Goal: Task Accomplishment & Management: Manage account settings

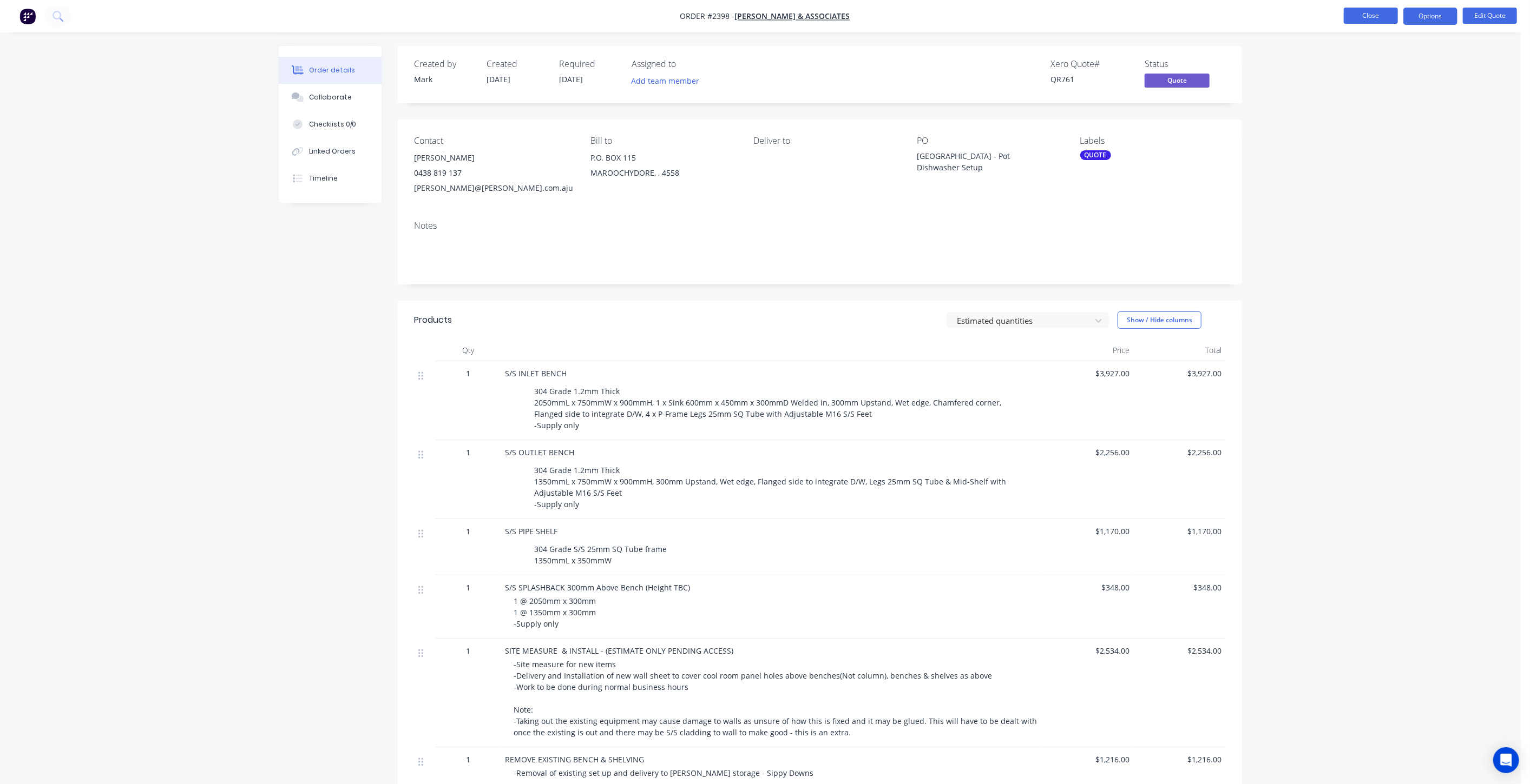
click at [1376, 10] on button "Close" at bounding box center [1370, 16] width 54 height 16
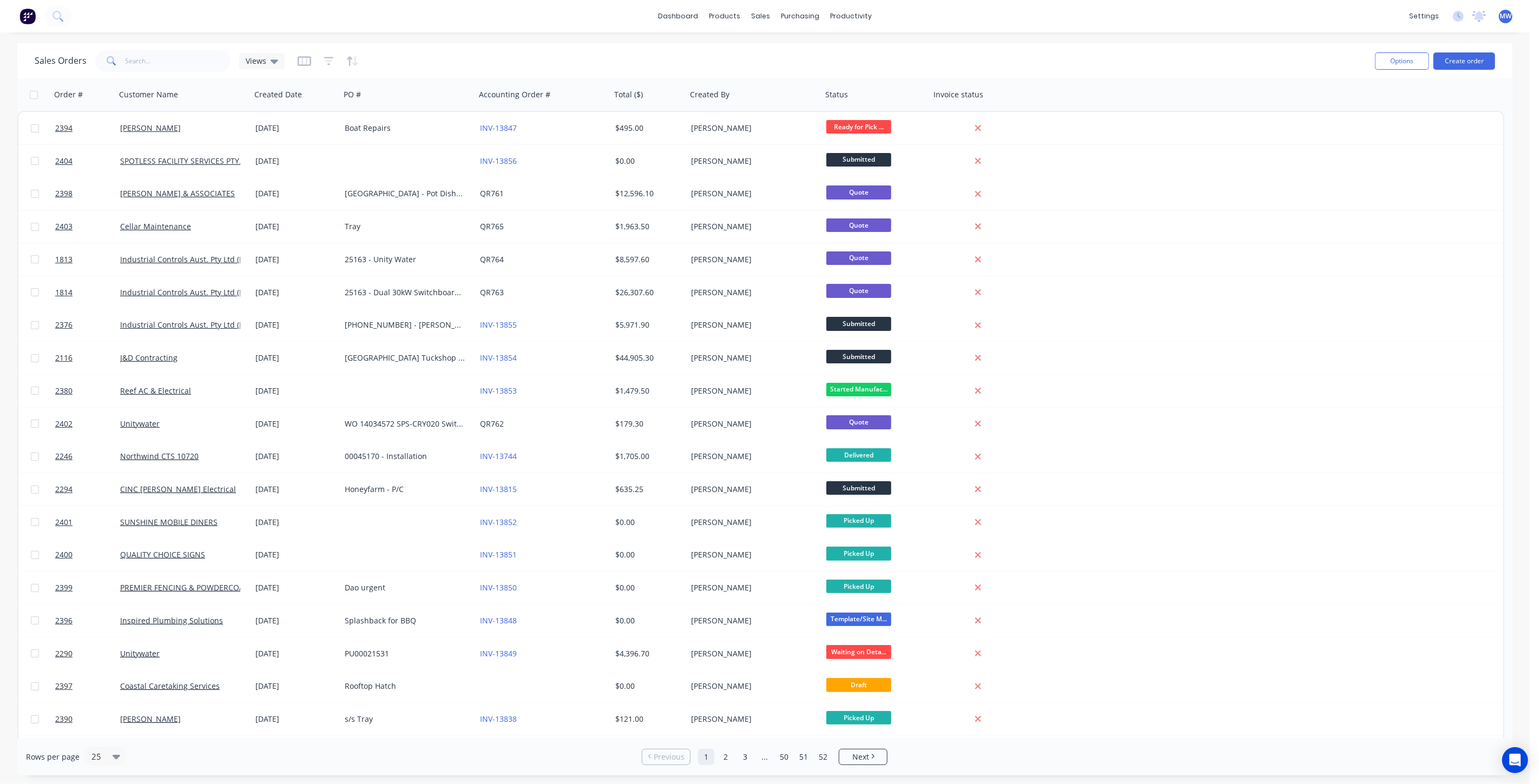
click at [439, 14] on div "dashboard products sales purchasing productivity dashboard products Product Cat…" at bounding box center [765, 16] width 1530 height 32
click at [256, 66] on div "Views" at bounding box center [262, 61] width 45 height 16
click at [270, 170] on button "DRAFT QUOTES" at bounding box center [304, 174] width 124 height 13
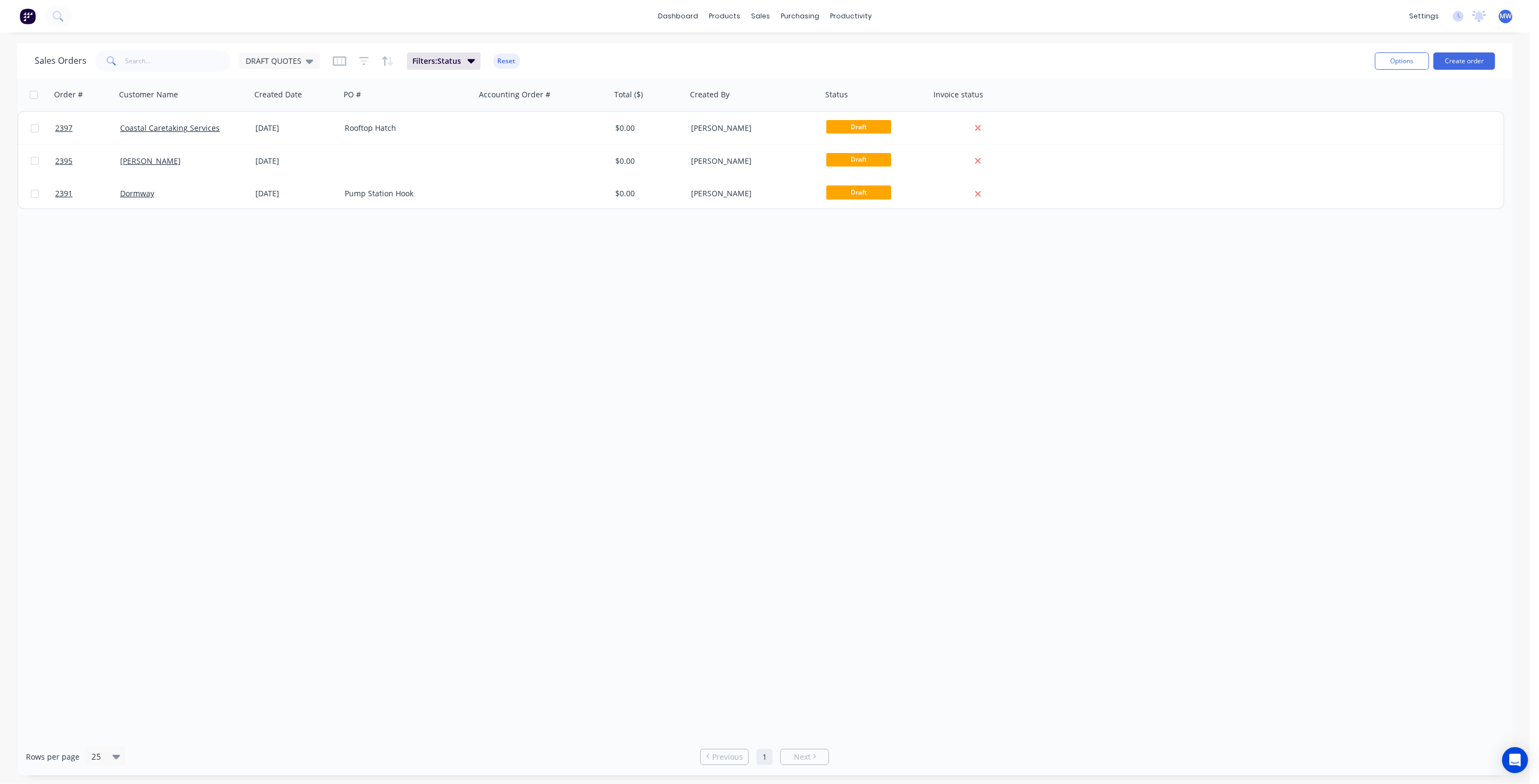
click at [312, 284] on div "Order # Customer Name Created Date PO # Accounting Order # Total ($) Created By…" at bounding box center [765, 408] width 1495 height 660
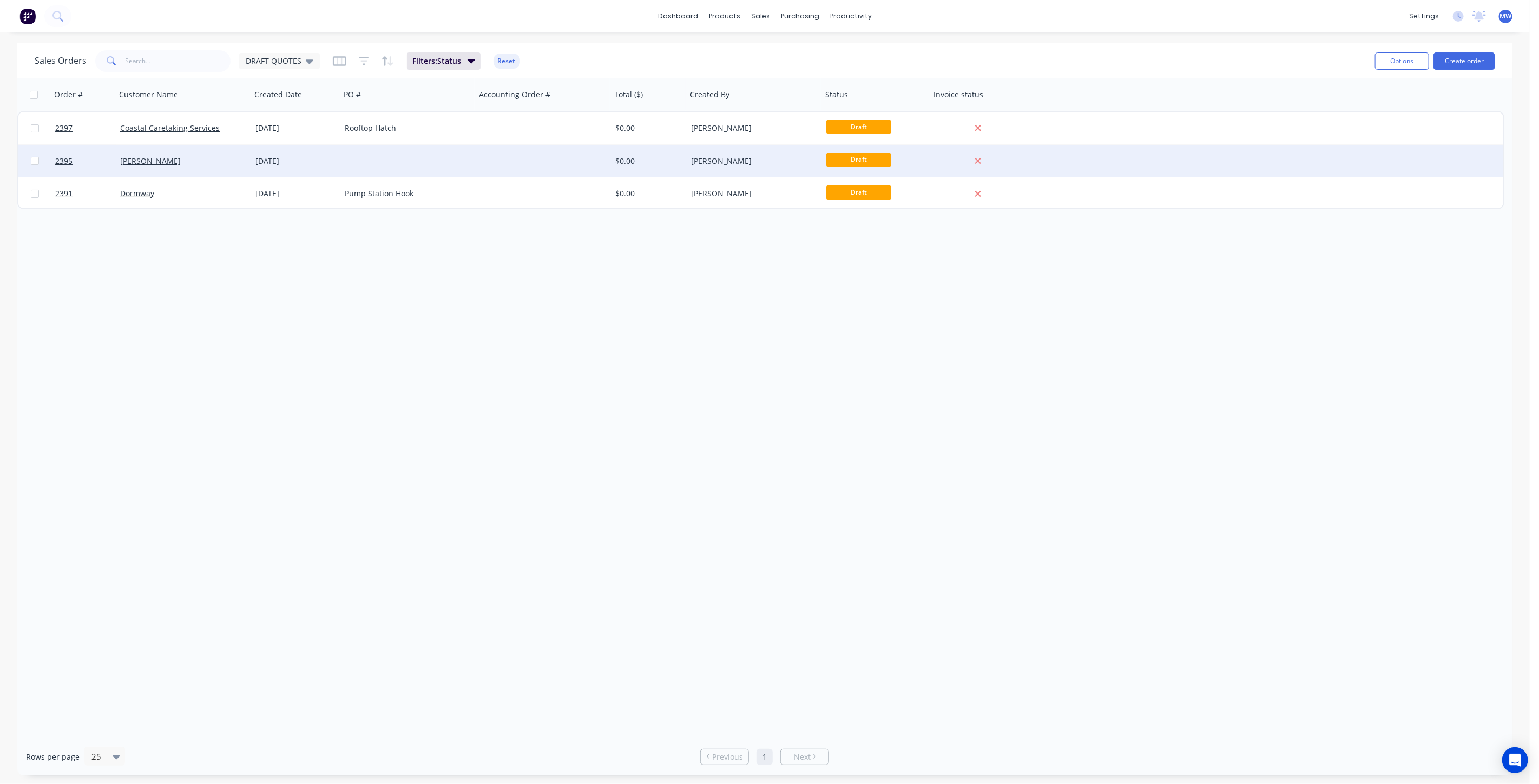
click at [300, 164] on div "07 Oct 2025" at bounding box center [296, 161] width 81 height 11
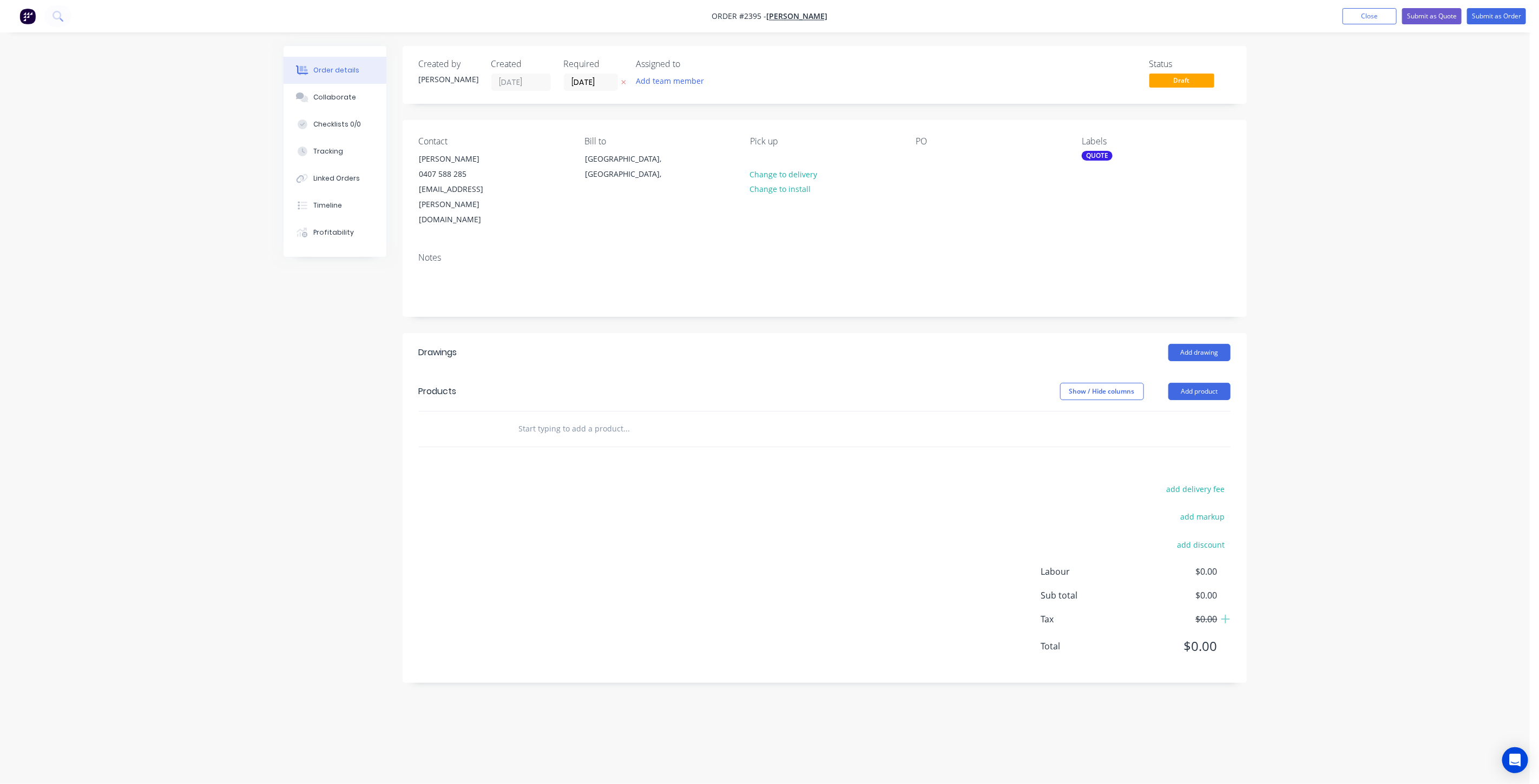
drag, startPoint x: 1341, startPoint y: 168, endPoint x: 1394, endPoint y: 37, distance: 141.3
click at [1341, 167] on div "Order details Collaborate Checklists 0/0 Tracking Linked Orders Timeline Profit…" at bounding box center [765, 392] width 1530 height 784
click at [1354, 16] on button "Close" at bounding box center [1369, 16] width 54 height 16
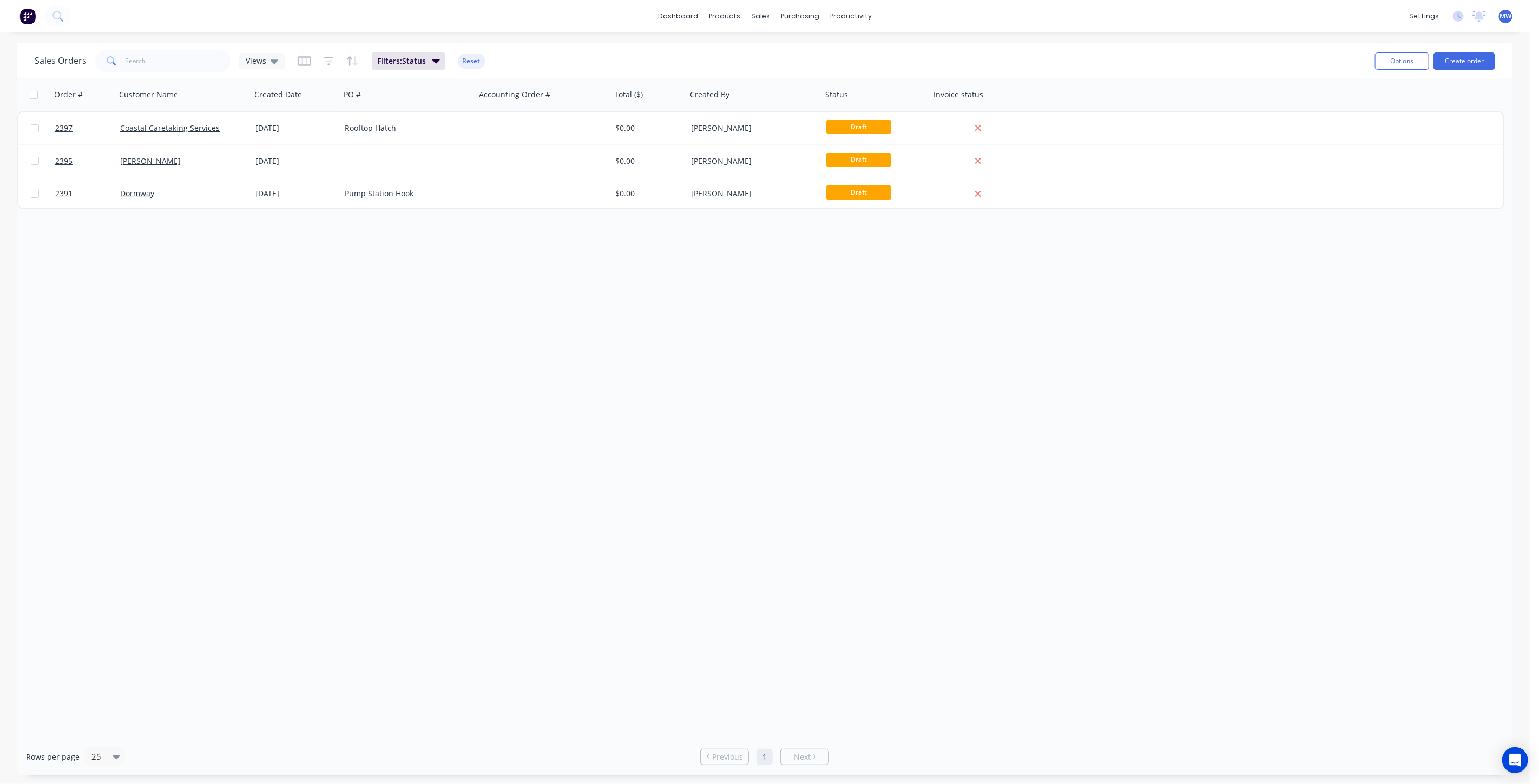
click at [246, 287] on div "Order # Customer Name Created Date PO # Accounting Order # Total ($) Created By…" at bounding box center [765, 408] width 1495 height 660
click at [393, 325] on div "Order # Customer Name Created Date PO # Accounting Order # Total ($) Created By…" at bounding box center [765, 408] width 1495 height 660
click at [255, 60] on span "Views" at bounding box center [256, 60] width 20 height 11
click at [269, 152] on button "None (Default)" at bounding box center [304, 152] width 124 height 13
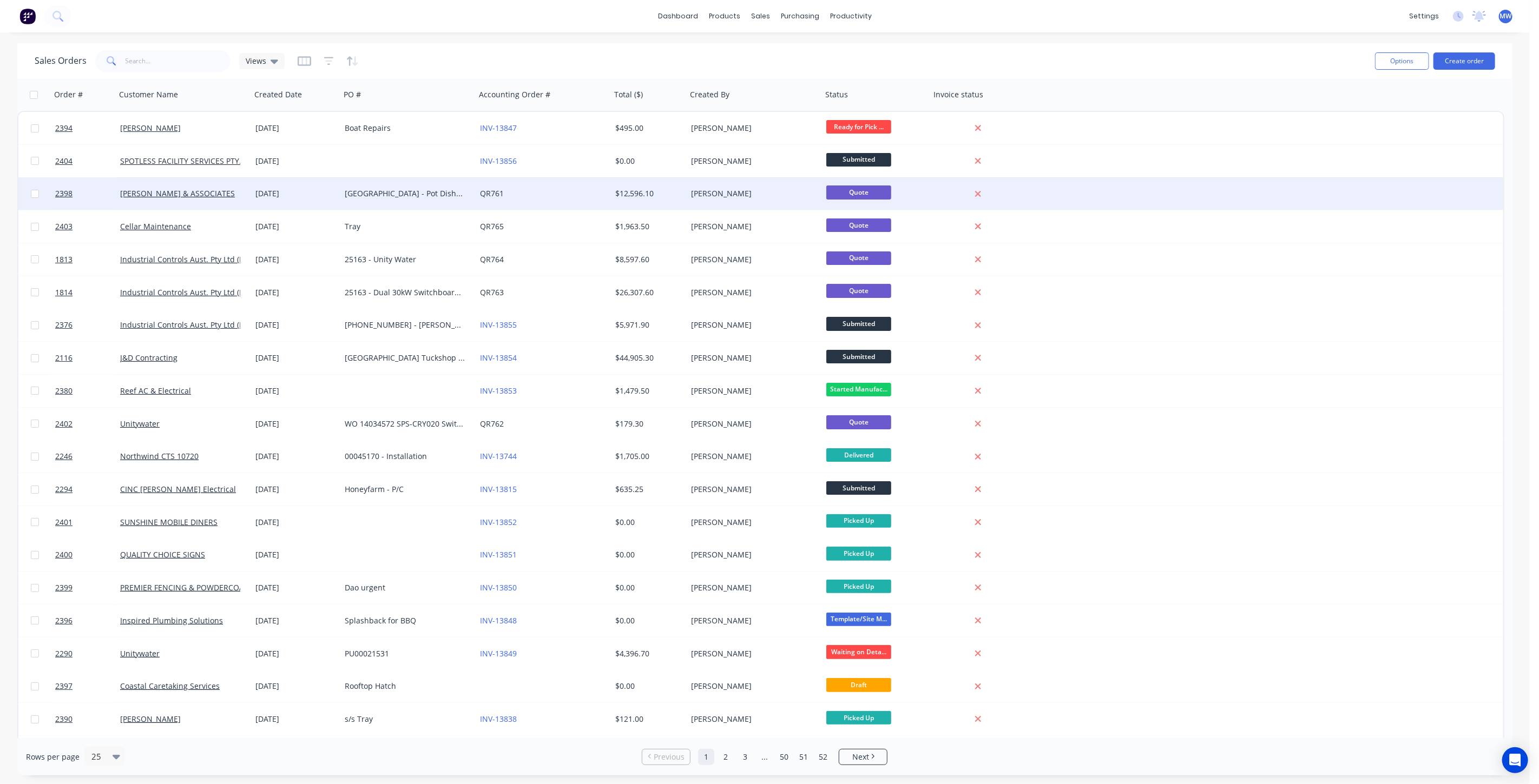
click at [412, 193] on div "Buderim Private Hospital - Pot Dishwasher Setup" at bounding box center [404, 193] width 120 height 11
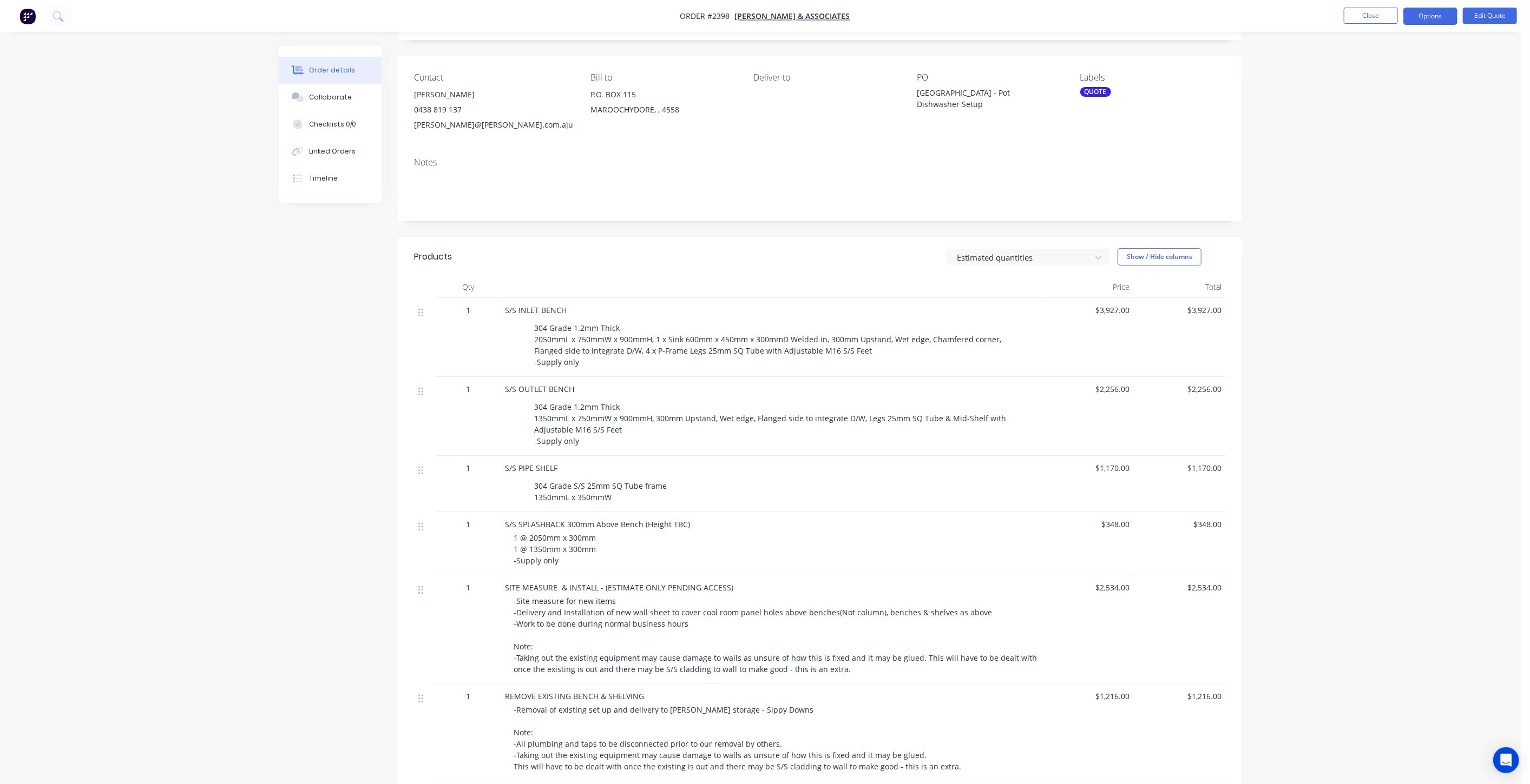
scroll to position [180, 0]
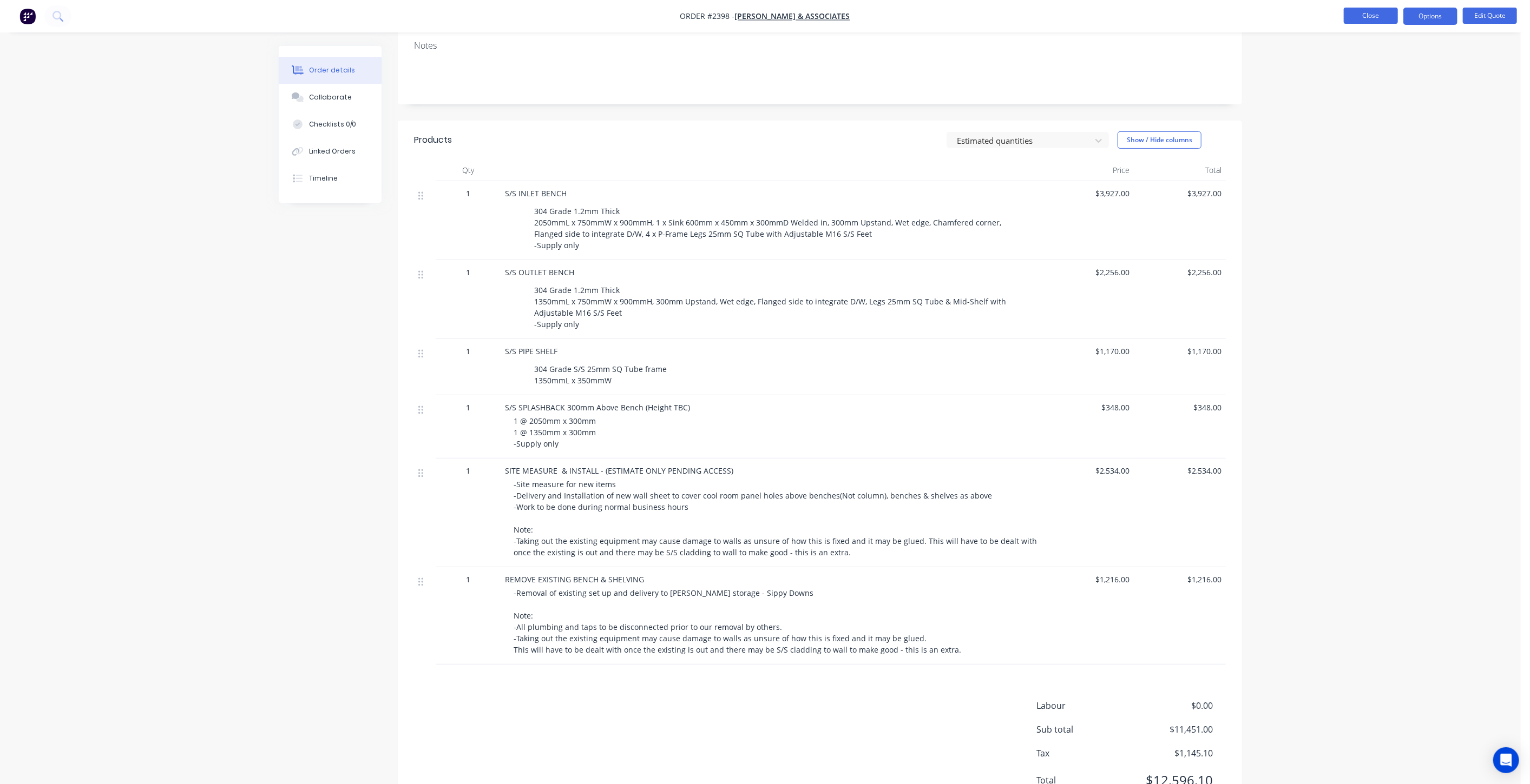
click at [1370, 19] on button "Close" at bounding box center [1370, 16] width 54 height 16
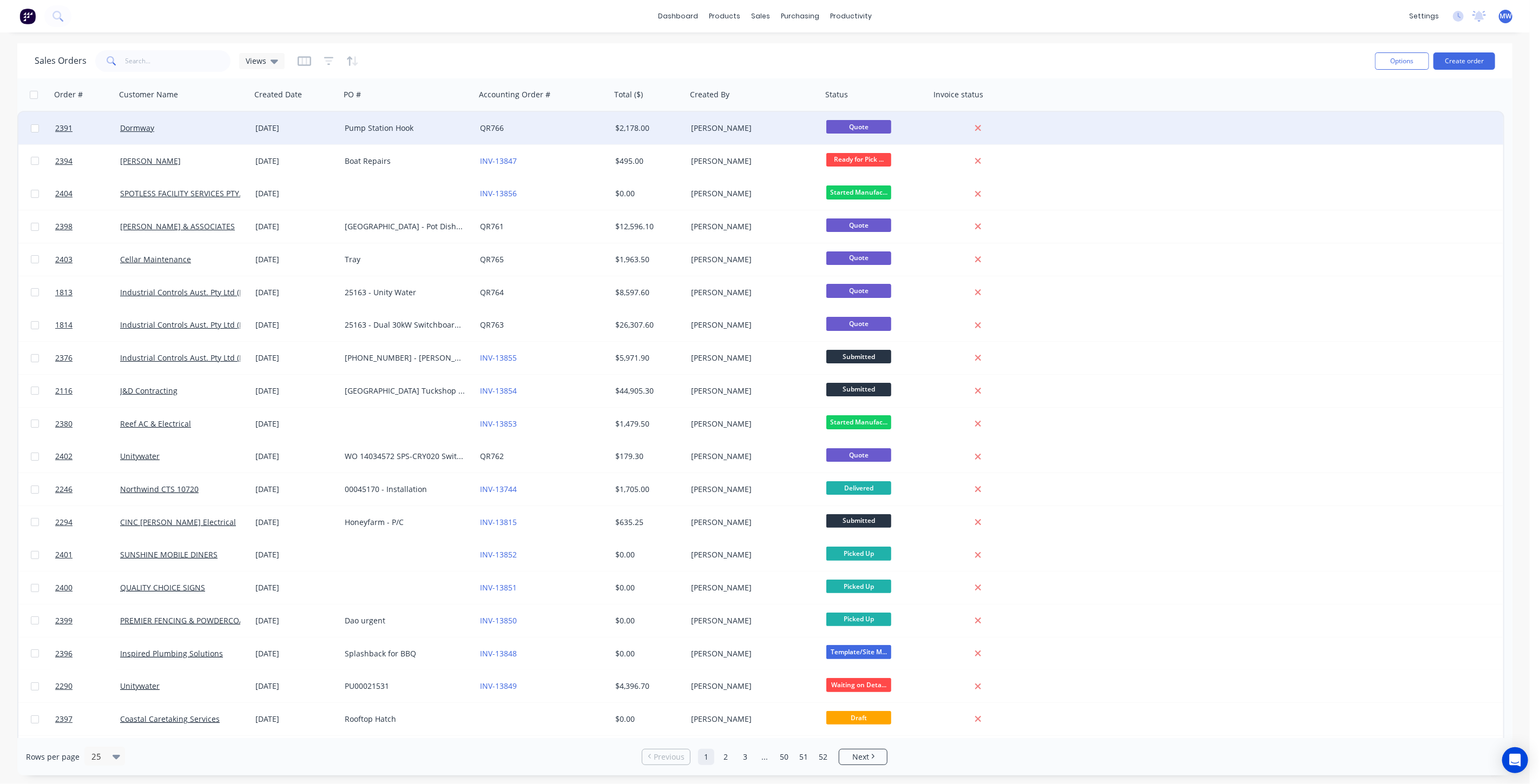
drag, startPoint x: 1393, startPoint y: 60, endPoint x: 1276, endPoint y: 133, distance: 137.9
click at [1276, 132] on div "Sales Orders Views Options Create order Order # Customer Name Created Date PO #…" at bounding box center [765, 409] width 1495 height 732
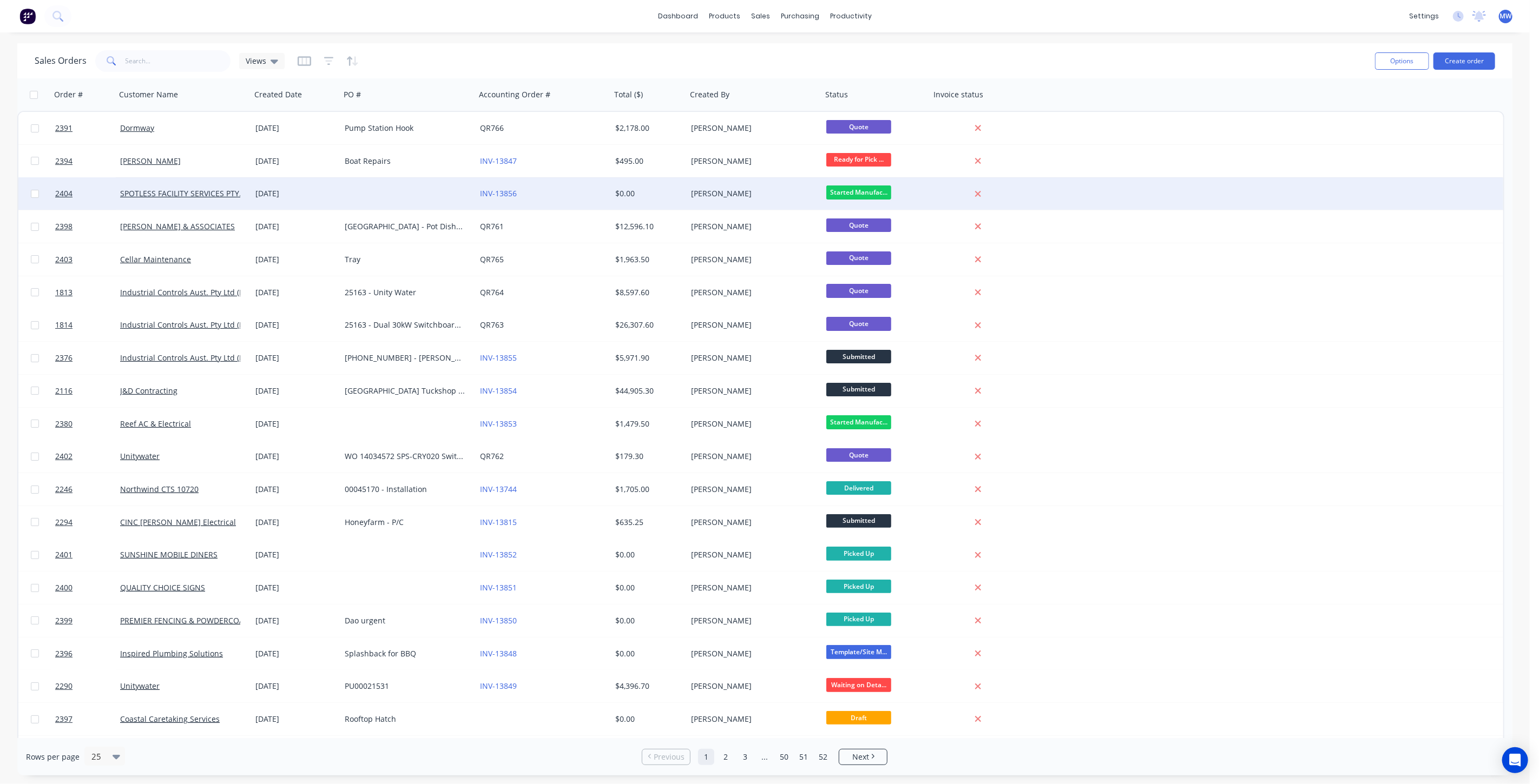
drag, startPoint x: 1260, startPoint y: 168, endPoint x: 1229, endPoint y: 186, distance: 35.8
click at [1258, 168] on div "2394 Nathan Lawrence 07 Oct 2025 Boat Repairs INV-13847 $495.00 Tracy Corbett R…" at bounding box center [761, 161] width 1485 height 33
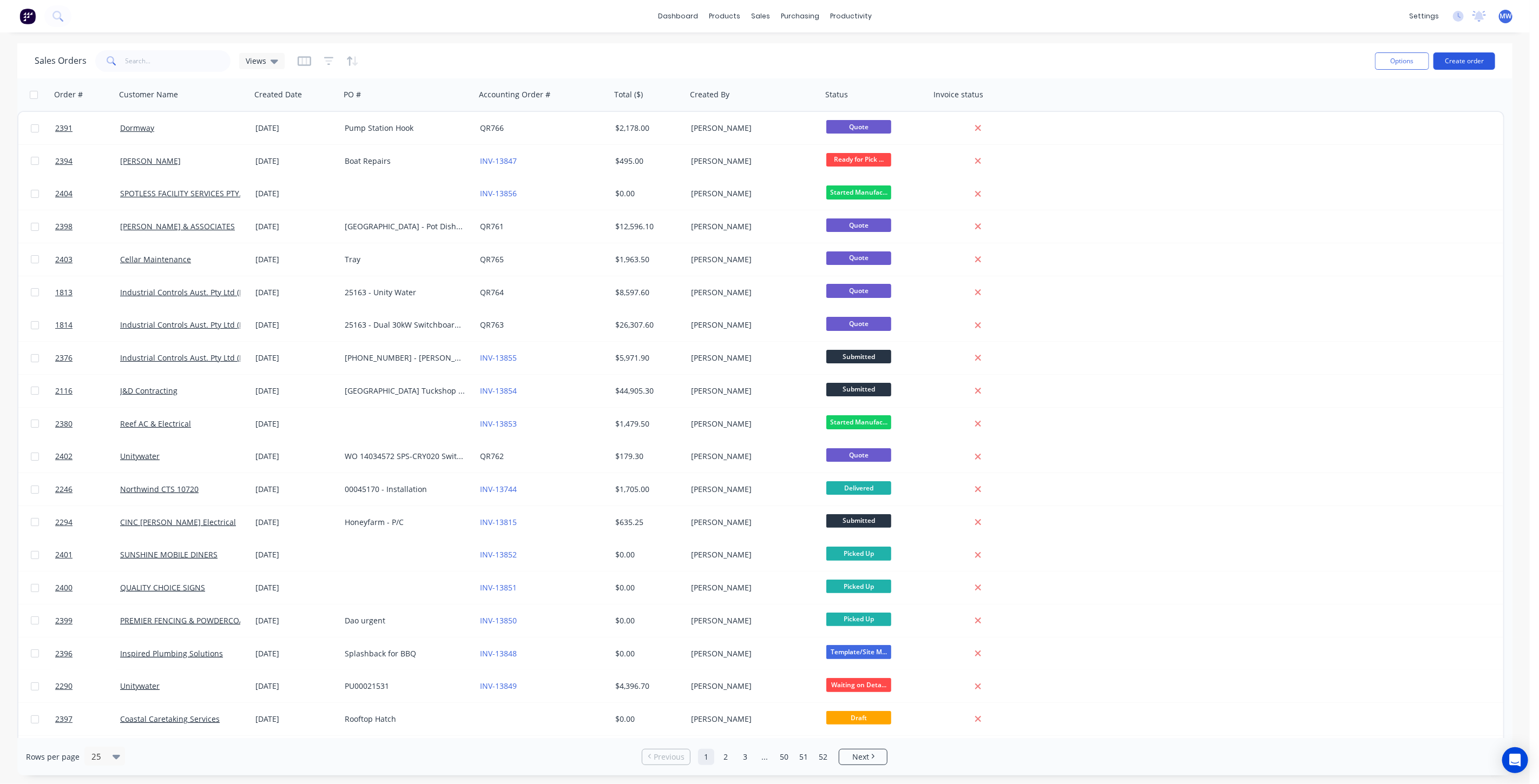
click at [1448, 62] on button "Create order" at bounding box center [1464, 61] width 62 height 17
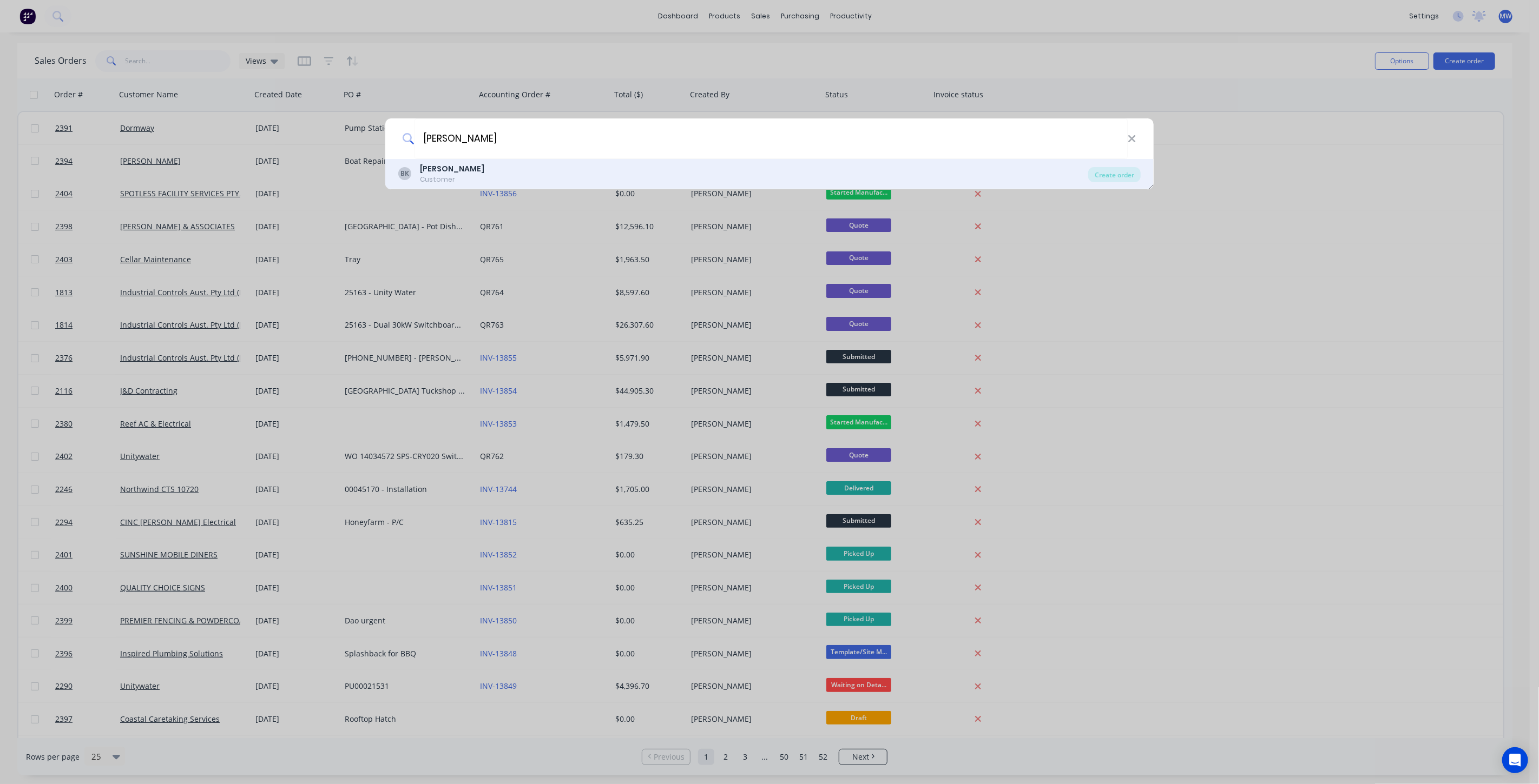
type input "BEN KING"
click at [767, 169] on div "BK Ben King Customer" at bounding box center [743, 174] width 690 height 21
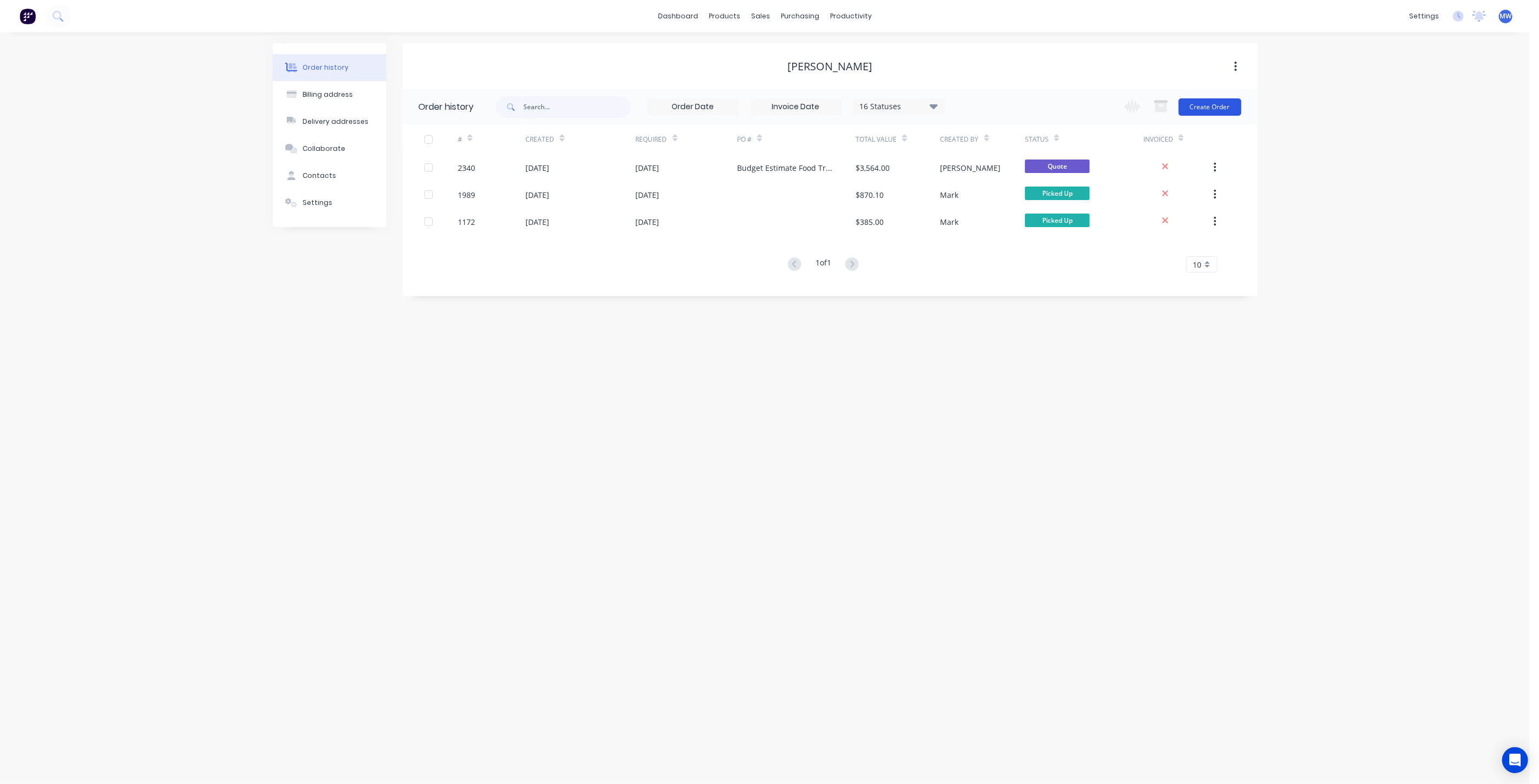
click at [1215, 104] on button "Create Order" at bounding box center [1210, 107] width 63 height 17
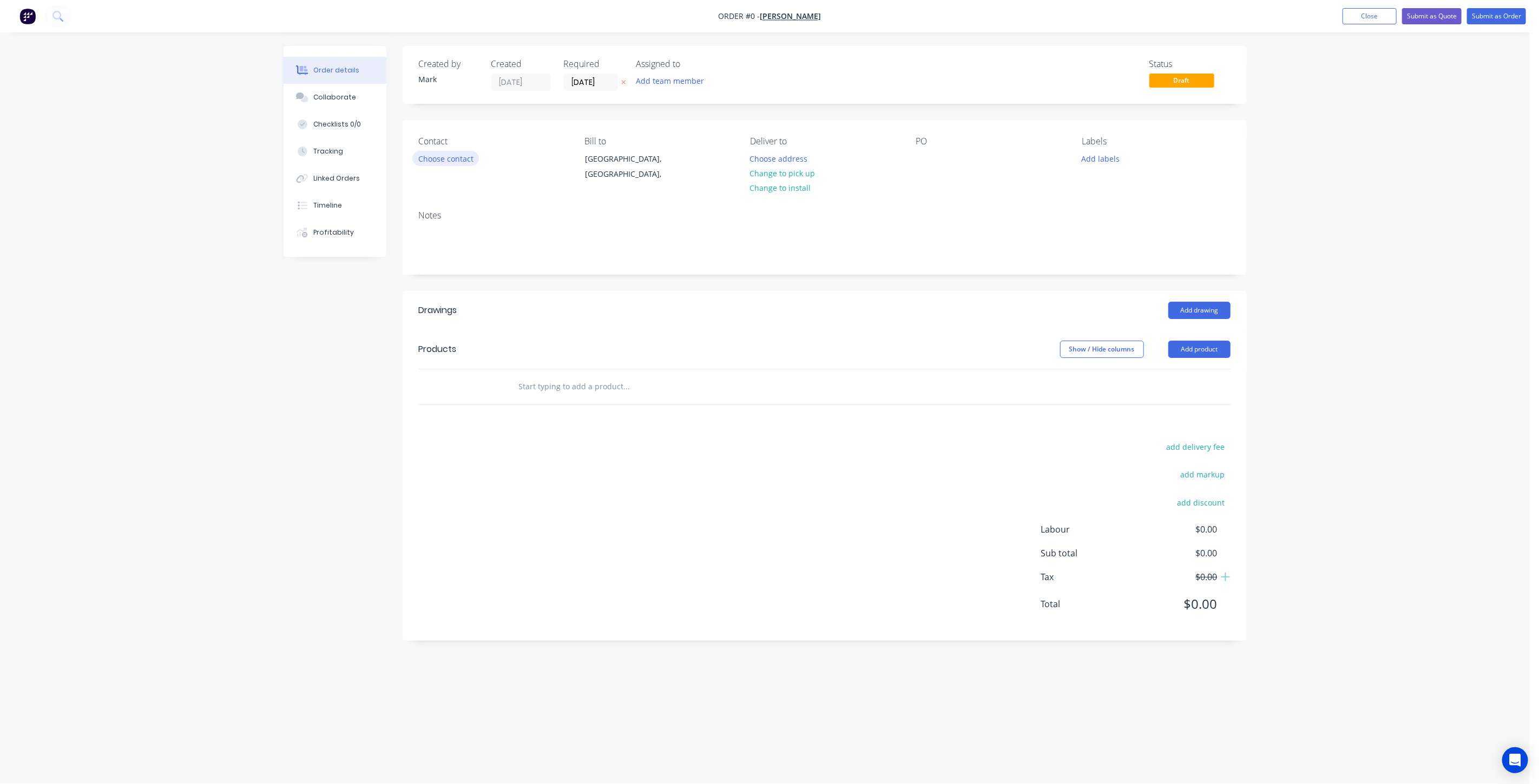
click at [453, 163] on button "Choose contact" at bounding box center [445, 158] width 66 height 14
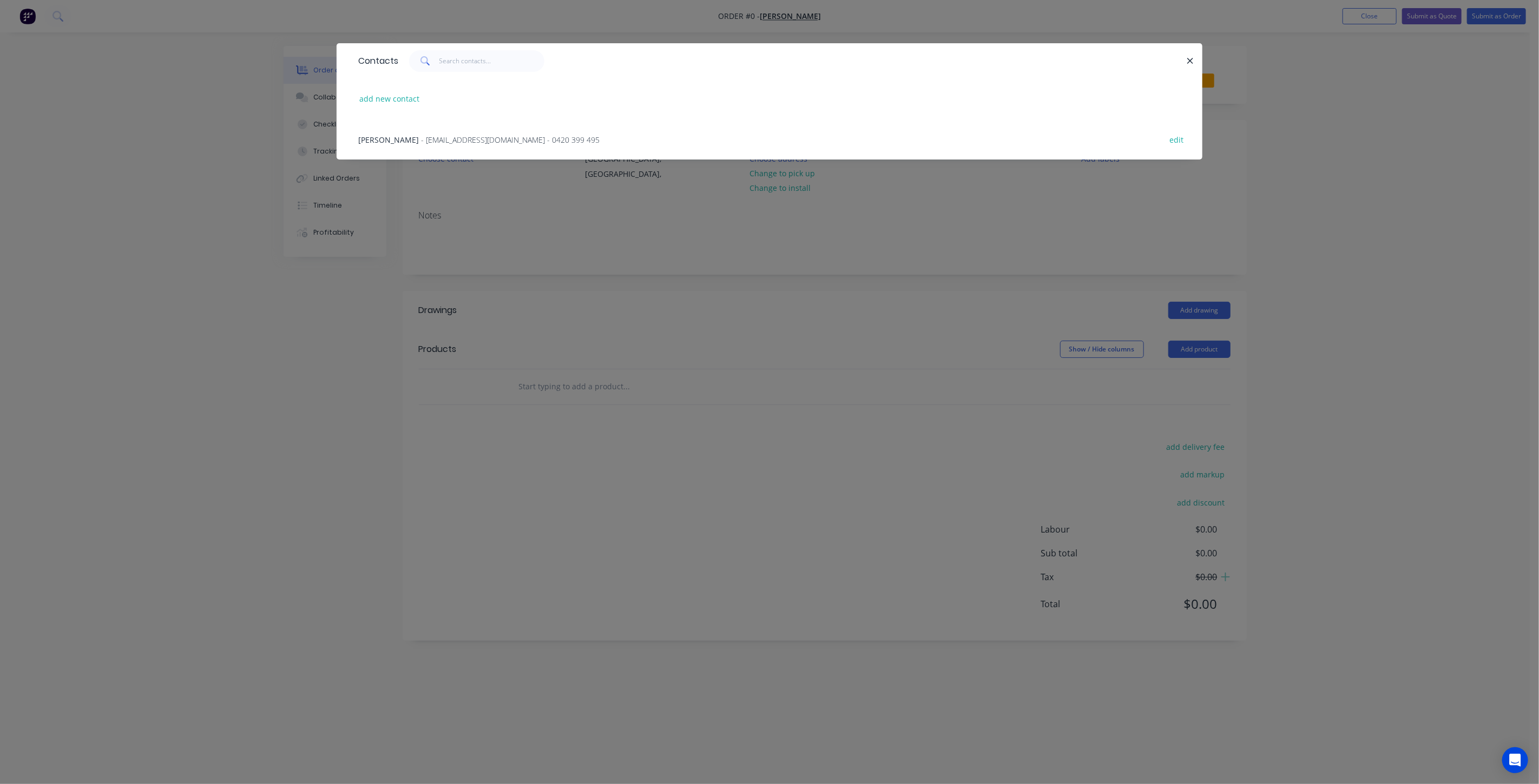
click at [433, 135] on span "- benking10333@yahoo.co.uk - 0420 399 495" at bounding box center [510, 140] width 179 height 10
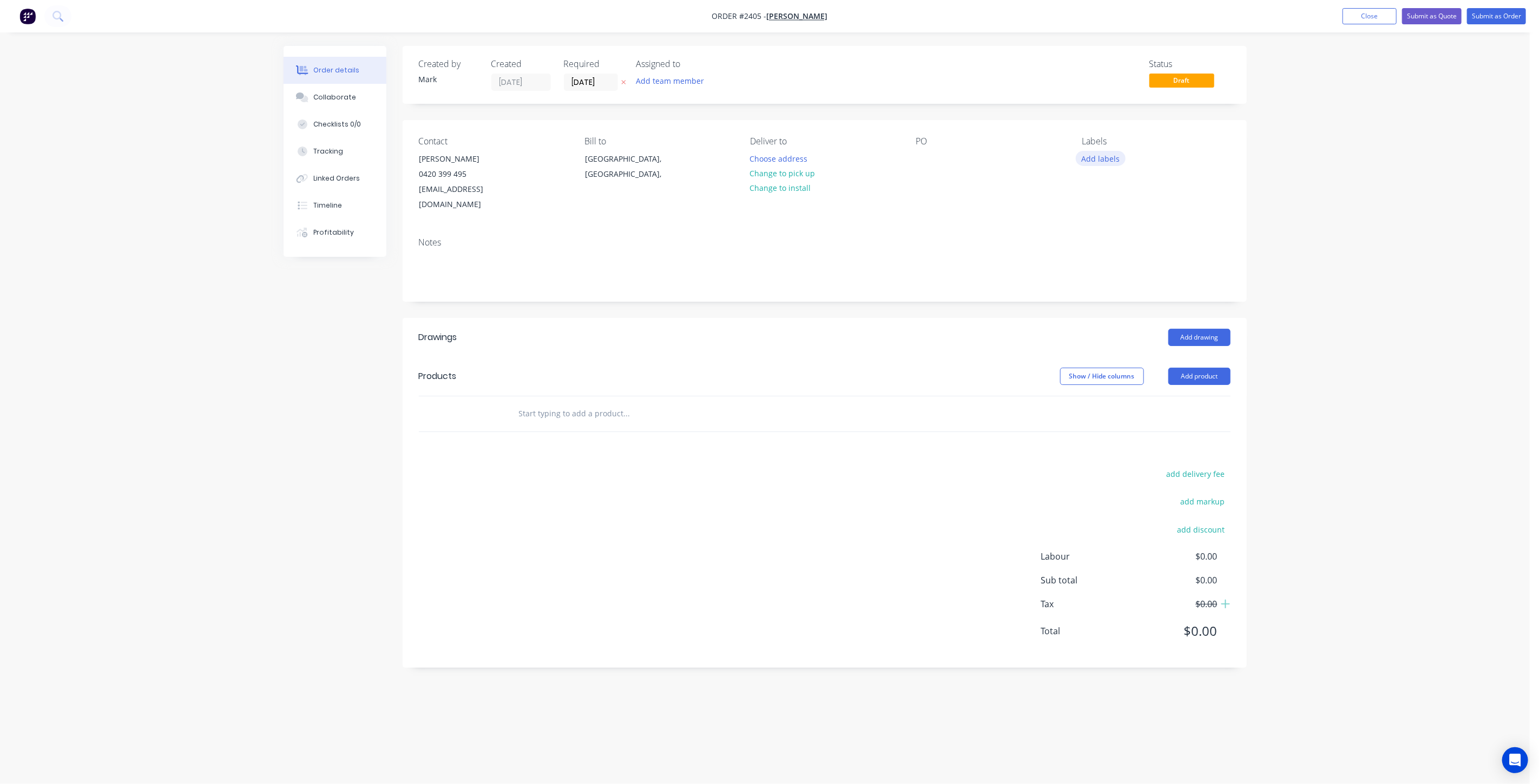
click at [1094, 156] on button "Add labels" at bounding box center [1100, 158] width 50 height 14
click at [1104, 262] on div at bounding box center [1101, 262] width 22 height 21
click at [698, 403] on input "text" at bounding box center [627, 414] width 216 height 21
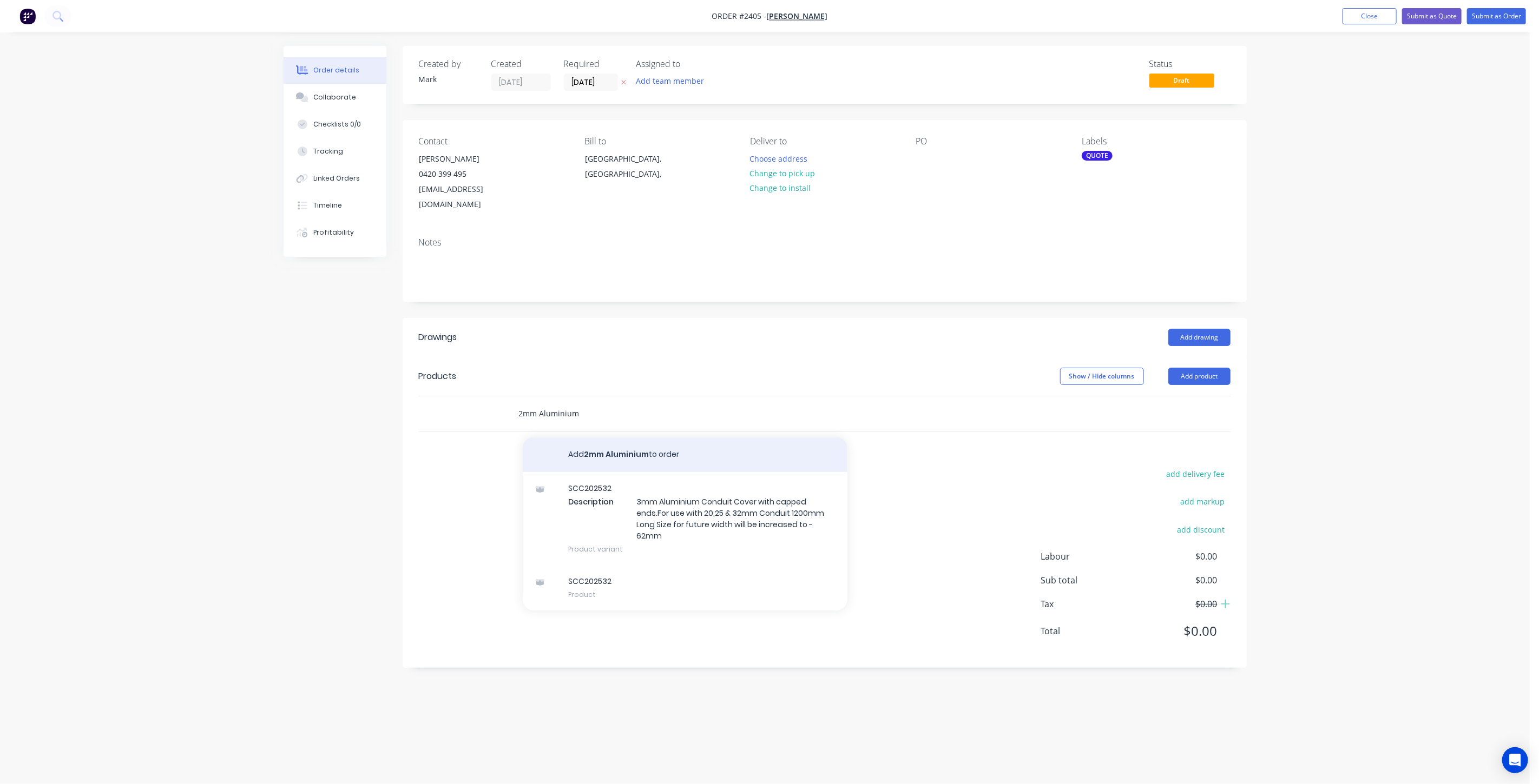
type input "2mm Aluminium"
click at [628, 439] on button "Add 2mm Aluminium to order" at bounding box center [685, 455] width 324 height 35
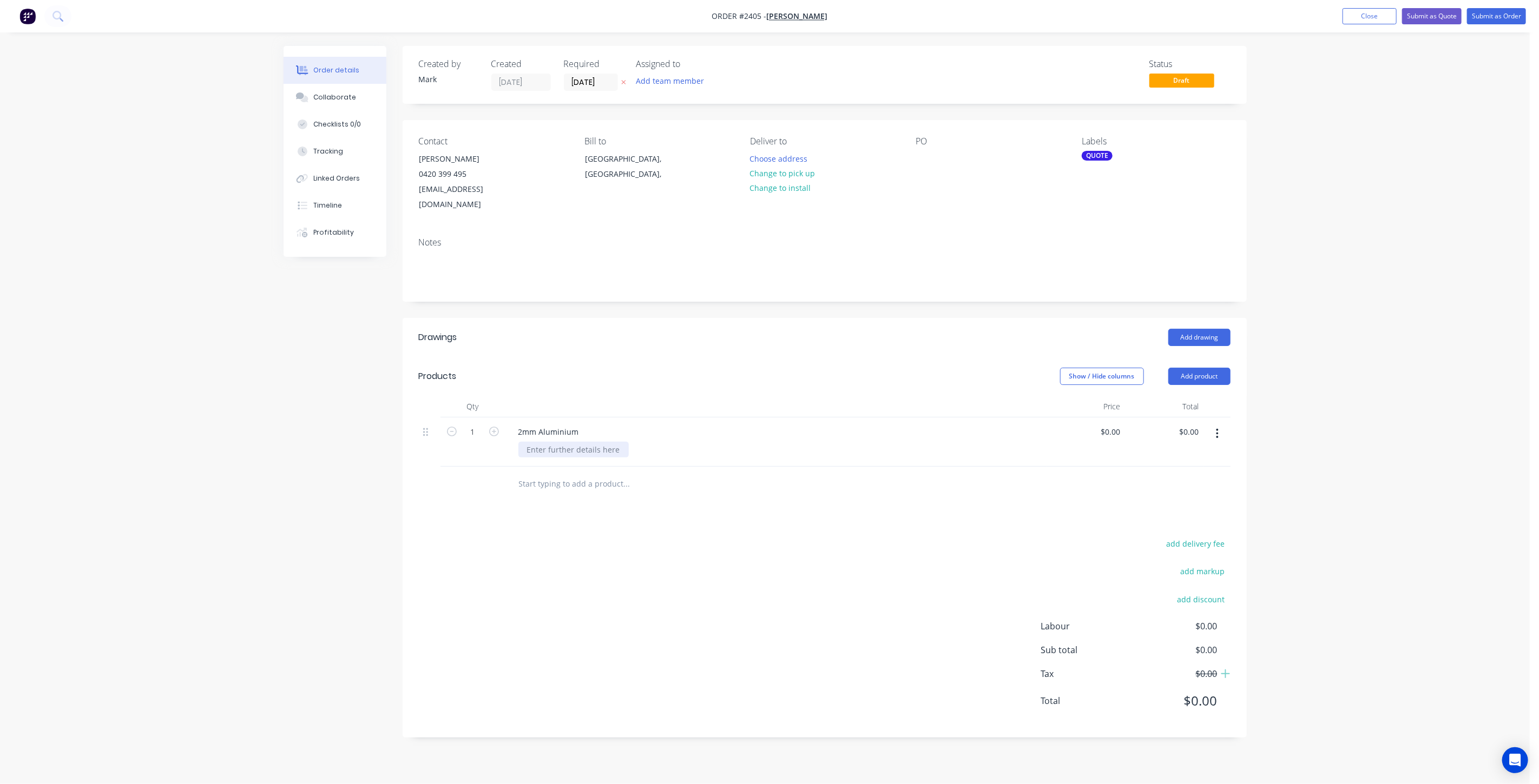
click at [573, 442] on div at bounding box center [574, 450] width 111 height 16
paste div
click at [1115, 424] on input "0" at bounding box center [1112, 432] width 25 height 16
type input "$145.00"
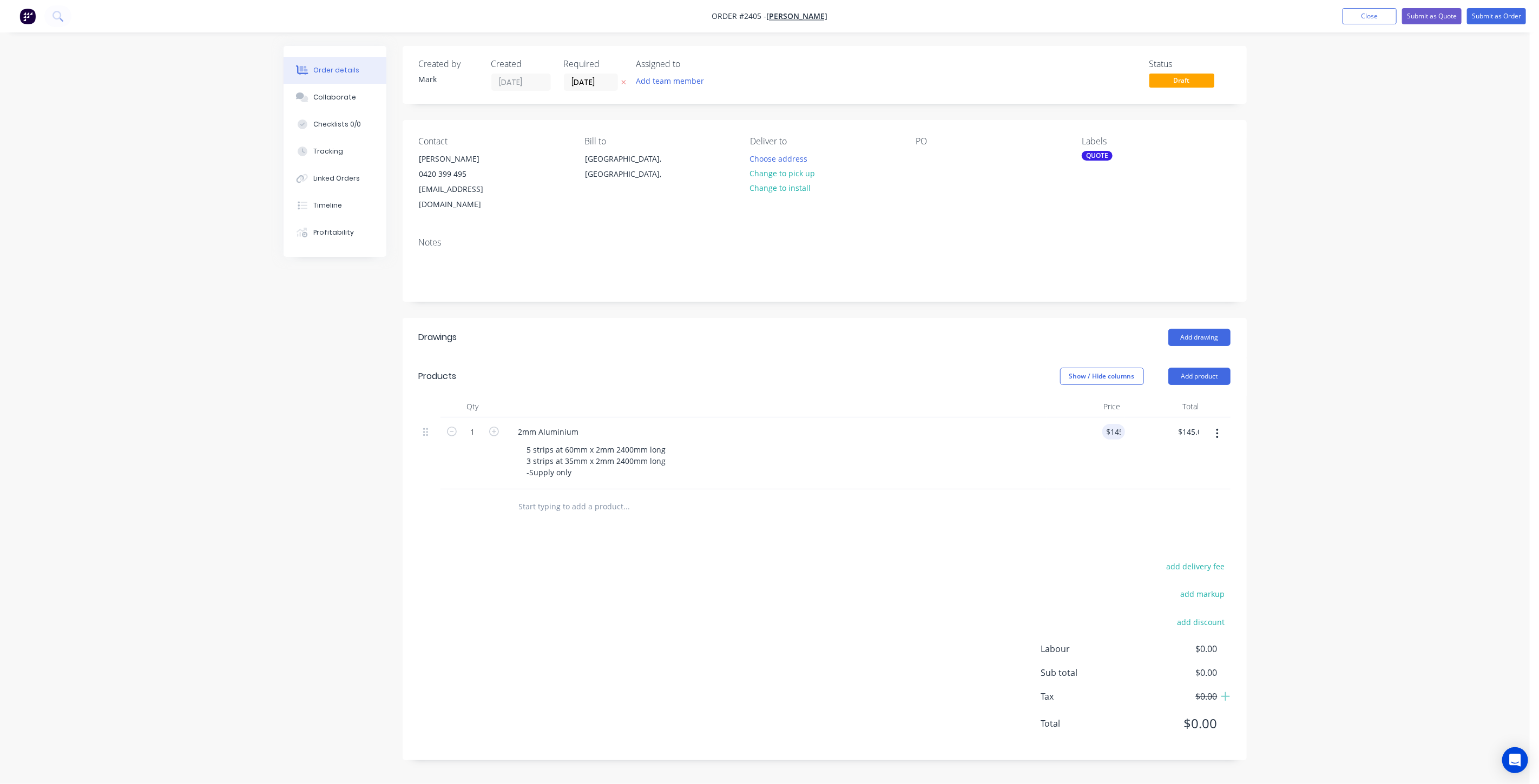
click at [1394, 328] on div "Order details Collaborate Checklists 0/0 Tracking Linked Orders Timeline Profit…" at bounding box center [765, 392] width 1530 height 784
click at [1440, 20] on button "Submit as Quote" at bounding box center [1432, 16] width 60 height 16
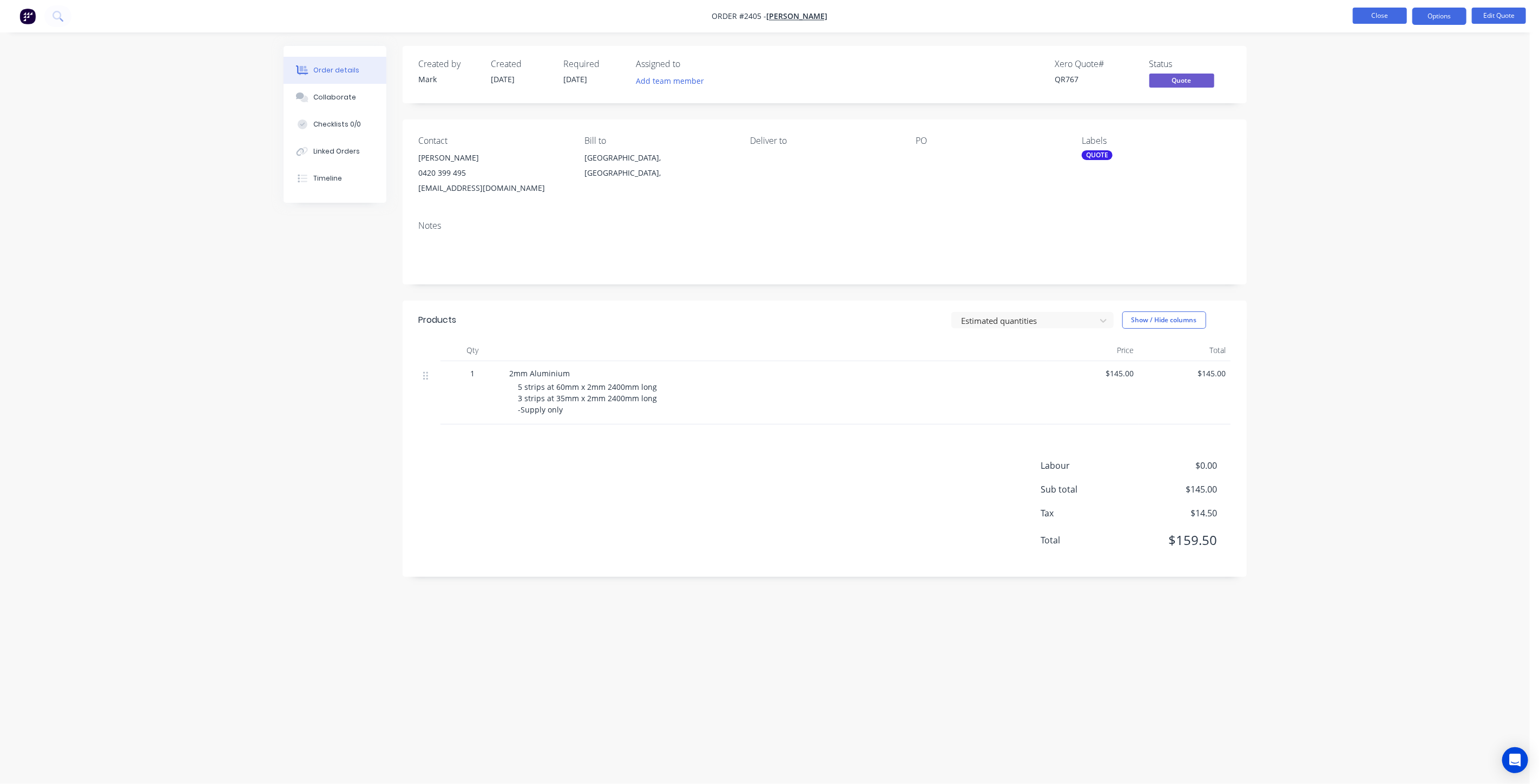
click at [1362, 11] on button "Close" at bounding box center [1379, 16] width 54 height 16
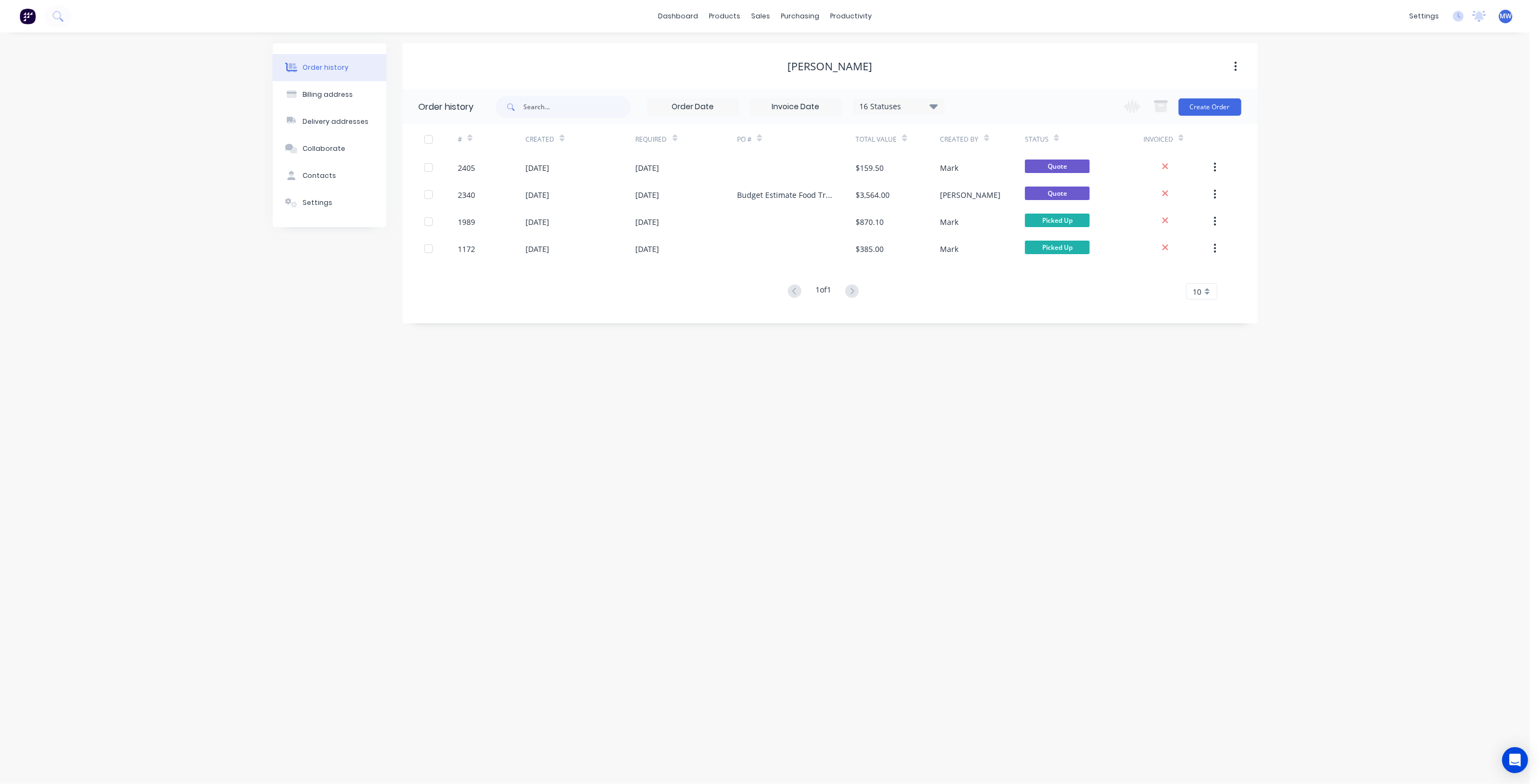
drag, startPoint x: 1392, startPoint y: 358, endPoint x: 1387, endPoint y: 367, distance: 10.3
click at [1391, 358] on div "Order history Billing address Delivery addresses Collaborate Contacts Settings …" at bounding box center [765, 408] width 1530 height 752
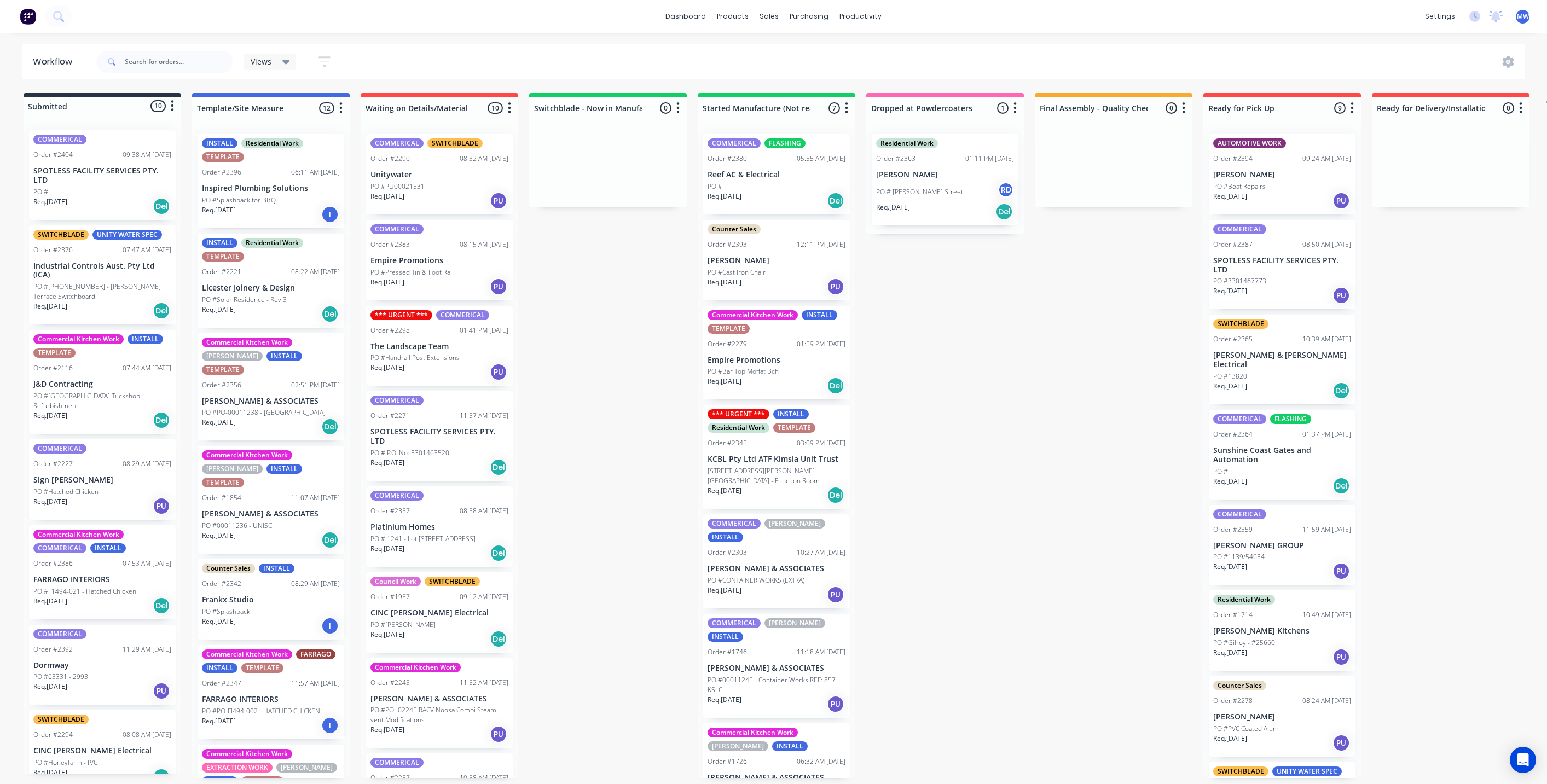
click at [544, 285] on div "Submitted 10 Status colour #273444 hex #273444 Save Cancel Summaries Total orde…" at bounding box center [904, 435] width 1825 height 685
click at [543, 270] on div "Submitted 10 Status colour #273444 hex #273444 Save Cancel Summaries Total orde…" at bounding box center [904, 435] width 1825 height 685
click at [655, 414] on div "Submitted 10 Status colour #273444 hex #273444 Save Cancel Summaries Total orde…" at bounding box center [904, 435] width 1825 height 685
click at [100, 262] on p "Industrial Controls Aust. Pty Ltd (ICA)" at bounding box center [102, 271] width 138 height 19
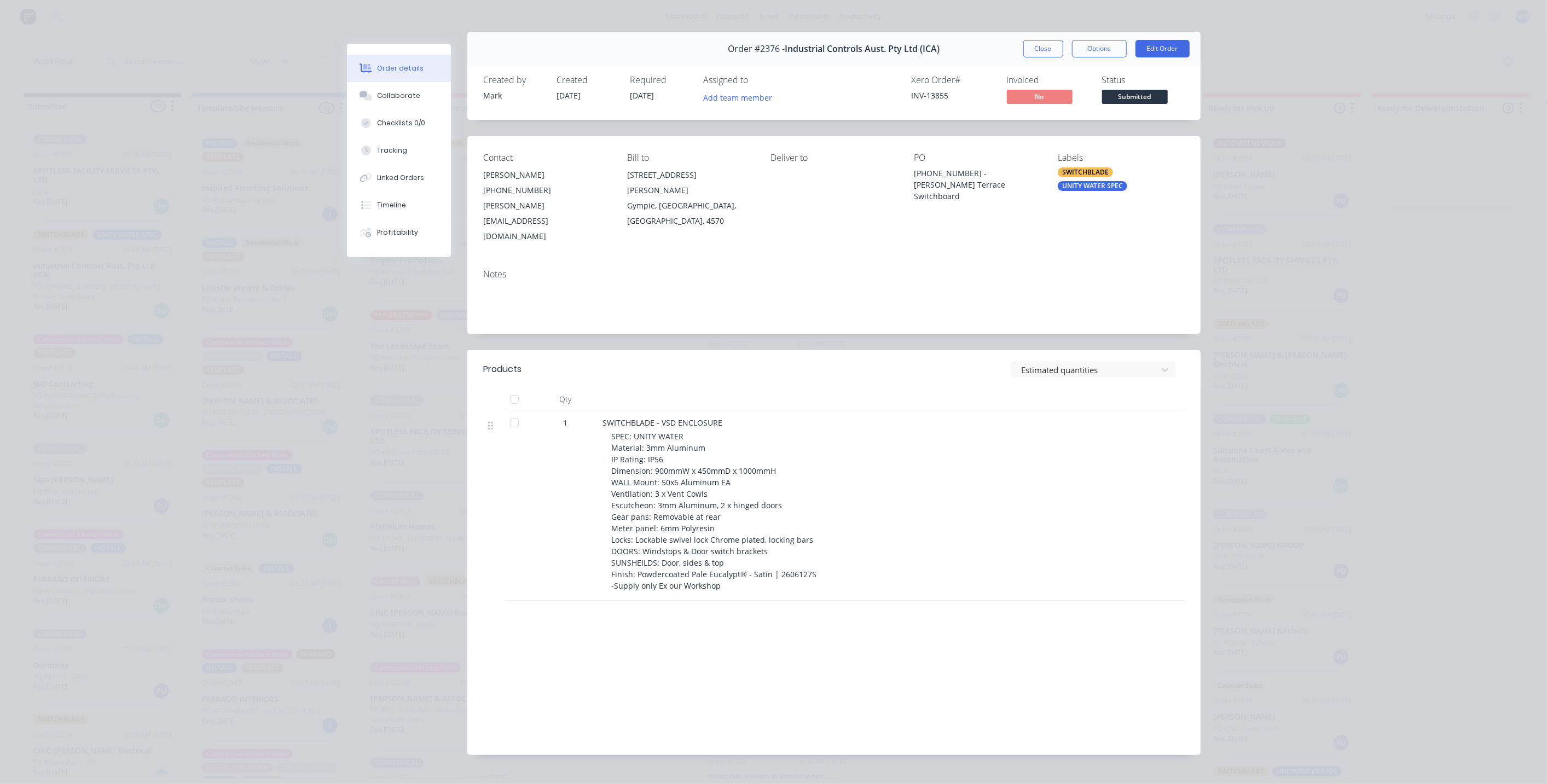
scroll to position [19, 0]
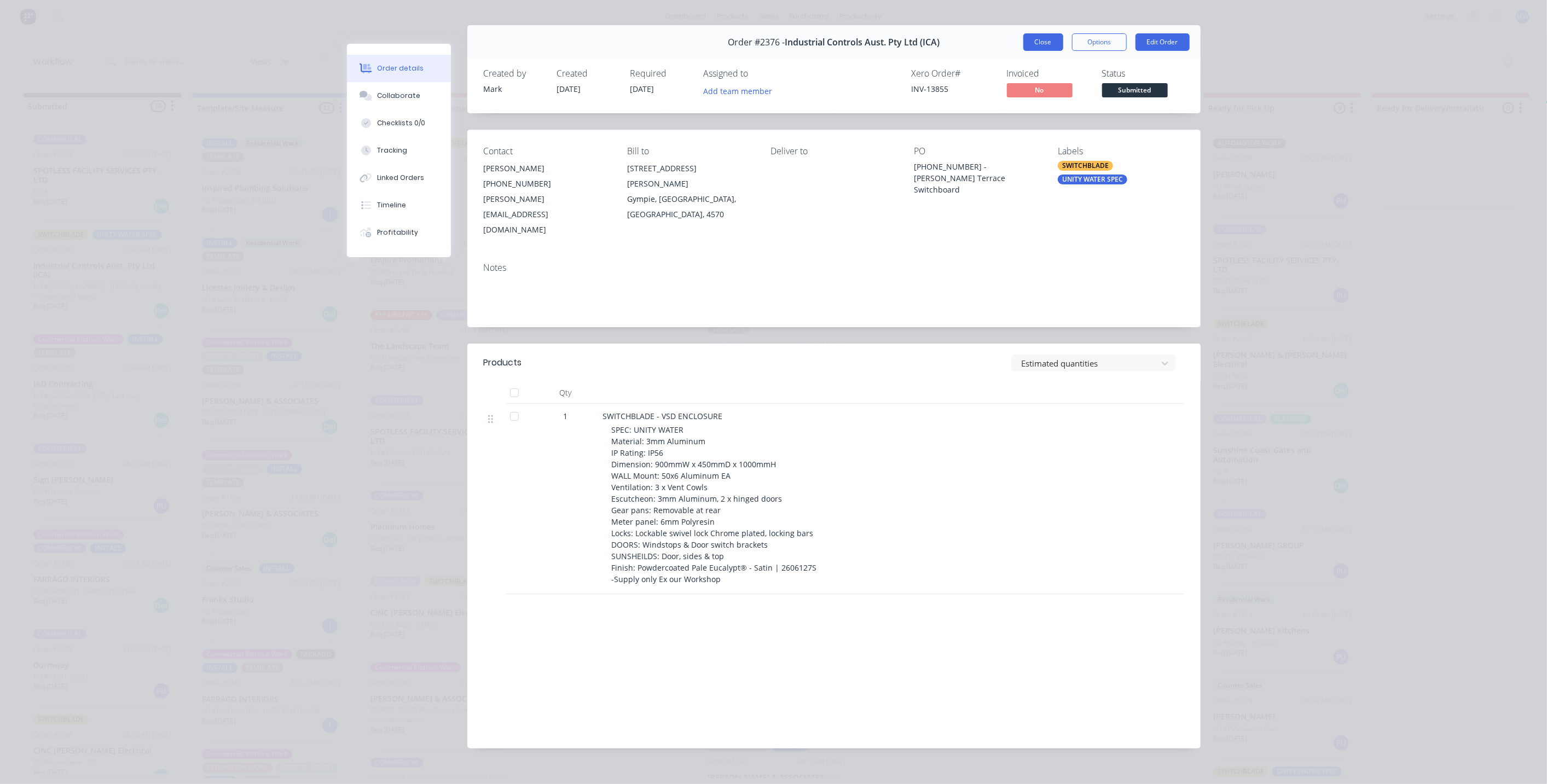
click at [1040, 44] on button "Close" at bounding box center [1043, 42] width 40 height 18
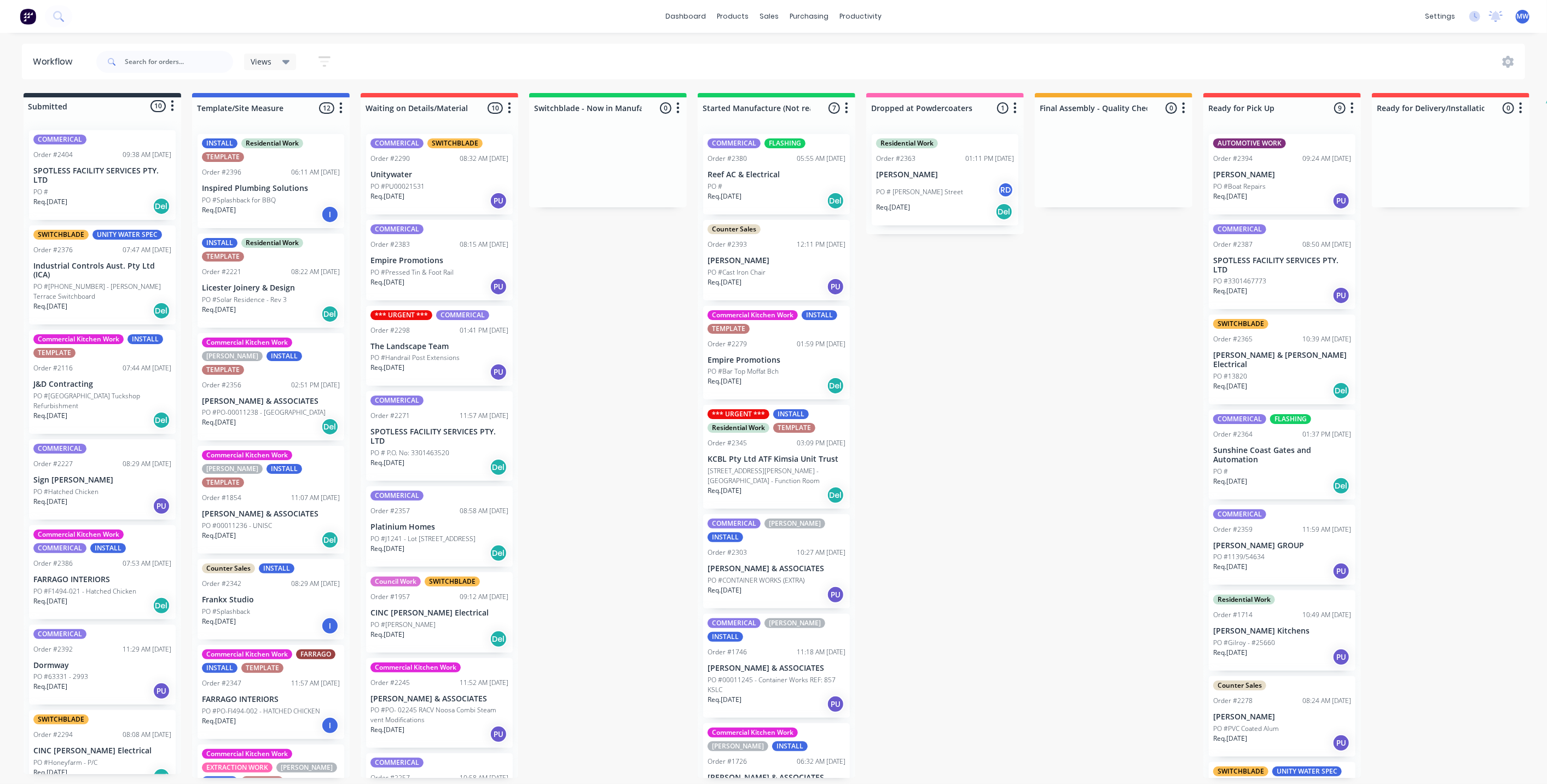
click at [1110, 472] on div "Submitted 10 Status colour #273444 hex #273444 Save Cancel Summaries Total orde…" at bounding box center [904, 435] width 1825 height 685
click at [106, 373] on div "Commercial Kitchen Work INSTALL TEMPLATE Order #2116 07:44 AM 09/10/25 J&D Cont…" at bounding box center [102, 382] width 147 height 104
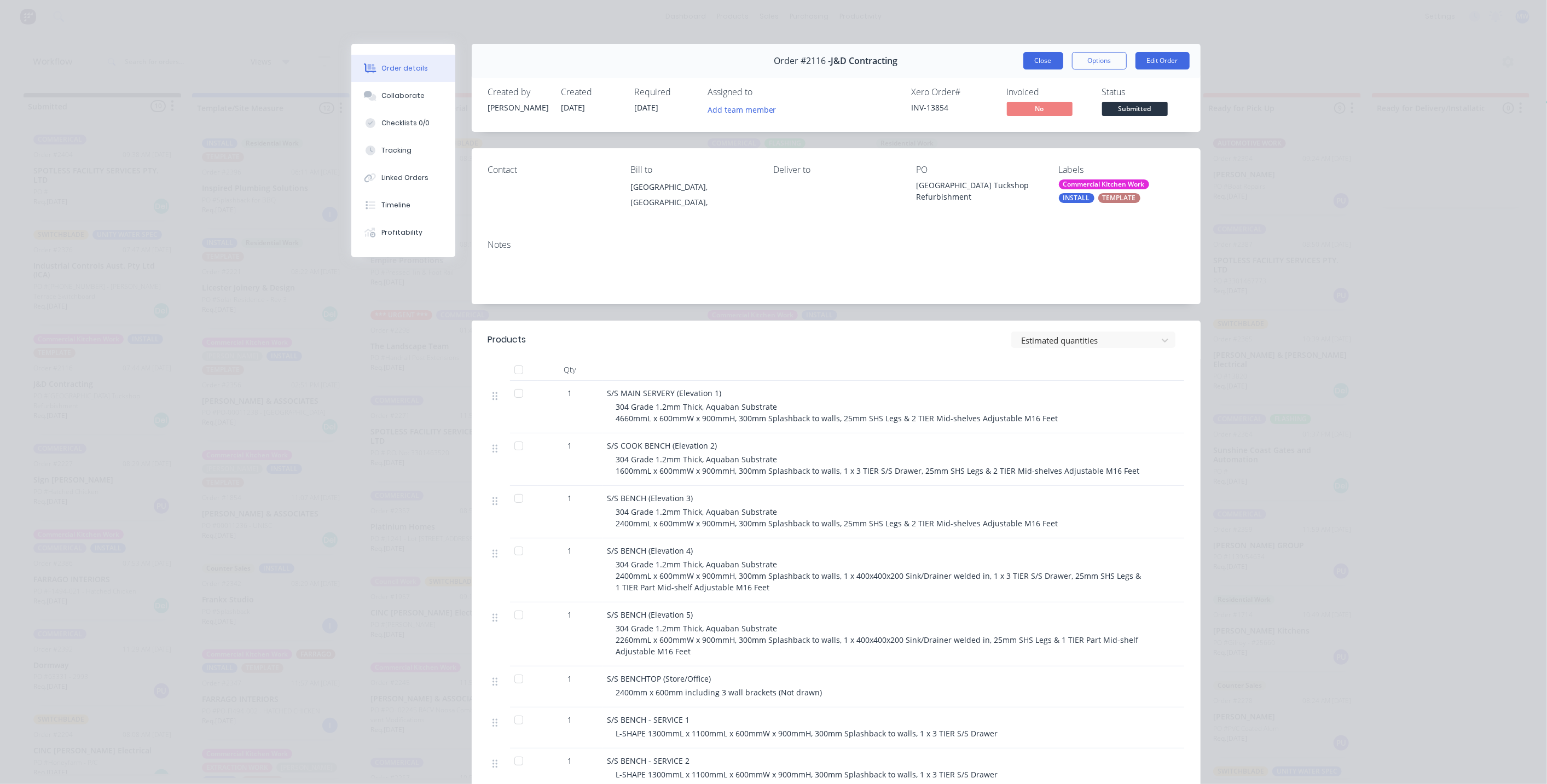
click at [1037, 59] on button "Close" at bounding box center [1043, 60] width 40 height 18
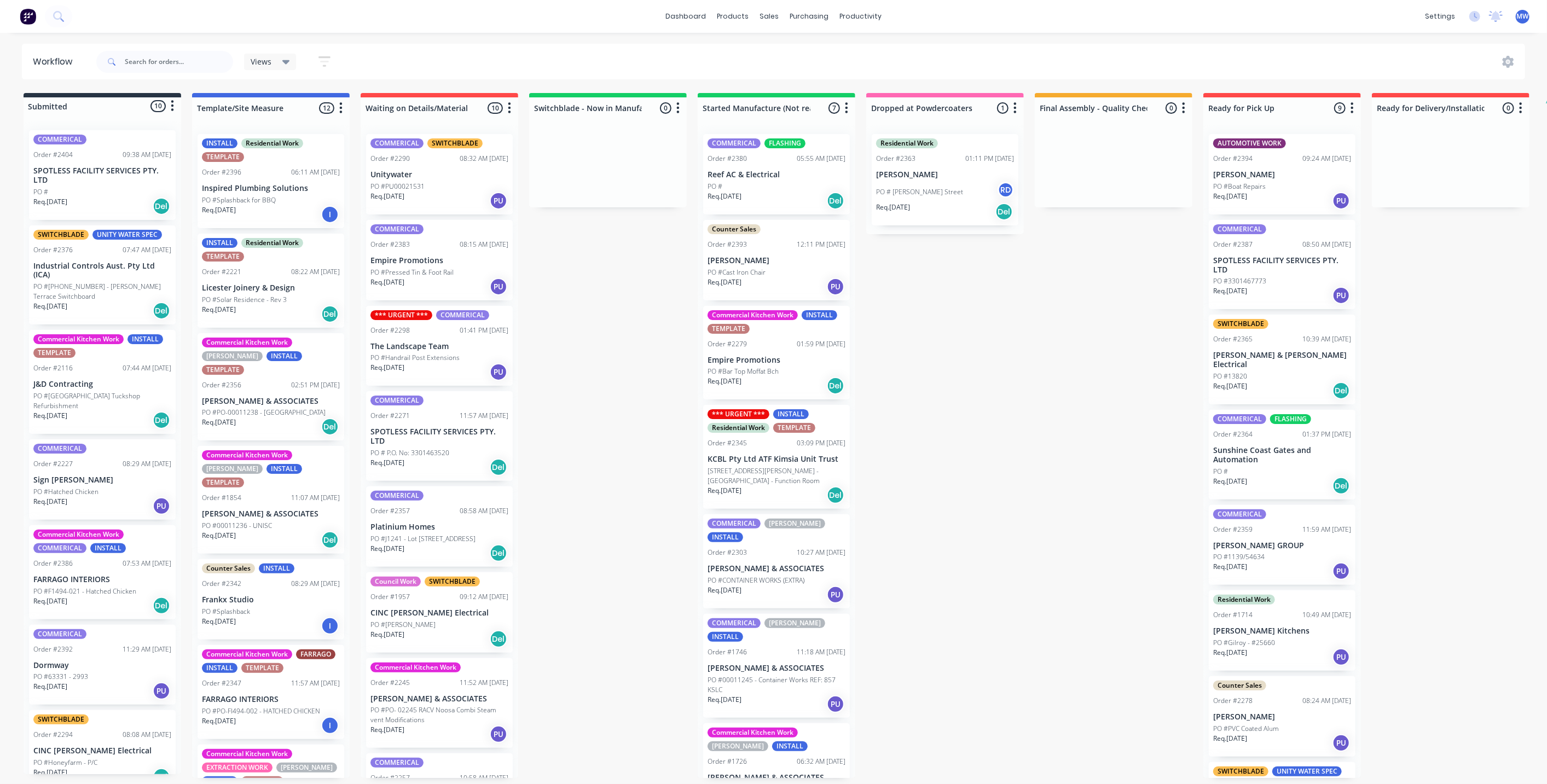
click at [1055, 412] on div "Submitted 10 Status colour #273444 hex #273444 Save Cancel Summaries Total orde…" at bounding box center [904, 435] width 1825 height 685
click at [106, 177] on p "SPOTLESS FACILITY SERVICES PTY. LTD" at bounding box center [102, 175] width 138 height 19
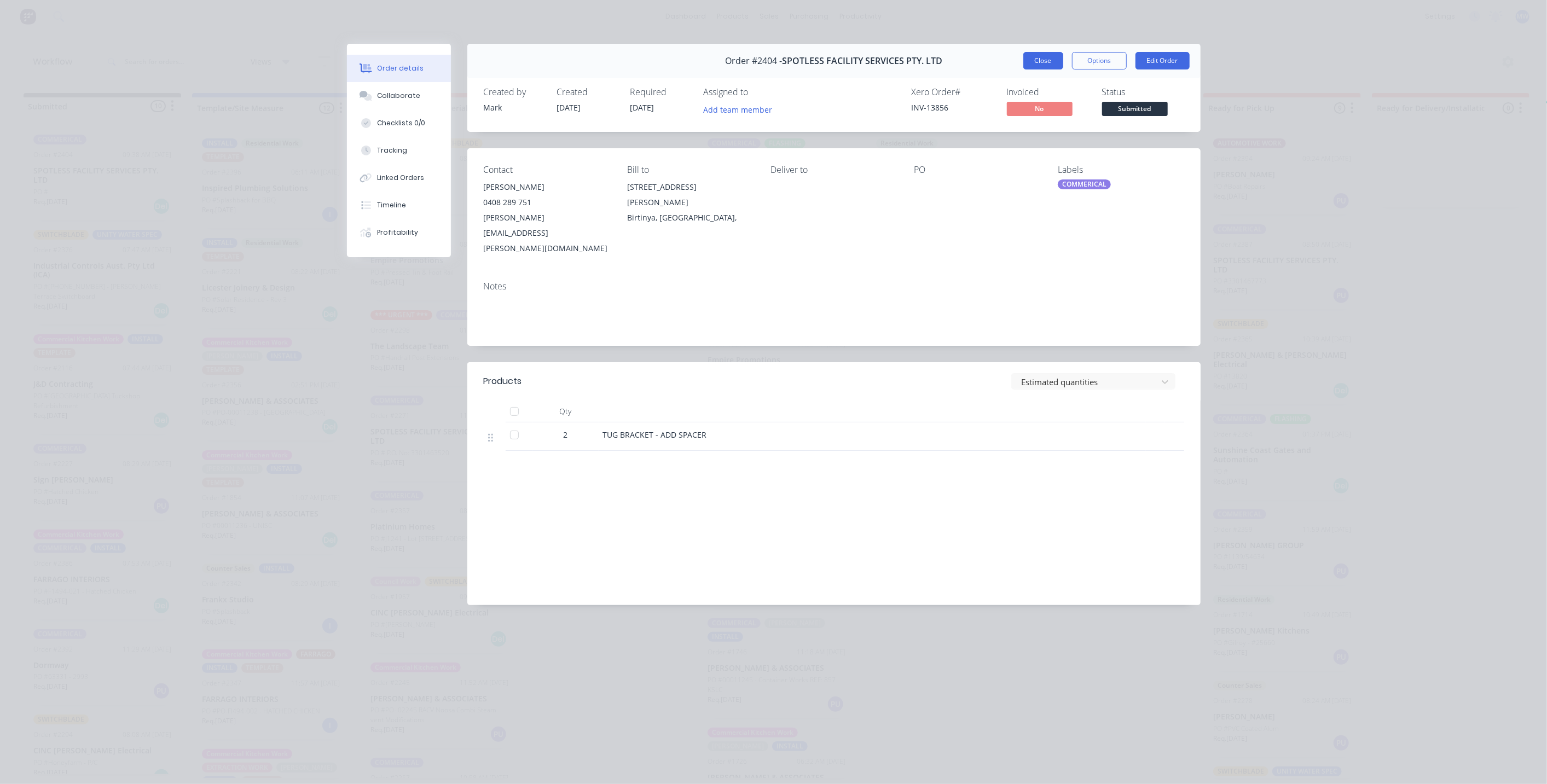
click at [1050, 54] on button "Close" at bounding box center [1043, 60] width 40 height 18
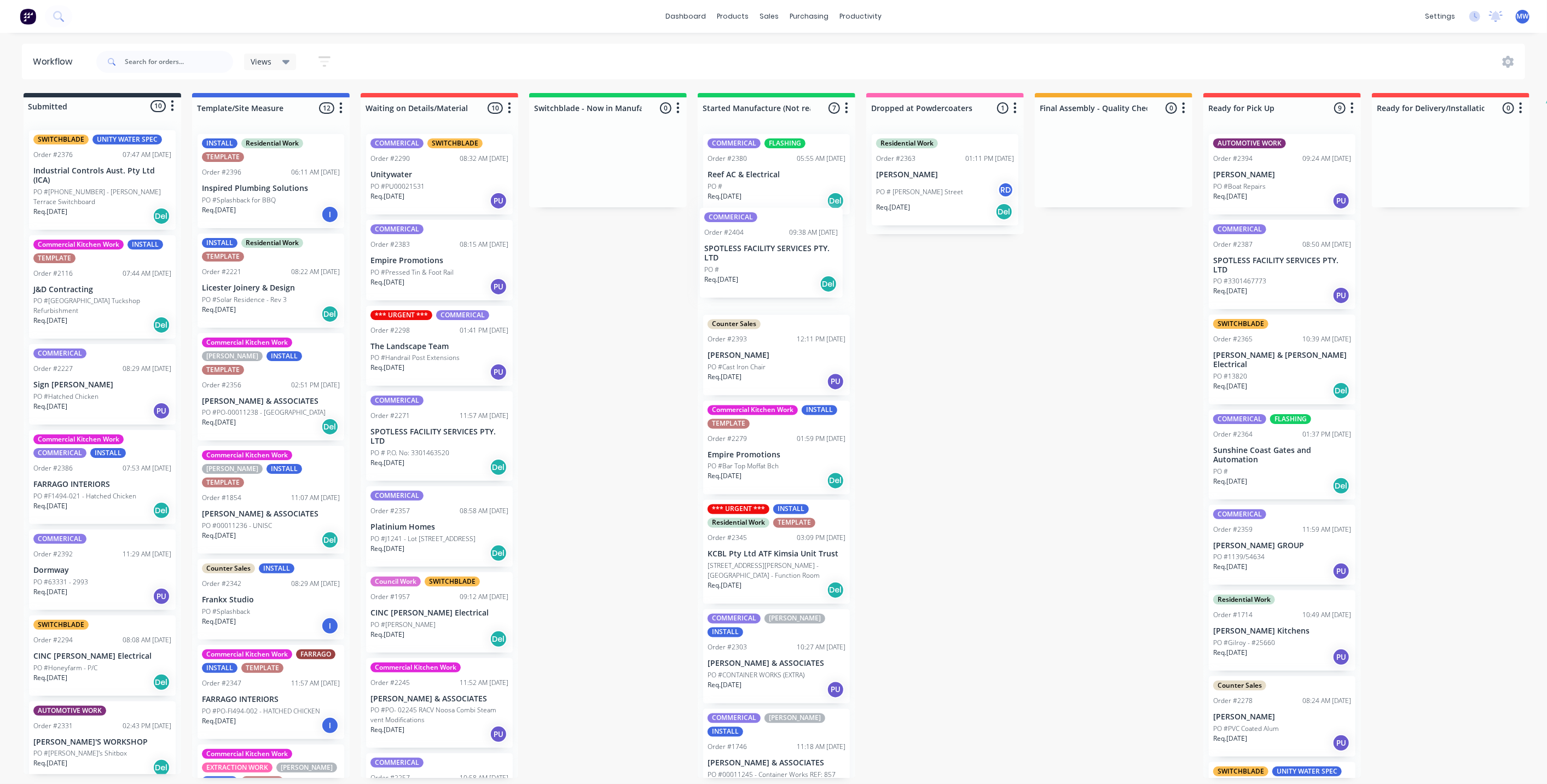
drag, startPoint x: 89, startPoint y: 168, endPoint x: 763, endPoint y: 246, distance: 678.5
click at [763, 246] on div "Submitted 10 Status colour #273444 hex #273444 Save Cancel Summaries Total orde…" at bounding box center [904, 435] width 1825 height 685
click at [806, 269] on p "SPOTLESS FACILITY SERVICES PTY. LTD" at bounding box center [776, 265] width 138 height 19
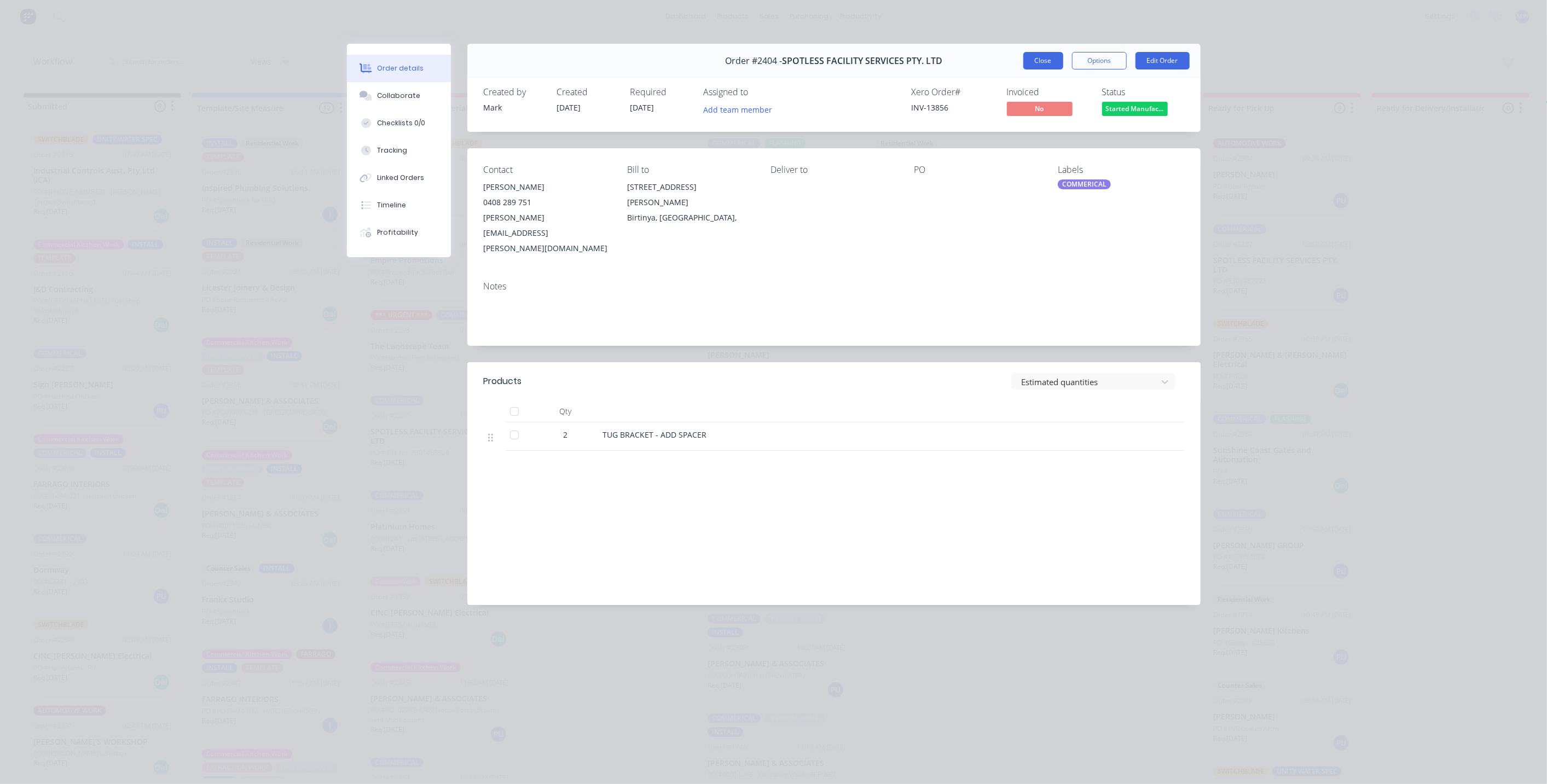
click at [1052, 66] on button "Close" at bounding box center [1043, 60] width 40 height 18
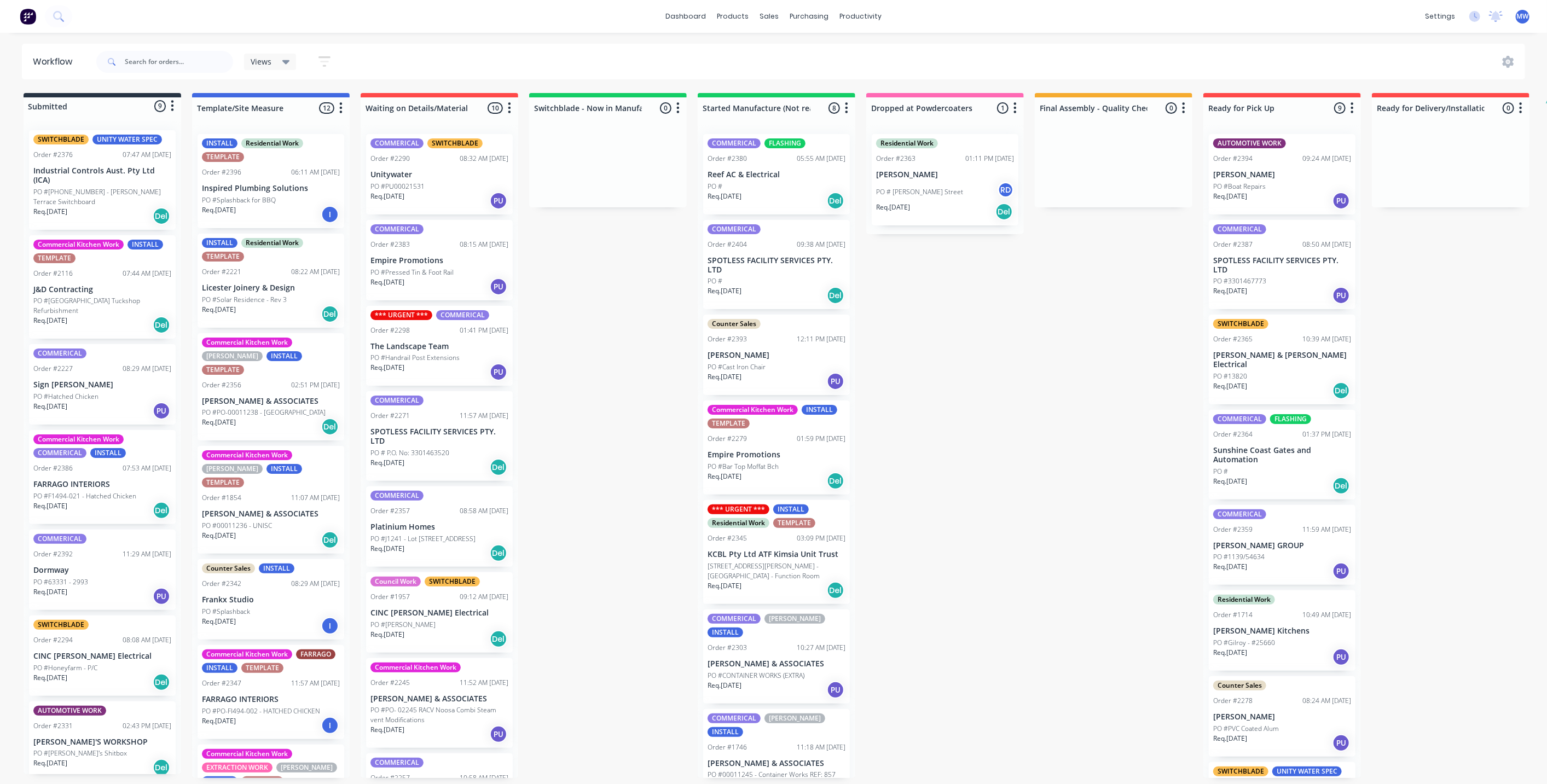
click at [975, 391] on div "Submitted 9 Status colour #273444 hex #273444 Save Cancel Summaries Total order…" at bounding box center [904, 435] width 1825 height 685
click at [1006, 382] on div "Submitted 9 Status colour #273444 hex #273444 Save Cancel Summaries Total order…" at bounding box center [904, 435] width 1825 height 685
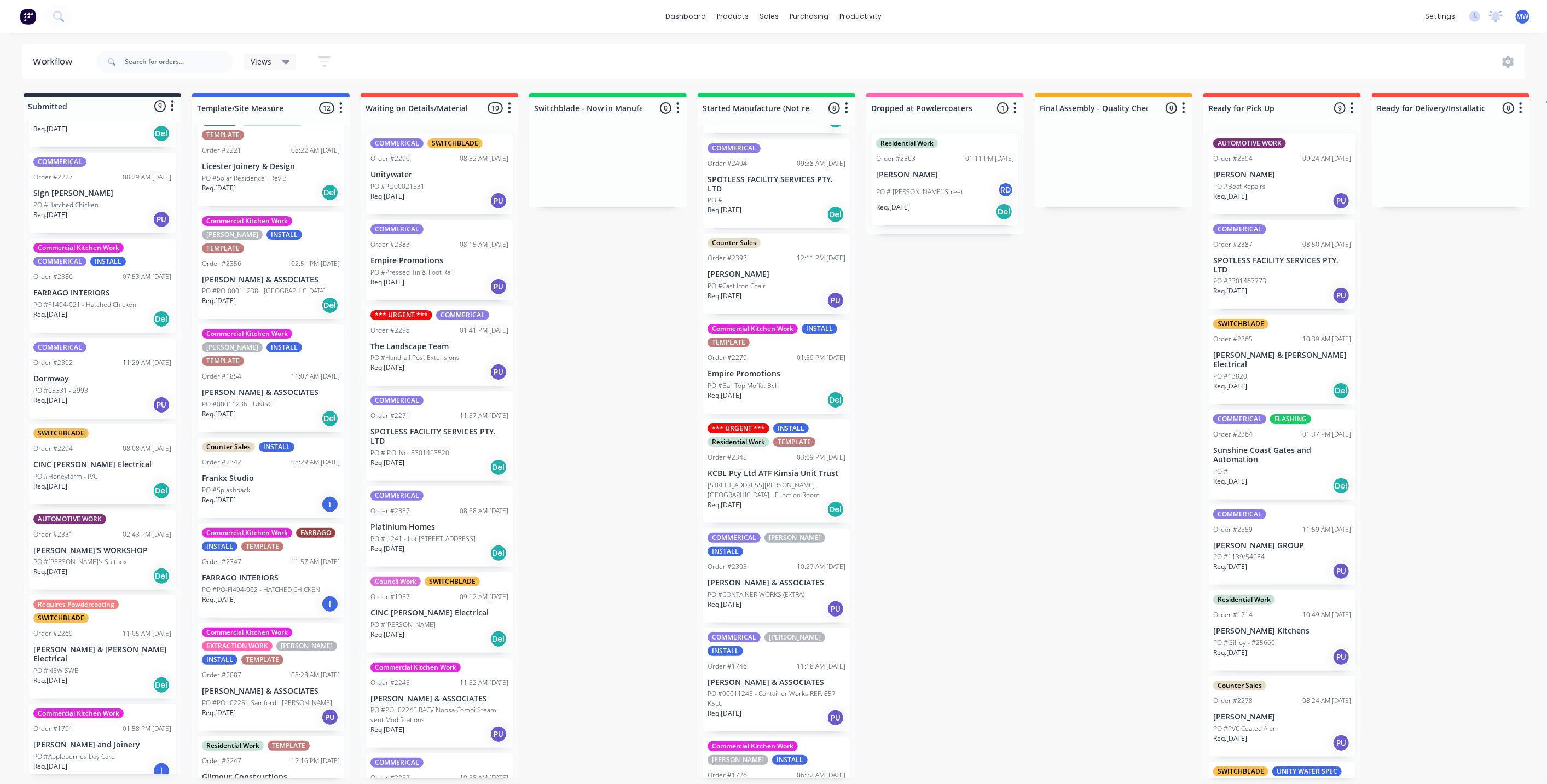
scroll to position [115, 0]
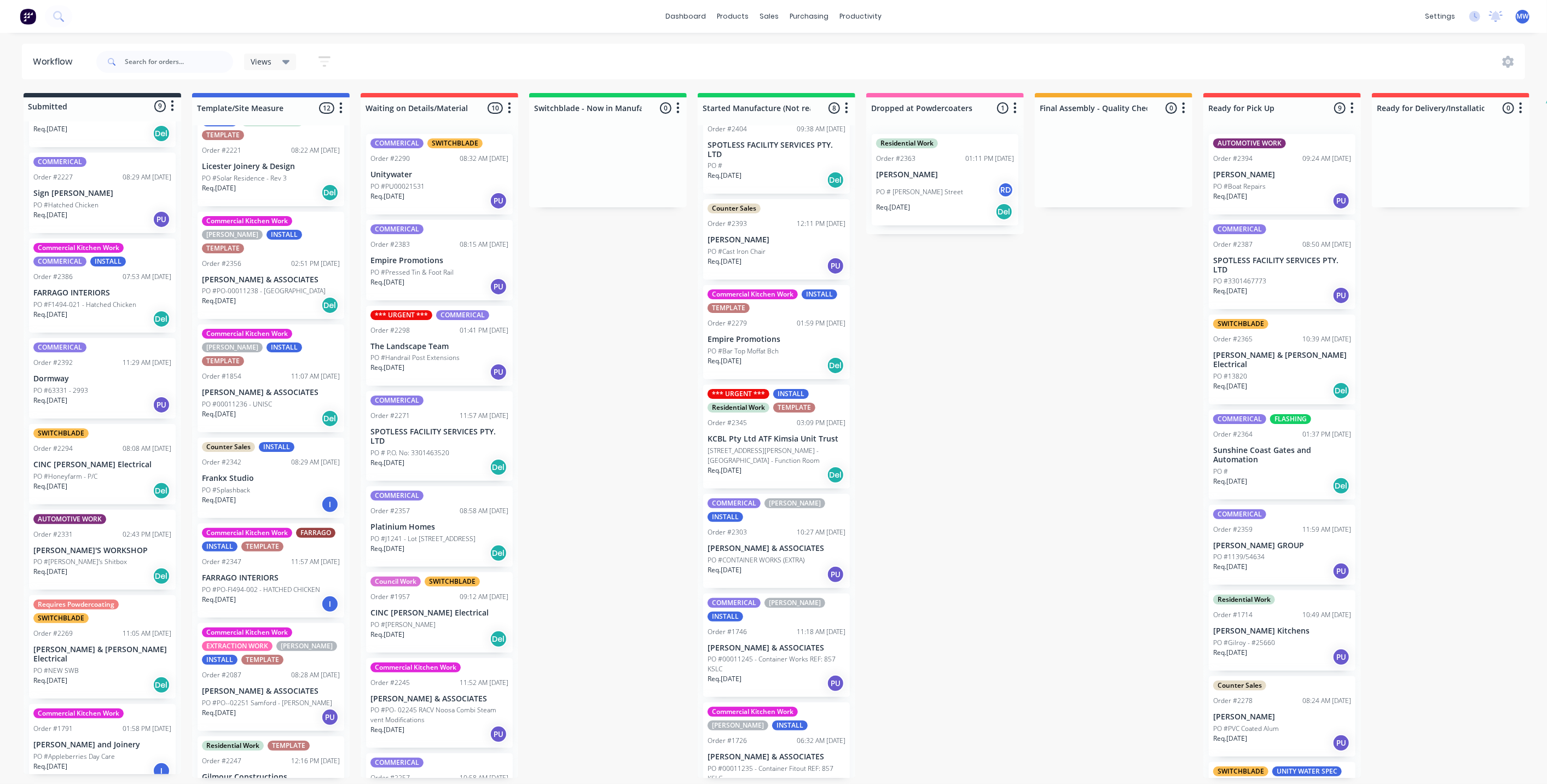
click at [1011, 496] on div "Submitted 9 Status colour #273444 hex #273444 Save Cancel Summaries Total order…" at bounding box center [904, 435] width 1825 height 685
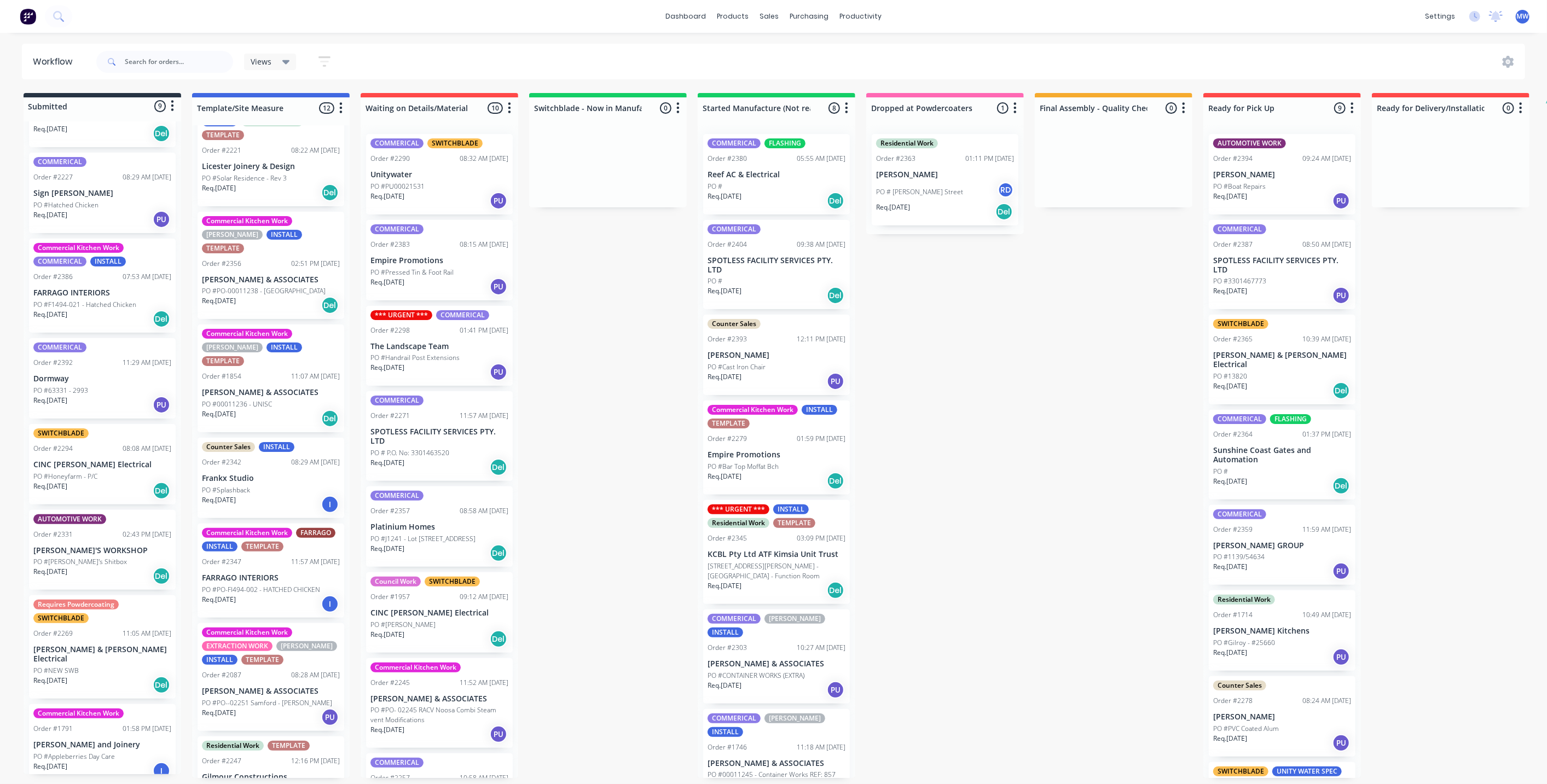
scroll to position [0, 0]
click at [988, 418] on div "Submitted 9 Status colour #273444 hex #273444 Save Cancel Summaries Total order…" at bounding box center [904, 435] width 1825 height 685
click at [982, 389] on div "Submitted 9 Status colour #273444 hex #273444 Save Cancel Summaries Total order…" at bounding box center [904, 435] width 1825 height 685
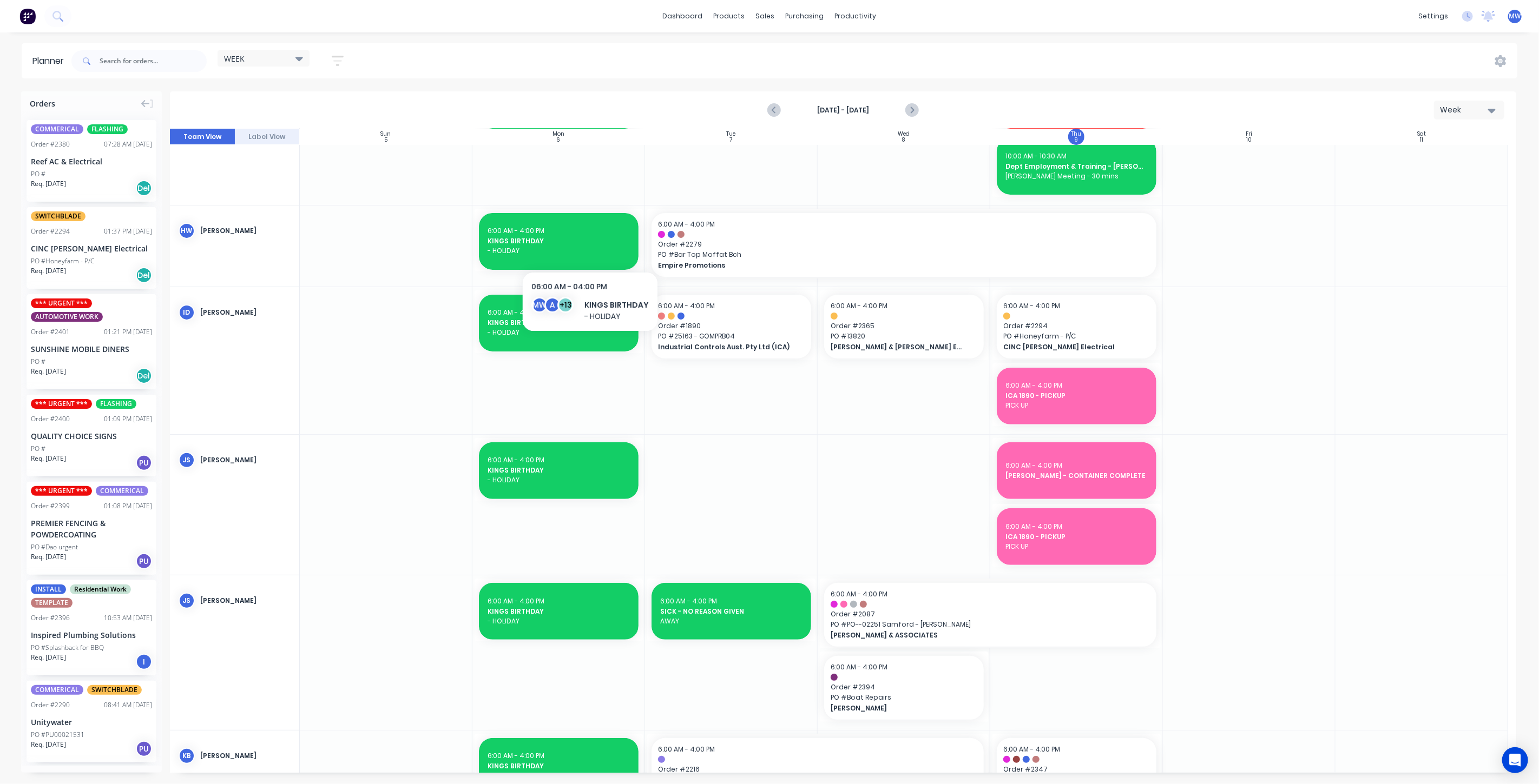
scroll to position [300, 0]
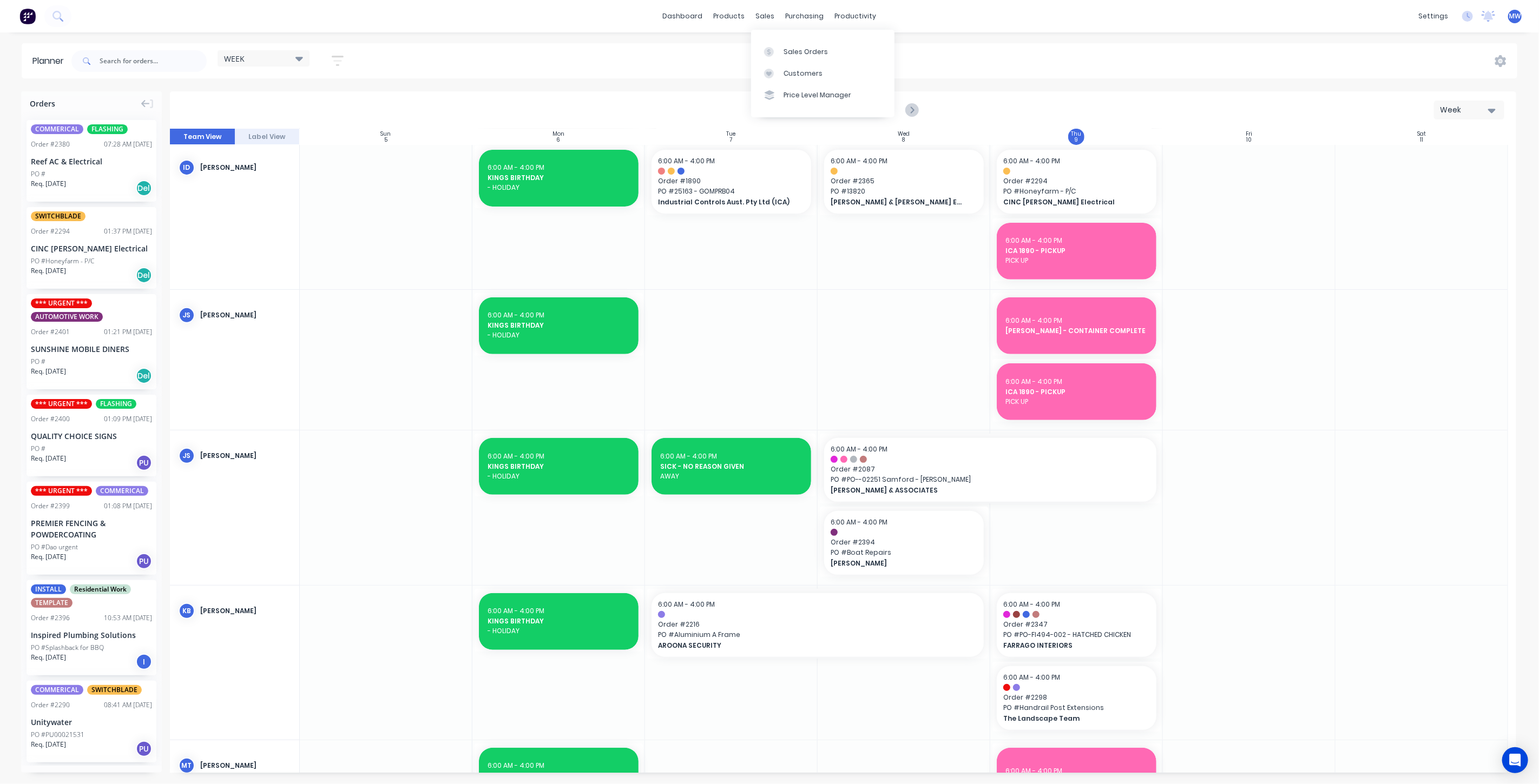
click at [998, 47] on div "WEEK Save new view None edit WEEK (Default) edit Rex edit SCSM - MAIN edit Show…" at bounding box center [793, 61] width 1448 height 32
click at [912, 106] on icon "Next page" at bounding box center [911, 110] width 13 height 13
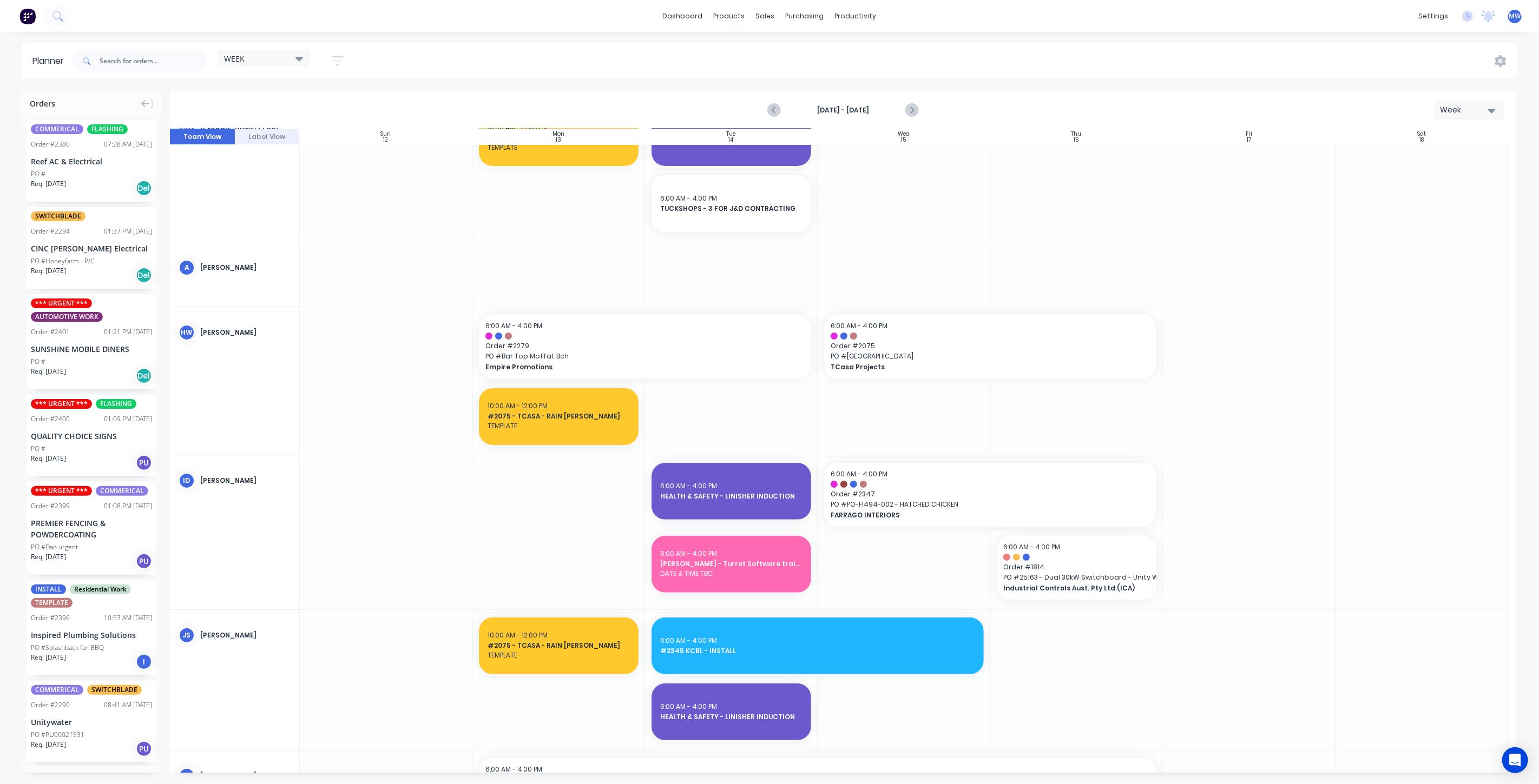
scroll to position [0, 0]
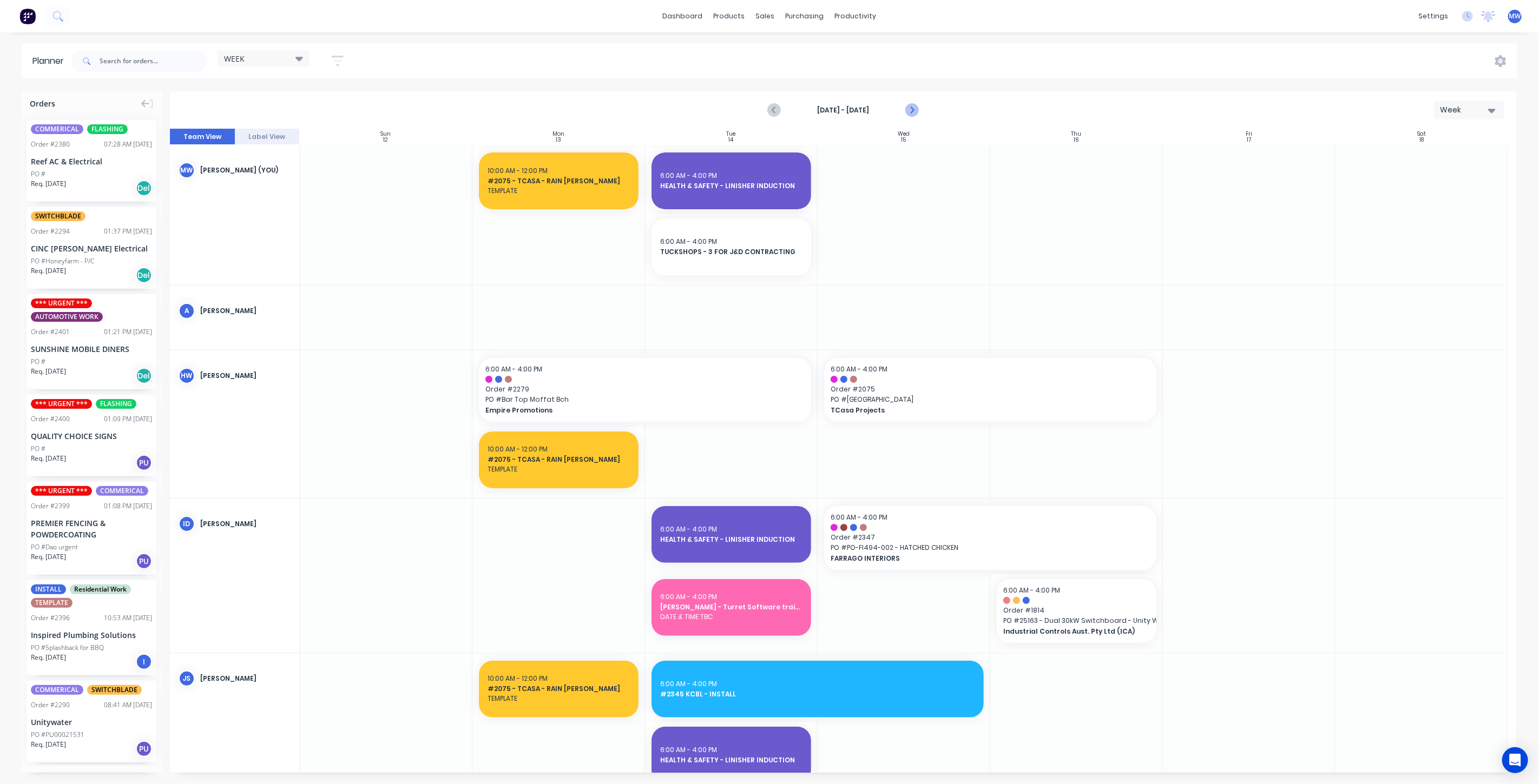
click at [910, 110] on icon "Next page" at bounding box center [911, 110] width 13 height 13
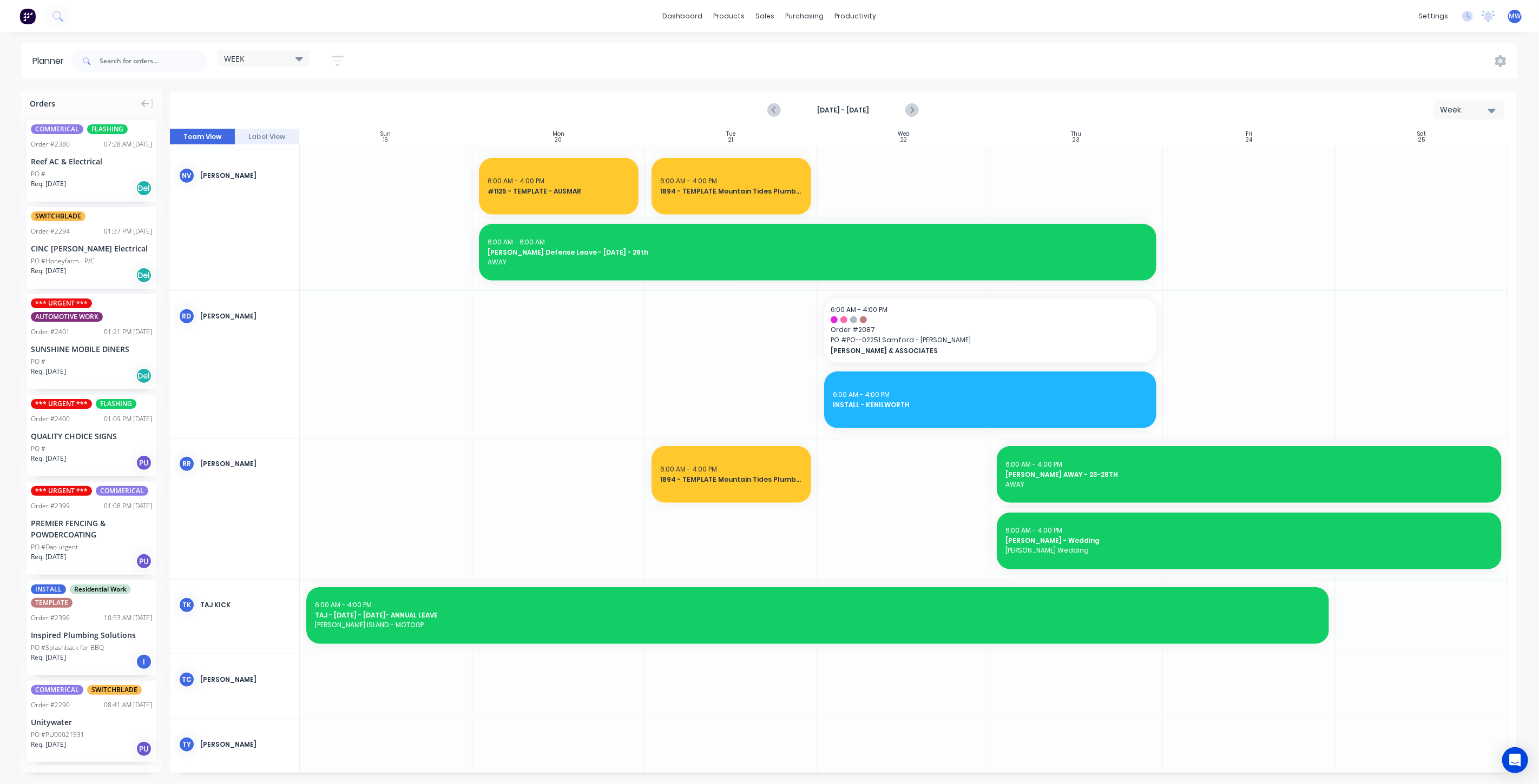
scroll to position [360, 0]
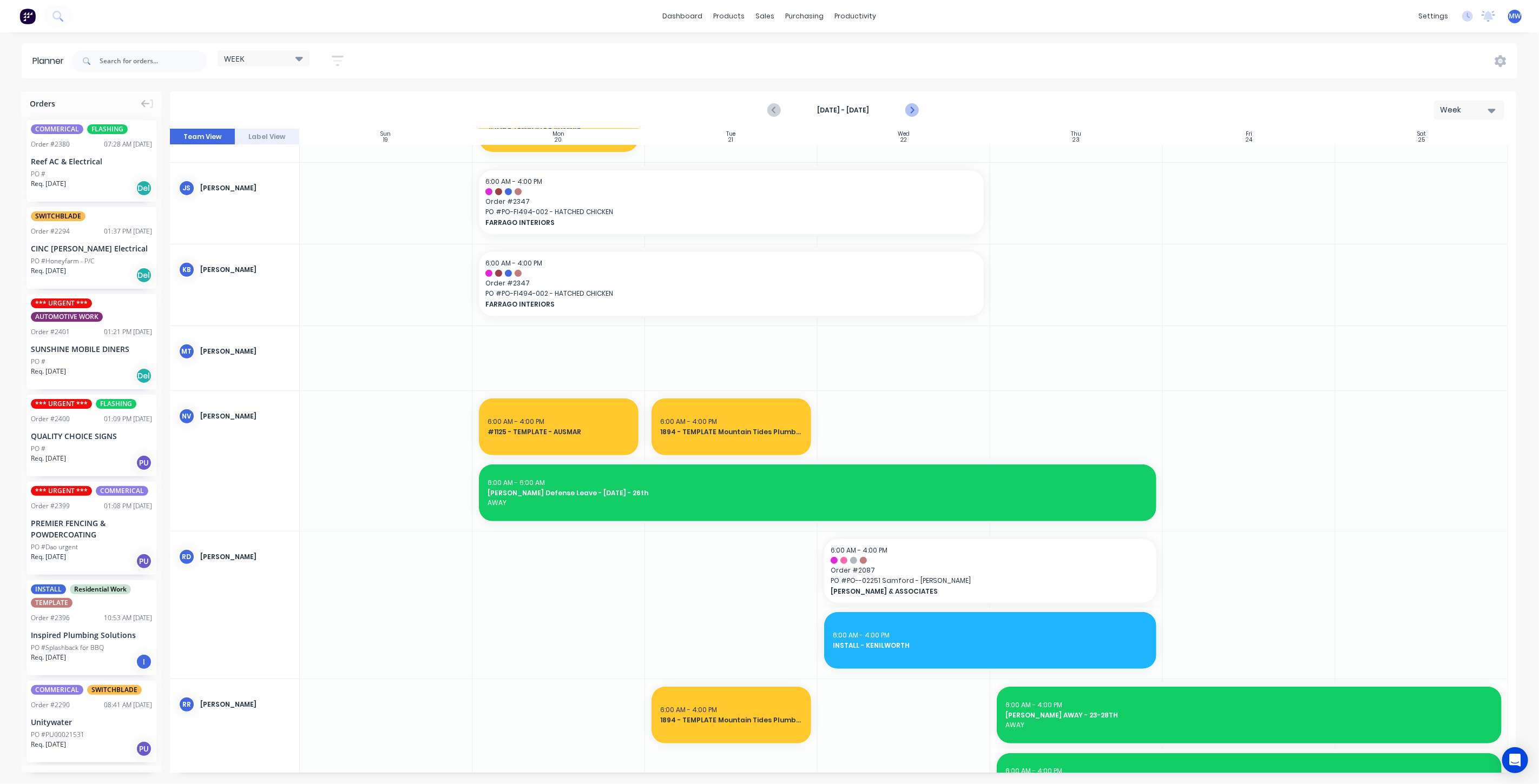
click at [912, 110] on icon "Next page" at bounding box center [912, 110] width 5 height 8
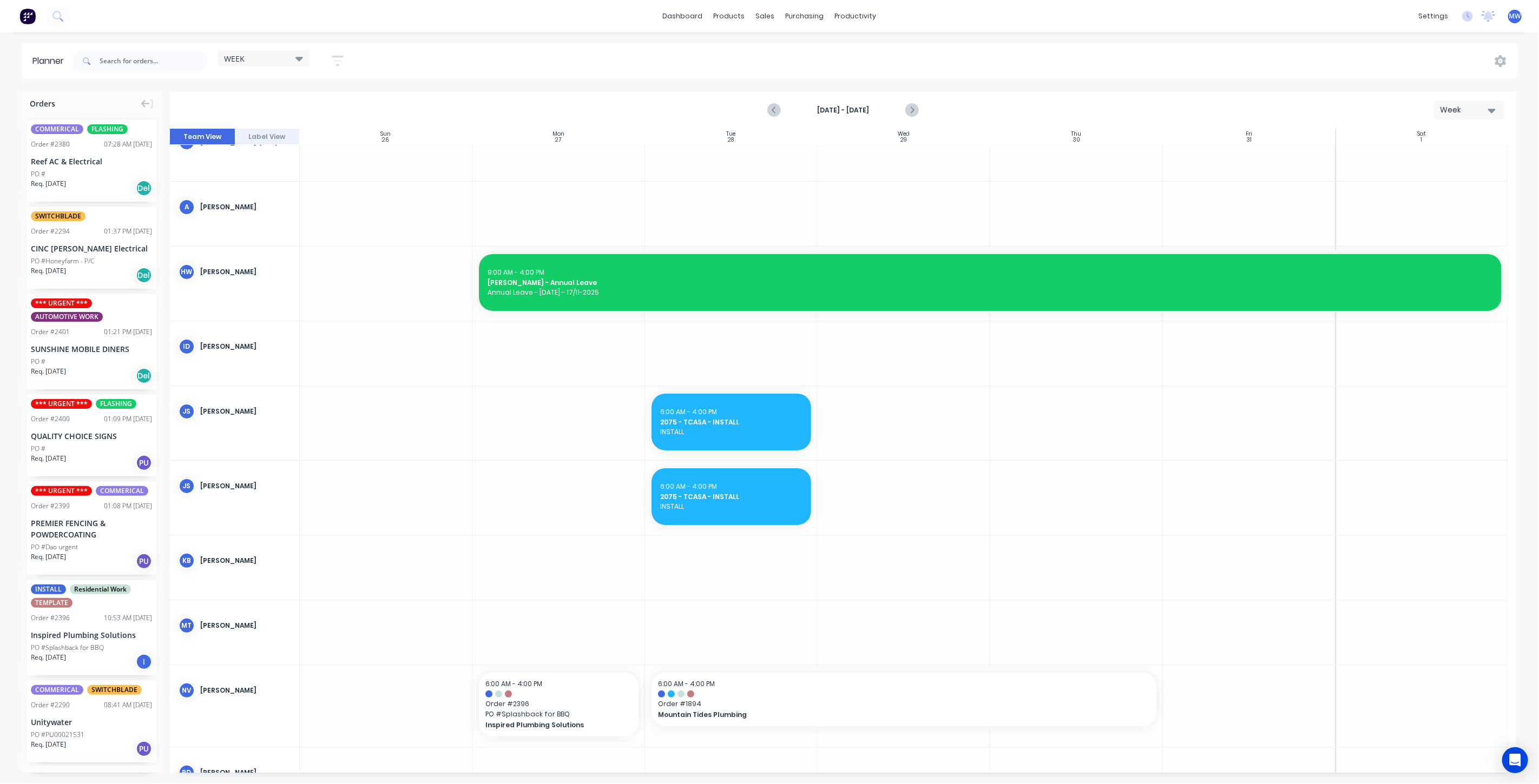
scroll to position [0, 0]
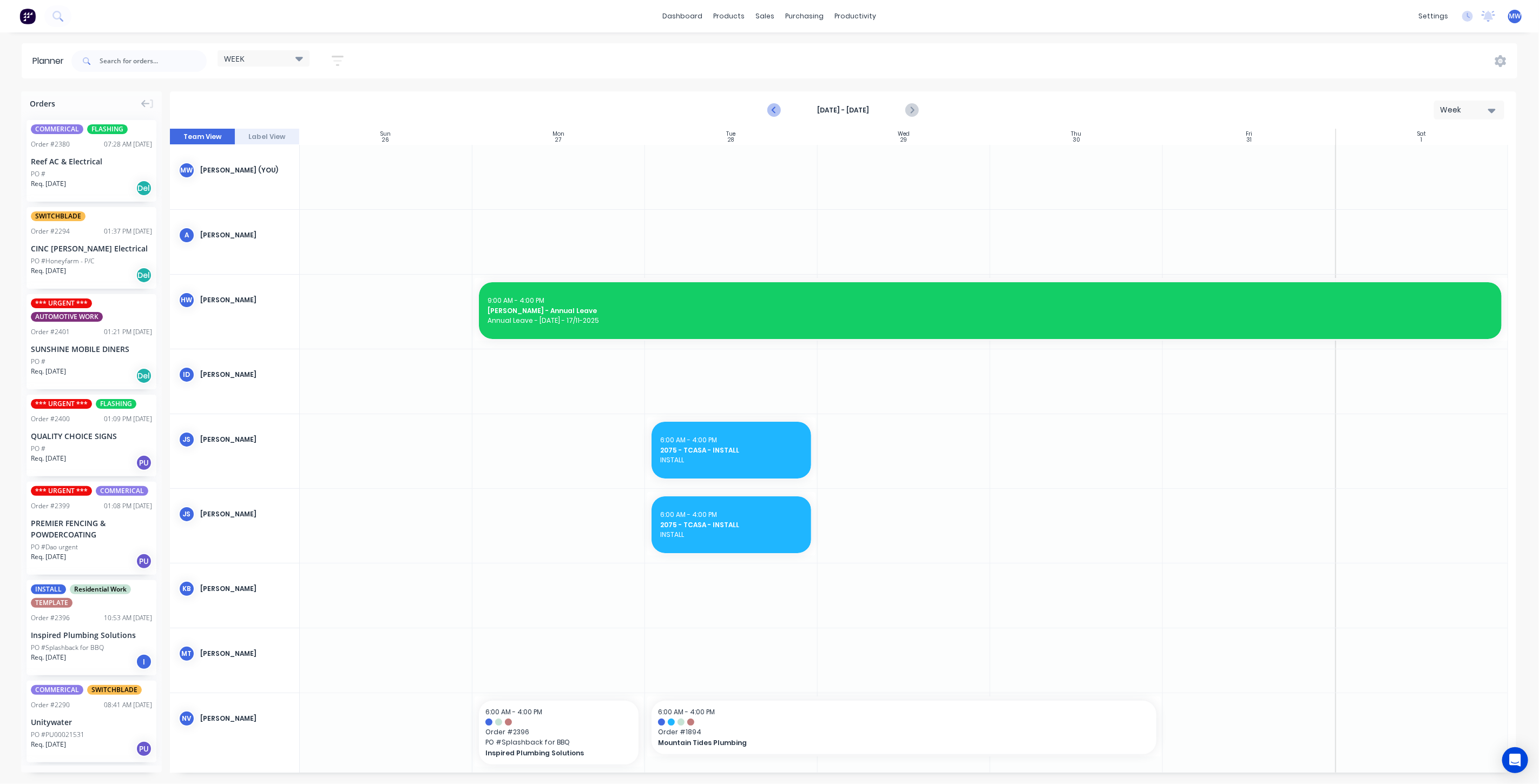
click at [775, 111] on icon "Previous page" at bounding box center [774, 110] width 13 height 13
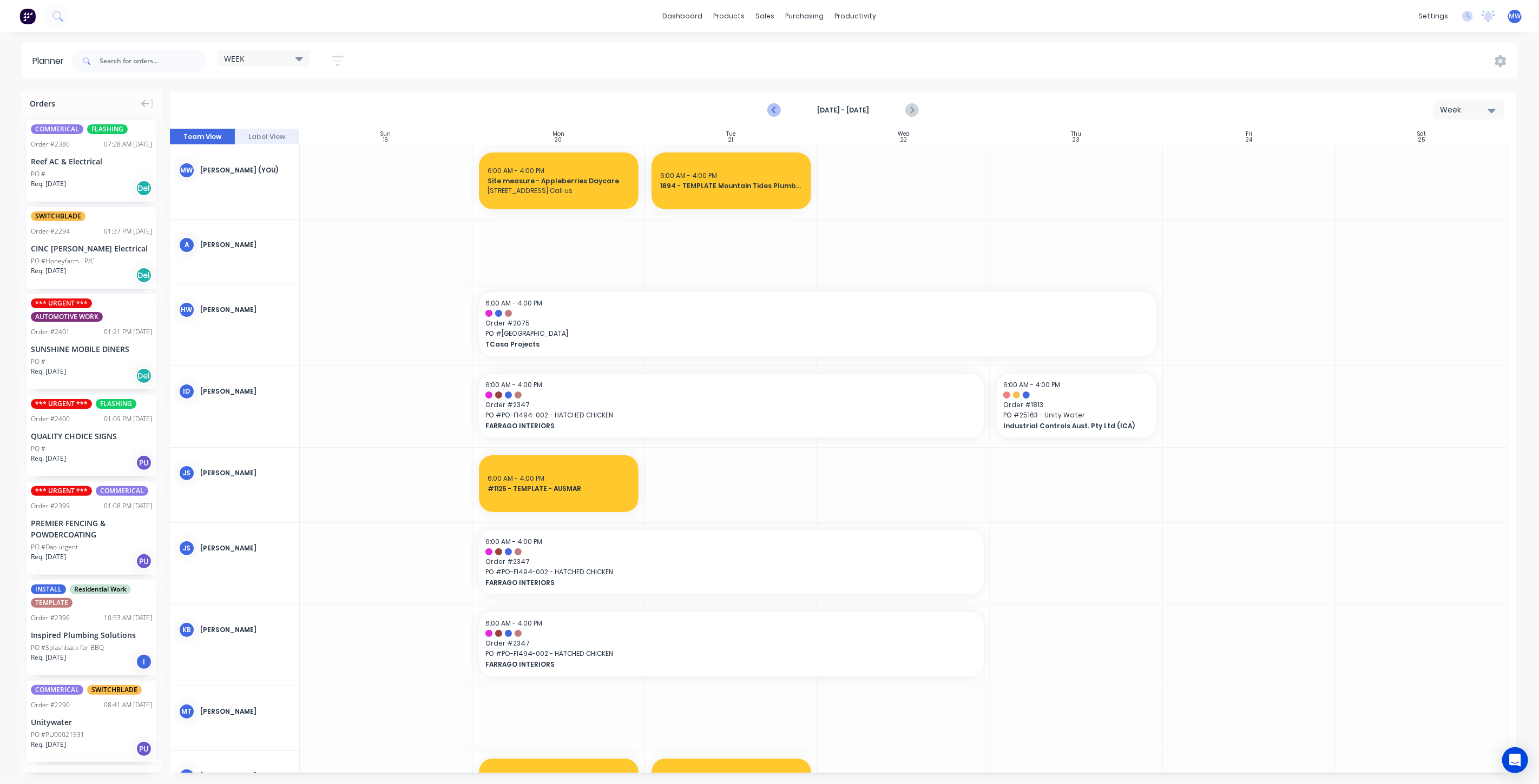
click at [775, 111] on icon "Previous page" at bounding box center [774, 110] width 13 height 13
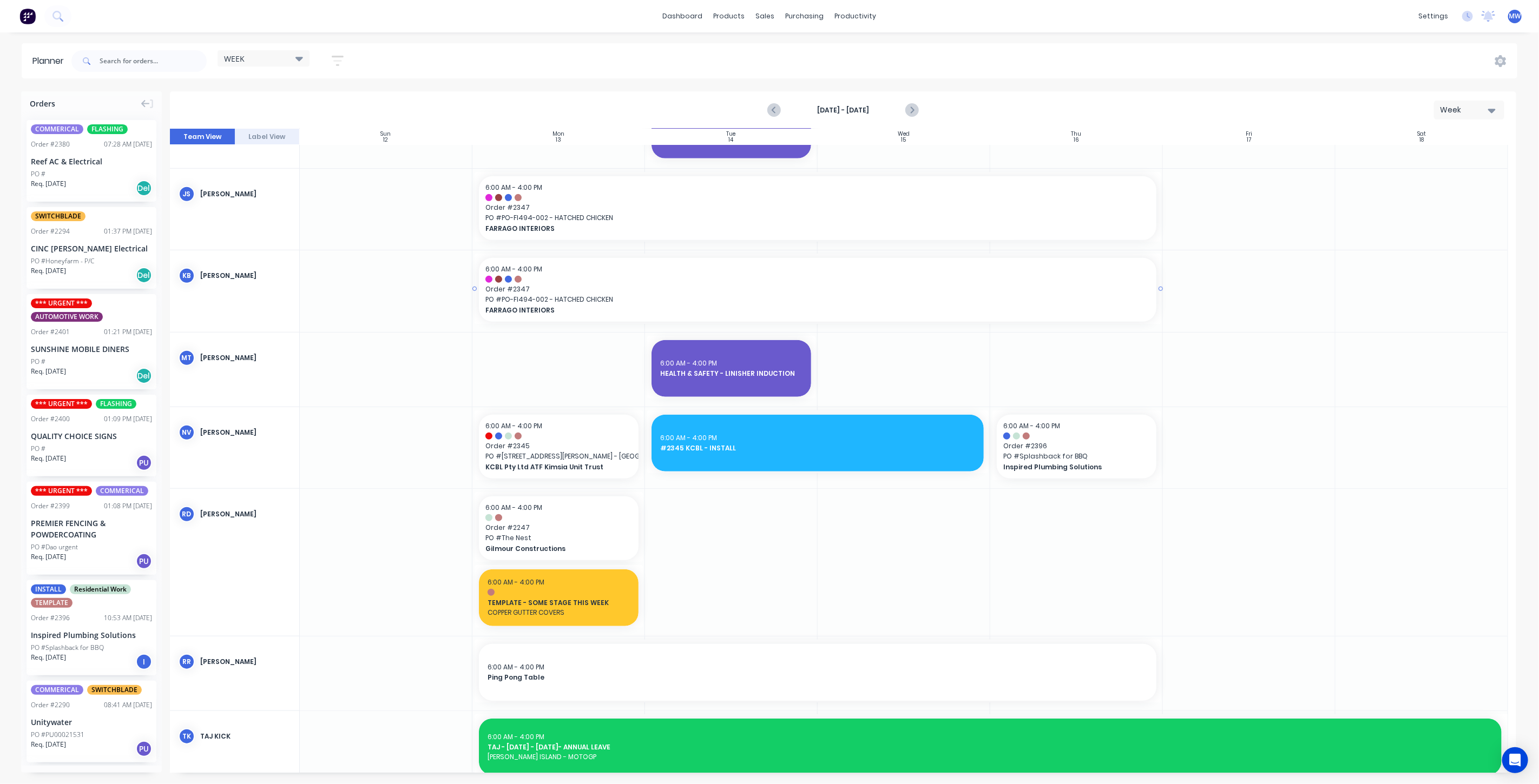
scroll to position [661, 0]
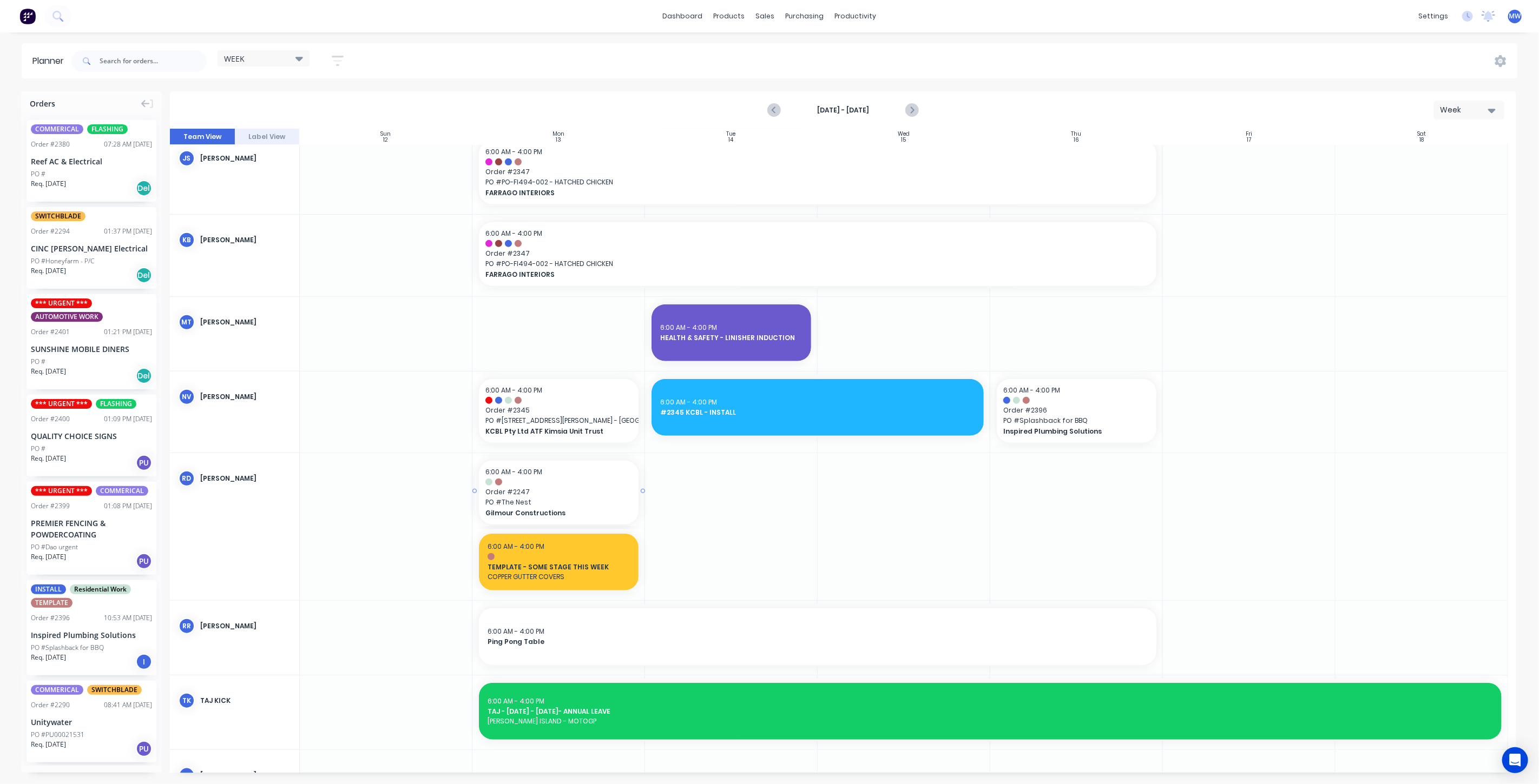
drag, startPoint x: 578, startPoint y: 479, endPoint x: 571, endPoint y: 499, distance: 21.2
drag, startPoint x: 542, startPoint y: 494, endPoint x: 698, endPoint y: 490, distance: 156.1
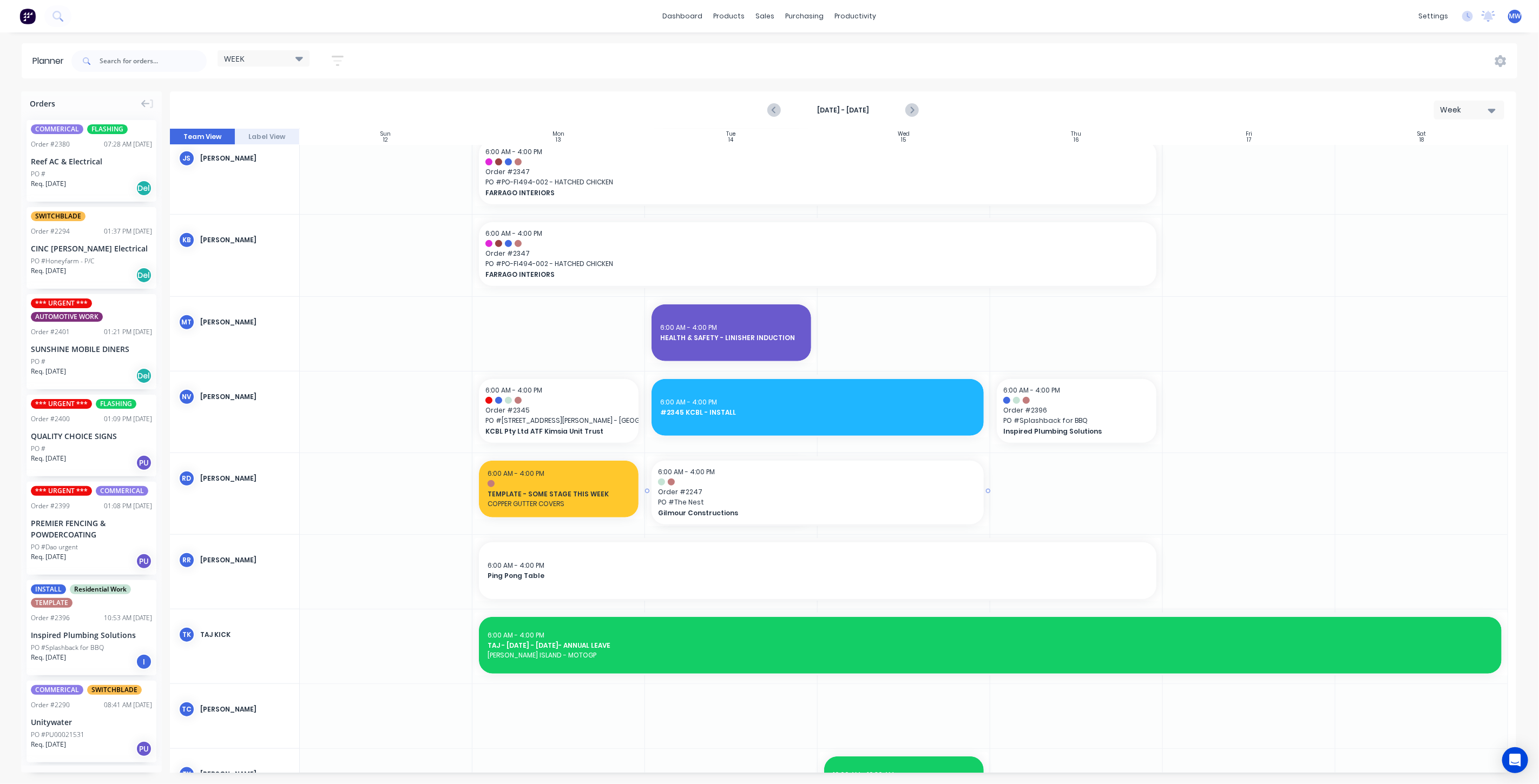
drag, startPoint x: 814, startPoint y: 491, endPoint x: 939, endPoint y: 485, distance: 125.1
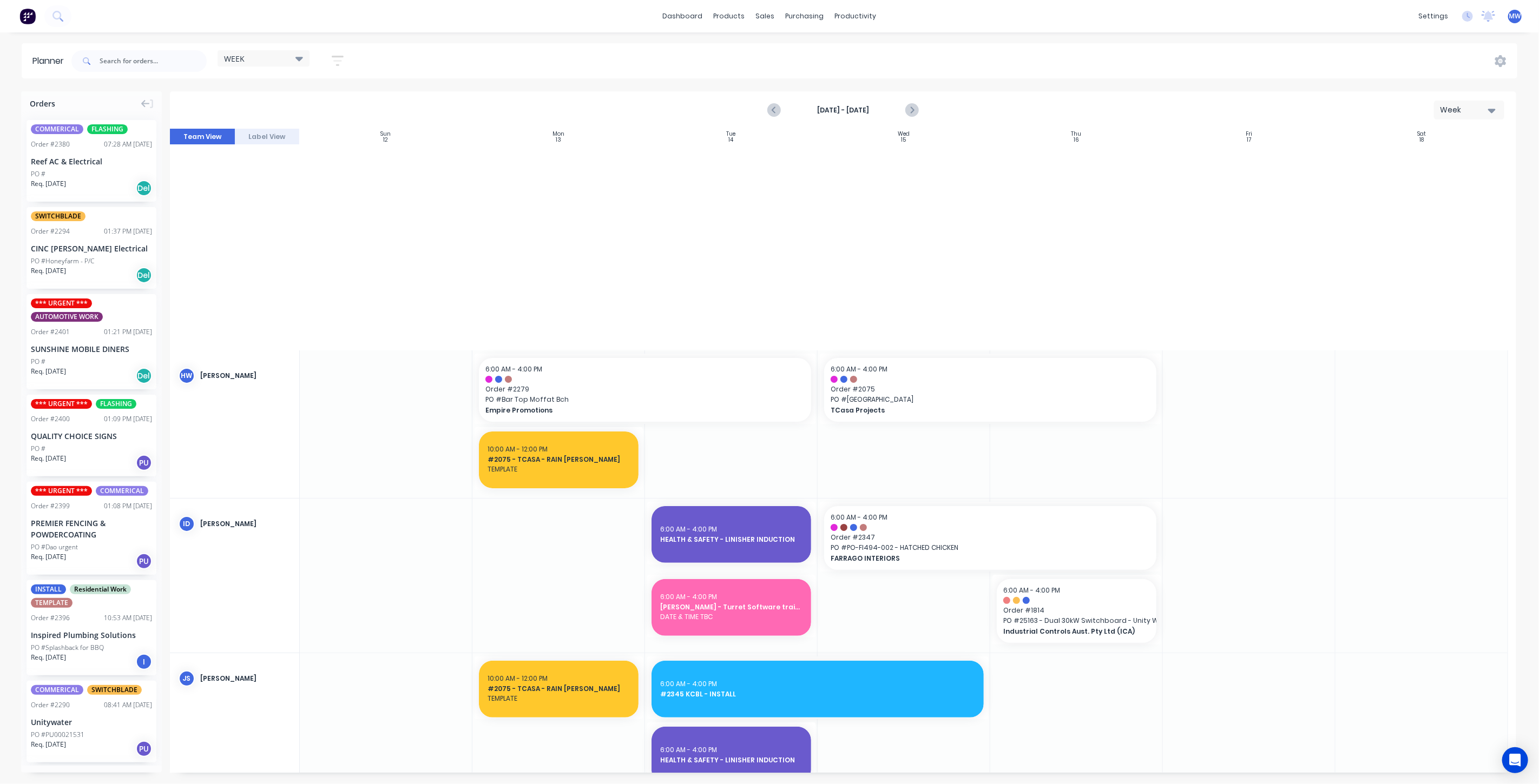
scroll to position [661, 0]
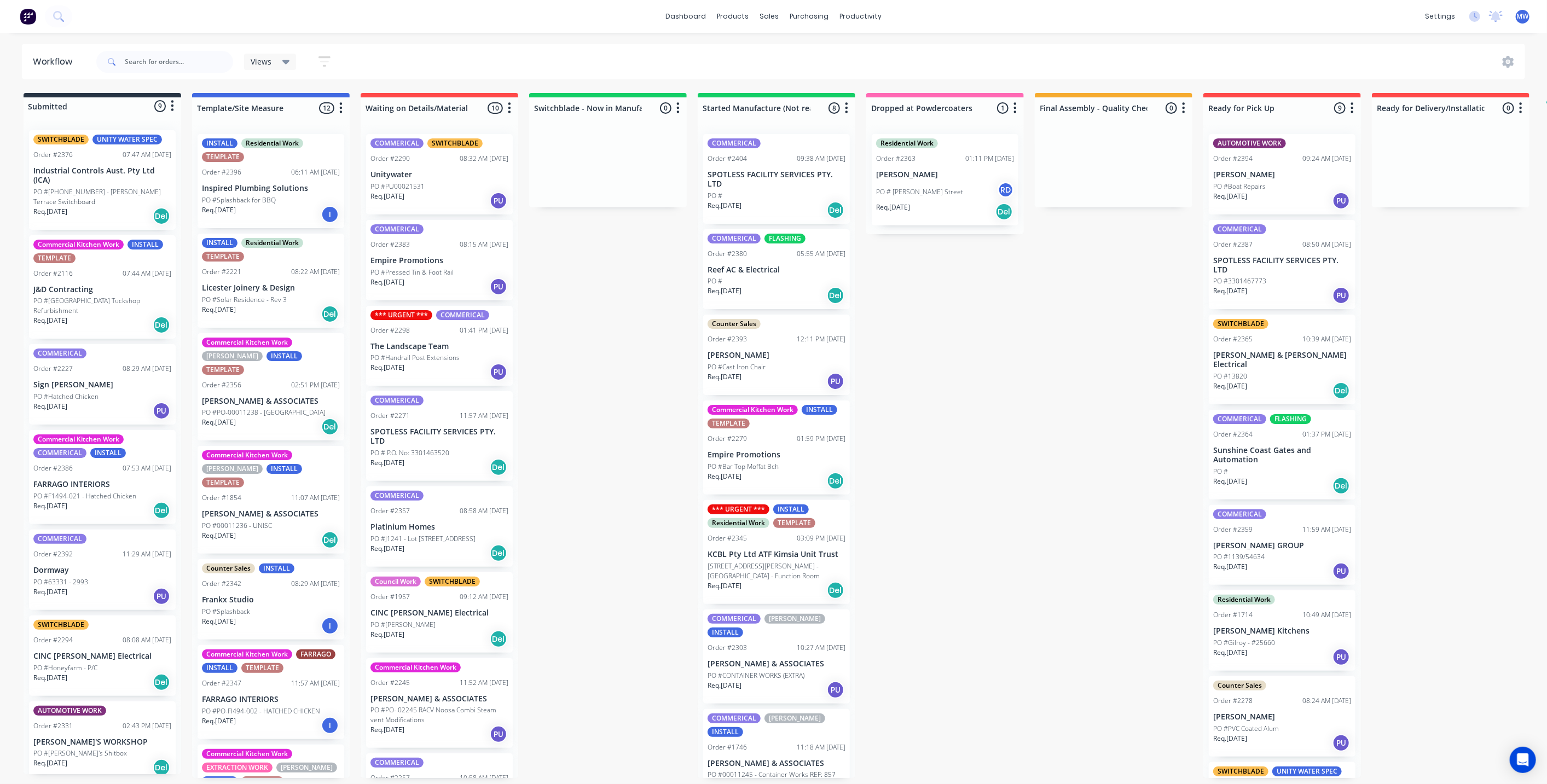
click at [774, 187] on p "SPOTLESS FACILITY SERVICES PTY. LTD" at bounding box center [776, 179] width 138 height 19
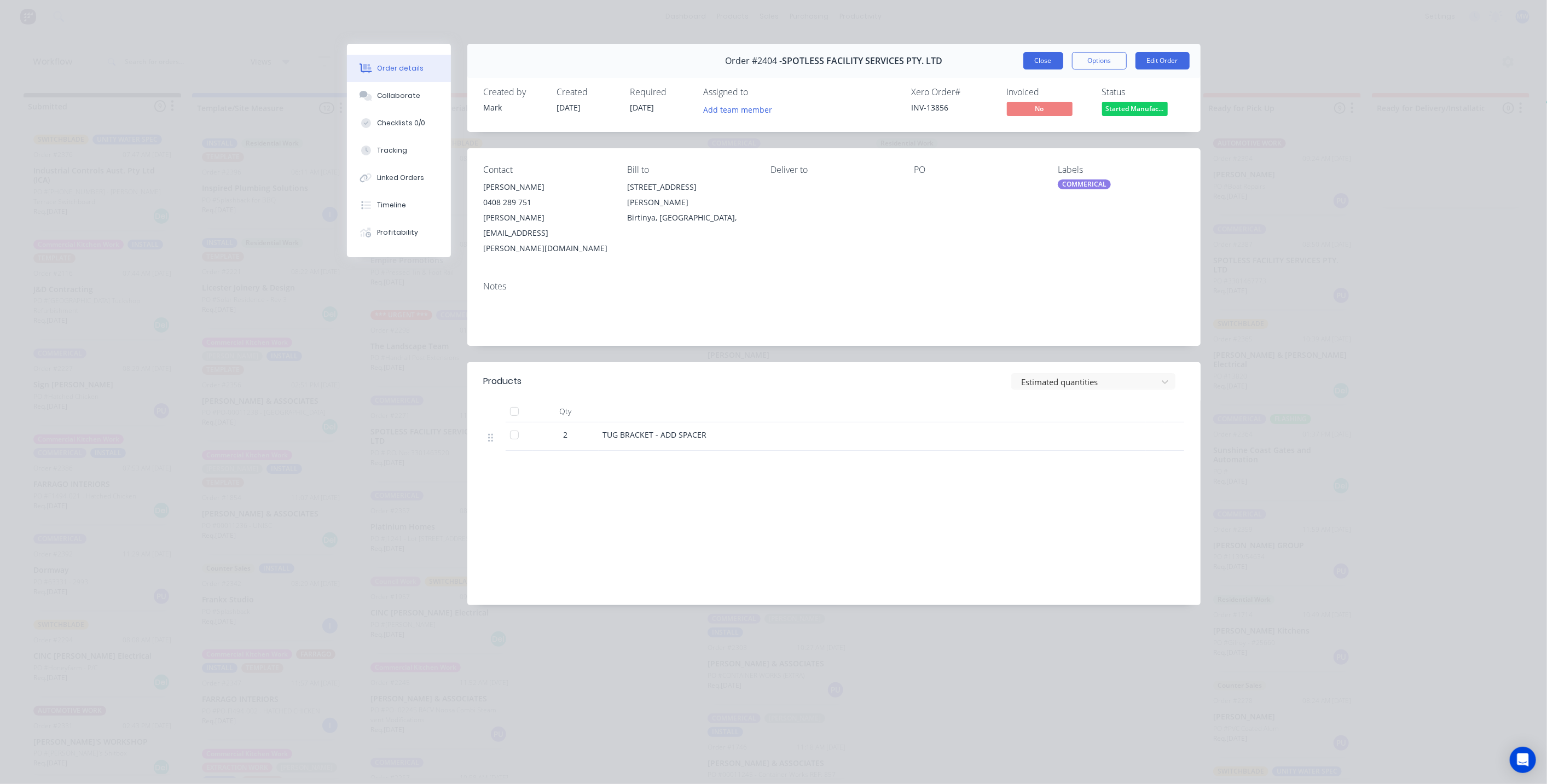
click at [1048, 61] on button "Close" at bounding box center [1043, 60] width 40 height 18
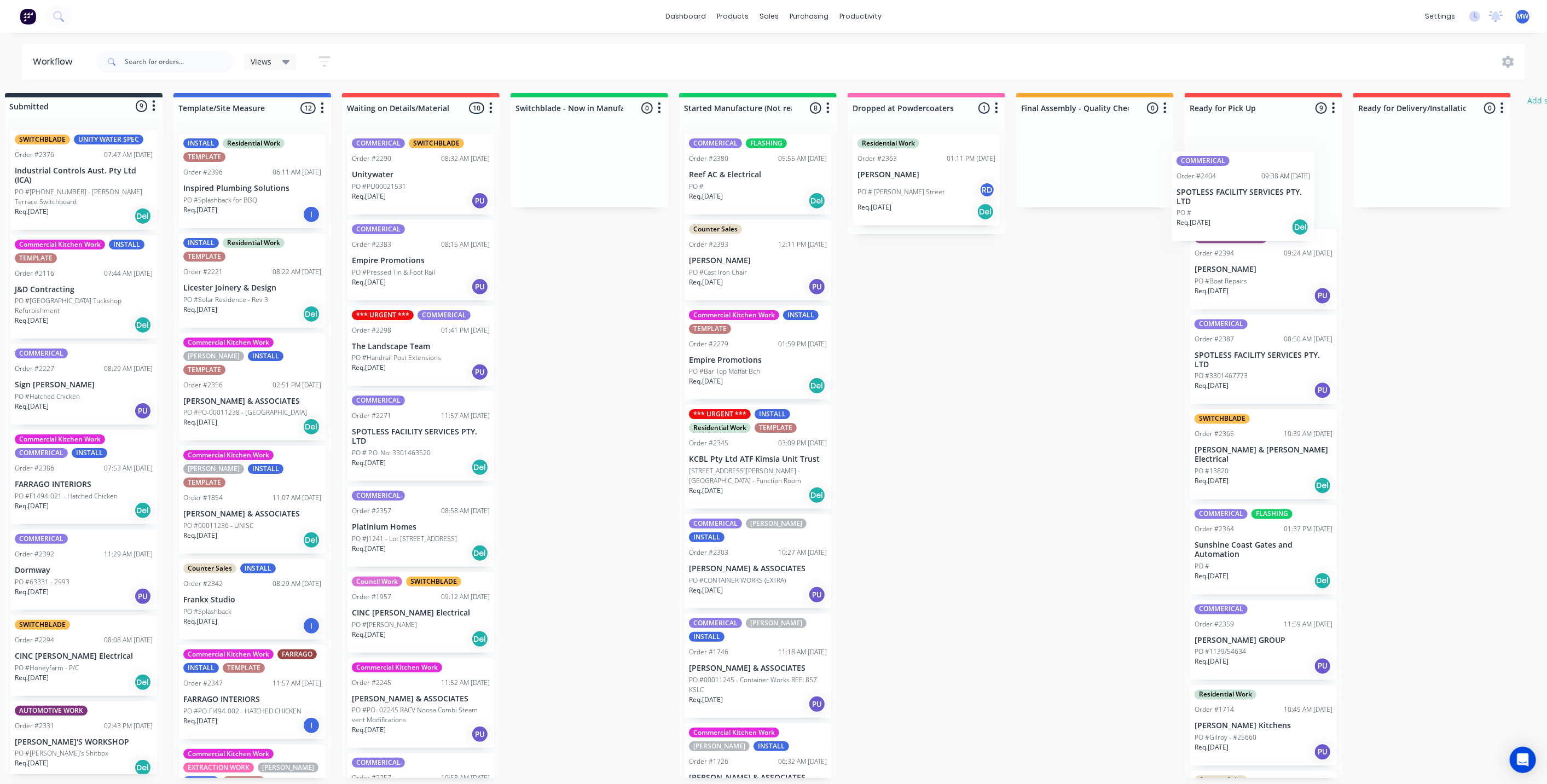
drag, startPoint x: 748, startPoint y: 188, endPoint x: 1223, endPoint y: 206, distance: 475.3
click at [1223, 206] on div "Submitted 9 Status colour #273444 hex #273444 Save Cancel Summaries Total order…" at bounding box center [886, 435] width 1825 height 685
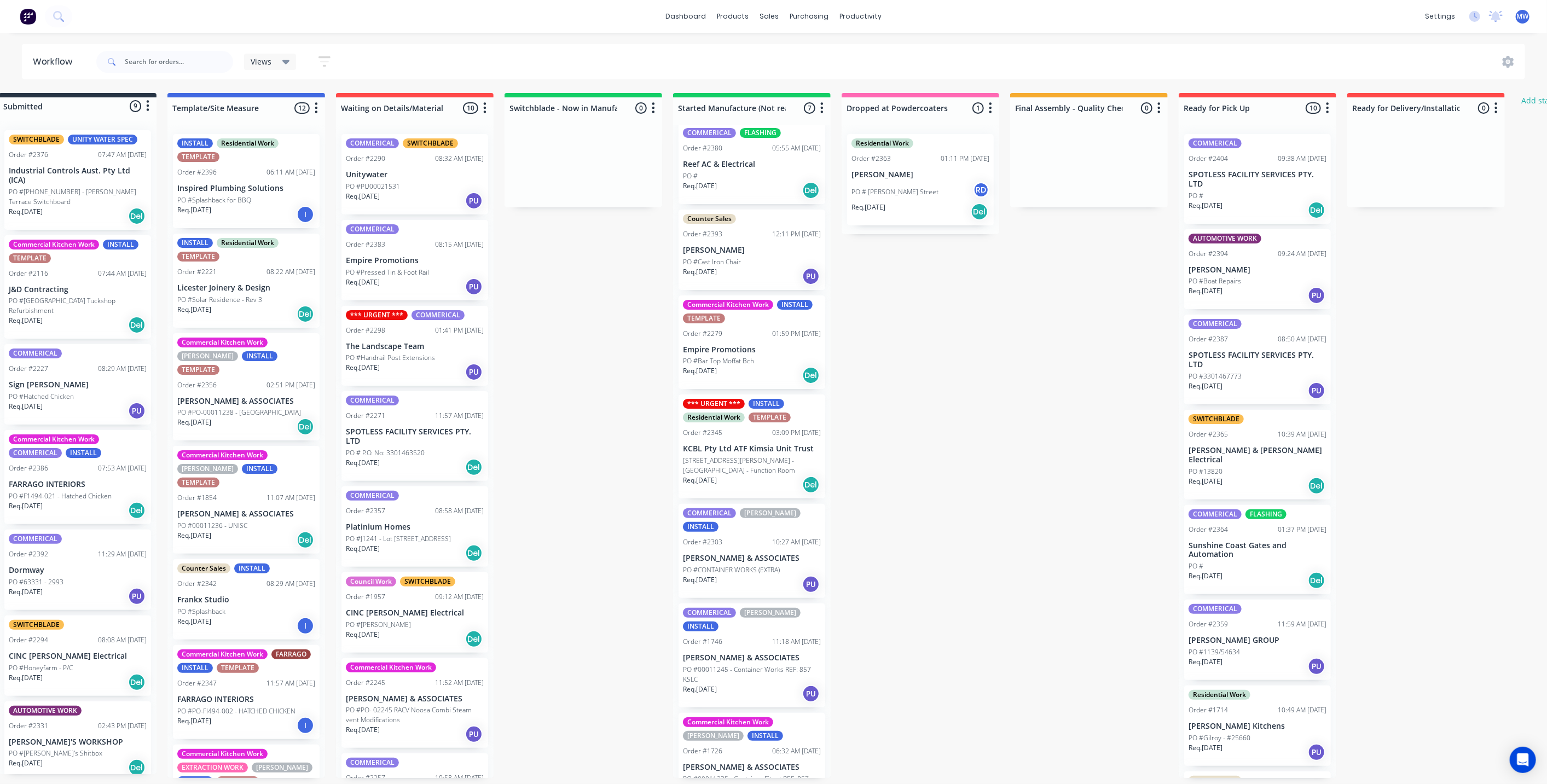
scroll to position [21, 0]
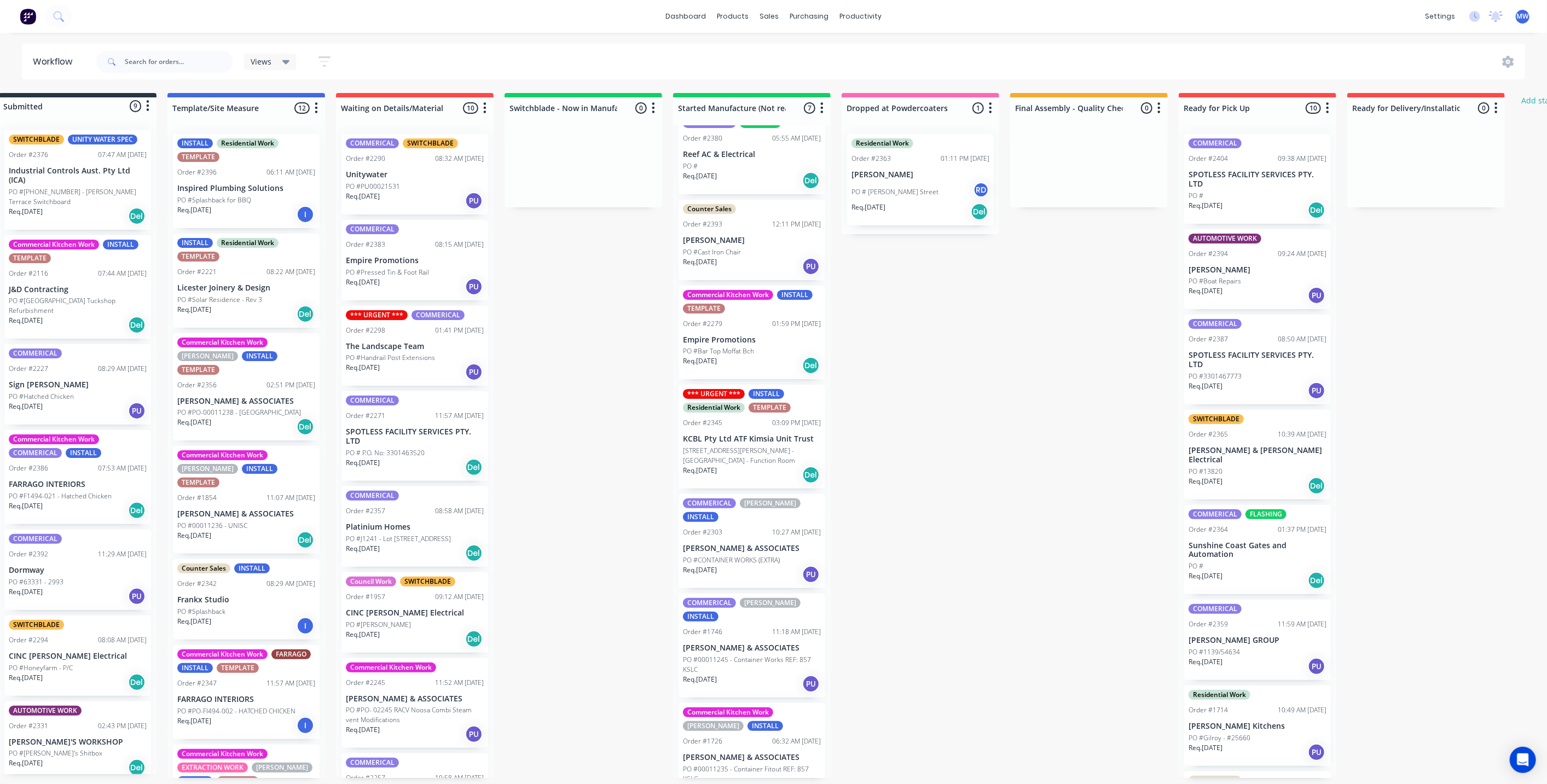
click at [999, 573] on div "Submitted 9 Status colour #273444 hex #273444 Save Cancel Summaries Total order…" at bounding box center [880, 435] width 1825 height 685
click at [959, 341] on div "Submitted 9 Status colour #273444 hex #273444 Save Cancel Summaries Total order…" at bounding box center [880, 435] width 1825 height 685
click at [629, 363] on div "Submitted 9 Status colour #273444 hex #273444 Save Cancel Summaries Total order…" at bounding box center [880, 435] width 1825 height 685
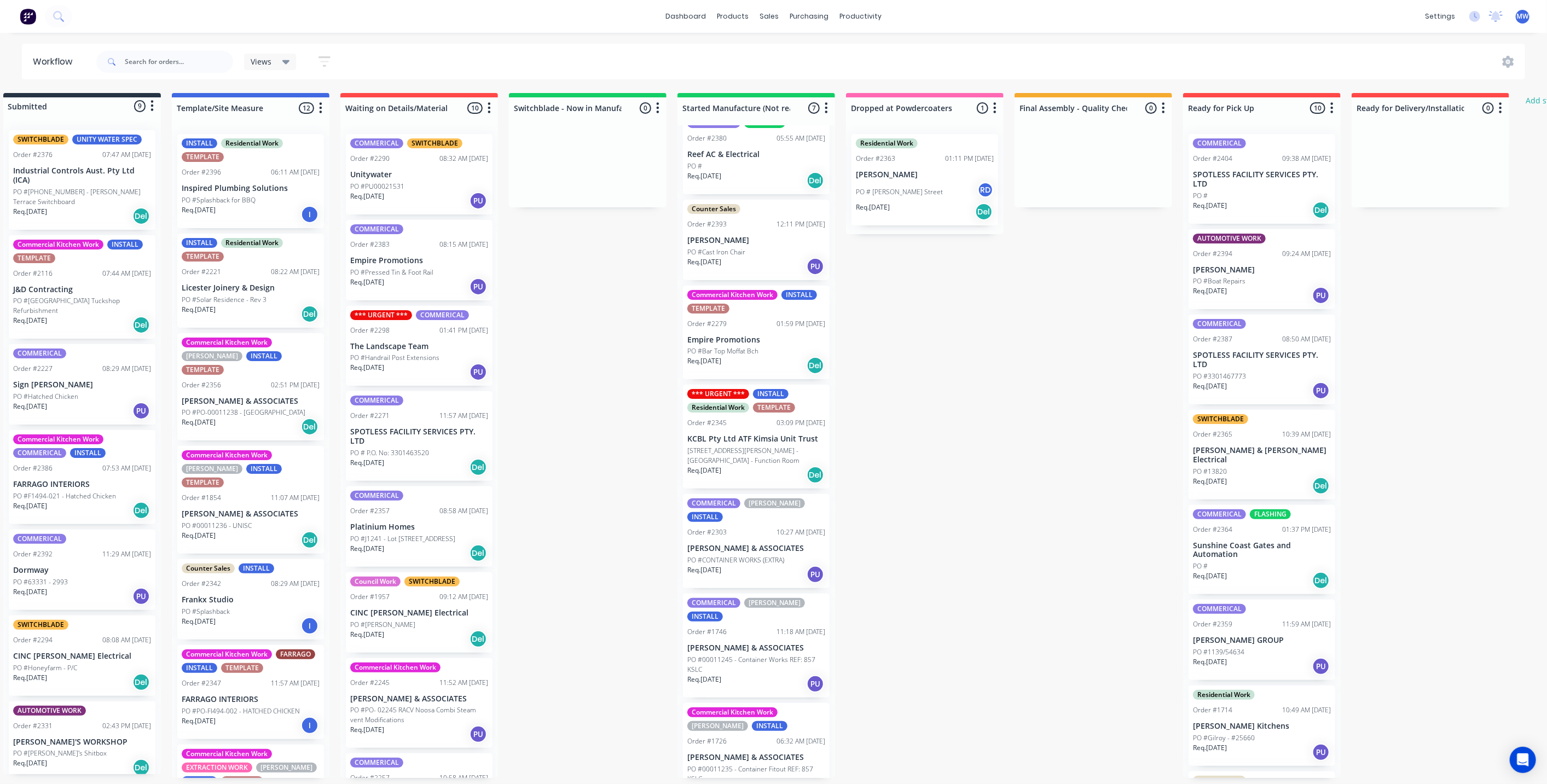
scroll to position [0, 0]
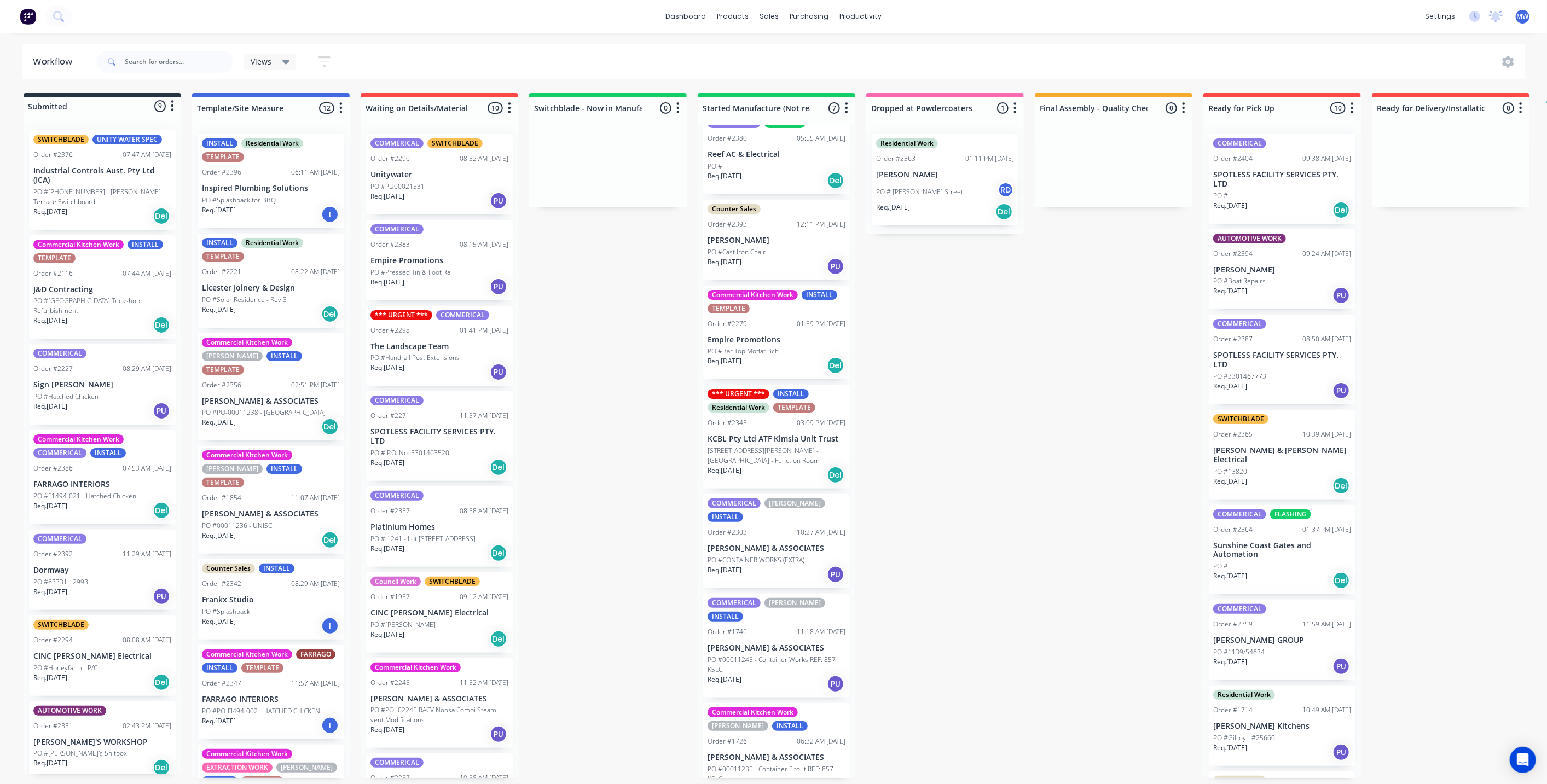
click at [632, 271] on div "Submitted 9 Status colour #273444 hex #273444 Save Cancel Summaries Total order…" at bounding box center [904, 435] width 1825 height 685
click at [116, 185] on div "SWITCHBLADE UNITY WATER SPEC Order #2376 07:47 AM 09/10/25 Industrial Controls …" at bounding box center [102, 180] width 147 height 100
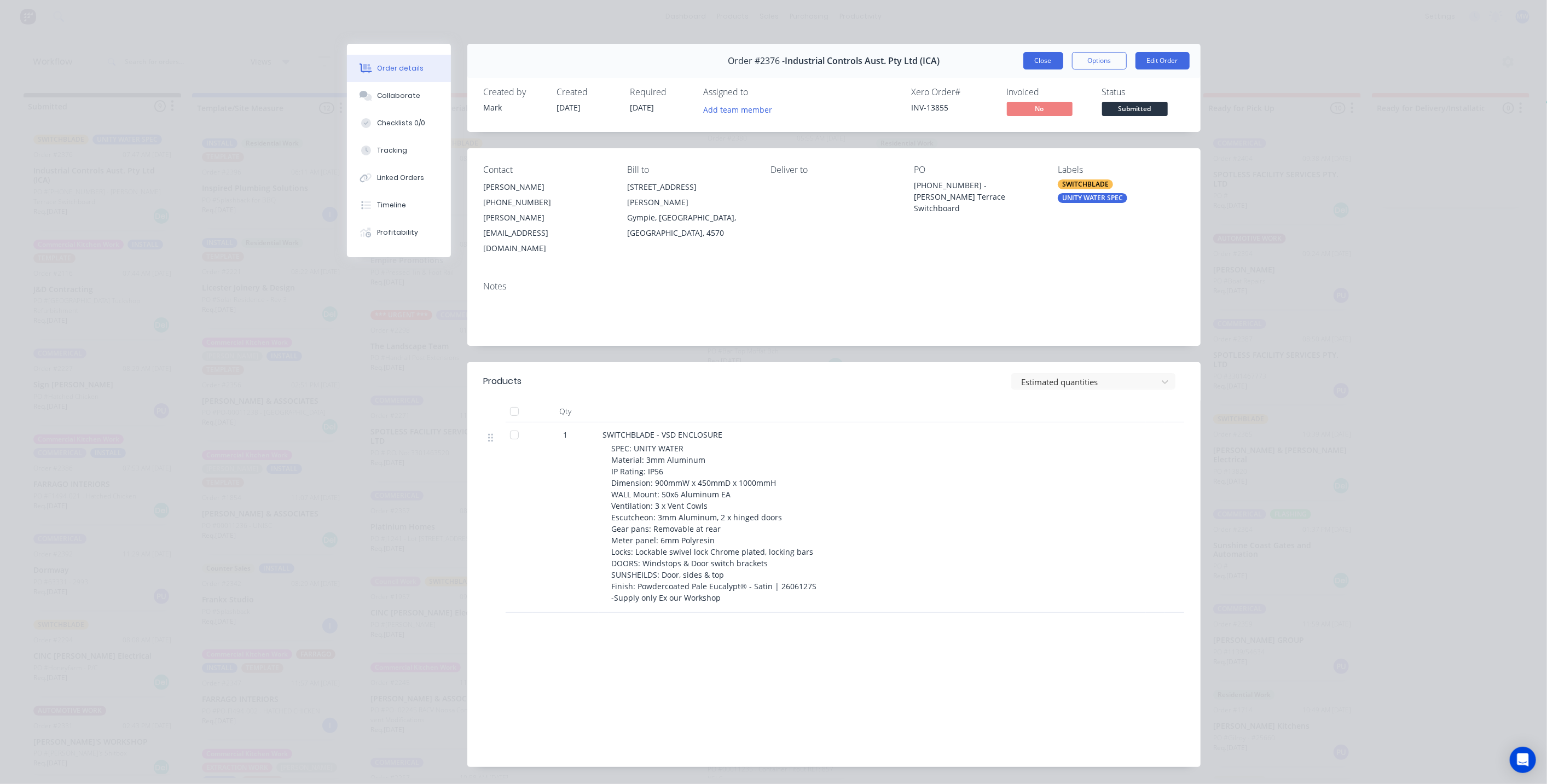
click at [1032, 66] on button "Close" at bounding box center [1043, 60] width 40 height 18
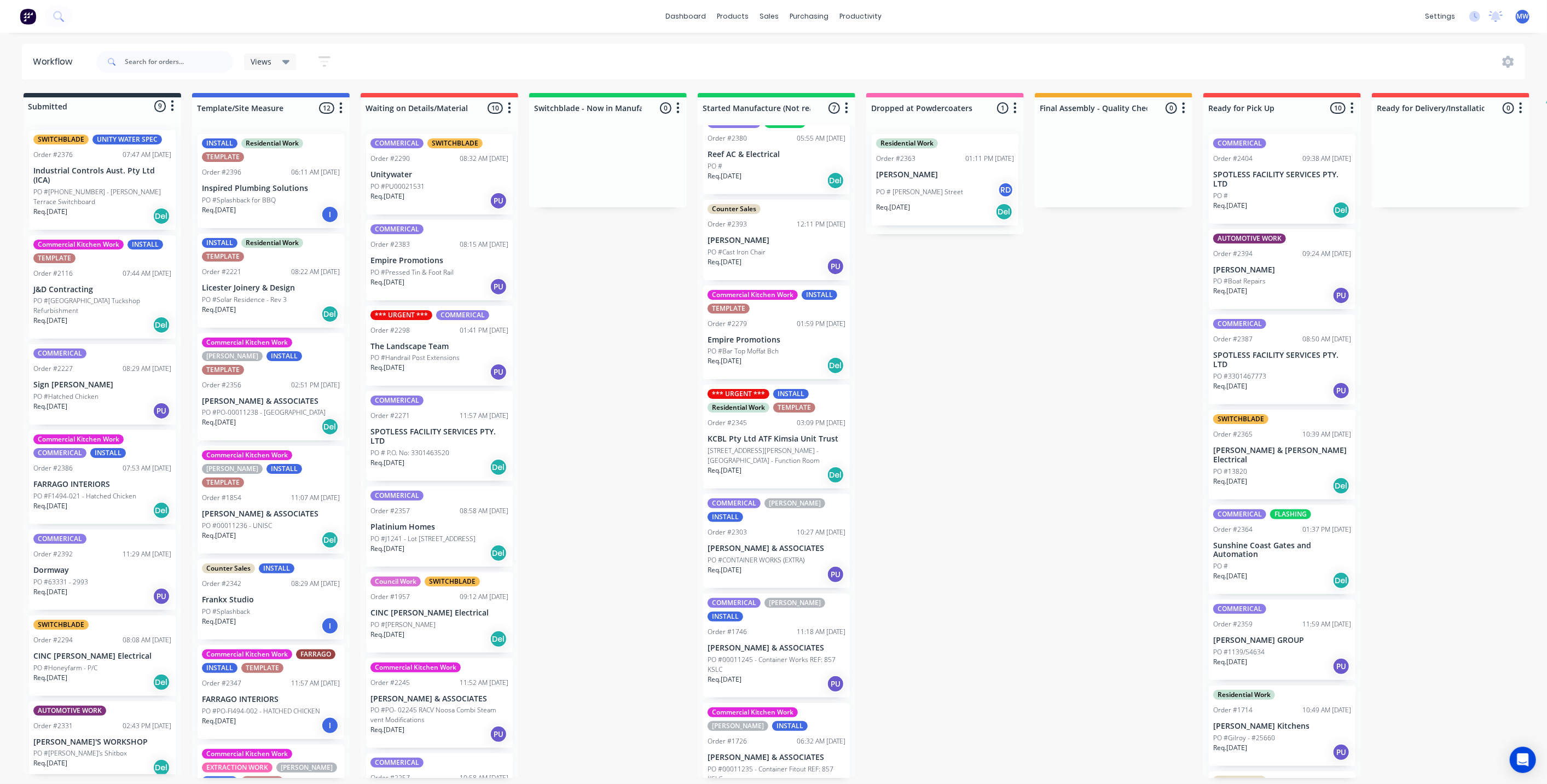
click at [629, 315] on div "Submitted 9 Status colour #273444 hex #273444 Save Cancel Summaries Total order…" at bounding box center [904, 435] width 1825 height 685
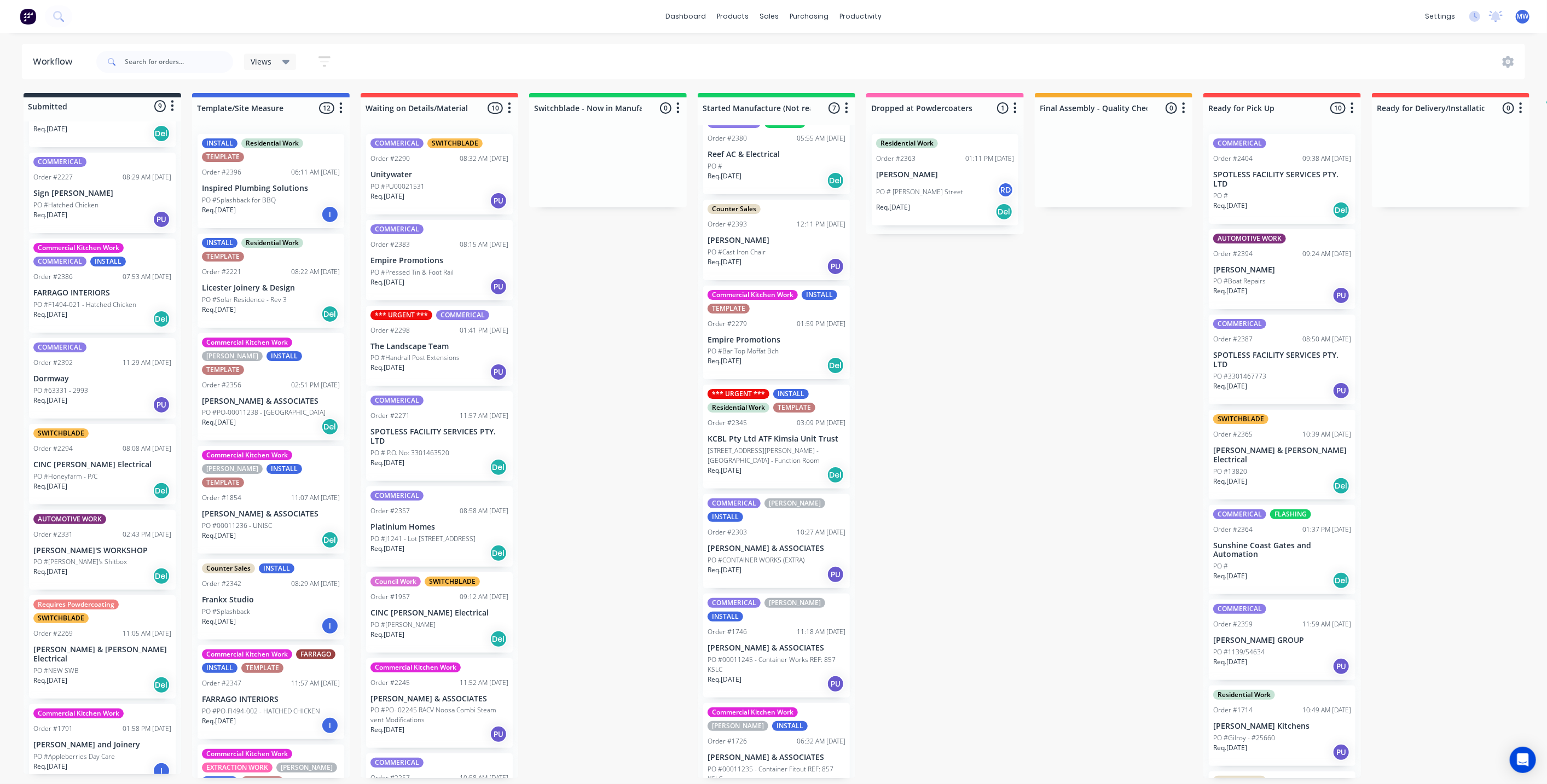
click at [573, 315] on div "Submitted 9 Status colour #273444 hex #273444 Save Cancel Summaries Total order…" at bounding box center [904, 435] width 1825 height 685
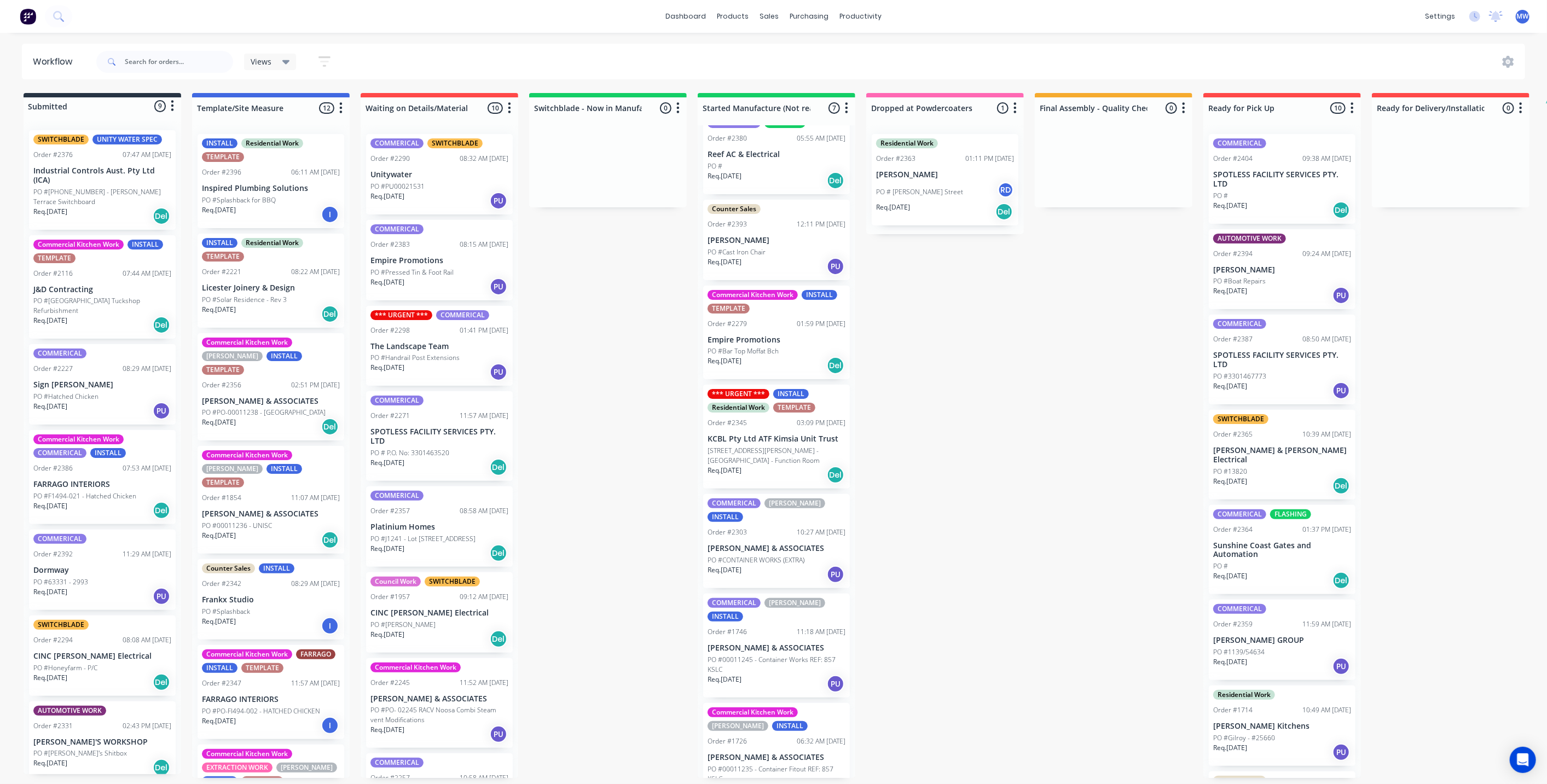
click at [609, 338] on div "Submitted 9 Status colour #273444 hex #273444 Save Cancel Summaries Total order…" at bounding box center [904, 435] width 1825 height 685
click at [592, 432] on div "Submitted 9 Status colour #273444 hex #273444 Save Cancel Summaries Total order…" at bounding box center [904, 435] width 1825 height 685
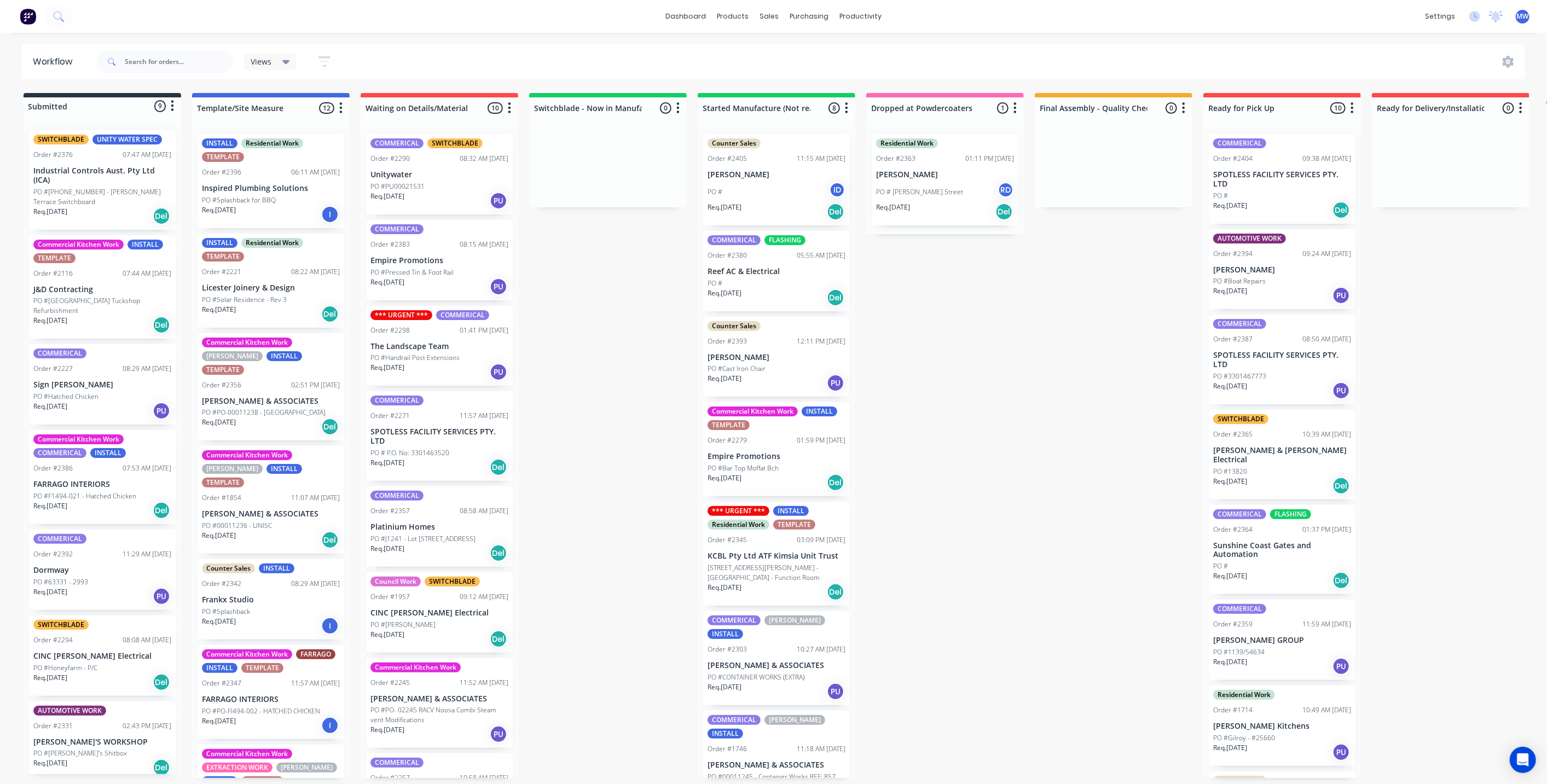
click at [619, 290] on div "Submitted 9 Status colour #273444 hex #273444 Save Cancel Summaries Total order…" at bounding box center [904, 435] width 1825 height 685
click at [969, 344] on div "Submitted 9 Status colour #273444 hex #273444 Save Cancel Summaries Total order…" at bounding box center [904, 435] width 1825 height 685
click at [1048, 315] on div "Submitted 9 Status colour #273444 hex #273444 Save Cancel Summaries Total order…" at bounding box center [904, 435] width 1825 height 685
click at [1280, 196] on div "PO #" at bounding box center [1282, 196] width 138 height 10
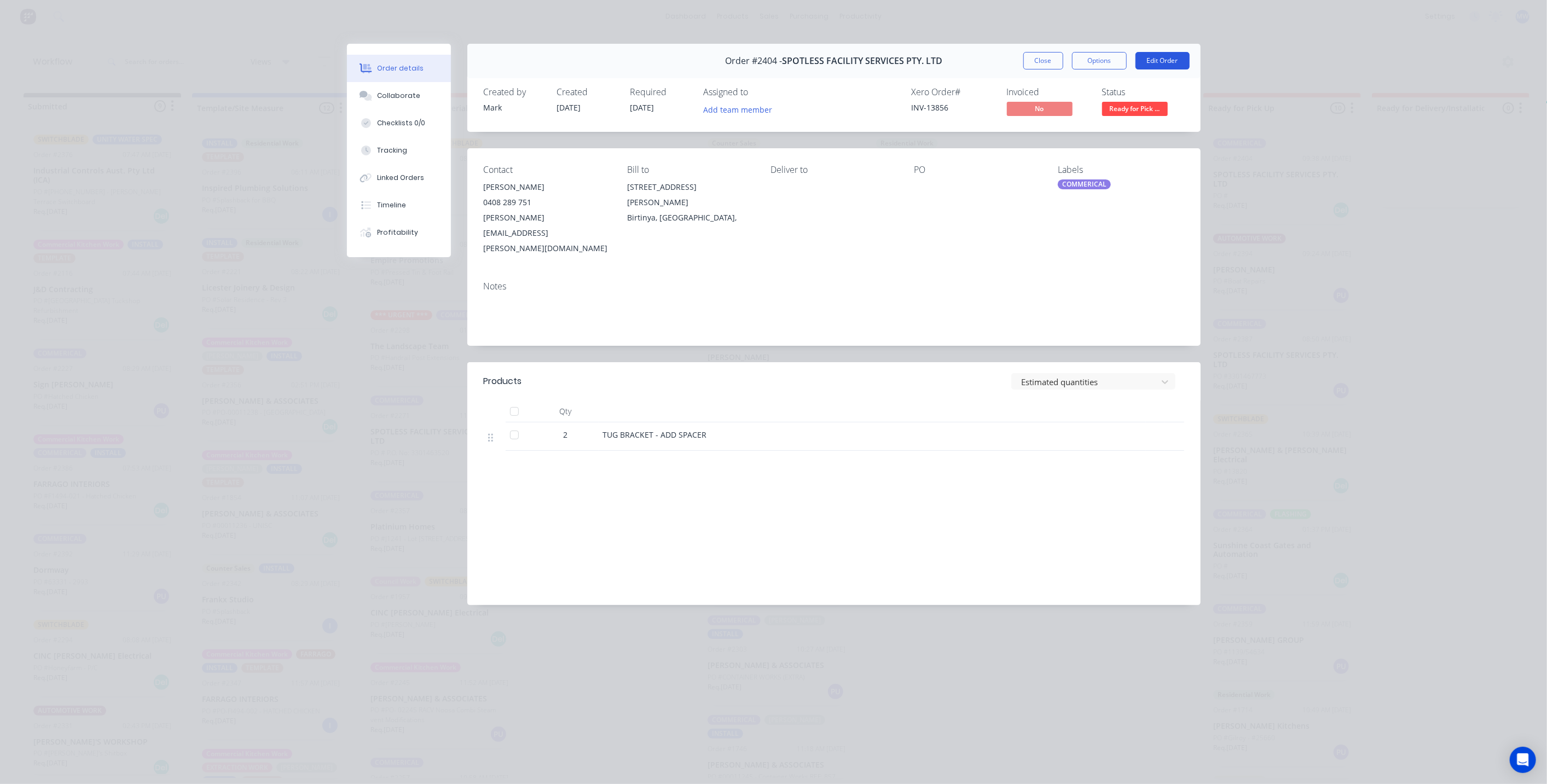
click at [1157, 61] on button "Edit Order" at bounding box center [1162, 60] width 54 height 18
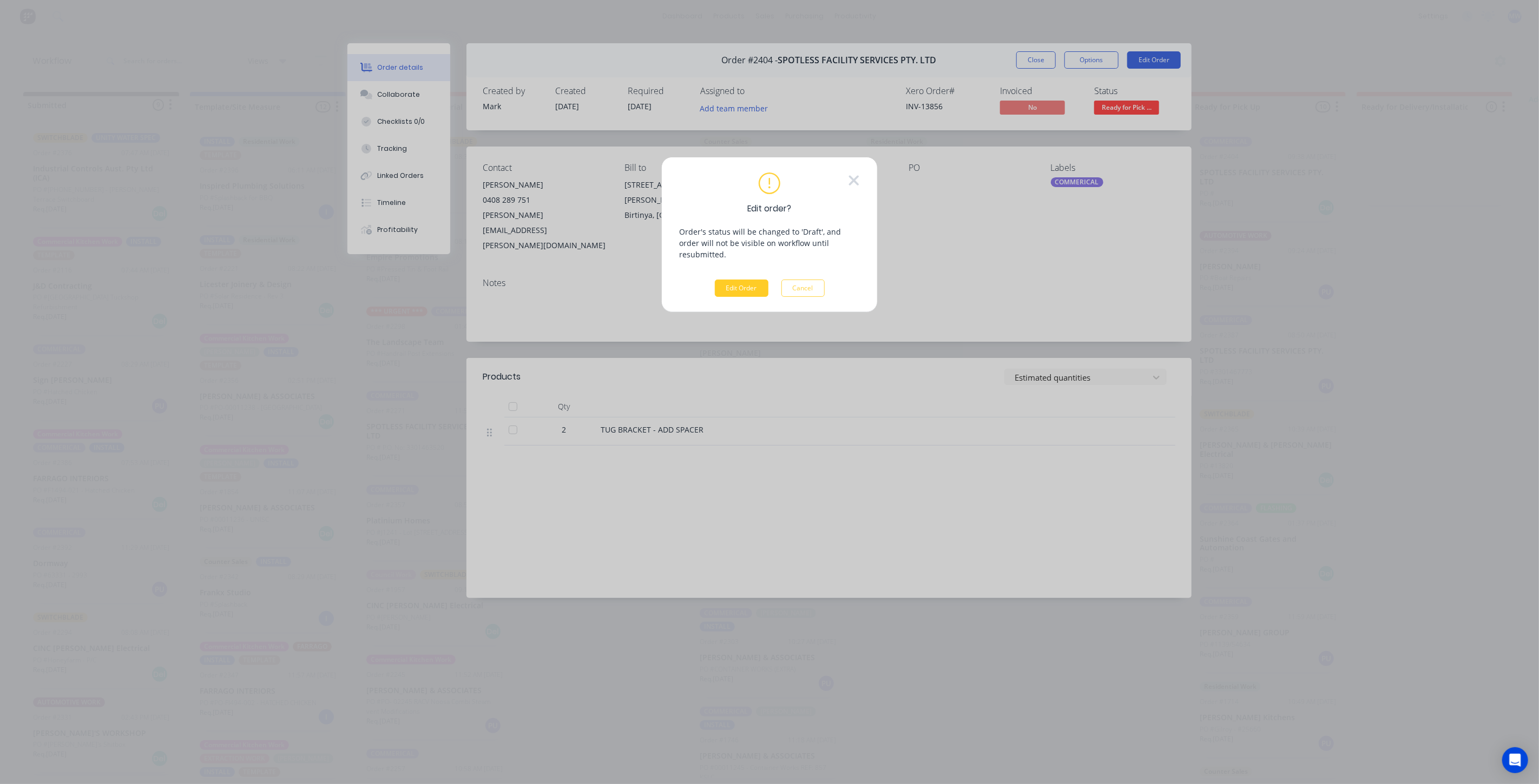
click at [738, 279] on button "Edit Order" at bounding box center [742, 288] width 54 height 17
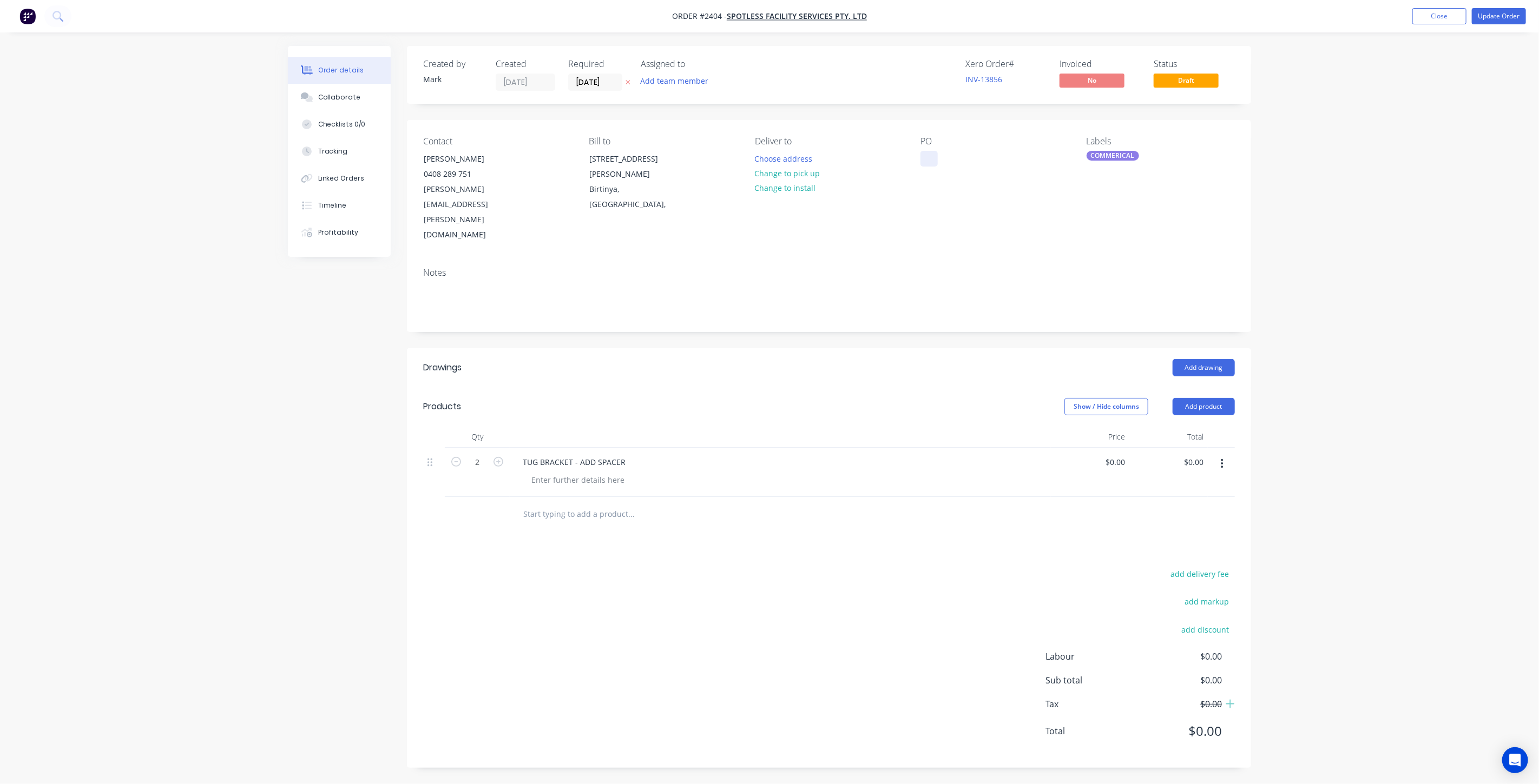
click at [928, 157] on div at bounding box center [929, 159] width 17 height 16
paste div
click at [1335, 245] on div "Order details Collaborate Checklists 0/0 Tracking Linked Orders Timeline Profit…" at bounding box center [770, 392] width 1539 height 784
click at [1122, 454] on input "0" at bounding box center [1117, 462] width 25 height 16
type input "$78.00"
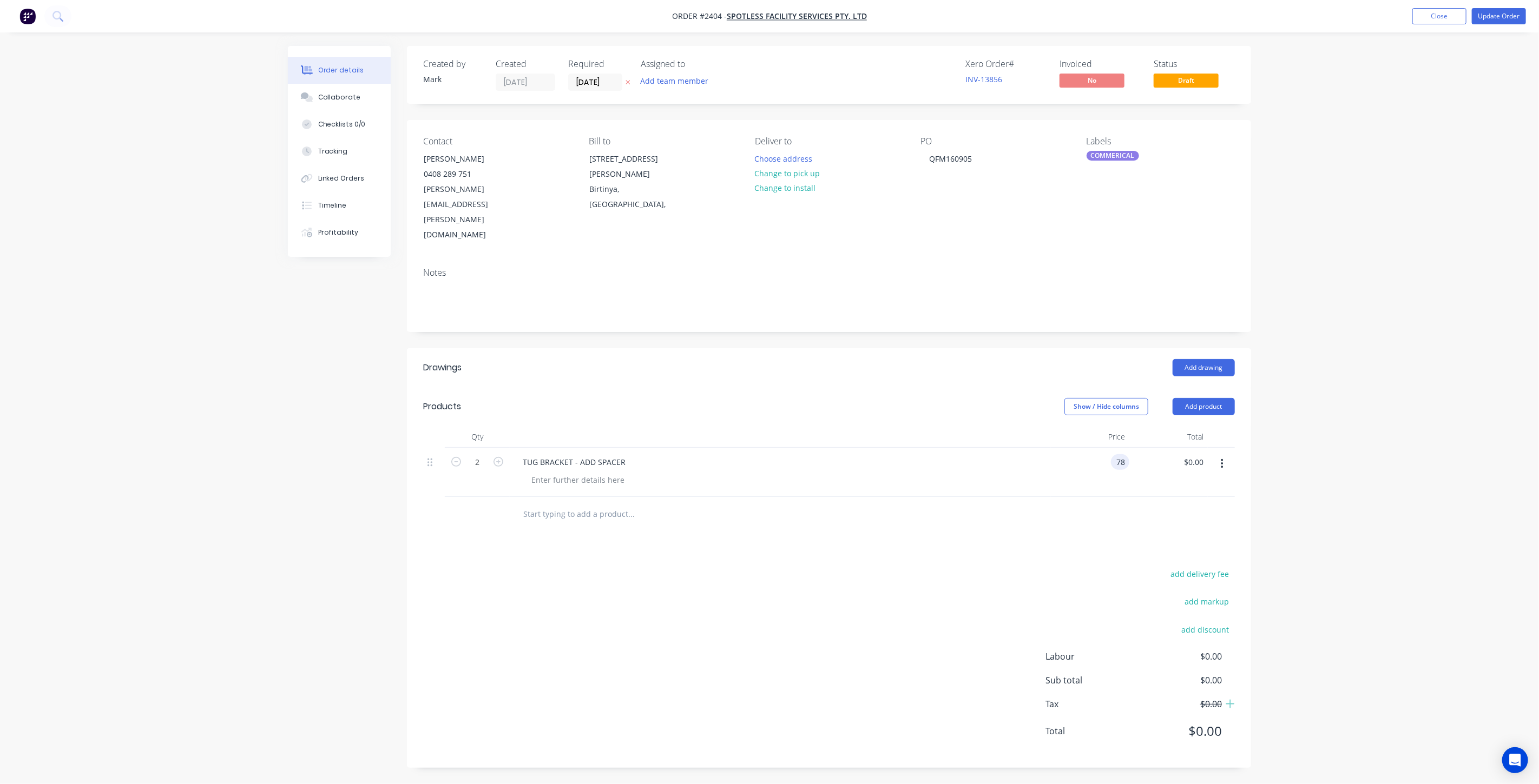
type input "$156.00"
click at [1348, 373] on div "Order details Collaborate Checklists 0/0 Tracking Linked Orders Timeline Profit…" at bounding box center [770, 392] width 1539 height 784
click at [1382, 291] on div "Order details Collaborate Checklists 0/0 Tracking Linked Orders Timeline Profit…" at bounding box center [770, 392] width 1539 height 784
drag, startPoint x: 1497, startPoint y: 17, endPoint x: 1497, endPoint y: 24, distance: 7.0
click at [1497, 18] on button "Update Order" at bounding box center [1499, 16] width 54 height 16
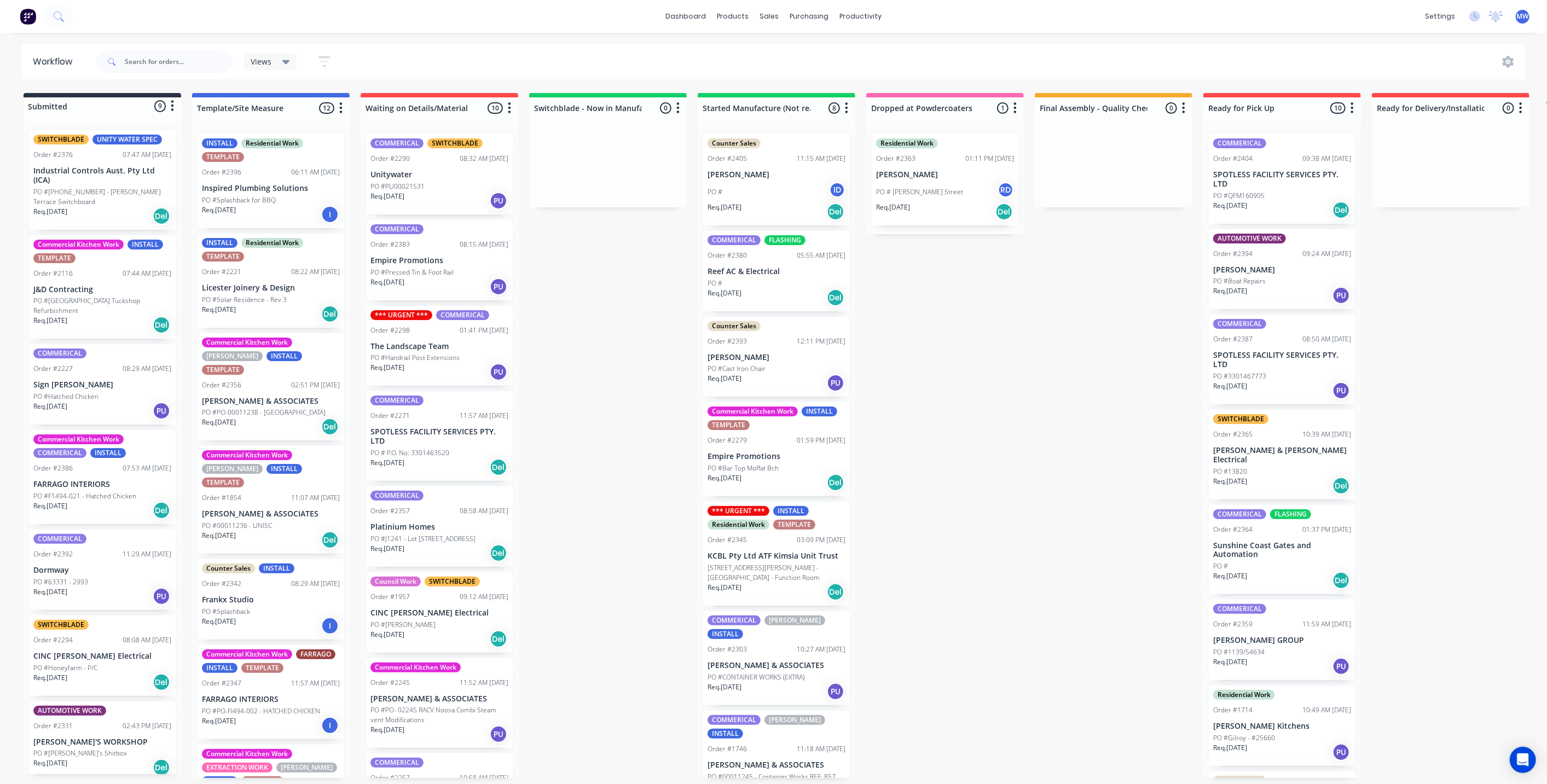
click at [1275, 188] on p "SPOTLESS FACILITY SERVICES PTY. LTD" at bounding box center [1282, 179] width 138 height 19
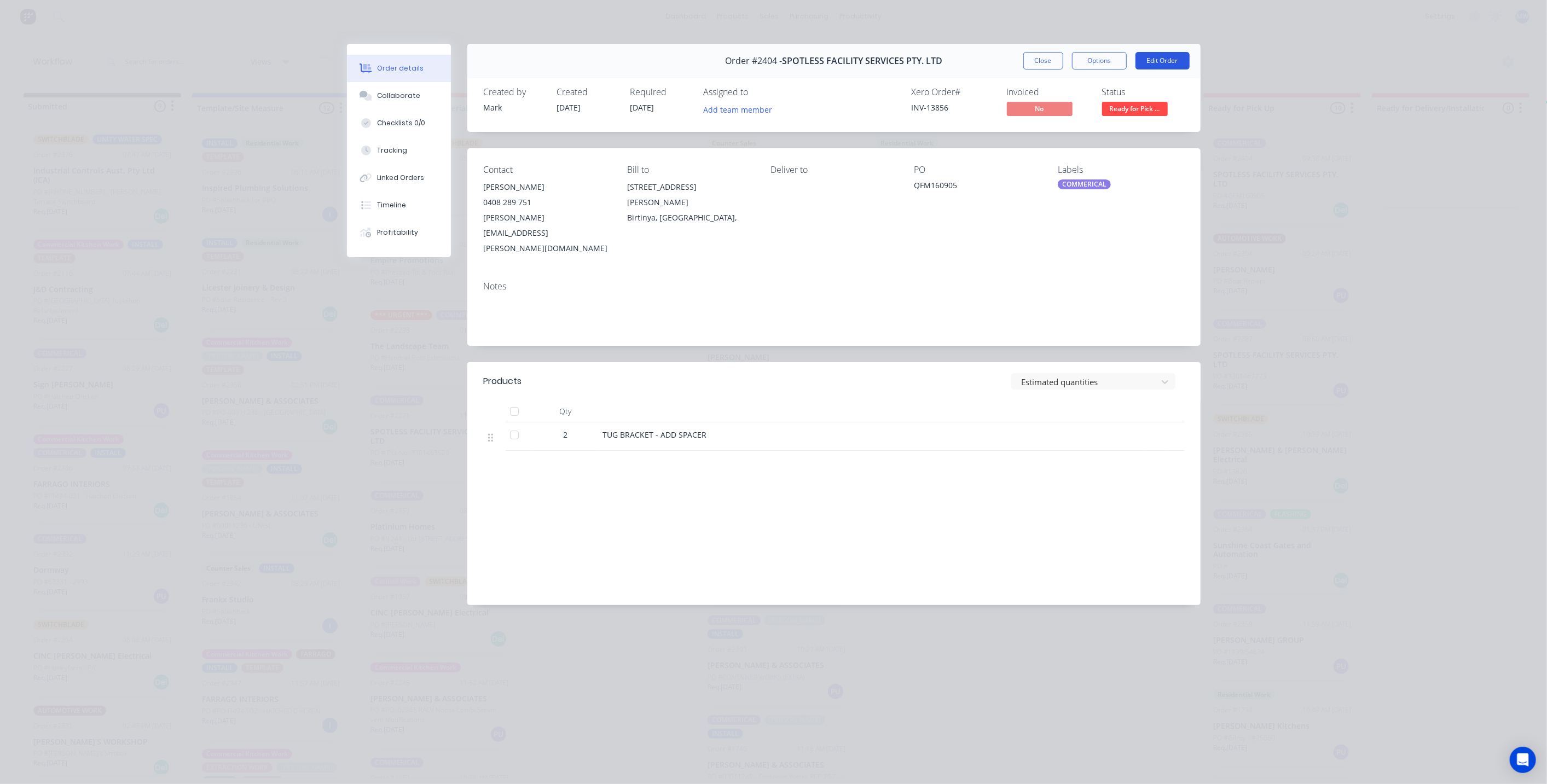
click at [1171, 55] on button "Edit Order" at bounding box center [1162, 60] width 54 height 18
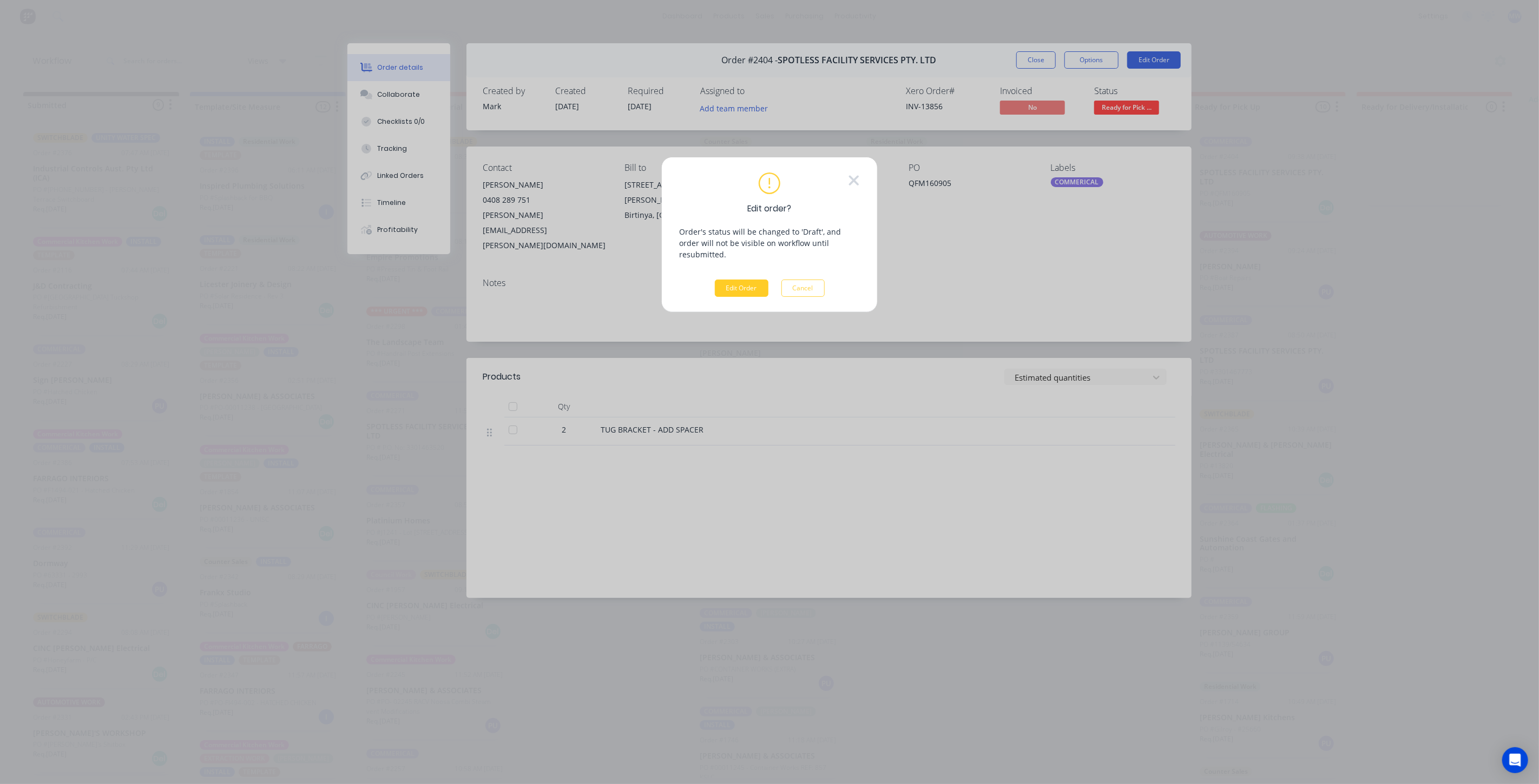
click at [726, 279] on button "Edit Order" at bounding box center [742, 288] width 54 height 17
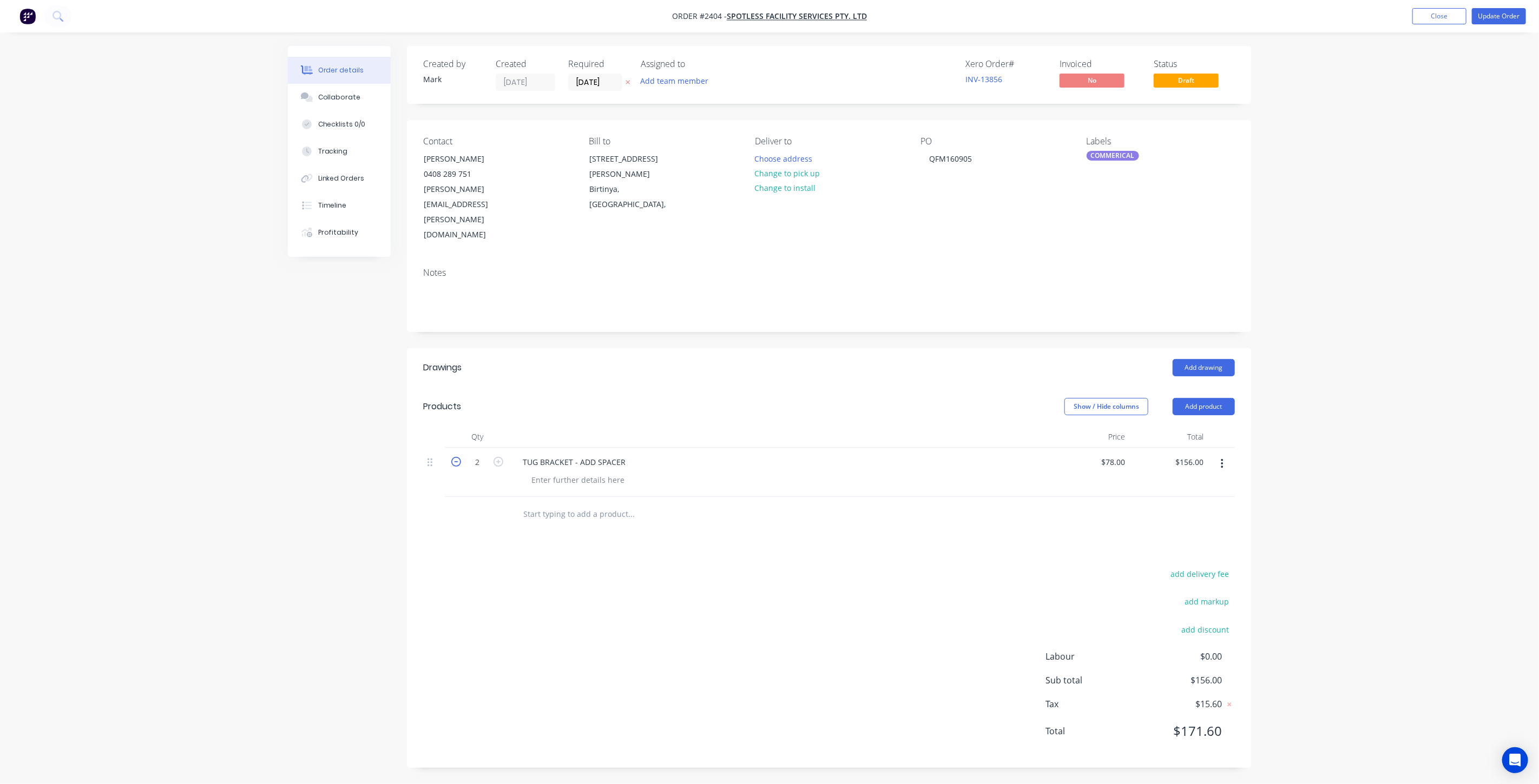
click at [461, 457] on icon "button" at bounding box center [456, 462] width 10 height 10
type input "1"
type input "$78.00"
drag, startPoint x: 629, startPoint y: 419, endPoint x: 630, endPoint y: 426, distance: 7.1
click at [629, 454] on div "TUG BRACKET - ADD SPACER" at bounding box center [574, 462] width 120 height 16
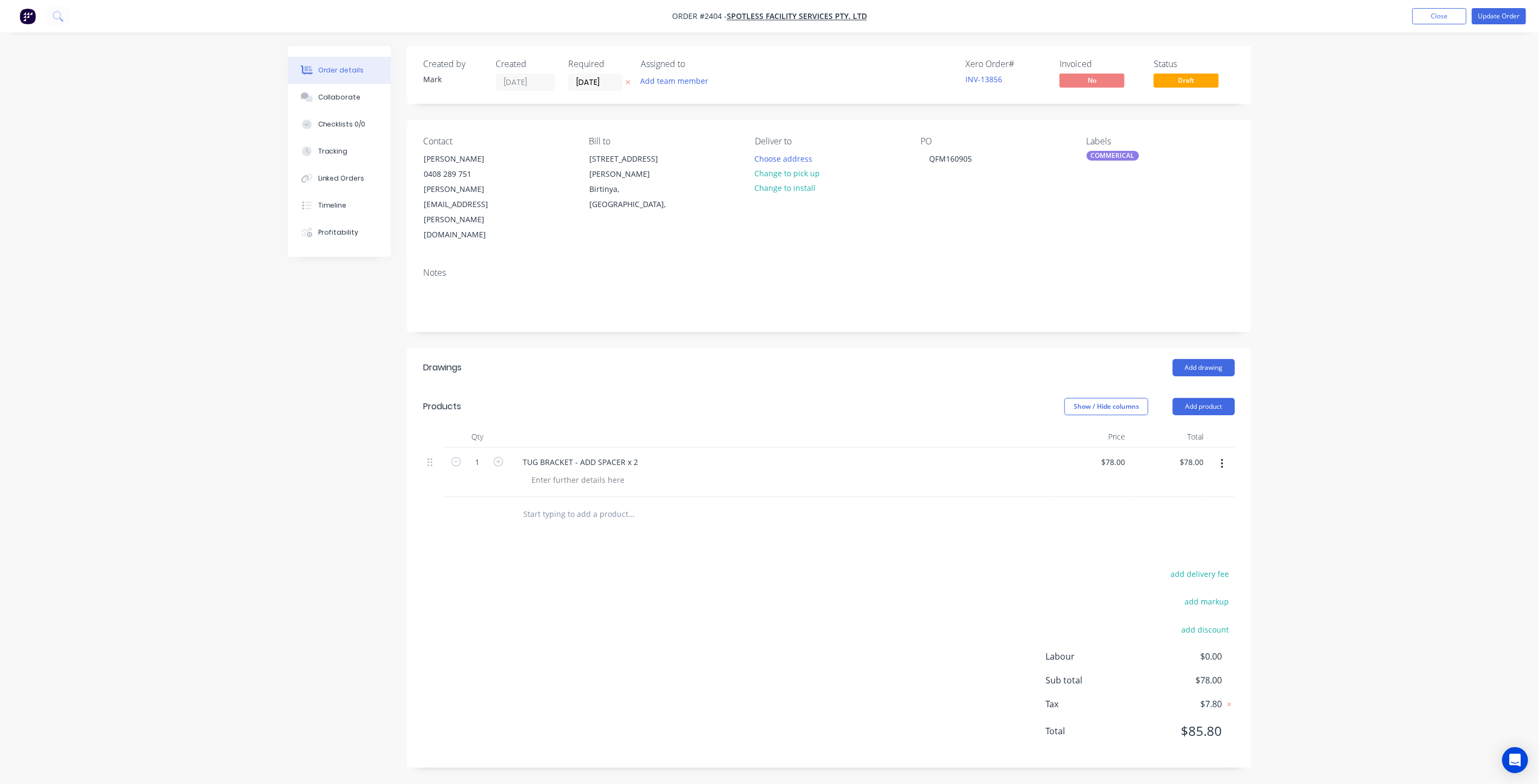
drag, startPoint x: 1415, startPoint y: 393, endPoint x: 1415, endPoint y: 370, distance: 23.0
click at [1415, 393] on div "Order details Collaborate Checklists 0/0 Tracking Linked Orders Timeline Profit…" at bounding box center [770, 392] width 1539 height 784
click at [1493, 16] on button "Update Order" at bounding box center [1499, 16] width 54 height 16
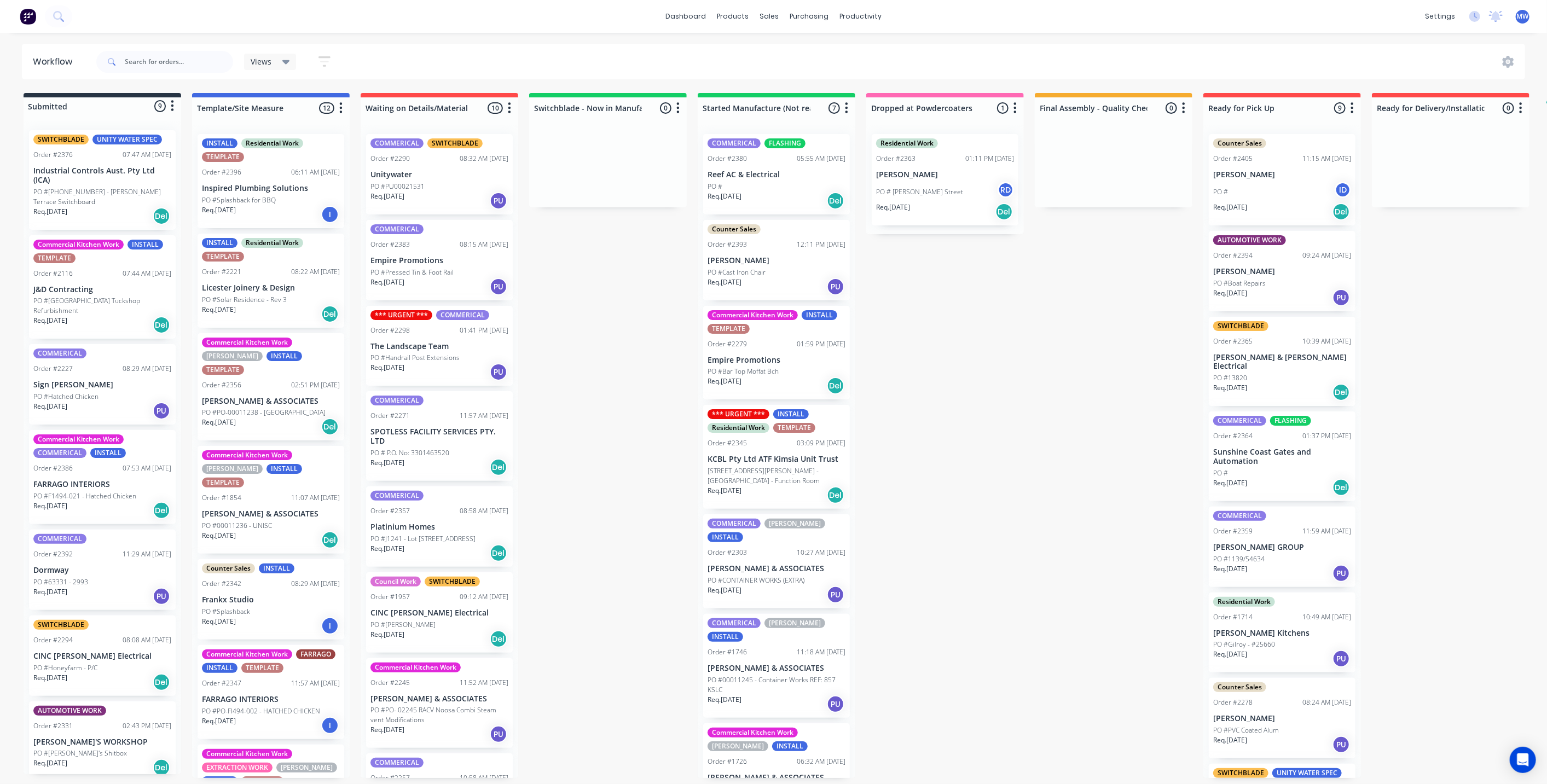
click at [131, 160] on div "SWITCHBLADE UNITY WATER SPEC Order #2376 07:47 AM [DATE] Industrial Controls Au…" at bounding box center [102, 180] width 147 height 100
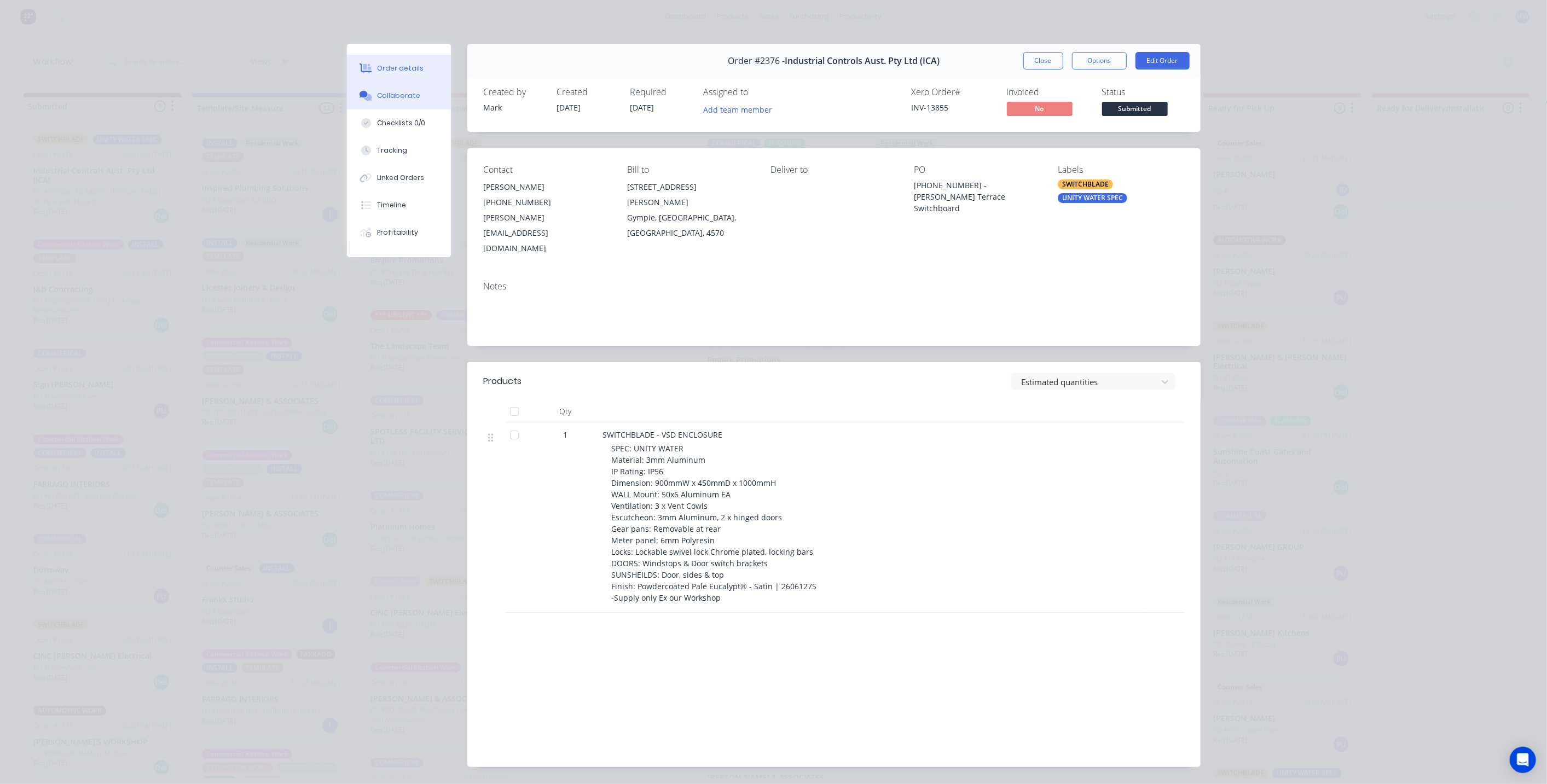
click at [386, 91] on div "Collaborate" at bounding box center [399, 95] width 43 height 10
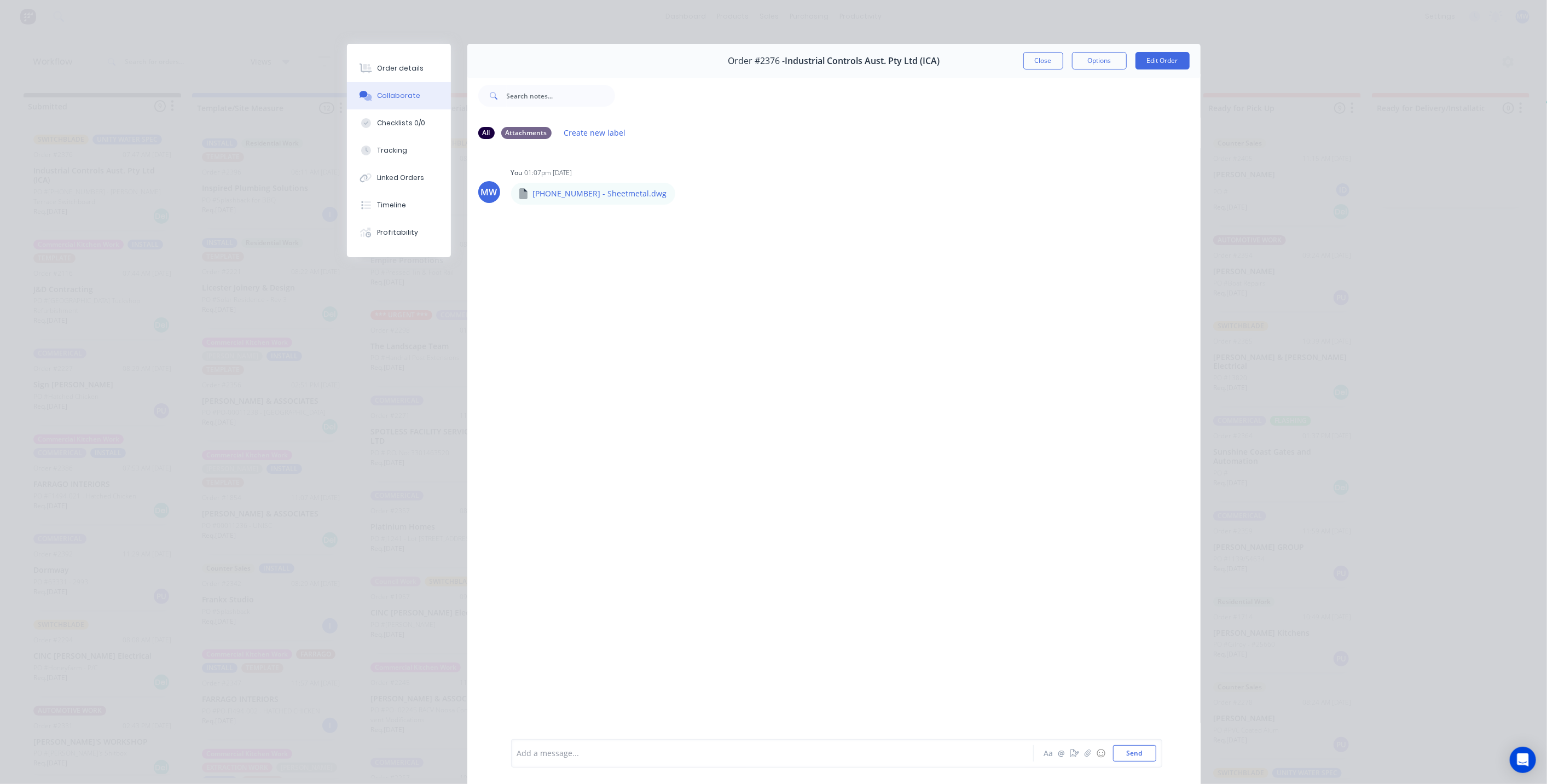
click at [639, 748] on div at bounding box center [757, 753] width 479 height 11
click at [1050, 495] on div "MW You 01:07pm 29/09/25 25163-04-05 - Sheetmetal.dwg 25163-04-05 - Sheetmetal.d…" at bounding box center [834, 443] width 733 height 590
click at [1140, 750] on button "Send" at bounding box center [1134, 753] width 43 height 16
click at [395, 68] on div "Order details" at bounding box center [400, 68] width 47 height 10
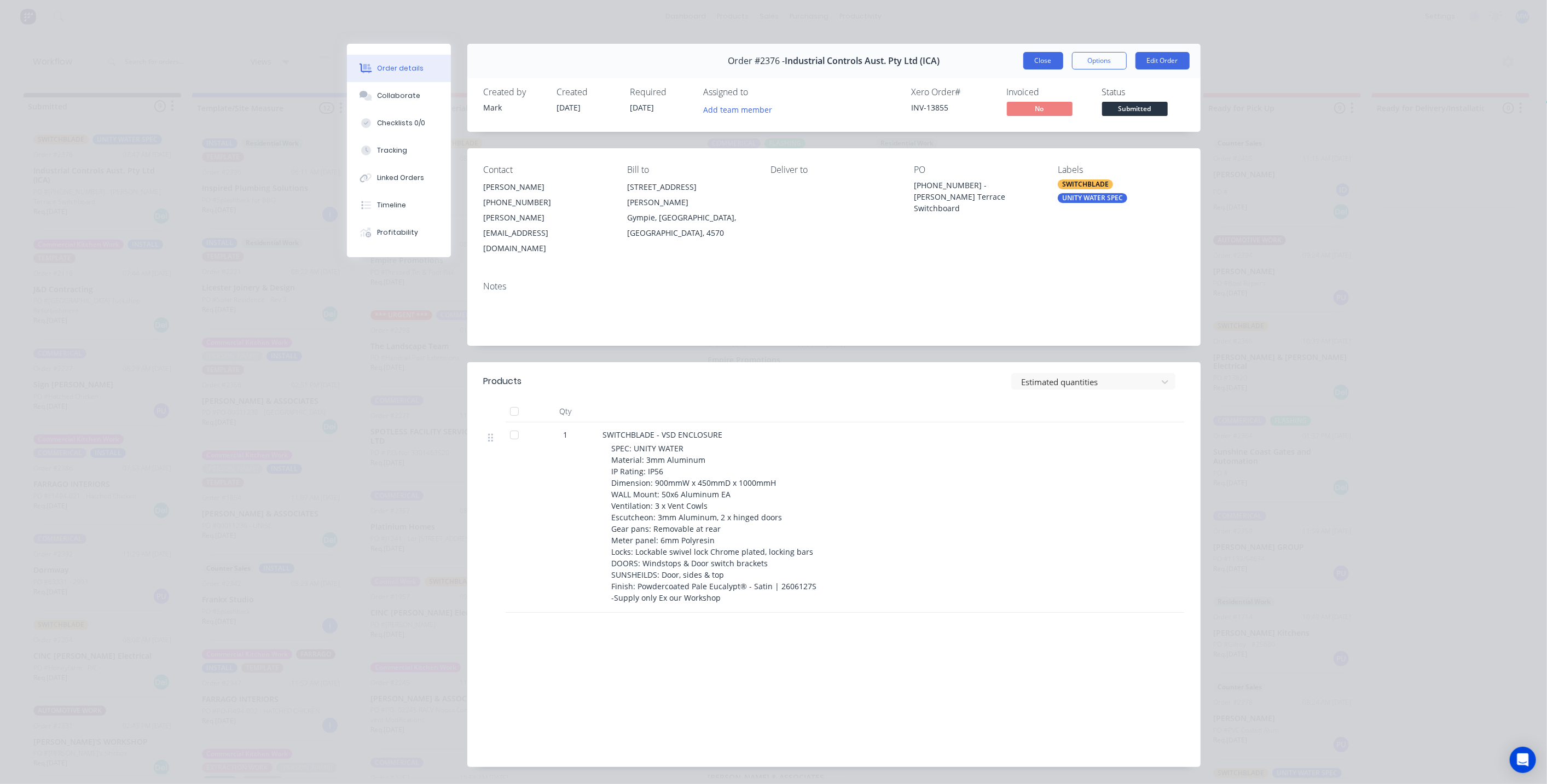
click at [1043, 59] on button "Close" at bounding box center [1043, 60] width 40 height 18
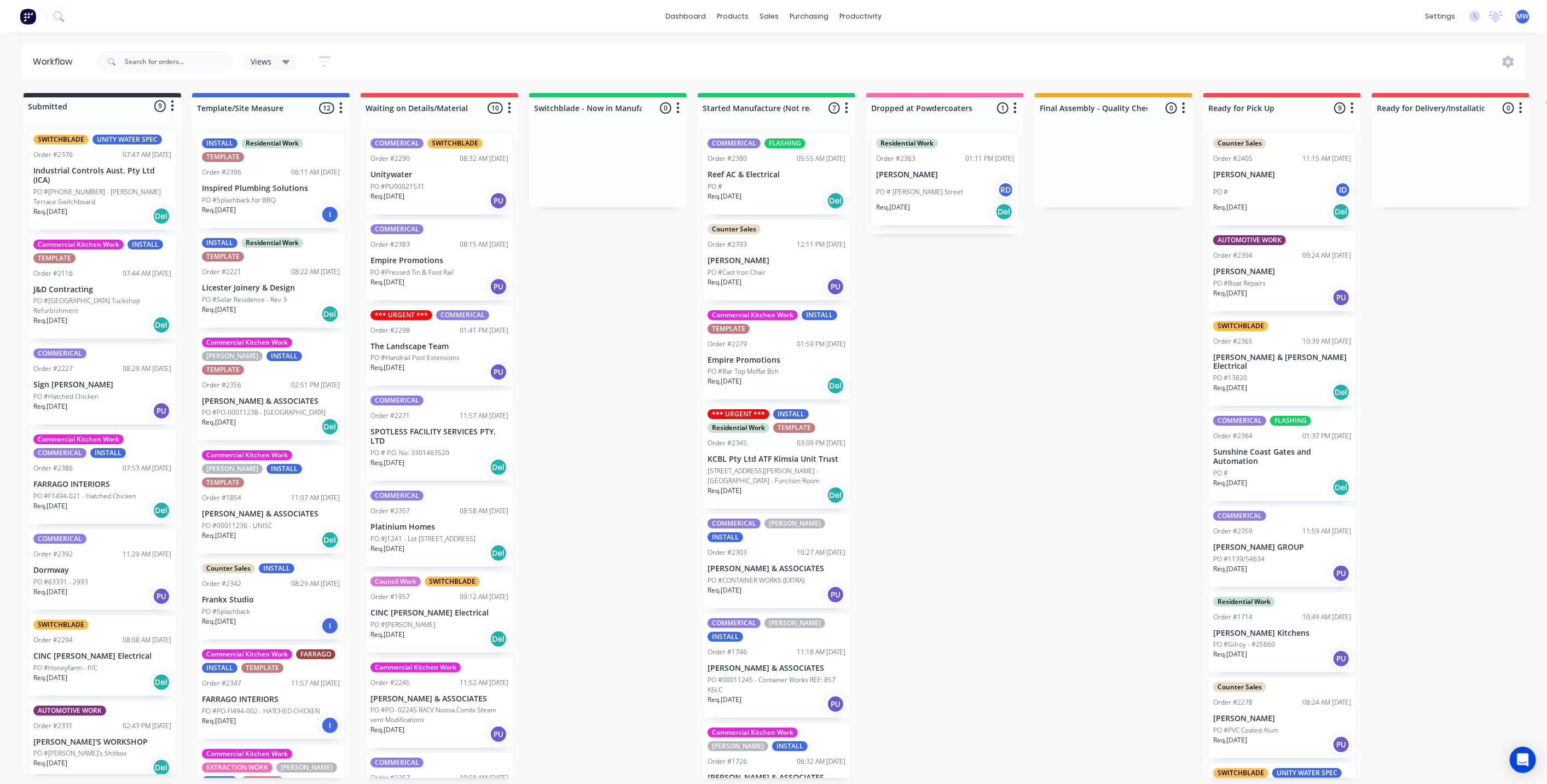
click at [1023, 440] on div "Submitted 9 Status colour #273444 hex #273444 Save Cancel Summaries Total order…" at bounding box center [904, 435] width 1825 height 685
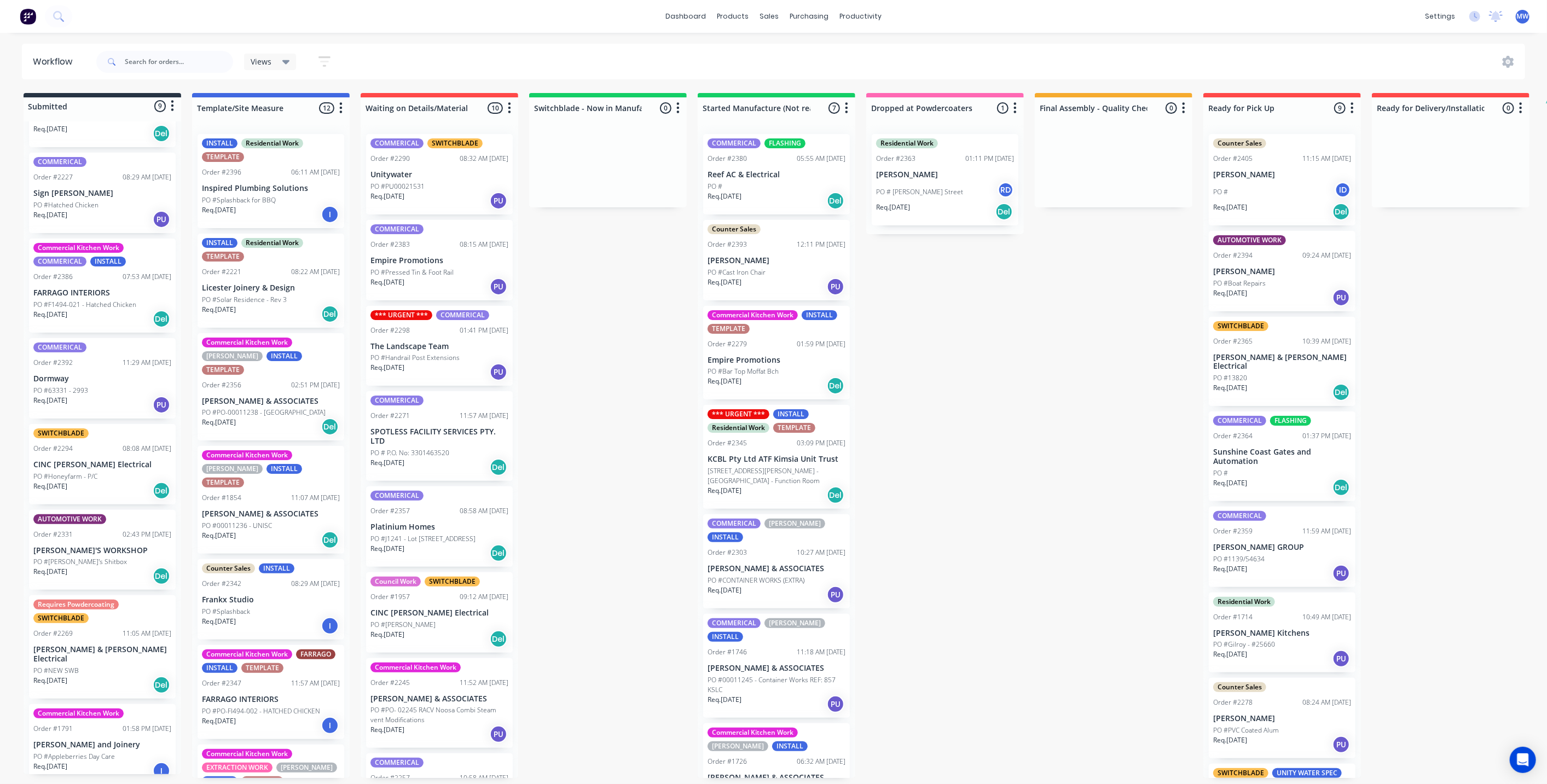
scroll to position [3, 0]
click at [571, 478] on div "Submitted 9 Status colour #273444 hex #273444 Save Cancel Summaries Total order…" at bounding box center [904, 435] width 1825 height 685
click at [447, 431] on p "SPOTLESS FACILITY SERVICES PTY. LTD" at bounding box center [439, 436] width 138 height 19
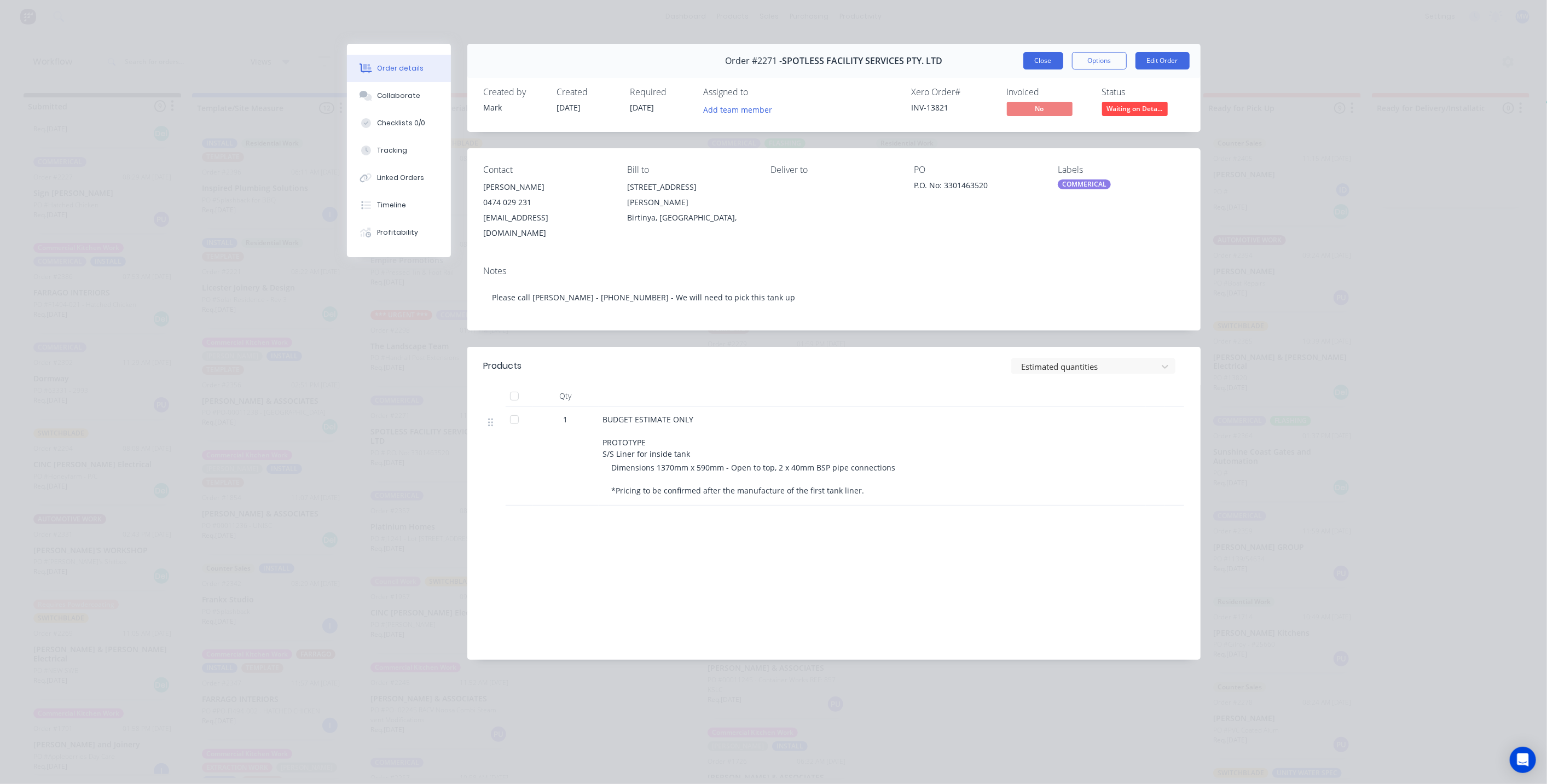
click at [1053, 59] on button "Close" at bounding box center [1043, 60] width 40 height 18
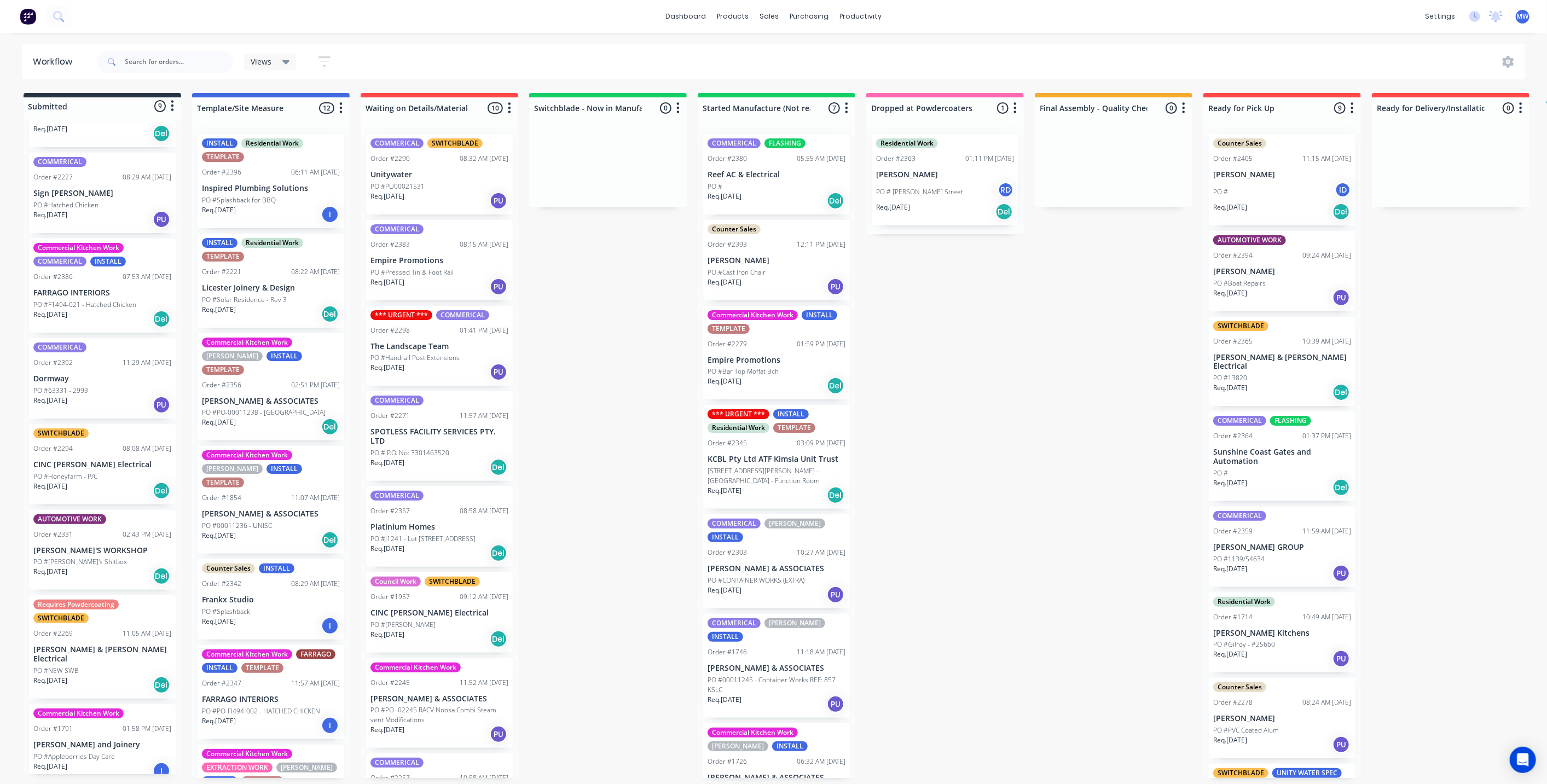
click at [596, 391] on div "Submitted 9 Status colour #273444 hex #273444 Save Cancel Summaries Total order…" at bounding box center [904, 435] width 1825 height 685
click at [602, 392] on div "Submitted 9 Status colour #273444 hex #273444 Save Cancel Summaries Total order…" at bounding box center [904, 435] width 1825 height 685
click at [474, 448] on div "PO # P.O. No: 3301463520" at bounding box center [439, 453] width 138 height 10
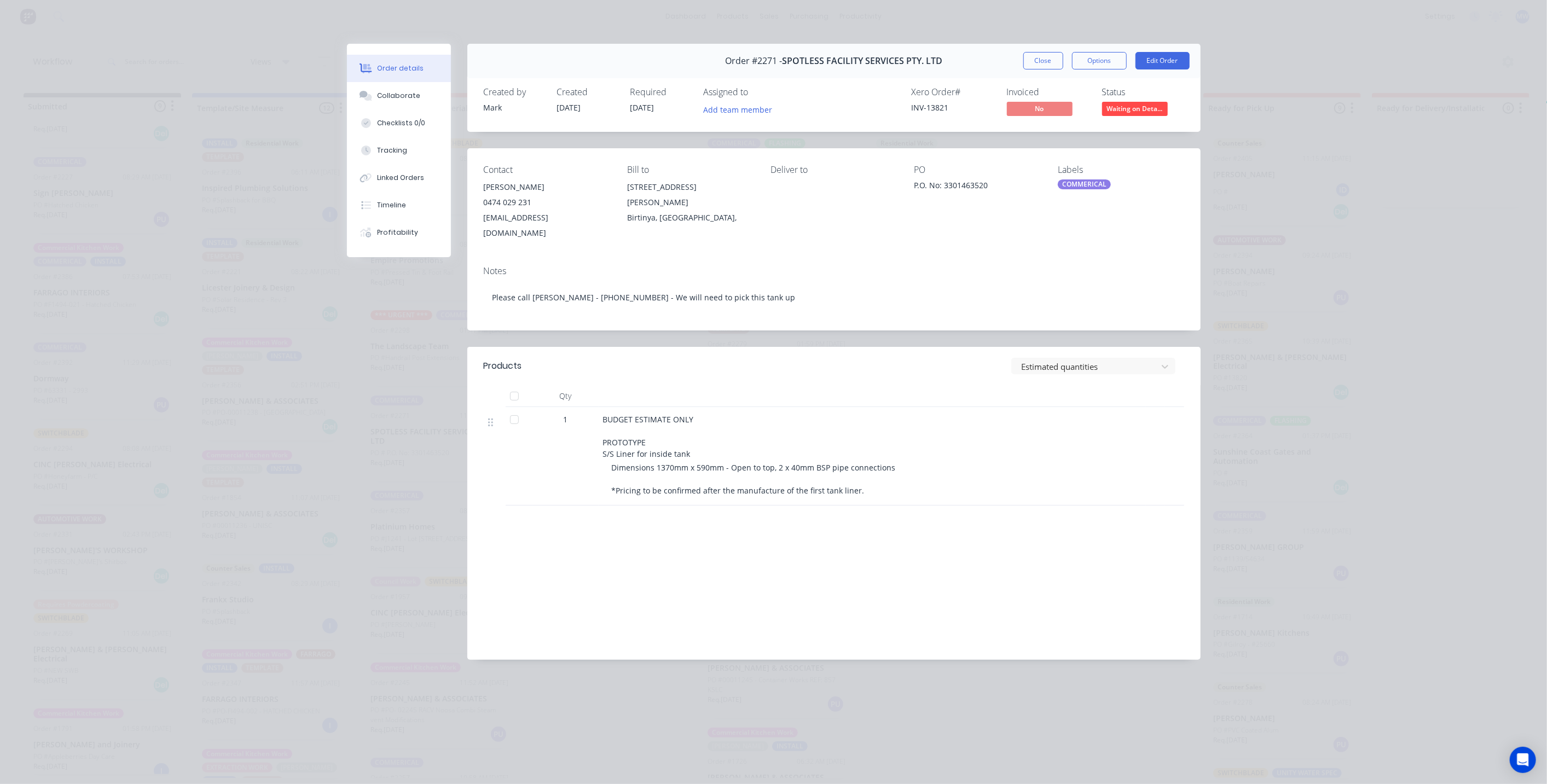
drag, startPoint x: 341, startPoint y: 382, endPoint x: 331, endPoint y: 379, distance: 10.4
click at [340, 381] on div "Order details Collaborate Checklists 0/0 Tracking Linked Orders Timeline Profit…" at bounding box center [773, 359] width 875 height 632
click at [139, 420] on div "Order details Collaborate Checklists 0/0 Tracking Linked Orders Timeline Profit…" at bounding box center [773, 392] width 1547 height 784
click at [832, 726] on div "Order details Collaborate Checklists 0/0 Tracking Linked Orders Timeline Profit…" at bounding box center [773, 392] width 1547 height 784
drag, startPoint x: 338, startPoint y: 323, endPoint x: 376, endPoint y: 317, distance: 38.5
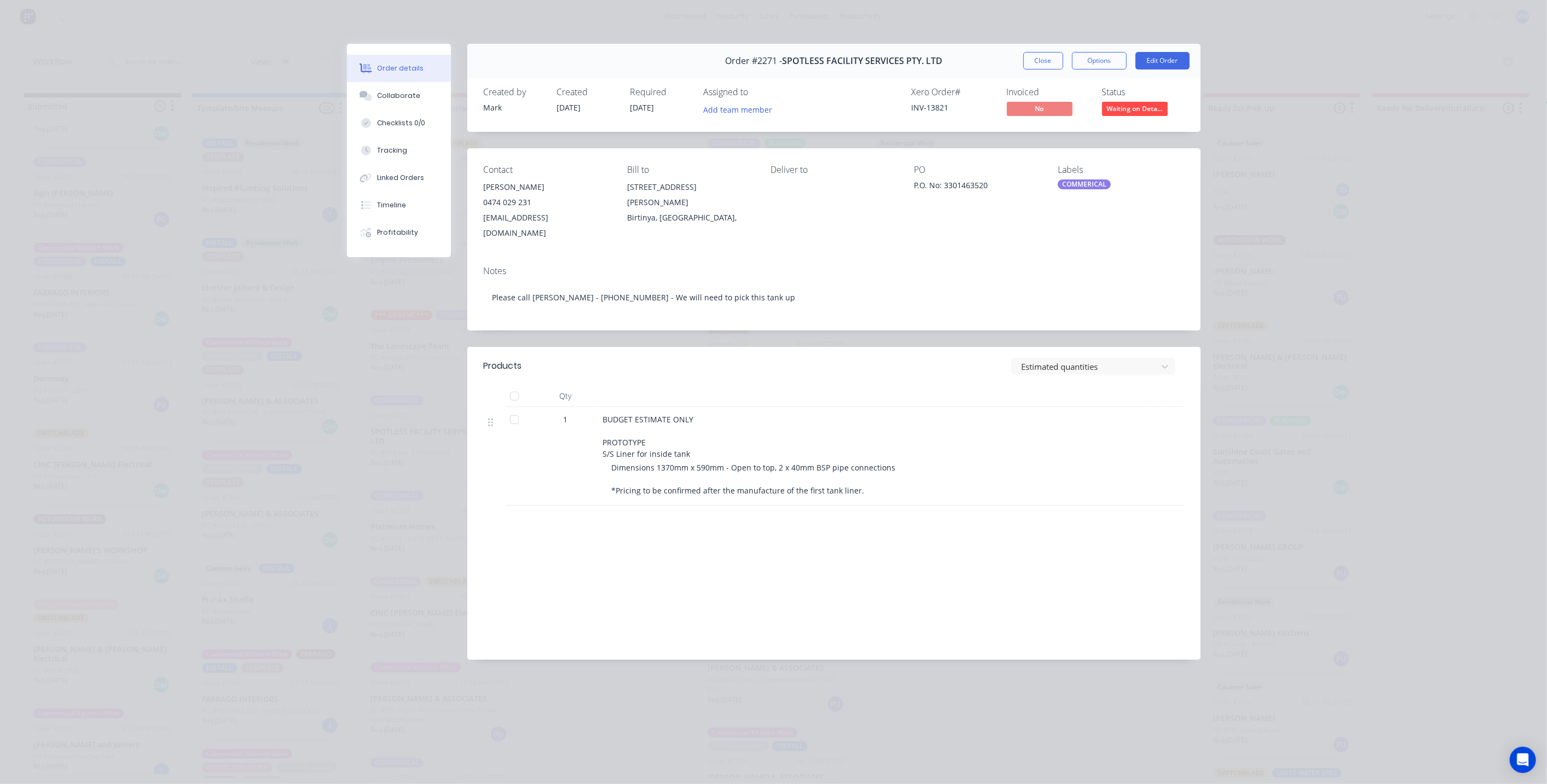
click at [338, 323] on div "Order details Collaborate Checklists 0/0 Tracking Linked Orders Timeline Profit…" at bounding box center [773, 359] width 875 height 632
click at [1038, 63] on button "Close" at bounding box center [1043, 60] width 40 height 18
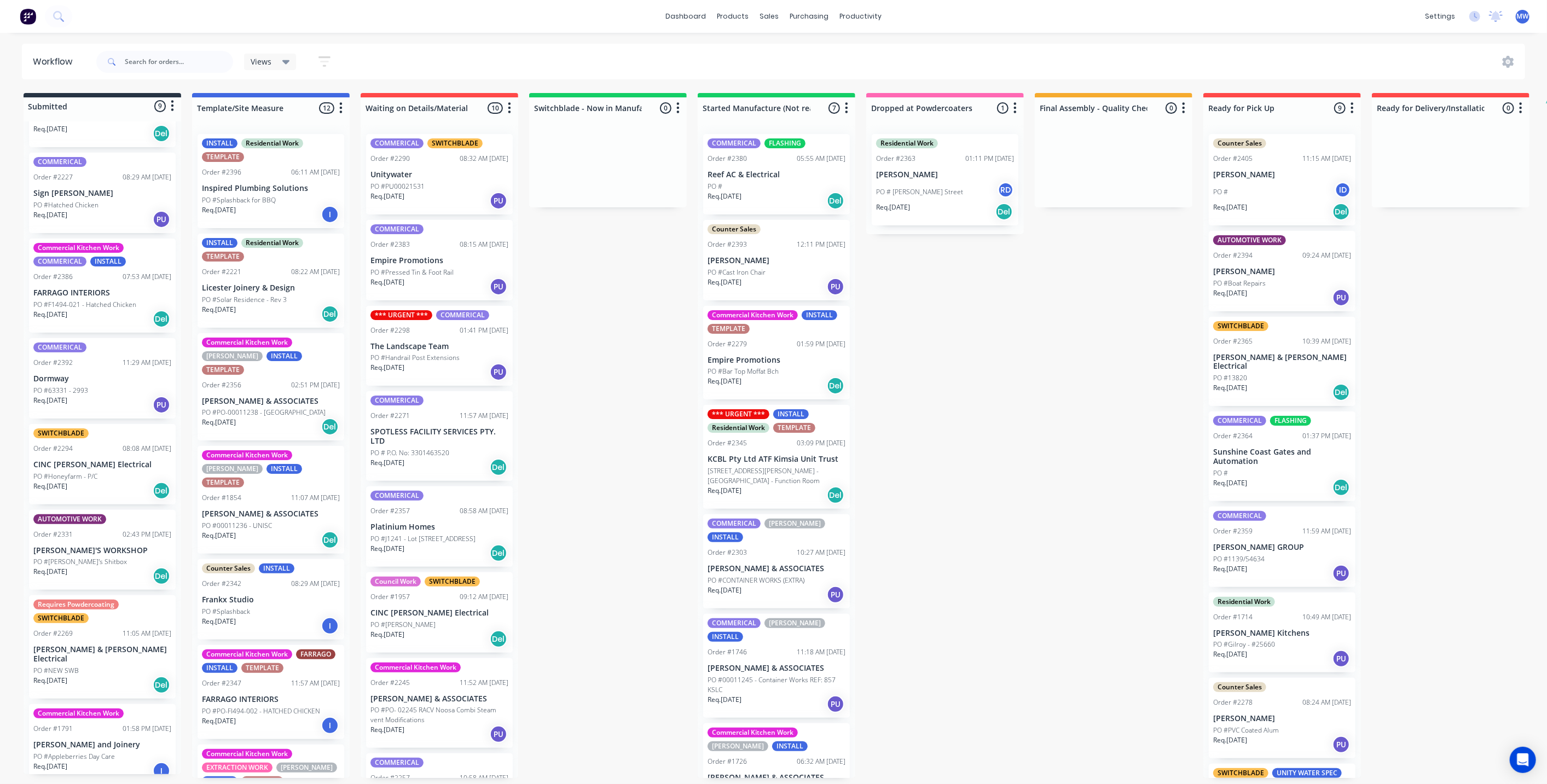
click at [619, 316] on div "Submitted 9 Status colour #273444 hex #273444 Save Cancel Summaries Total order…" at bounding box center [904, 435] width 1825 height 685
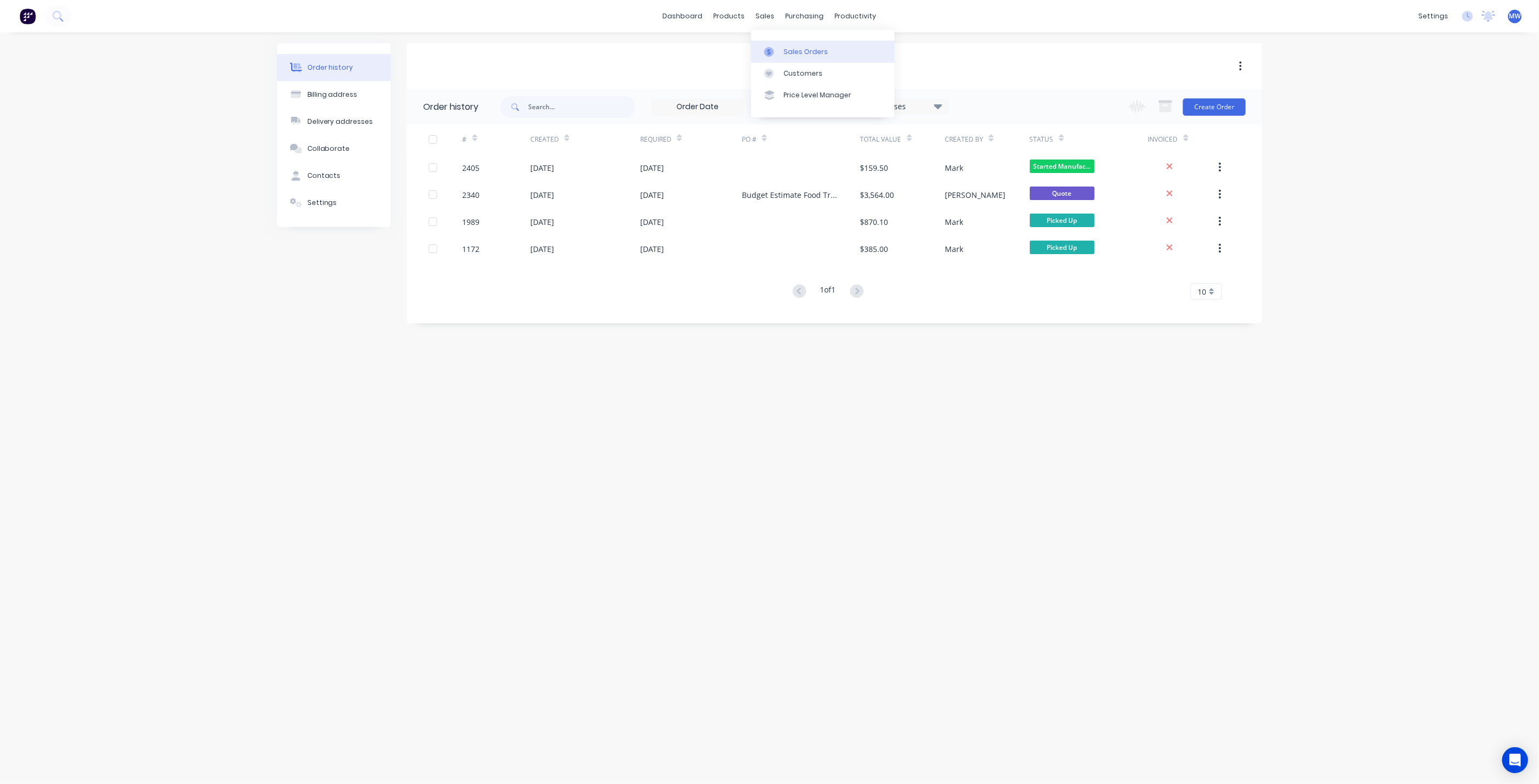
click at [806, 42] on link "Sales Orders" at bounding box center [823, 51] width 143 height 21
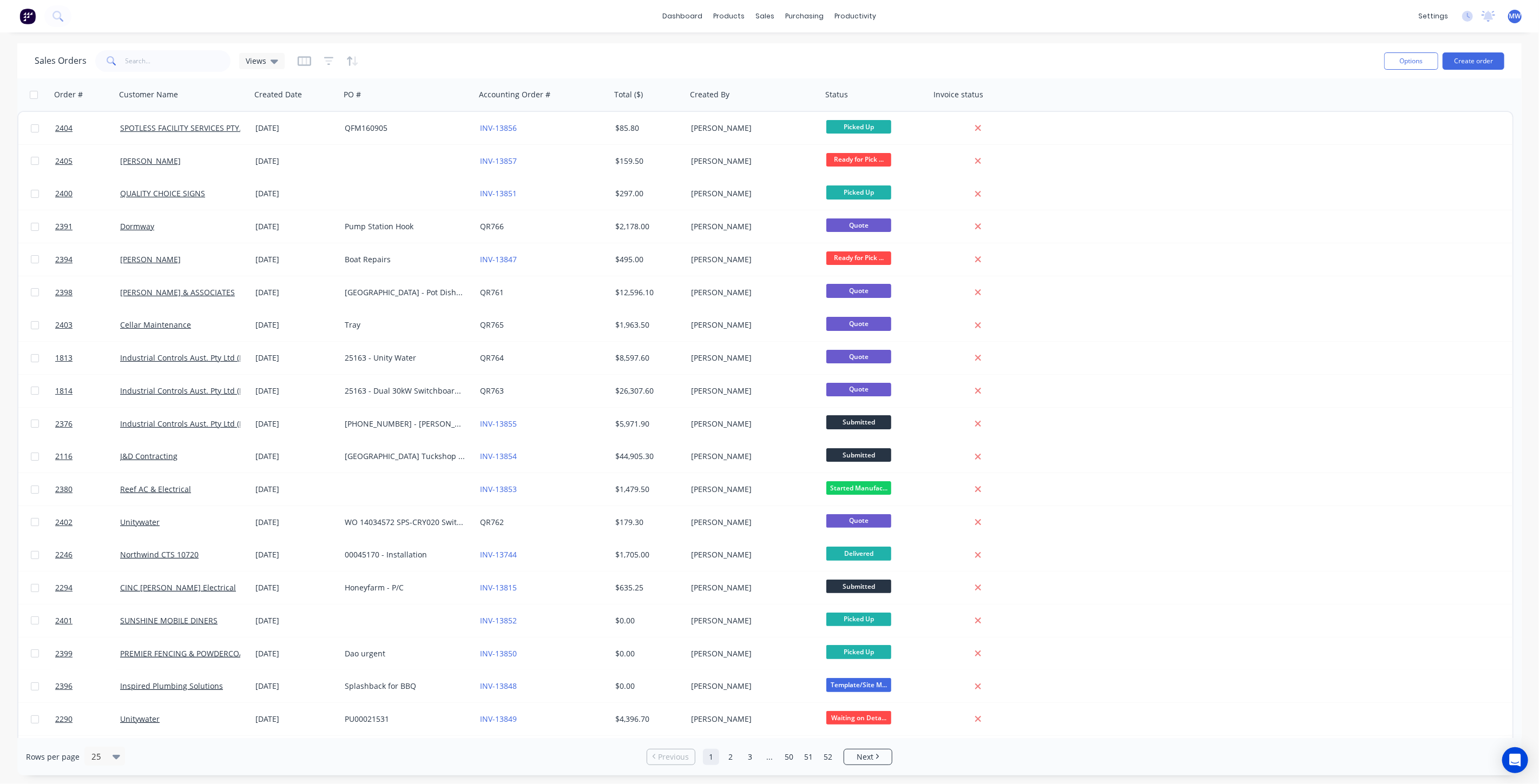
click at [464, 56] on div "Sales Orders Views" at bounding box center [705, 61] width 1341 height 26
click at [164, 63] on input "text" at bounding box center [178, 61] width 106 height 21
type input "[PERSON_NAME]"
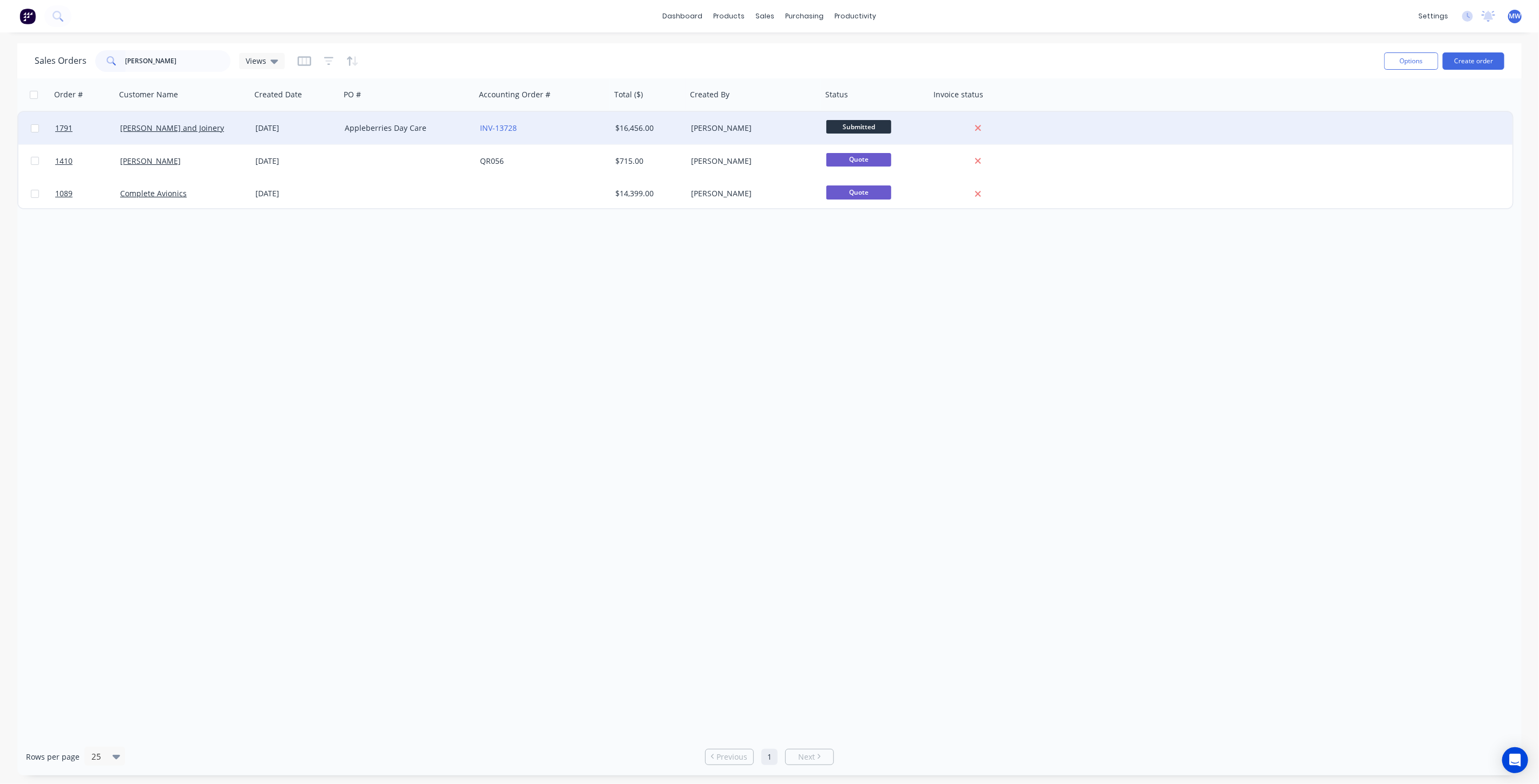
click at [298, 127] on div "[DATE]" at bounding box center [296, 128] width 81 height 11
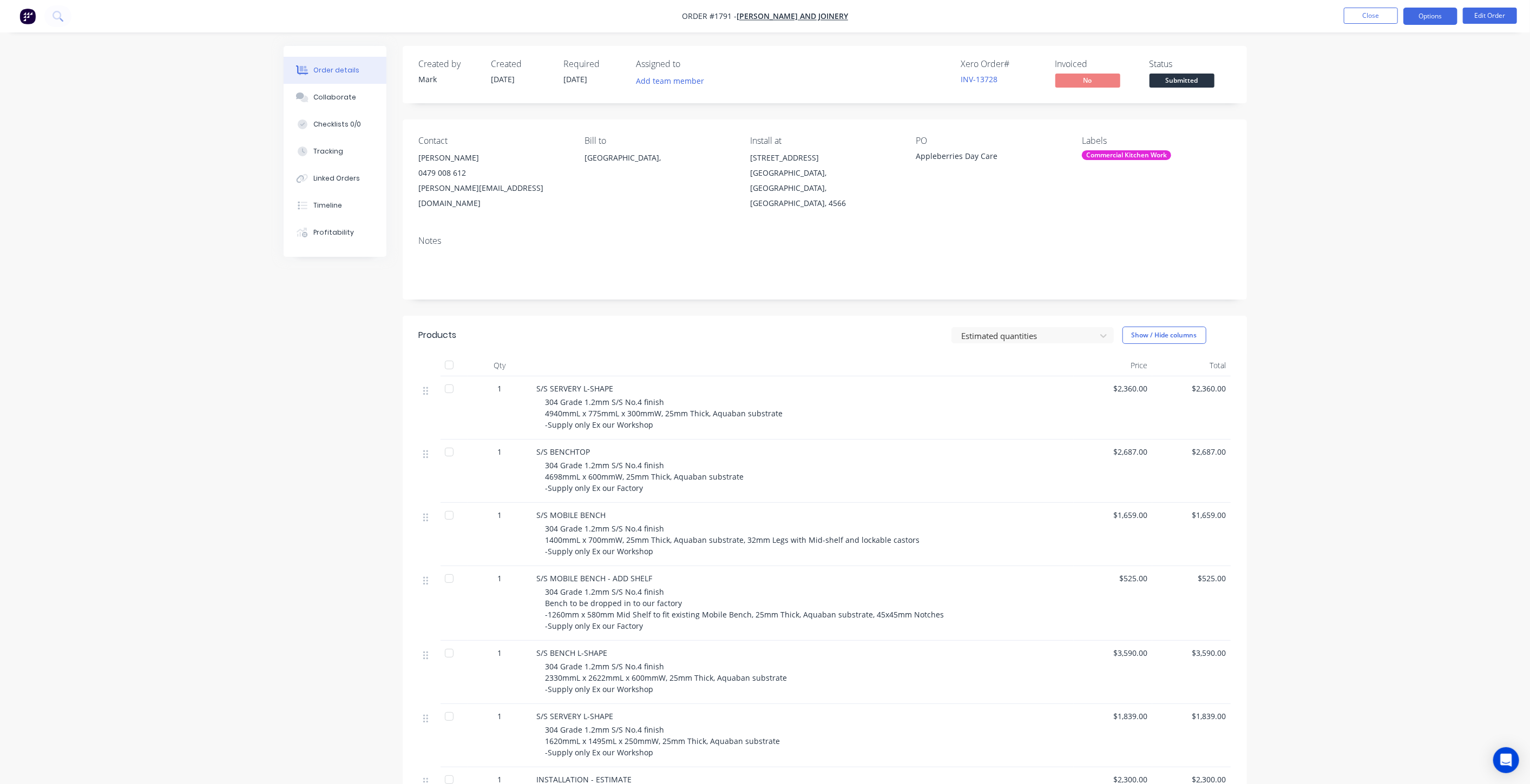
click at [1433, 10] on button "Options" at bounding box center [1430, 16] width 54 height 17
click at [1403, 265] on div "Convert to Quote" at bounding box center [1397, 266] width 100 height 16
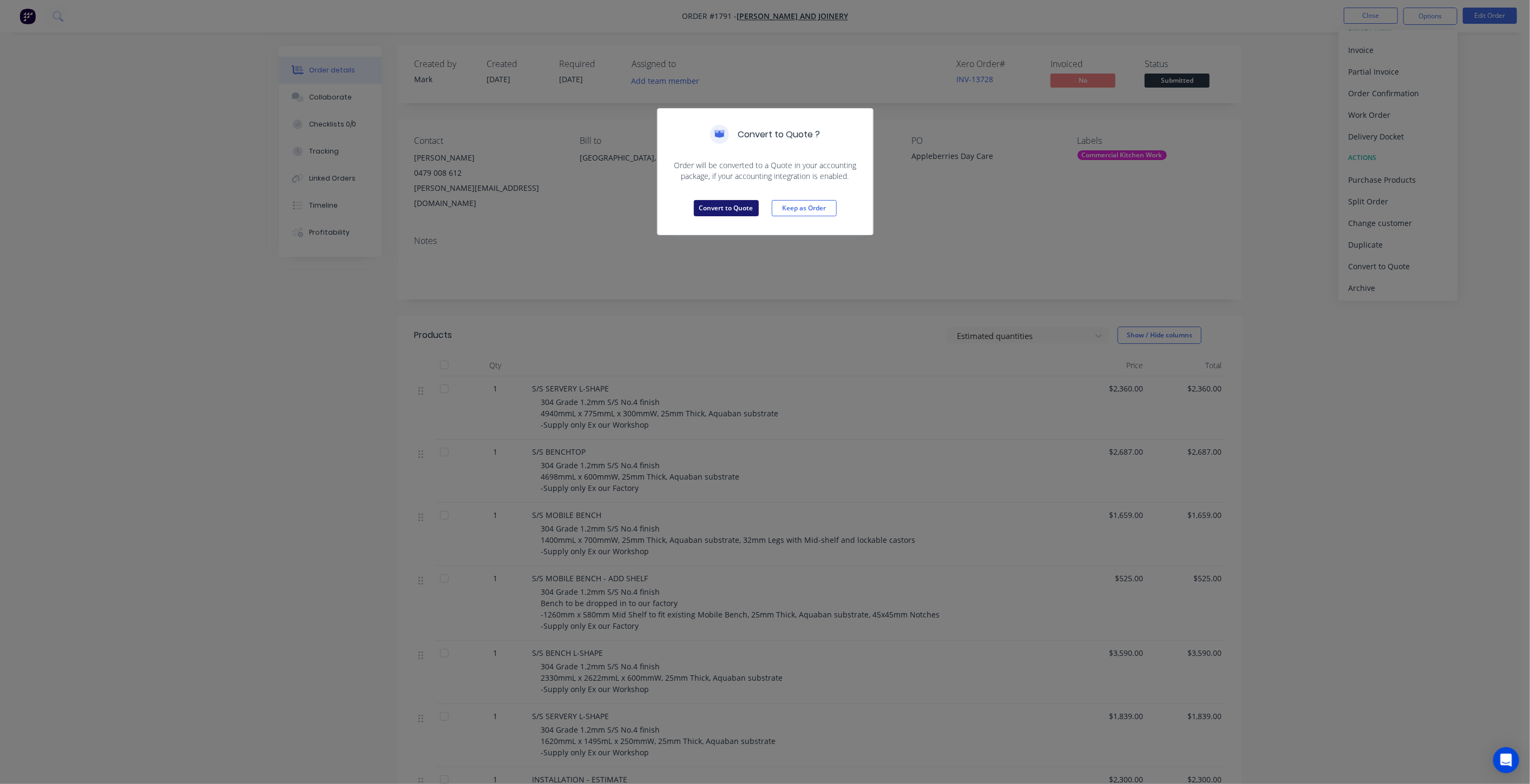
click at [726, 208] on button "Convert to Quote" at bounding box center [726, 208] width 65 height 16
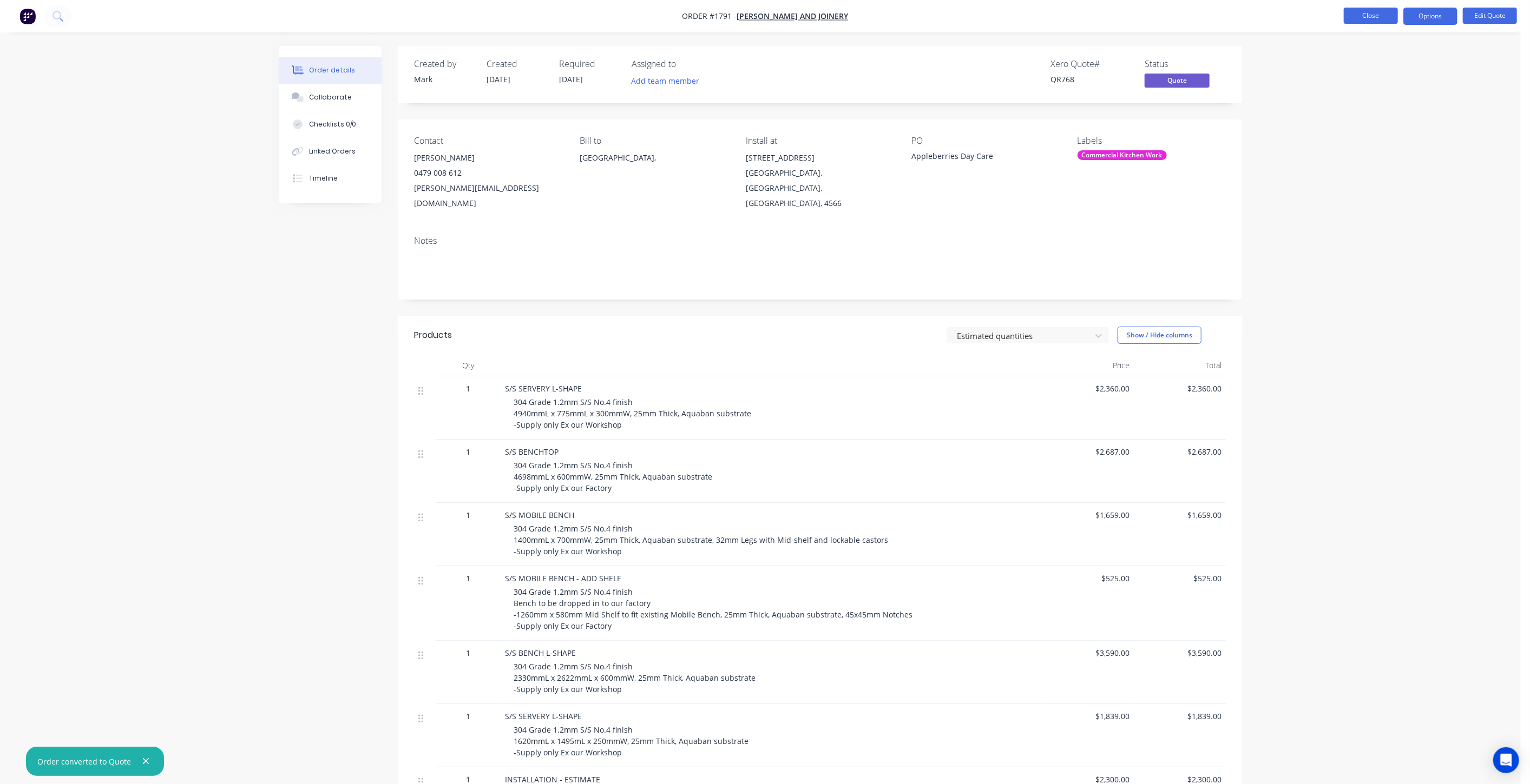
click at [1368, 19] on button "Close" at bounding box center [1370, 16] width 54 height 16
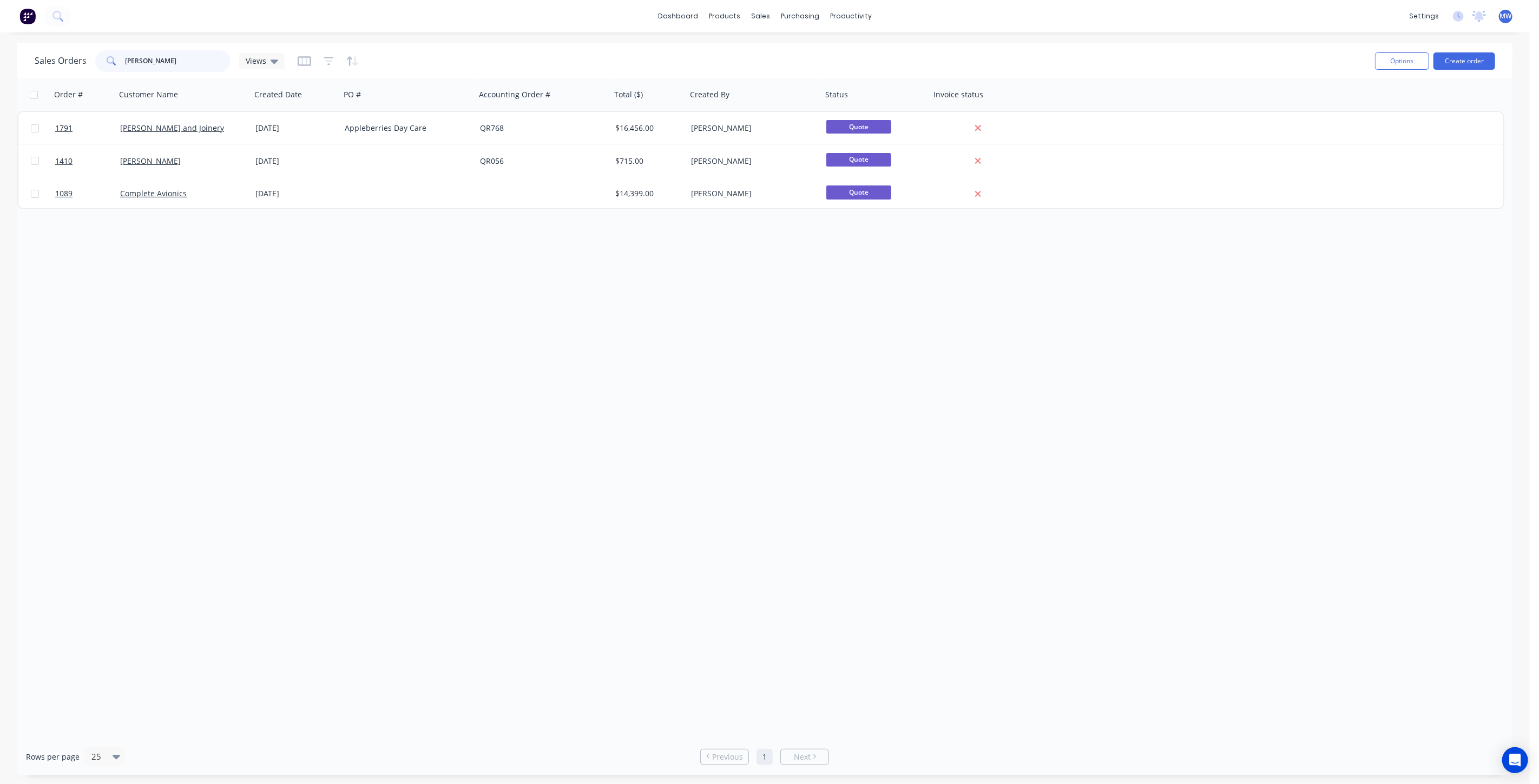
click at [191, 58] on input "harrison" at bounding box center [178, 61] width 106 height 21
drag, startPoint x: 175, startPoint y: 60, endPoint x: 100, endPoint y: 62, distance: 75.0
click at [100, 62] on div "harrison" at bounding box center [163, 61] width 135 height 21
type input "bailey"
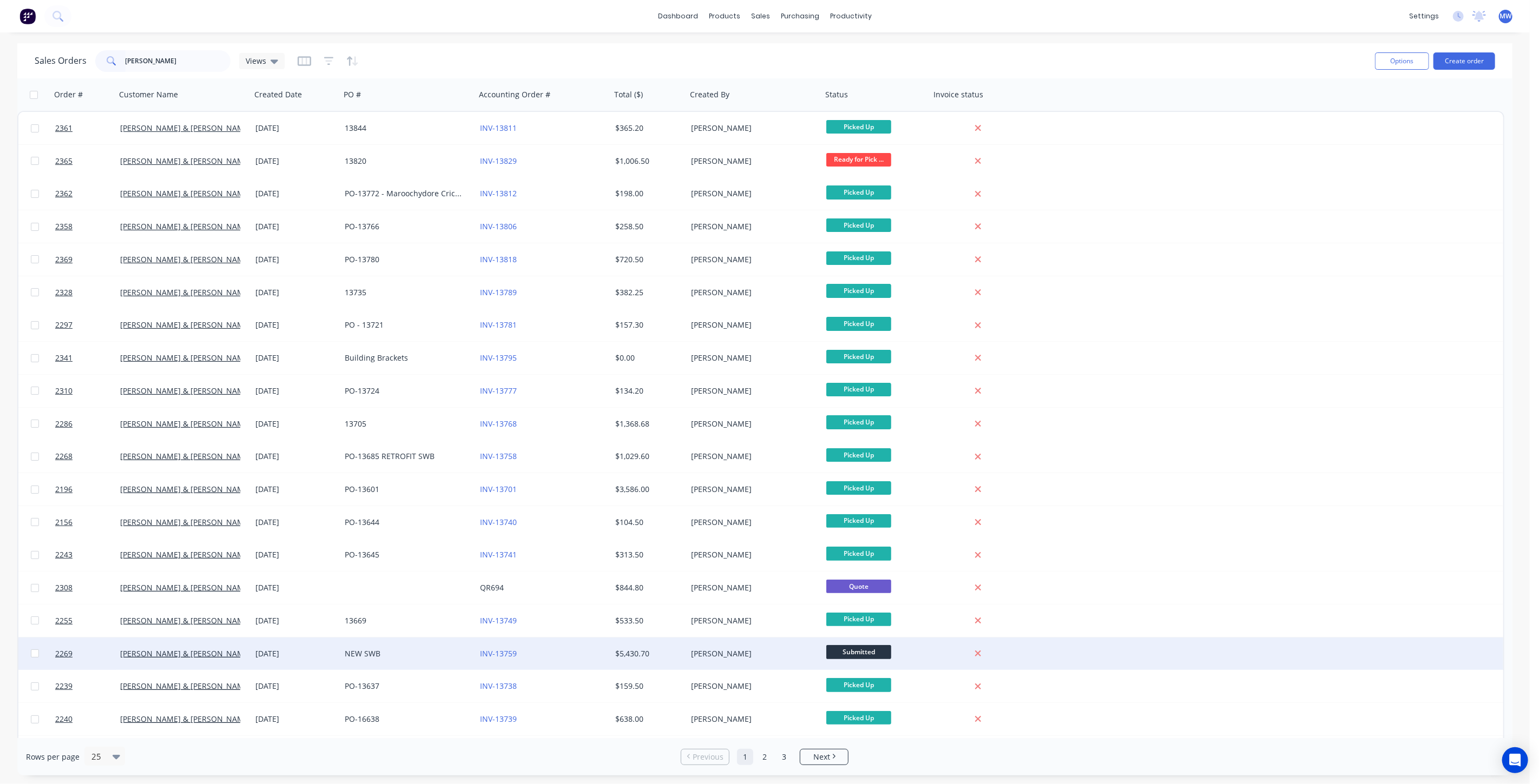
click at [401, 653] on div "NEW SWB" at bounding box center [404, 654] width 120 height 11
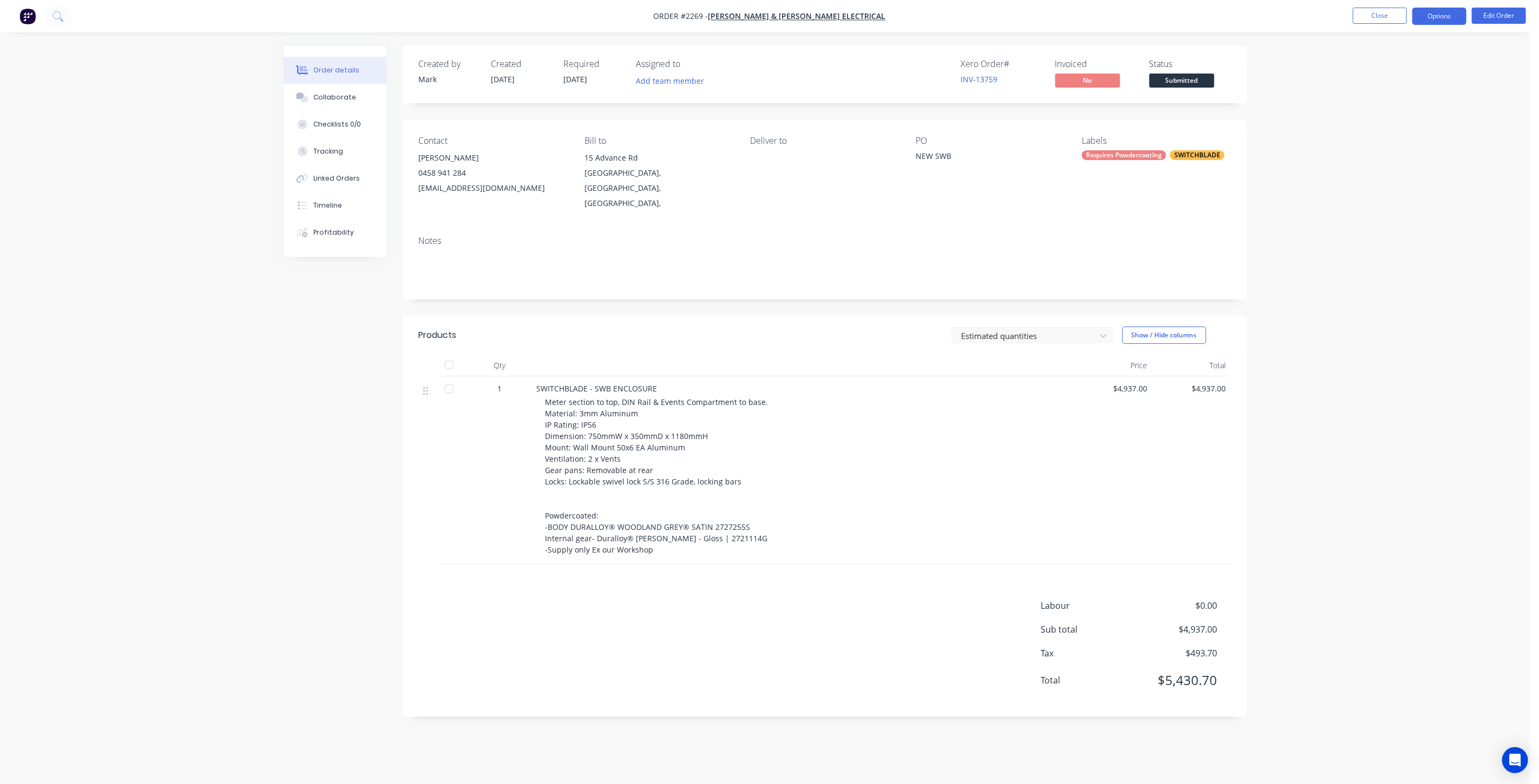
click at [1445, 14] on button "Options" at bounding box center [1439, 16] width 54 height 17
click at [1408, 266] on div "Convert to Quote" at bounding box center [1407, 266] width 100 height 16
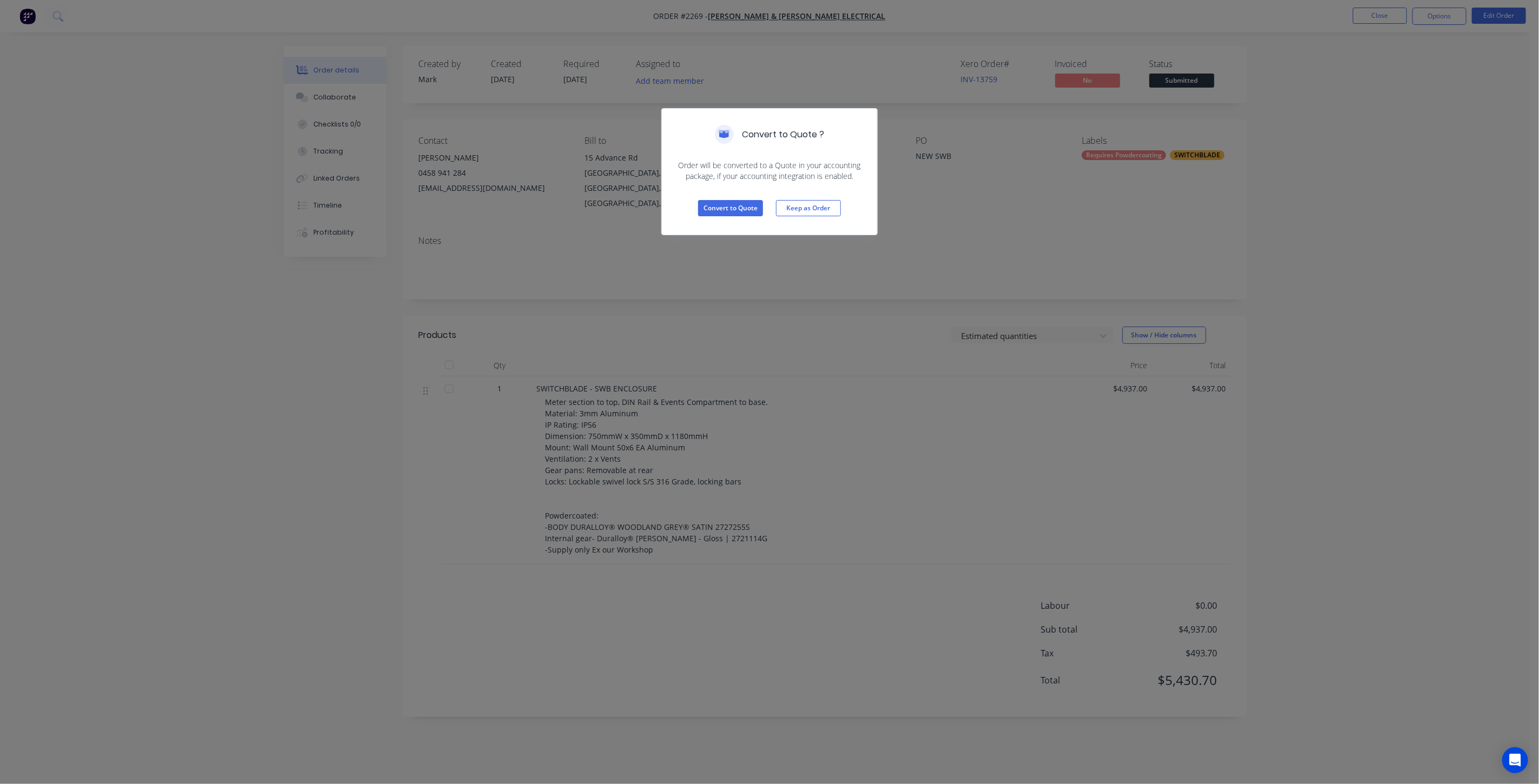
click at [735, 216] on div "Convert to Quote Keep as Order" at bounding box center [770, 208] width 215 height 53
click at [732, 207] on button "Convert to Quote" at bounding box center [730, 208] width 65 height 16
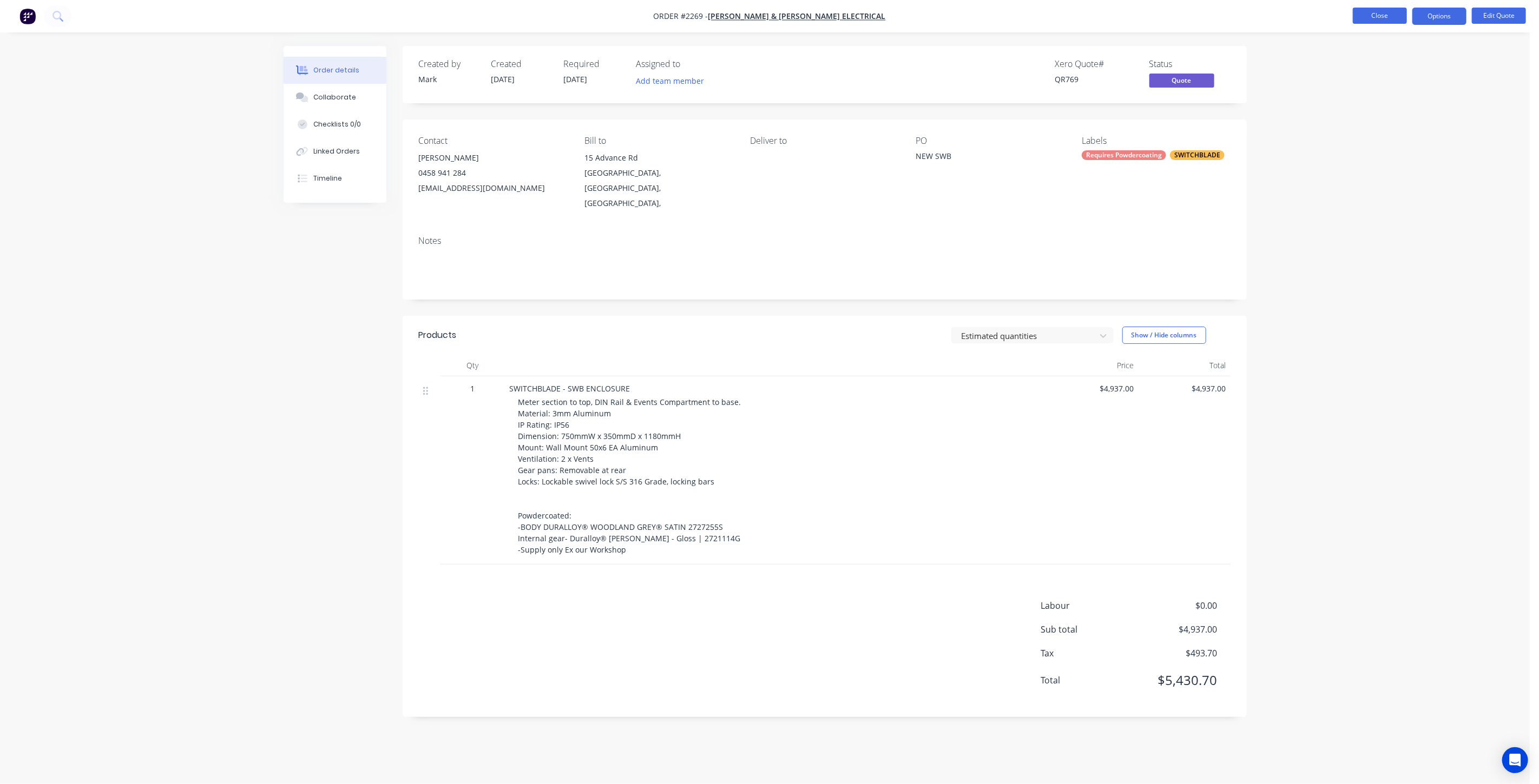
click at [1394, 14] on button "Close" at bounding box center [1379, 16] width 54 height 16
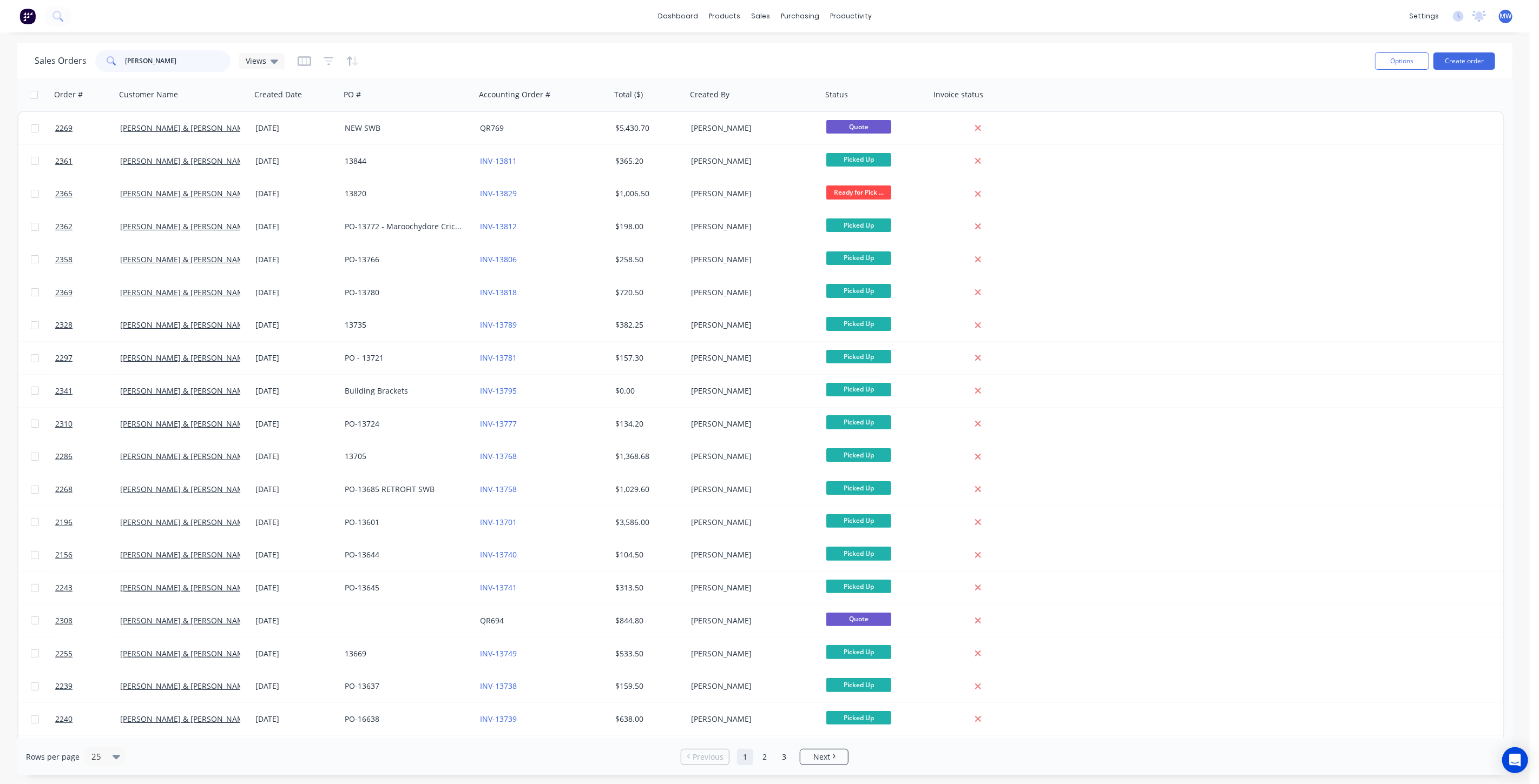
drag, startPoint x: 167, startPoint y: 60, endPoint x: 0, endPoint y: 59, distance: 167.0
click at [13, 62] on div "Sales Orders bailey Views Options Create order Order # Customer Name Created Da…" at bounding box center [765, 409] width 1530 height 732
type input "reade"
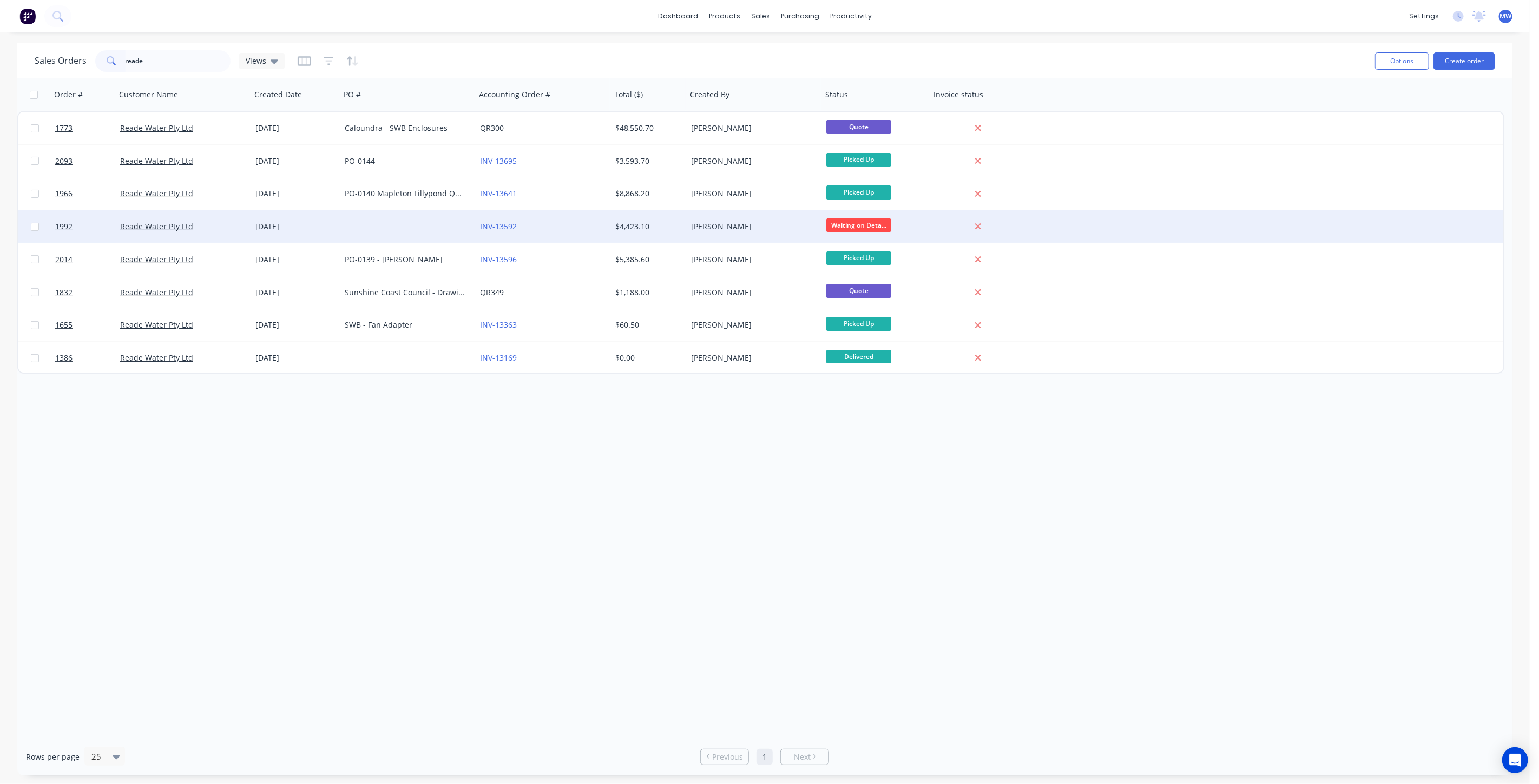
click at [402, 230] on div at bounding box center [408, 226] width 135 height 32
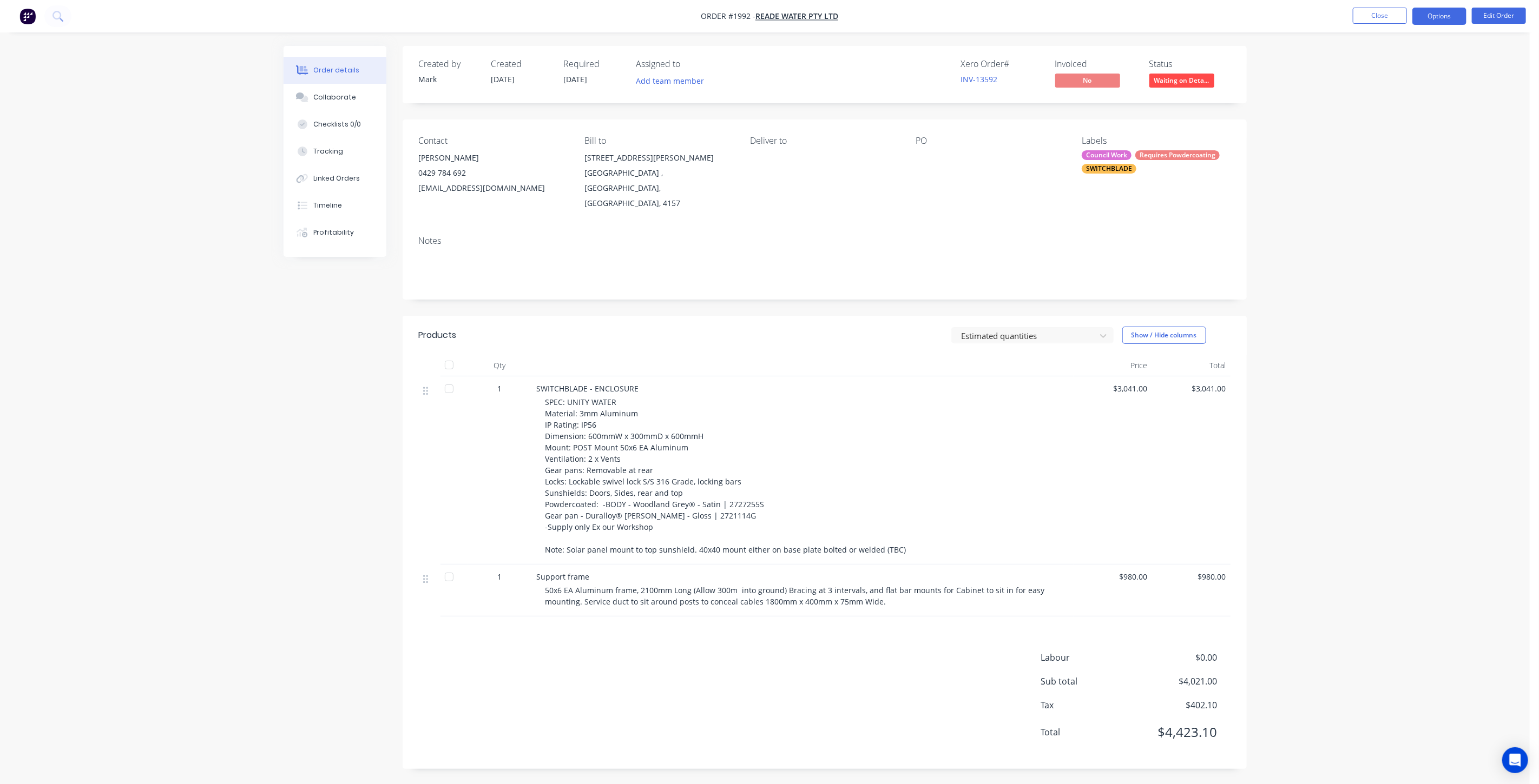
click at [1429, 19] on button "Options" at bounding box center [1439, 16] width 54 height 17
click at [1403, 287] on div "Convert to Quote" at bounding box center [1407, 282] width 100 height 16
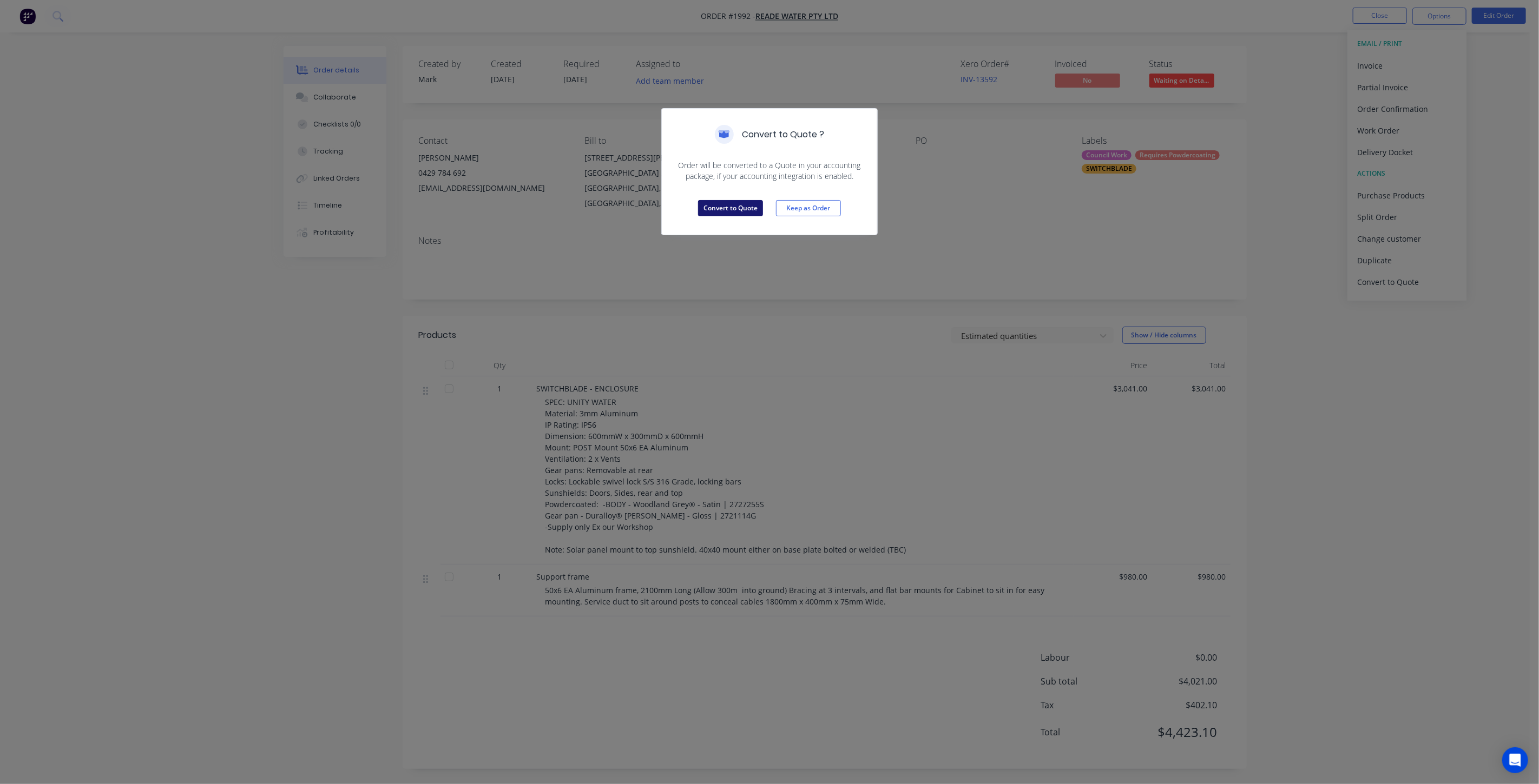
click at [720, 210] on button "Convert to Quote" at bounding box center [730, 208] width 65 height 16
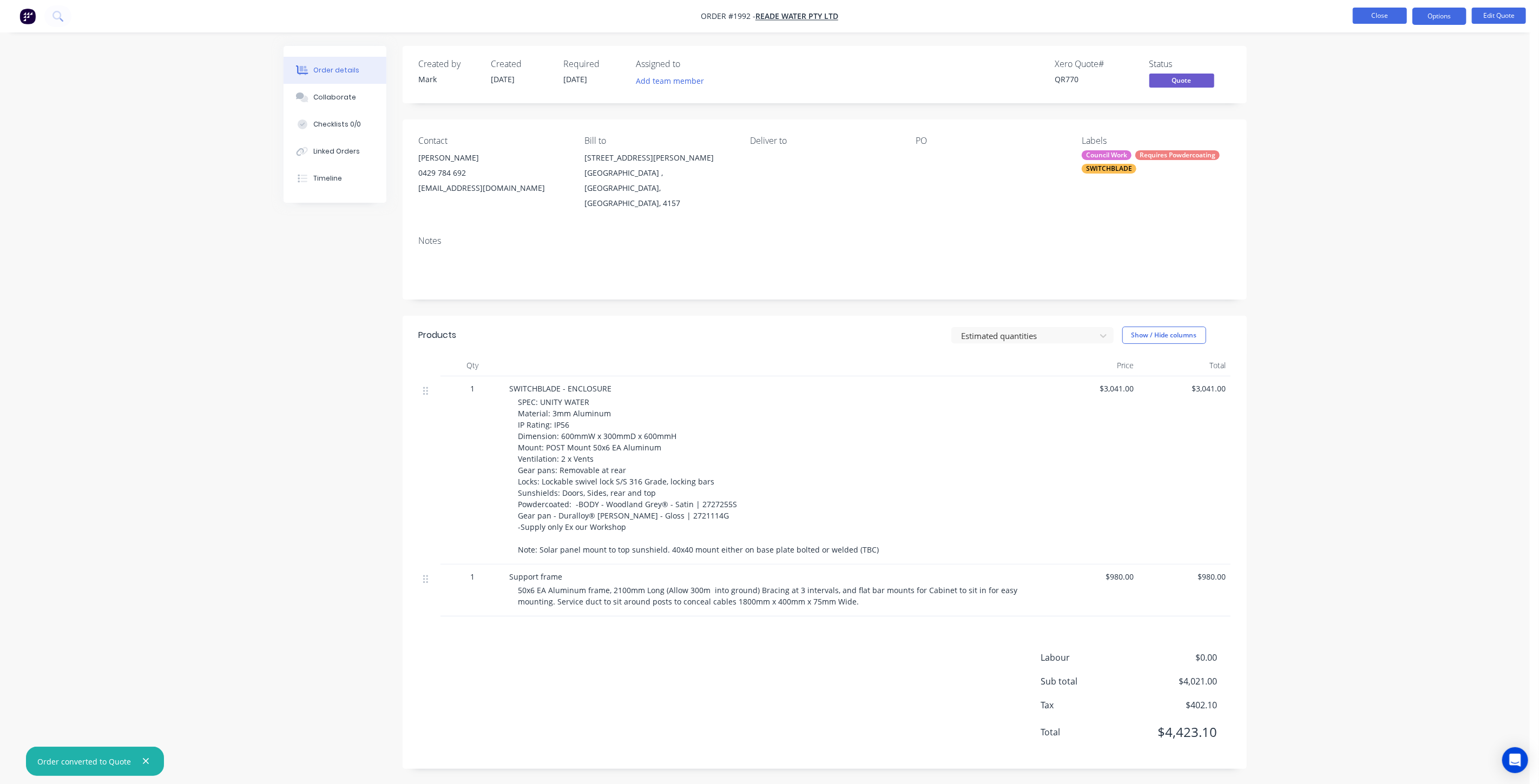
click at [1377, 11] on button "Close" at bounding box center [1379, 16] width 54 height 16
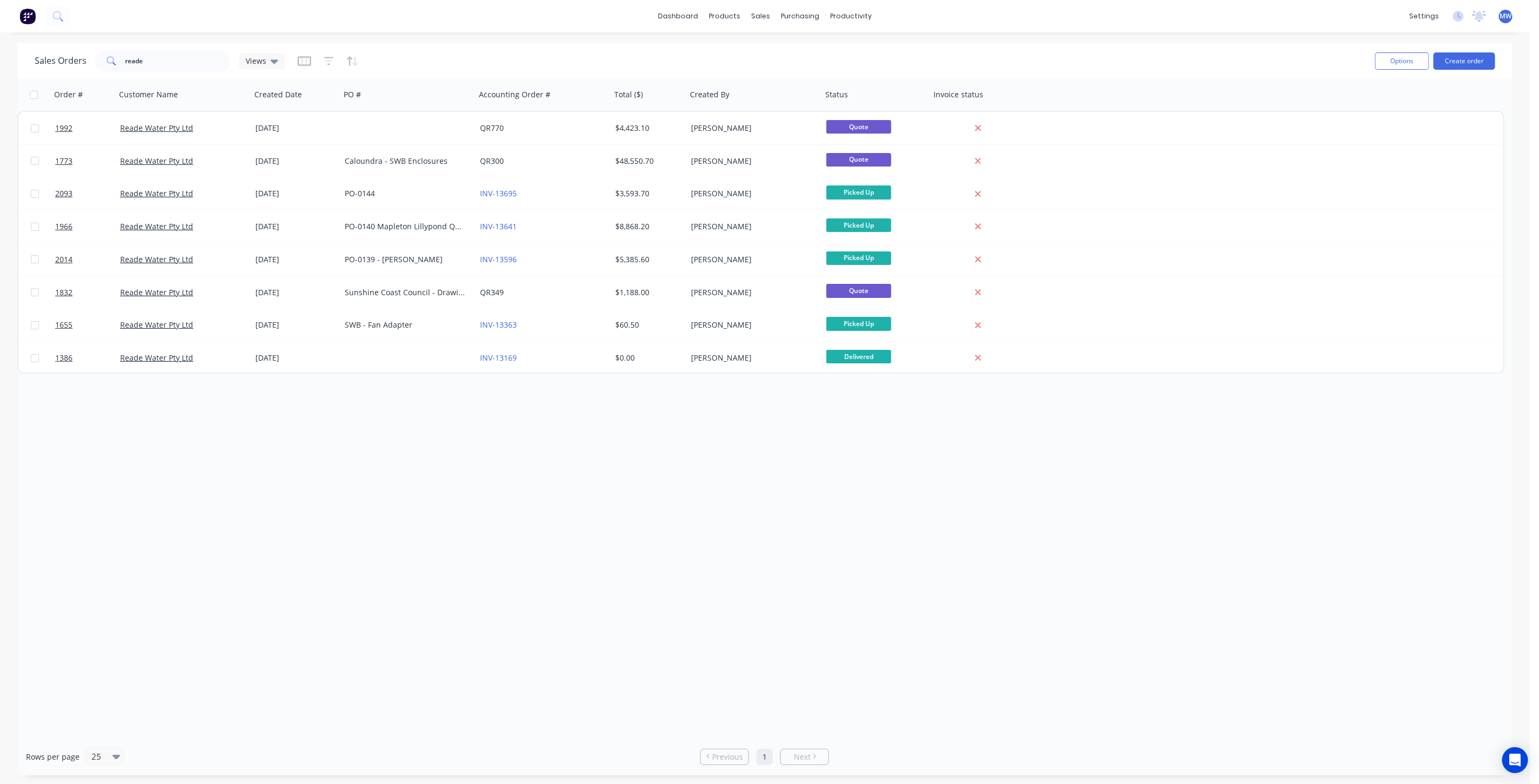
drag, startPoint x: 158, startPoint y: 527, endPoint x: 124, endPoint y: 16, distance: 512.1
click at [154, 518] on div "Order # Customer Name Created Date PO # Accounting Order # Total ($) Created By…" at bounding box center [765, 408] width 1495 height 660
drag, startPoint x: 171, startPoint y: 60, endPoint x: 35, endPoint y: 66, distance: 136.1
click at [44, 66] on div "Sales Orders reade Views" at bounding box center [160, 61] width 250 height 21
type input "2159"
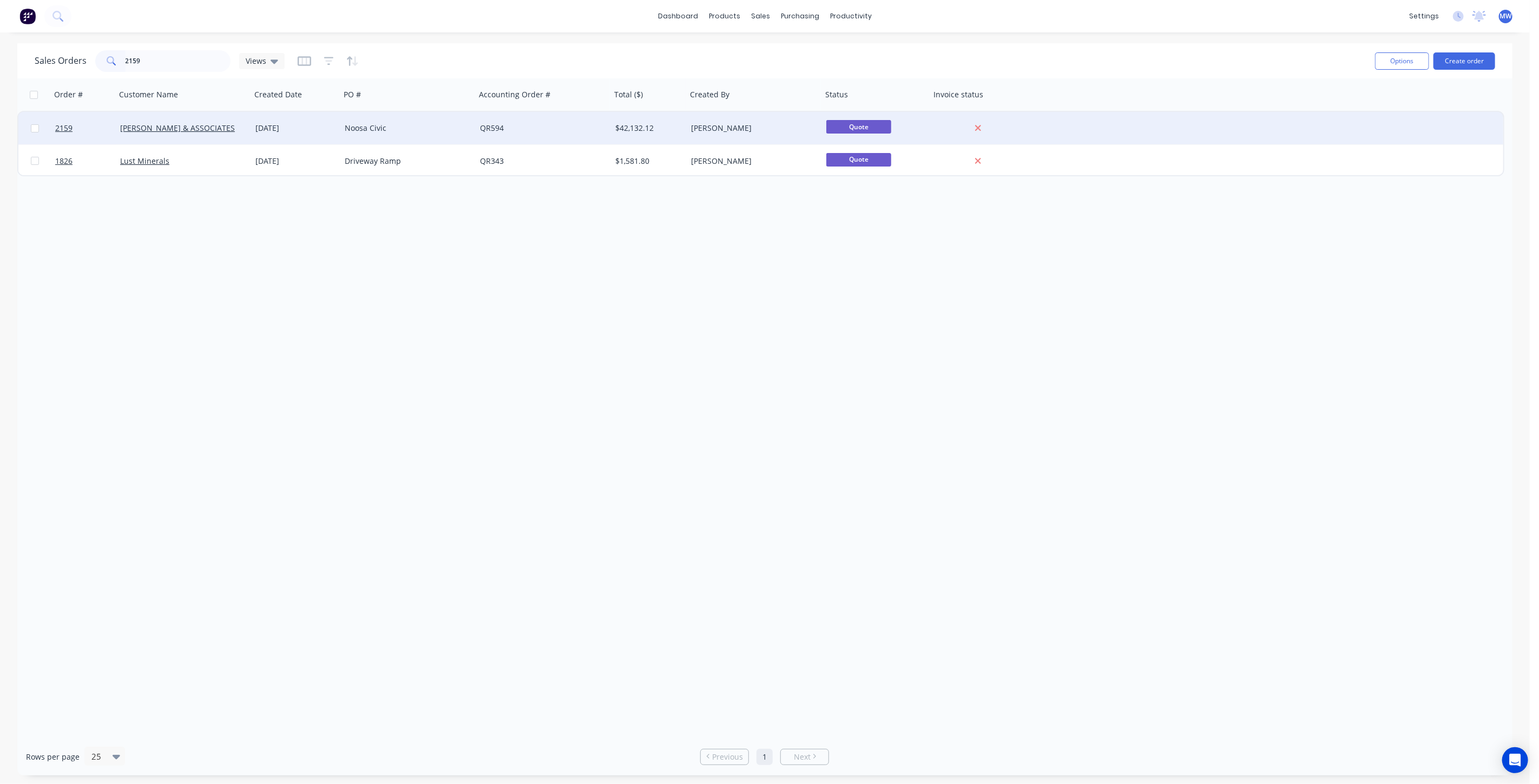
click at [455, 133] on div "Noosa Civic" at bounding box center [404, 128] width 120 height 11
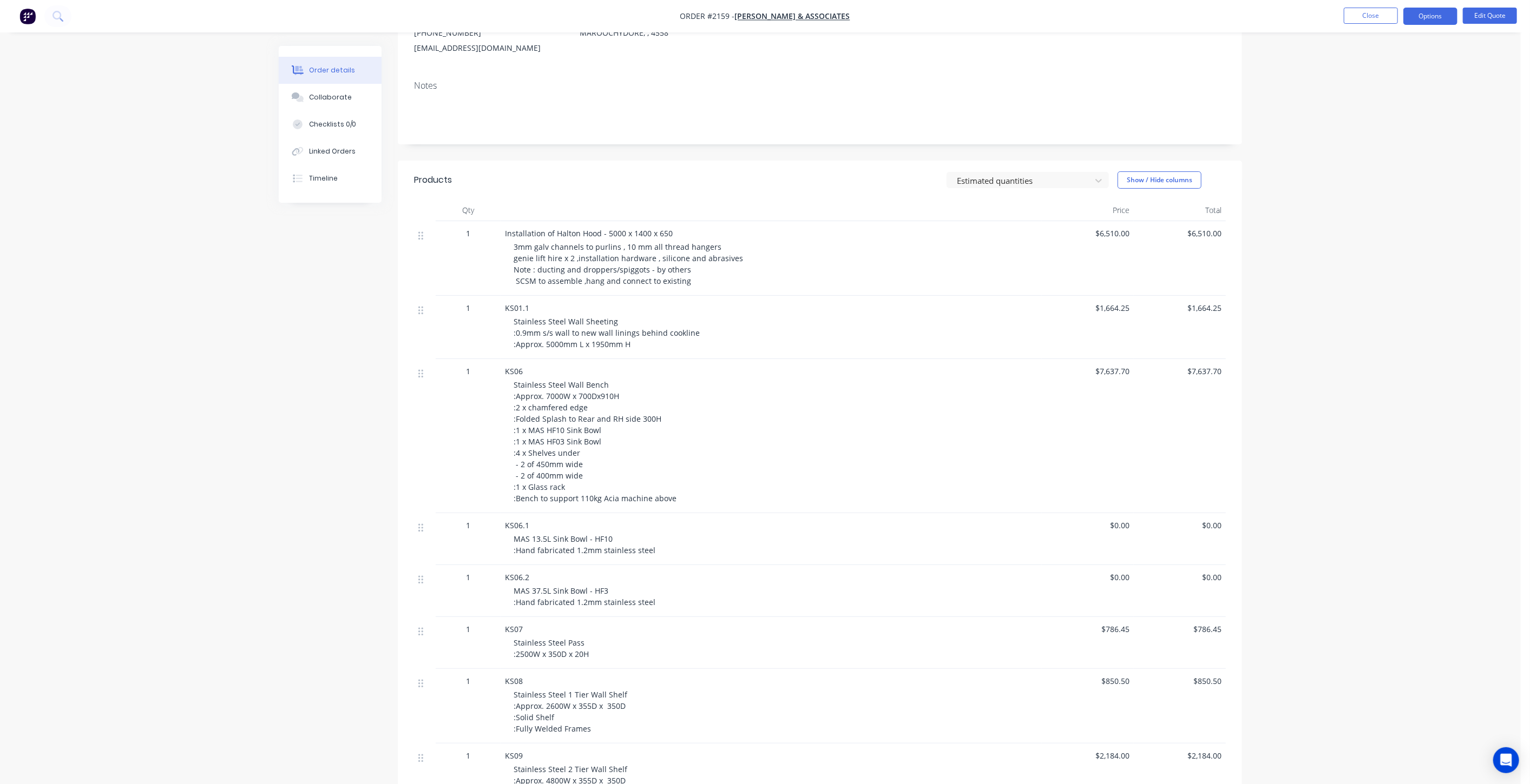
scroll to position [30, 0]
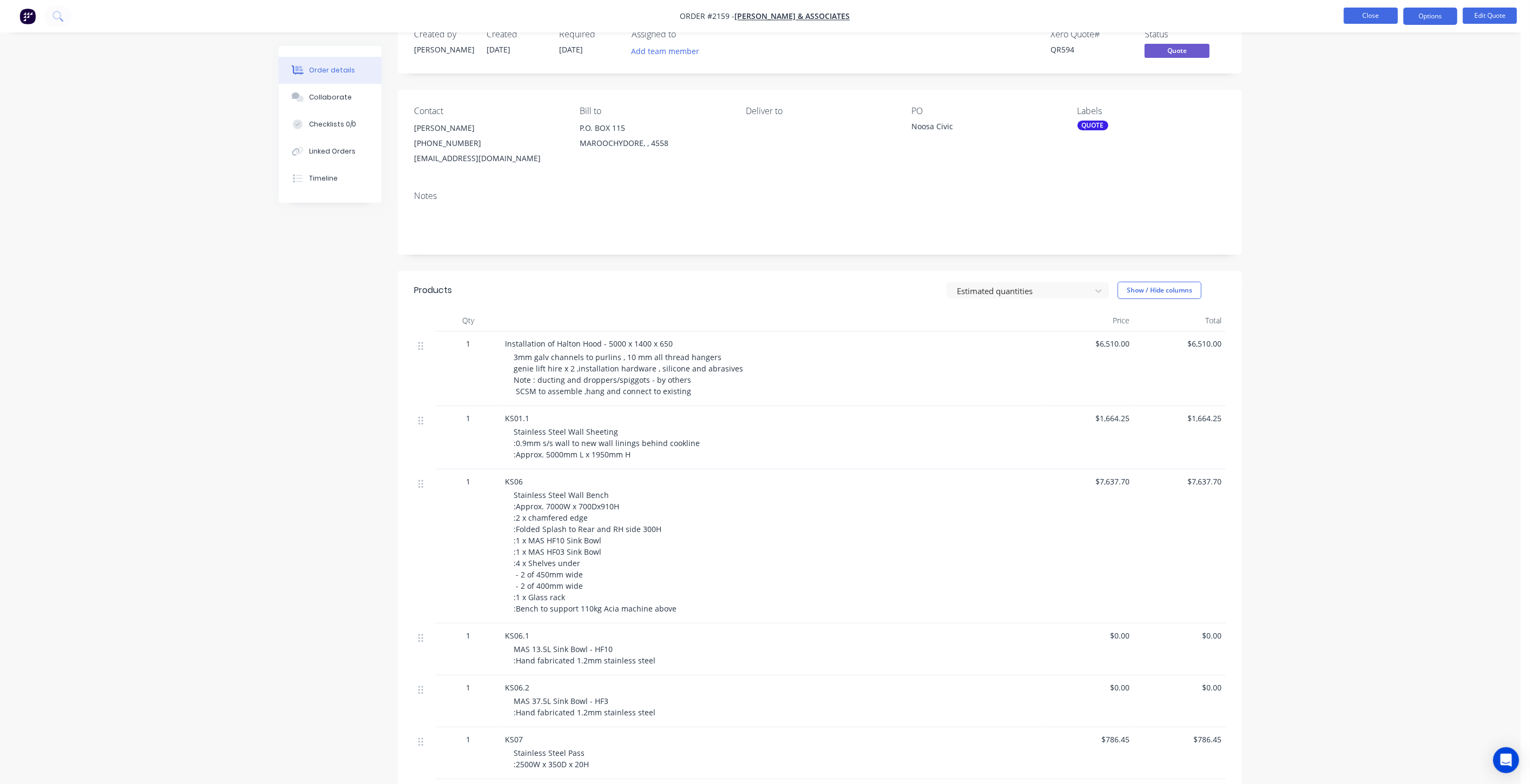
click at [1382, 17] on button "Close" at bounding box center [1370, 16] width 54 height 16
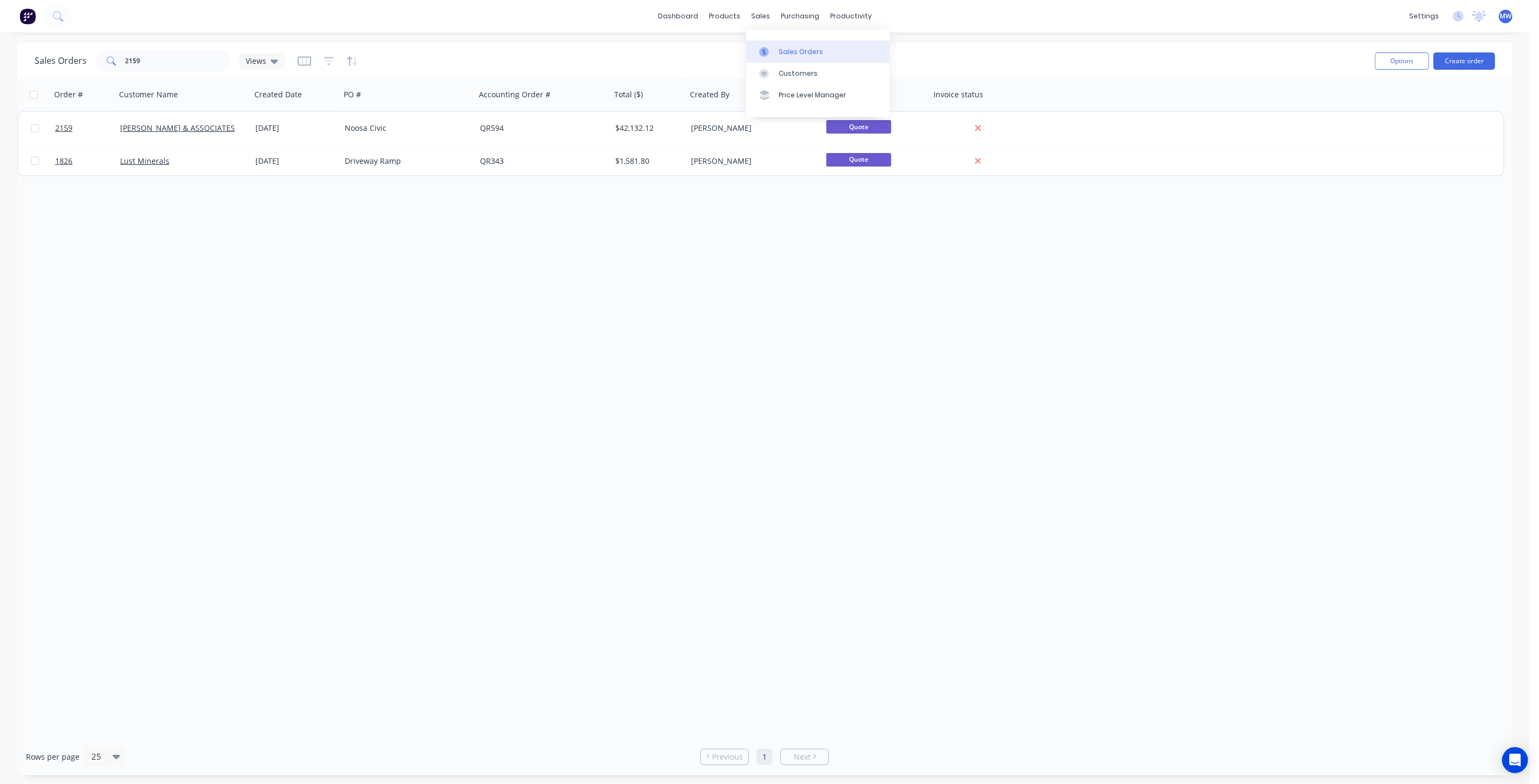
click at [798, 42] on link "Sales Orders" at bounding box center [818, 51] width 143 height 21
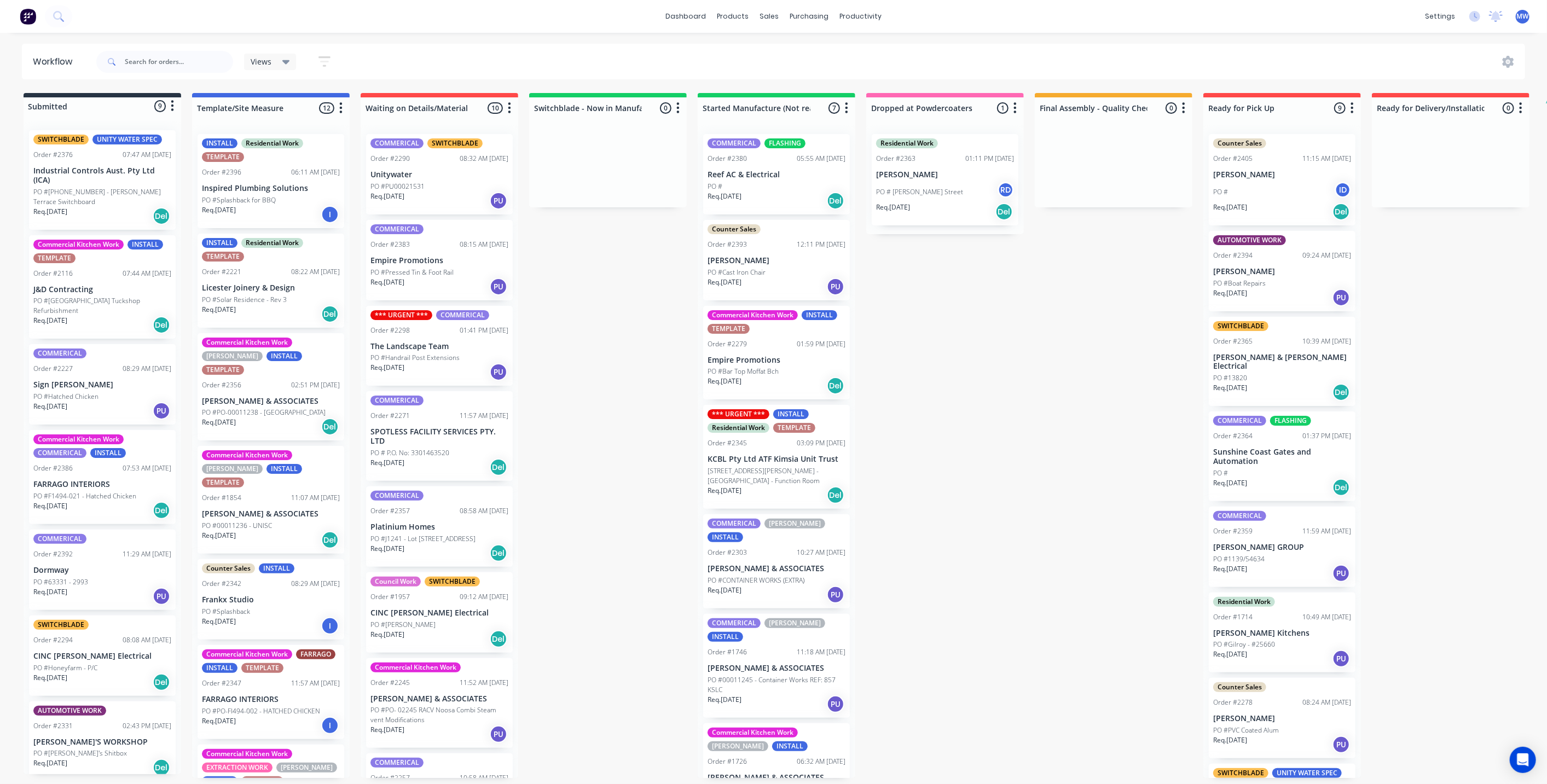
drag, startPoint x: 983, startPoint y: 444, endPoint x: 974, endPoint y: 460, distance: 18.4
click at [982, 443] on div "Submitted 9 Status colour #273444 hex #273444 Save Cancel Summaries Total order…" at bounding box center [904, 435] width 1825 height 685
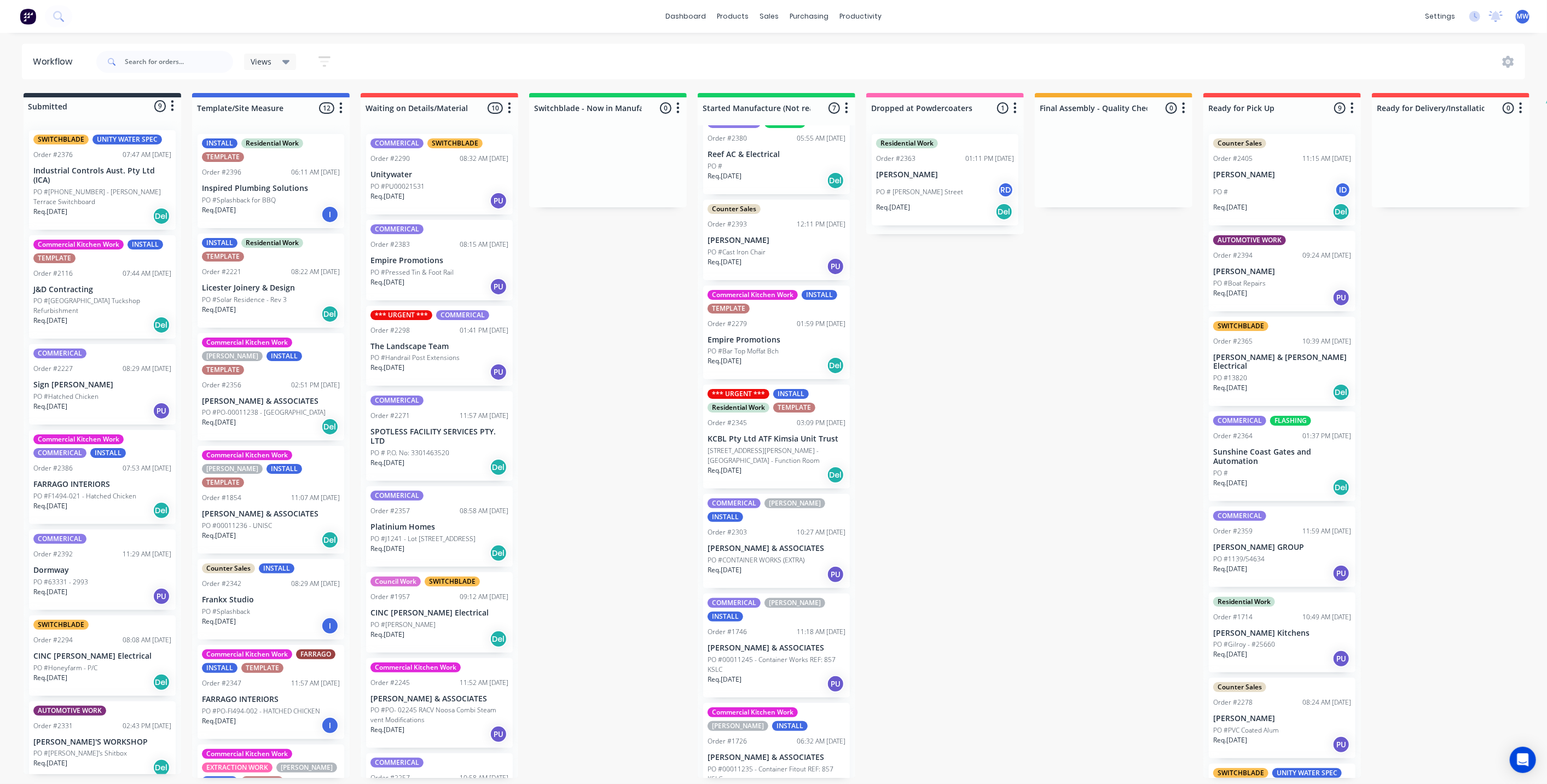
click at [655, 462] on div "Submitted 9 Status colour #273444 hex #273444 Save Cancel Summaries Total order…" at bounding box center [904, 435] width 1825 height 685
click at [653, 462] on div "Submitted 9 Status colour #273444 hex #273444 Save Cancel Summaries Total order…" at bounding box center [904, 435] width 1825 height 685
click at [651, 461] on div "Submitted 9 Status colour #273444 hex #273444 Save Cancel Summaries Total order…" at bounding box center [904, 435] width 1825 height 685
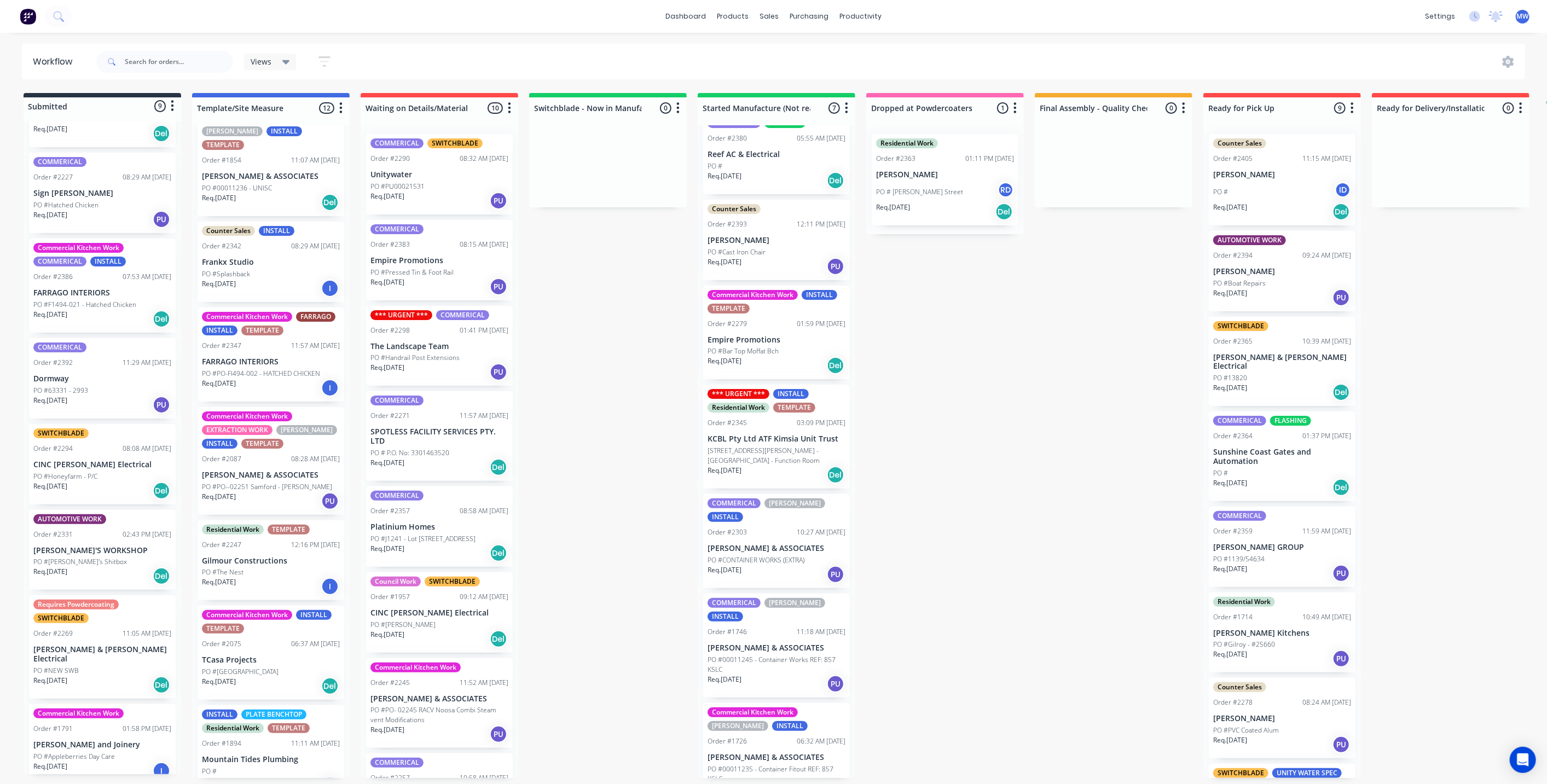
scroll to position [225, 0]
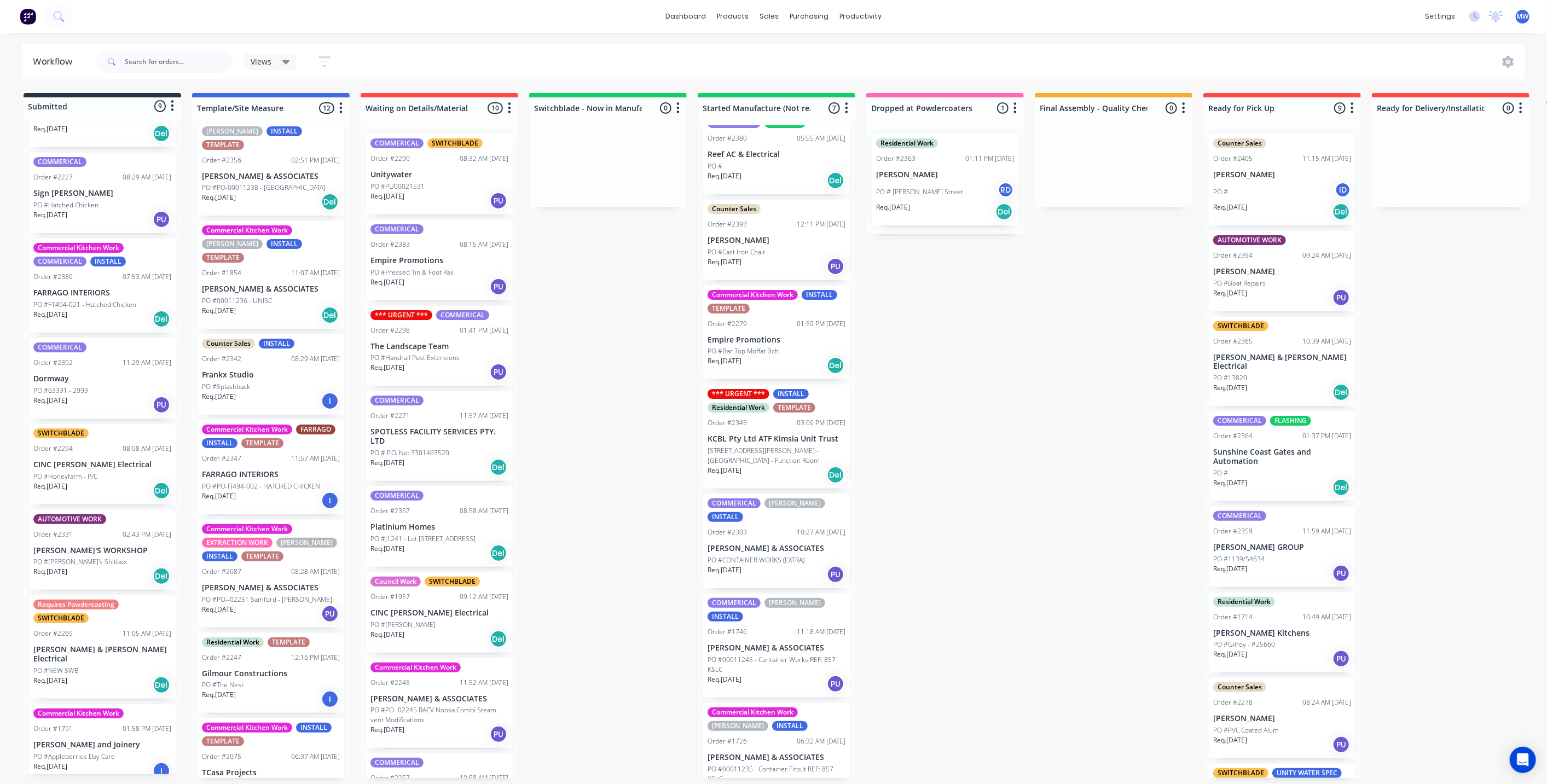
click at [260, 382] on div "PO #Splashback" at bounding box center [271, 387] width 138 height 10
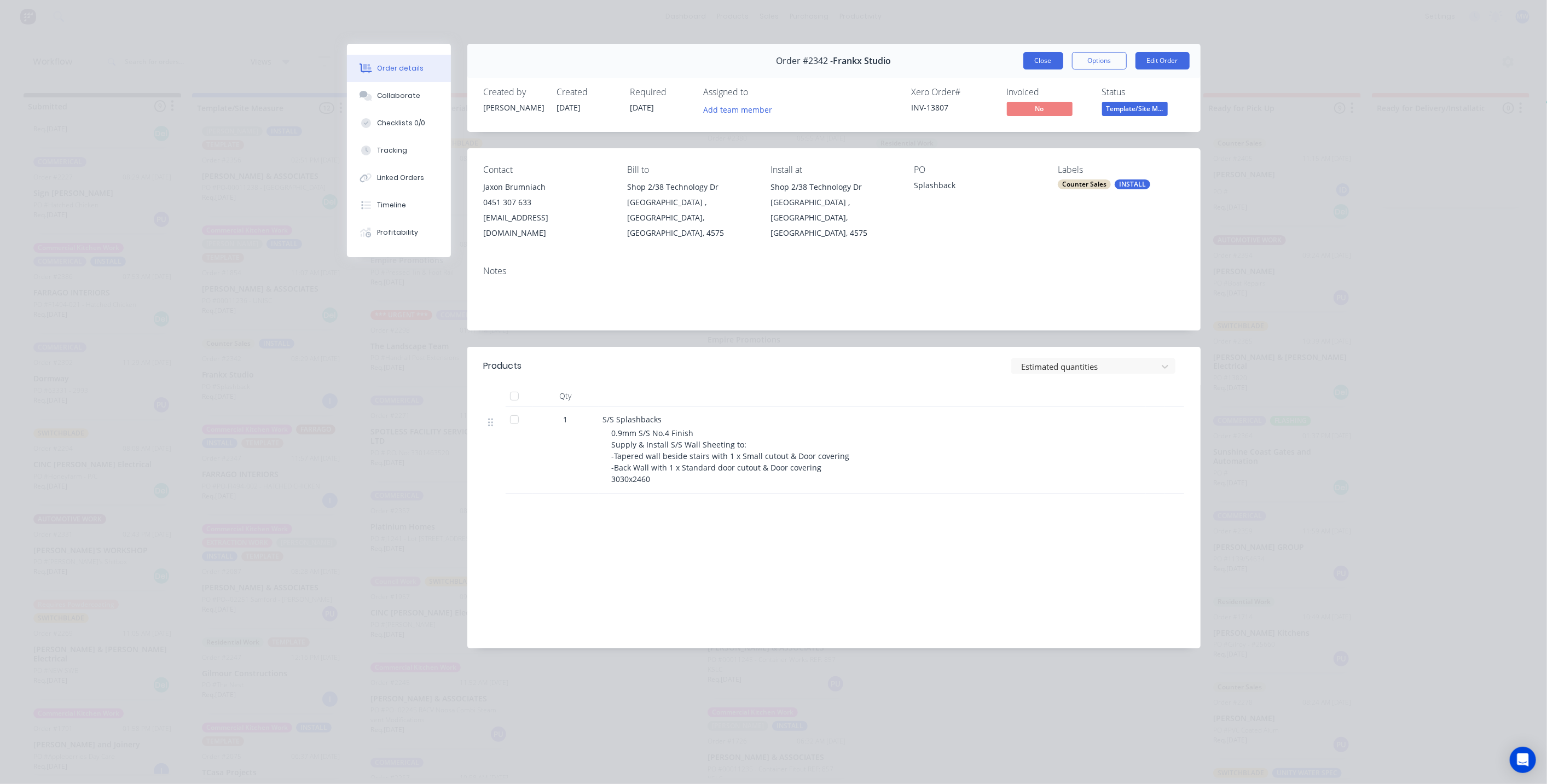
click at [1037, 60] on button "Close" at bounding box center [1043, 60] width 40 height 18
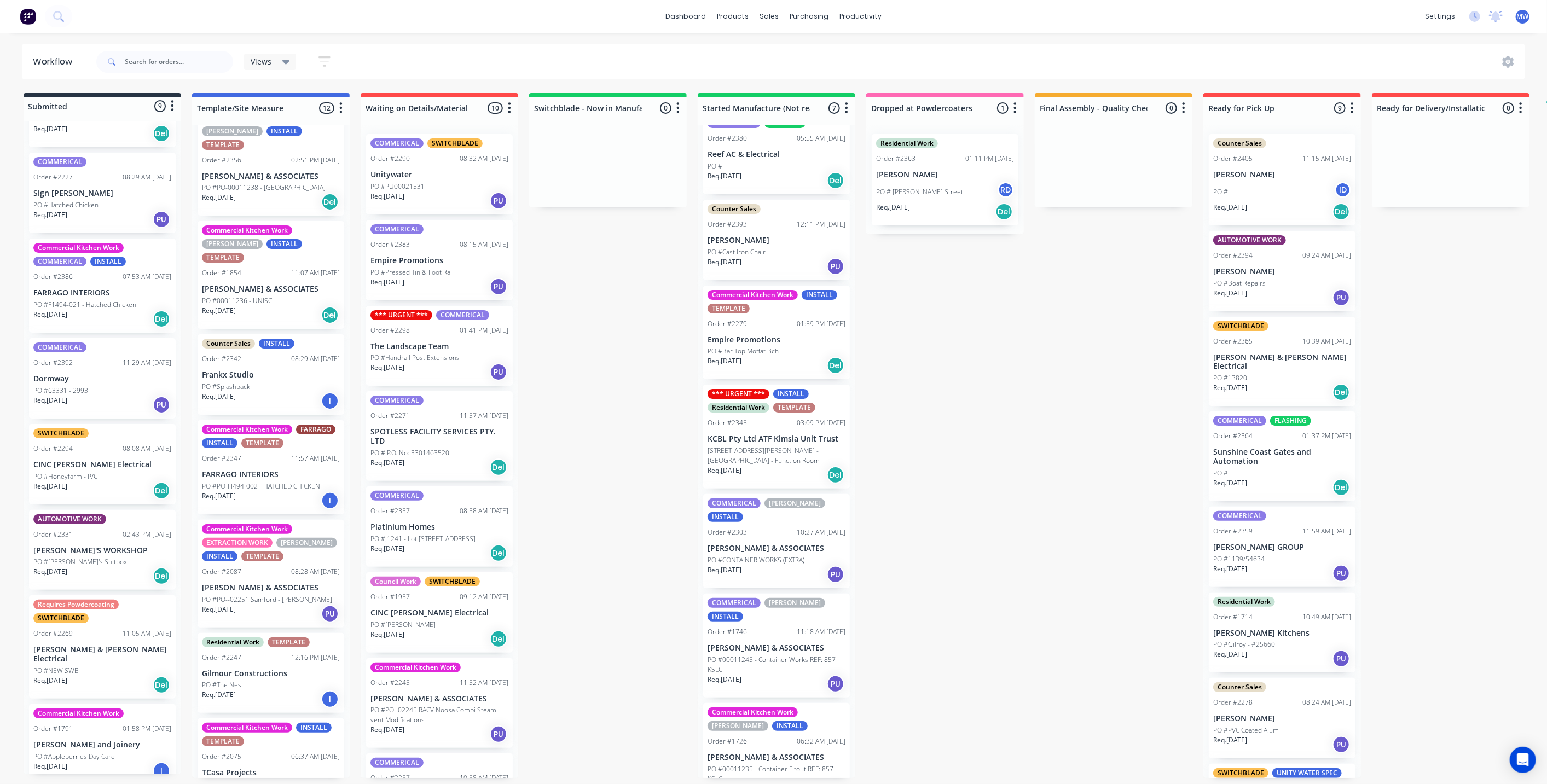
click at [630, 321] on div "Submitted 9 Status colour #273444 hex #273444 Save Cancel Summaries Total order…" at bounding box center [904, 435] width 1825 height 685
click at [586, 321] on div "Submitted 9 Status colour #273444 hex #273444 Save Cancel Summaries Total order…" at bounding box center [904, 435] width 1825 height 685
click at [647, 301] on div "Submitted 9 Status colour #273444 hex #273444 Save Cancel Summaries Total order…" at bounding box center [904, 435] width 1825 height 685
click at [636, 336] on div "Submitted 9 Status colour #273444 hex #273444 Save Cancel Summaries Total order…" at bounding box center [904, 435] width 1825 height 685
drag, startPoint x: 630, startPoint y: 343, endPoint x: 535, endPoint y: 242, distance: 138.7
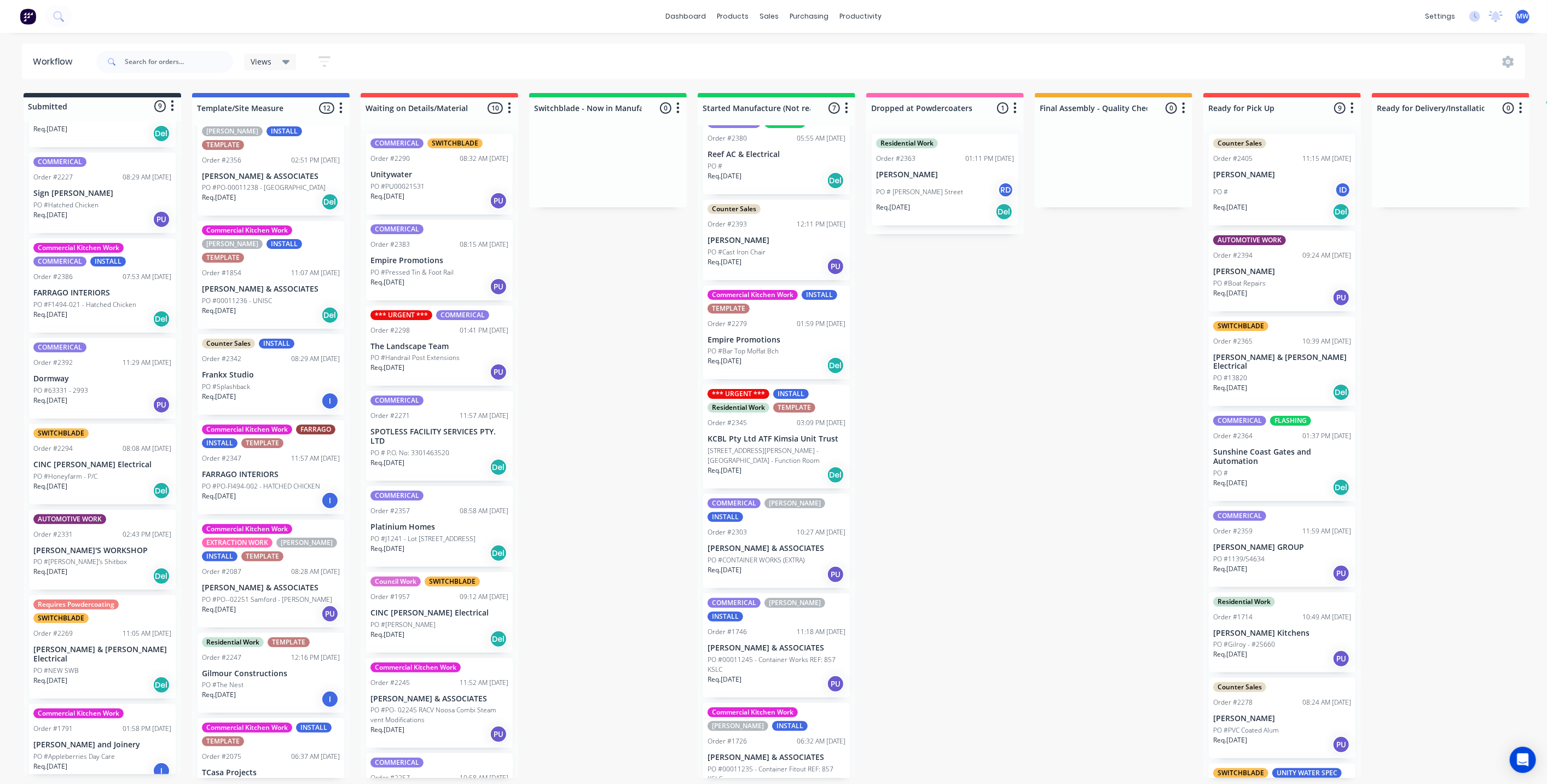
click at [628, 342] on div "Submitted 9 Status colour #273444 hex #273444 Save Cancel Summaries Total order…" at bounding box center [904, 435] width 1825 height 685
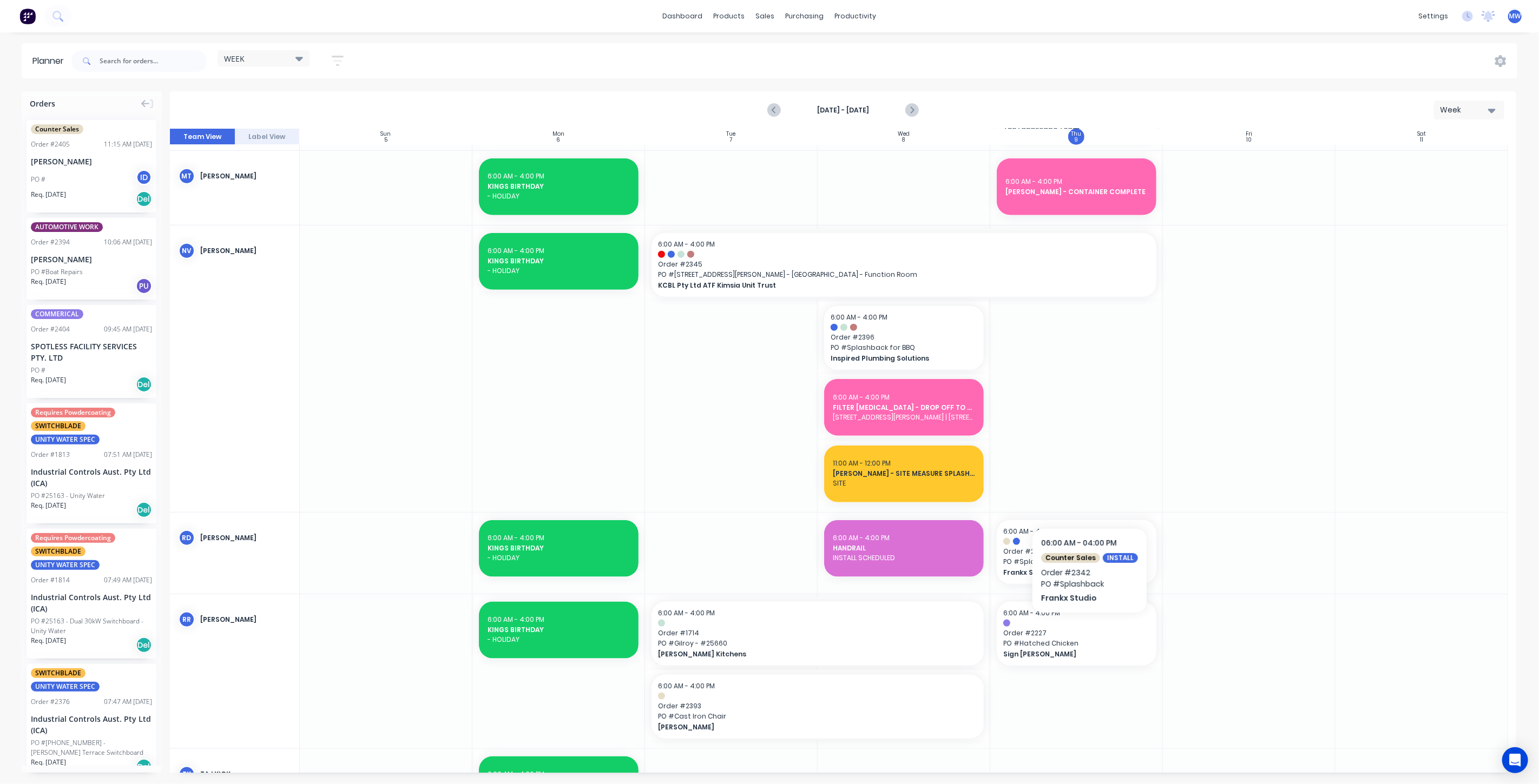
scroll to position [781, 0]
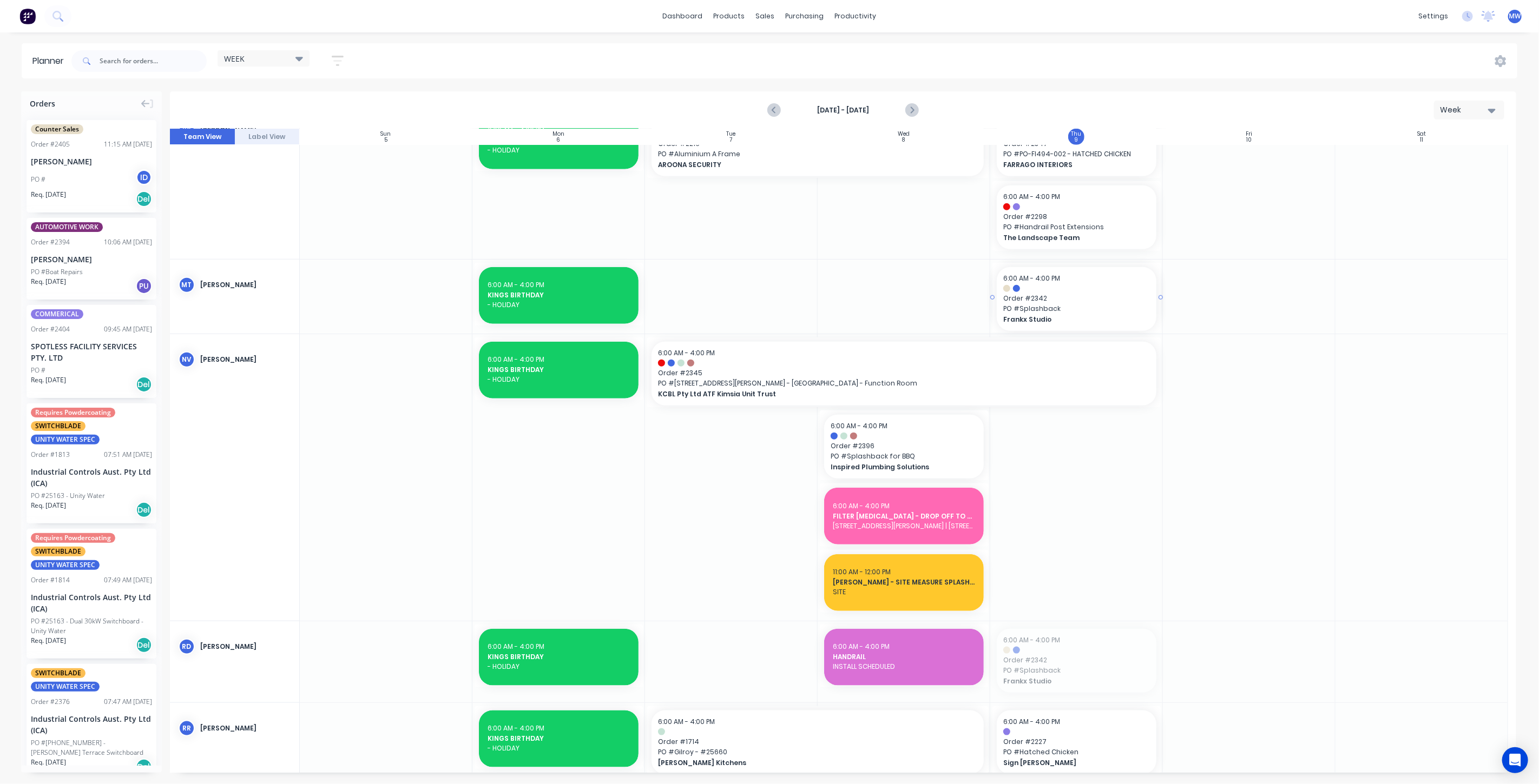
drag, startPoint x: 1060, startPoint y: 667, endPoint x: 1056, endPoint y: 308, distance: 359.0
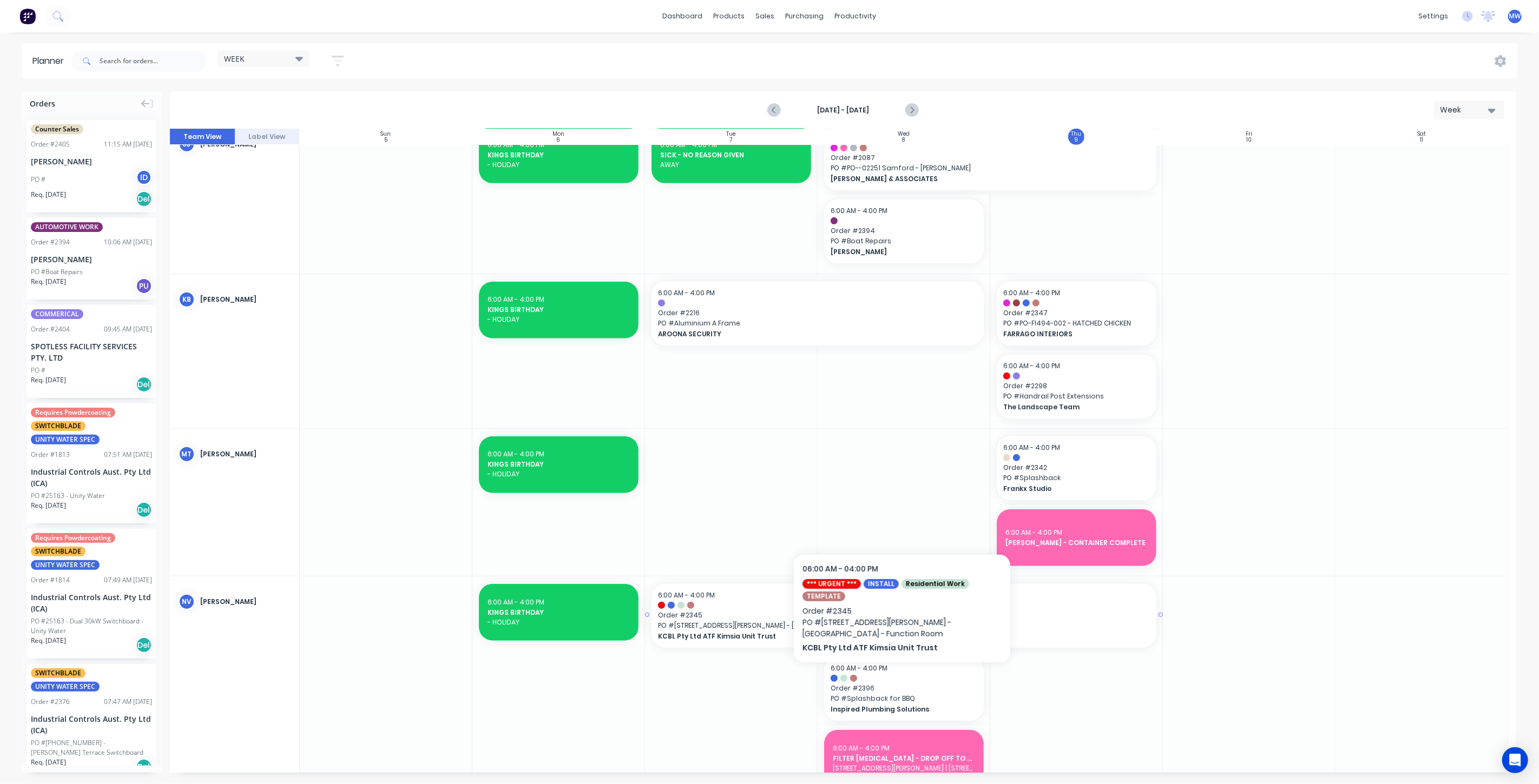
scroll to position [541, 0]
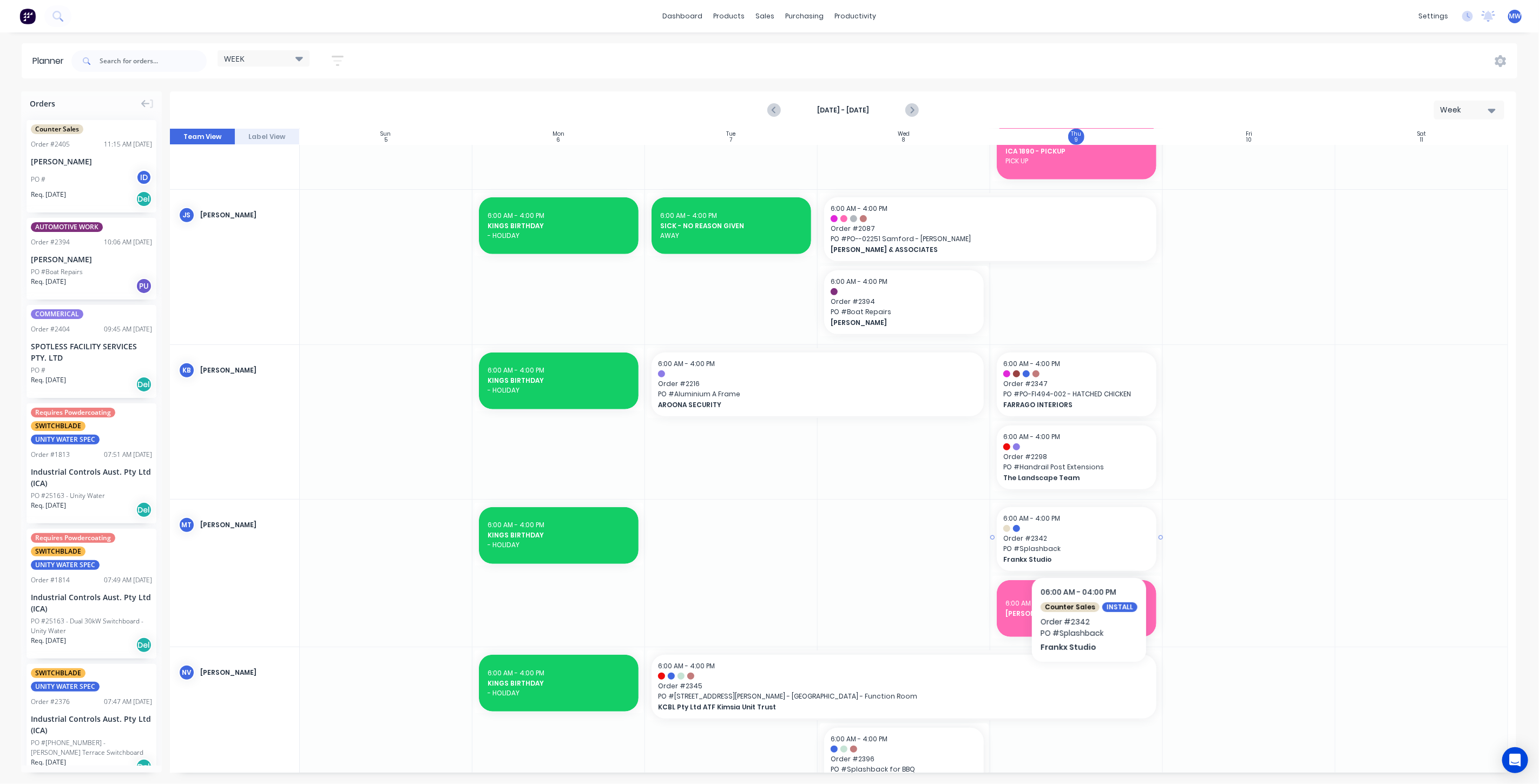
click at [1086, 545] on span "PO # Splashback" at bounding box center [1076, 549] width 146 height 10
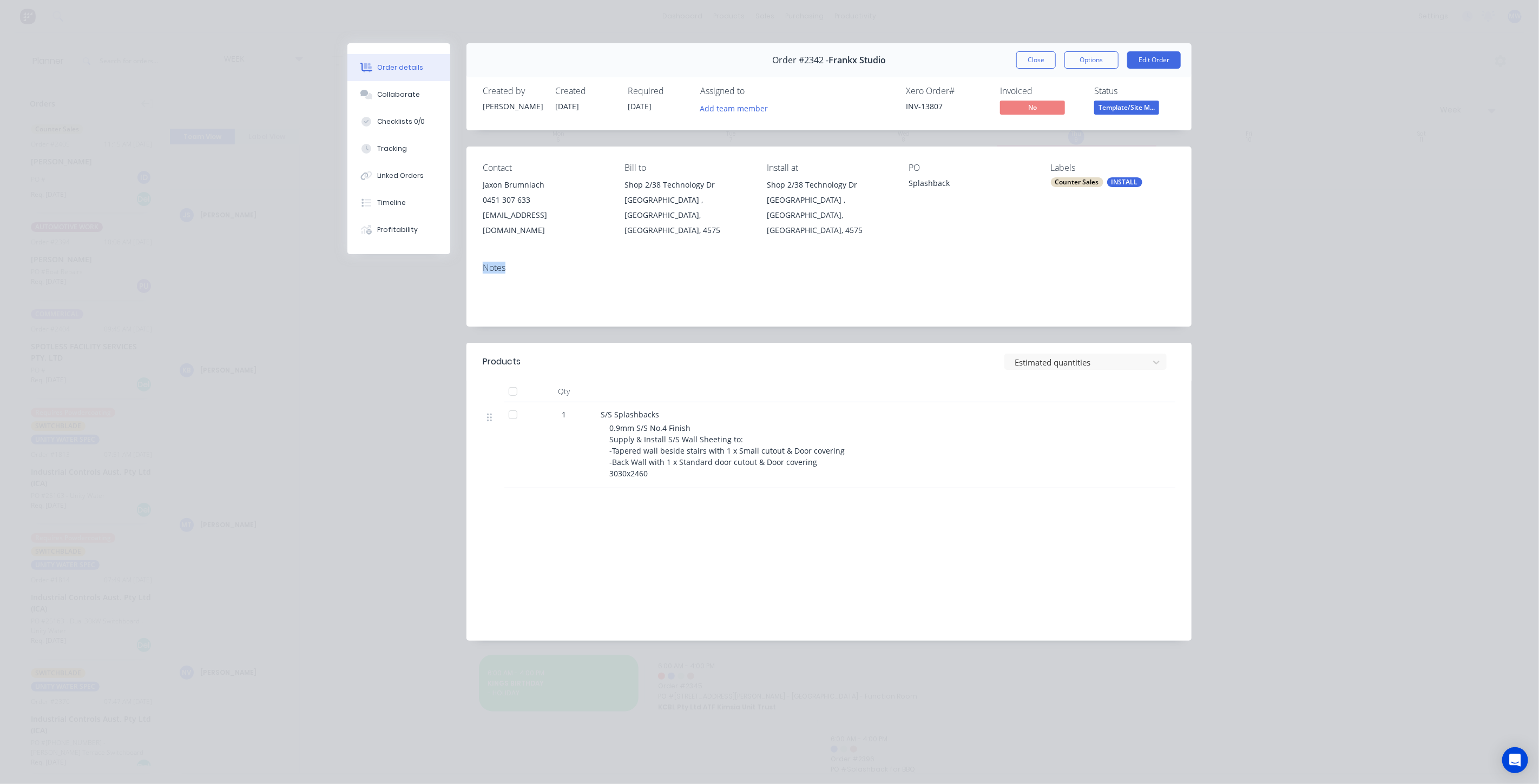
drag, startPoint x: 1326, startPoint y: 239, endPoint x: 1307, endPoint y: 226, distance: 23.0
click at [1310, 229] on div "Order details Collaborate Checklists 0/0 Tracking Linked Orders Timeline Profit…" at bounding box center [770, 392] width 1539 height 784
click at [1036, 60] on button "Close" at bounding box center [1036, 60] width 39 height 17
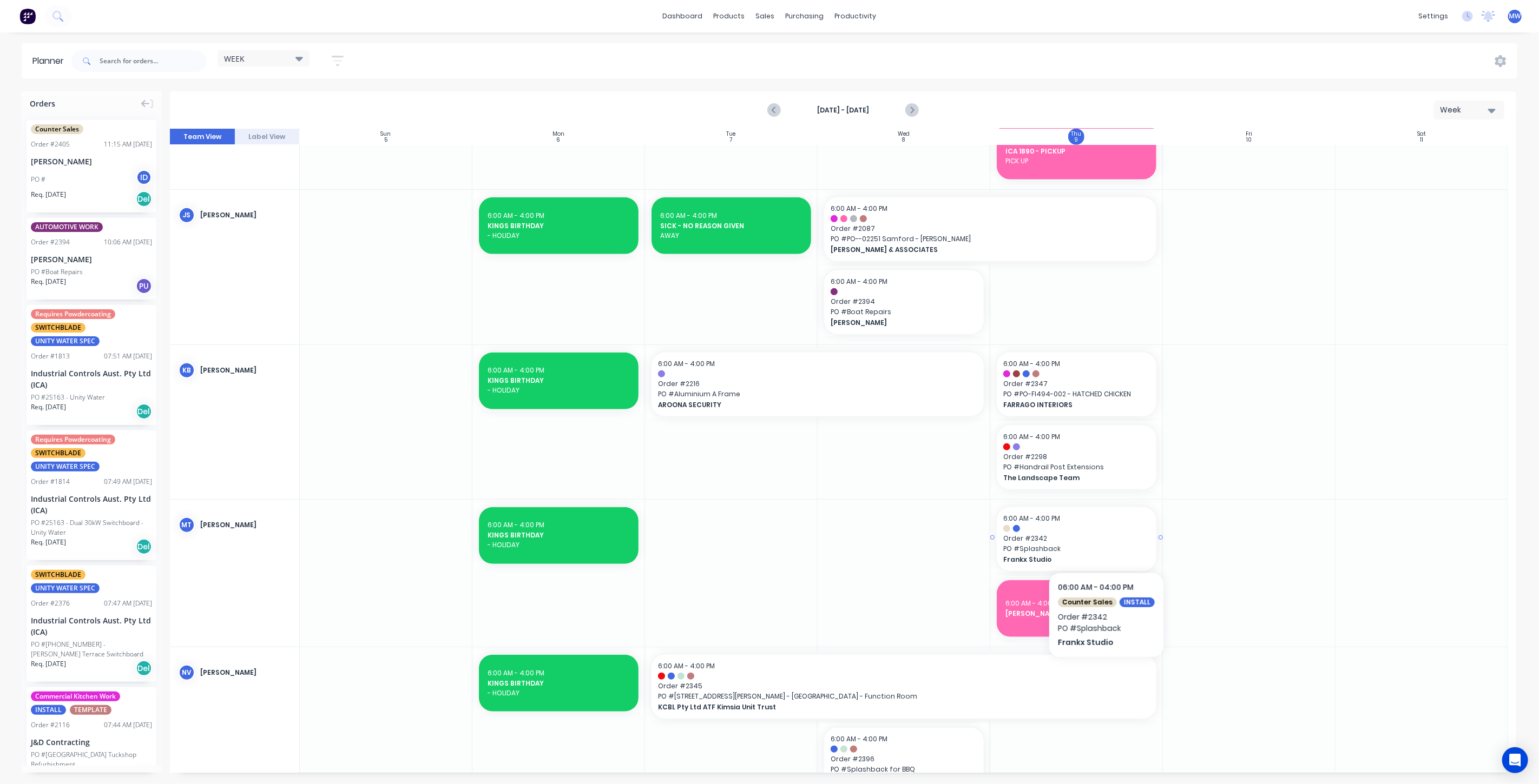
click at [1103, 540] on span "Order # 2342" at bounding box center [1076, 539] width 146 height 10
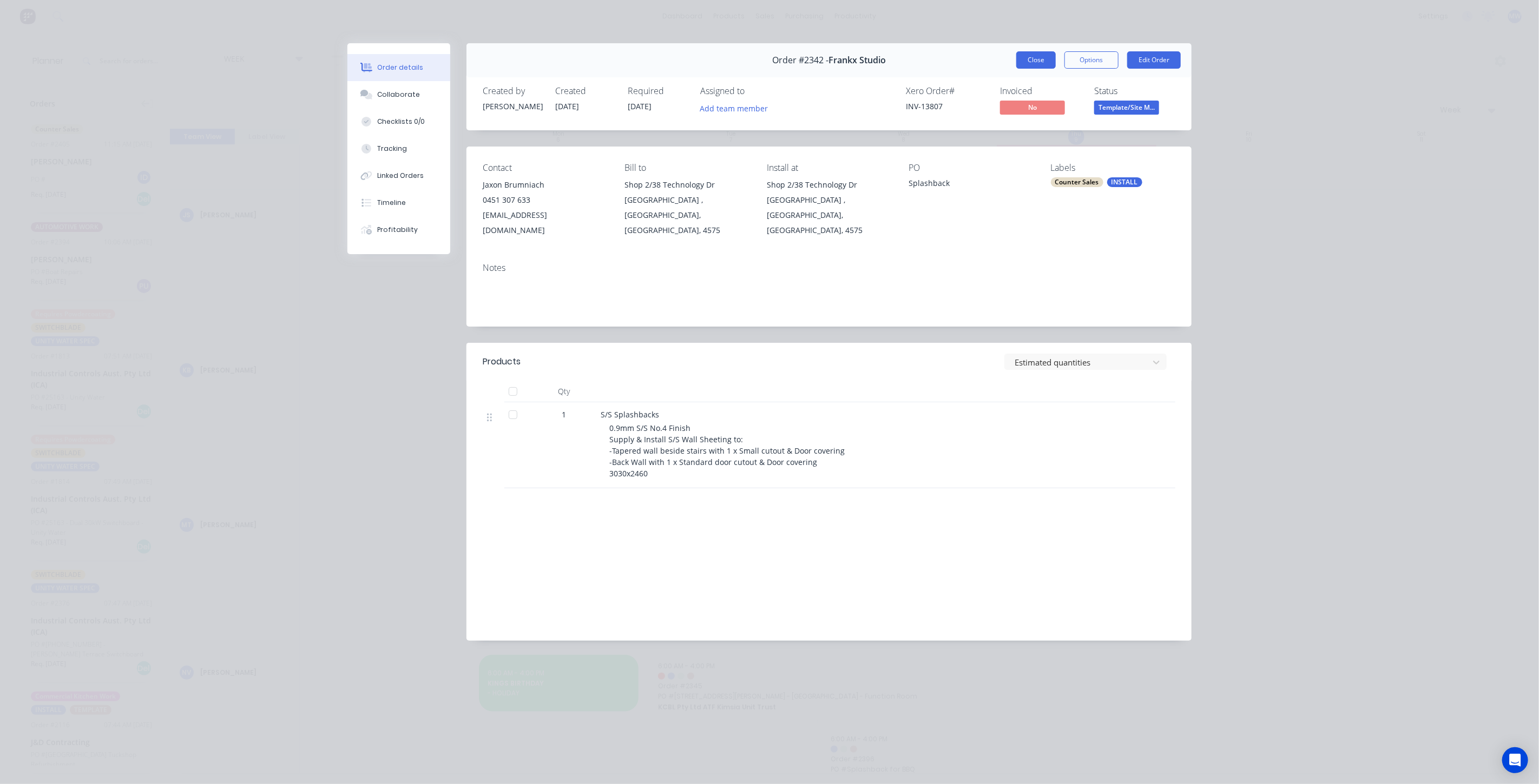
click at [1034, 56] on button "Close" at bounding box center [1036, 60] width 39 height 17
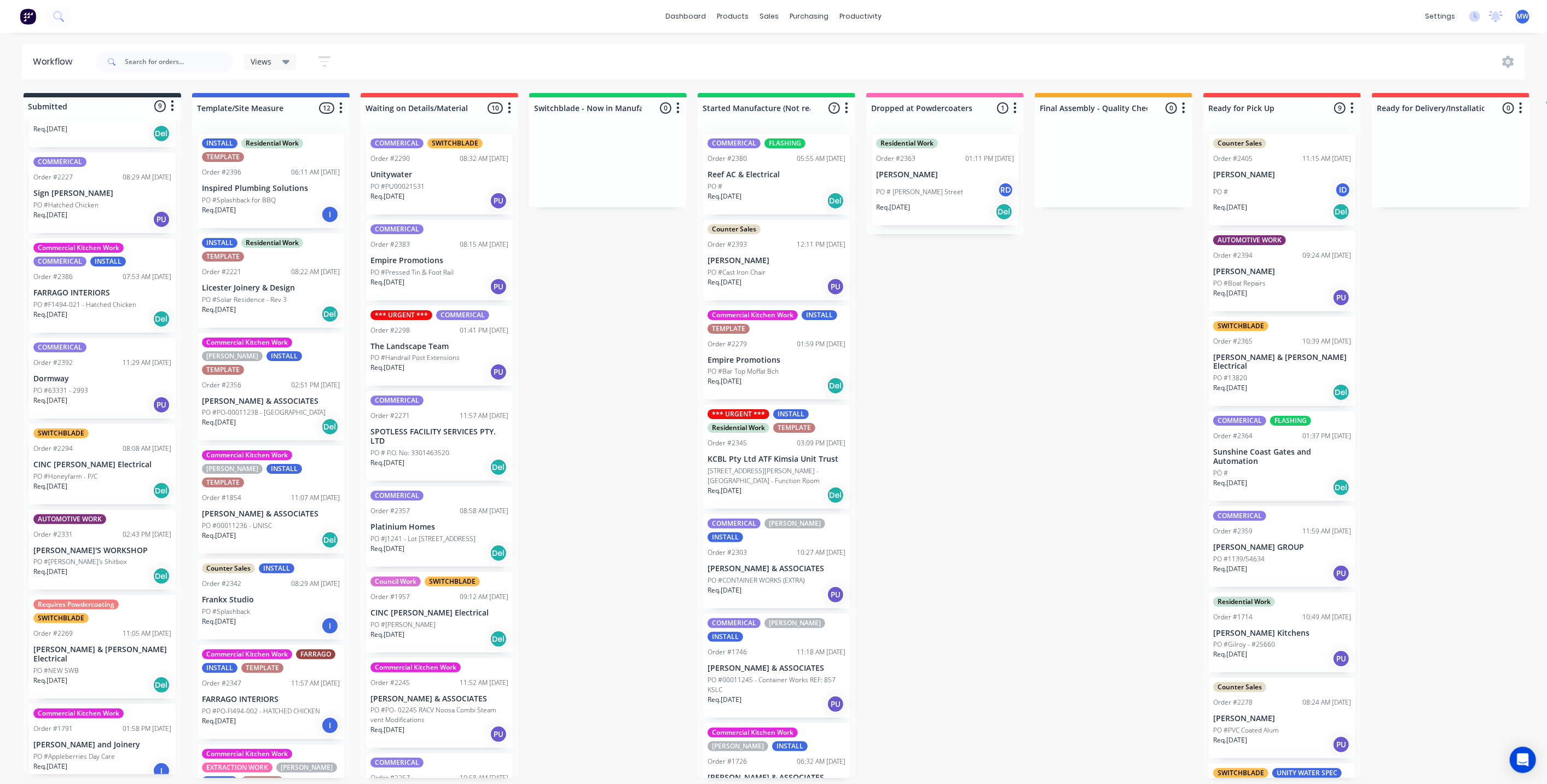
scroll to position [3, 0]
click at [78, 741] on p "[PERSON_NAME] and Joinery" at bounding box center [102, 745] width 138 height 9
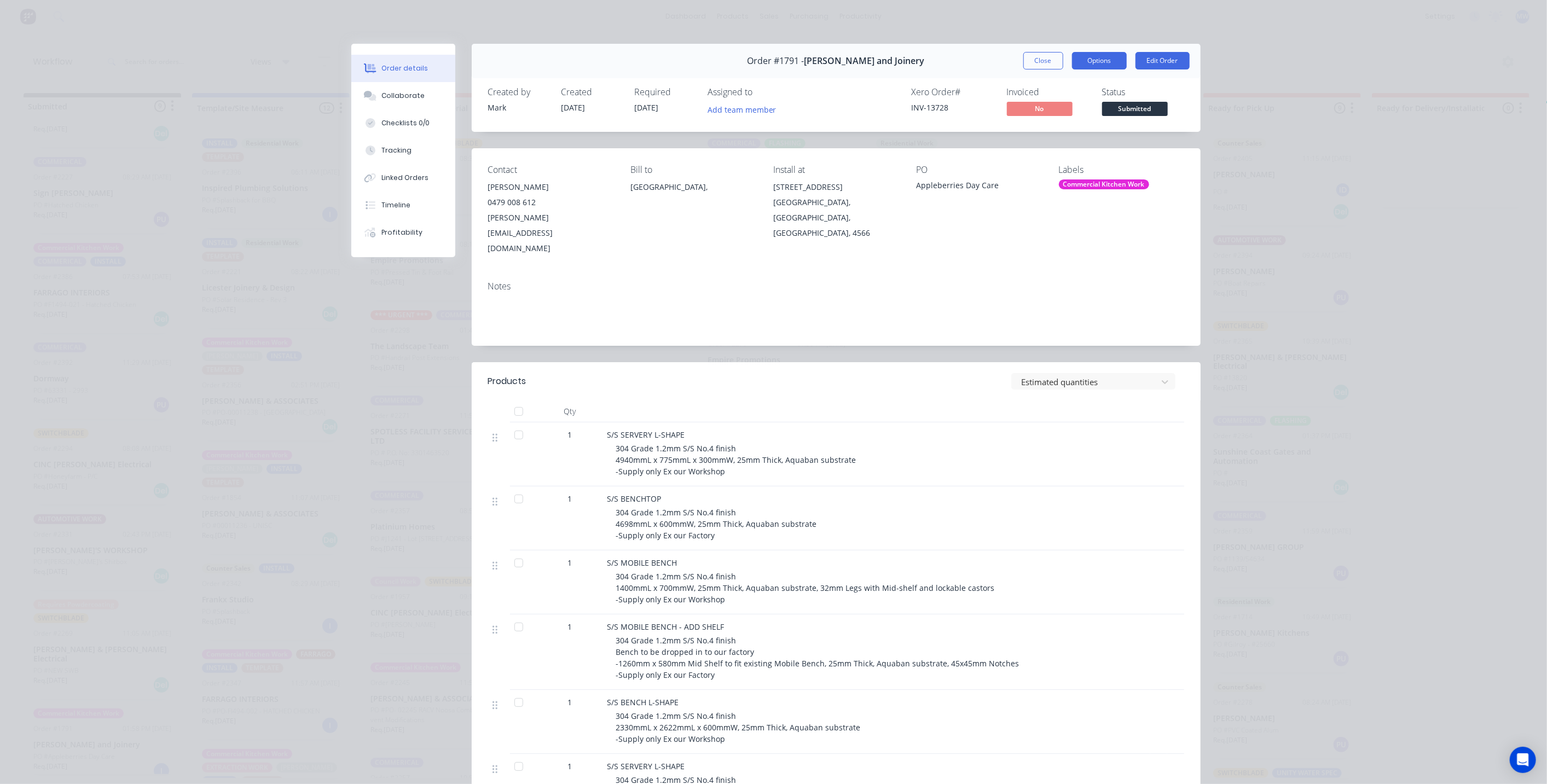
click at [1095, 67] on button "Options" at bounding box center [1099, 60] width 55 height 18
click at [1041, 61] on button "Close" at bounding box center [1043, 60] width 40 height 18
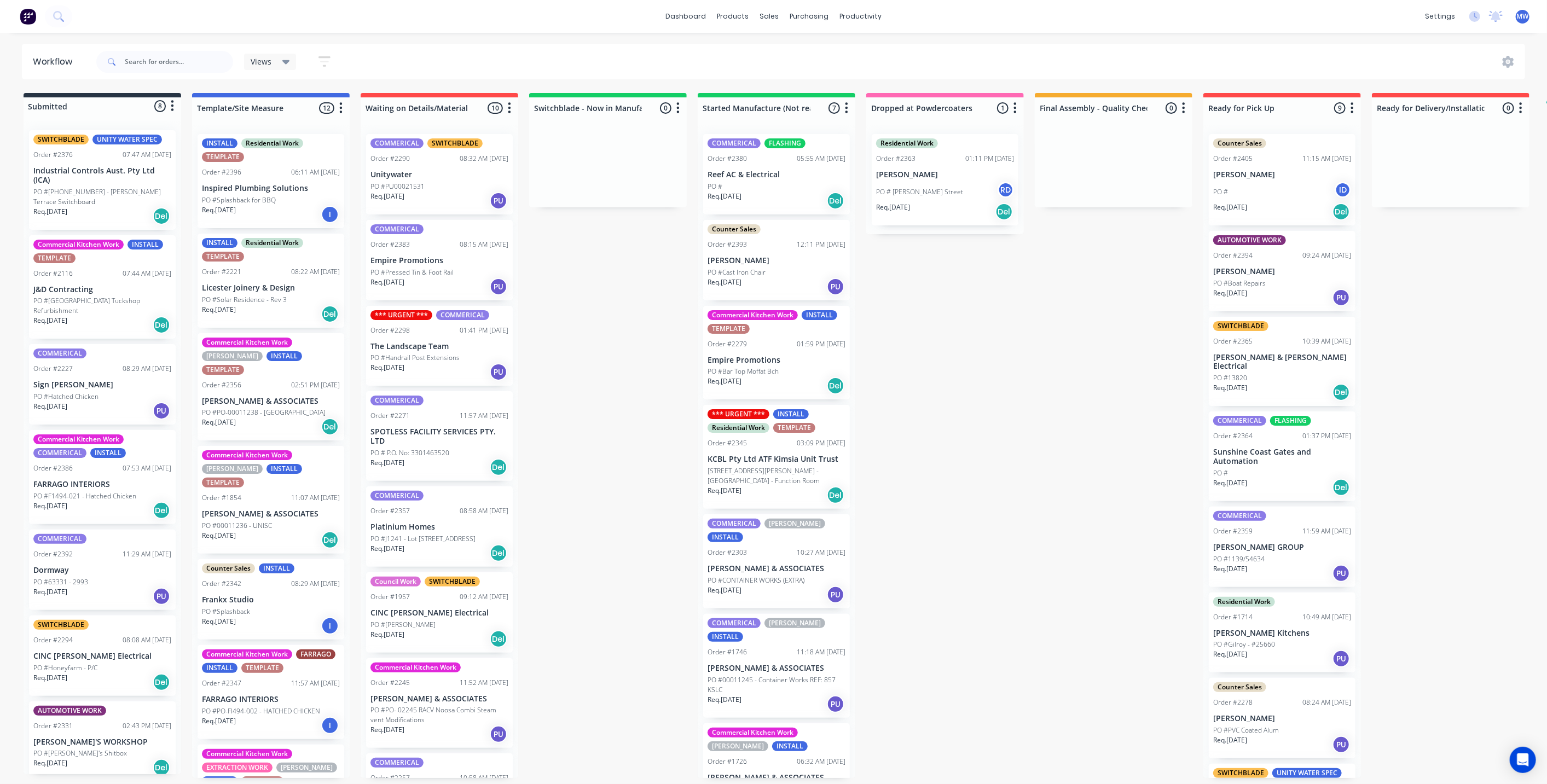
click at [642, 293] on div "Submitted 8 Status colour #273444 hex #273444 Save Cancel Summaries Total order…" at bounding box center [904, 435] width 1825 height 685
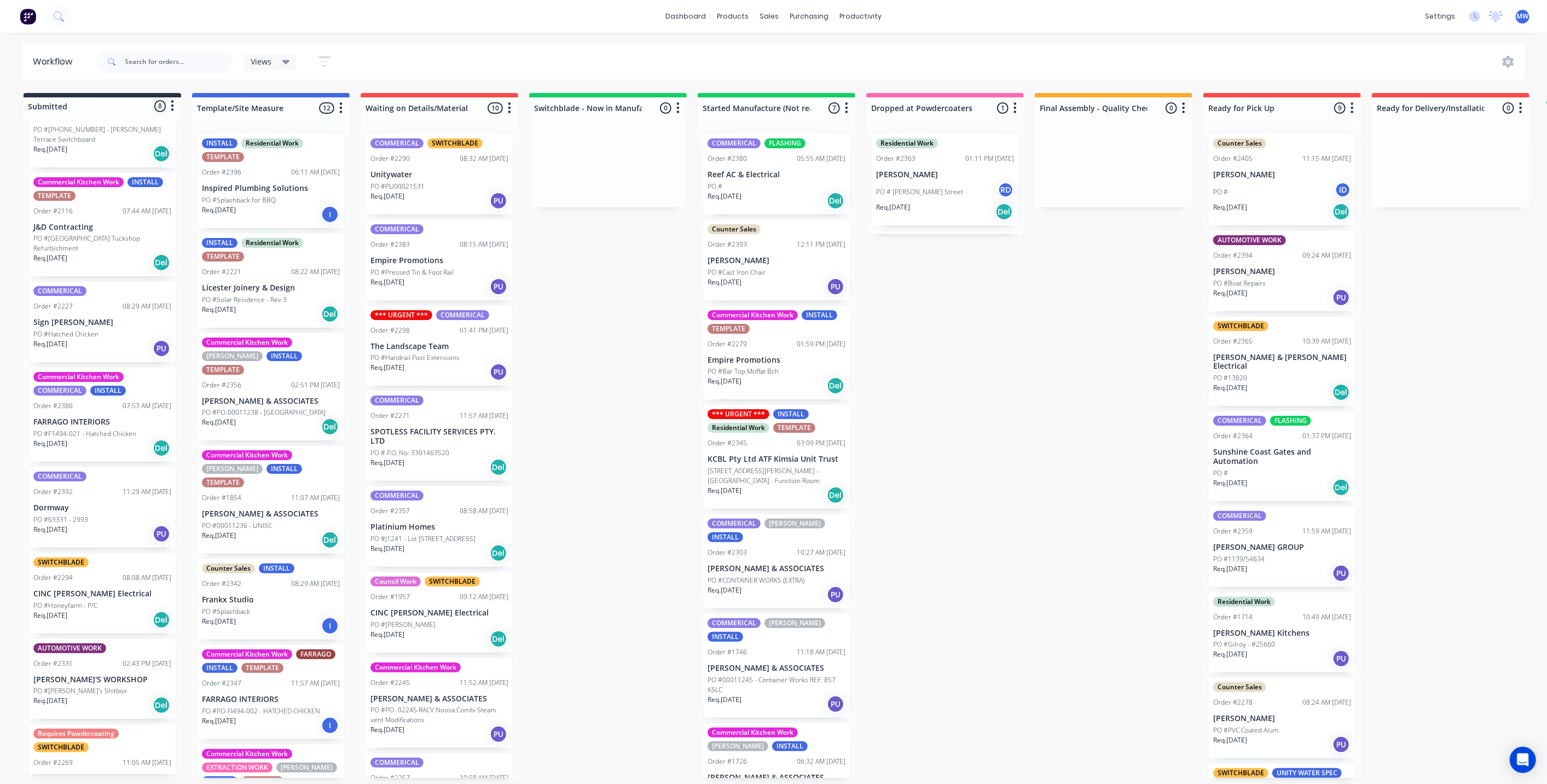
scroll to position [106, 0]
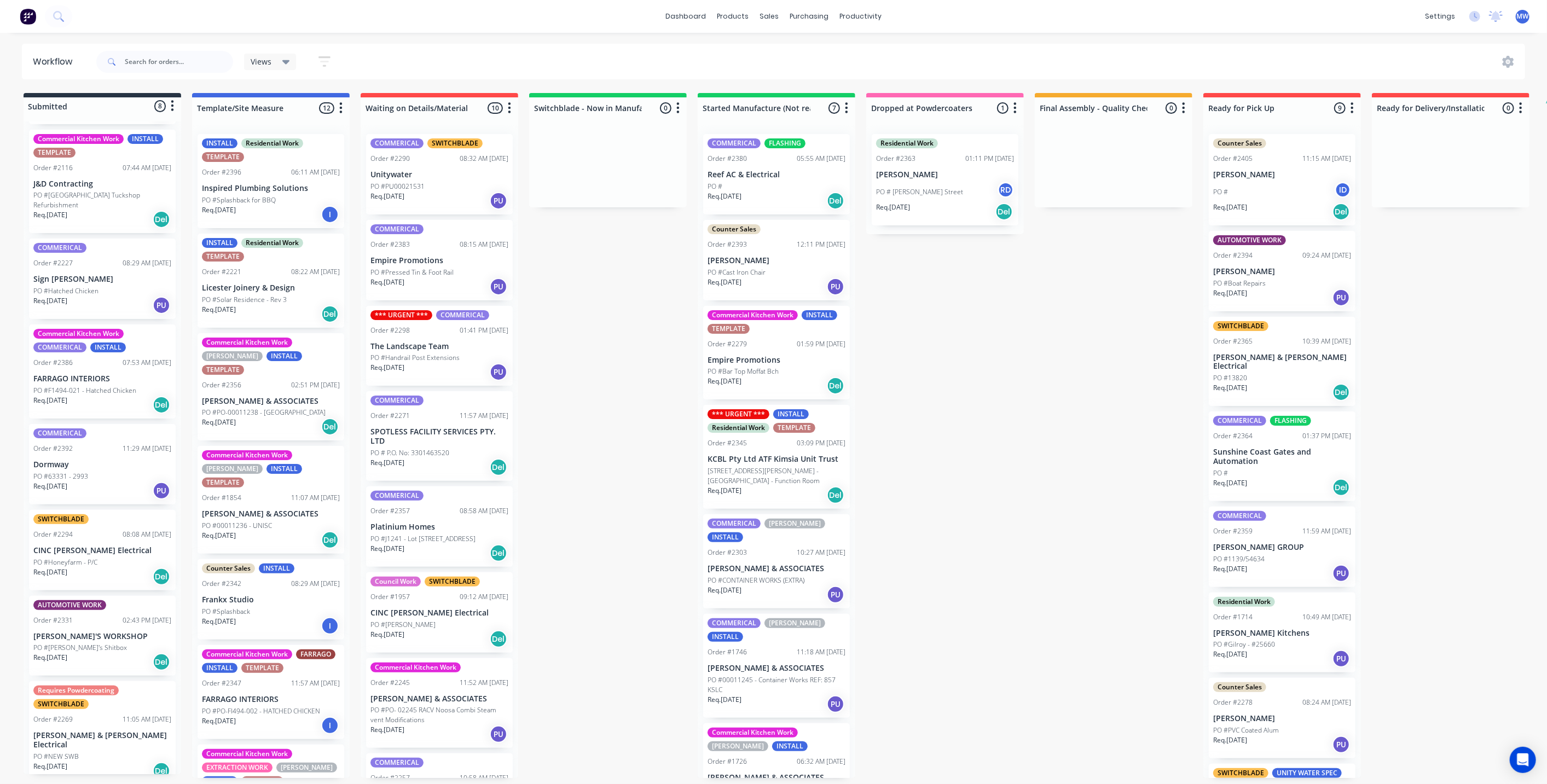
click at [83, 737] on p "[PERSON_NAME] & [PERSON_NAME] Electrical" at bounding box center [102, 740] width 138 height 19
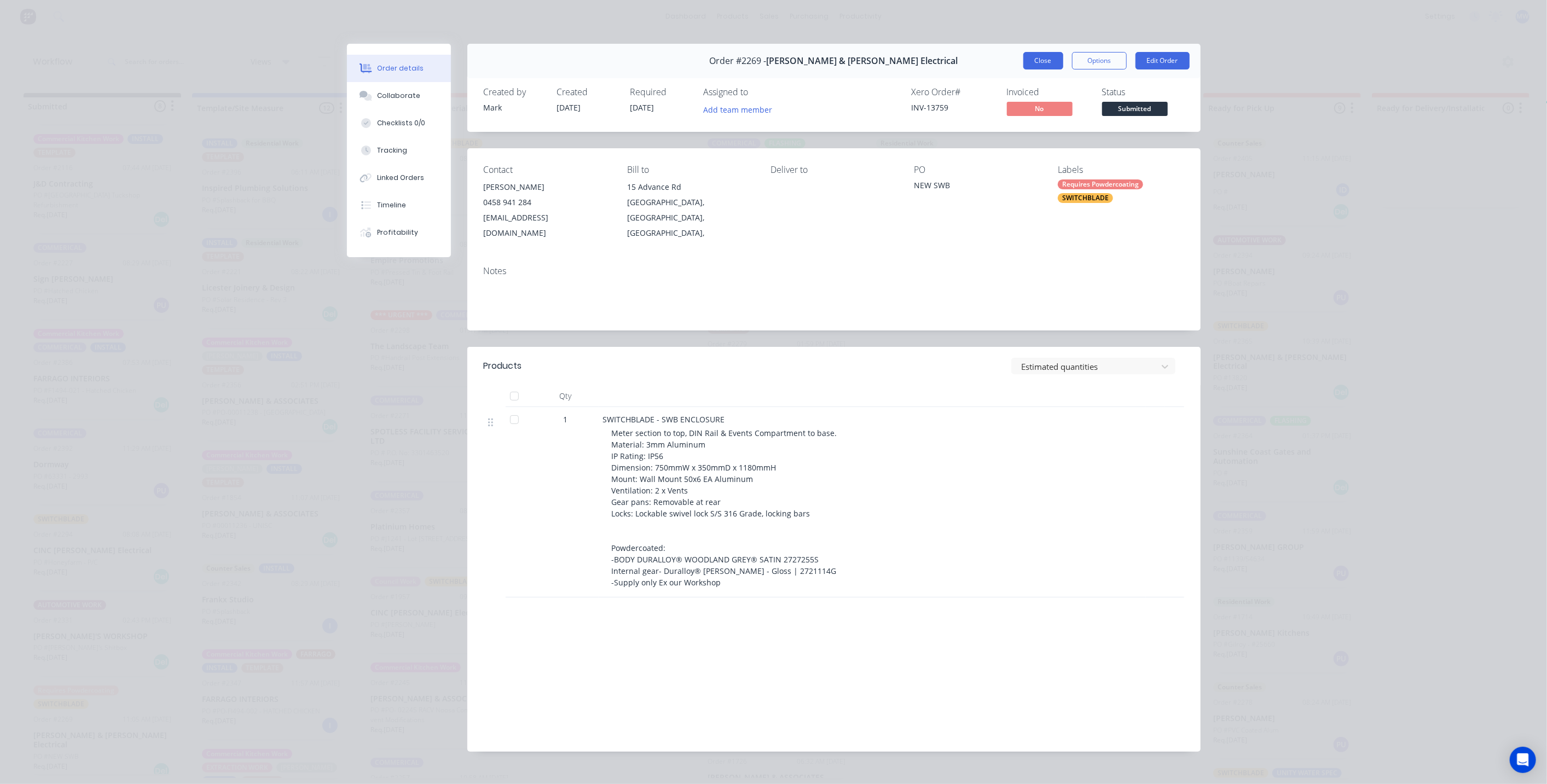
click at [1029, 57] on button "Close" at bounding box center [1043, 60] width 40 height 18
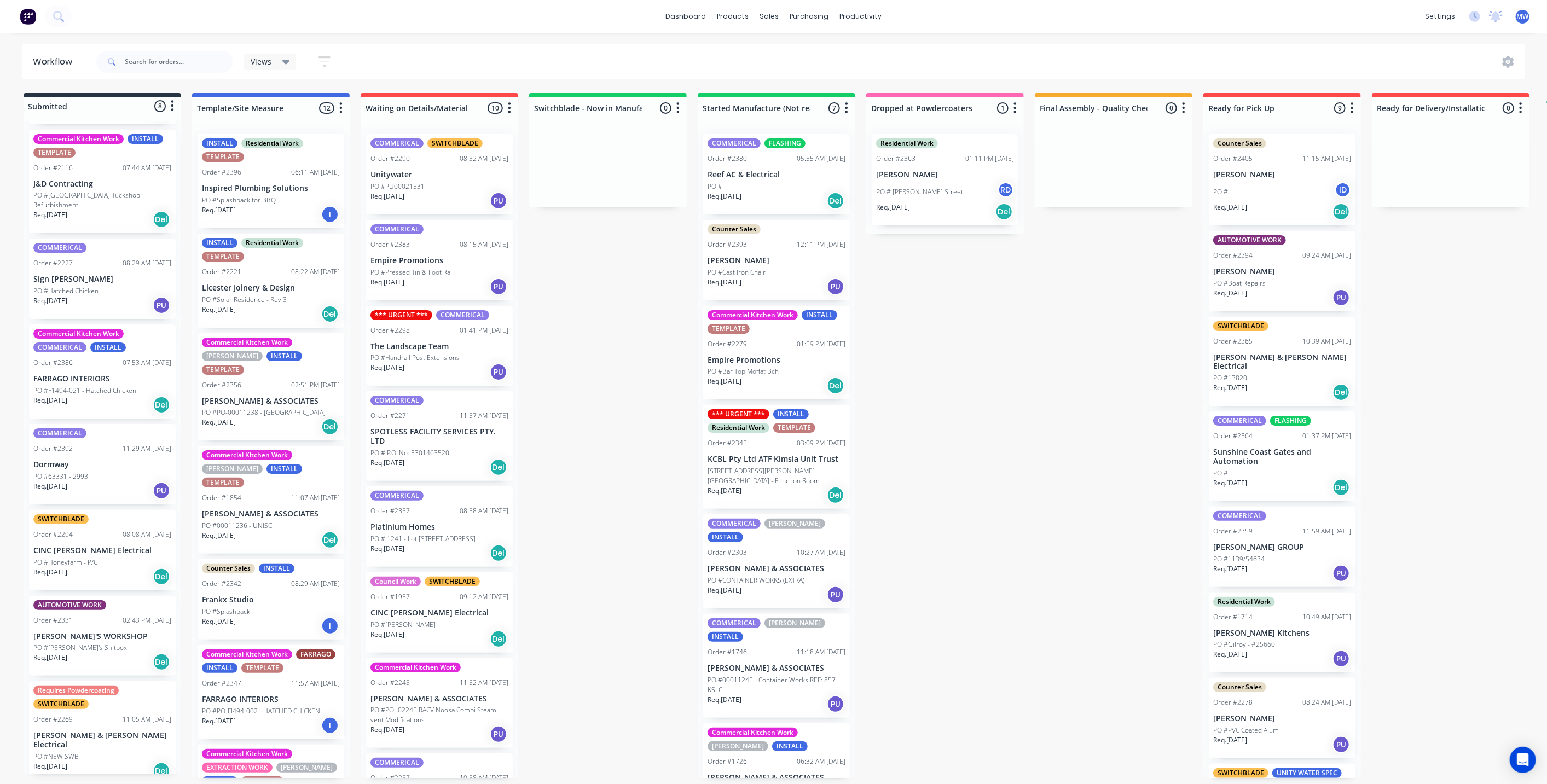
scroll to position [3, 0]
click at [600, 492] on div "Submitted 8 Status colour #273444 hex #273444 Save Cancel Summaries Total order…" at bounding box center [904, 435] width 1825 height 685
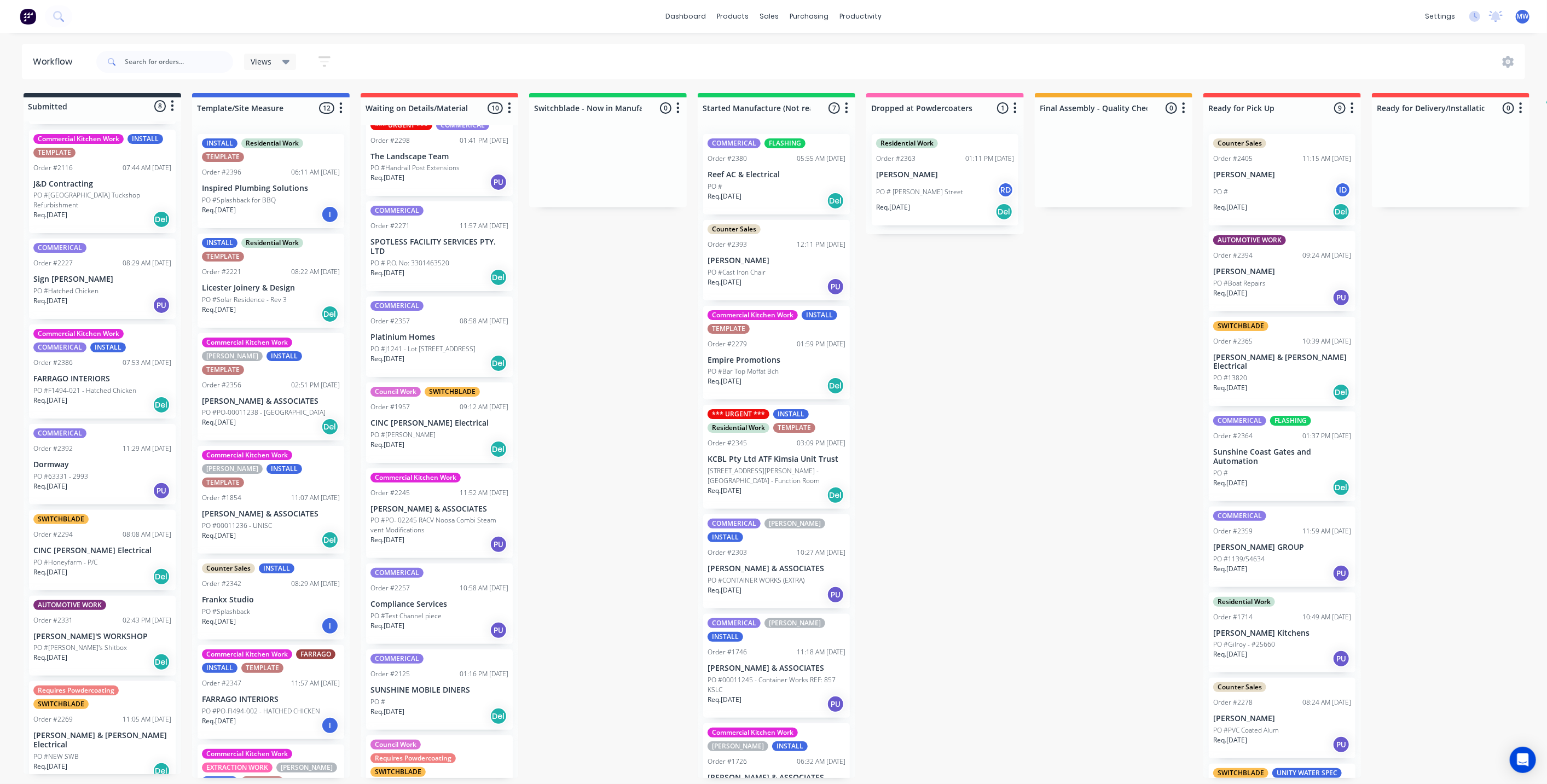
scroll to position [263, 0]
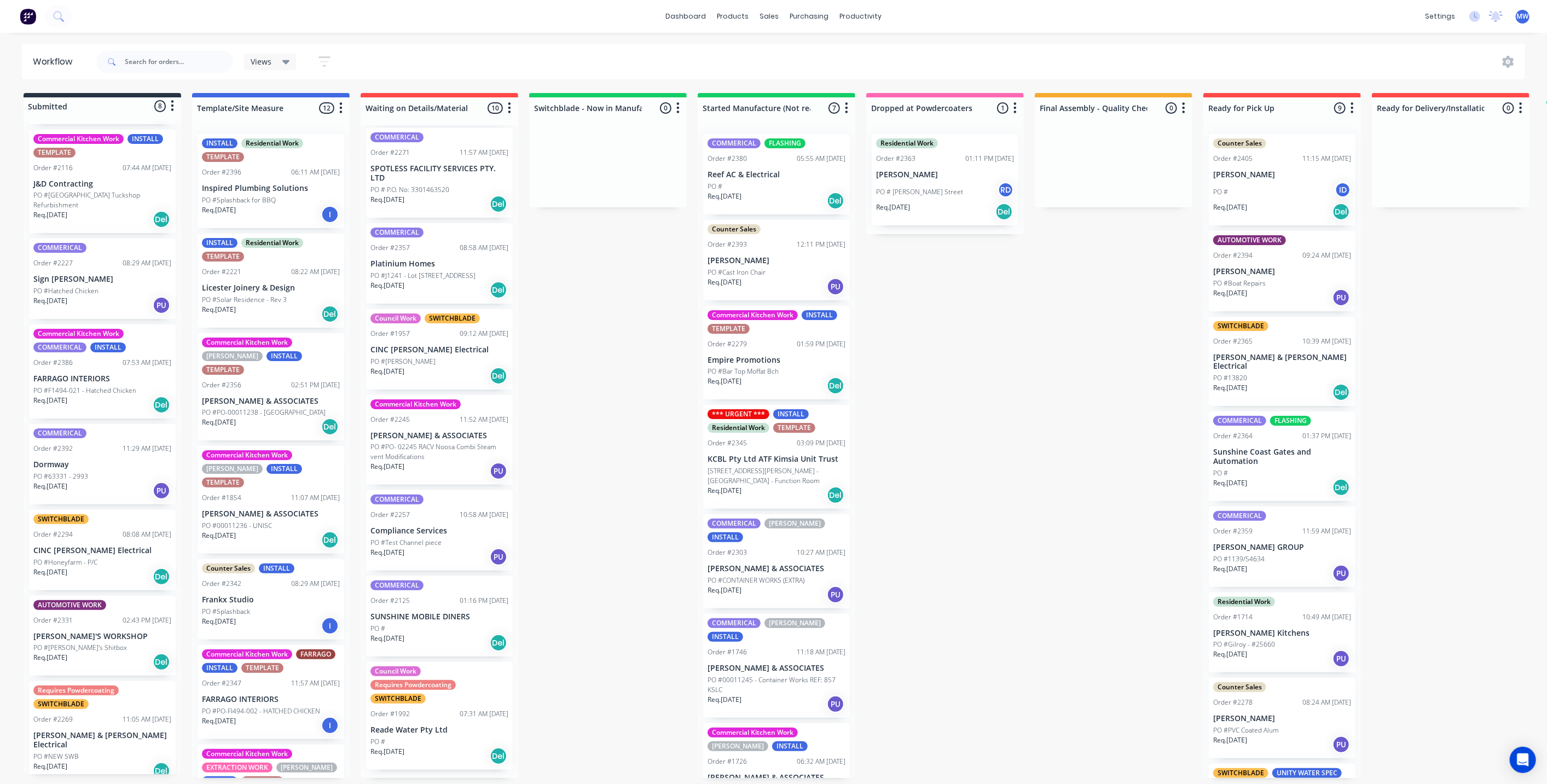
click at [414, 734] on p "Reade Water Pty Ltd" at bounding box center [439, 730] width 138 height 9
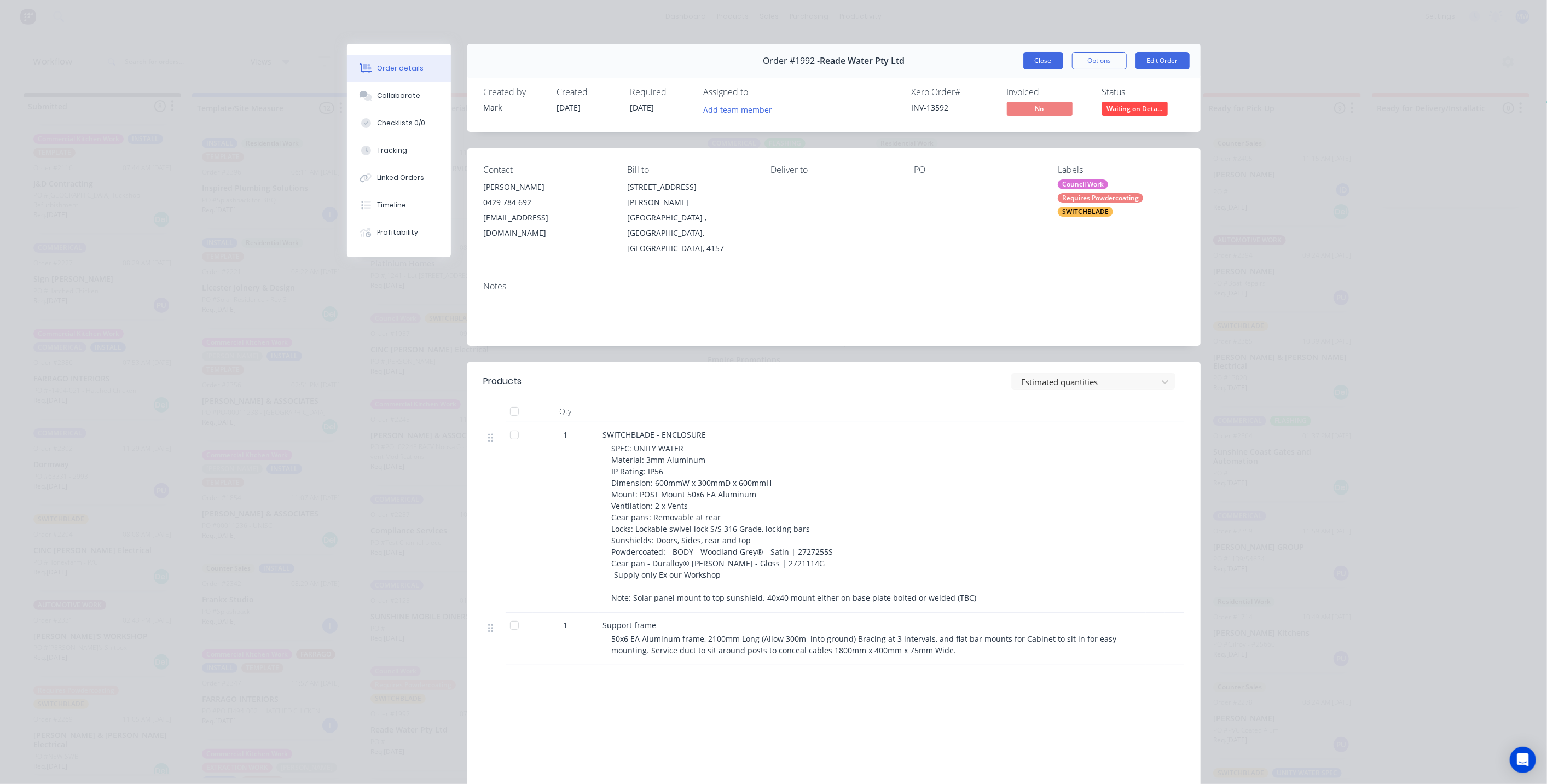
click at [1037, 60] on button "Close" at bounding box center [1043, 60] width 40 height 18
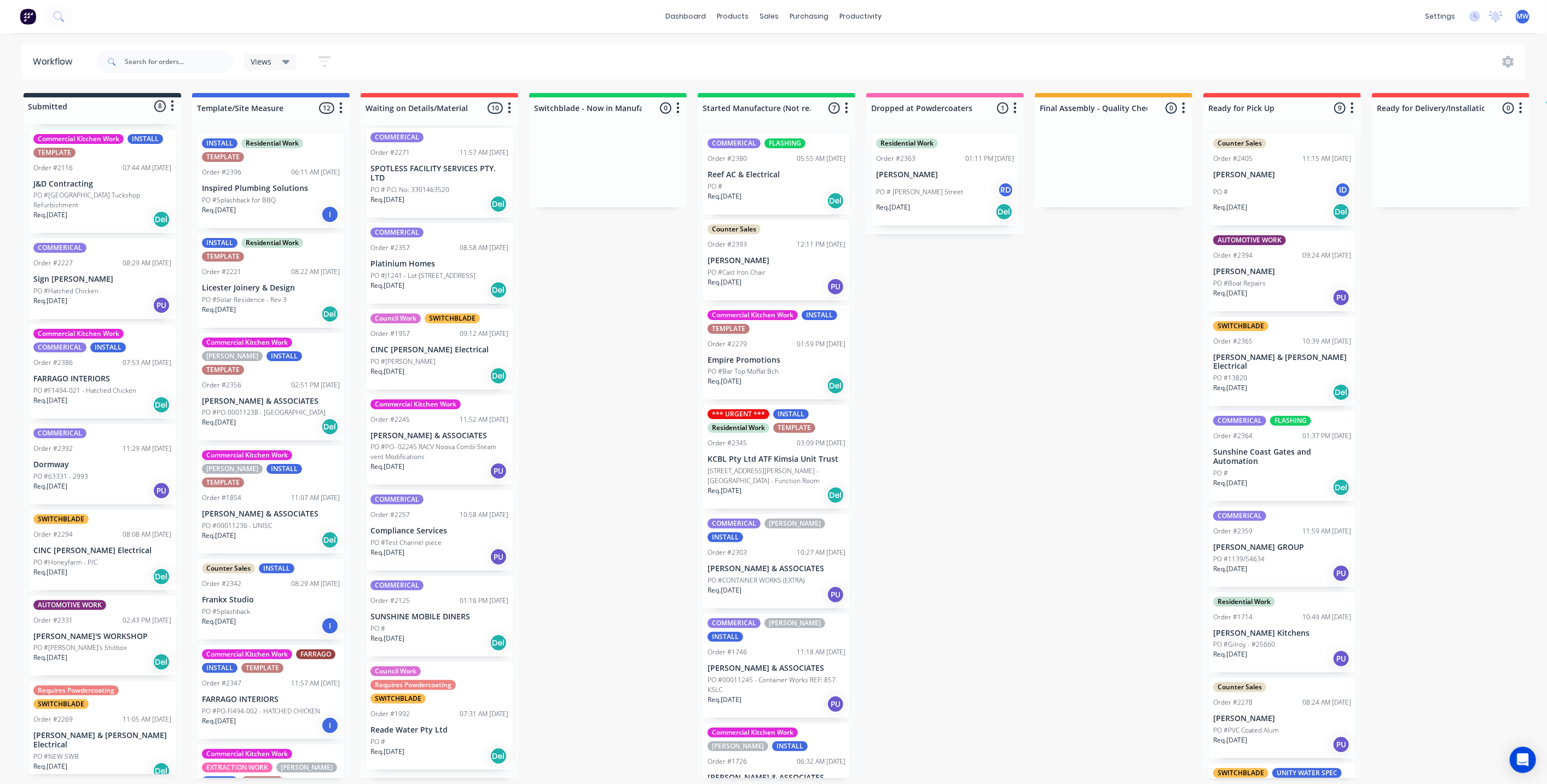
scroll to position [3, 0]
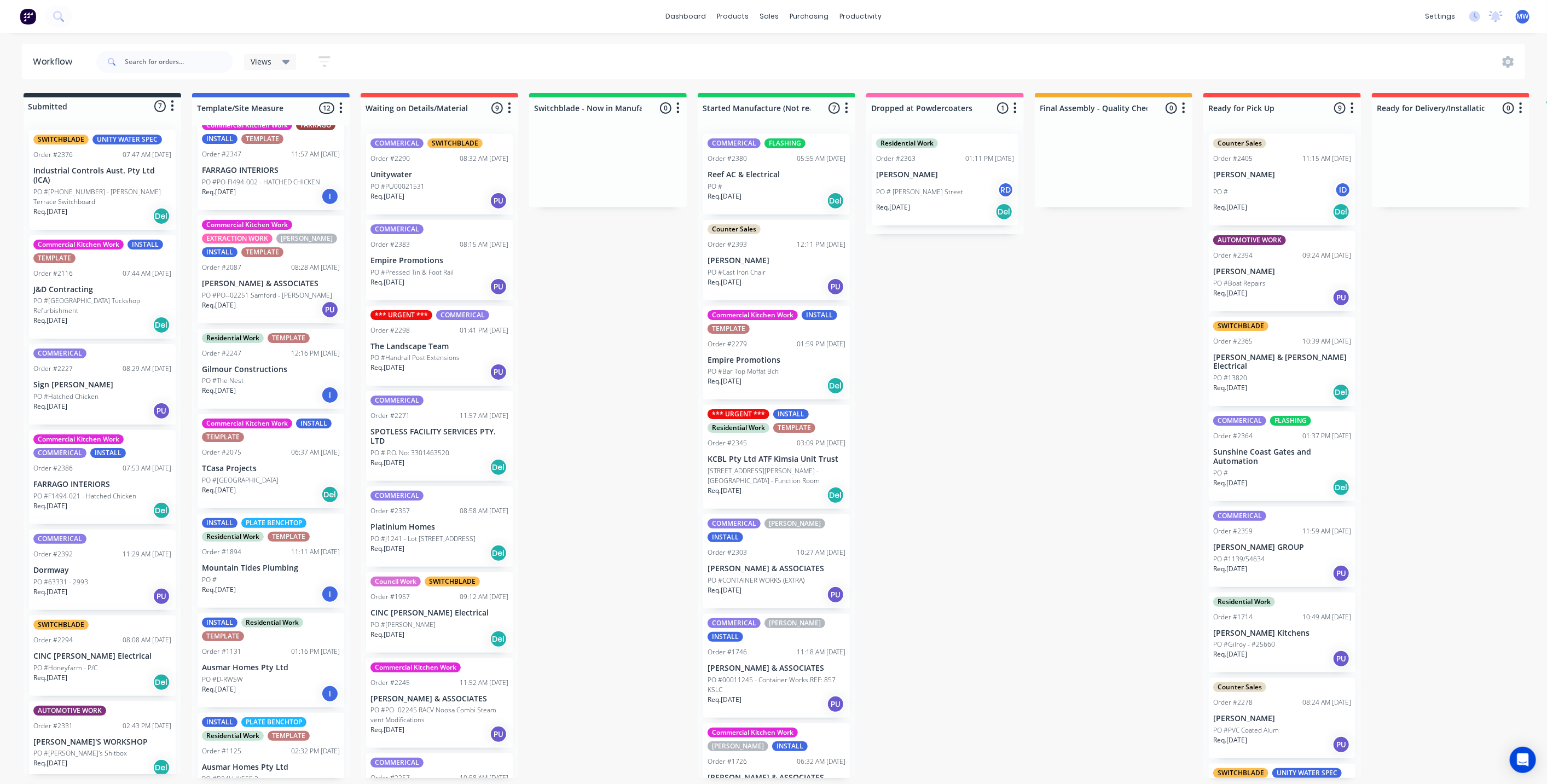
click at [92, 577] on div "PO #63331 - 2993" at bounding box center [102, 582] width 138 height 10
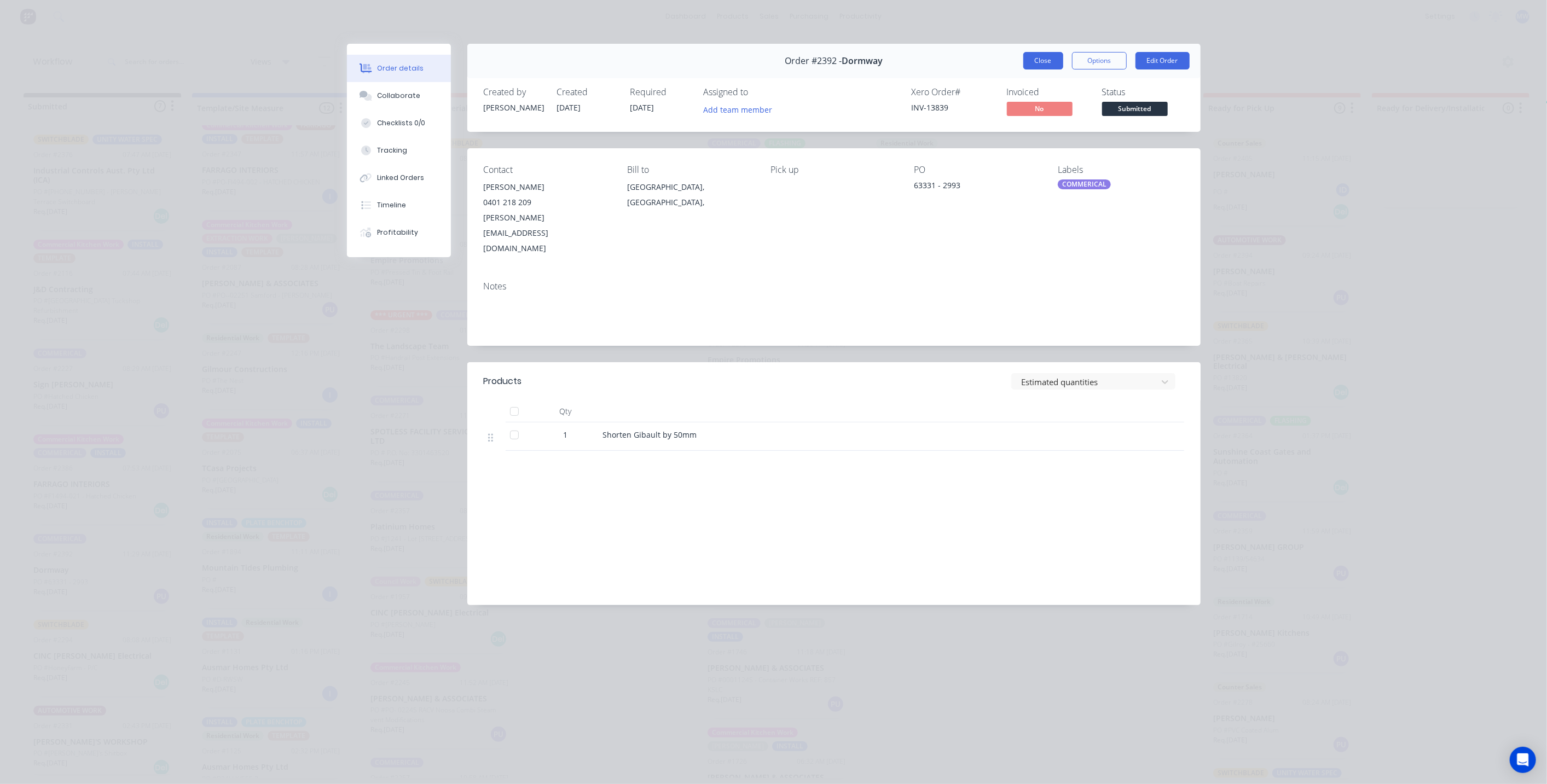
click at [1040, 63] on button "Close" at bounding box center [1043, 60] width 40 height 18
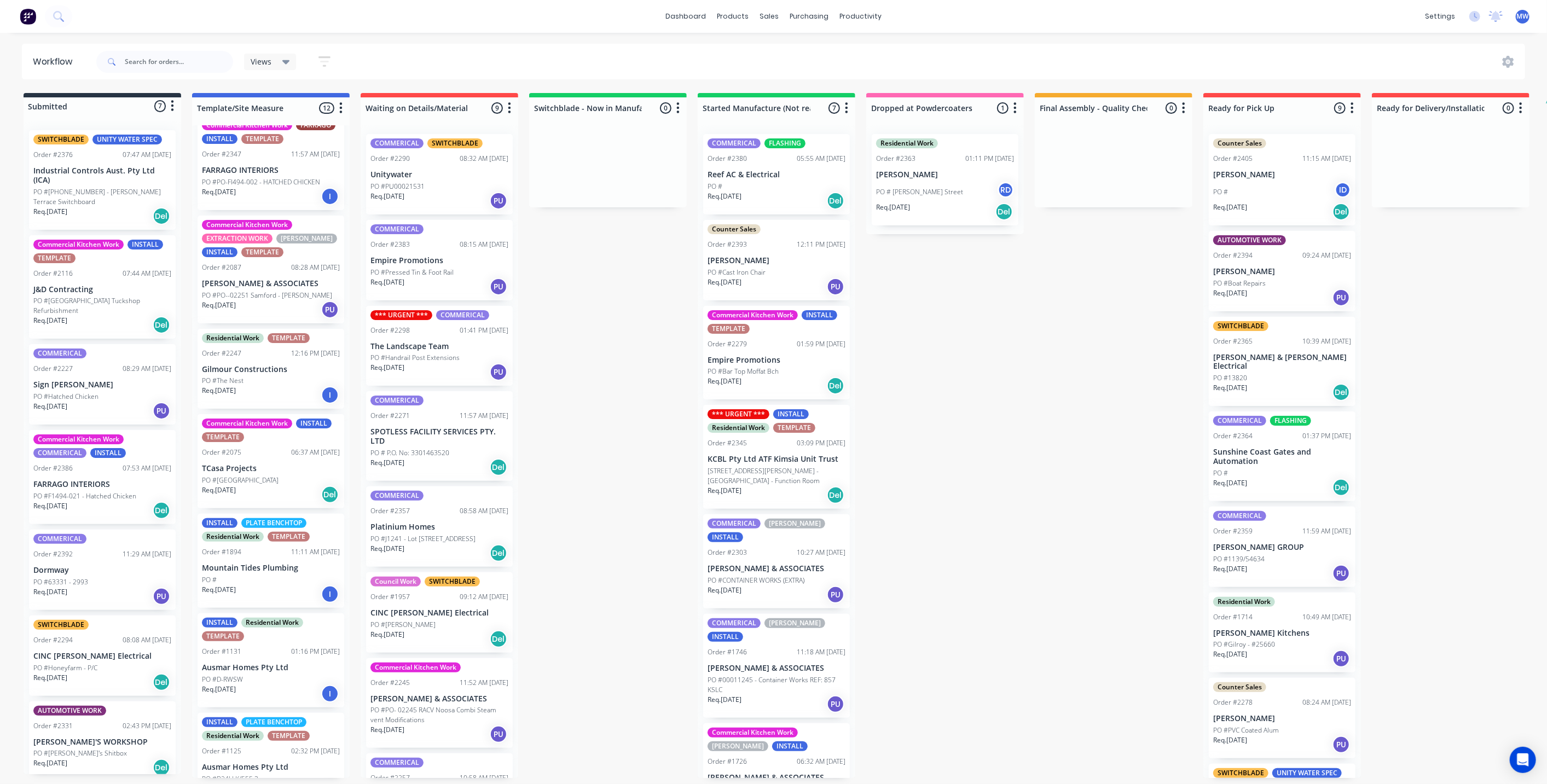
click at [89, 316] on div "Req. [DATE] Del" at bounding box center [102, 325] width 138 height 19
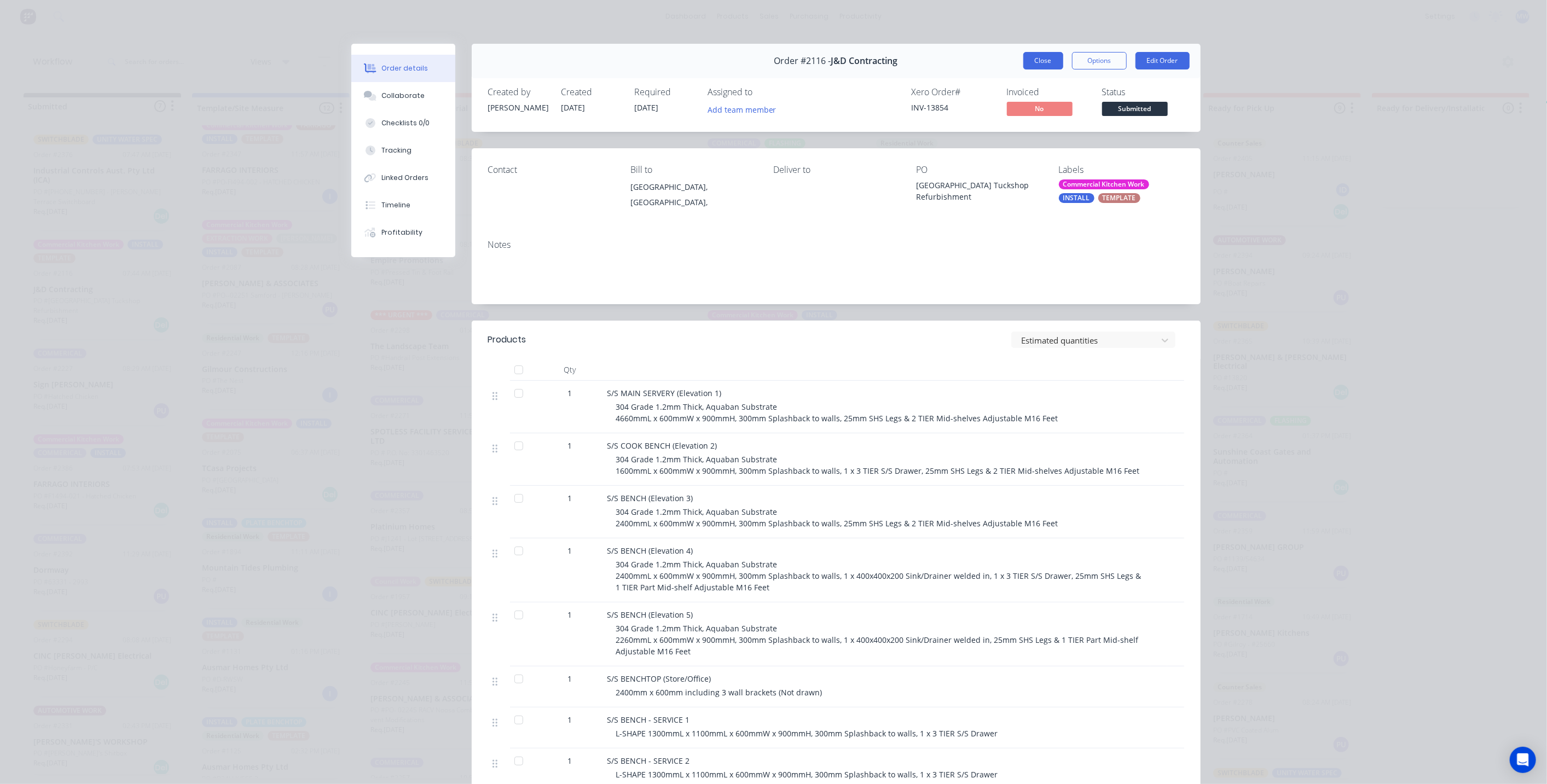
click at [1029, 64] on button "Close" at bounding box center [1043, 60] width 40 height 18
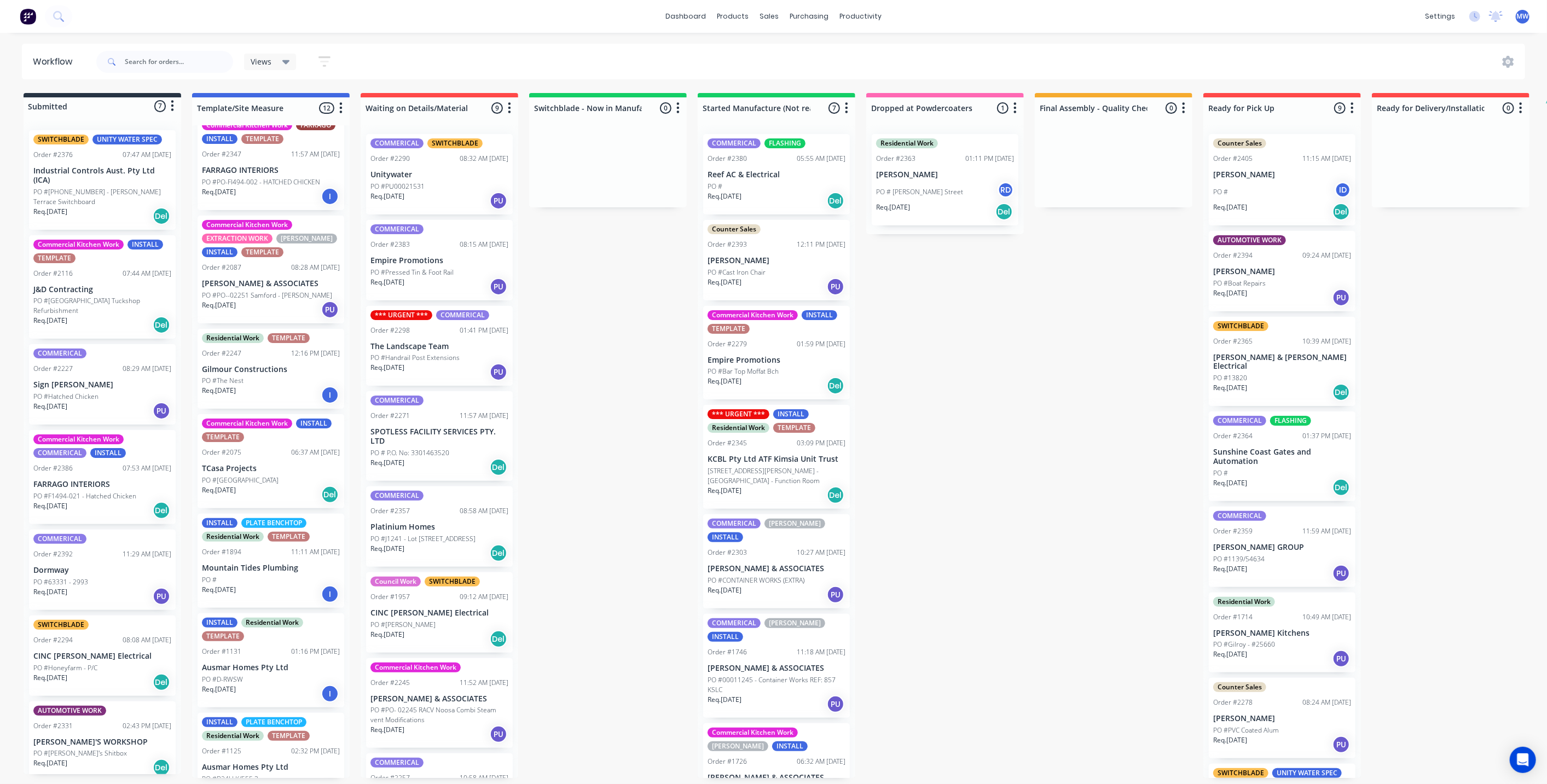
drag, startPoint x: 669, startPoint y: 393, endPoint x: 632, endPoint y: 391, distance: 37.1
click at [669, 393] on div "Submitted 7 Status colour #273444 hex #273444 Save Cancel Summaries Total order…" at bounding box center [904, 435] width 1825 height 685
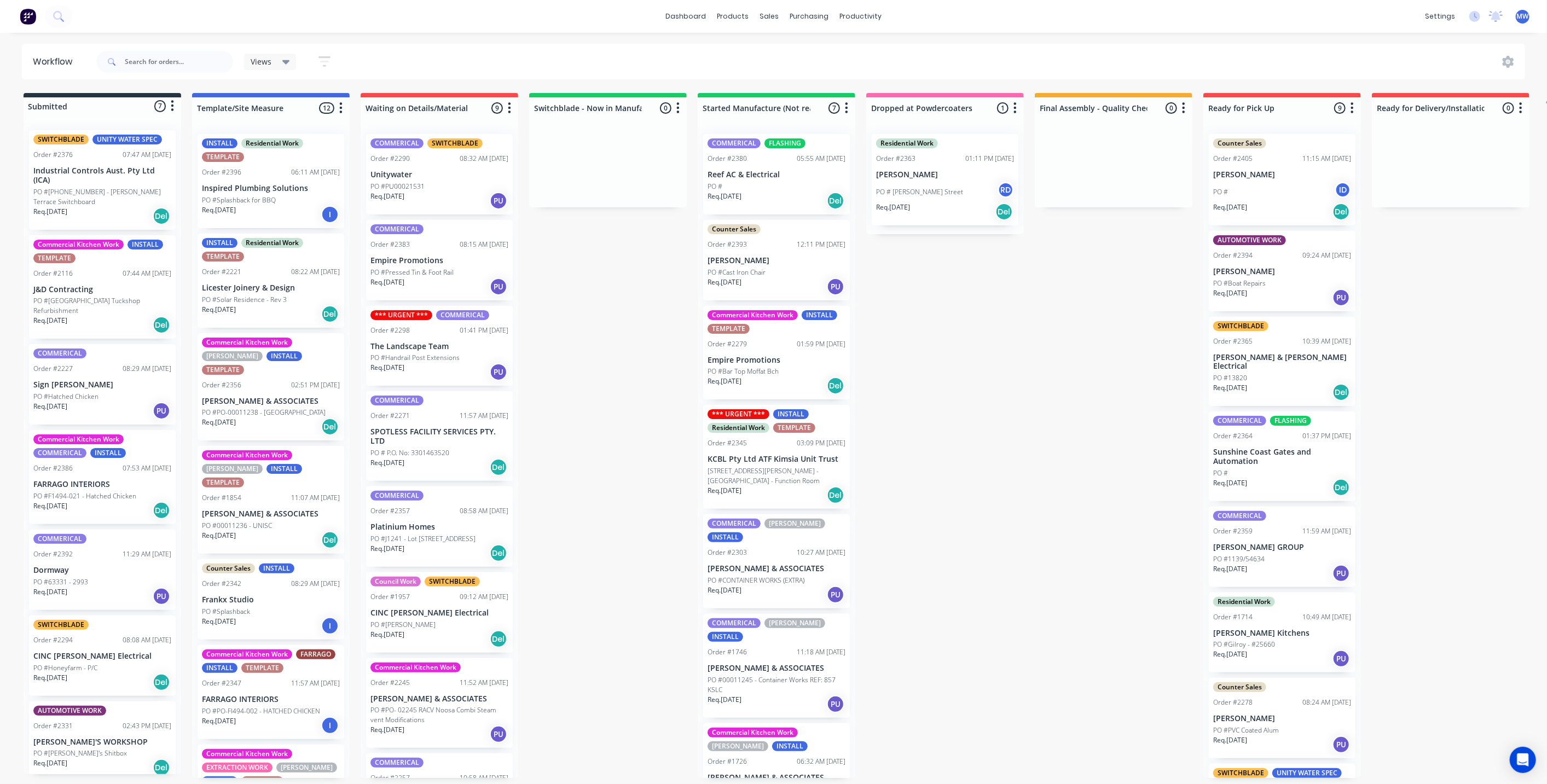
click at [445, 191] on div "Req. 28/10/25 PU" at bounding box center [439, 201] width 138 height 19
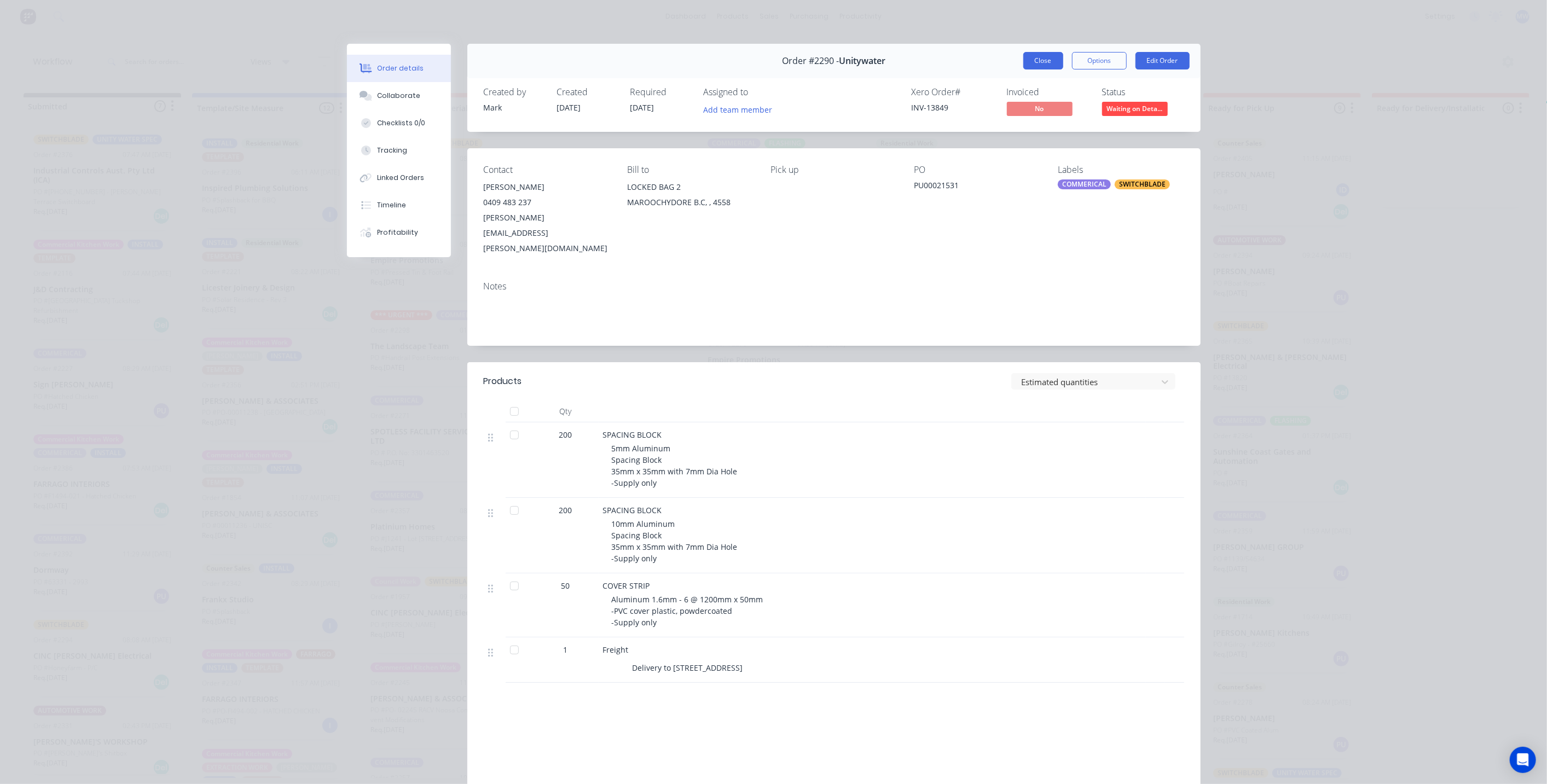
click at [1039, 65] on button "Close" at bounding box center [1043, 60] width 40 height 18
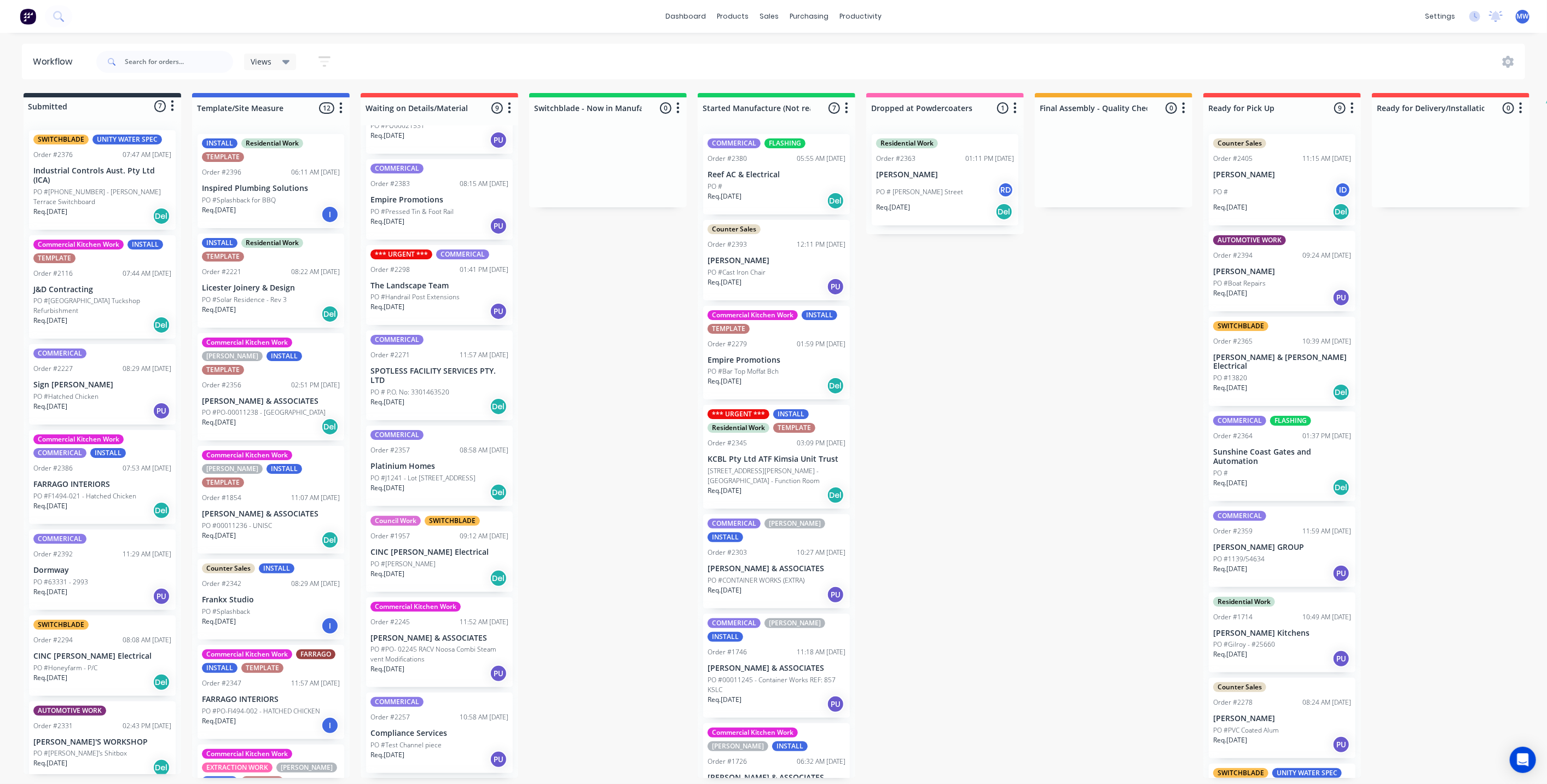
scroll to position [150, 0]
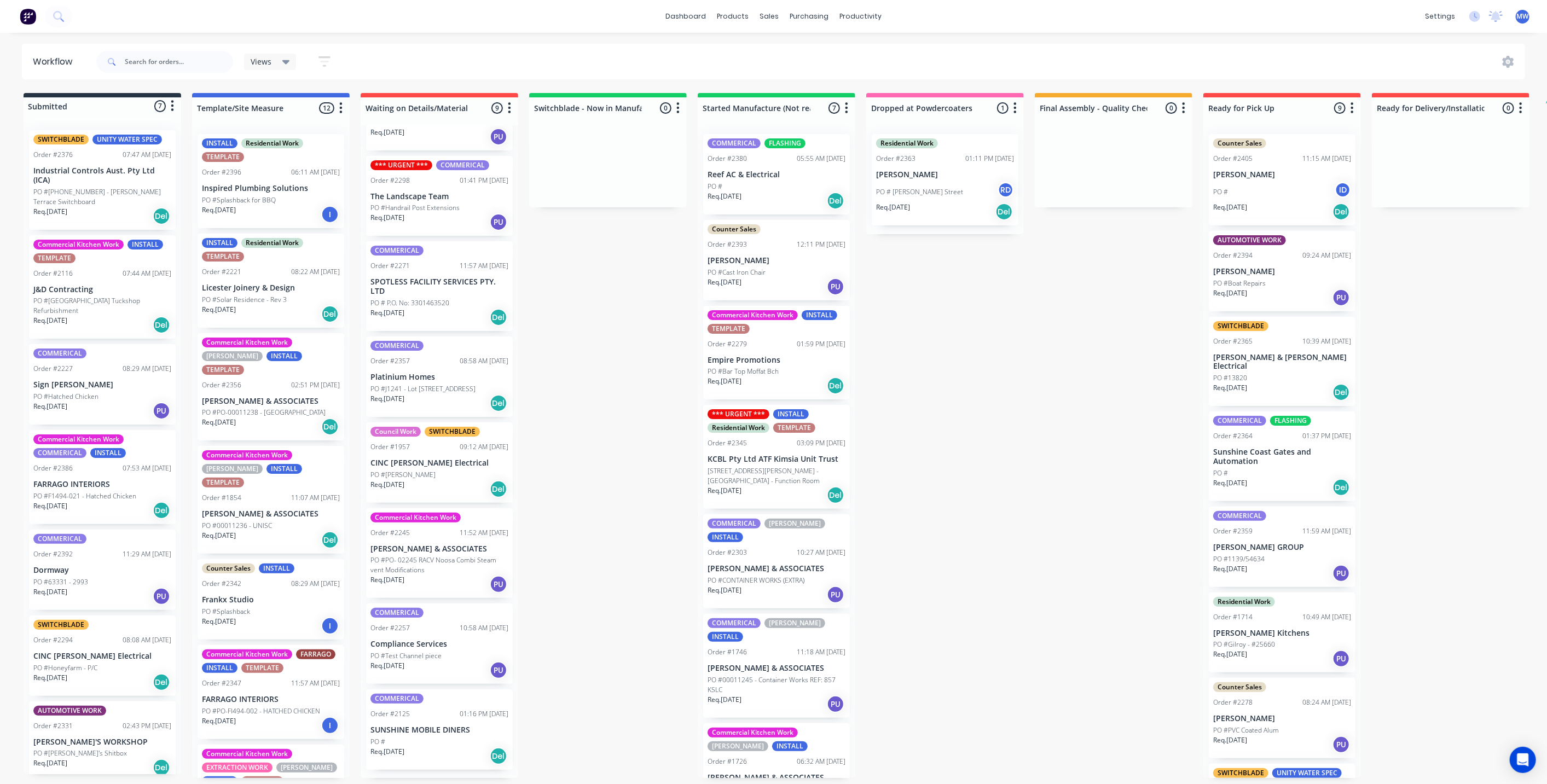
click at [436, 299] on p "PO # P.O. No: 3301463520" at bounding box center [410, 303] width 79 height 10
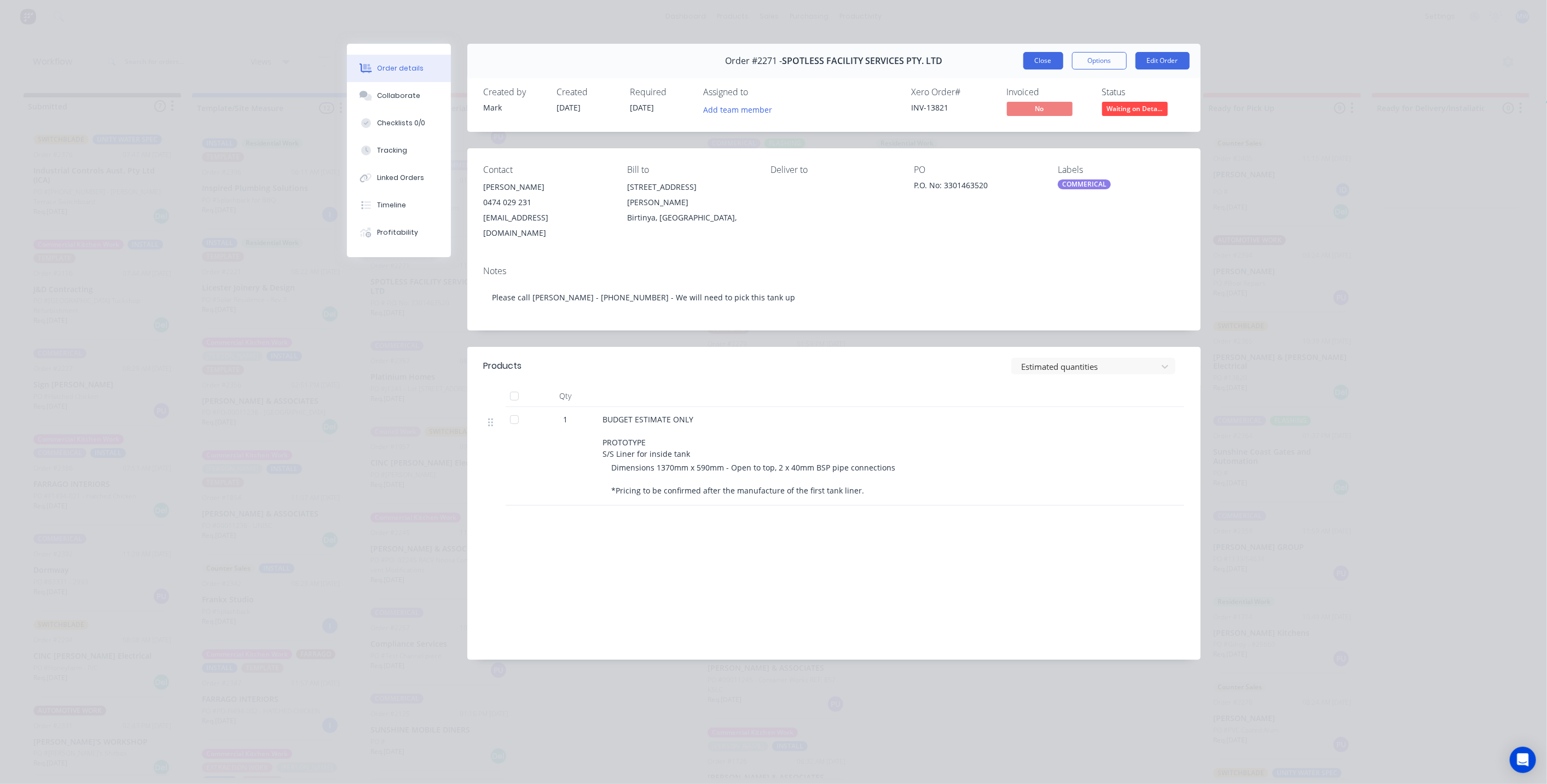
click at [1042, 60] on button "Close" at bounding box center [1043, 60] width 40 height 18
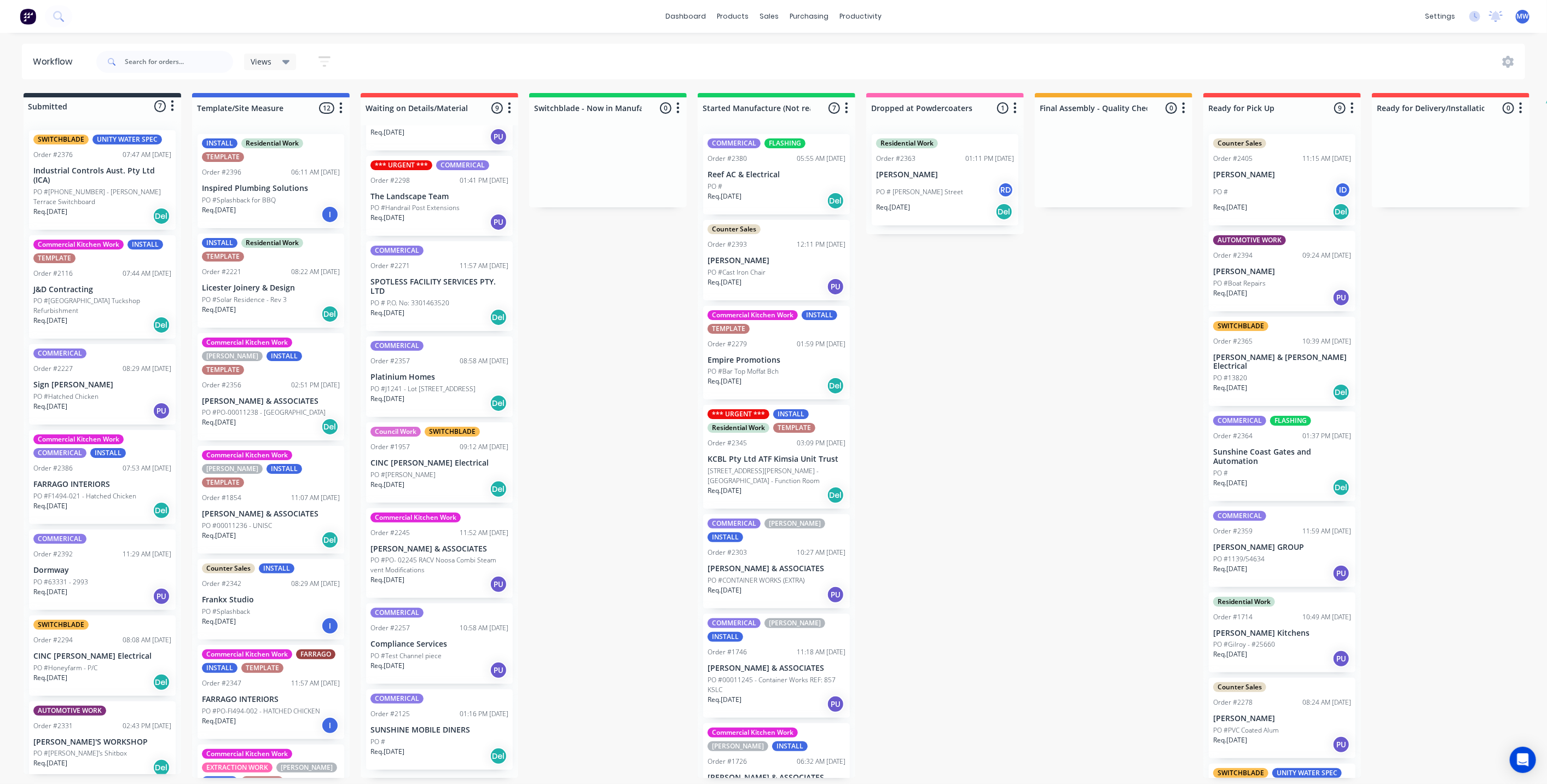
drag, startPoint x: 653, startPoint y: 574, endPoint x: 870, endPoint y: 789, distance: 305.5
click at [655, 573] on div "Submitted 7 Status colour #273444 hex #273444 Save Cancel Summaries Total order…" at bounding box center [904, 435] width 1825 height 685
click at [584, 315] on div "Submitted 7 Status colour #273444 hex #273444 Save Cancel Summaries Total order…" at bounding box center [904, 435] width 1825 height 685
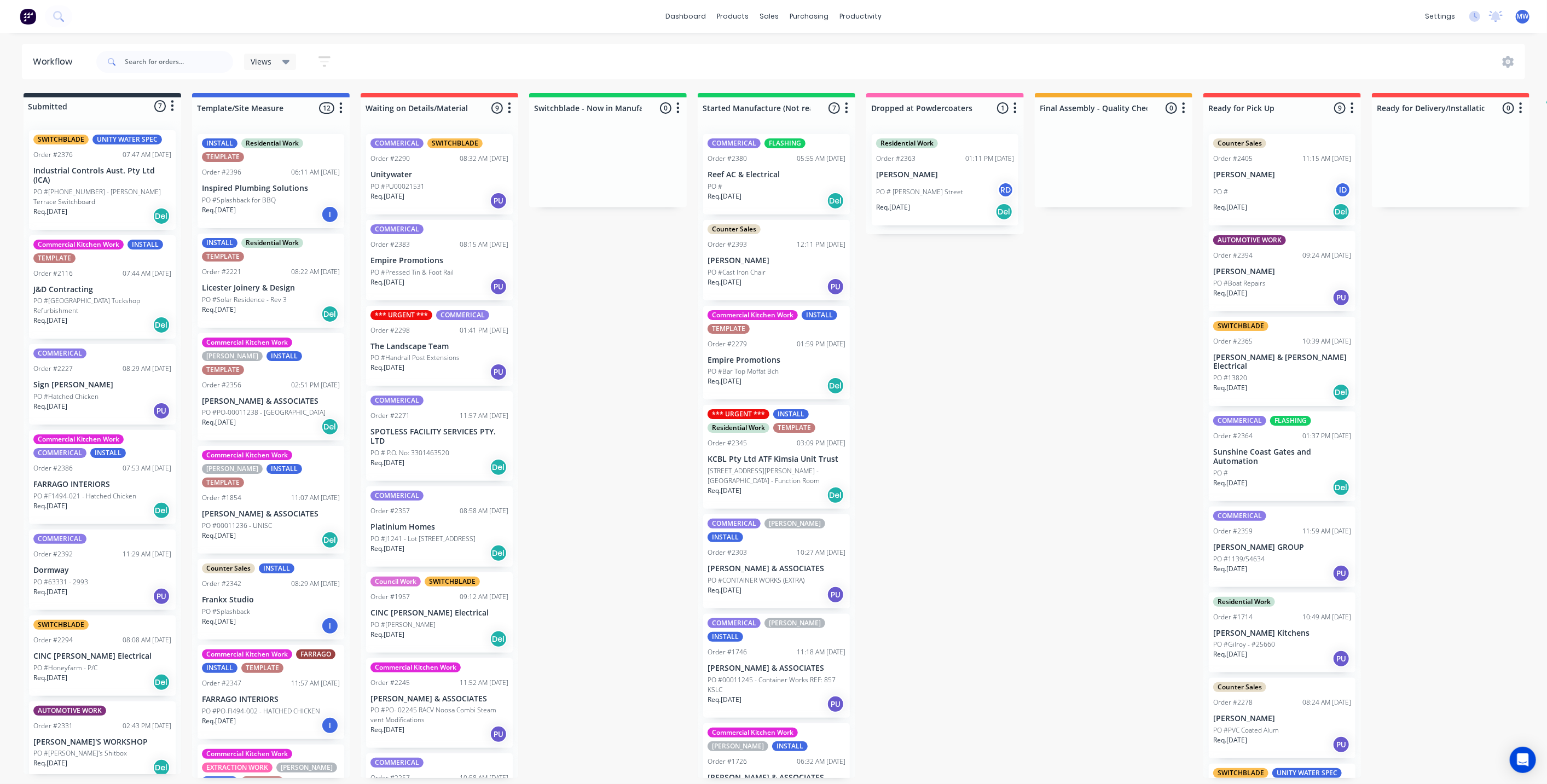
click at [558, 410] on div "Submitted 7 Status colour #273444 hex #273444 Save Cancel Summaries Total order…" at bounding box center [904, 435] width 1825 height 685
click at [948, 437] on div "Submitted 7 Status colour #273444 hex #273444 Save Cancel Summaries Total order…" at bounding box center [904, 435] width 1825 height 685
click at [507, 364] on div "*** URGENT *** COMMERICAL Order #2298 01:41 PM [DATE] The Landscape Team PO #Ha…" at bounding box center [439, 345] width 147 height 80
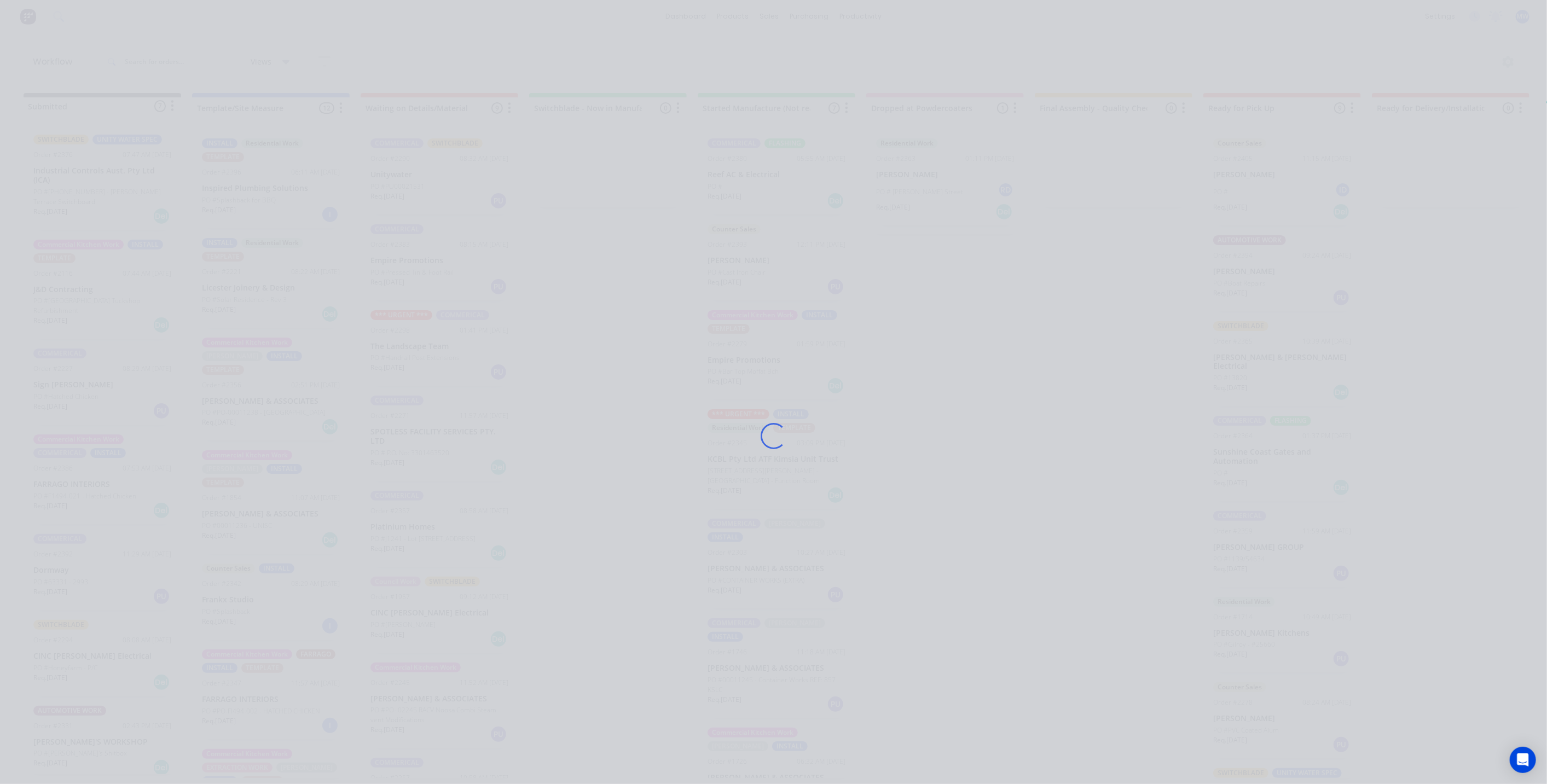
click at [613, 371] on div "Loading..." at bounding box center [773, 435] width 875 height 784
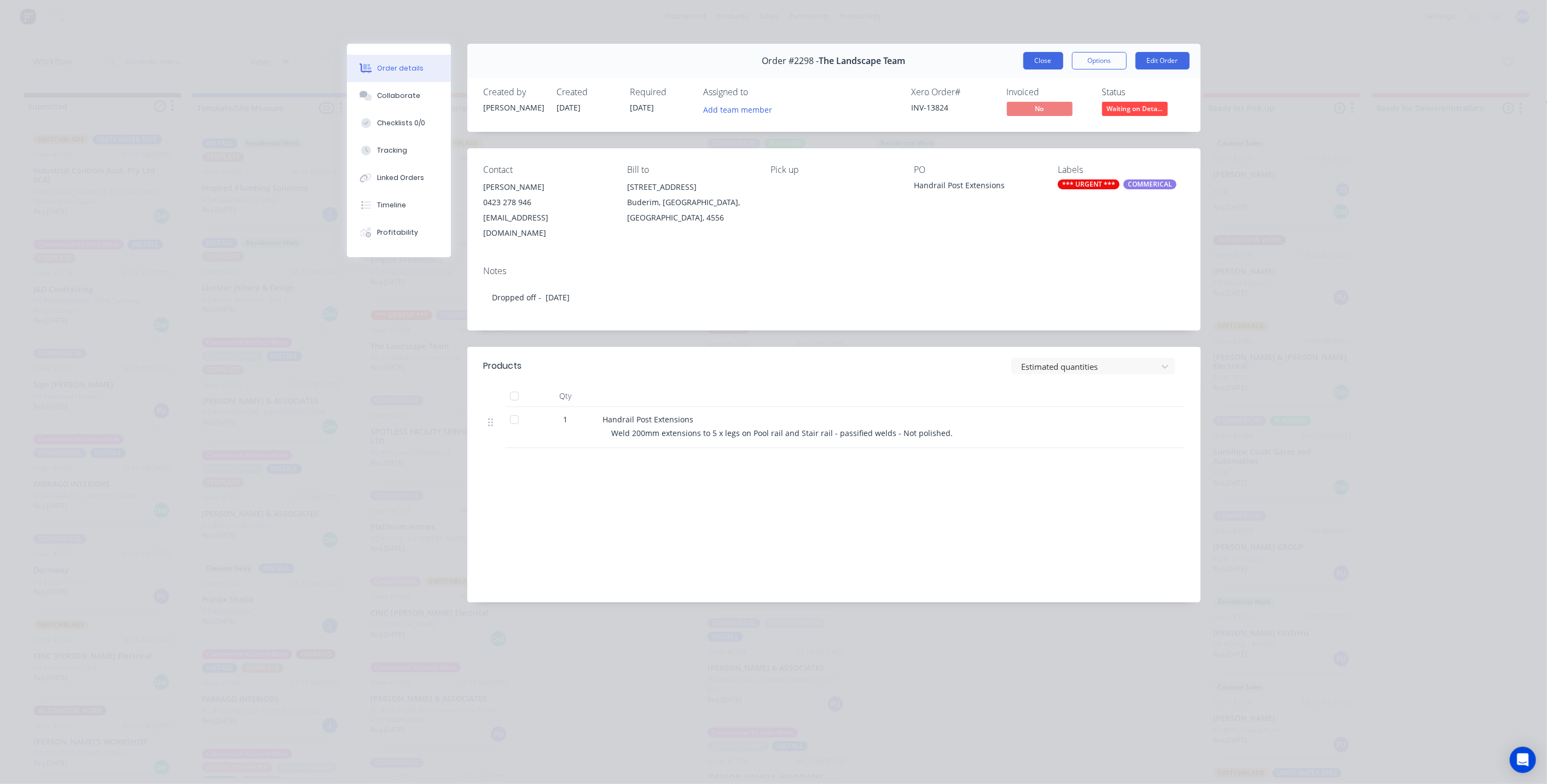
click at [1037, 61] on button "Close" at bounding box center [1043, 60] width 40 height 18
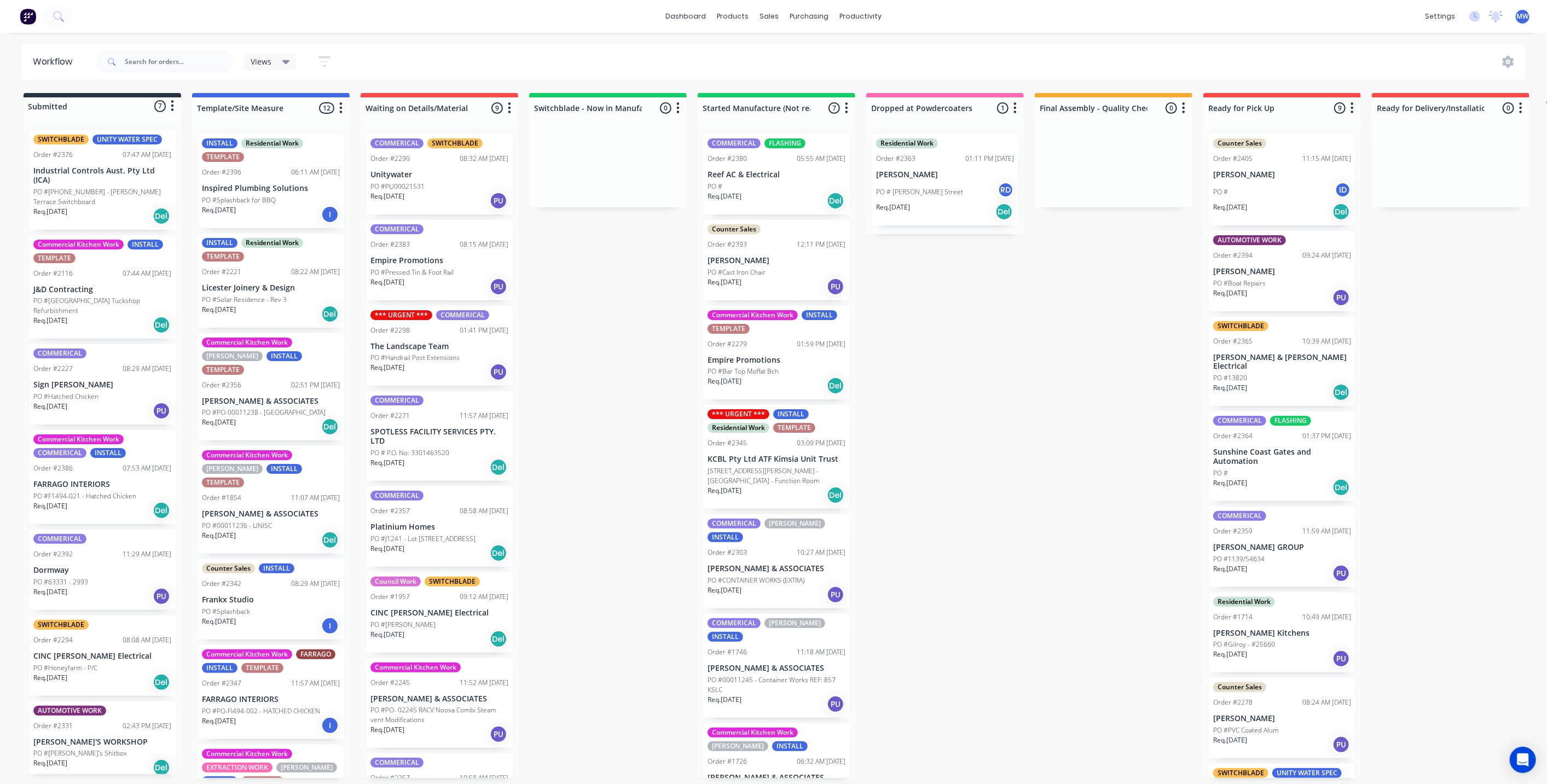
click at [913, 529] on div "Submitted 7 Status colour #273444 hex #273444 Save Cancel Summaries Total order…" at bounding box center [904, 435] width 1825 height 685
click at [569, 411] on div "Submitted 7 Status colour #273444 hex #273444 Save Cancel Summaries Total order…" at bounding box center [904, 435] width 1825 height 685
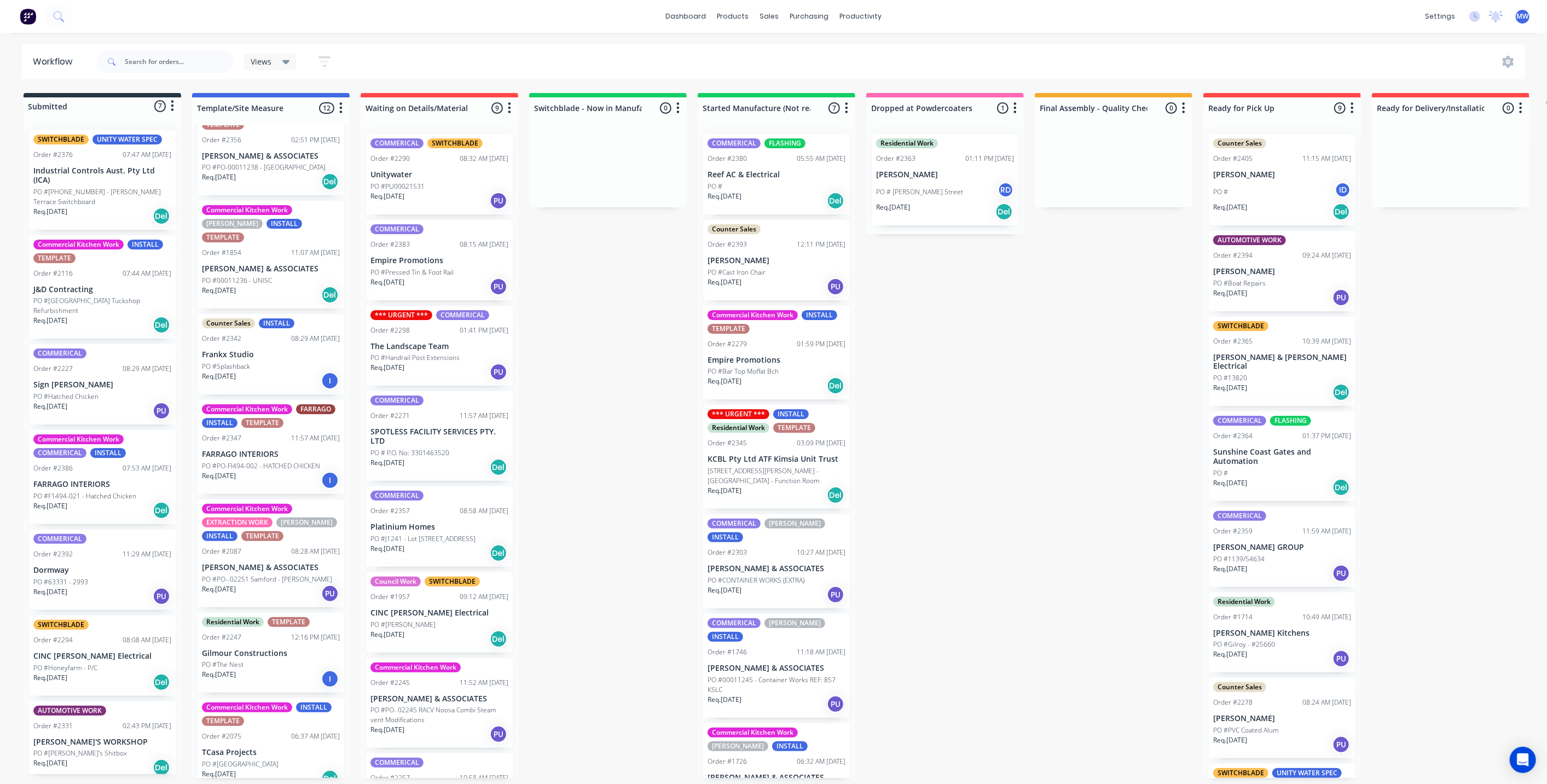
scroll to position [304, 0]
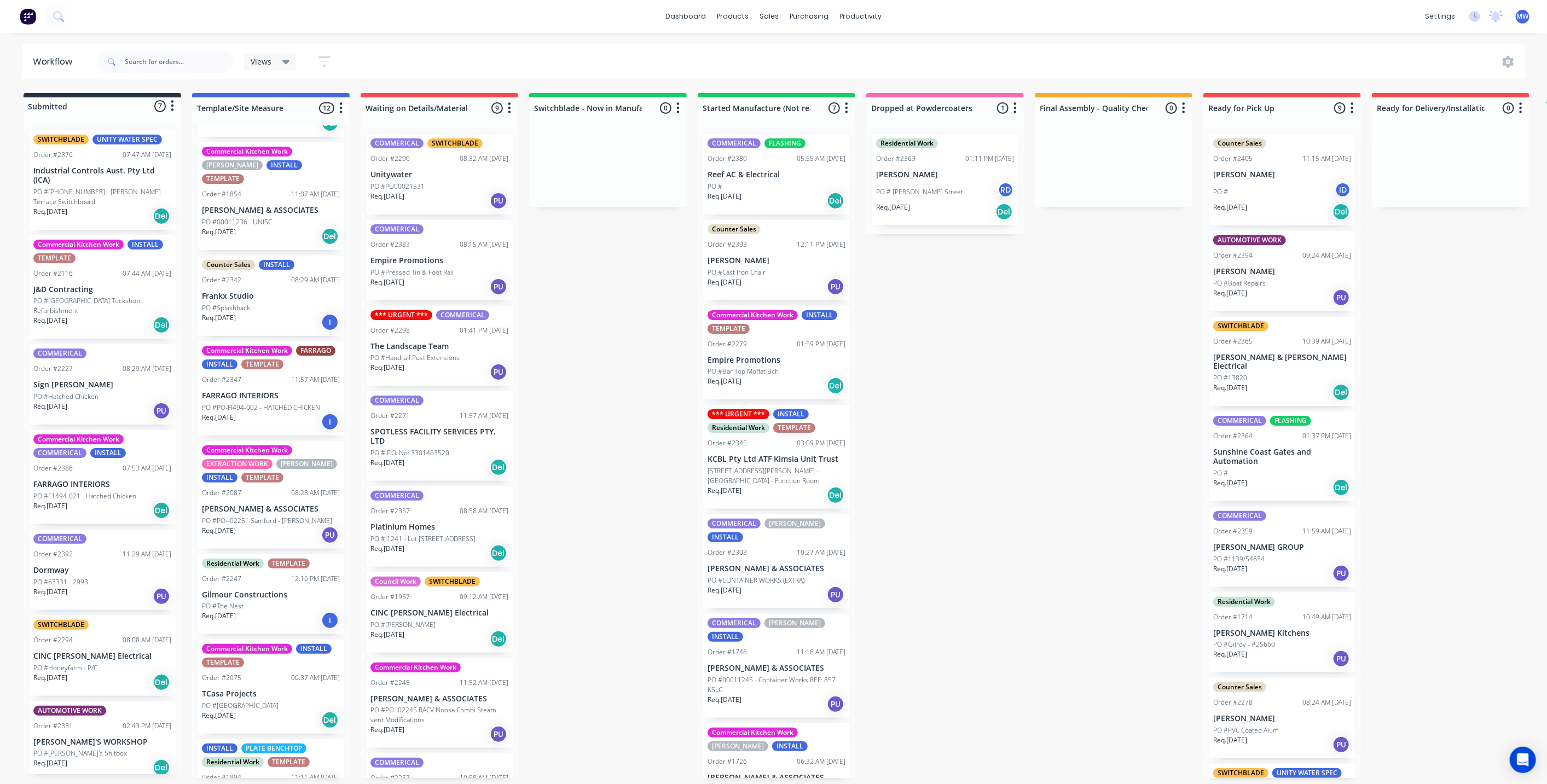
click at [635, 431] on div "Submitted 7 Status colour #273444 hex #273444 Save Cancel Summaries Total order…" at bounding box center [904, 435] width 1825 height 685
click at [605, 301] on div "Submitted 7 Status colour #273444 hex #273444 Save Cancel Summaries Total order…" at bounding box center [904, 435] width 1825 height 685
click at [605, 309] on div "Submitted 7 Status colour #273444 hex #273444 Save Cancel Summaries Total order…" at bounding box center [904, 435] width 1825 height 685
click at [605, 310] on div "Submitted 7 Status colour #273444 hex #273444 Save Cancel Summaries Total order…" at bounding box center [904, 435] width 1825 height 685
click at [172, 59] on input "text" at bounding box center [179, 62] width 108 height 22
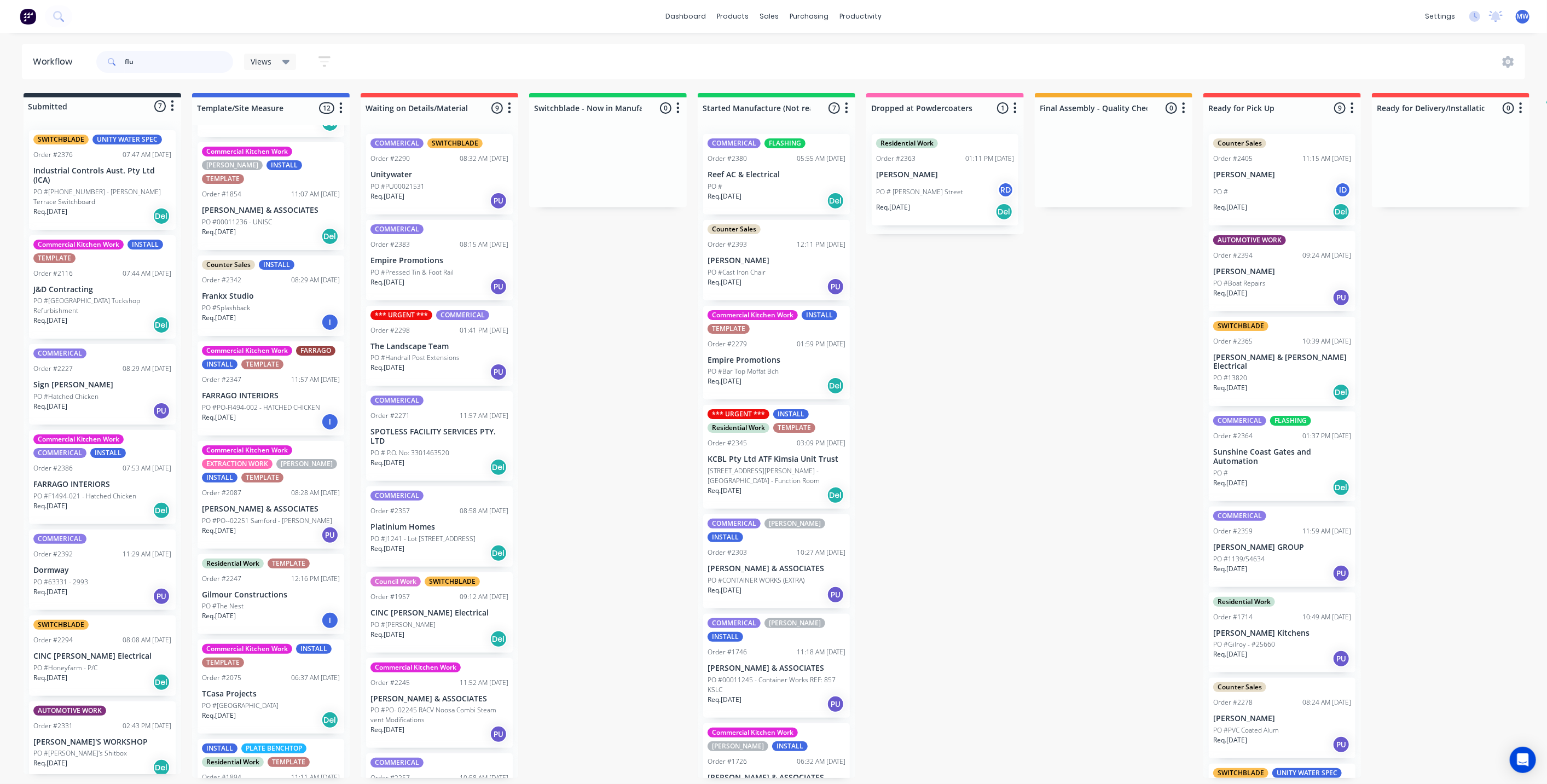
type input "flu"
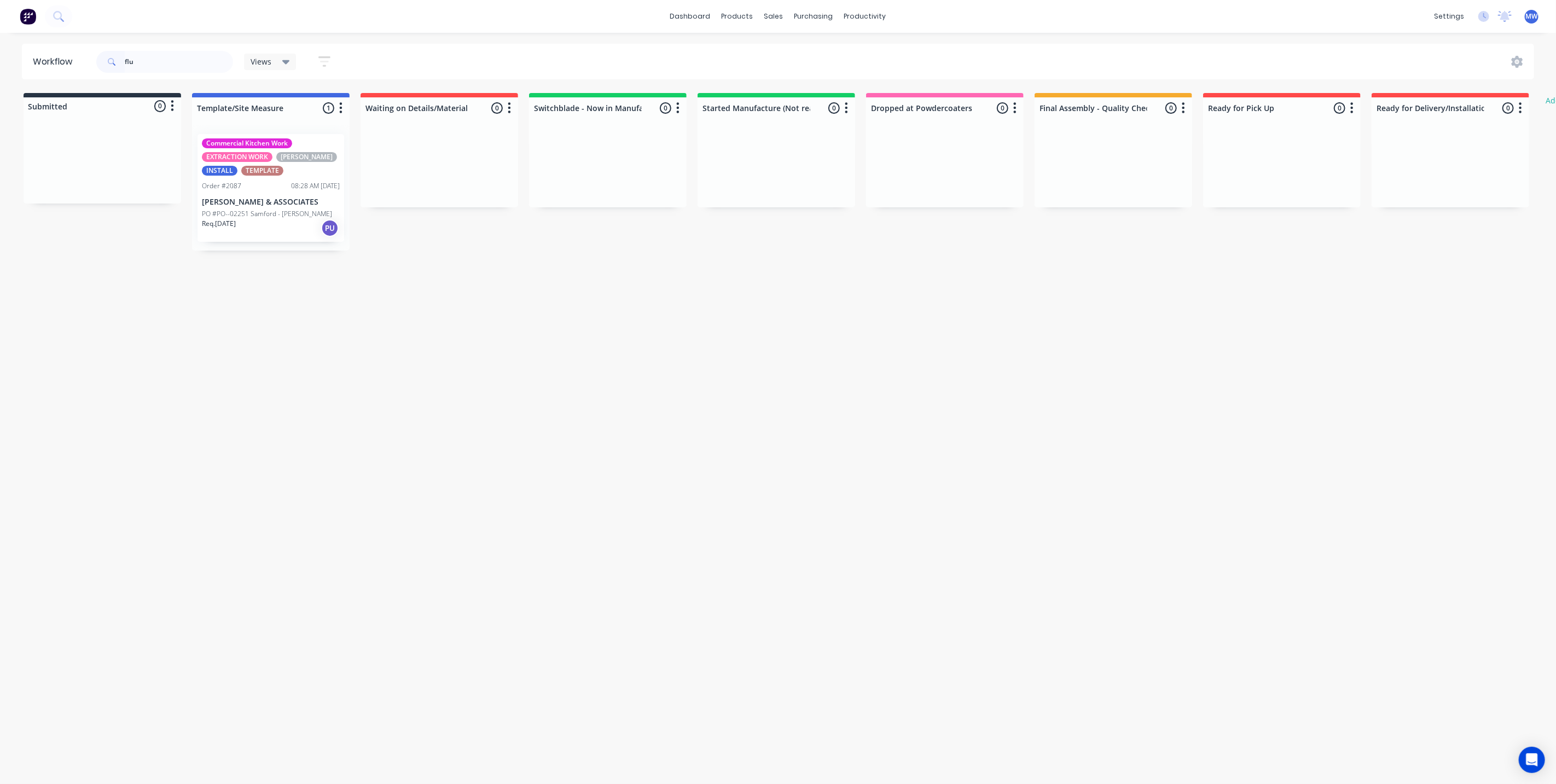
click at [272, 233] on div "Req. 16/10/25 PU" at bounding box center [271, 228] width 138 height 19
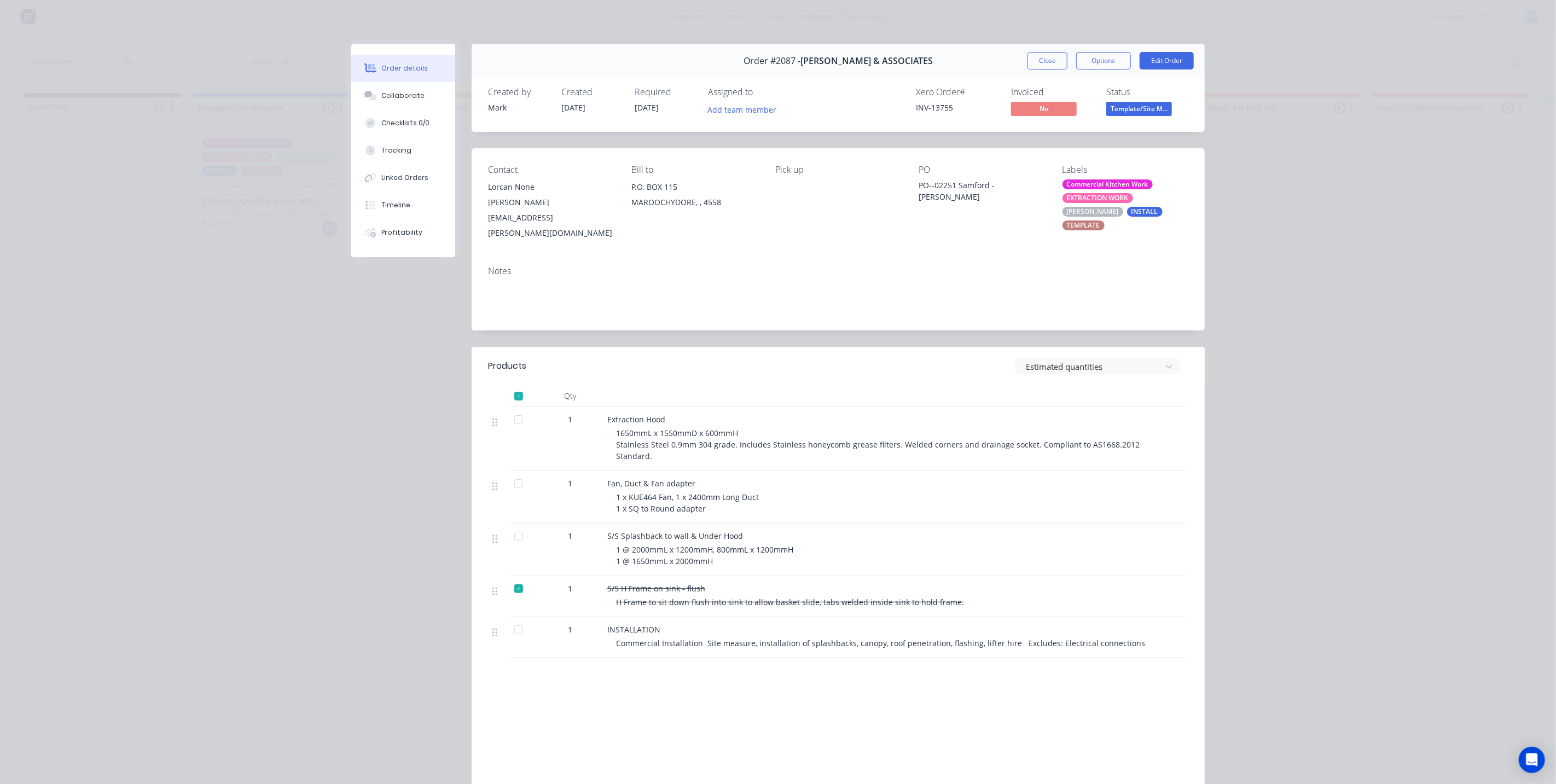
drag, startPoint x: 1263, startPoint y: 217, endPoint x: 1241, endPoint y: 202, distance: 26.6
click at [1263, 217] on div "Order details Collaborate Checklists 0/0 Tracking Linked Orders Timeline Profit…" at bounding box center [778, 392] width 1556 height 784
click at [1249, 226] on div "Order details Collaborate Checklists 0/0 Tracking Linked Orders Timeline Profit…" at bounding box center [778, 392] width 1556 height 784
click at [1042, 63] on button "Close" at bounding box center [1047, 60] width 40 height 18
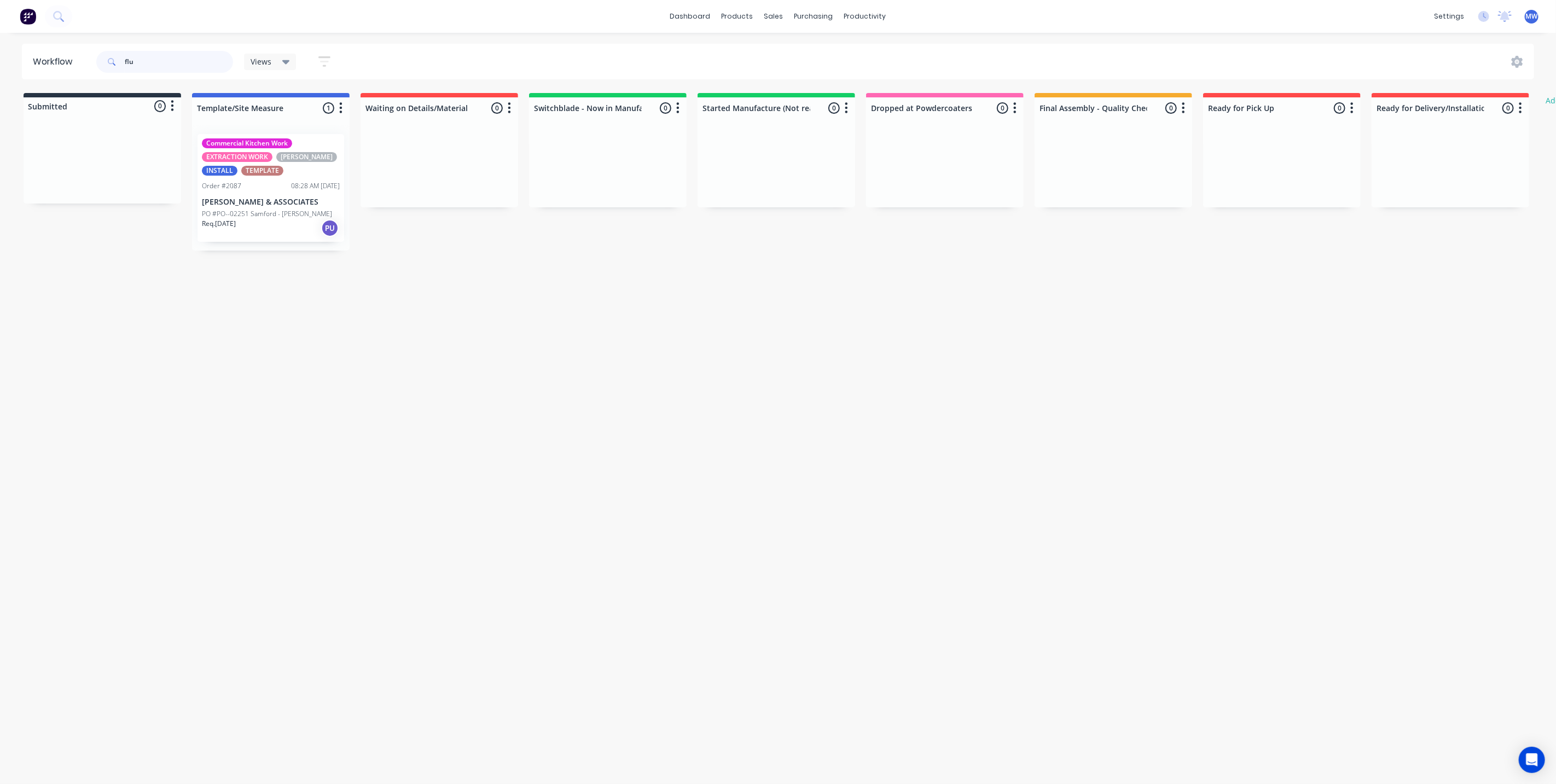
drag, startPoint x: 159, startPoint y: 59, endPoint x: 97, endPoint y: 57, distance: 62.0
click at [101, 60] on div "flu" at bounding box center [164, 62] width 137 height 22
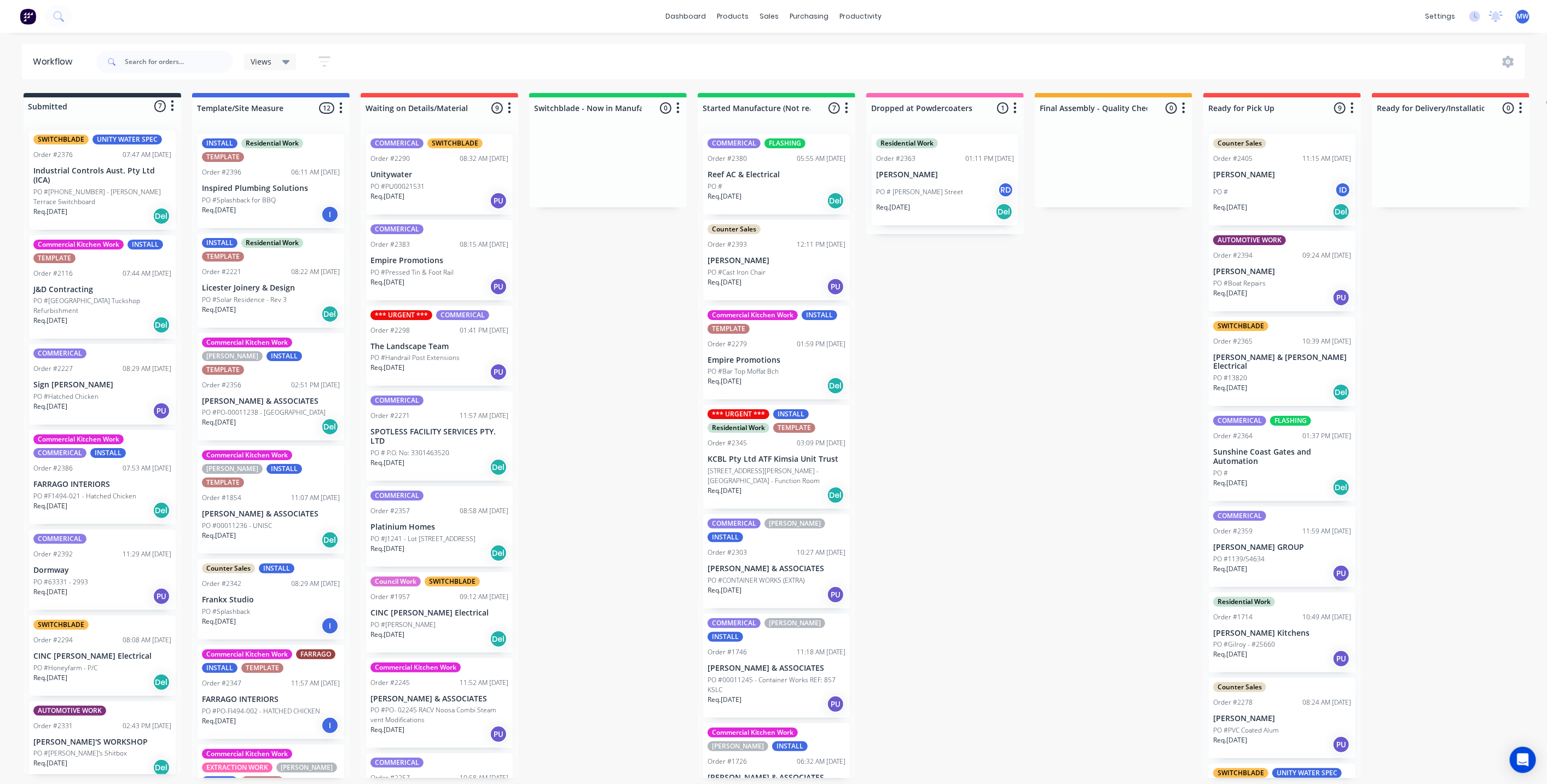
click at [632, 324] on div "Submitted 7 Status colour #273444 hex #273444 Save Cancel Summaries Total order…" at bounding box center [904, 435] width 1825 height 685
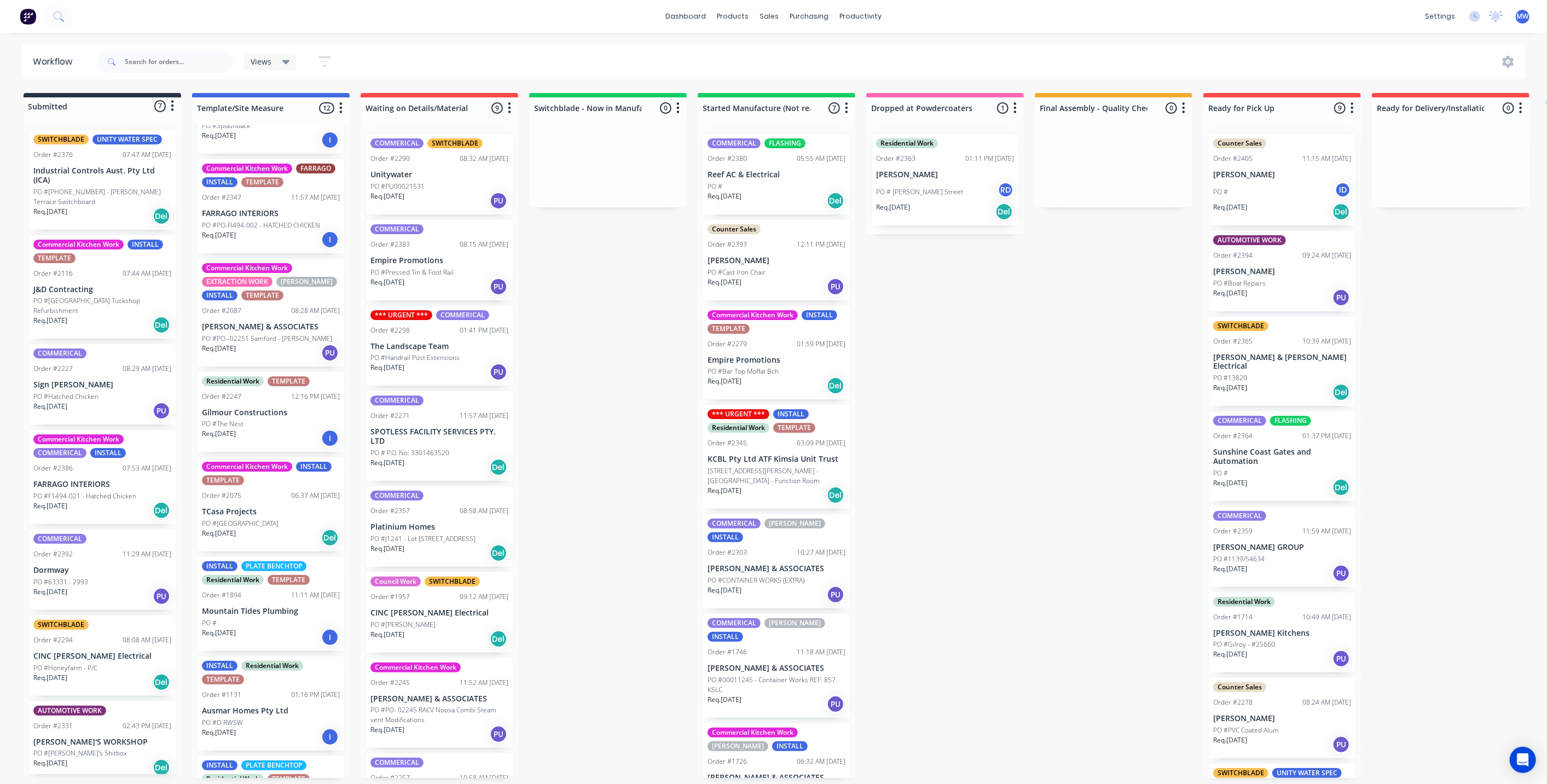
scroll to position [0, 0]
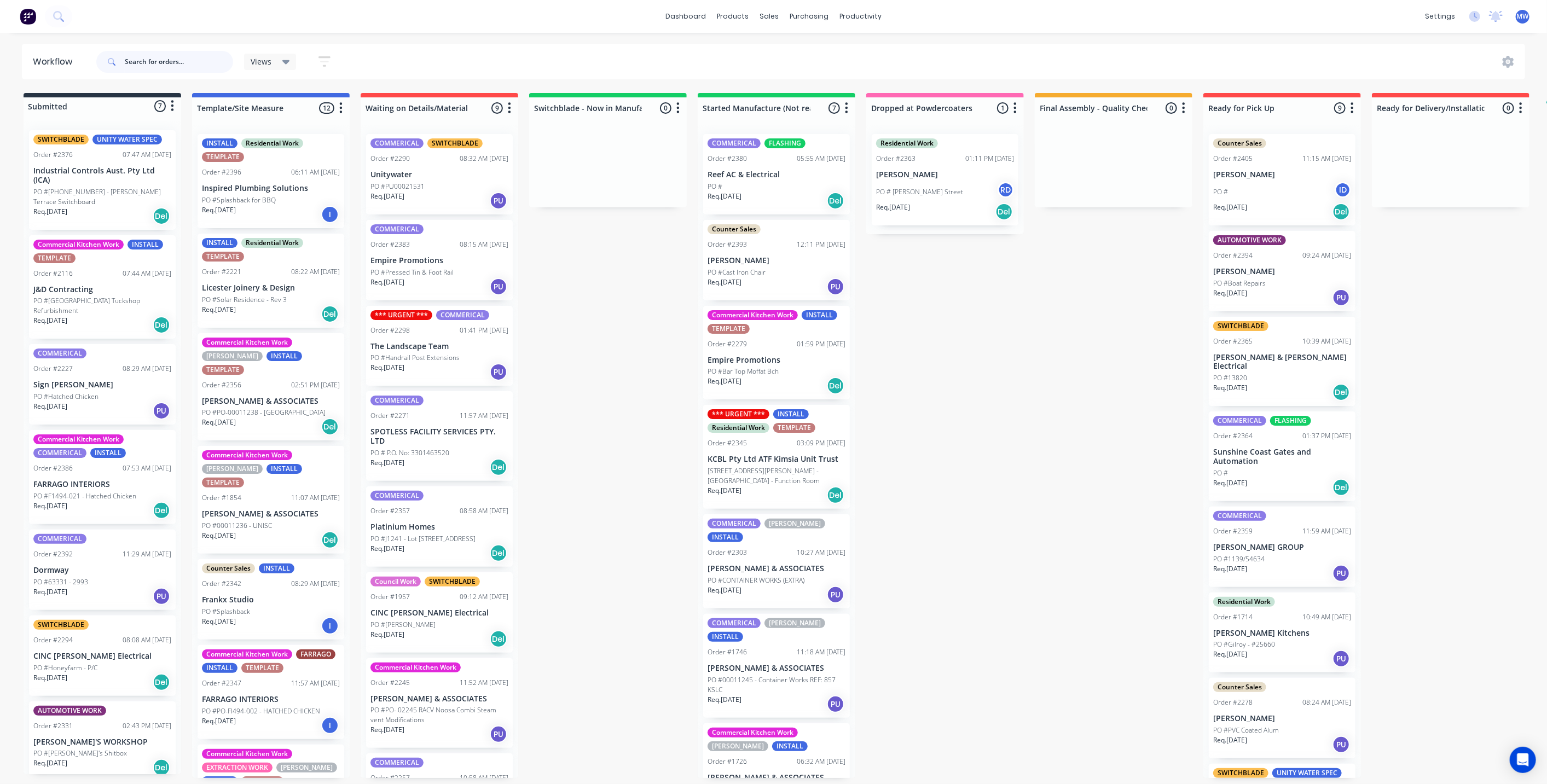
click at [188, 54] on input "text" at bounding box center [179, 62] width 108 height 22
type input "[PERSON_NAME]"
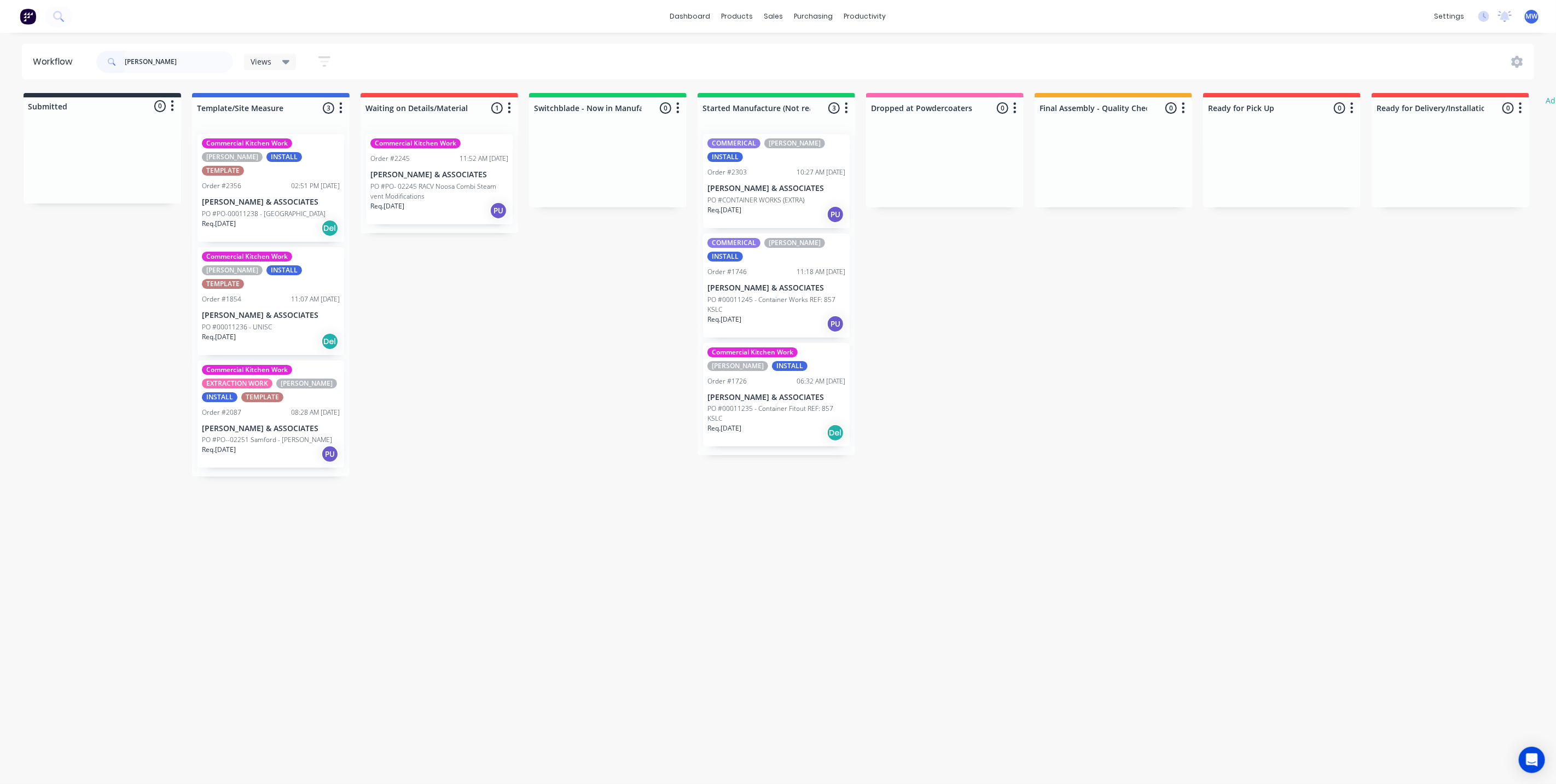
click at [455, 202] on div "Req. 23/09/25 PU" at bounding box center [439, 210] width 138 height 19
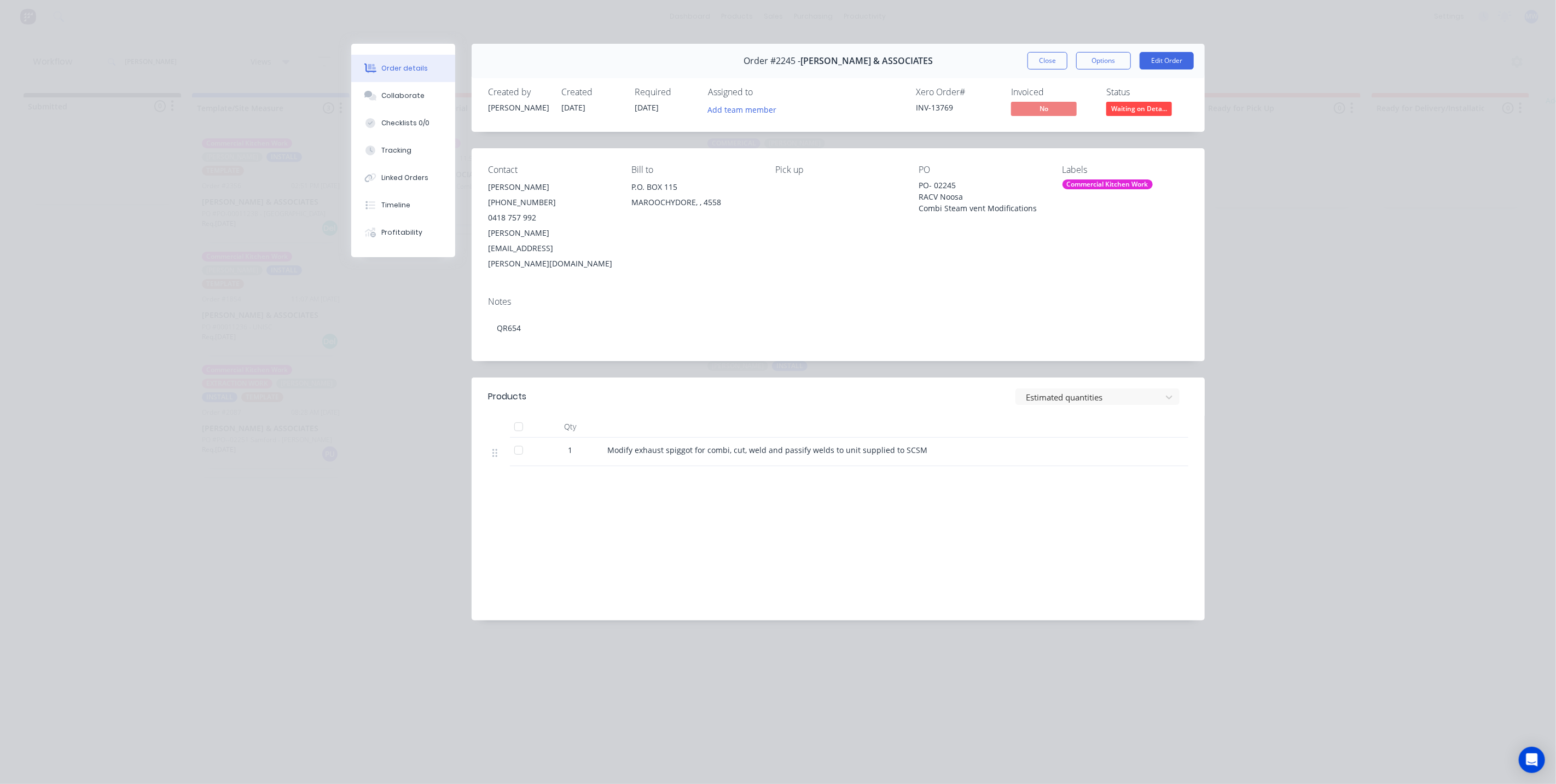
click at [1300, 292] on div "Order details Collaborate Checklists 0/0 Tracking Linked Orders Timeline Profit…" at bounding box center [778, 392] width 1556 height 784
click at [1177, 63] on button "Edit Order" at bounding box center [1167, 60] width 54 height 18
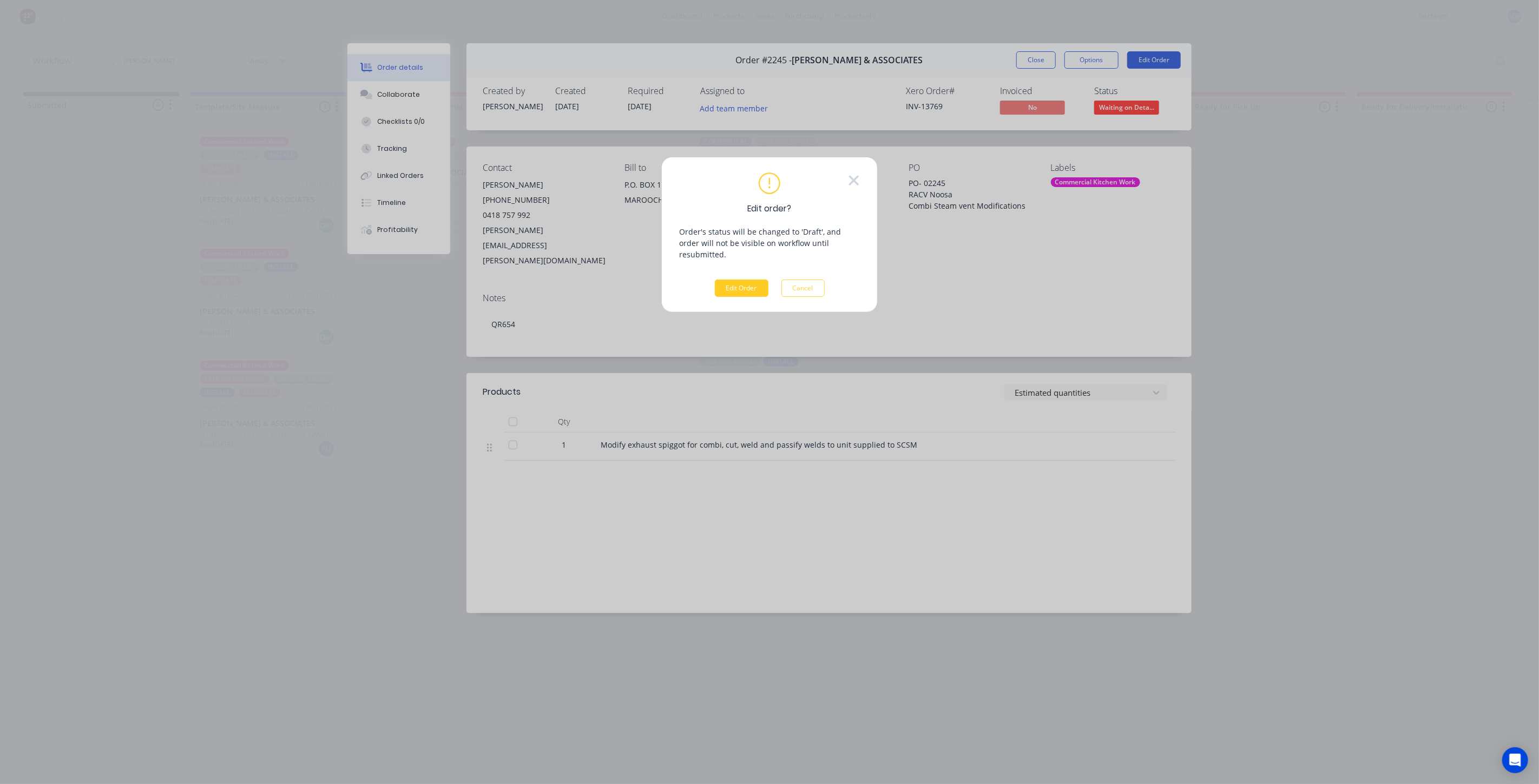
click at [734, 279] on button "Edit Order" at bounding box center [742, 288] width 54 height 17
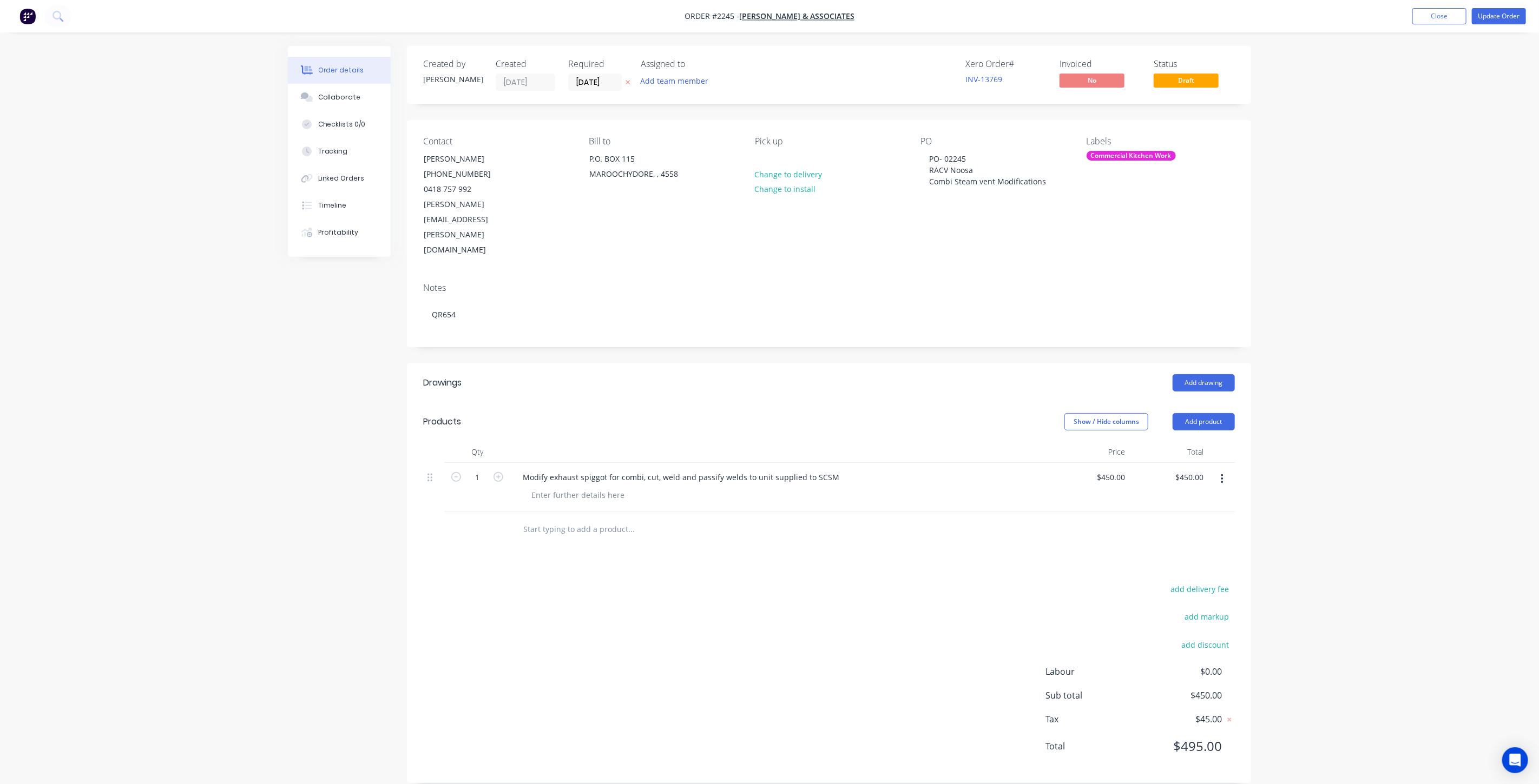
click at [1399, 321] on div "Order details Collaborate Checklists 0/0 Tracking Linked Orders Timeline Profit…" at bounding box center [770, 399] width 1539 height 800
click at [1402, 307] on div "Order details Collaborate Checklists 0/0 Tracking Linked Orders Timeline Profit…" at bounding box center [770, 399] width 1539 height 800
click at [562, 519] on input "text" at bounding box center [631, 530] width 216 height 21
type input "Site measure to check angle (Price to be added)"
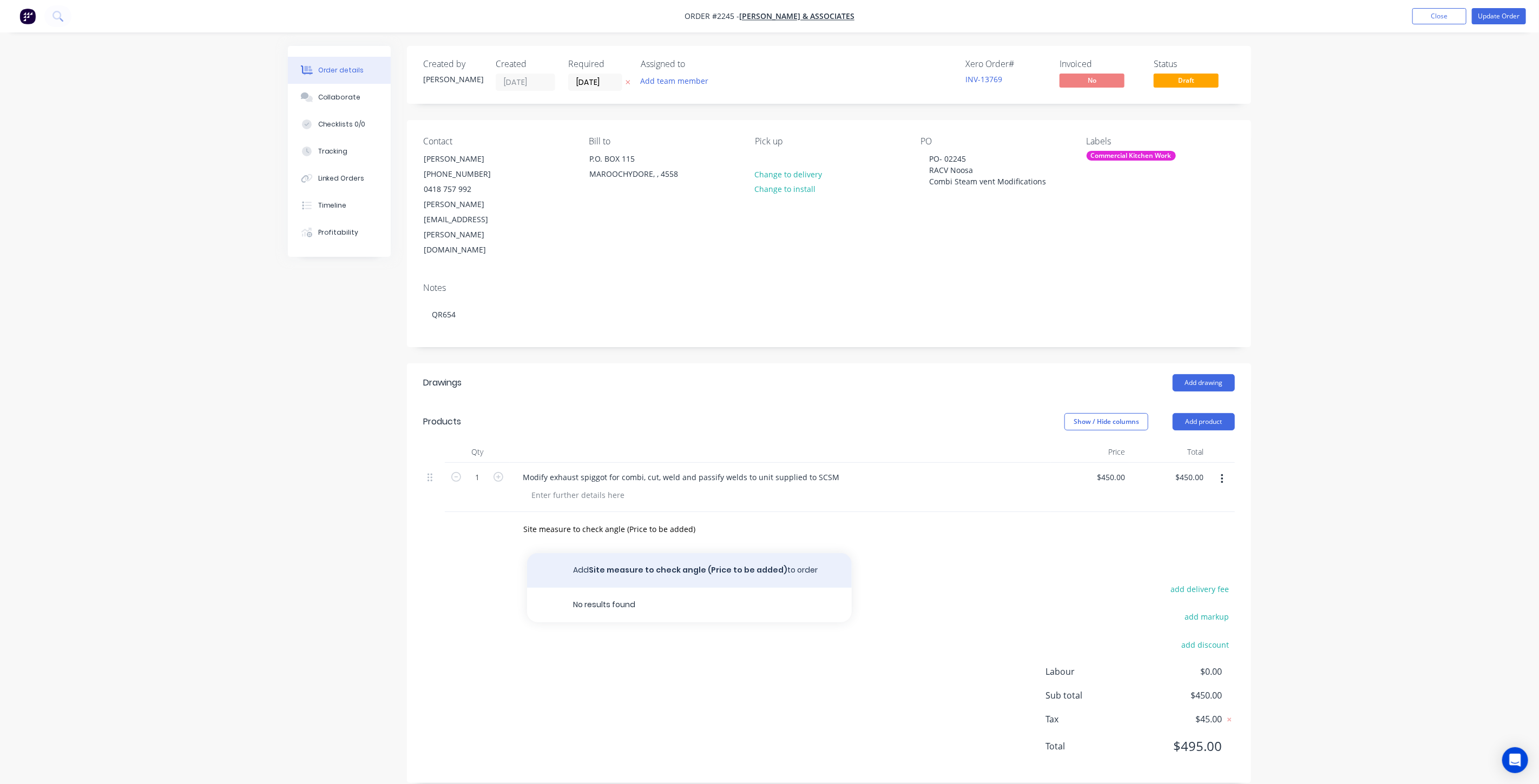
click at [732, 554] on button "Add Site measure to check angle (Price to be added) to order" at bounding box center [689, 571] width 324 height 35
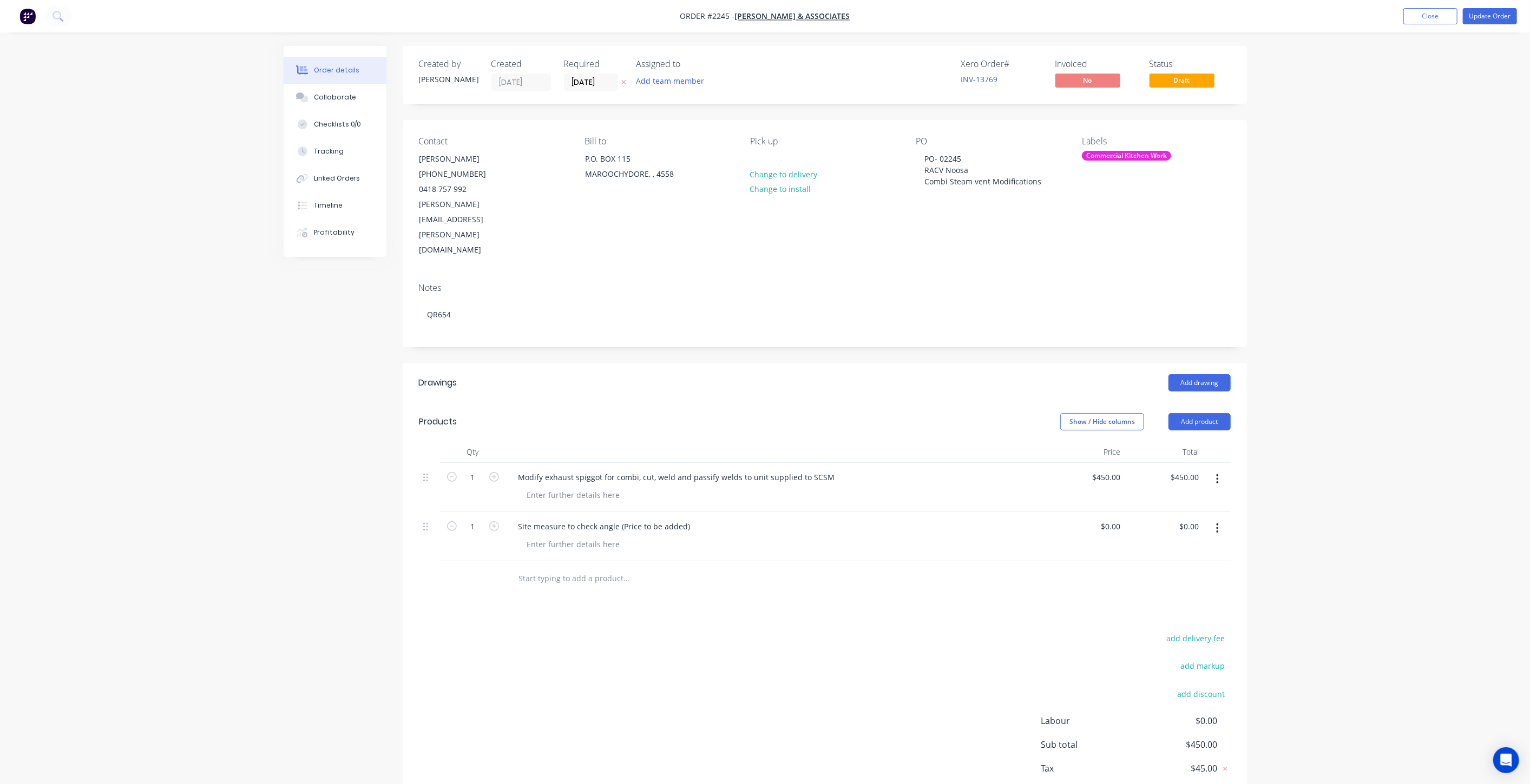
click at [1507, 381] on div "Order details Collaborate Checklists 0/0 Tracking Linked Orders Timeline Profit…" at bounding box center [765, 424] width 1530 height 848
click at [1440, 373] on div "Order details Collaborate Checklists 0/0 Tracking Linked Orders Timeline Profit…" at bounding box center [765, 424] width 1530 height 848
click at [1488, 15] on button "Update Order" at bounding box center [1489, 16] width 54 height 16
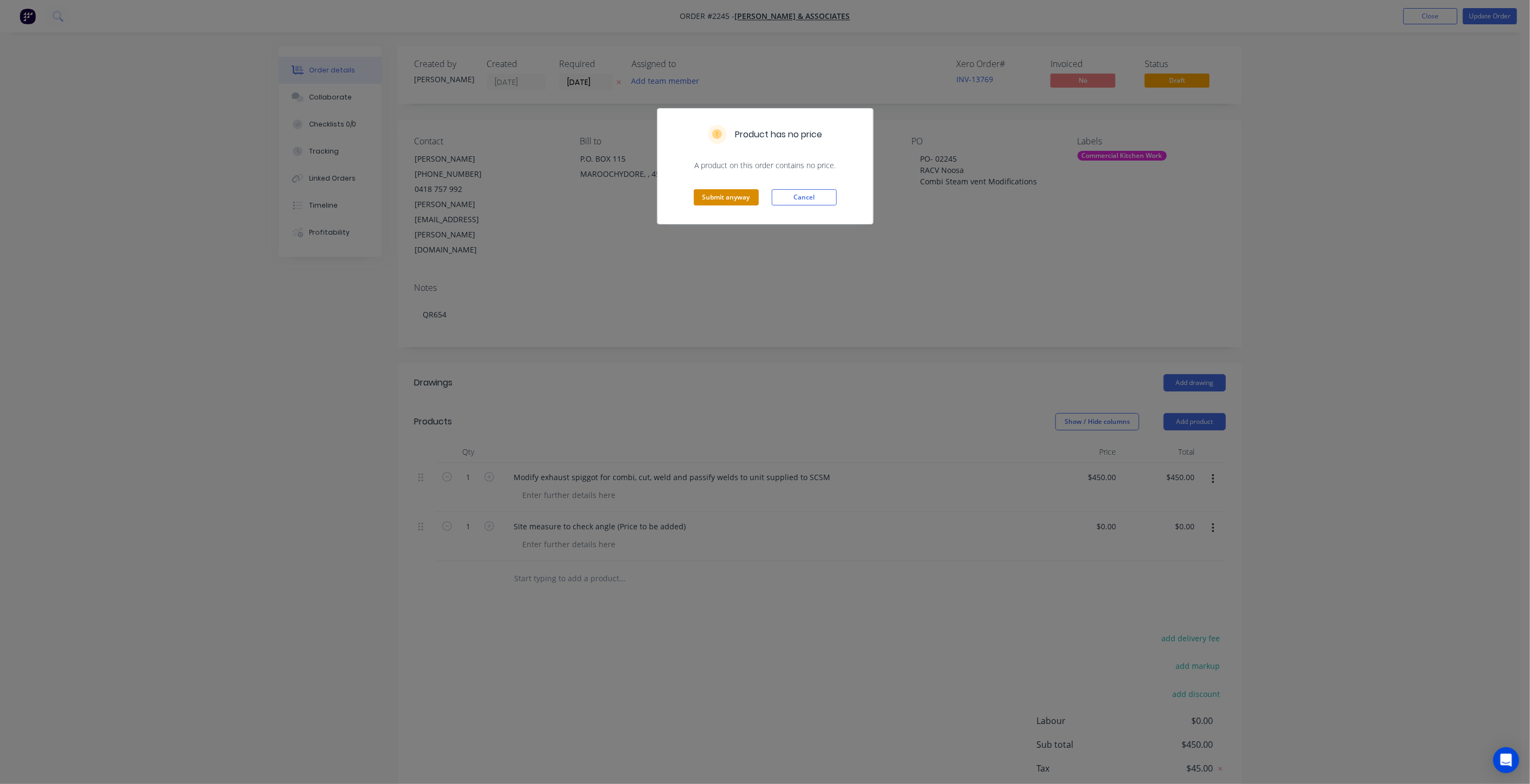
click at [726, 199] on button "Submit anyway" at bounding box center [726, 197] width 65 height 16
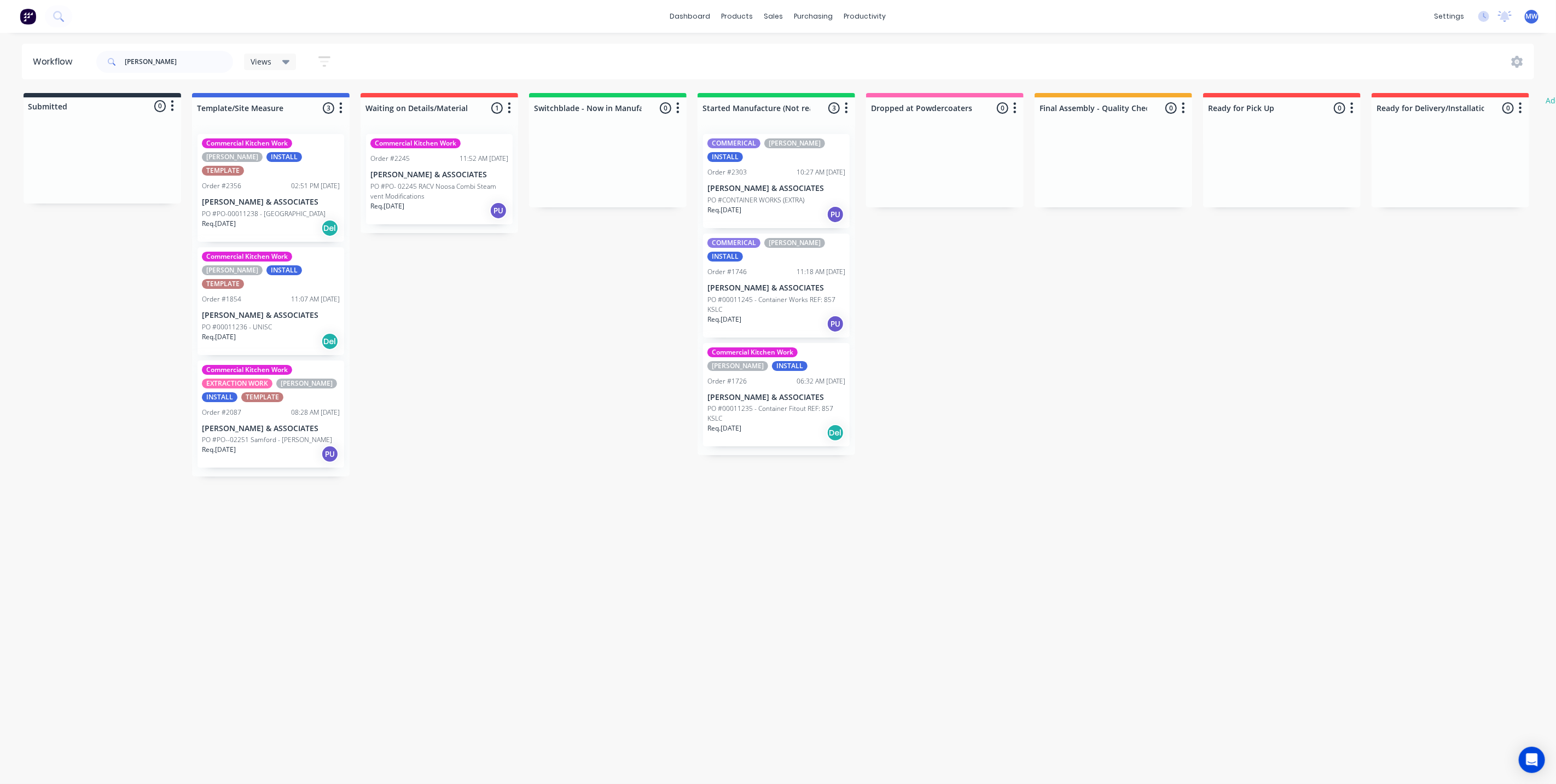
click at [466, 395] on div "Submitted 0 Status colour #273444 hex #273444 Save Cancel Summaries Total order…" at bounding box center [904, 284] width 1825 height 384
click at [519, 352] on div "Submitted 0 Status colour #273444 hex #273444 Save Cancel Summaries Total order…" at bounding box center [904, 284] width 1825 height 384
drag, startPoint x: 163, startPoint y: 57, endPoint x: 67, endPoint y: 56, distance: 96.0
click at [67, 56] on header "Workflow hiller Views Save new view None (Default) edit SCSM - MAIN edit SUNCOA…" at bounding box center [778, 61] width 1513 height 36
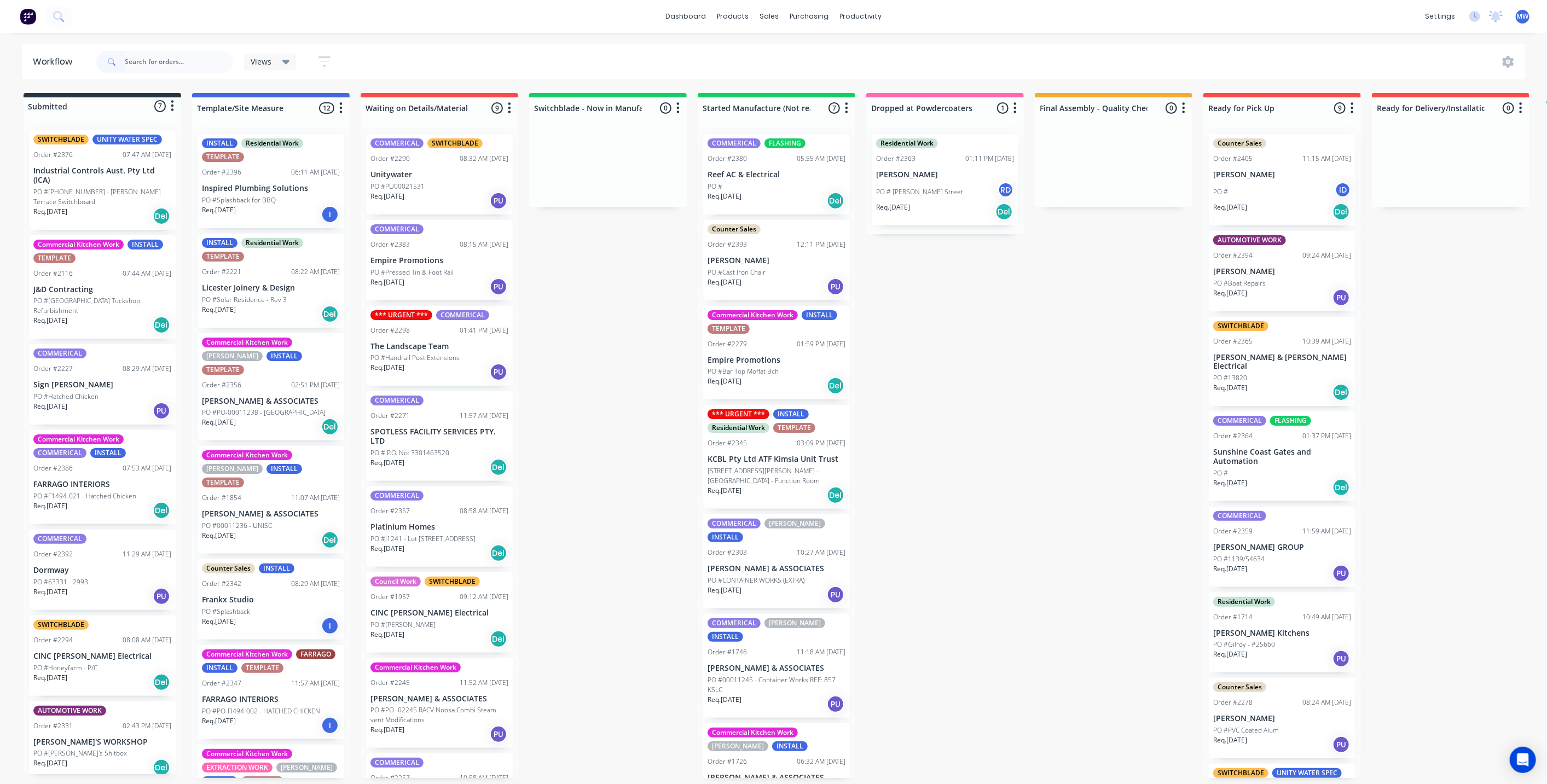
click at [611, 443] on div "Submitted 7 Status colour #273444 hex #273444 Save Cancel Summaries Total order…" at bounding box center [904, 435] width 1825 height 685
click at [630, 347] on div "Submitted 7 Status colour #273444 hex #273444 Save Cancel Summaries Total order…" at bounding box center [904, 435] width 1825 height 685
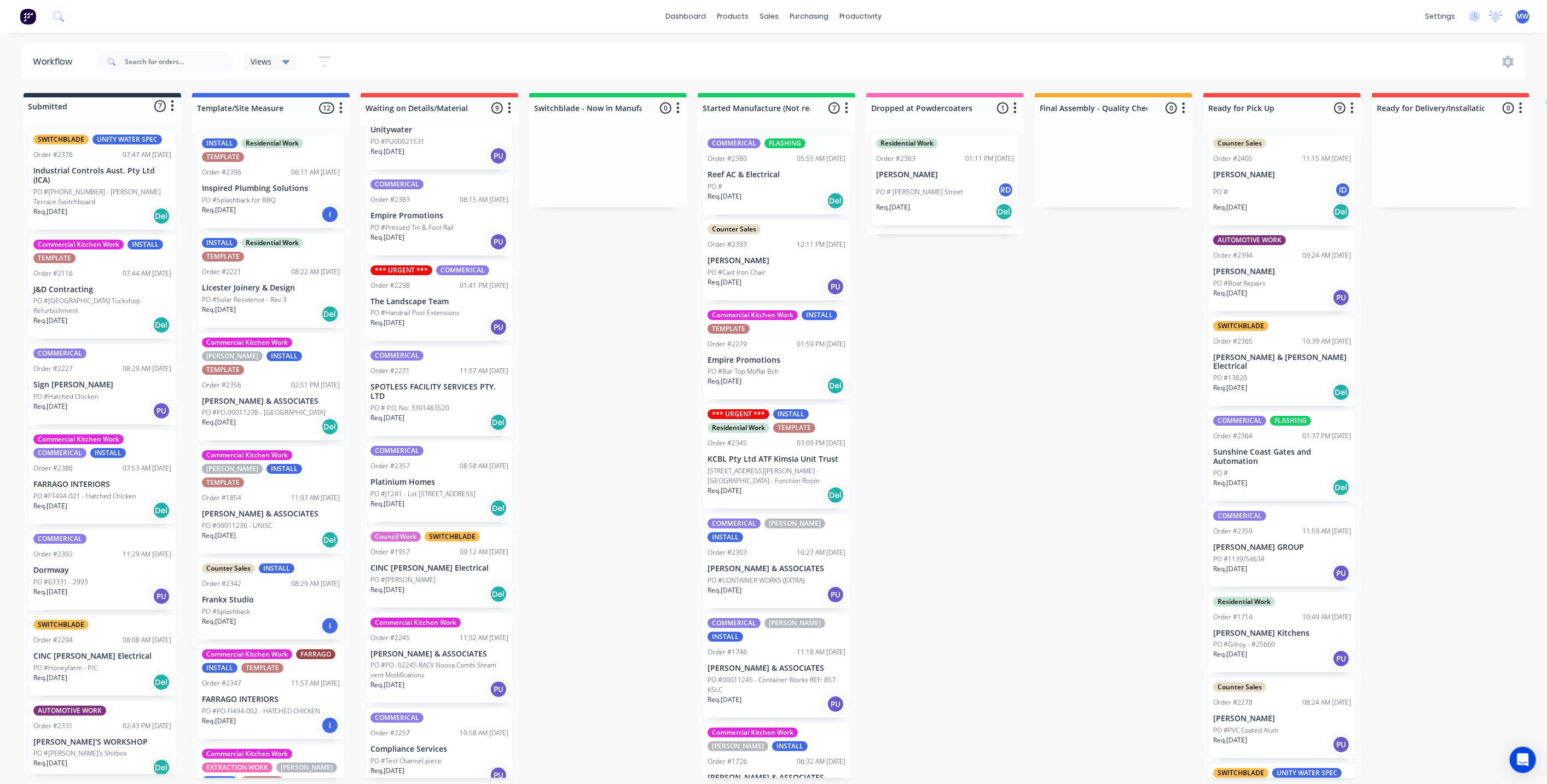
scroll to position [150, 0]
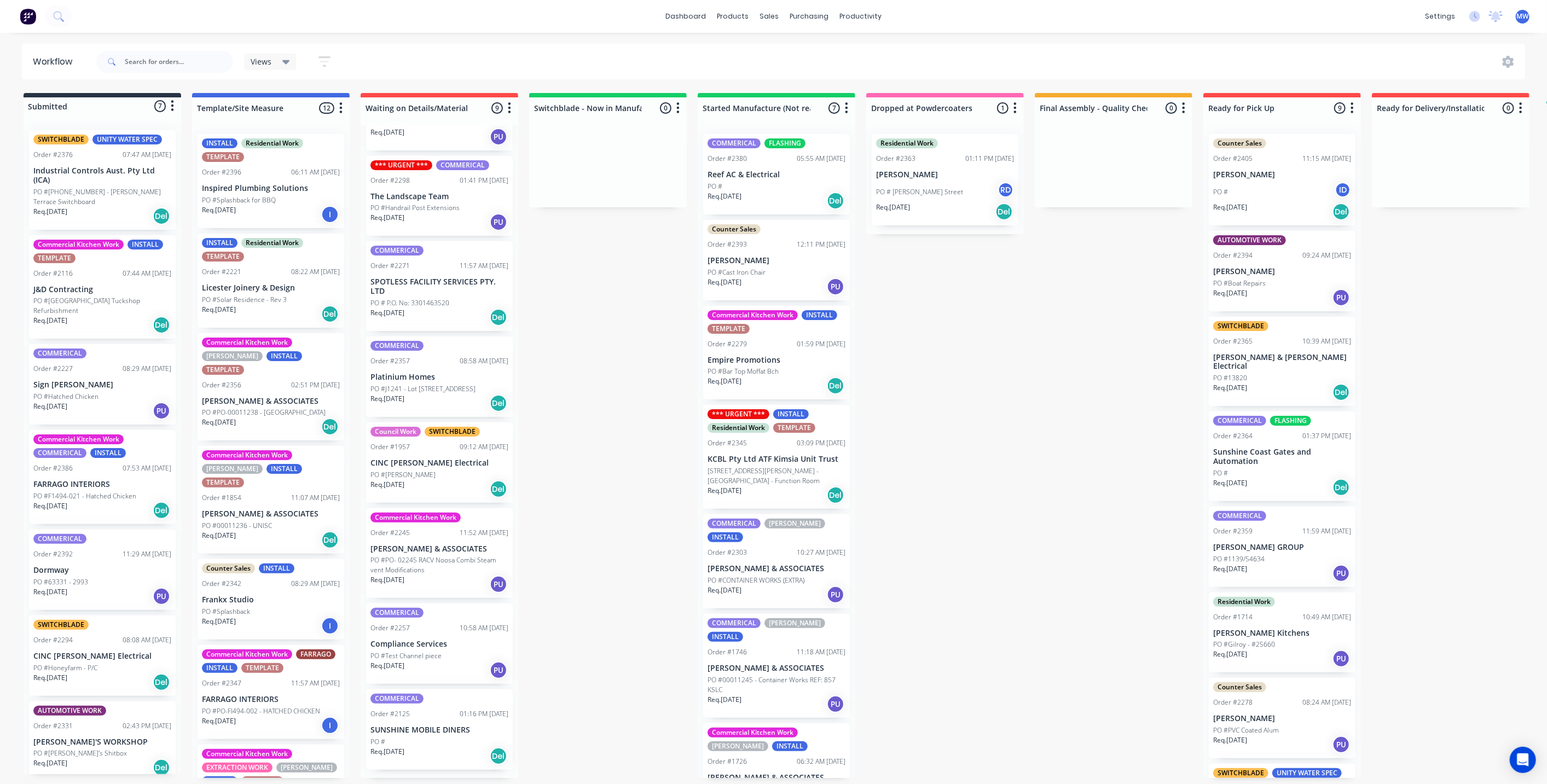
click at [588, 329] on div "Submitted 7 Status colour #273444 hex #273444 Save Cancel Summaries Total order…" at bounding box center [904, 435] width 1825 height 685
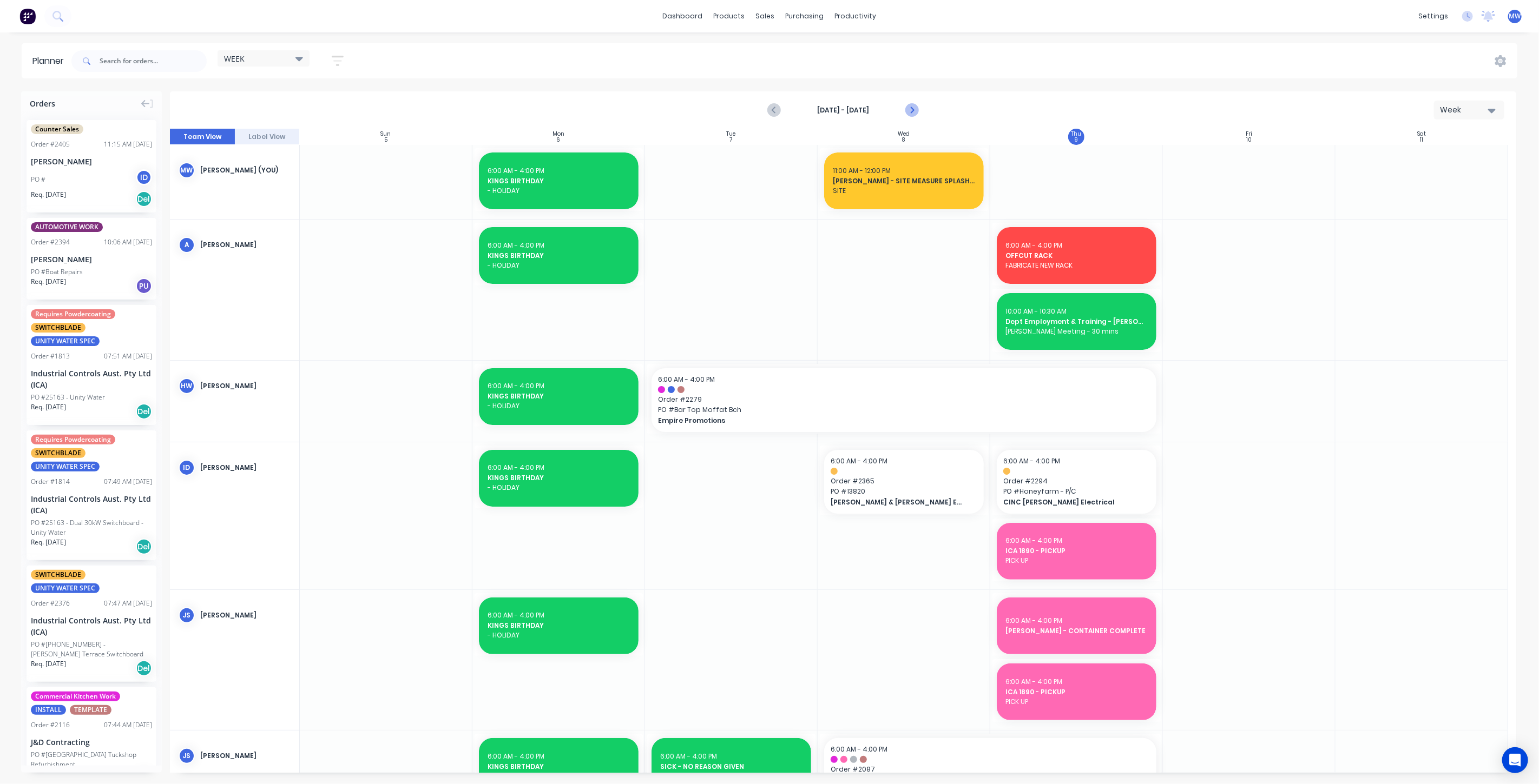
click at [914, 110] on icon "Next page" at bounding box center [911, 110] width 13 height 13
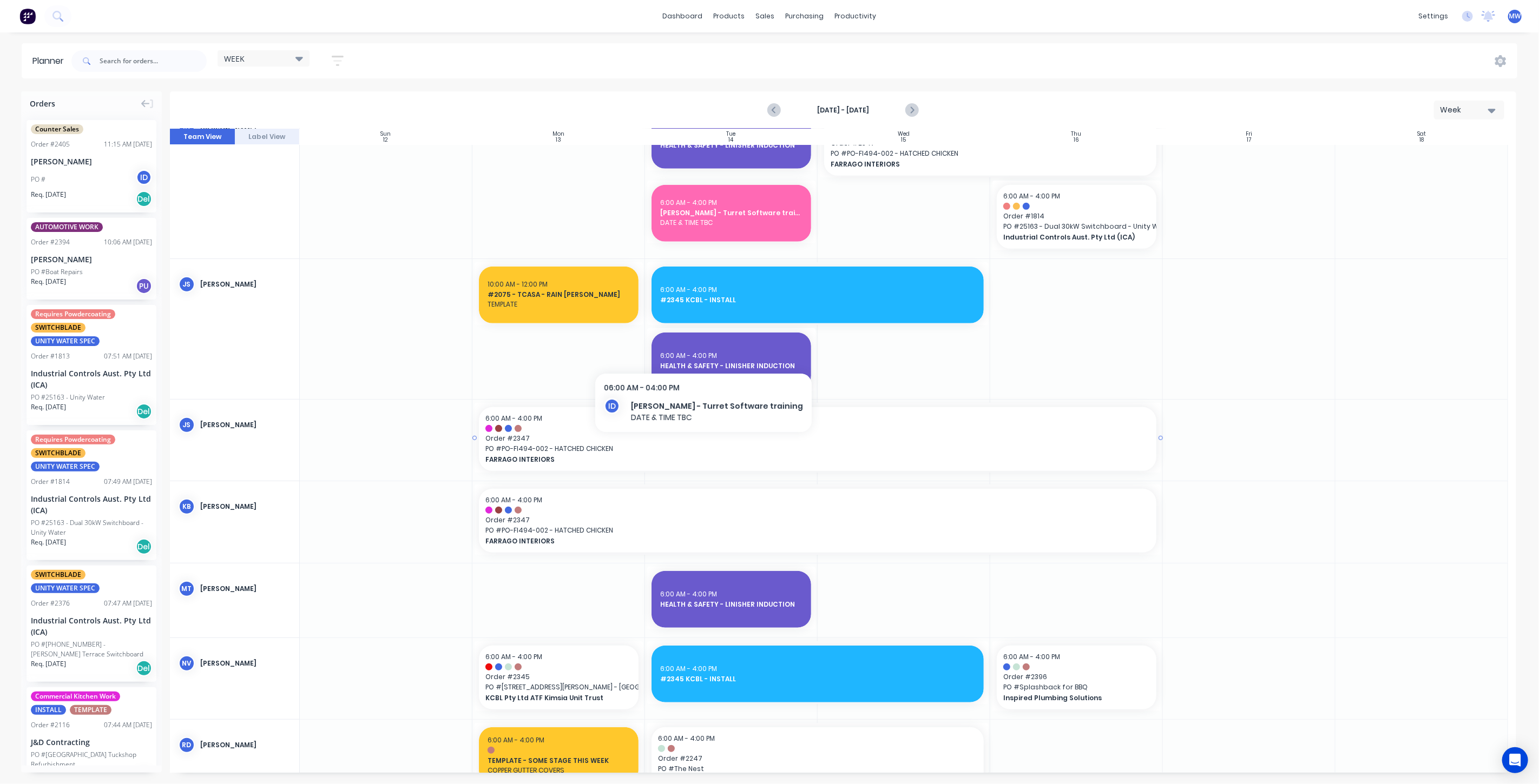
scroll to position [480, 0]
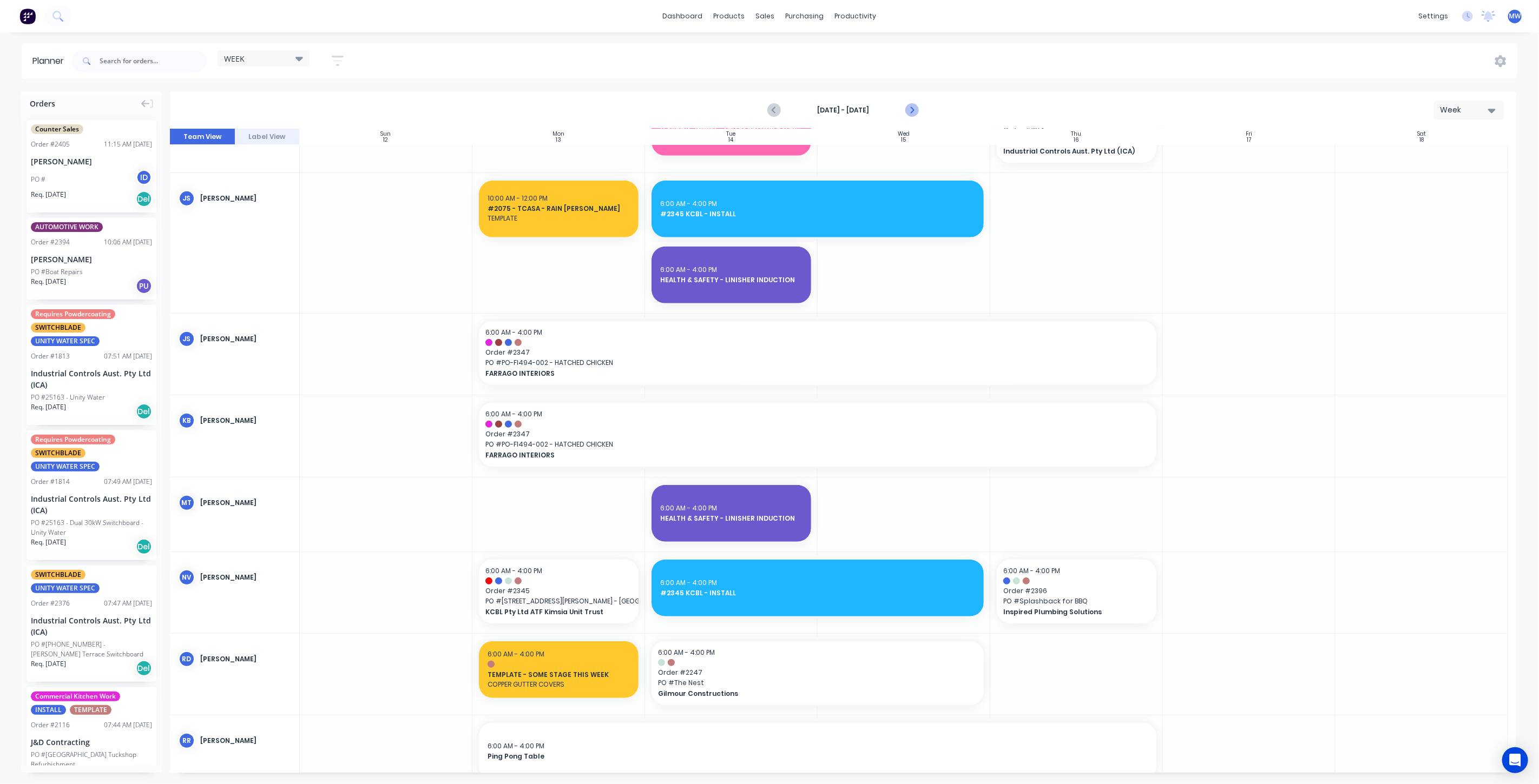
click at [912, 113] on icon "Next page" at bounding box center [911, 110] width 13 height 13
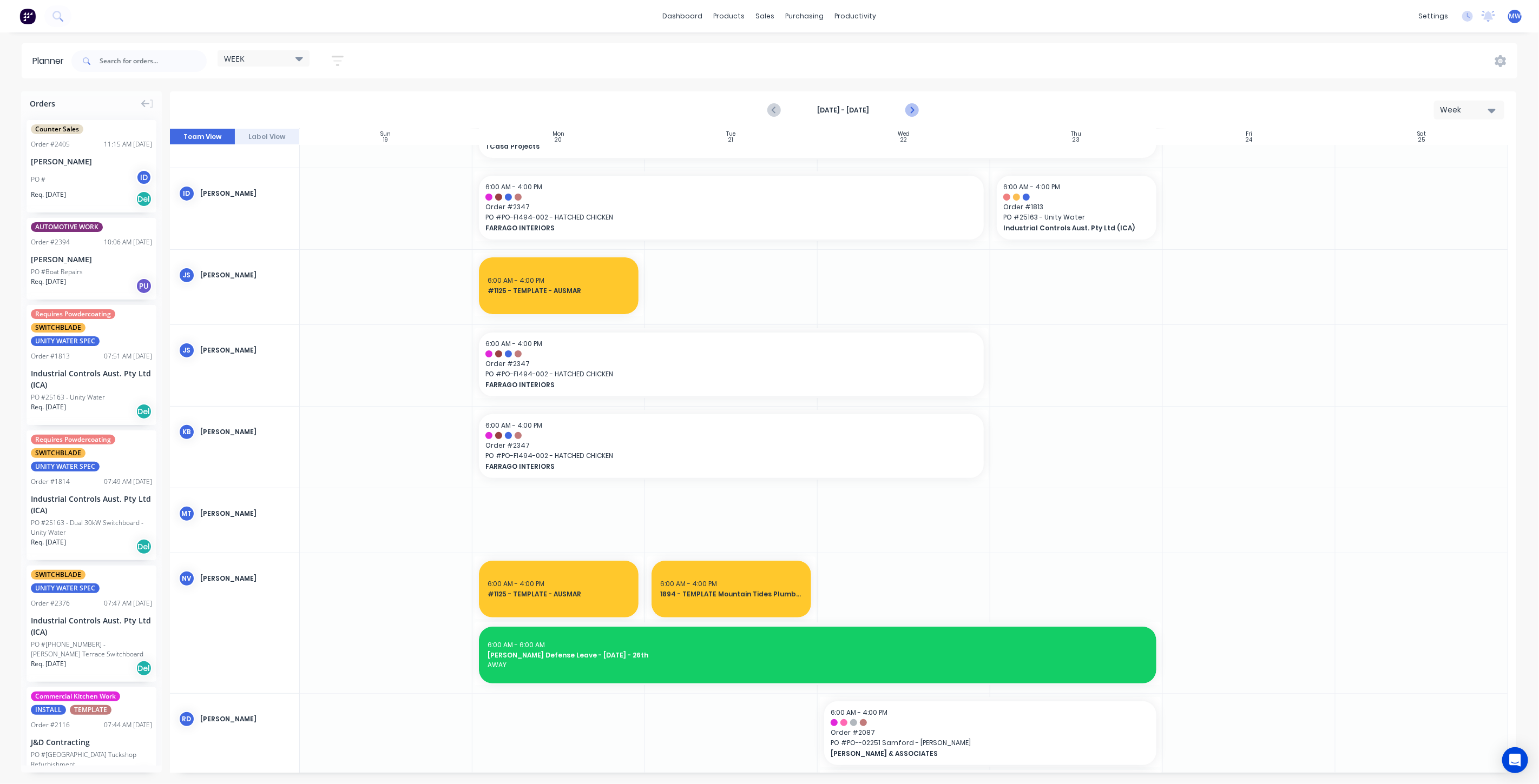
scroll to position [215, 0]
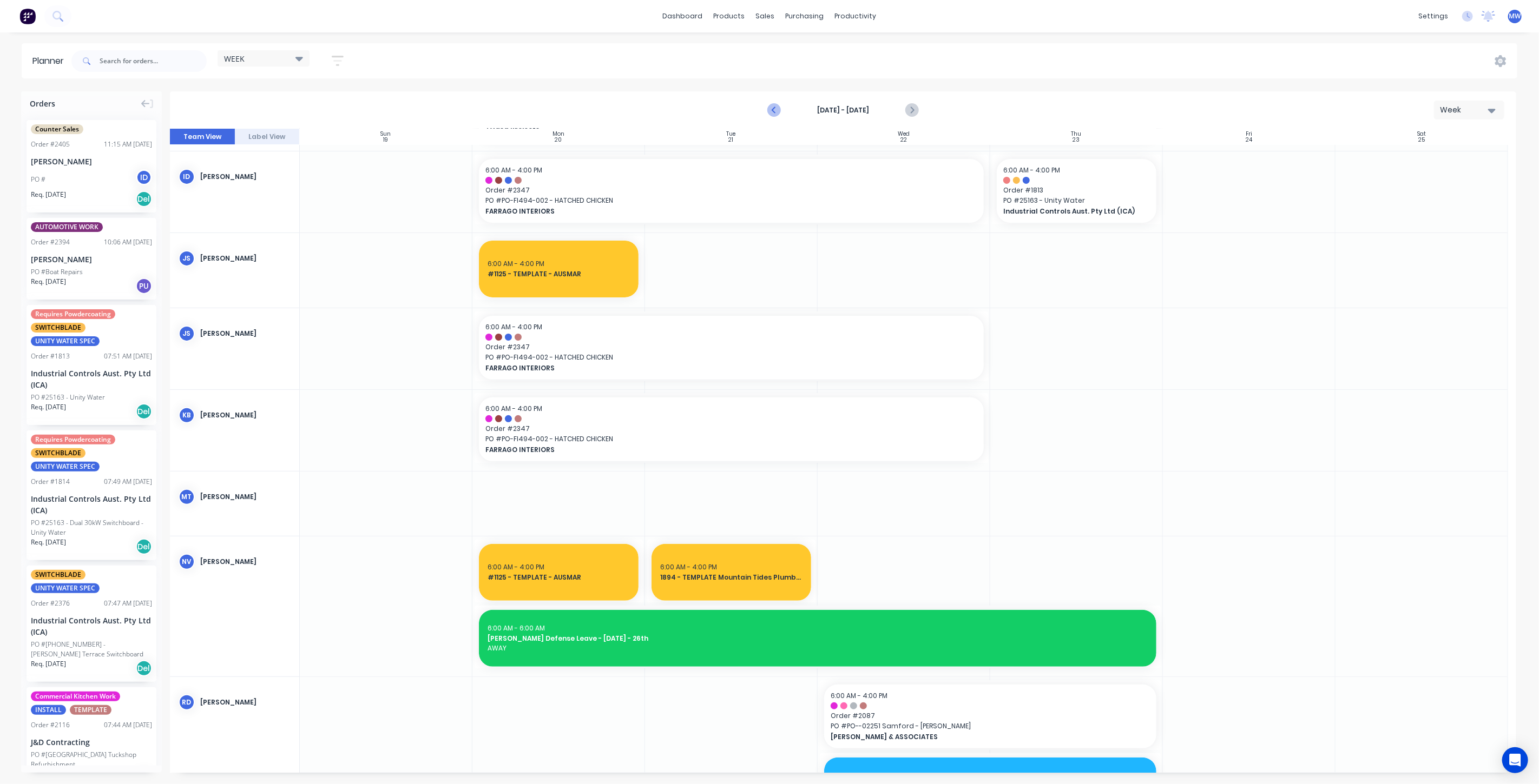
click at [769, 112] on icon "Previous page" at bounding box center [774, 110] width 13 height 13
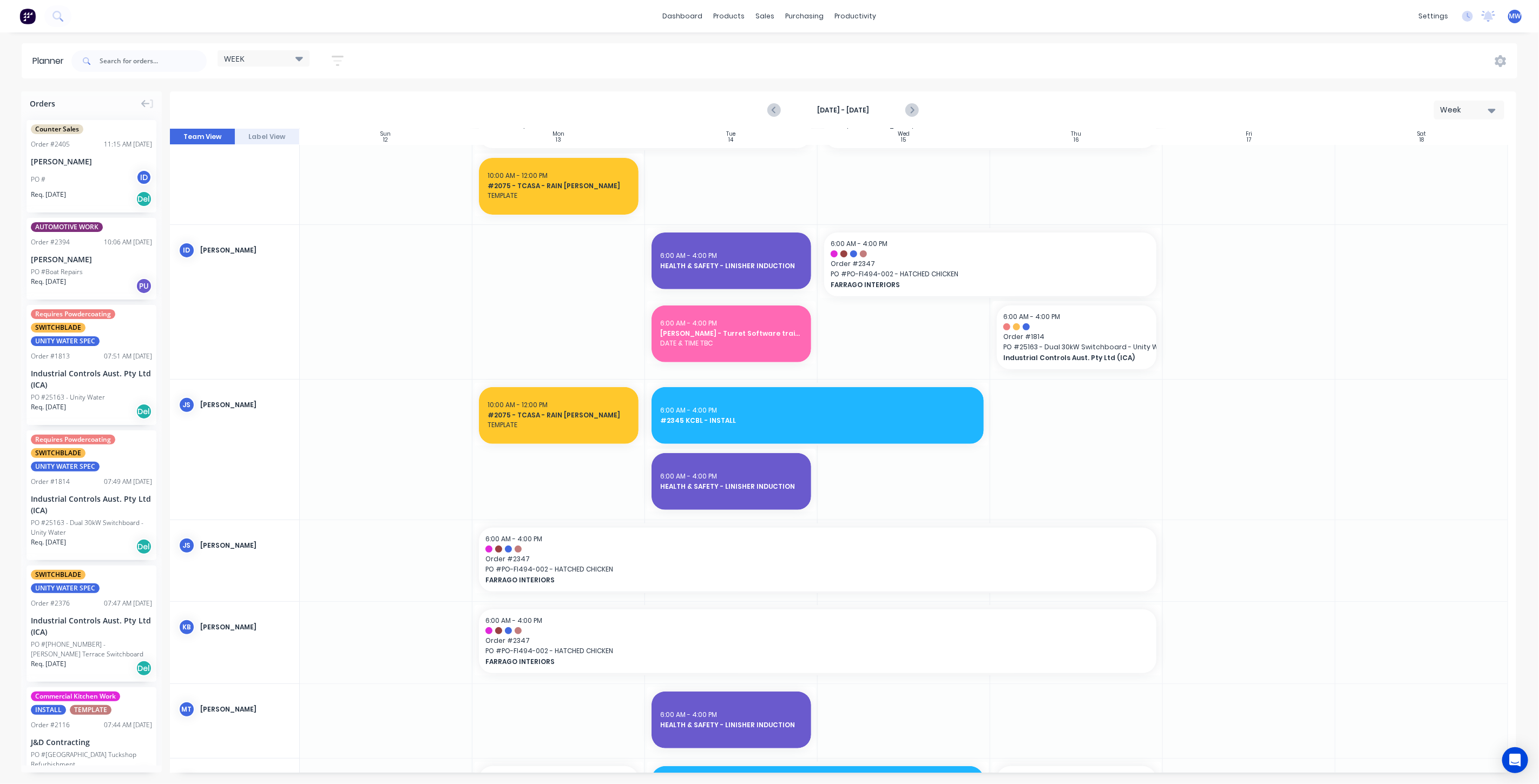
scroll to position [347, 0]
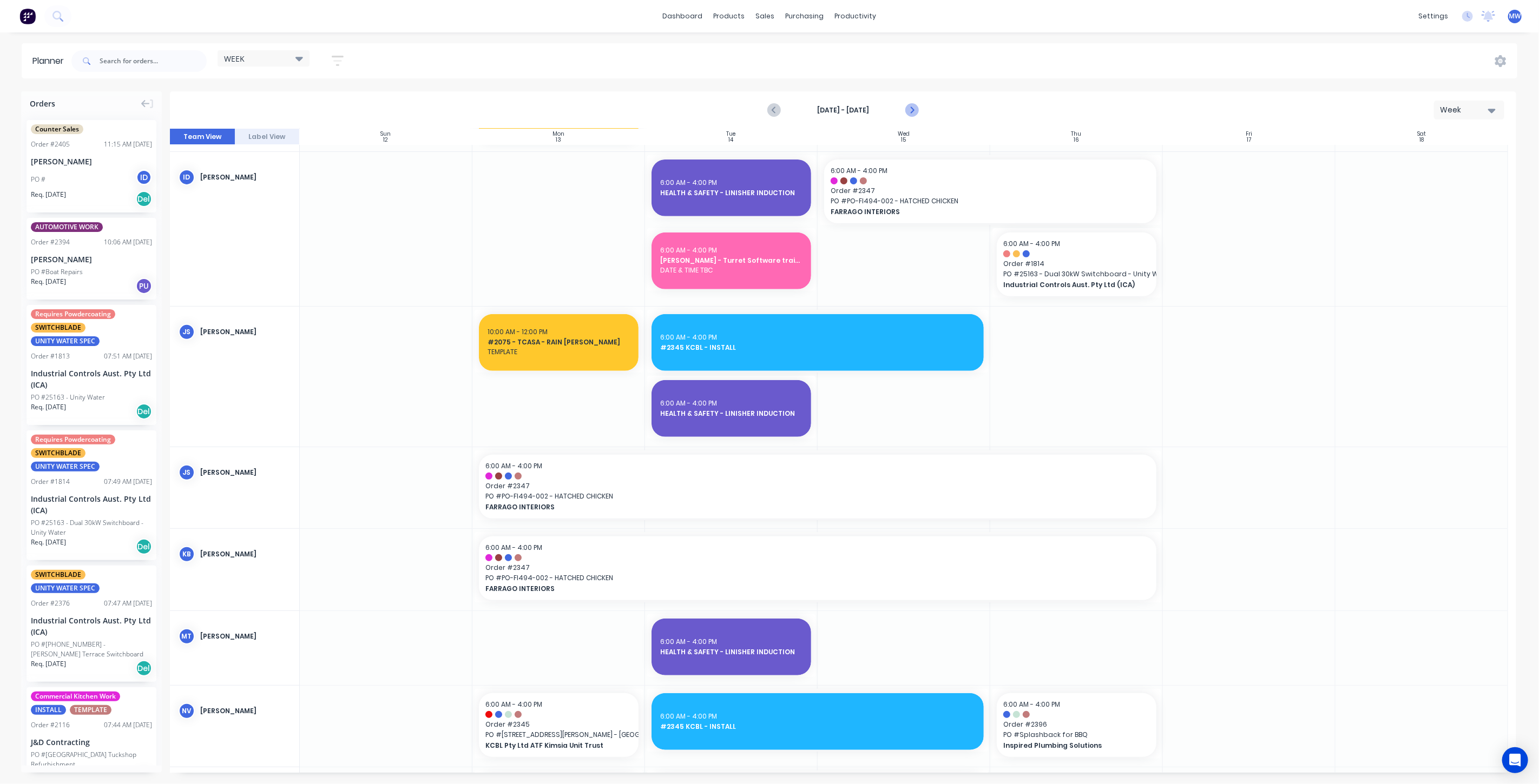
click at [912, 110] on icon "Next page" at bounding box center [912, 110] width 5 height 8
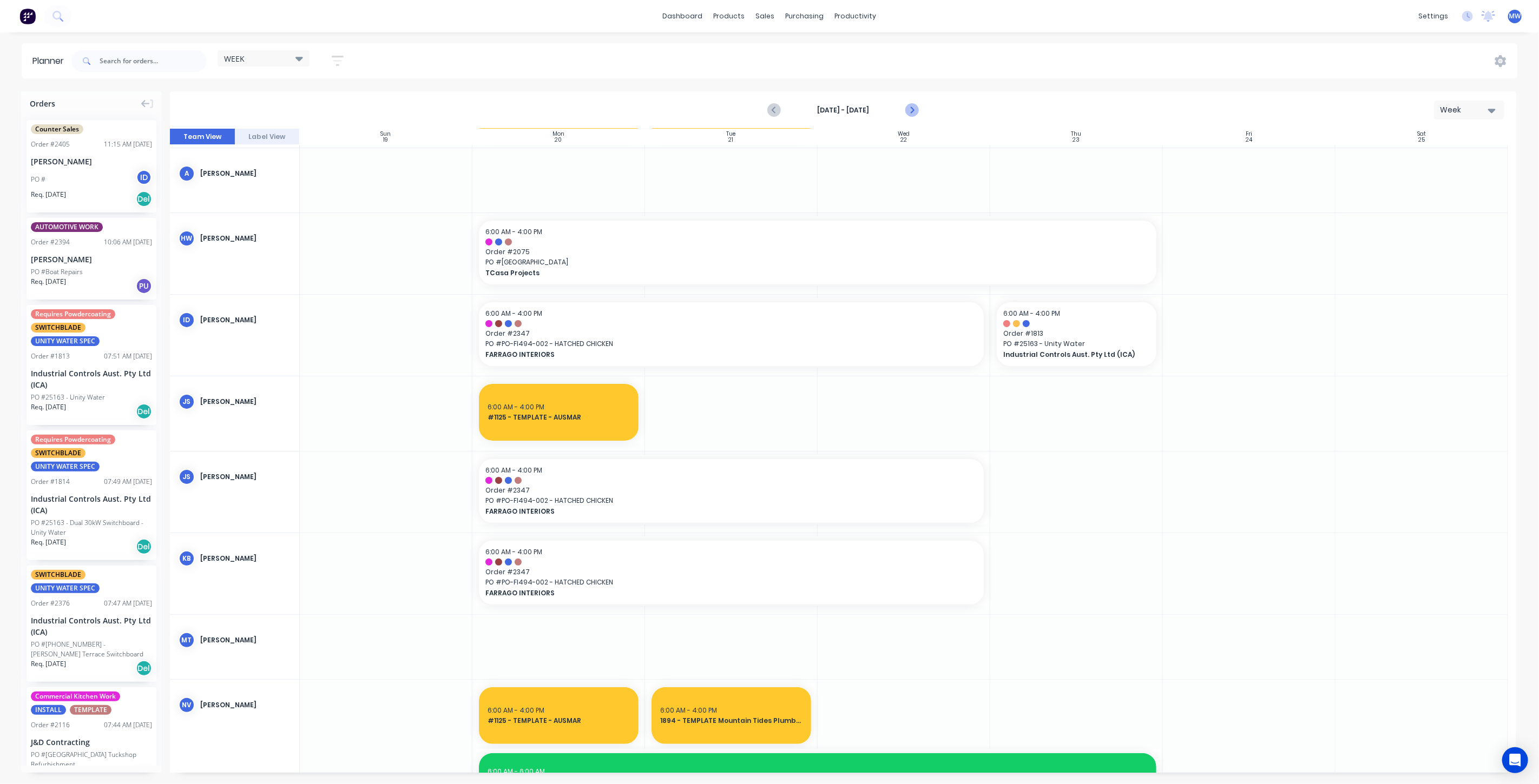
click at [912, 110] on icon "Next page" at bounding box center [912, 110] width 5 height 8
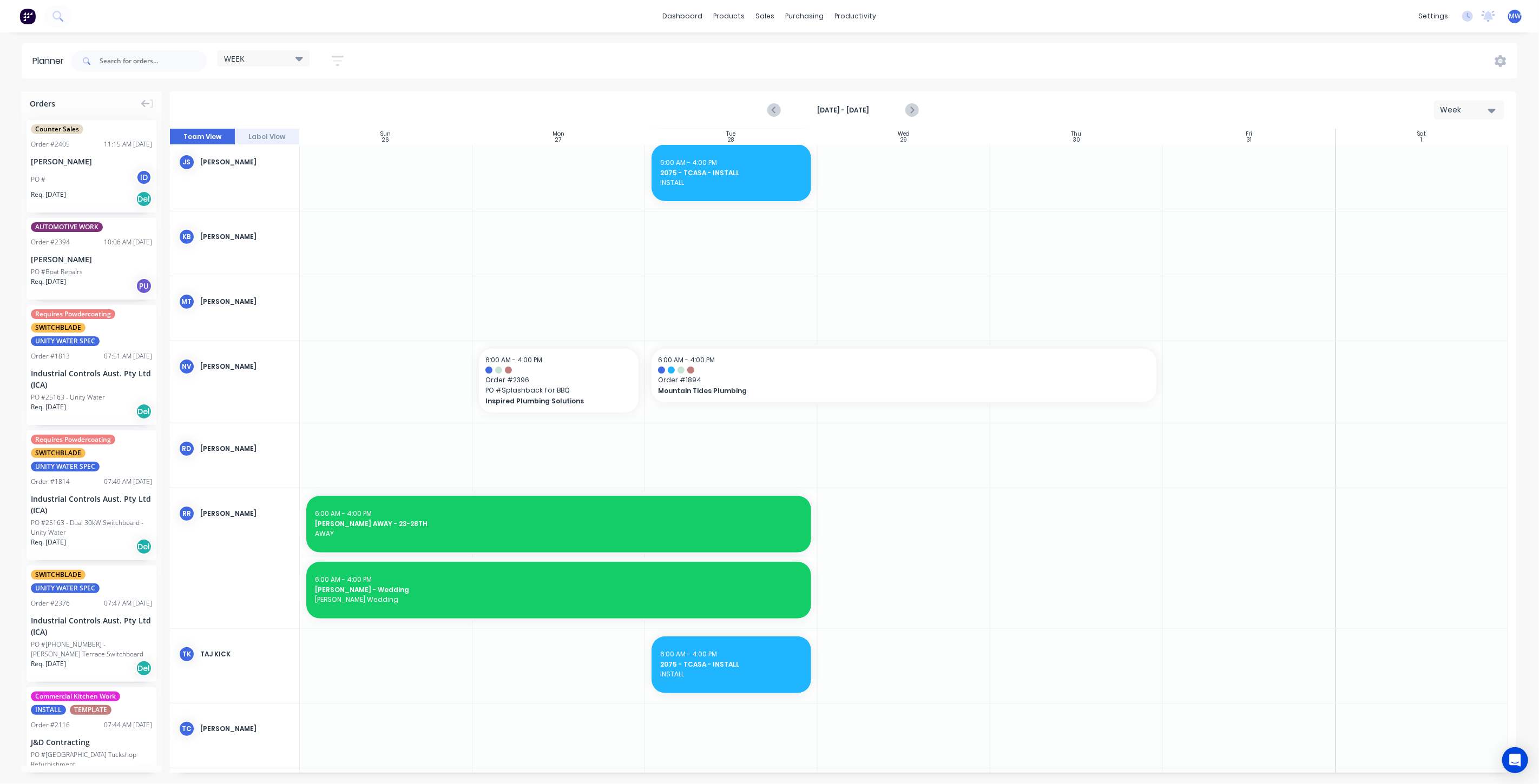
scroll to position [362, 0]
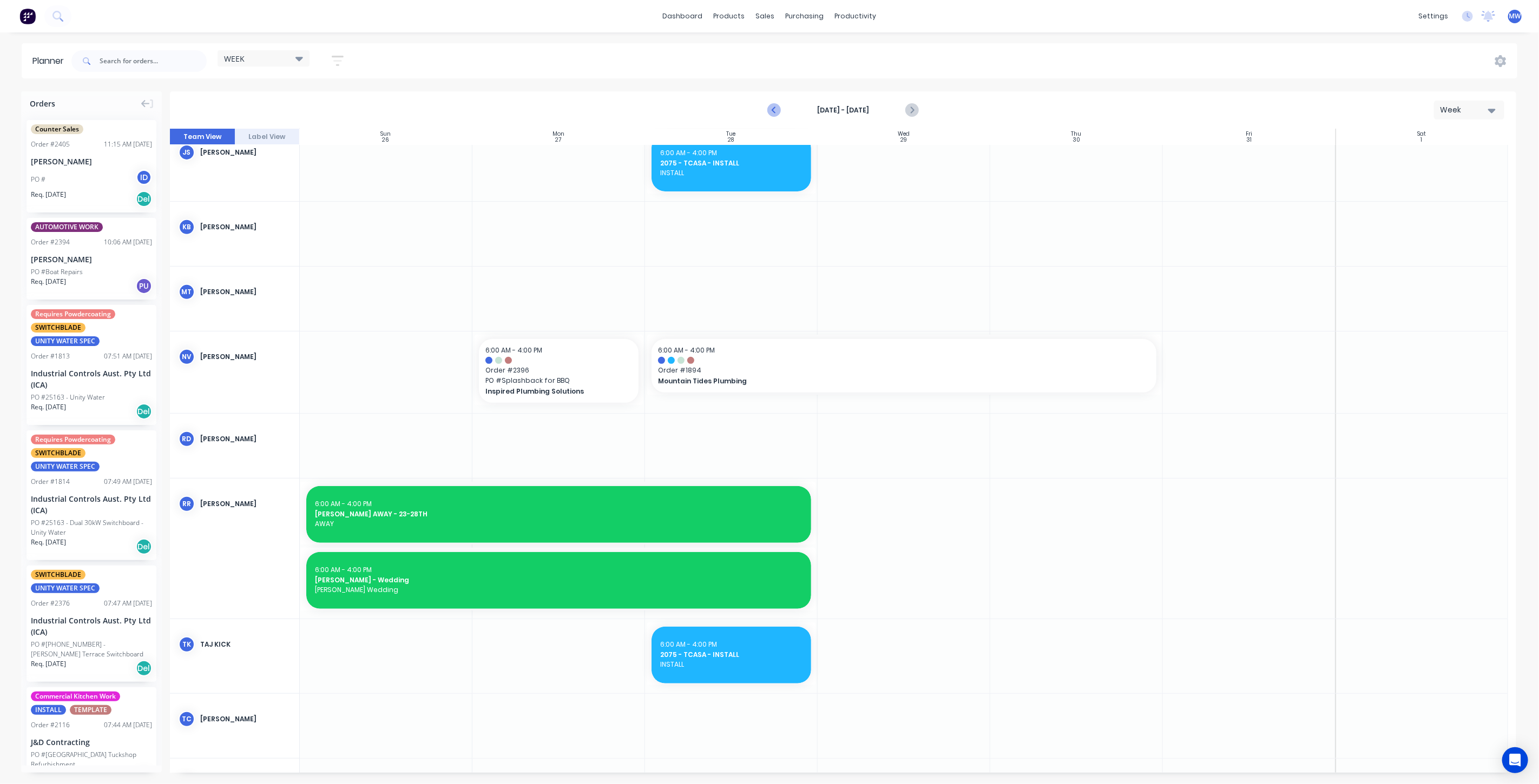
click at [778, 106] on icon "Previous page" at bounding box center [774, 110] width 13 height 13
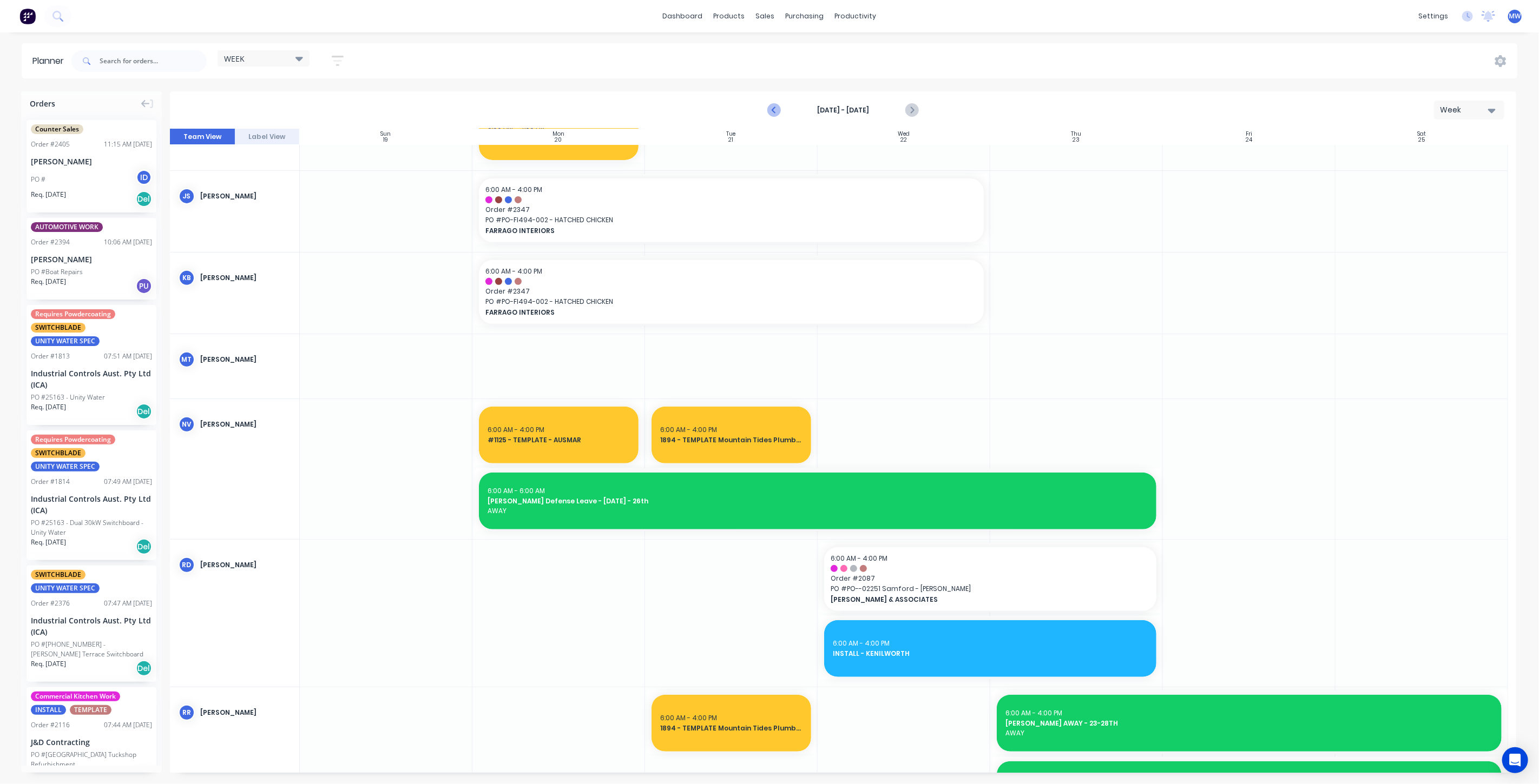
scroll to position [402, 0]
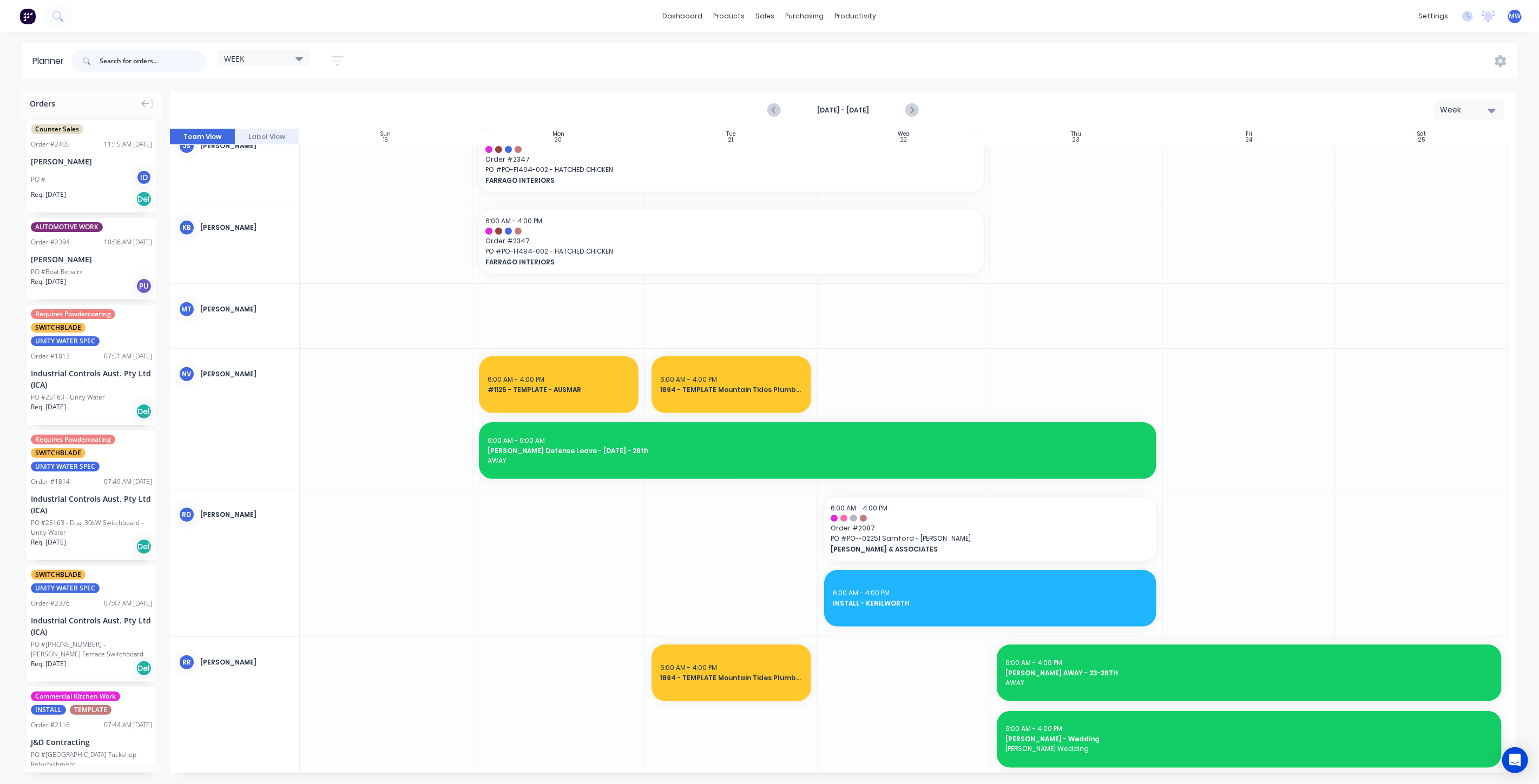
click at [186, 56] on input "text" at bounding box center [153, 61] width 107 height 21
type input "1125"
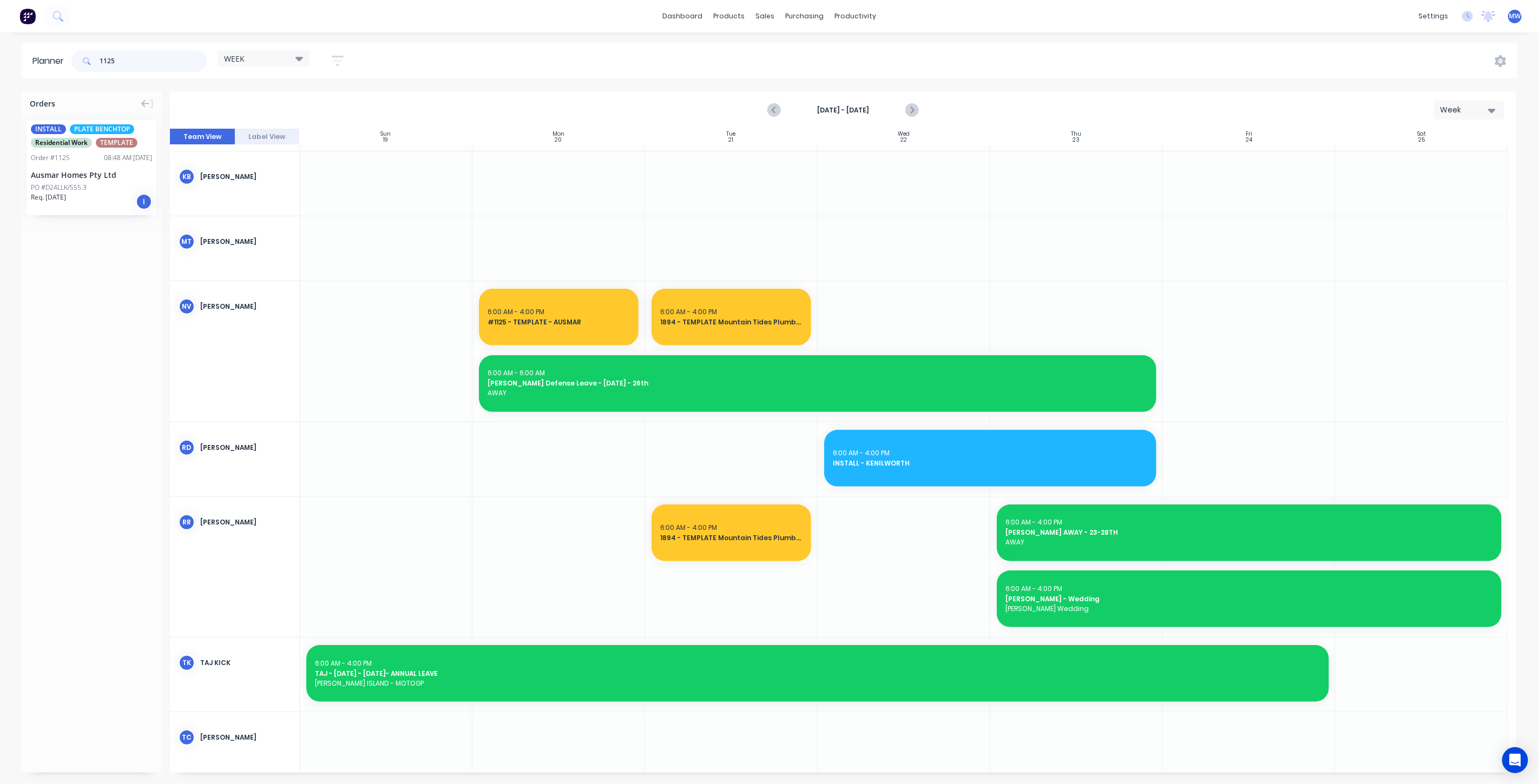
scroll to position [352, 0]
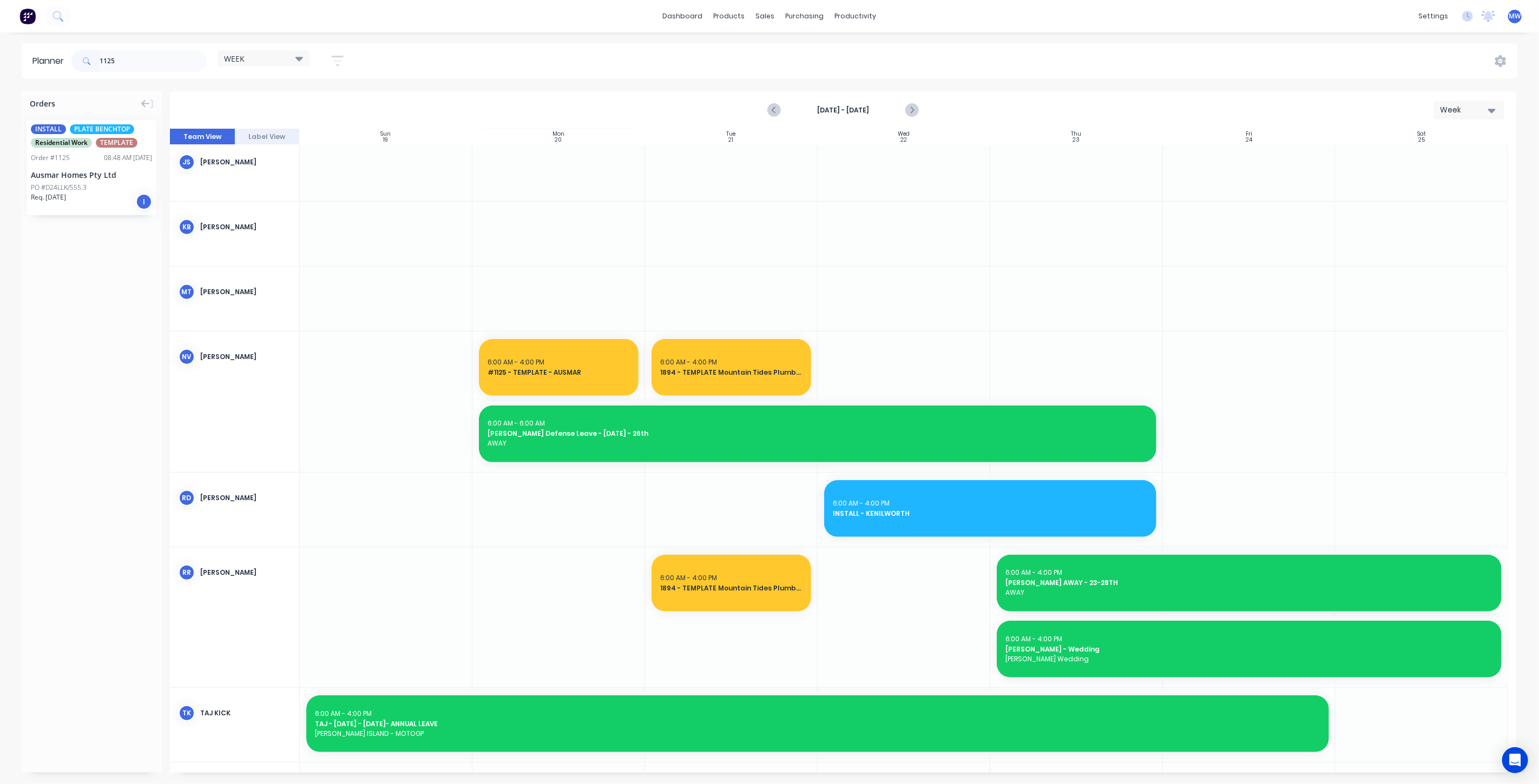
click at [86, 193] on div "Req. [DATE] I" at bounding box center [91, 201] width 121 height 19
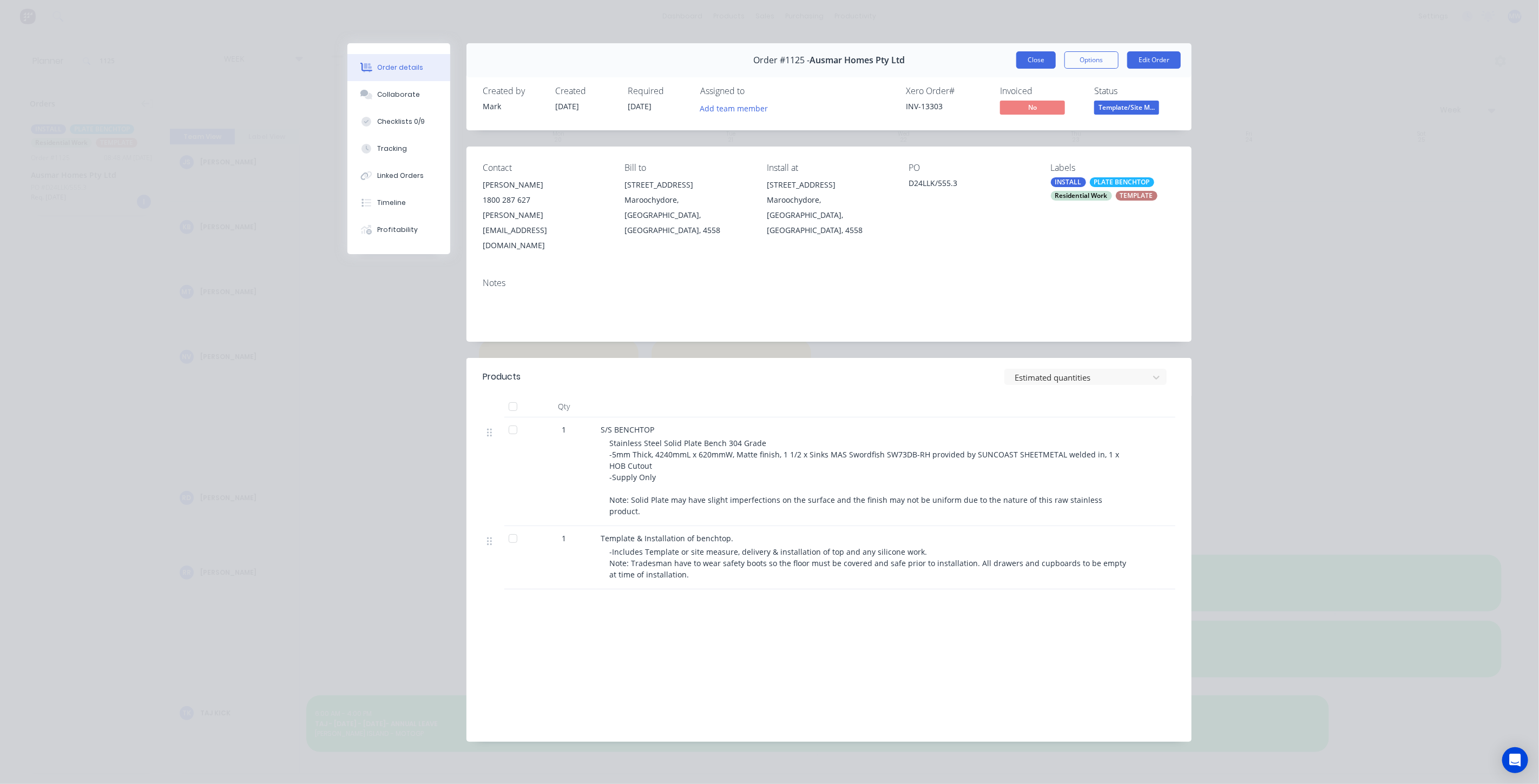
click at [1041, 61] on button "Close" at bounding box center [1036, 60] width 39 height 17
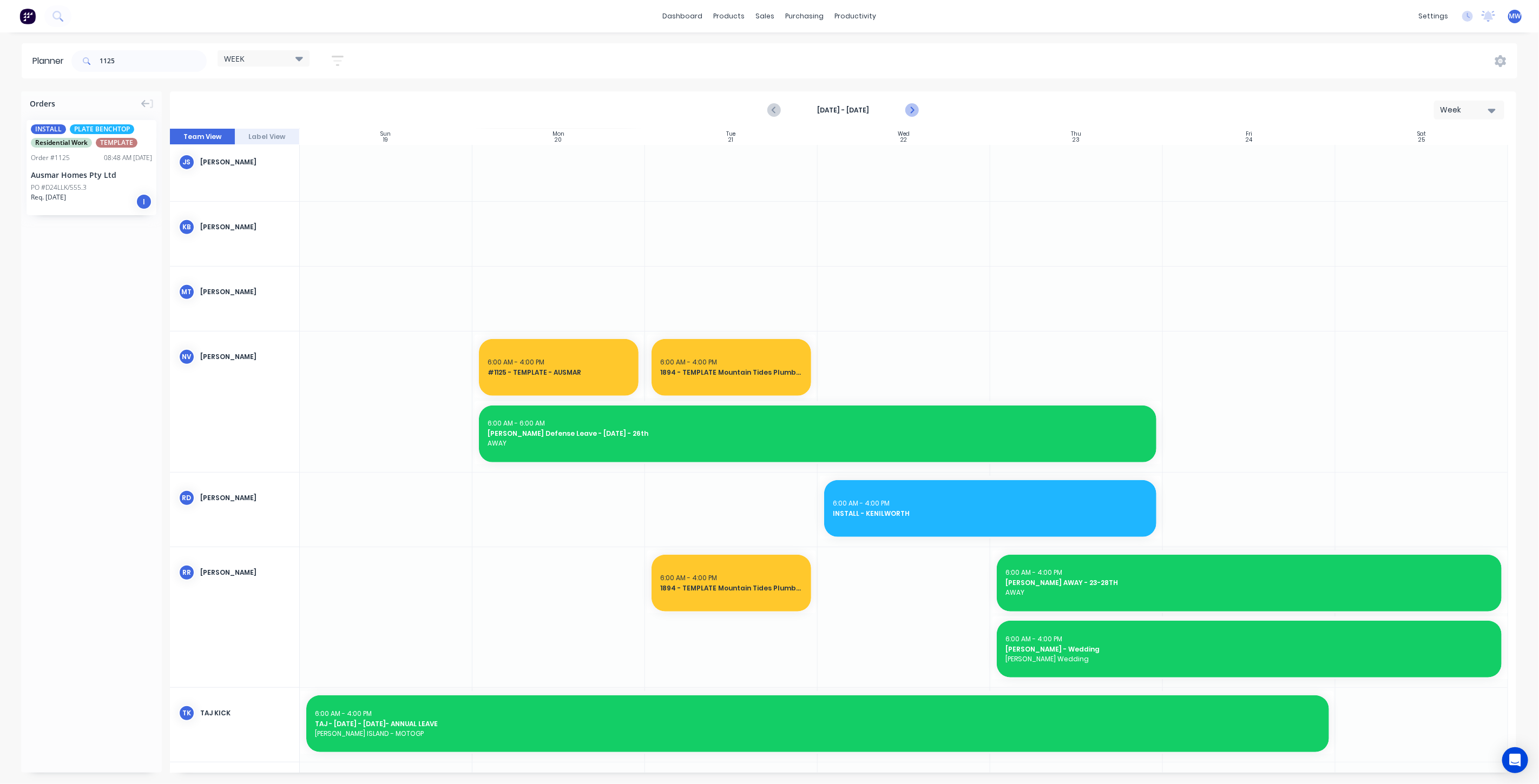
click at [913, 112] on icon "Next page" at bounding box center [911, 110] width 13 height 13
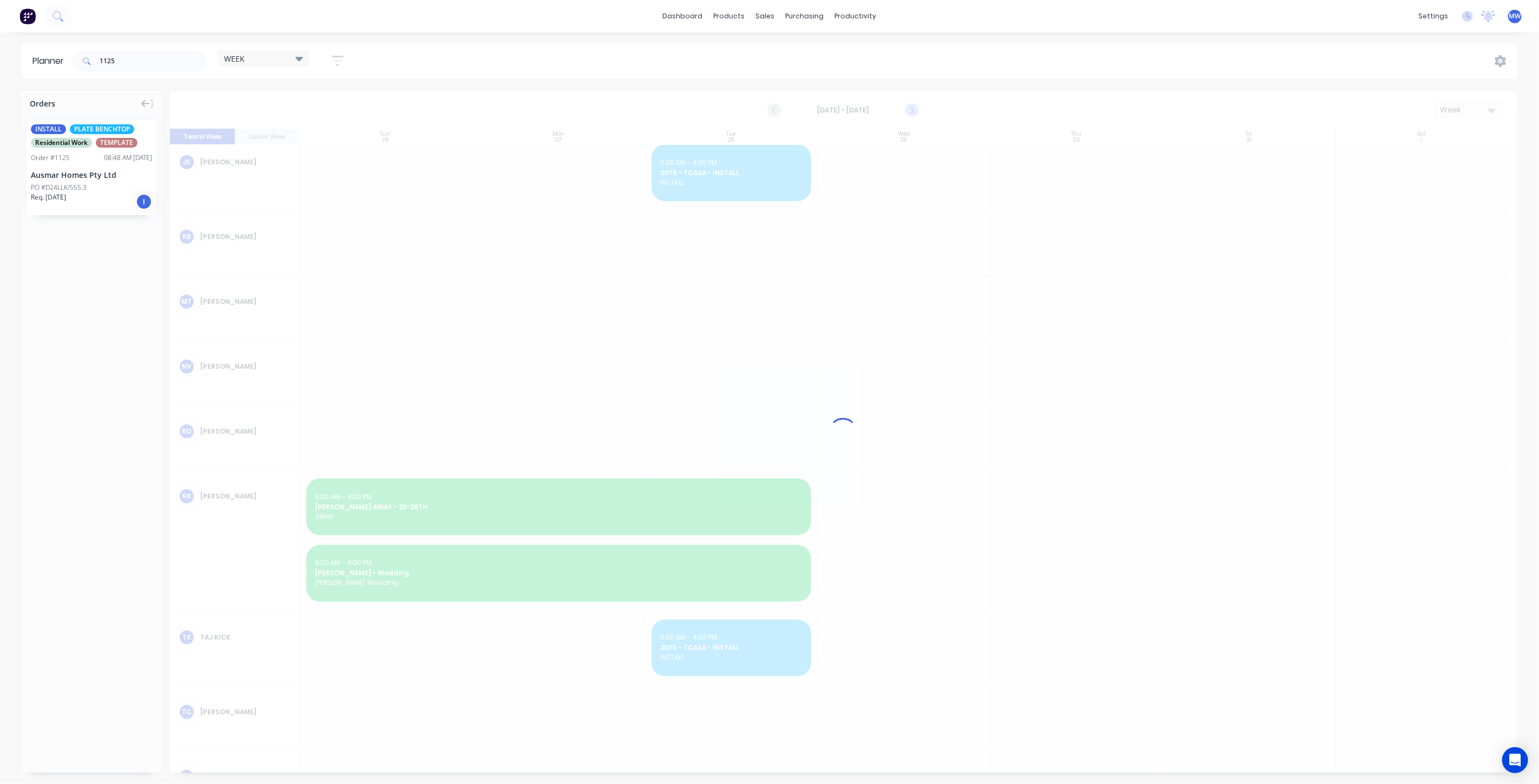
scroll to position [362, 0]
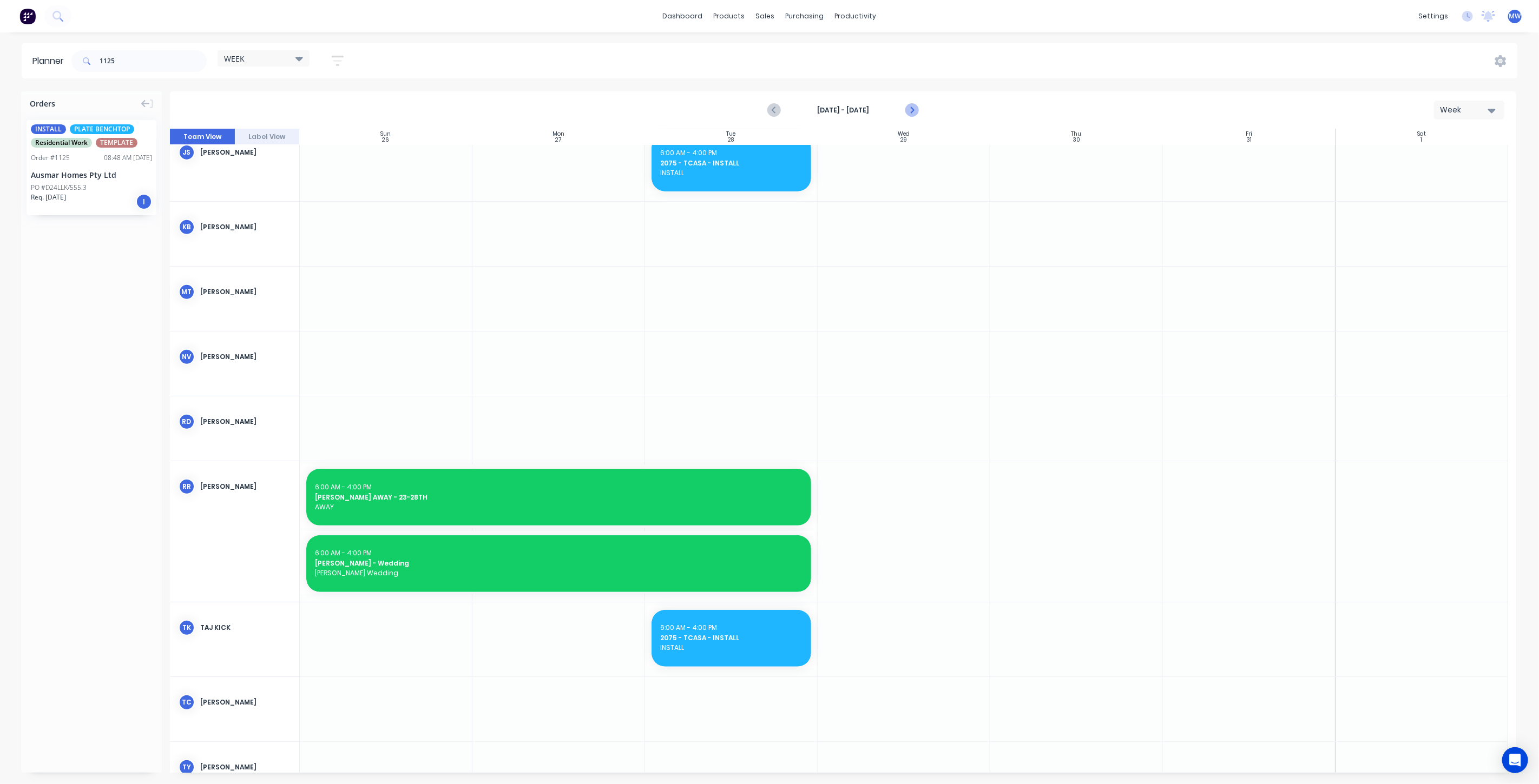
click at [913, 112] on icon "Next page" at bounding box center [911, 110] width 13 height 13
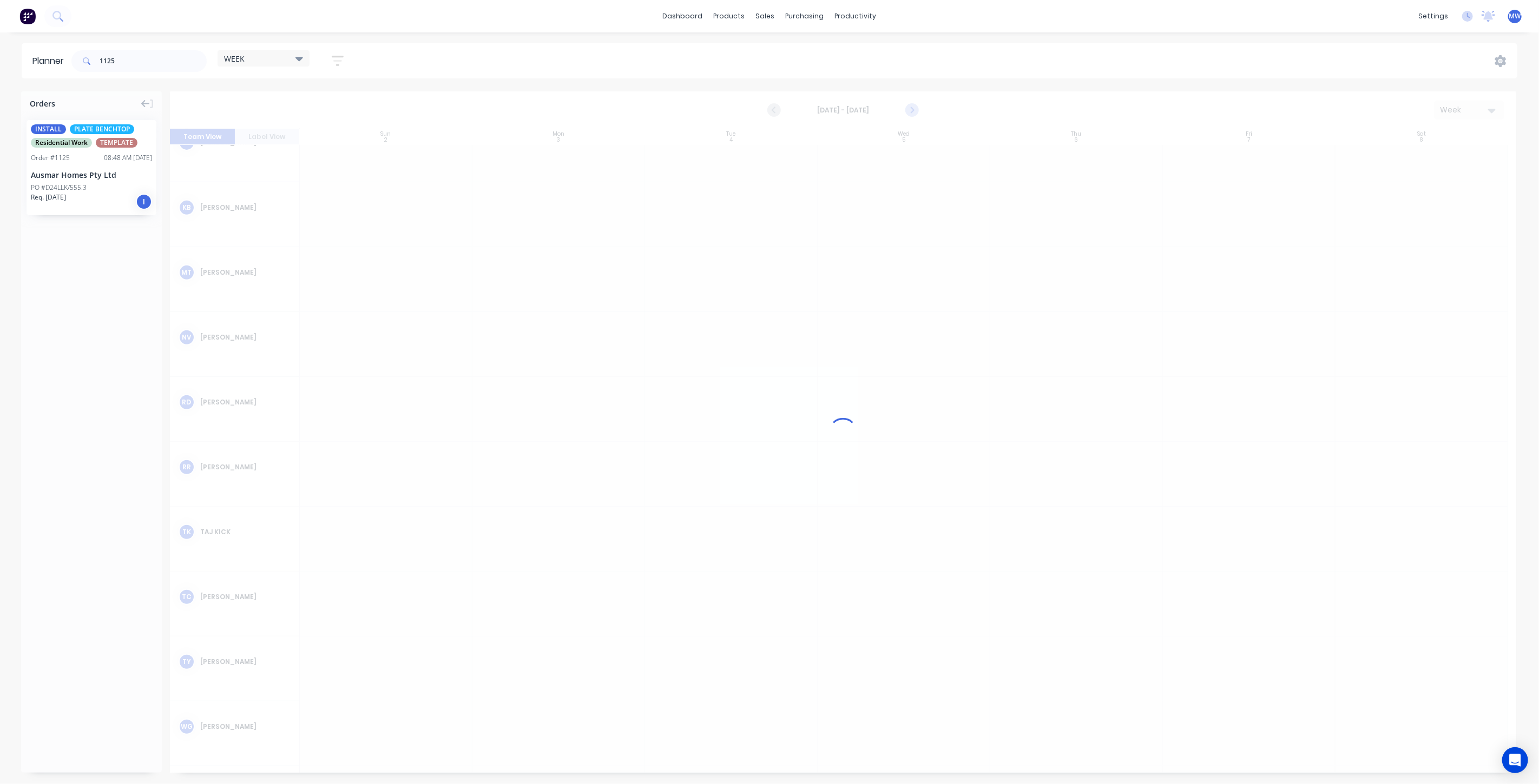
scroll to position [342, 0]
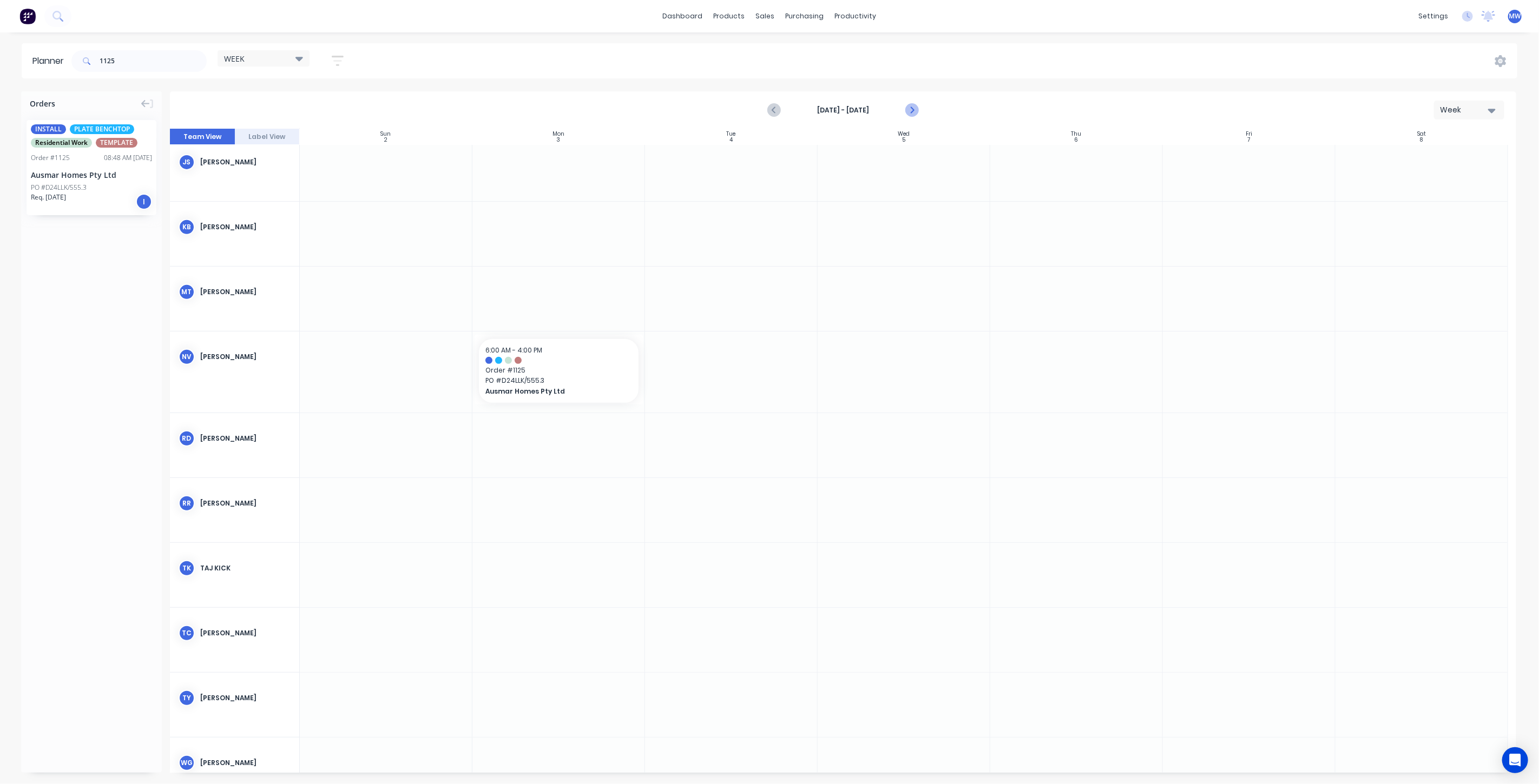
click at [913, 112] on icon "Next page" at bounding box center [911, 110] width 13 height 13
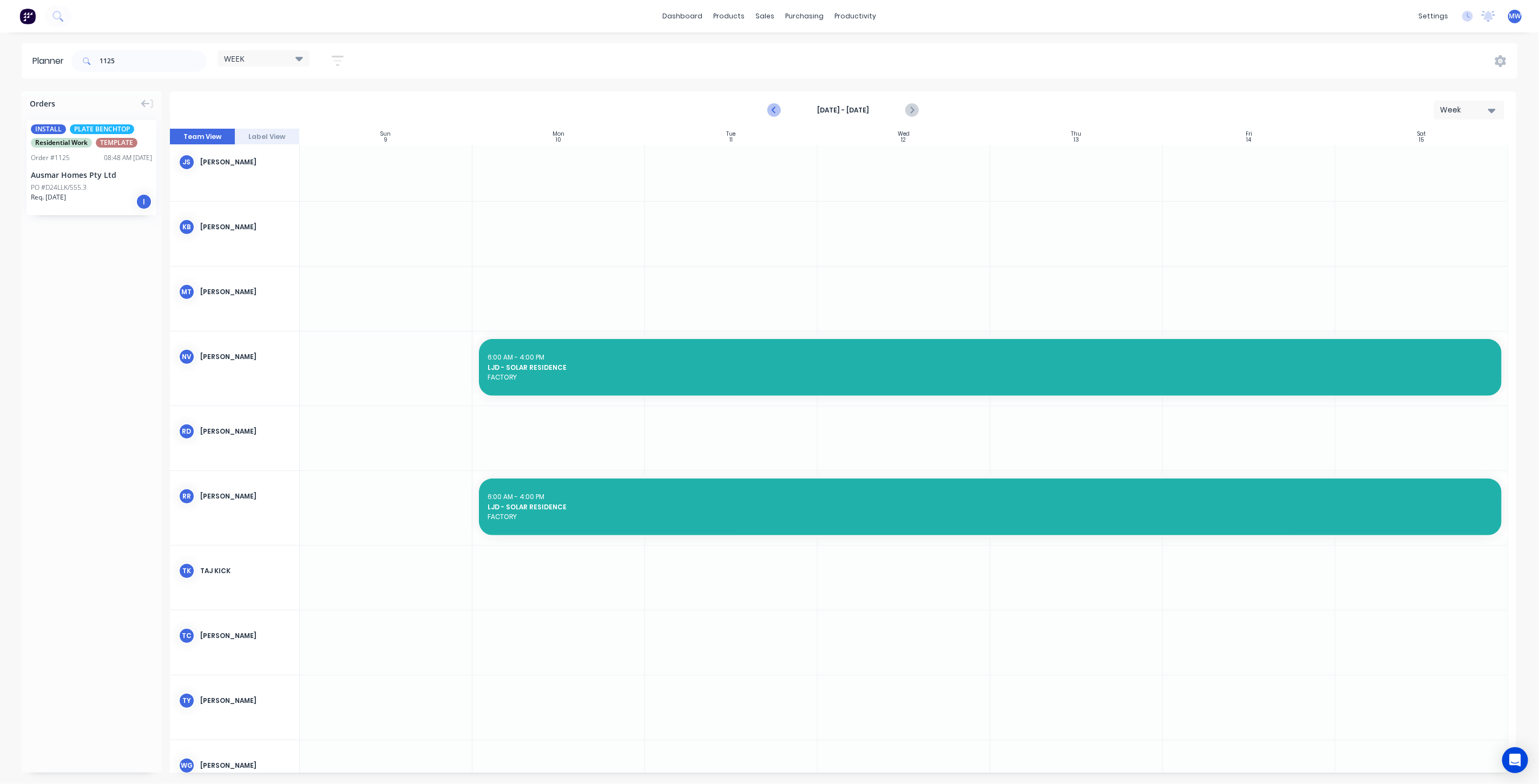
click at [777, 106] on icon "Previous page" at bounding box center [774, 110] width 13 height 13
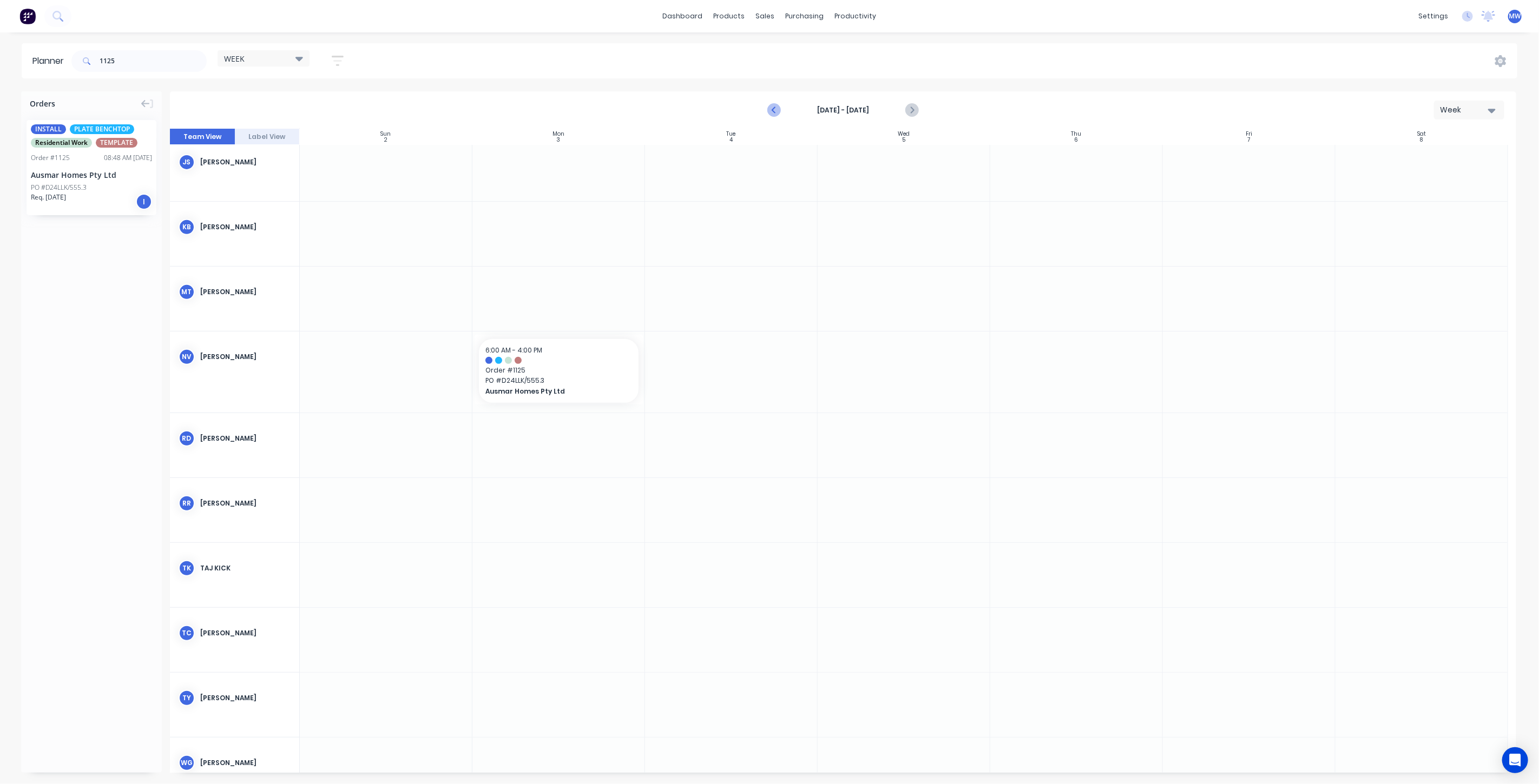
click at [774, 107] on icon "Previous page" at bounding box center [774, 110] width 13 height 13
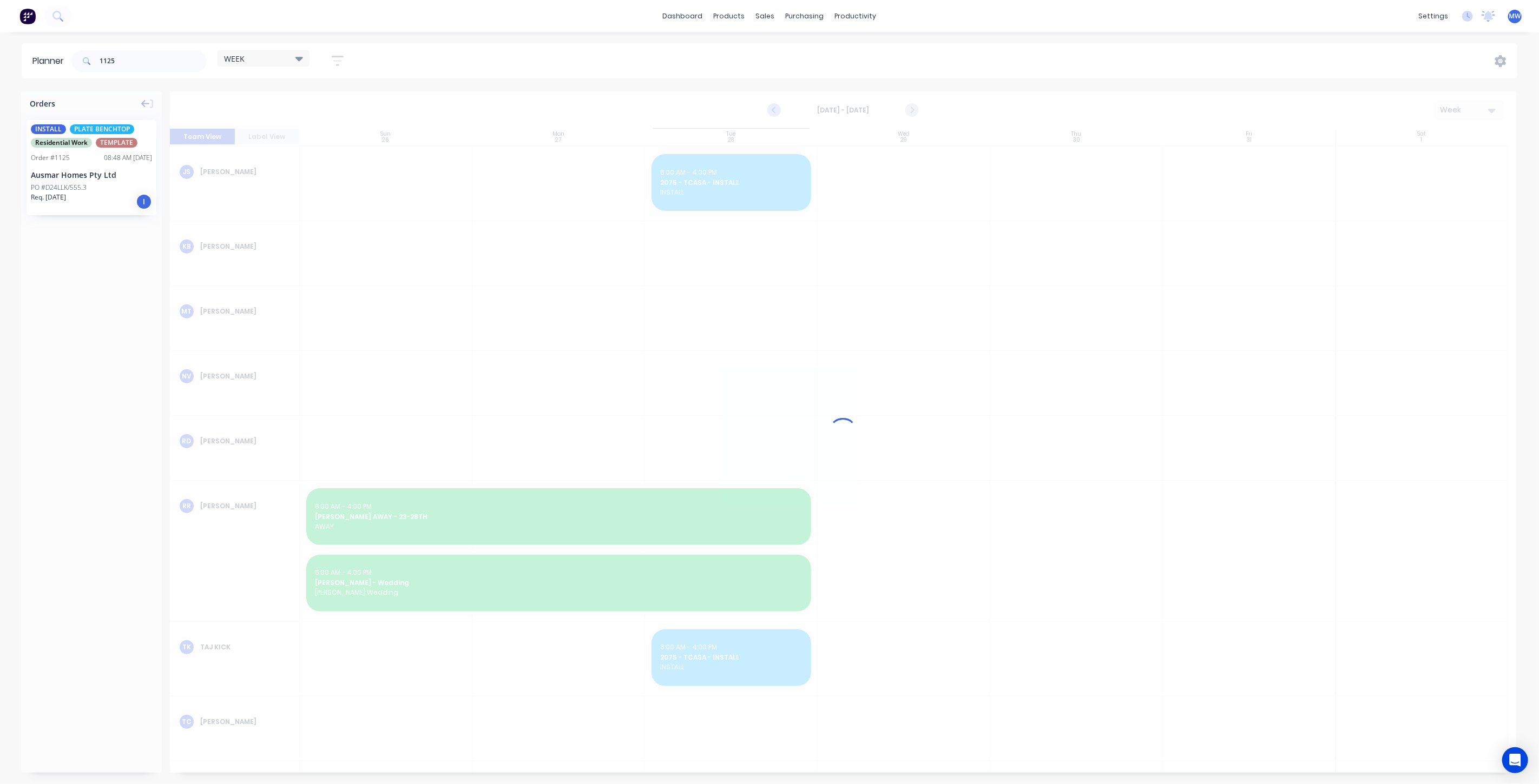
scroll to position [362, 0]
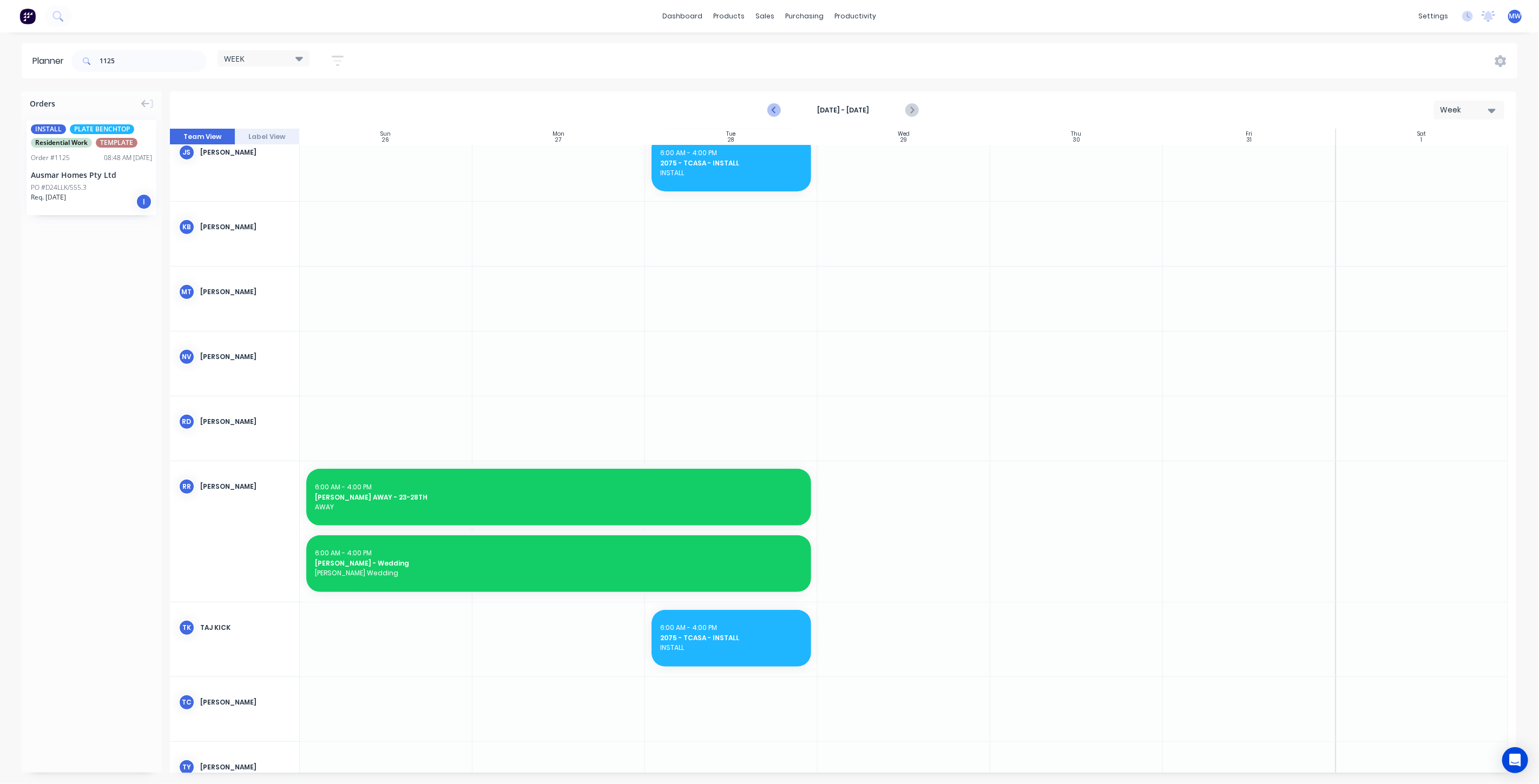
click at [774, 107] on icon "Previous page" at bounding box center [775, 110] width 5 height 8
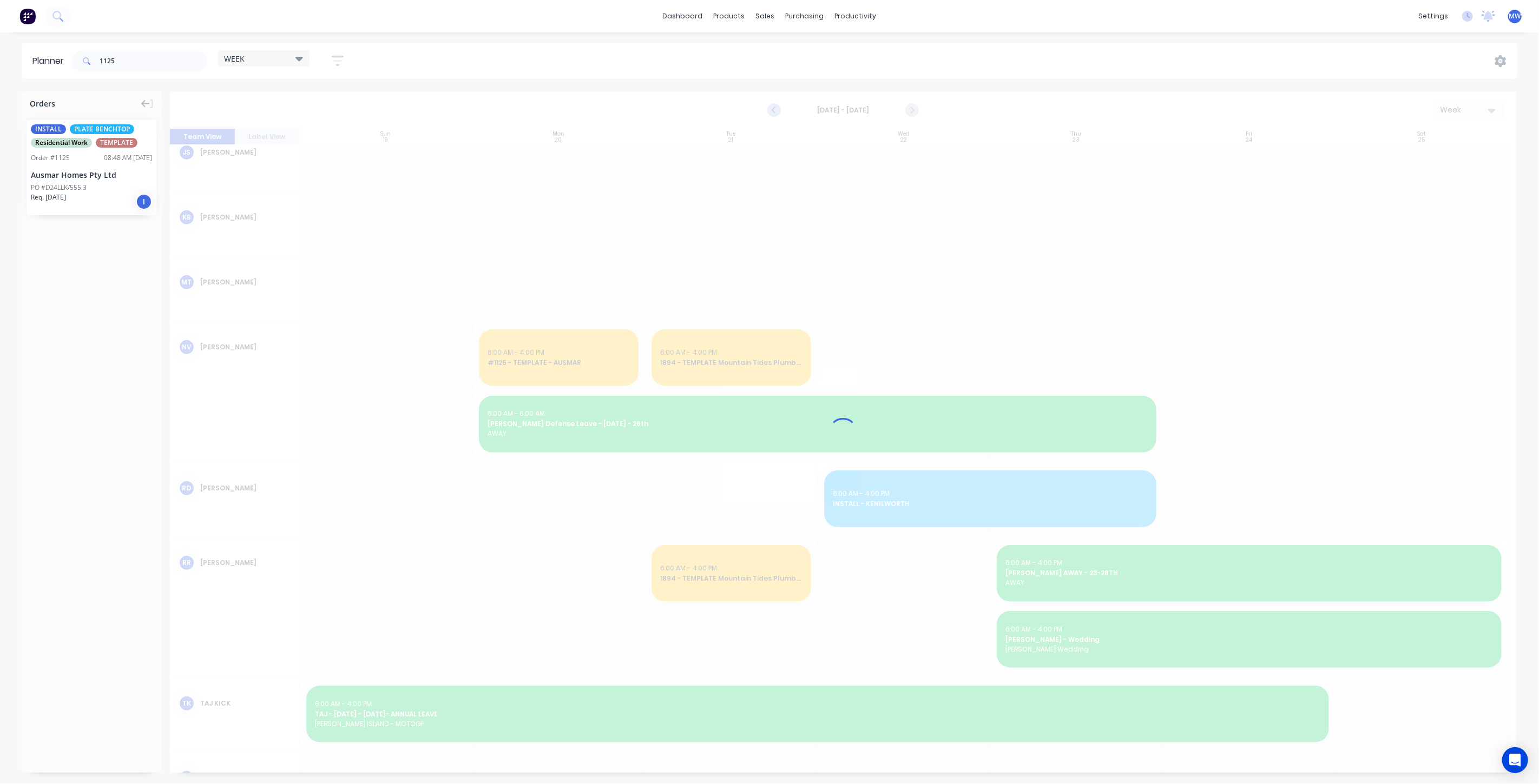
scroll to position [352, 0]
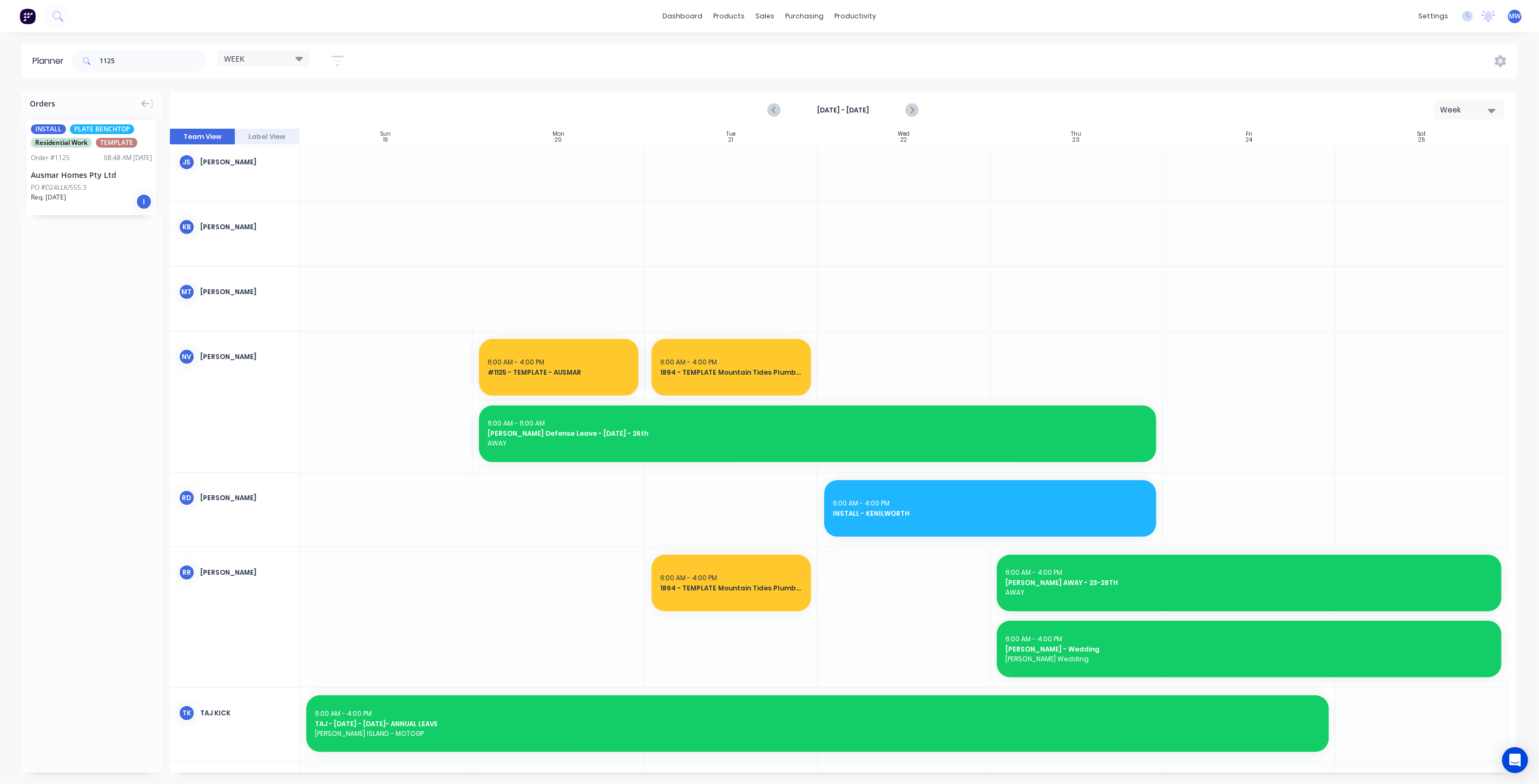
drag, startPoint x: 568, startPoint y: 370, endPoint x: 1141, endPoint y: 379, distance: 573.1
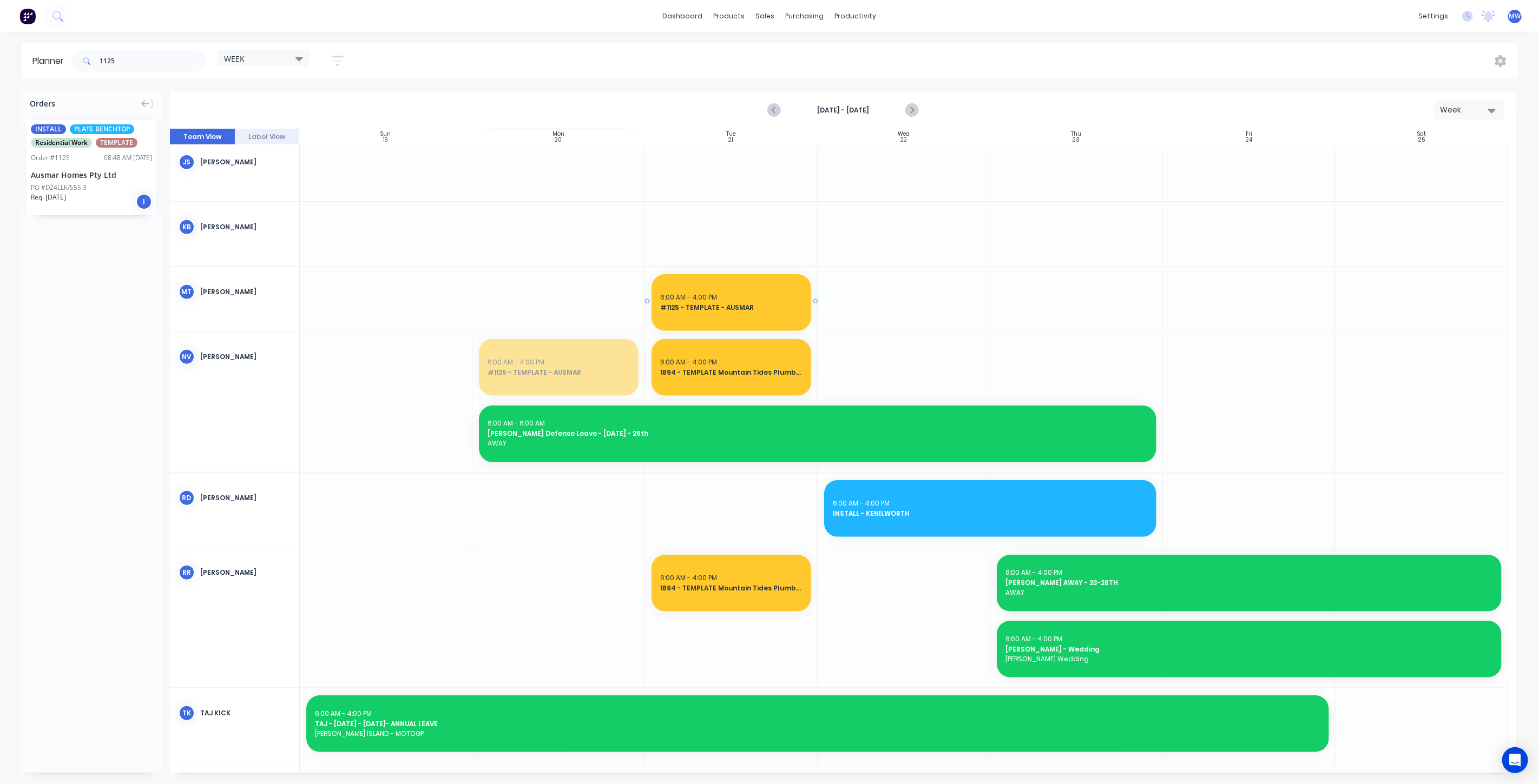
drag, startPoint x: 539, startPoint y: 365, endPoint x: 814, endPoint y: 327, distance: 277.6
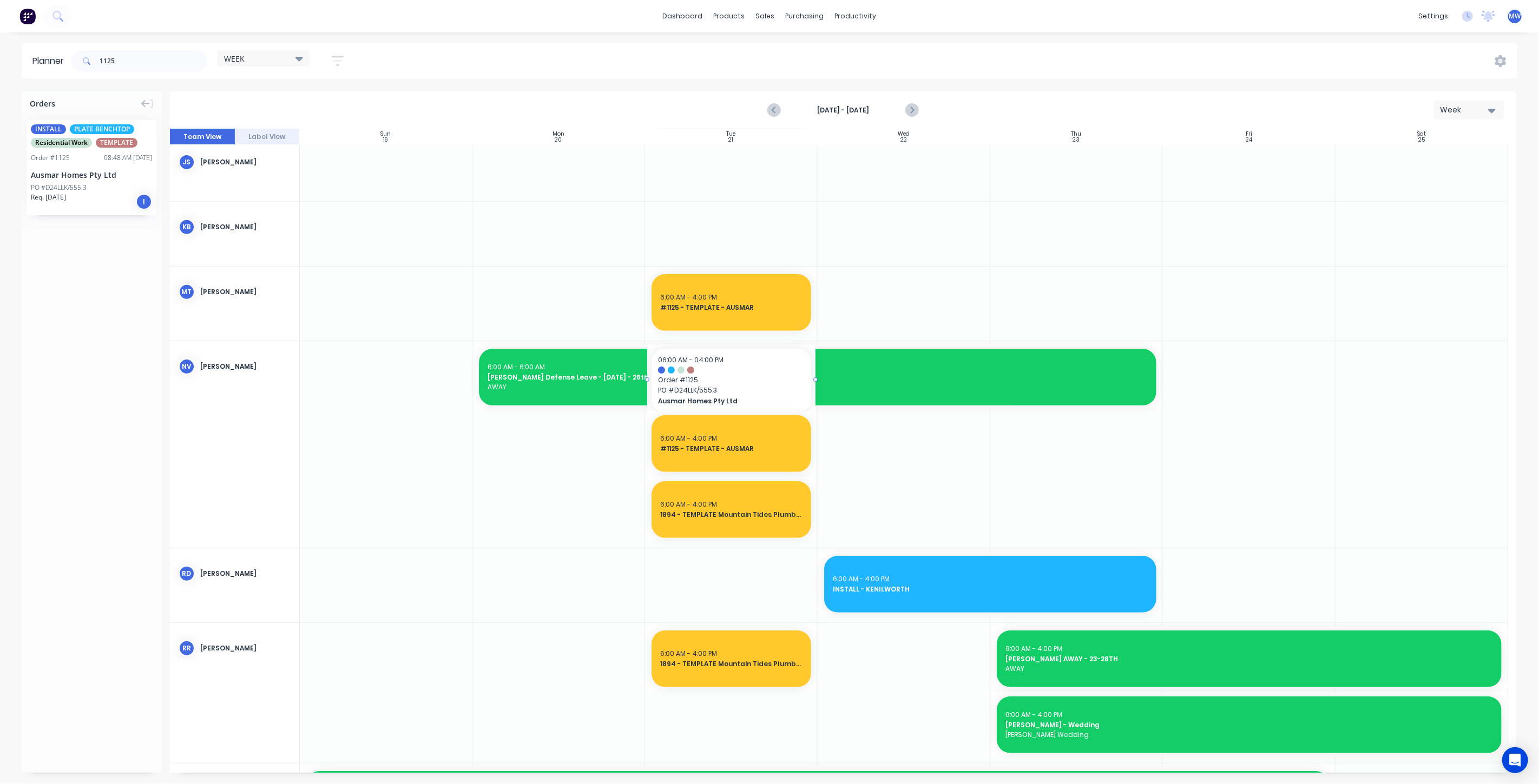
drag, startPoint x: 81, startPoint y: 170, endPoint x: 747, endPoint y: 417, distance: 710.3
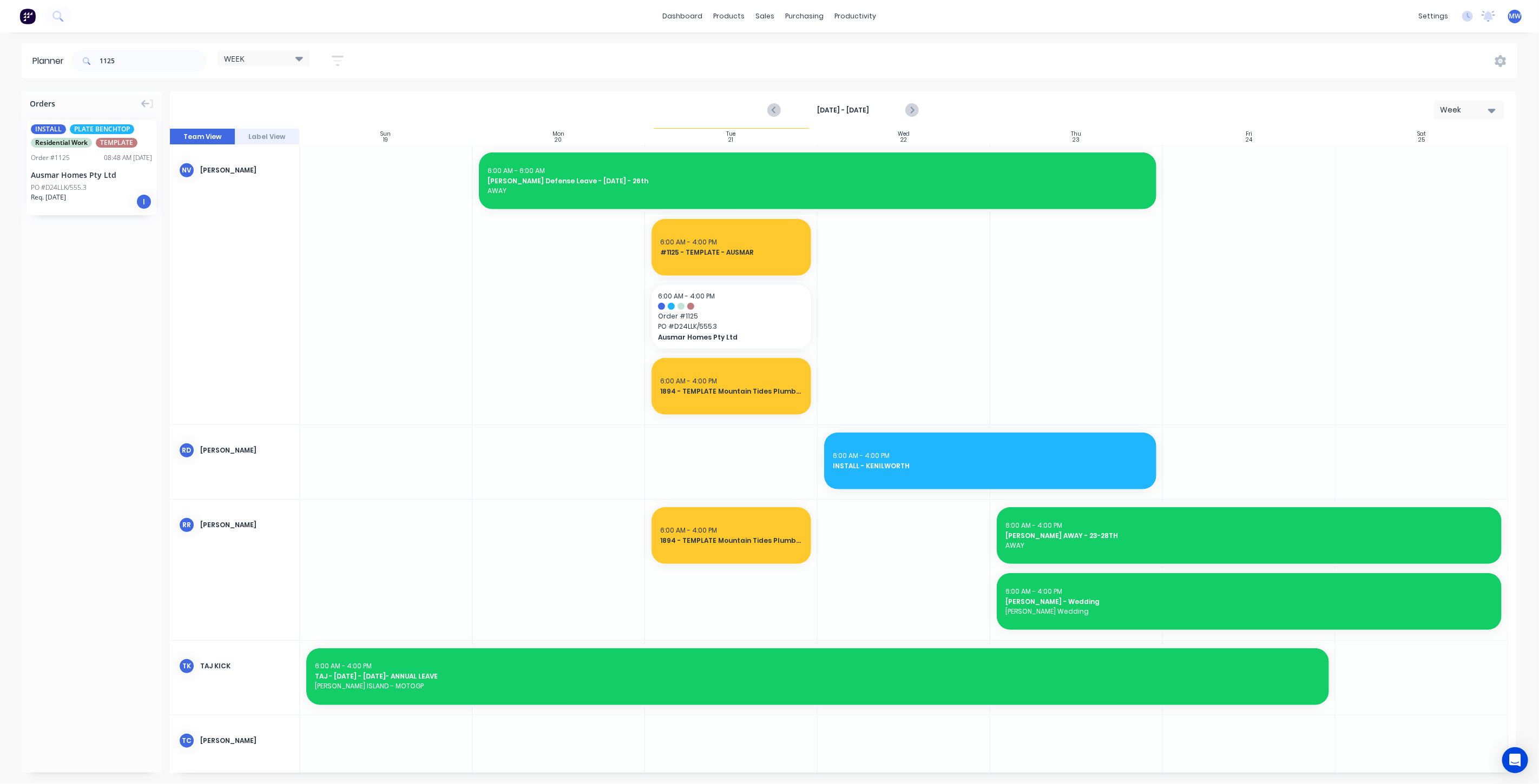
scroll to position [533, 0]
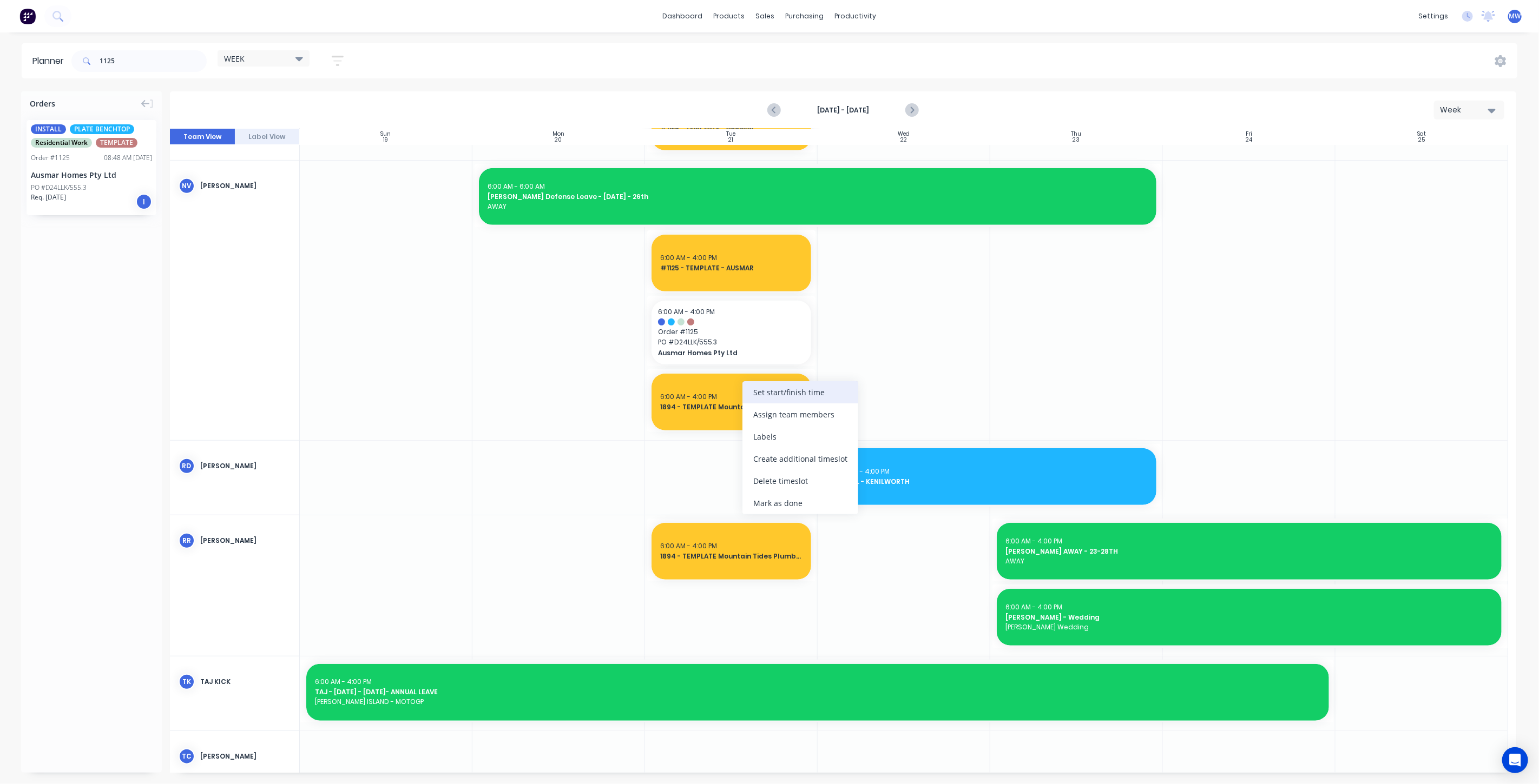
click at [787, 398] on div "Set start/finish time" at bounding box center [801, 392] width 116 height 22
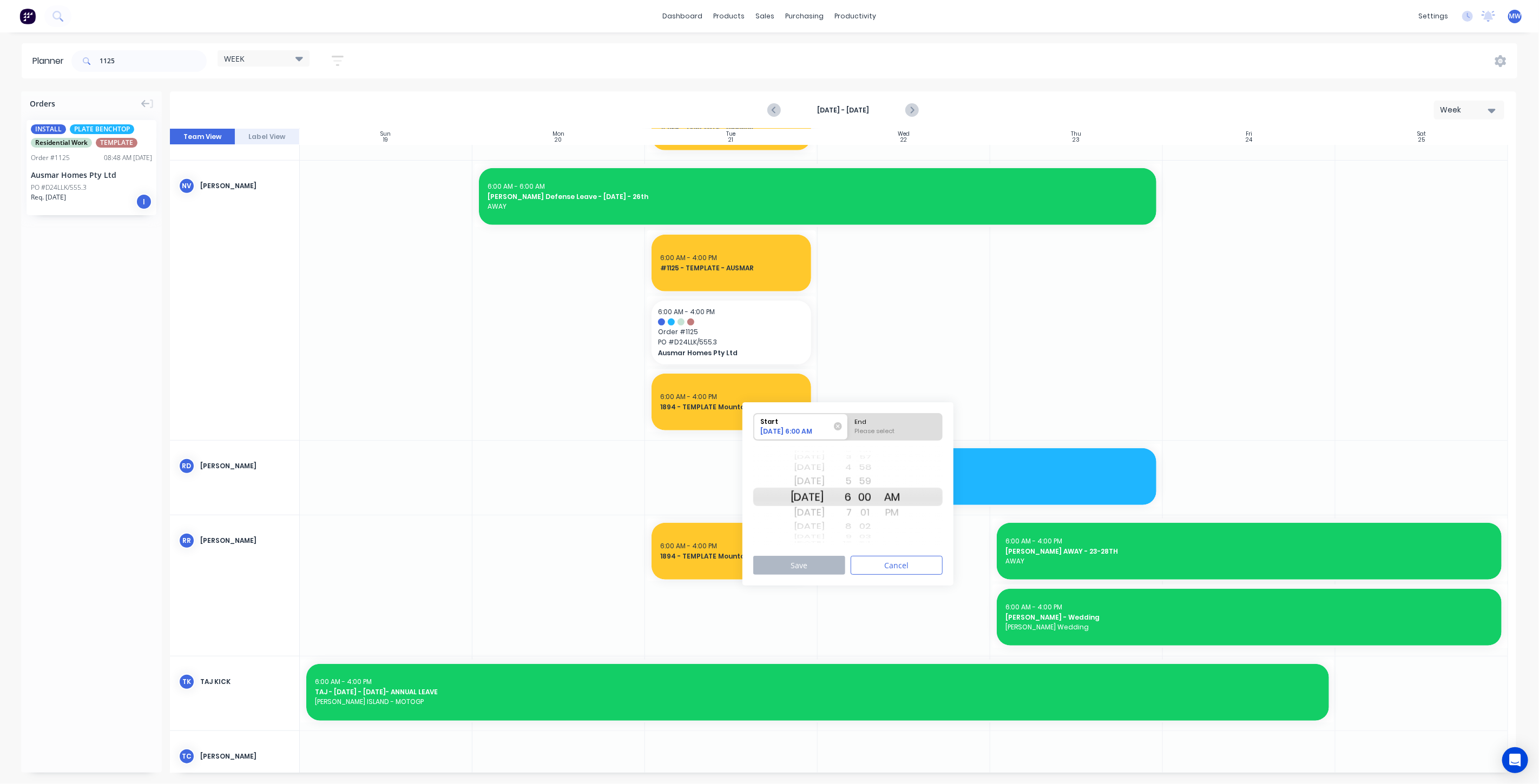
click at [814, 496] on div "[DATE]" at bounding box center [807, 497] width 34 height 19
click at [890, 423] on div "End" at bounding box center [896, 420] width 88 height 14
click at [848, 423] on input "End Please select" at bounding box center [848, 427] width 1 height 26
radio input "true"
click at [906, 509] on div "PM" at bounding box center [892, 512] width 27 height 17
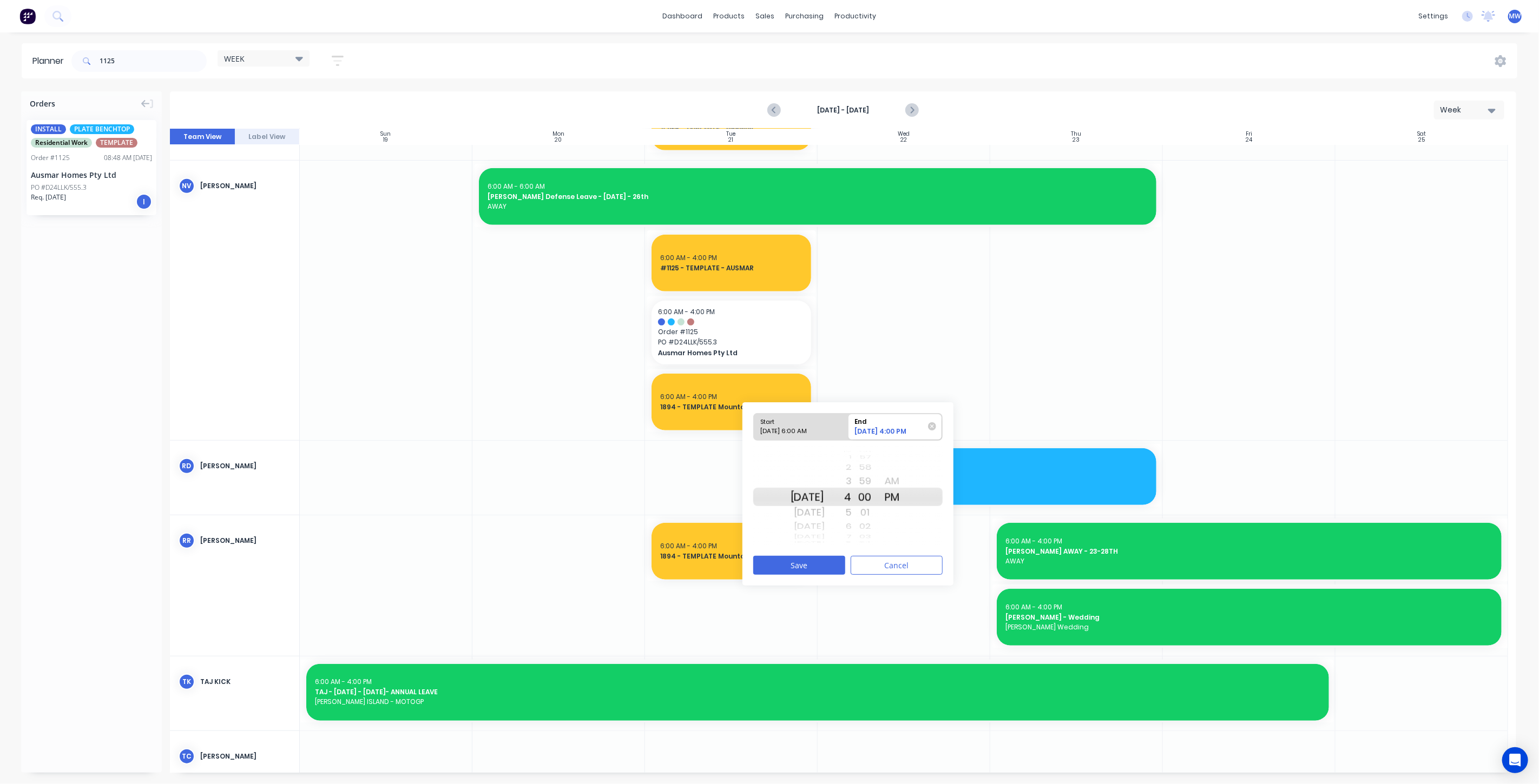
click at [852, 494] on div "4" at bounding box center [838, 497] width 27 height 19
click at [813, 566] on button "Save" at bounding box center [799, 565] width 92 height 19
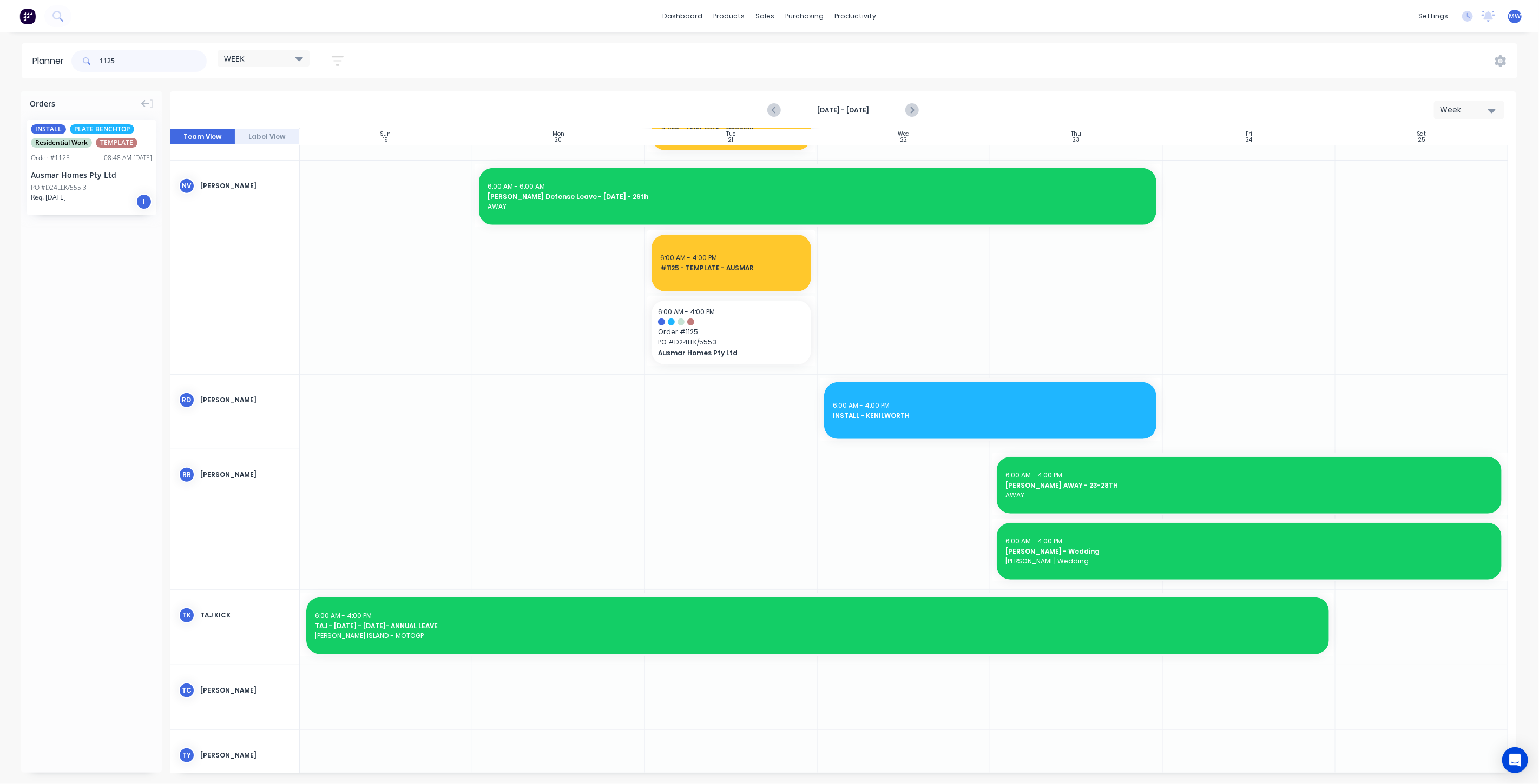
drag, startPoint x: 122, startPoint y: 60, endPoint x: 53, endPoint y: 66, distance: 69.3
click at [51, 66] on header "Planner 1125 WEEK Save new view None edit WEEK (Default) edit [PERSON_NAME] edi…" at bounding box center [770, 60] width 1496 height 35
type input "ausmar"
click at [93, 281] on div "INSTALL Residential Work TEMPLATE Order # 1131 02:20 PM 15/07/25 Ausmar Homes P…" at bounding box center [91, 268] width 130 height 95
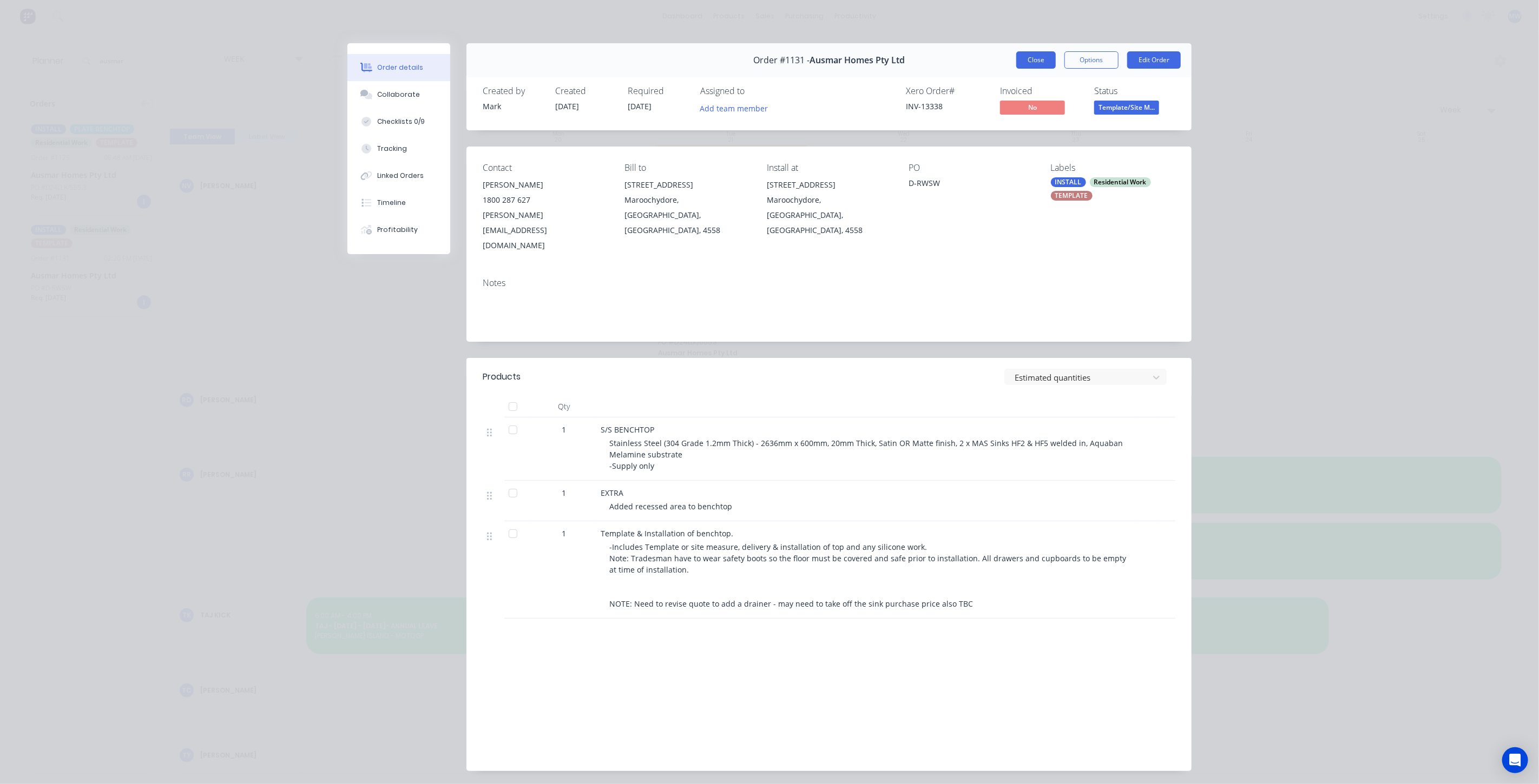
click at [1022, 58] on button "Close" at bounding box center [1036, 60] width 39 height 17
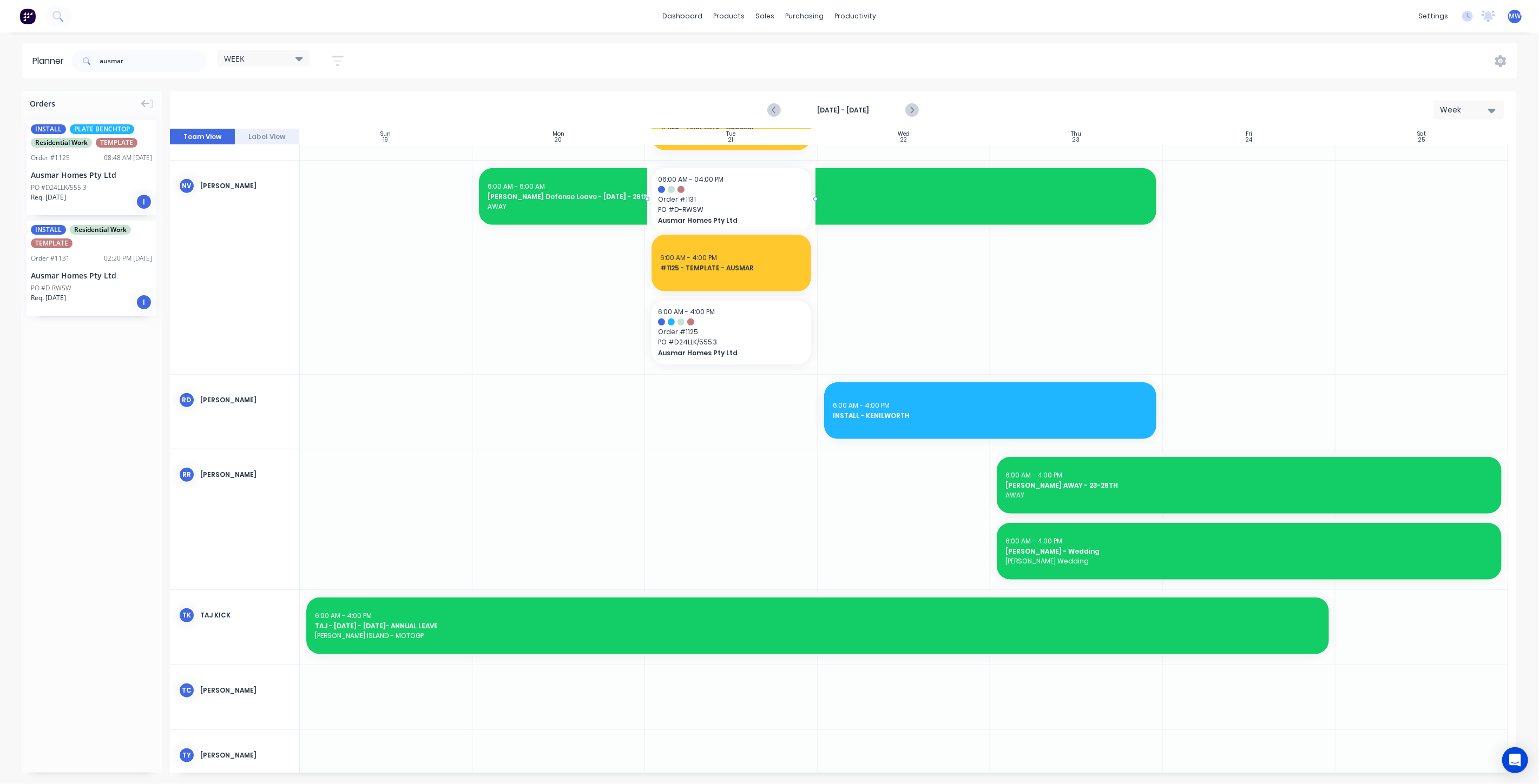
drag, startPoint x: 82, startPoint y: 251, endPoint x: 732, endPoint y: 295, distance: 651.5
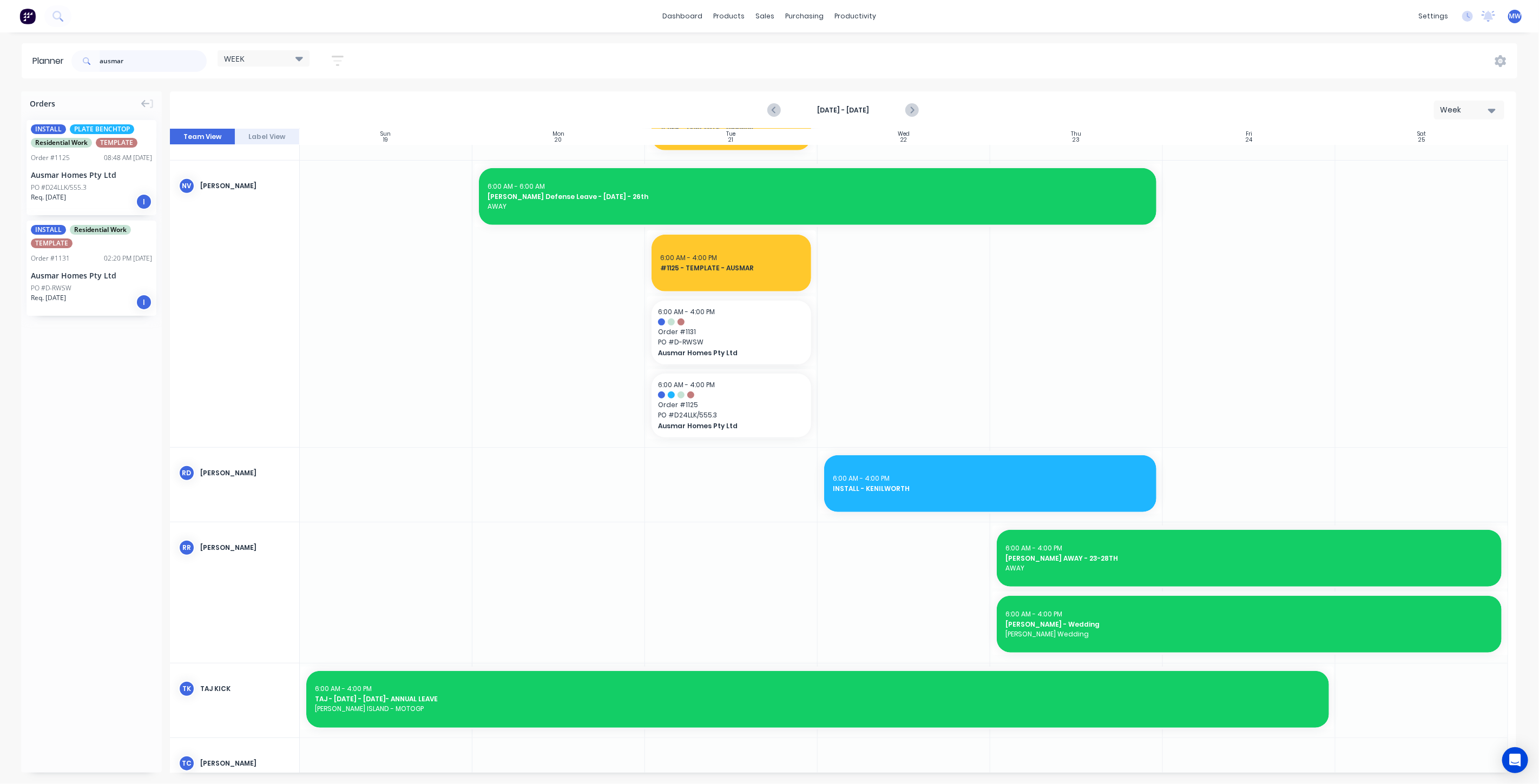
drag, startPoint x: 137, startPoint y: 63, endPoint x: 49, endPoint y: 69, distance: 88.2
click at [49, 69] on header "Planner ausmar WEEK Save new view None edit WEEK (Default) edit Rex edit SCSM -…" at bounding box center [770, 60] width 1496 height 35
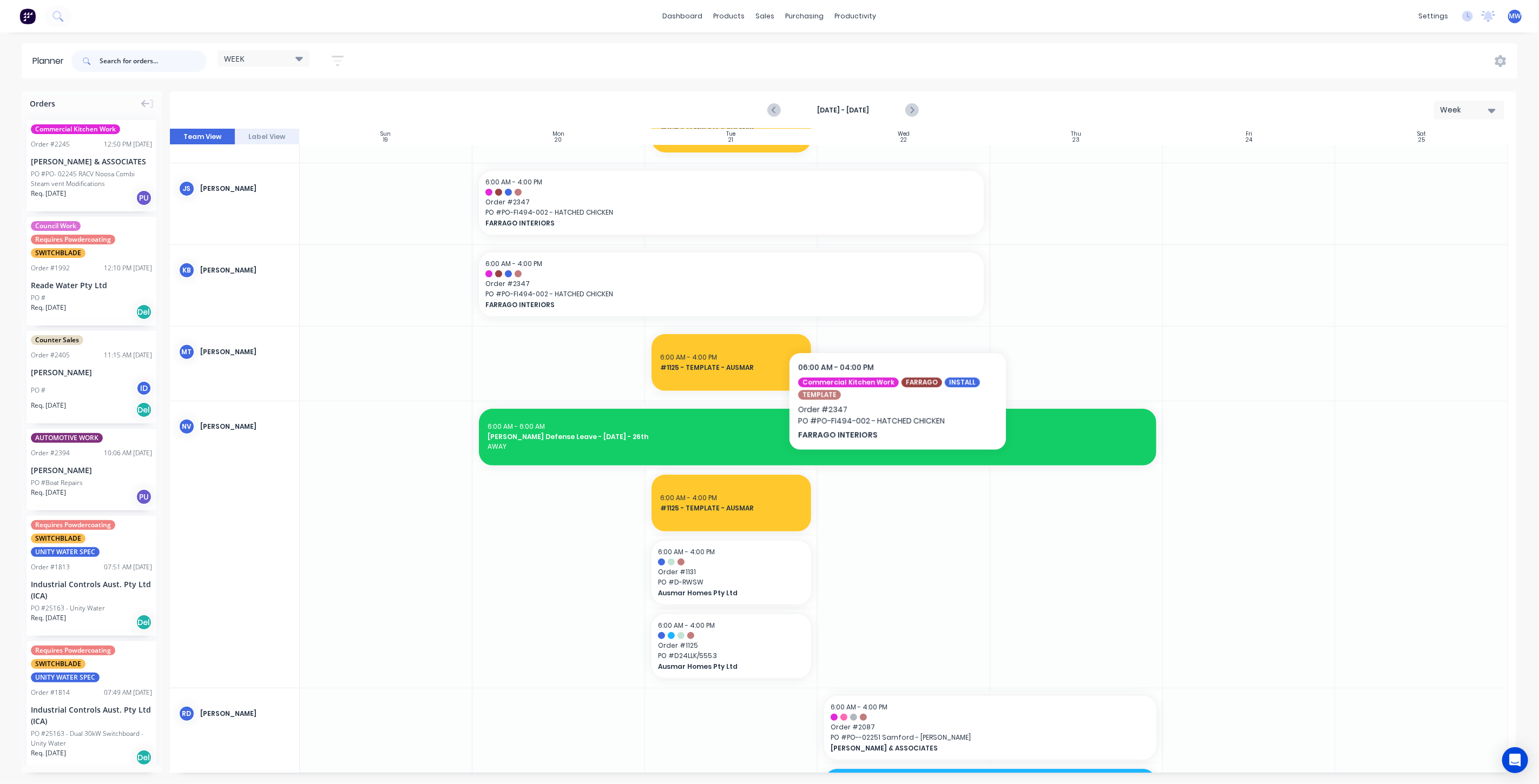
scroll to position [239, 0]
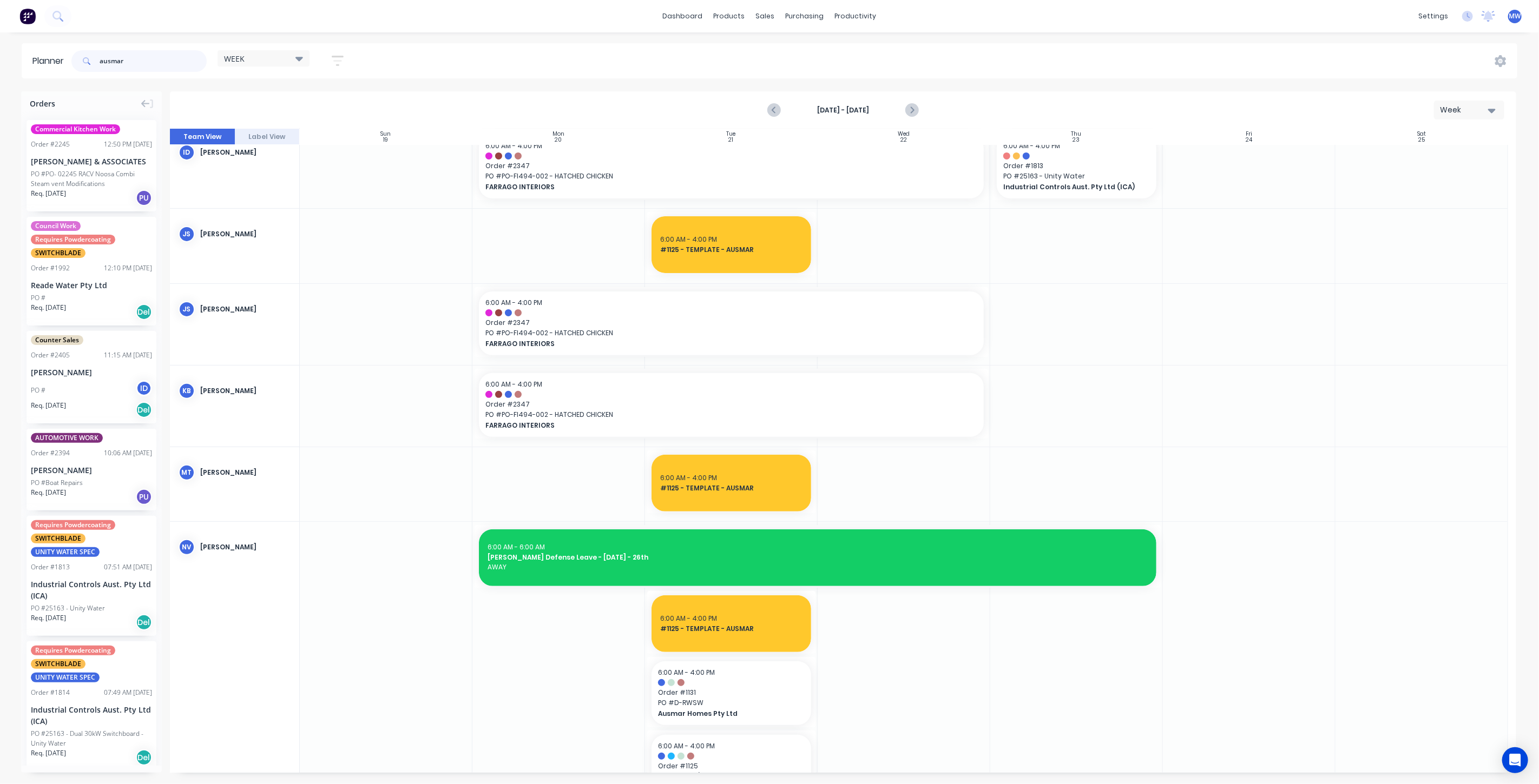
type input "ausmar"
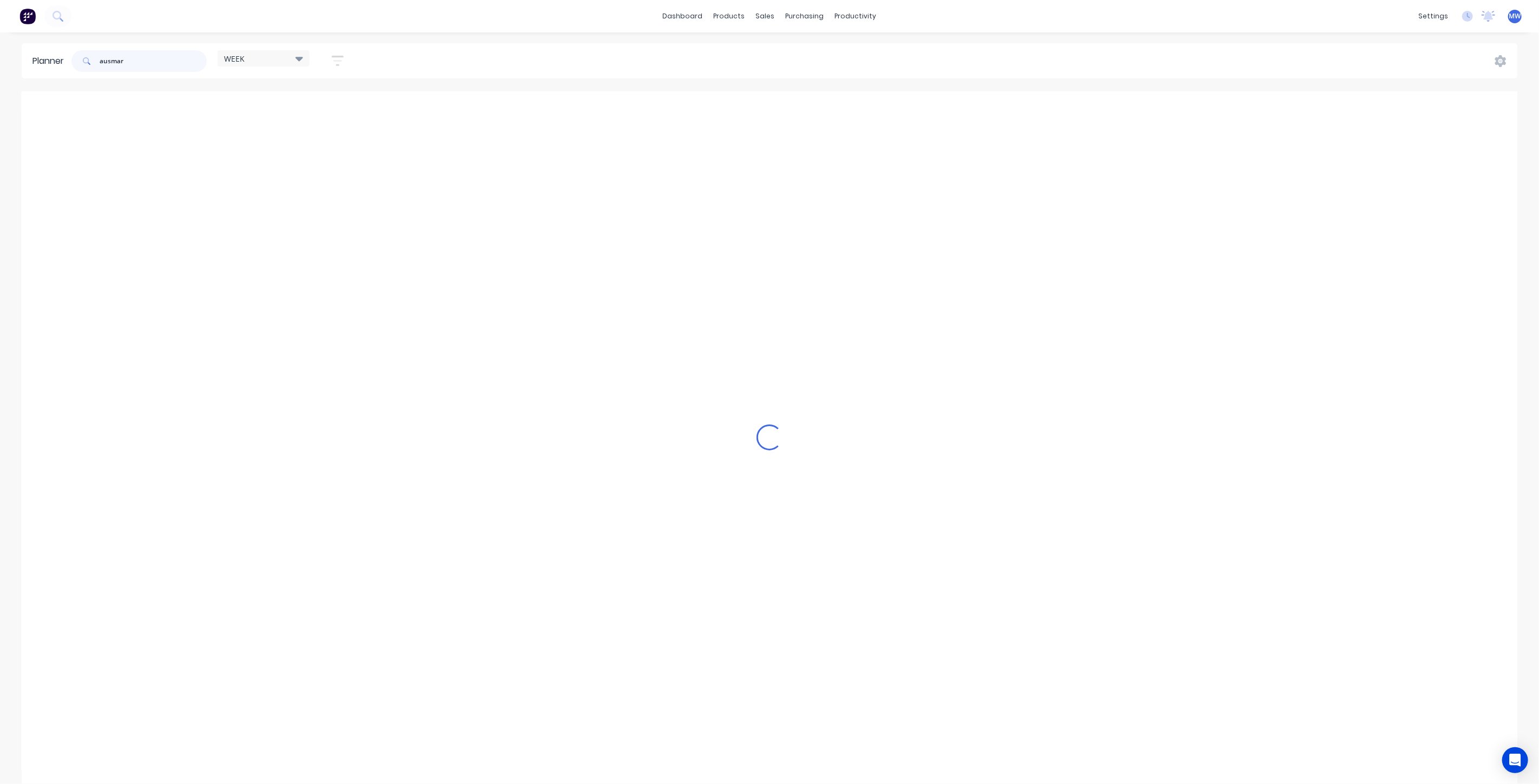
scroll to position [205, 0]
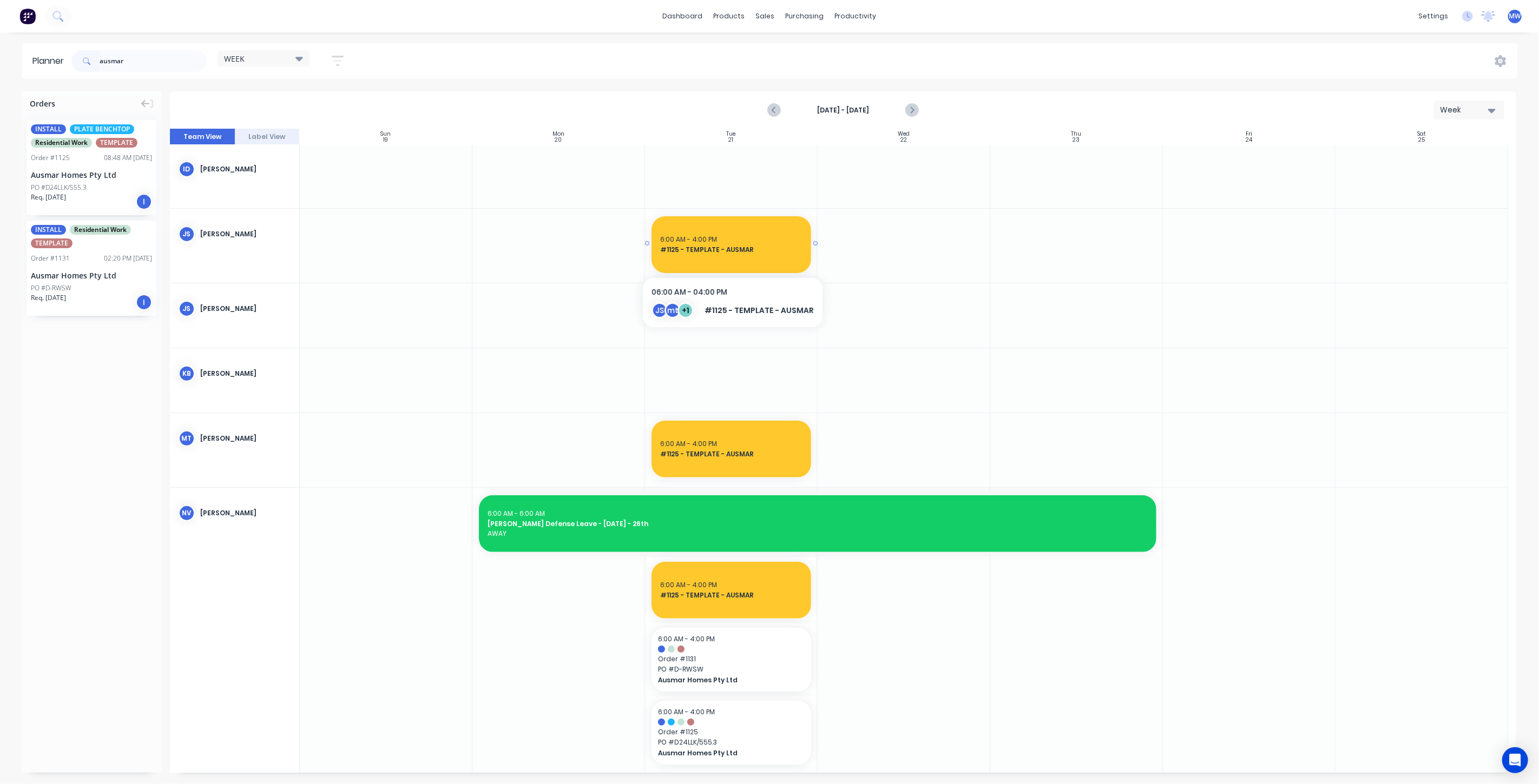
click at [744, 236] on div "6:00 AM - 4:00 PM" at bounding box center [731, 239] width 142 height 10
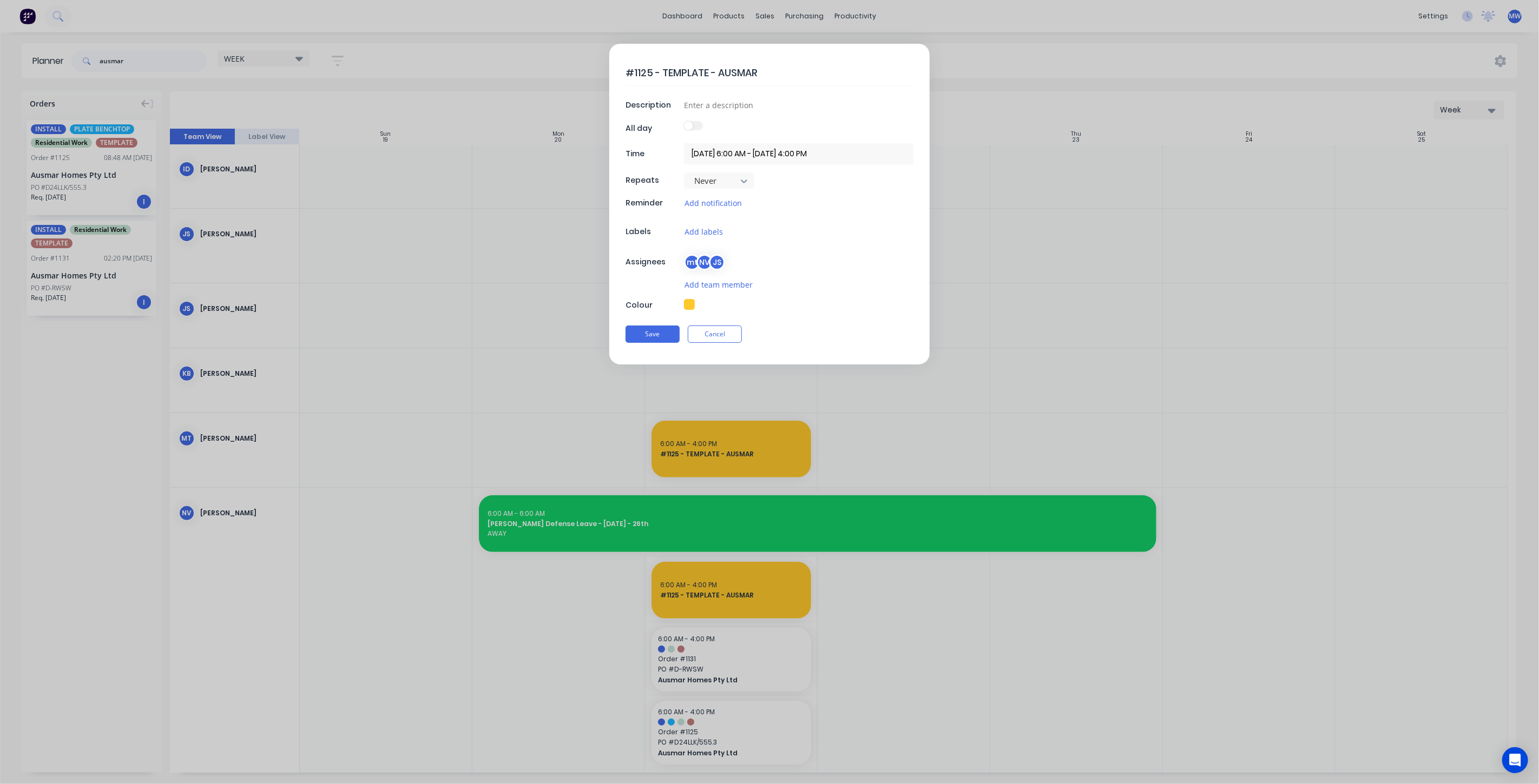
type textarea "x"
click at [733, 331] on button "Cancel" at bounding box center [715, 334] width 54 height 17
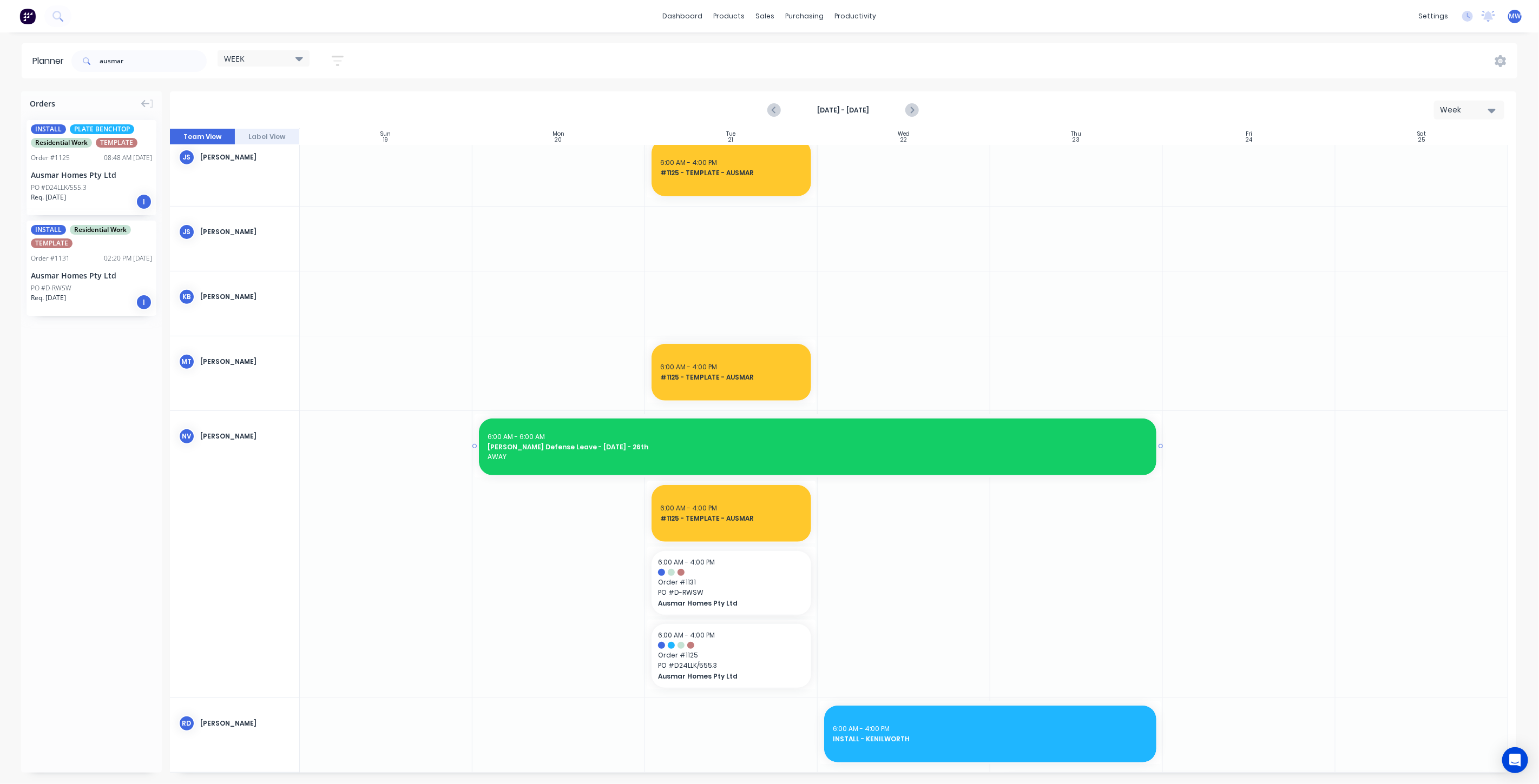
scroll to position [325, 0]
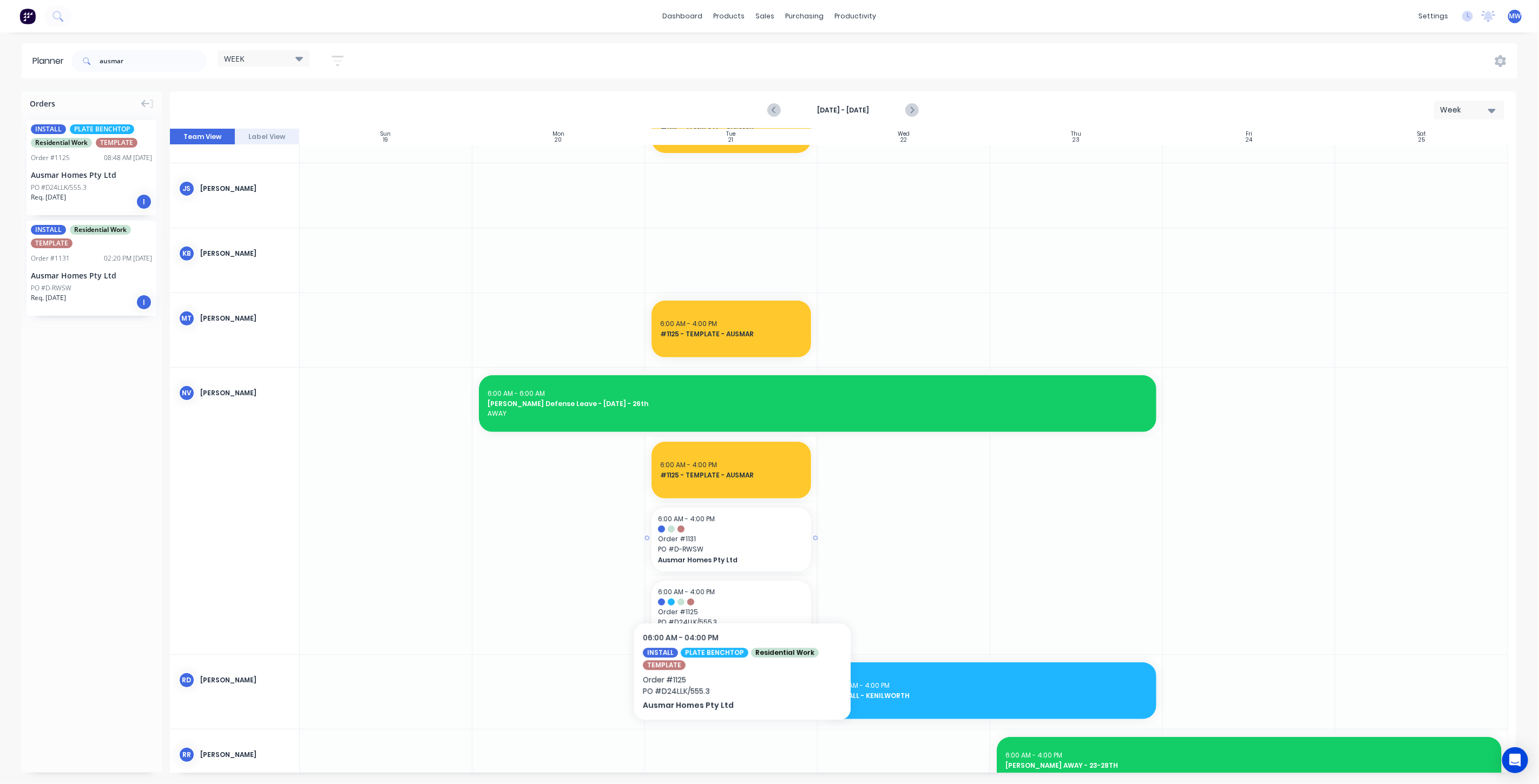
click at [741, 552] on span "PO # D-RWSW" at bounding box center [731, 549] width 146 height 10
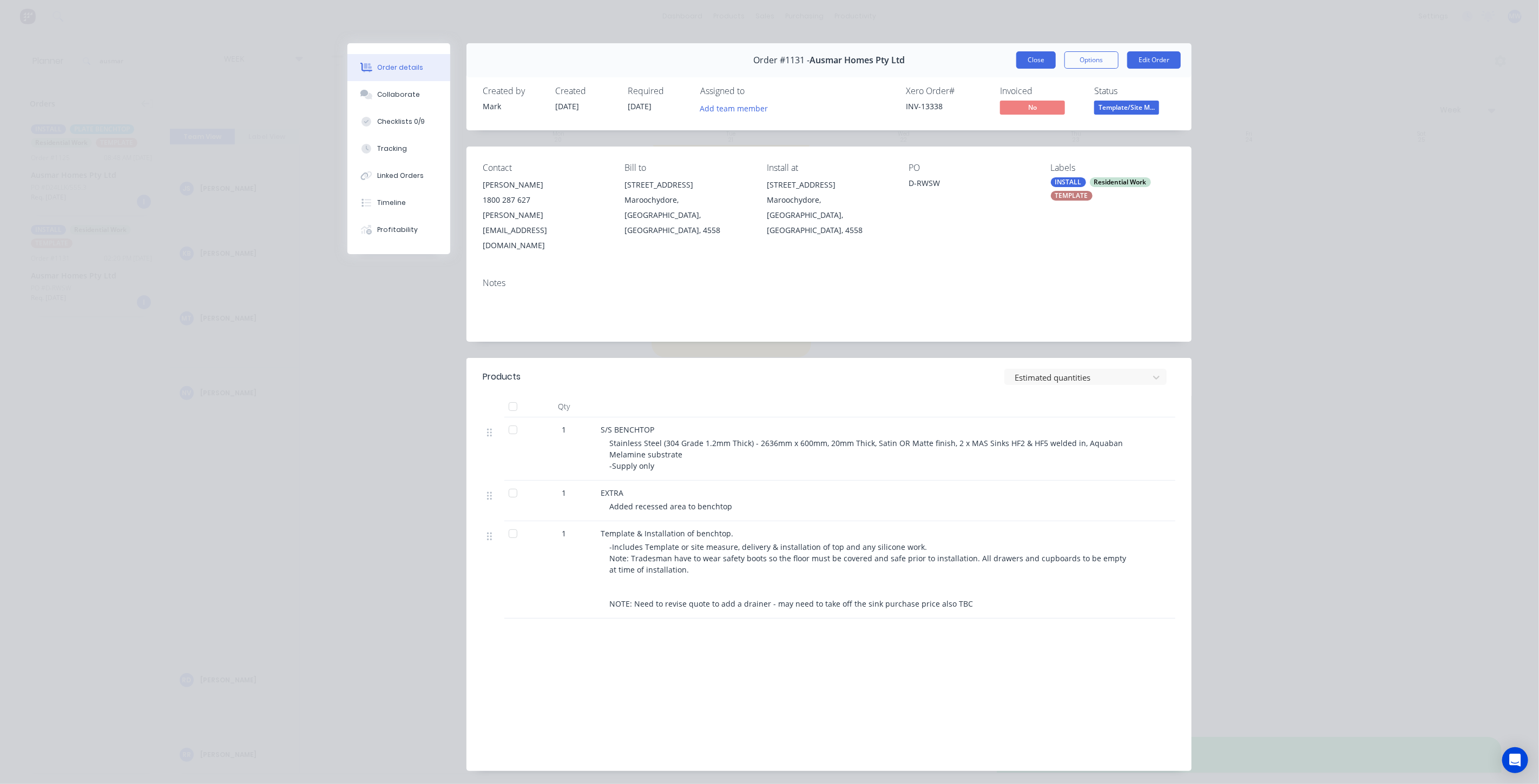
click at [1040, 63] on button "Close" at bounding box center [1036, 60] width 39 height 17
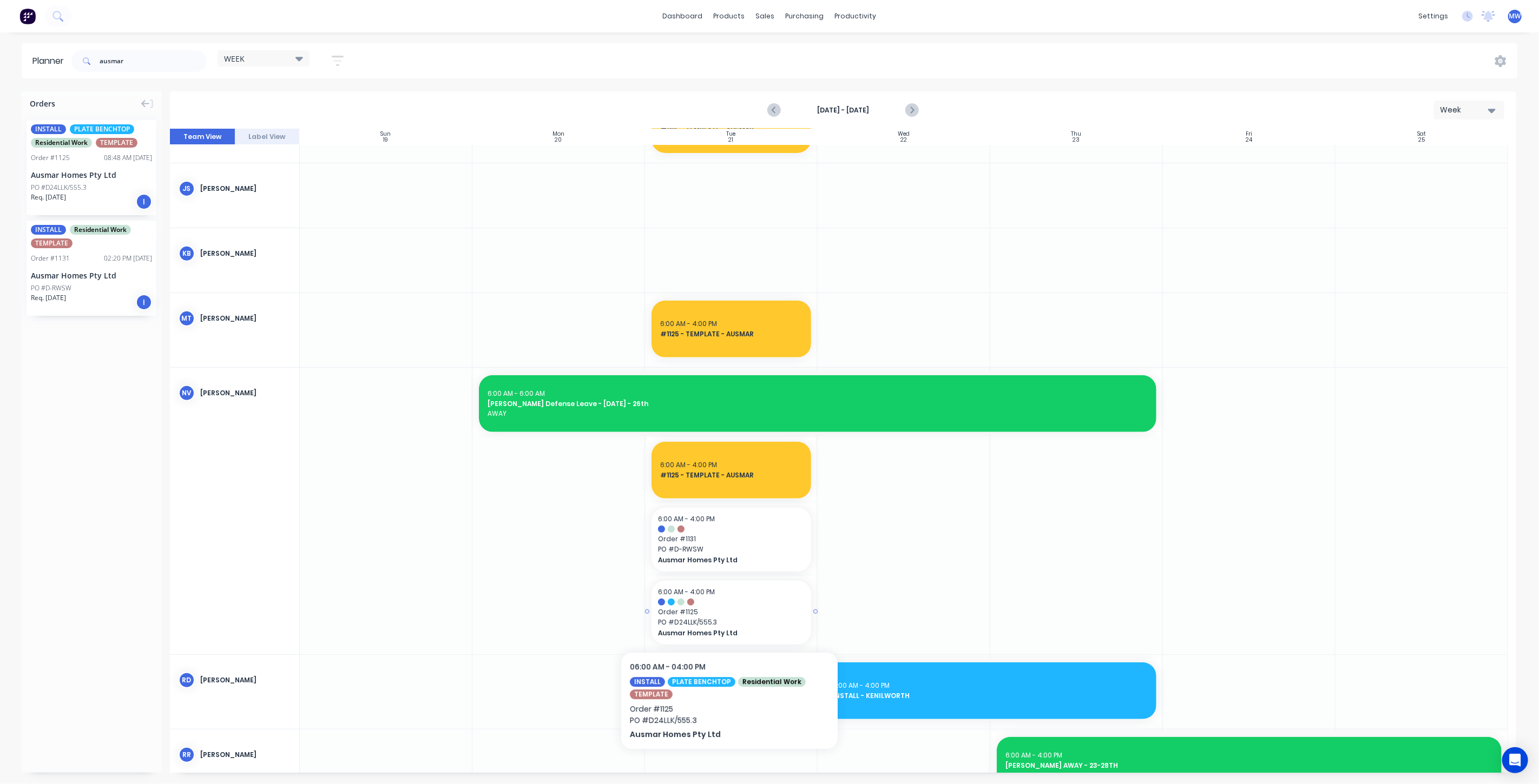
click at [730, 616] on span "Order # 1125" at bounding box center [731, 612] width 146 height 10
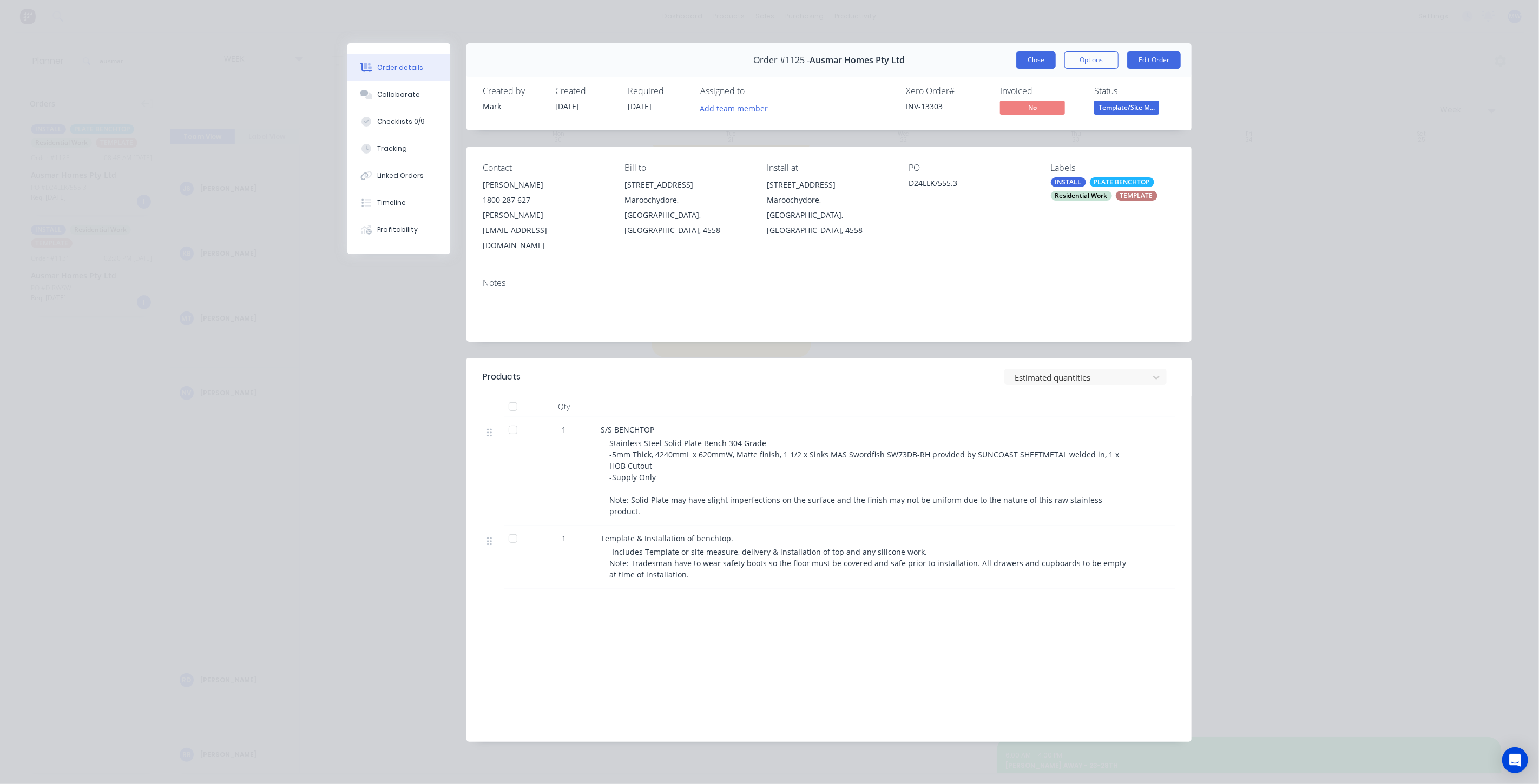
click at [1043, 62] on button "Close" at bounding box center [1036, 60] width 39 height 17
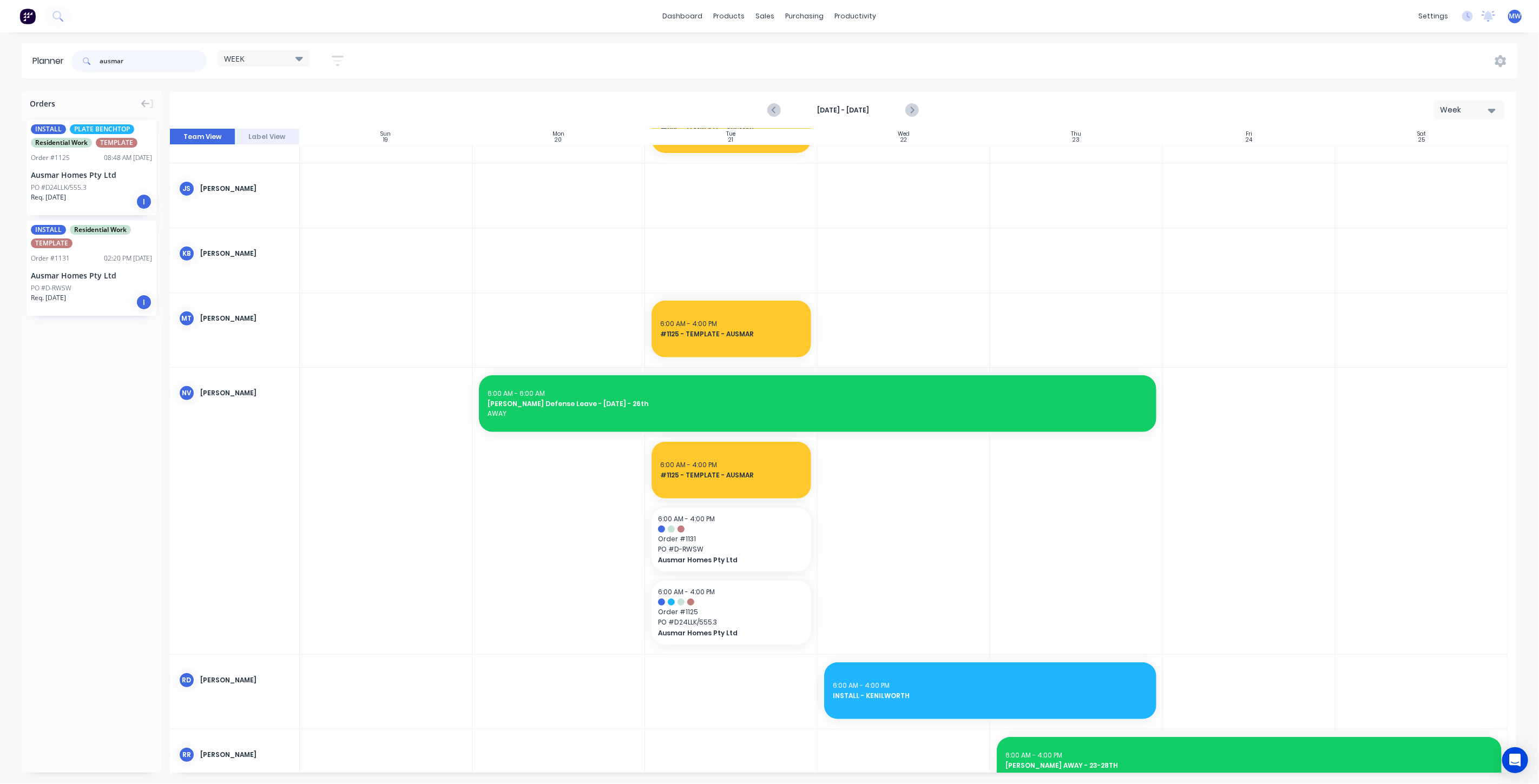
drag, startPoint x: 148, startPoint y: 56, endPoint x: 13, endPoint y: 63, distance: 135.2
click at [14, 63] on div "Planner ausmar WEEK Save new view None edit WEEK (Default) edit Rex edit SCSM -…" at bounding box center [770, 60] width 1539 height 35
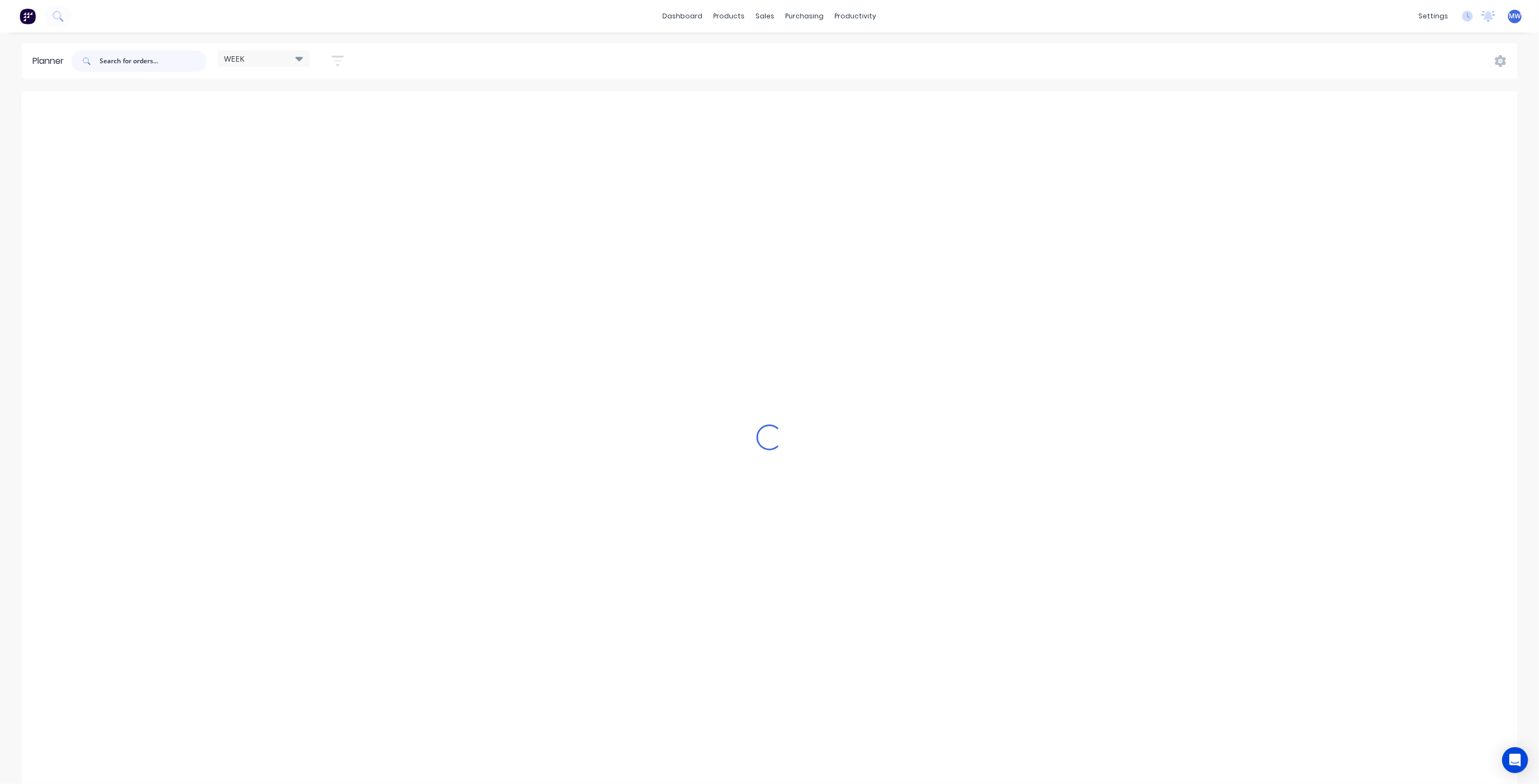
scroll to position [359, 0]
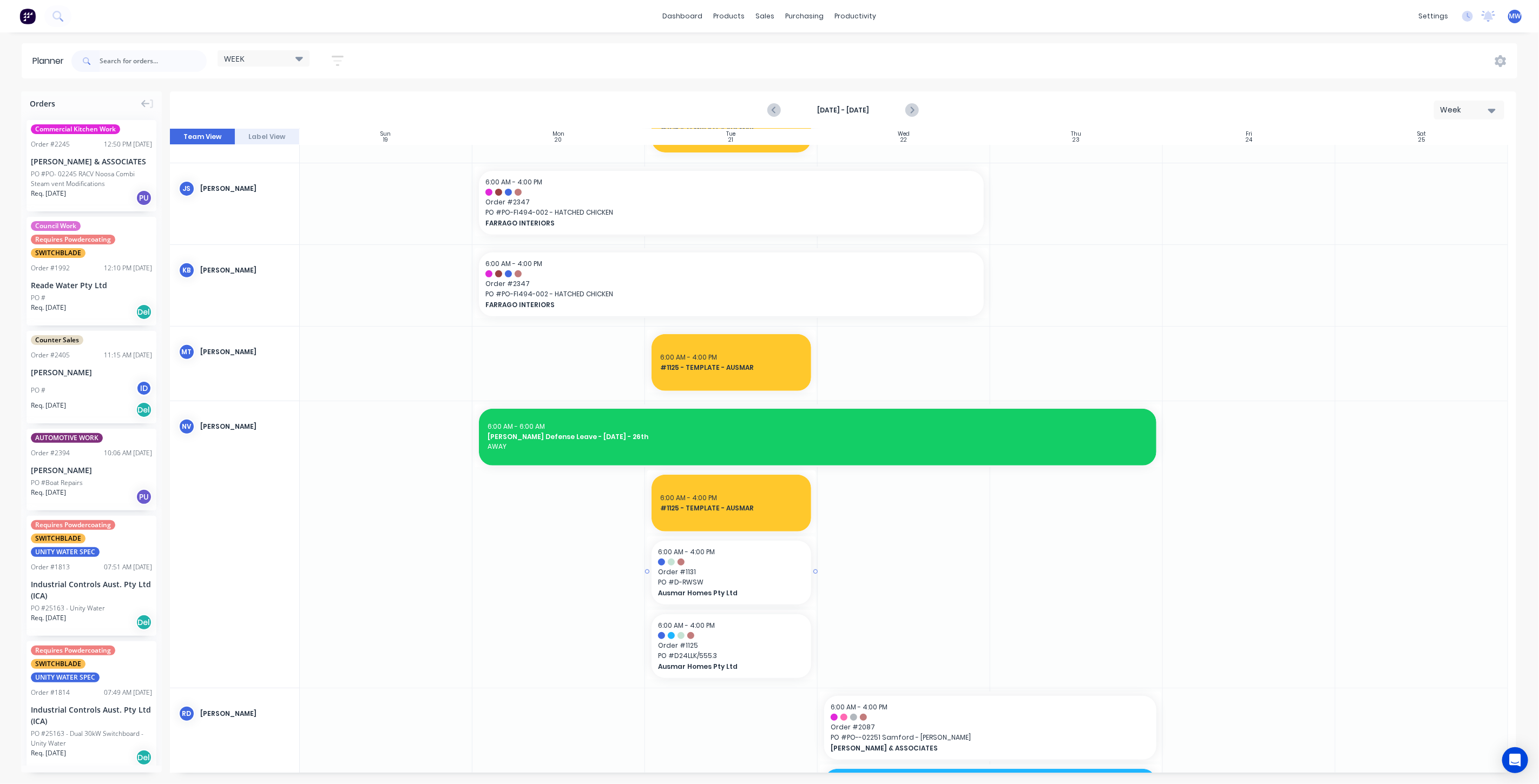
click at [748, 571] on span "Order # 1131" at bounding box center [731, 572] width 146 height 10
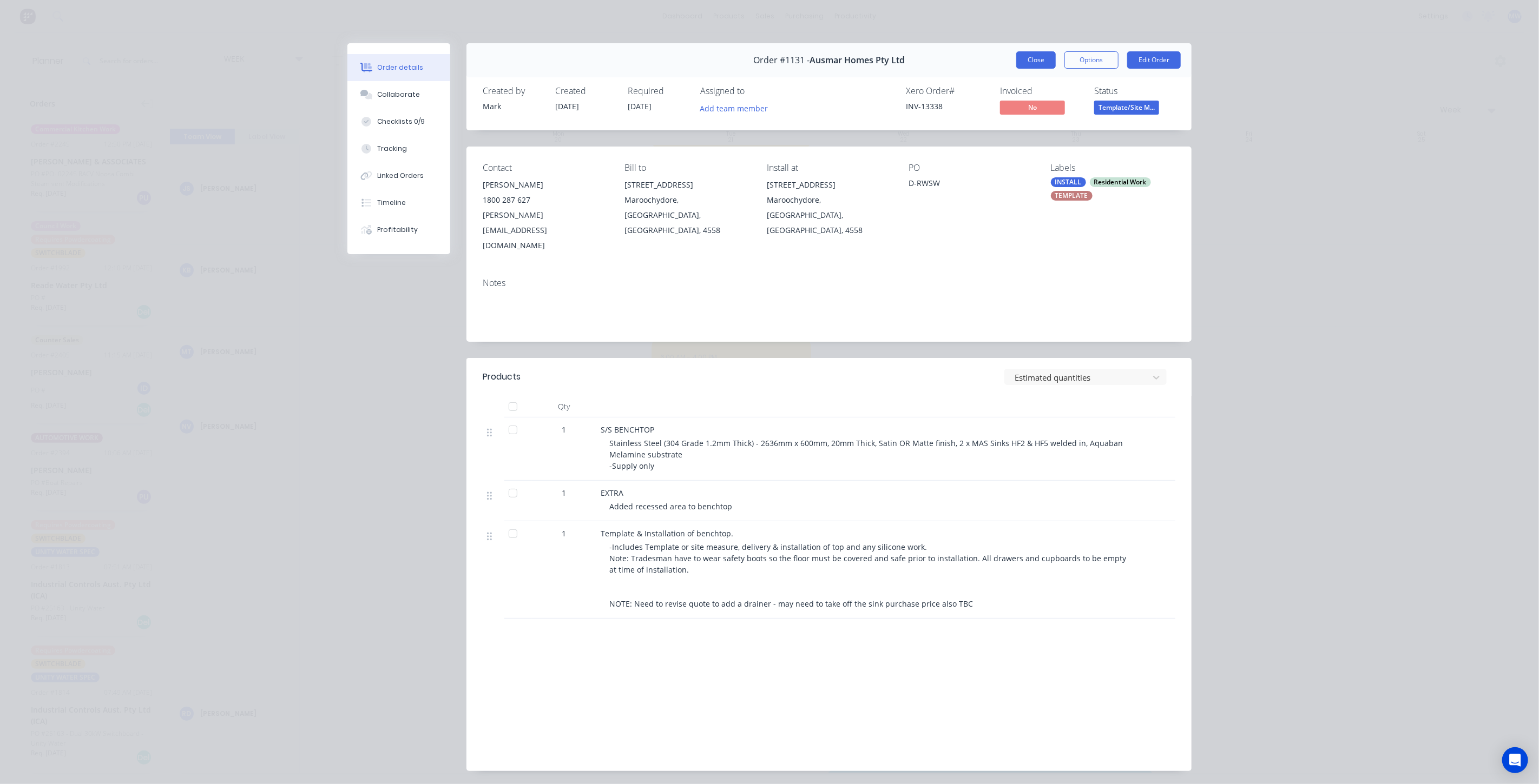
drag, startPoint x: 1039, startPoint y: 63, endPoint x: 1035, endPoint y: 69, distance: 7.2
click at [1039, 63] on button "Close" at bounding box center [1036, 60] width 39 height 17
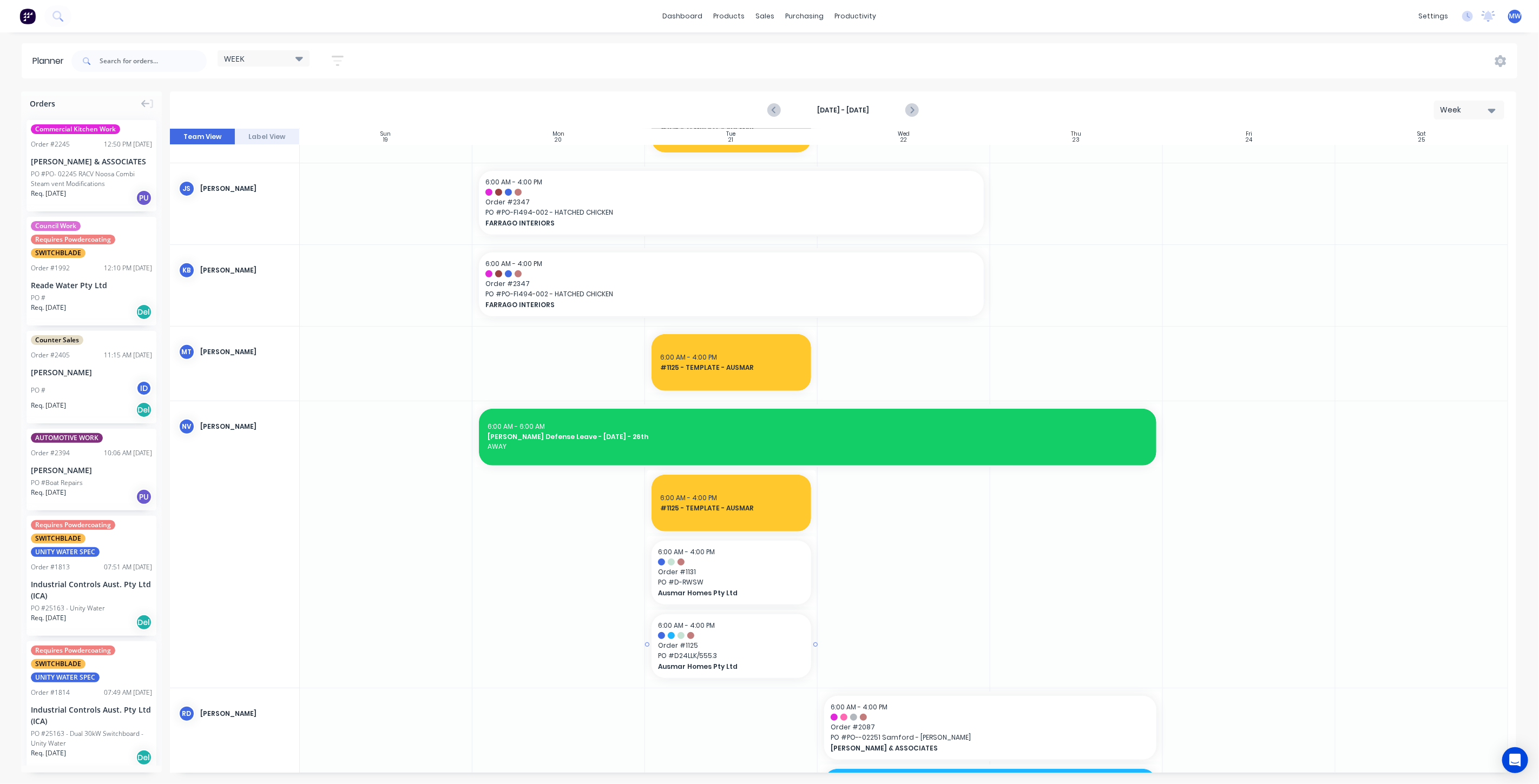
click at [738, 641] on span "Order # 1125" at bounding box center [731, 645] width 146 height 10
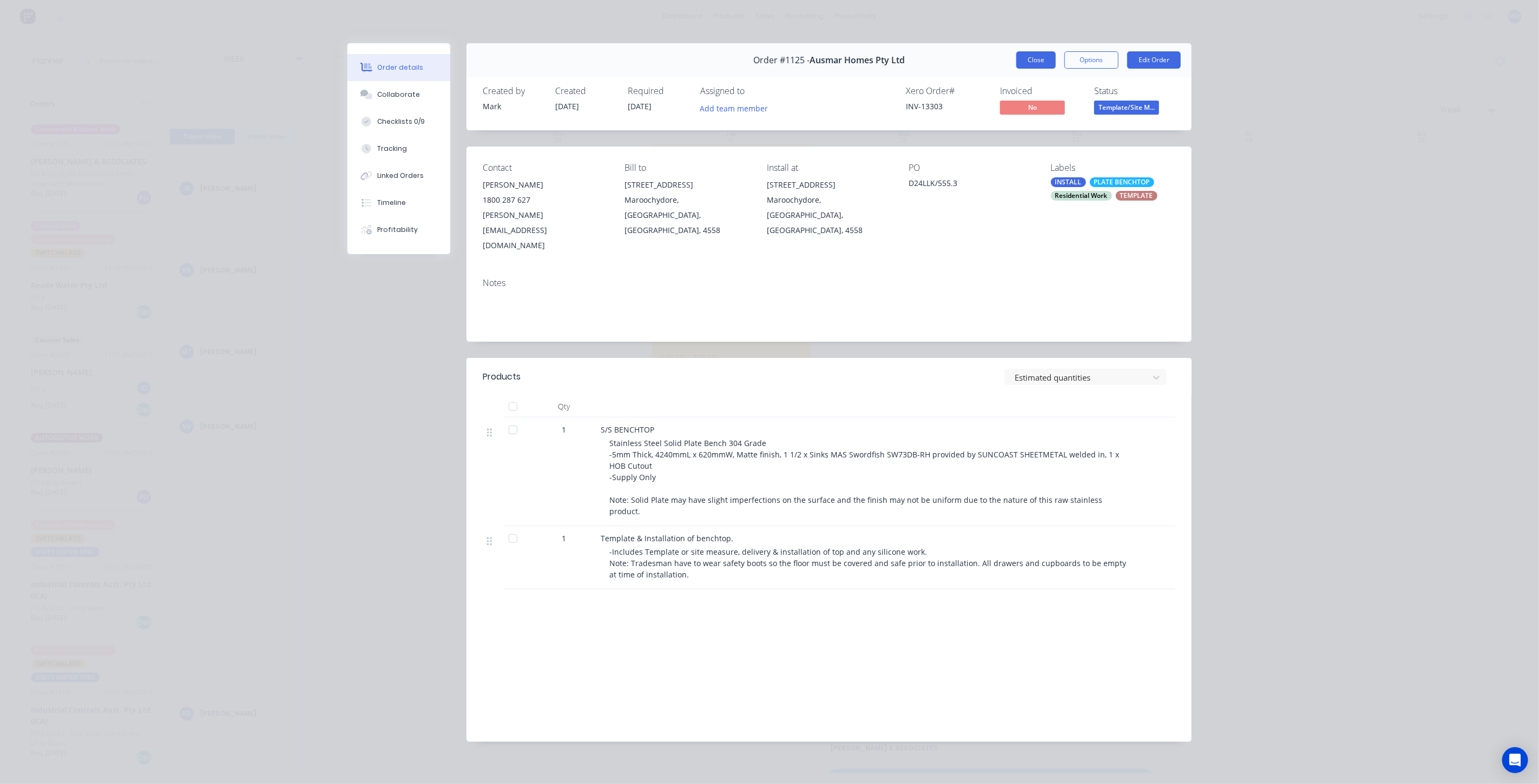
click at [1032, 58] on button "Close" at bounding box center [1036, 60] width 39 height 17
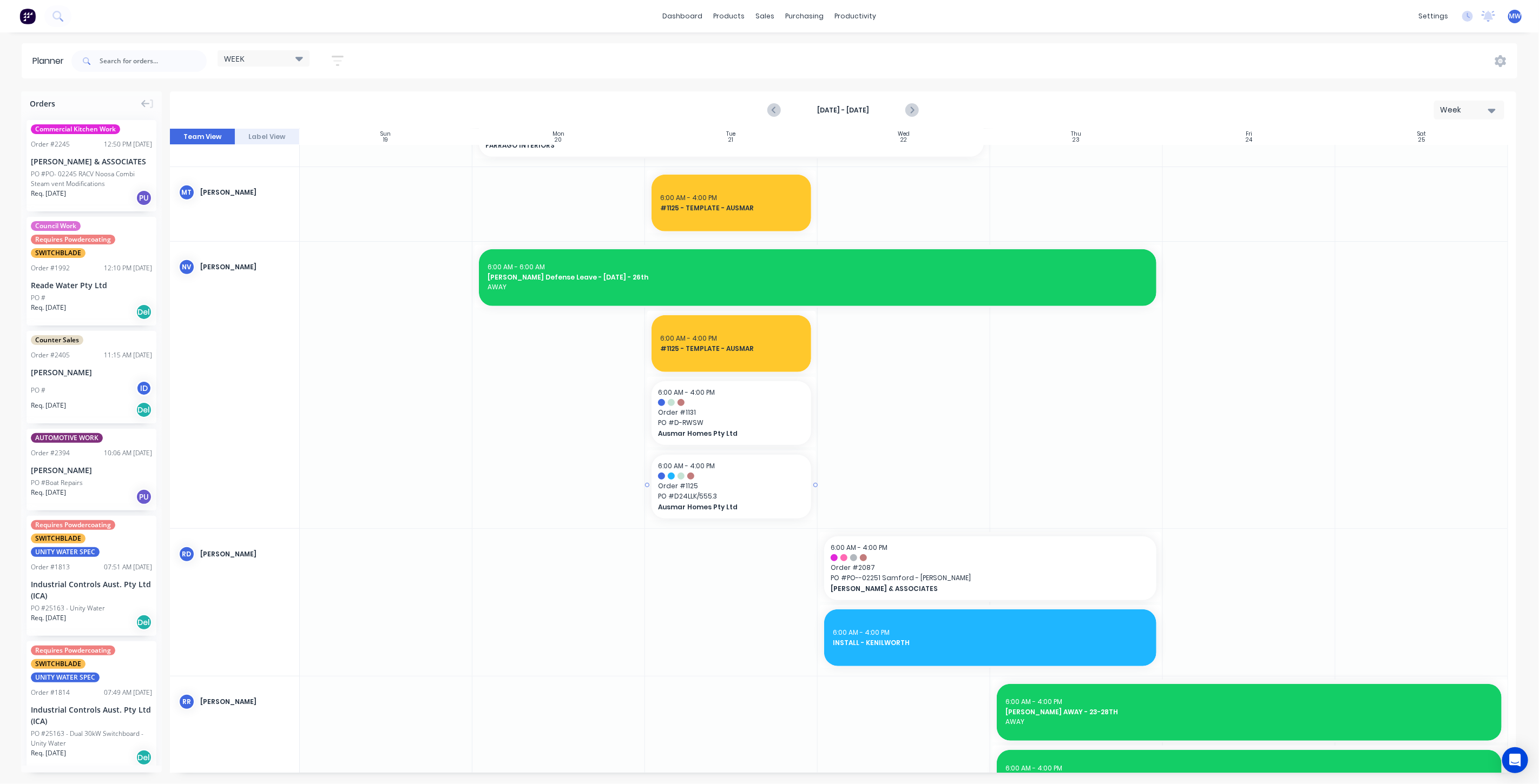
scroll to position [540, 0]
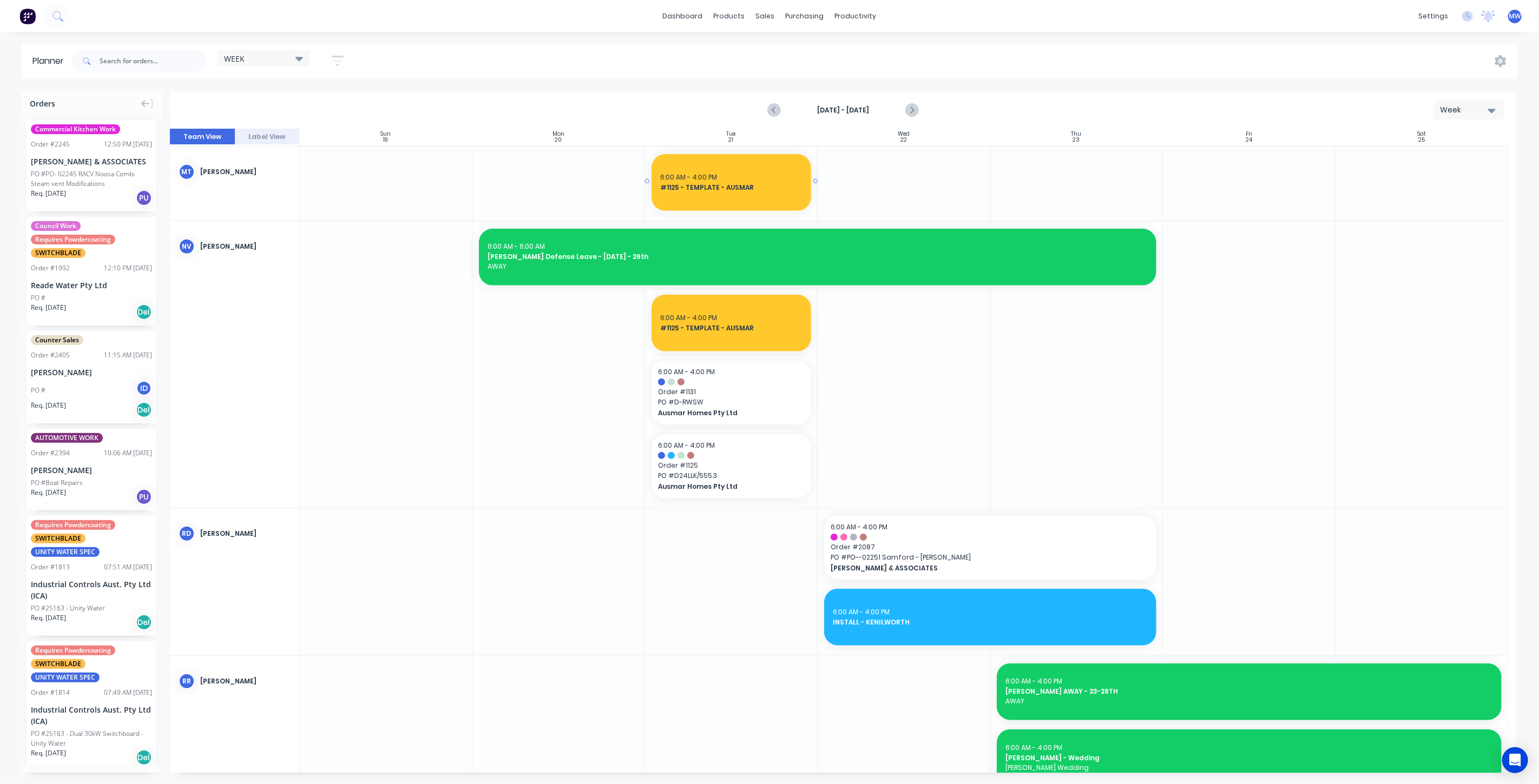
click at [715, 176] on div "6:00 AM - 4:00 PM" at bounding box center [731, 177] width 142 height 10
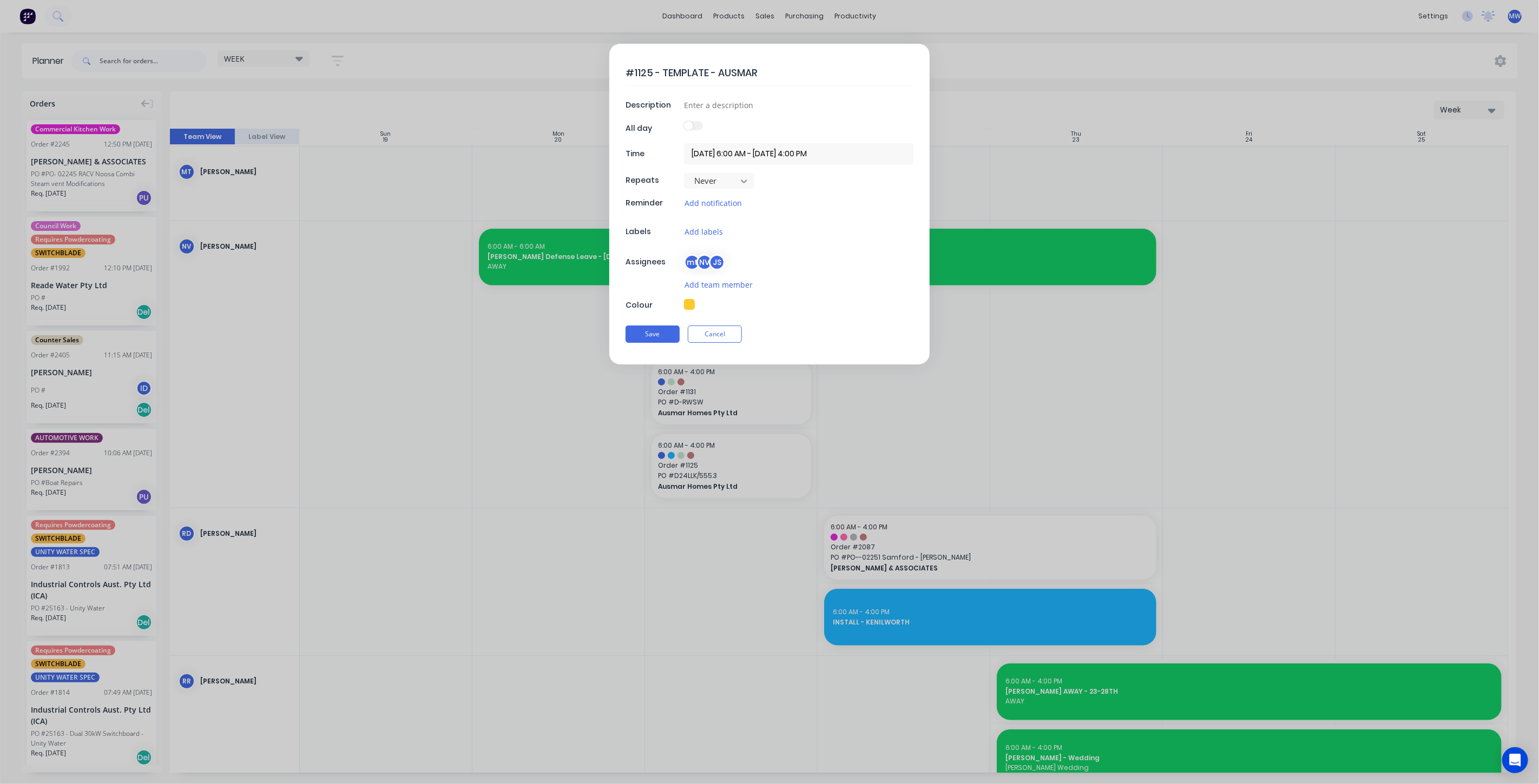
click at [651, 70] on textarea "#1125 - TEMPLATE - AUSMAR" at bounding box center [770, 73] width 288 height 26
type textarea "x"
type textarea "#1125 - TEMPLATE - AUSMAR"
type textarea "x"
type textarea "#1125 & - TEMPLATE - AUSMAR"
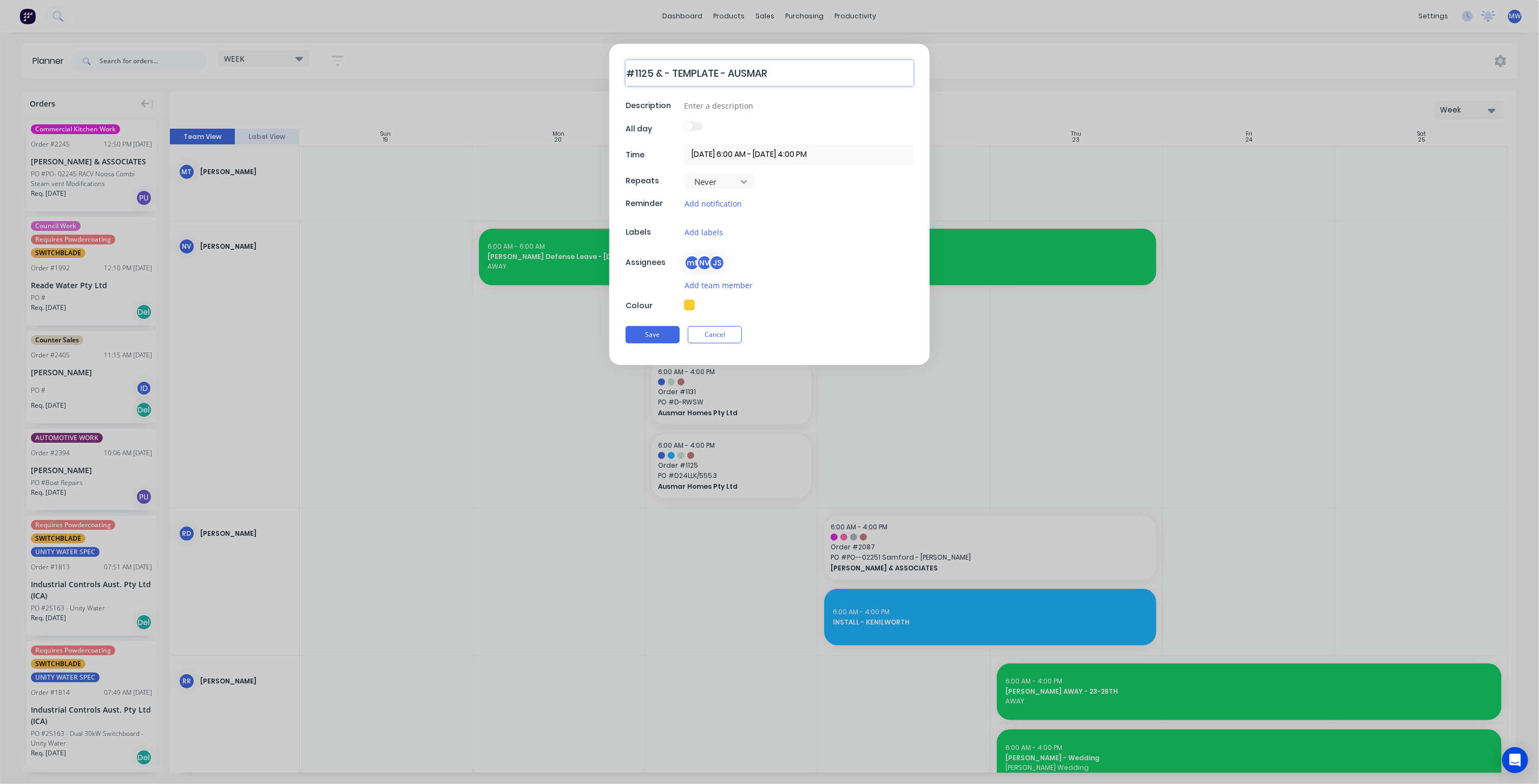
type textarea "x"
type textarea "#1125 & - TEMPLATE - AUSMAR"
type textarea "x"
type textarea "#1125 & # - TEMPLATE - AUSMAR"
type textarea "x"
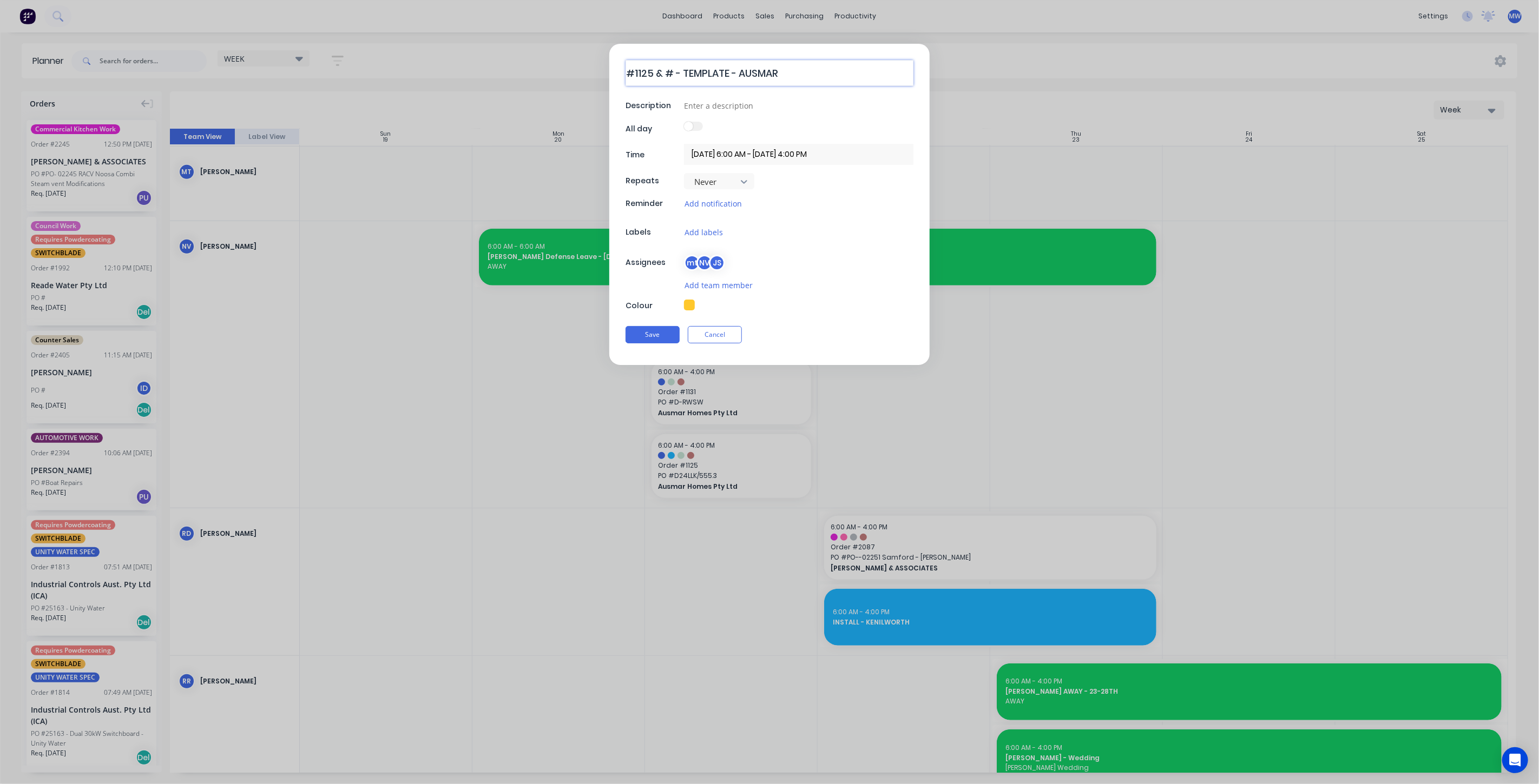
type textarea "#1125 & #1 - TEMPLATE - AUSMAR"
type textarea "x"
type textarea "#1125 & #11 - TEMPLATE - AUSMAR"
type textarea "x"
type textarea "#1125 & #113 - TEMPLATE - AUSMAR"
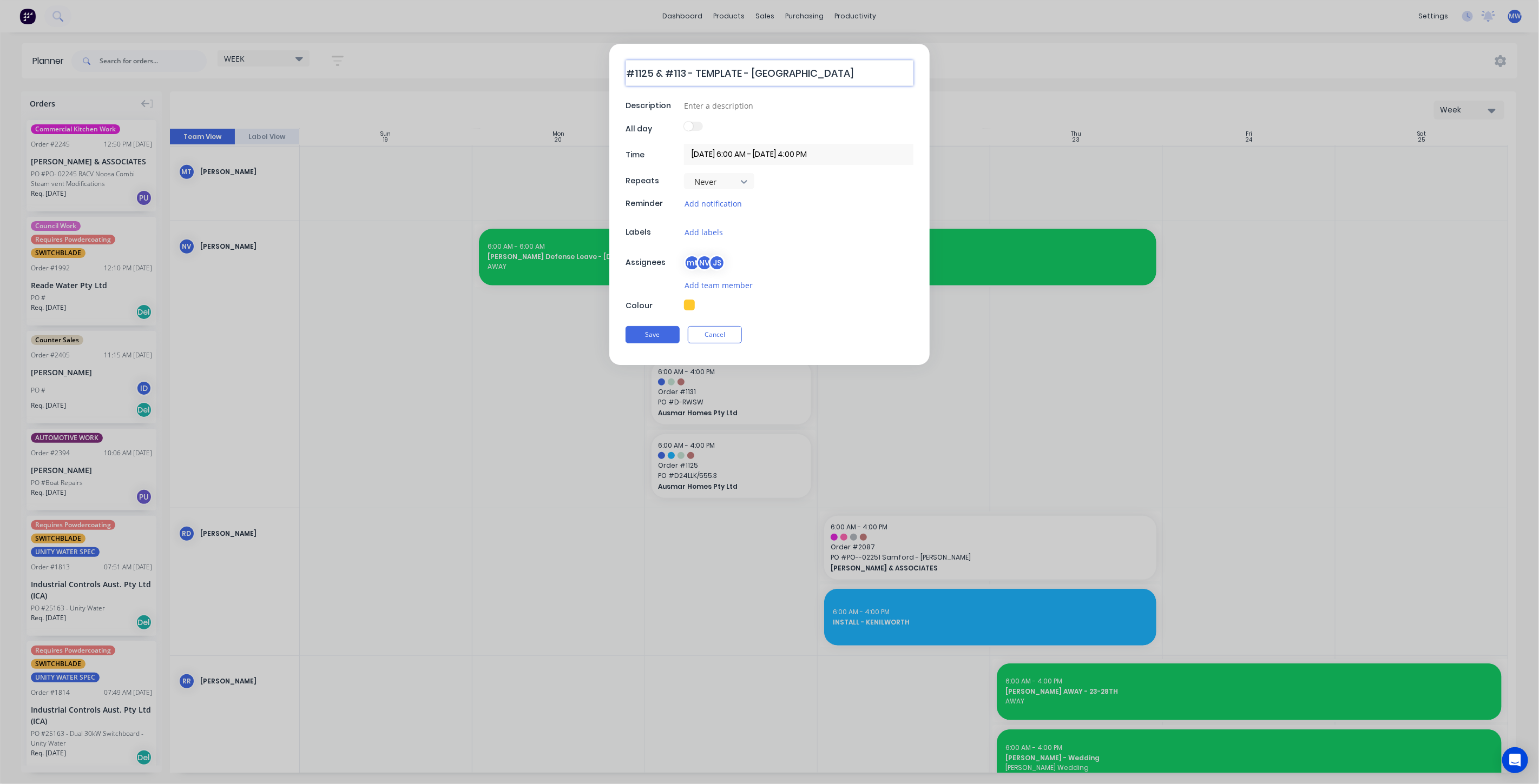
type textarea "x"
type textarea "#1125 & #1131 - TEMPLATE - AUSMAR"
click at [664, 336] on button "Save" at bounding box center [652, 334] width 54 height 17
type textarea "x"
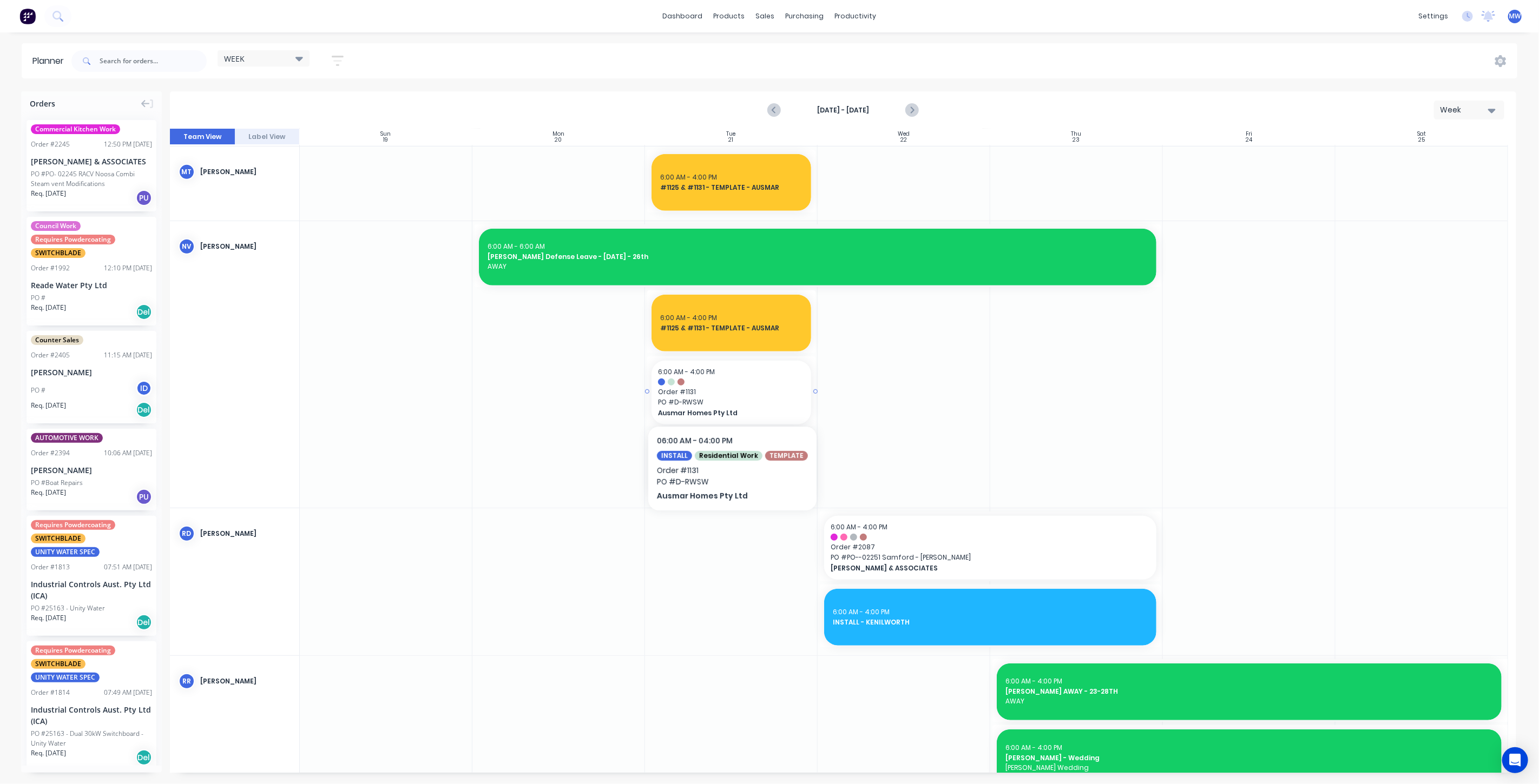
click at [729, 393] on span "Order # 1131" at bounding box center [731, 392] width 146 height 10
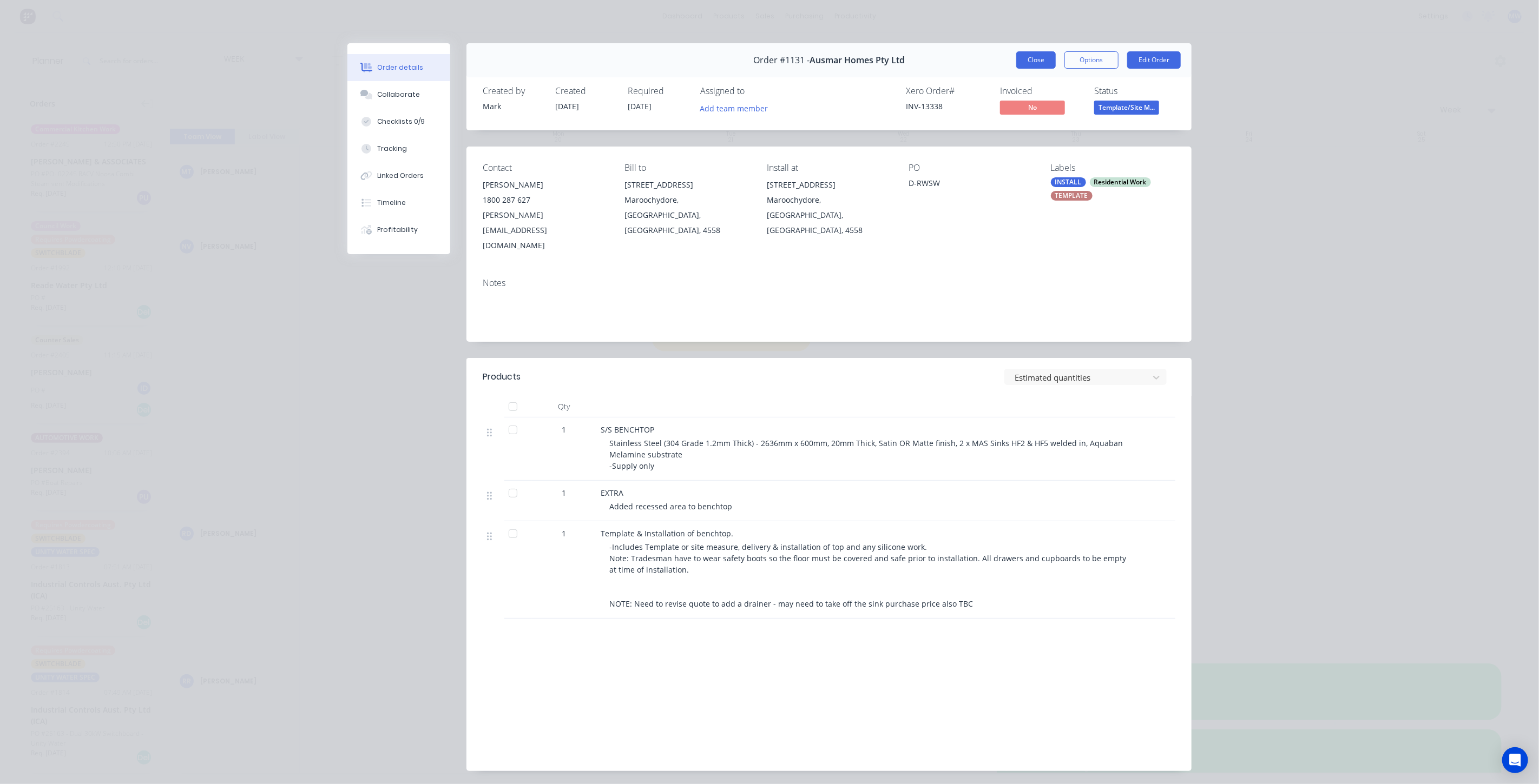
click at [1046, 60] on button "Close" at bounding box center [1036, 60] width 39 height 17
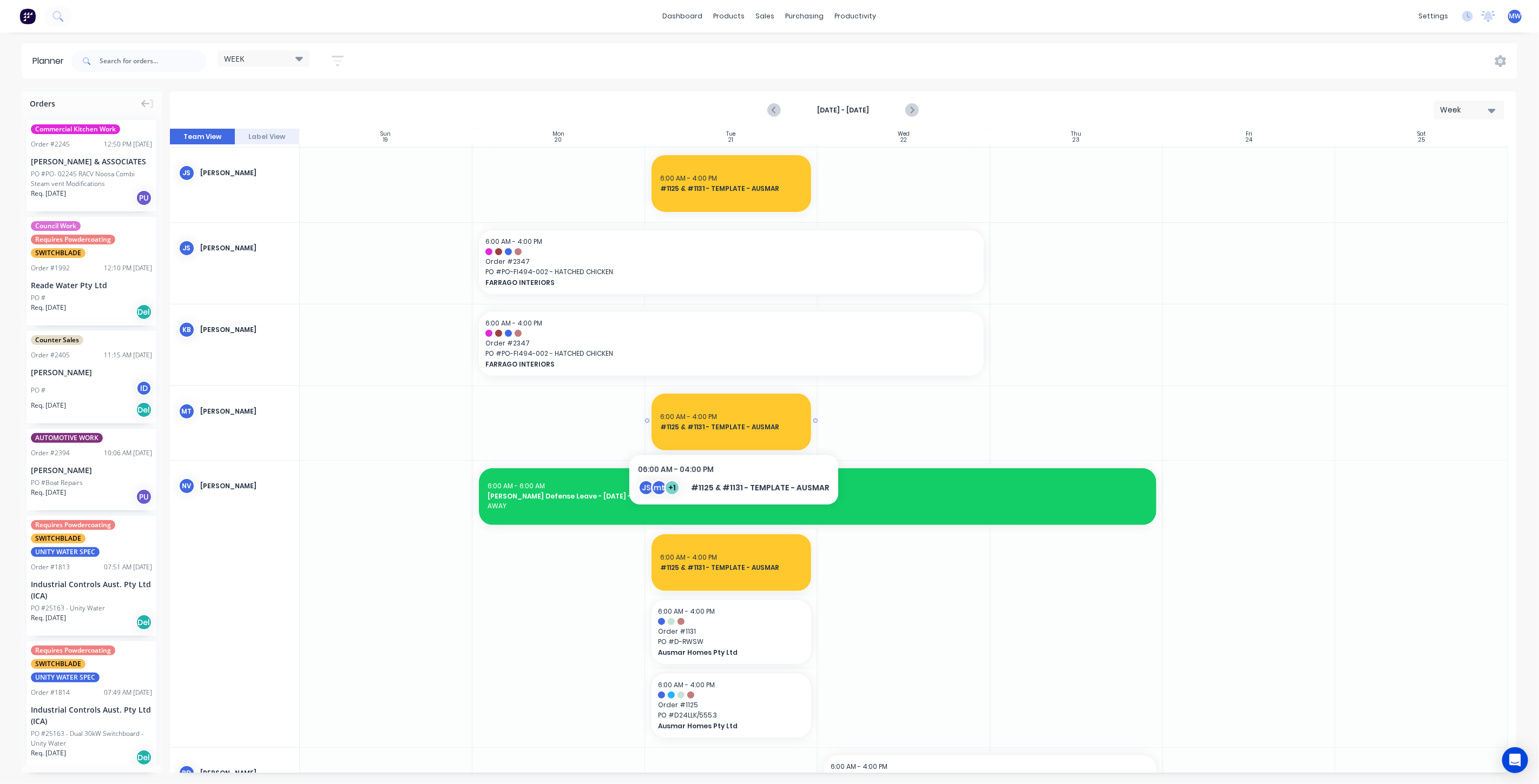
scroll to position [480, 0]
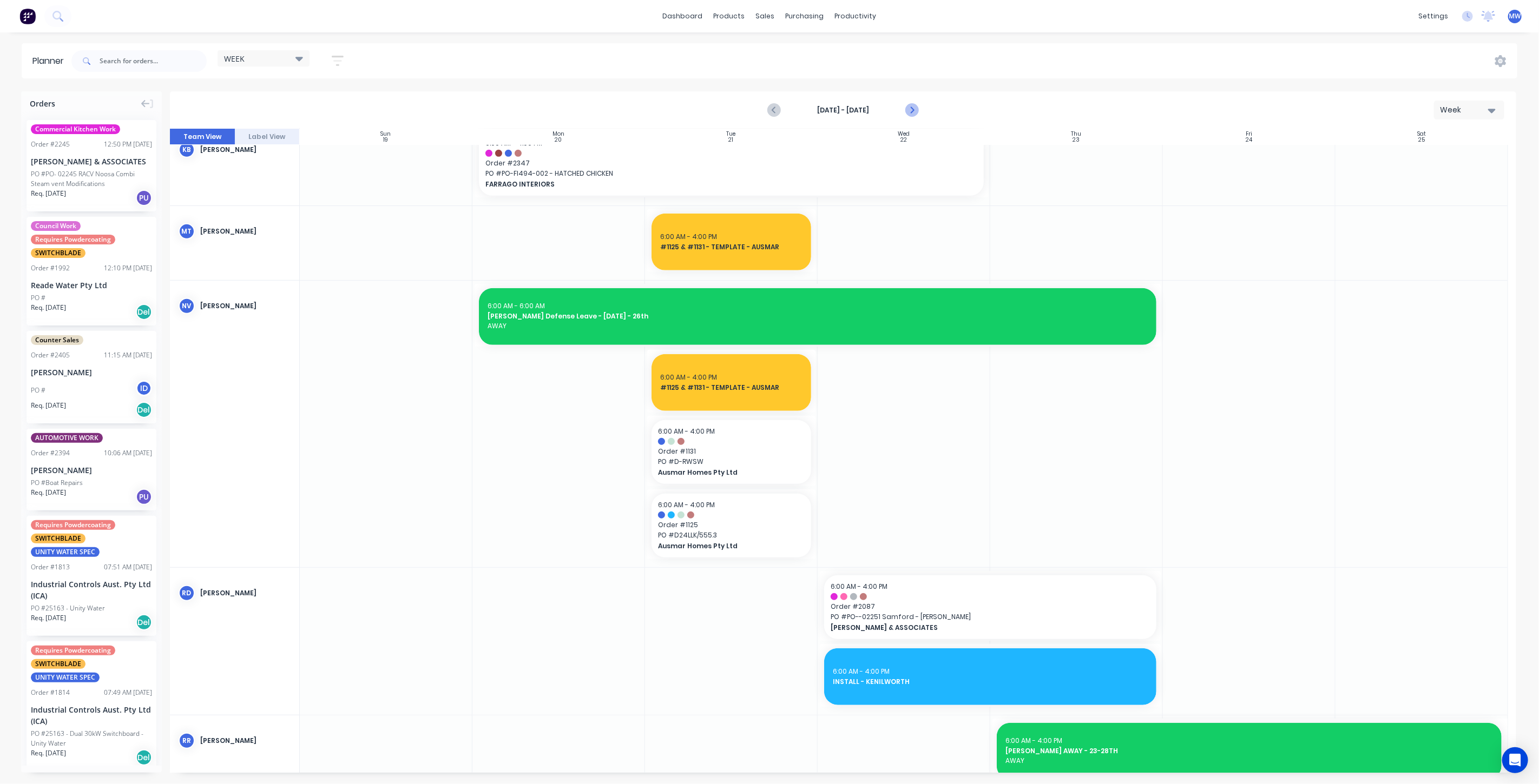
click at [912, 112] on icon "Next page" at bounding box center [911, 110] width 13 height 13
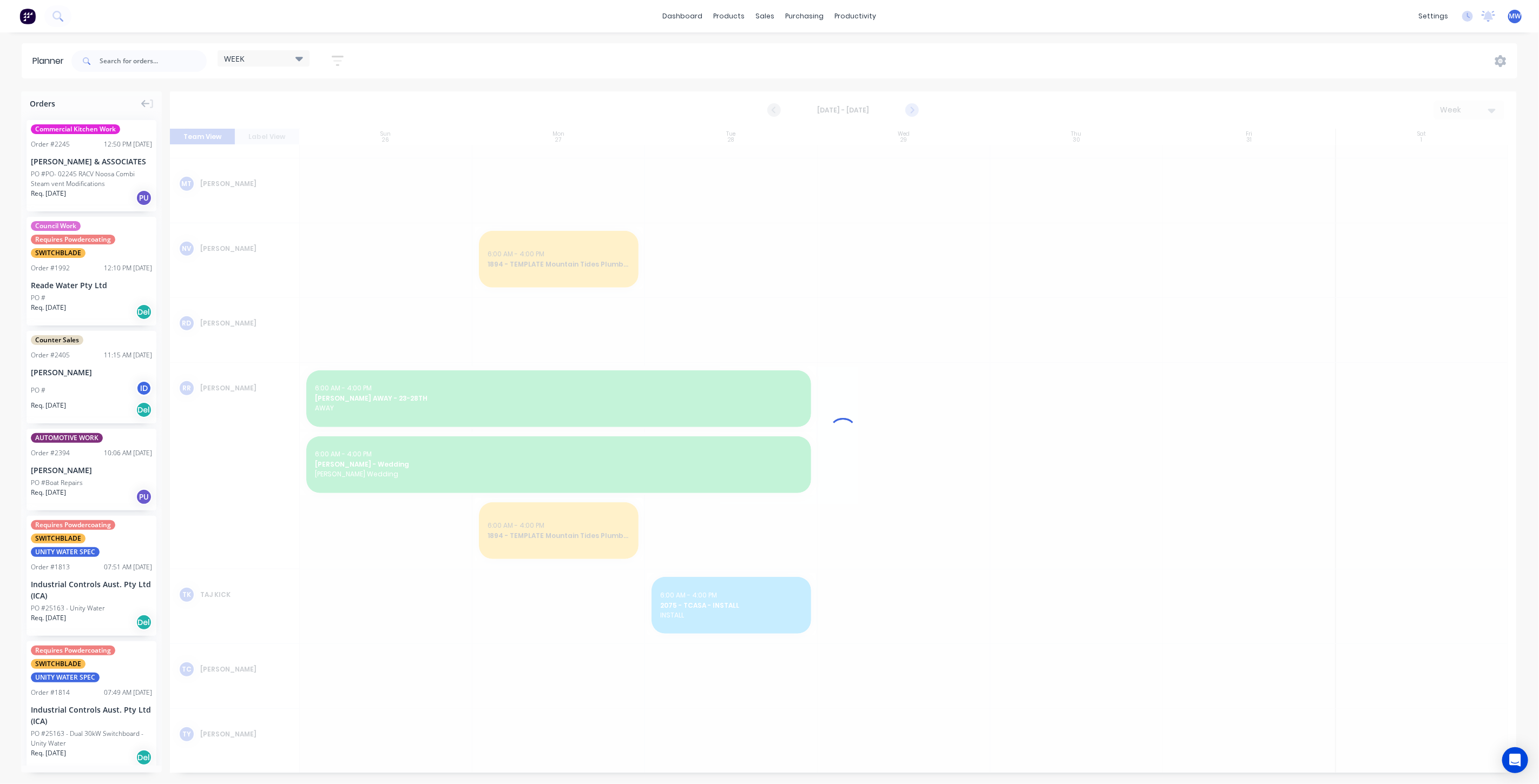
scroll to position [433, 0]
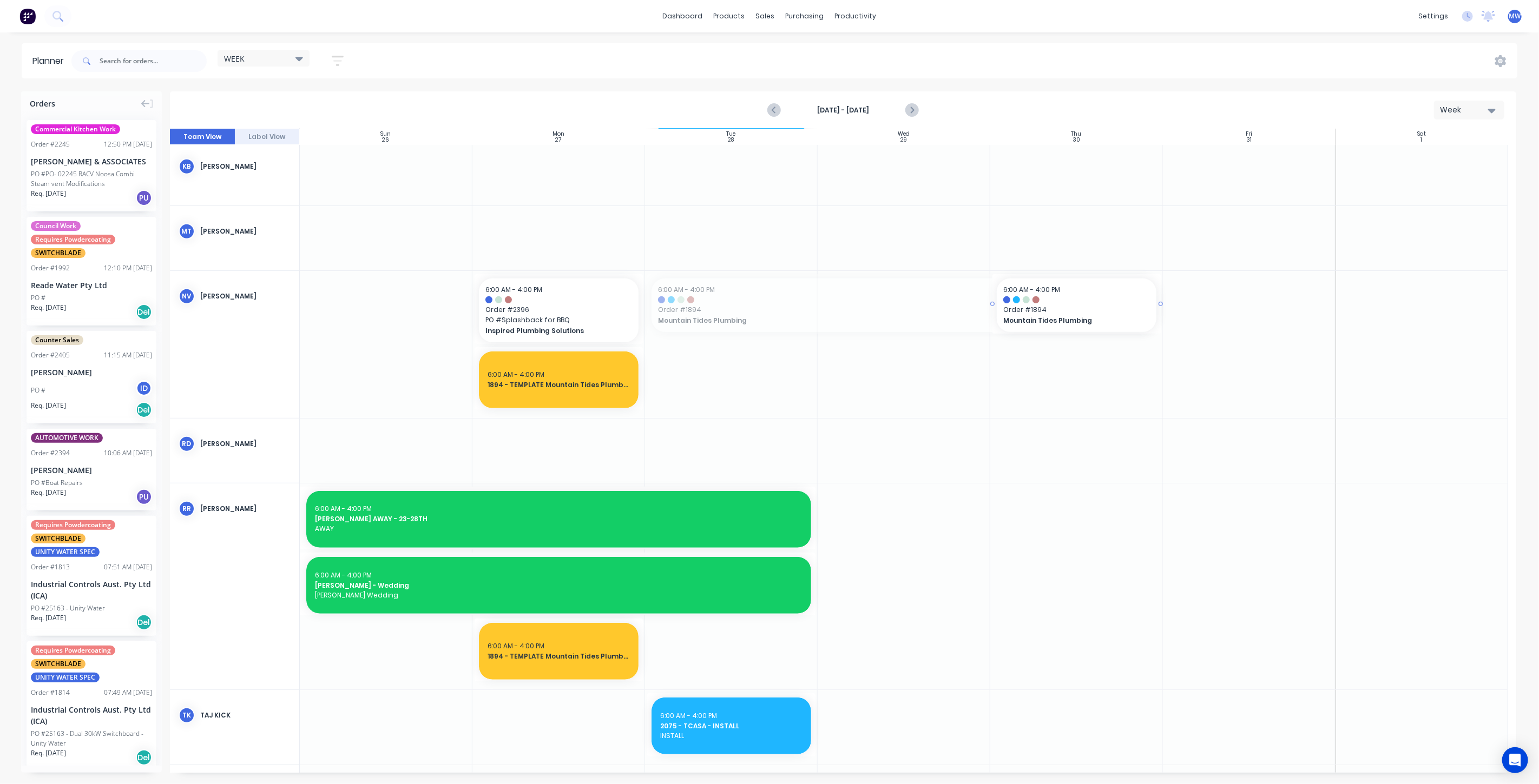
drag, startPoint x: 647, startPoint y: 302, endPoint x: 672, endPoint y: 300, distance: 25.1
click at [148, 66] on input "text" at bounding box center [153, 61] width 107 height 21
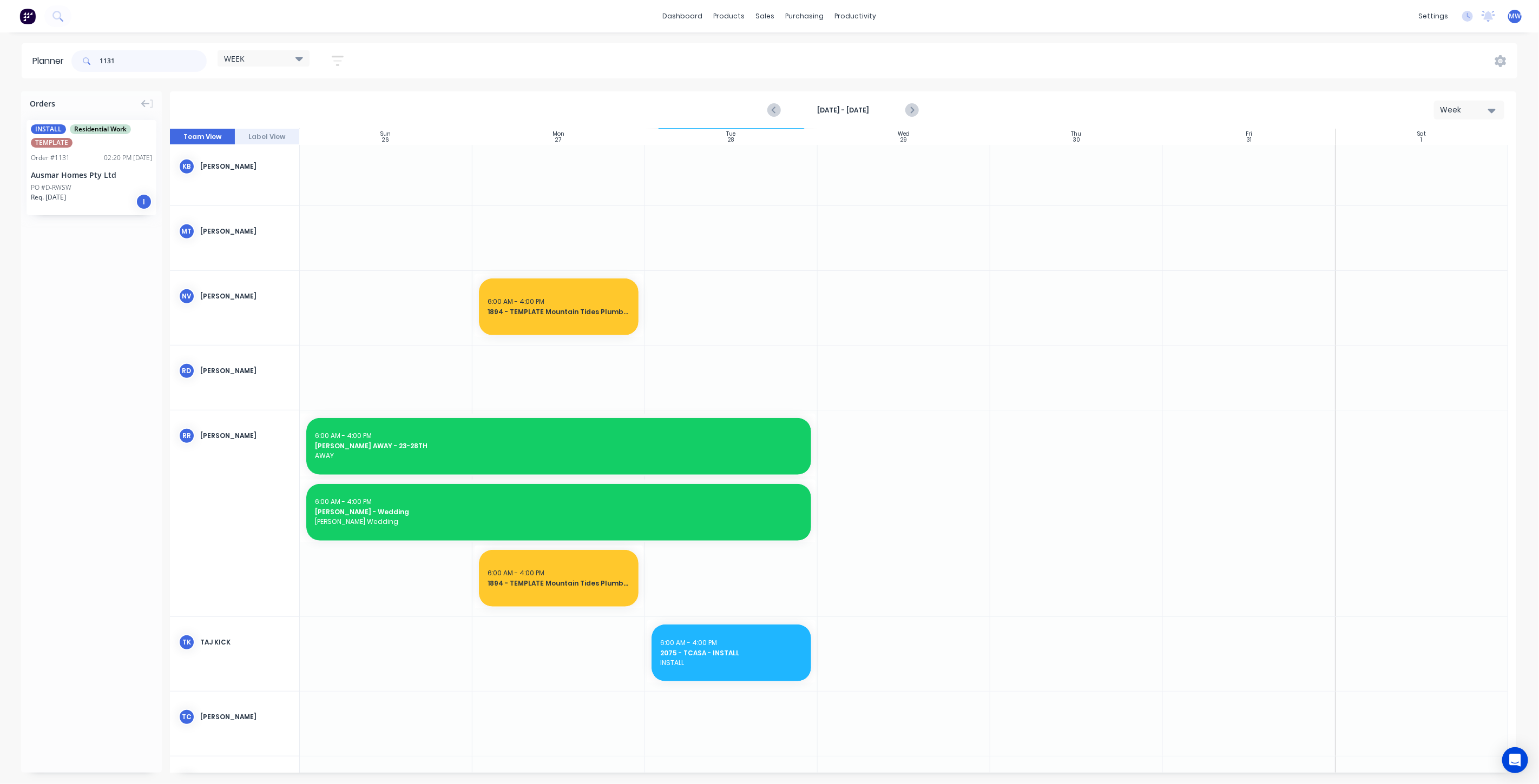
type input "1131"
drag, startPoint x: 95, startPoint y: 158, endPoint x: 818, endPoint y: 305, distance: 737.8
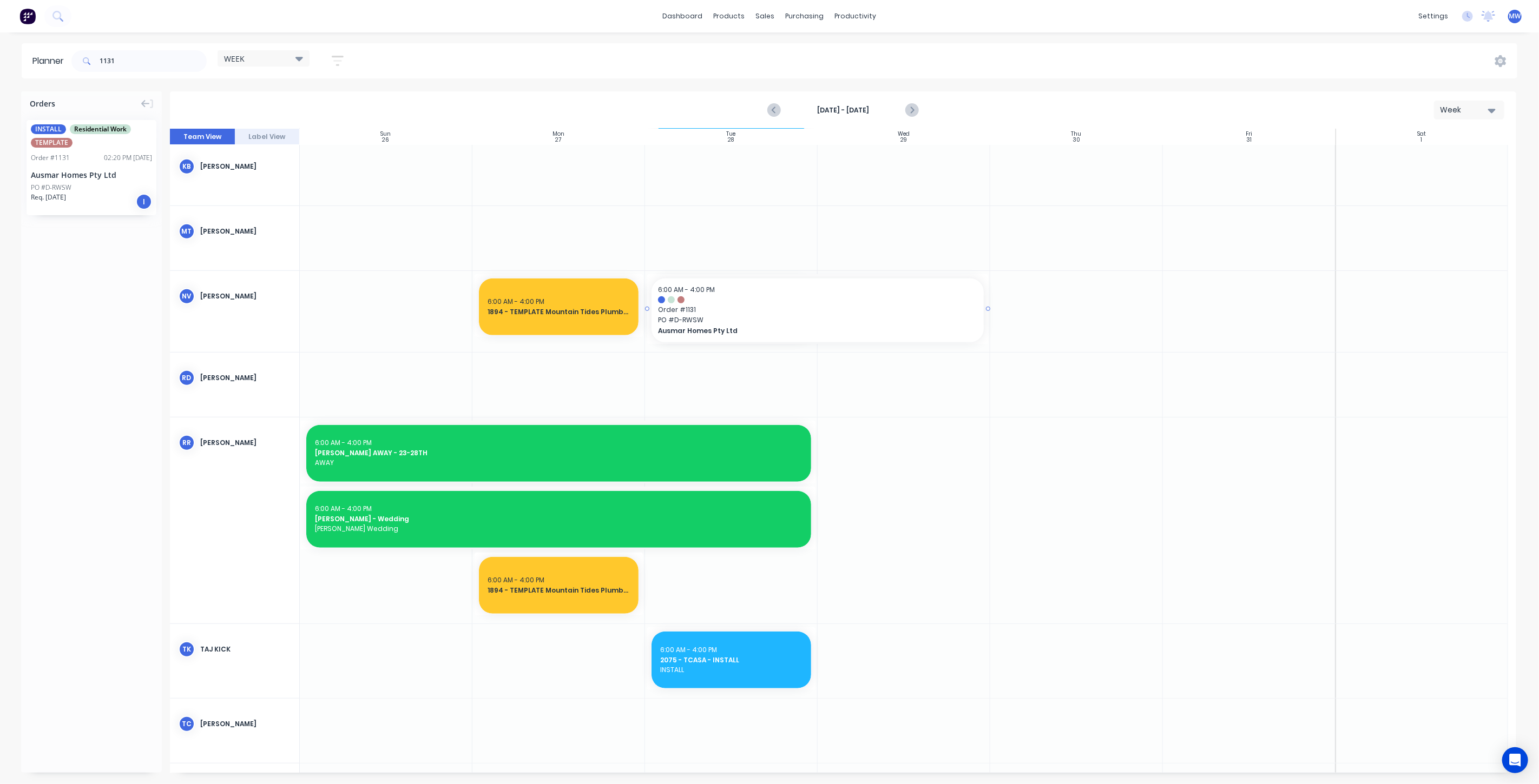
drag, startPoint x: 814, startPoint y: 309, endPoint x: 968, endPoint y: 305, distance: 154.1
drag, startPoint x: 131, startPoint y: 66, endPoint x: 63, endPoint y: 63, distance: 68.1
click at [64, 63] on header "Planner 1131 WEEK Save new view None edit WEEK (Default) edit Rex edit SCSM - M…" at bounding box center [770, 60] width 1496 height 35
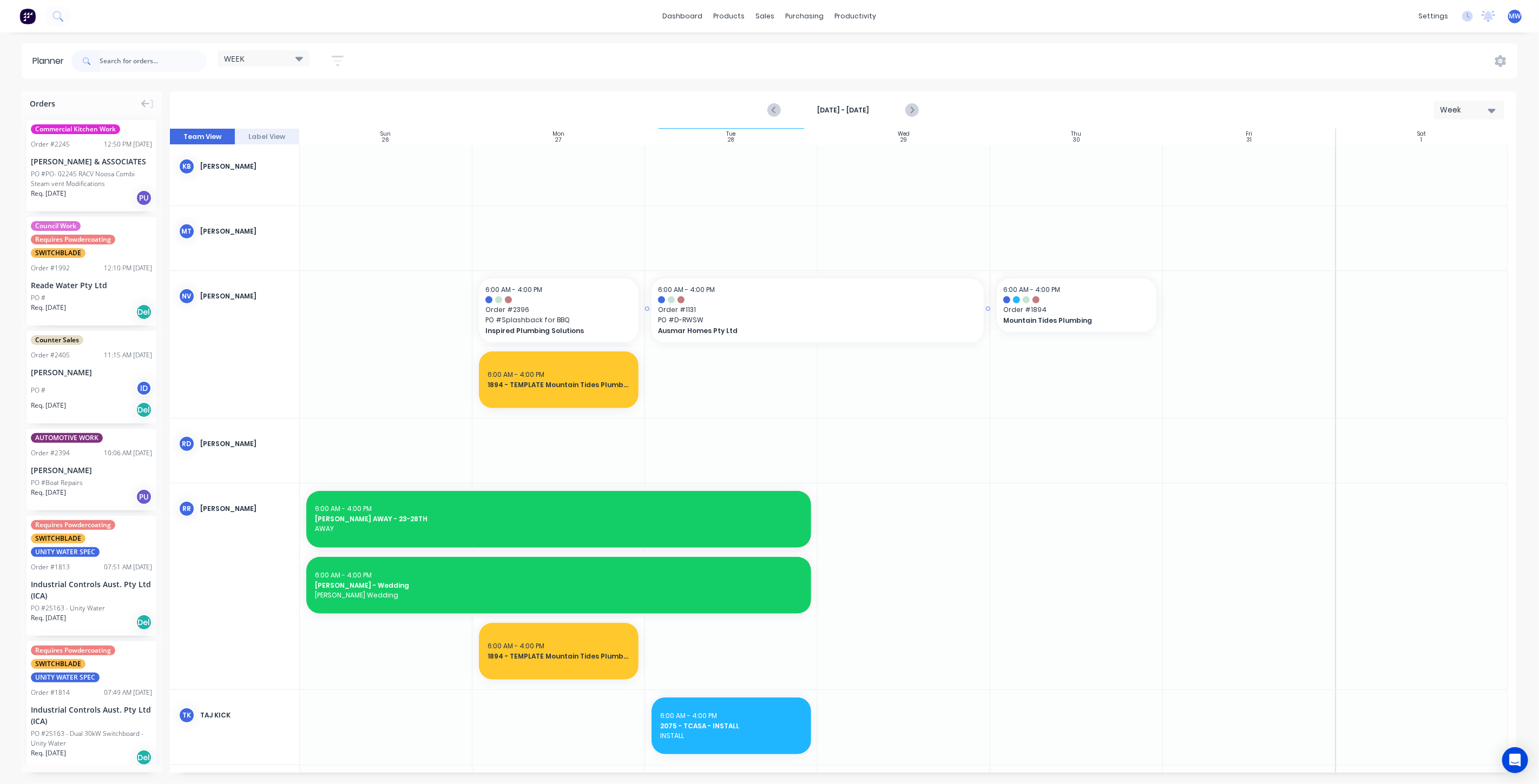
click at [786, 298] on div at bounding box center [817, 300] width 319 height 7
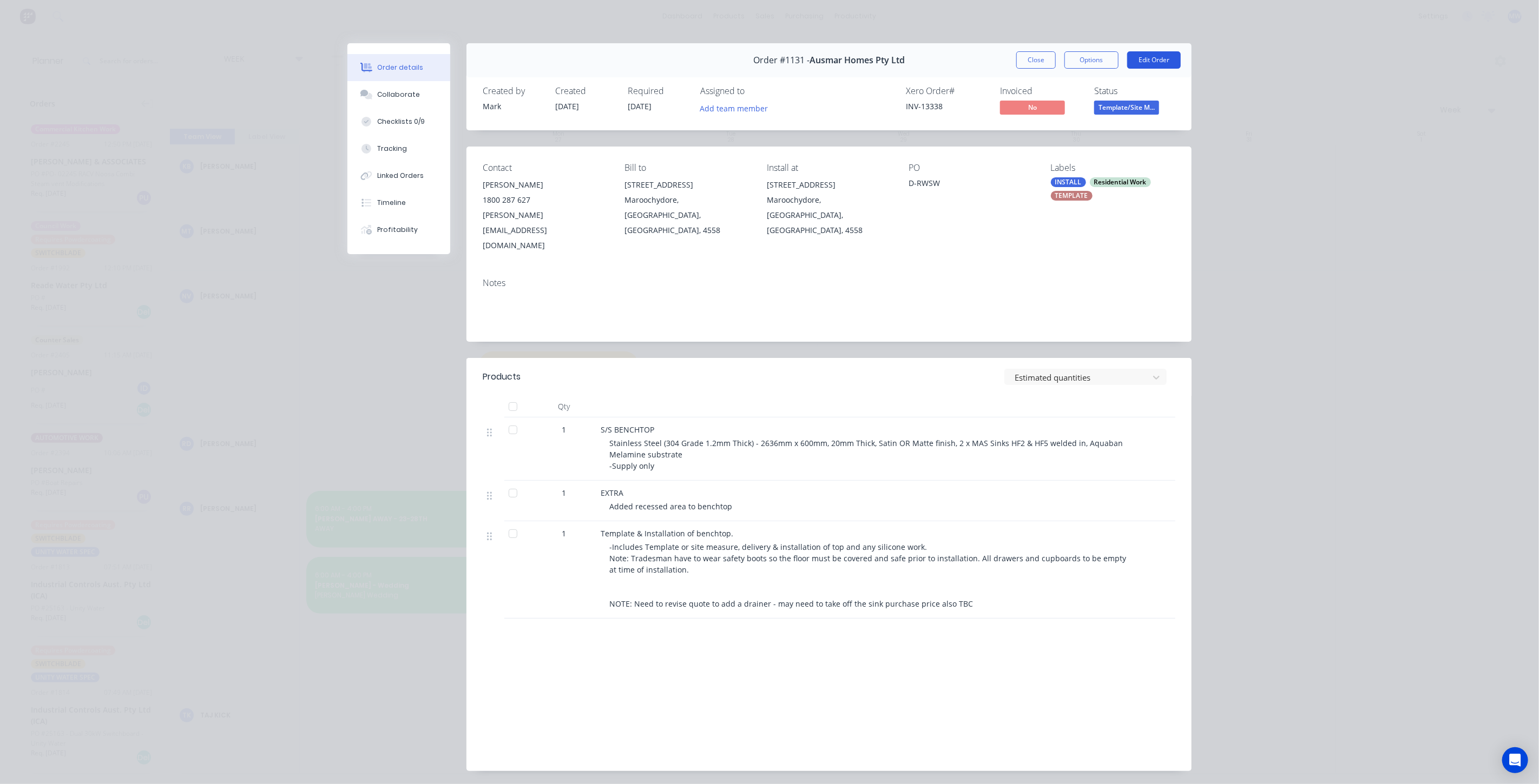
click at [1140, 64] on button "Edit Order" at bounding box center [1154, 60] width 54 height 17
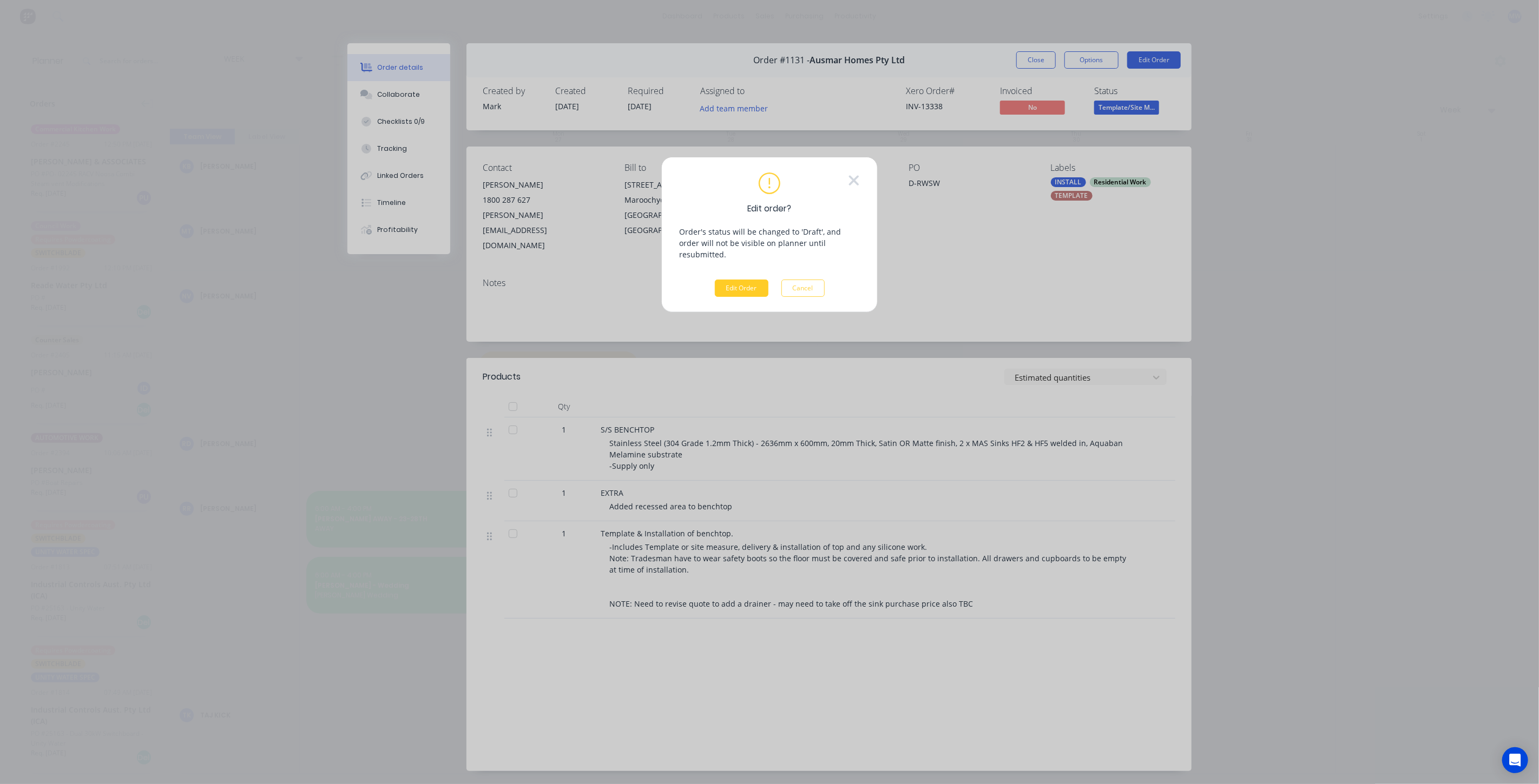
click at [726, 279] on button "Edit Order" at bounding box center [742, 288] width 54 height 17
click at [276, 762] on span "×" at bounding box center [279, 763] width 7 height 15
click at [853, 181] on icon at bounding box center [854, 180] width 10 height 10
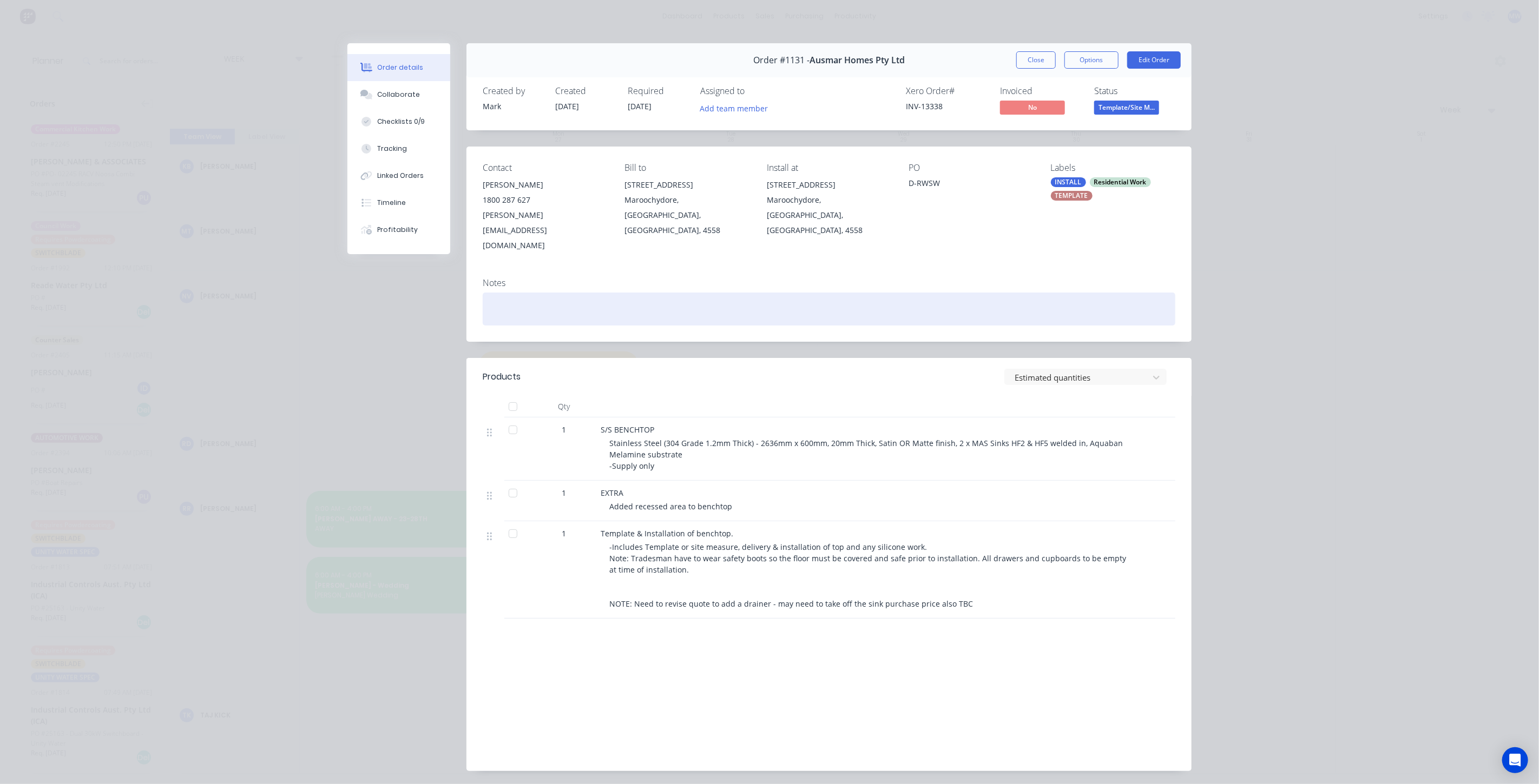
click at [842, 293] on div at bounding box center [829, 309] width 692 height 33
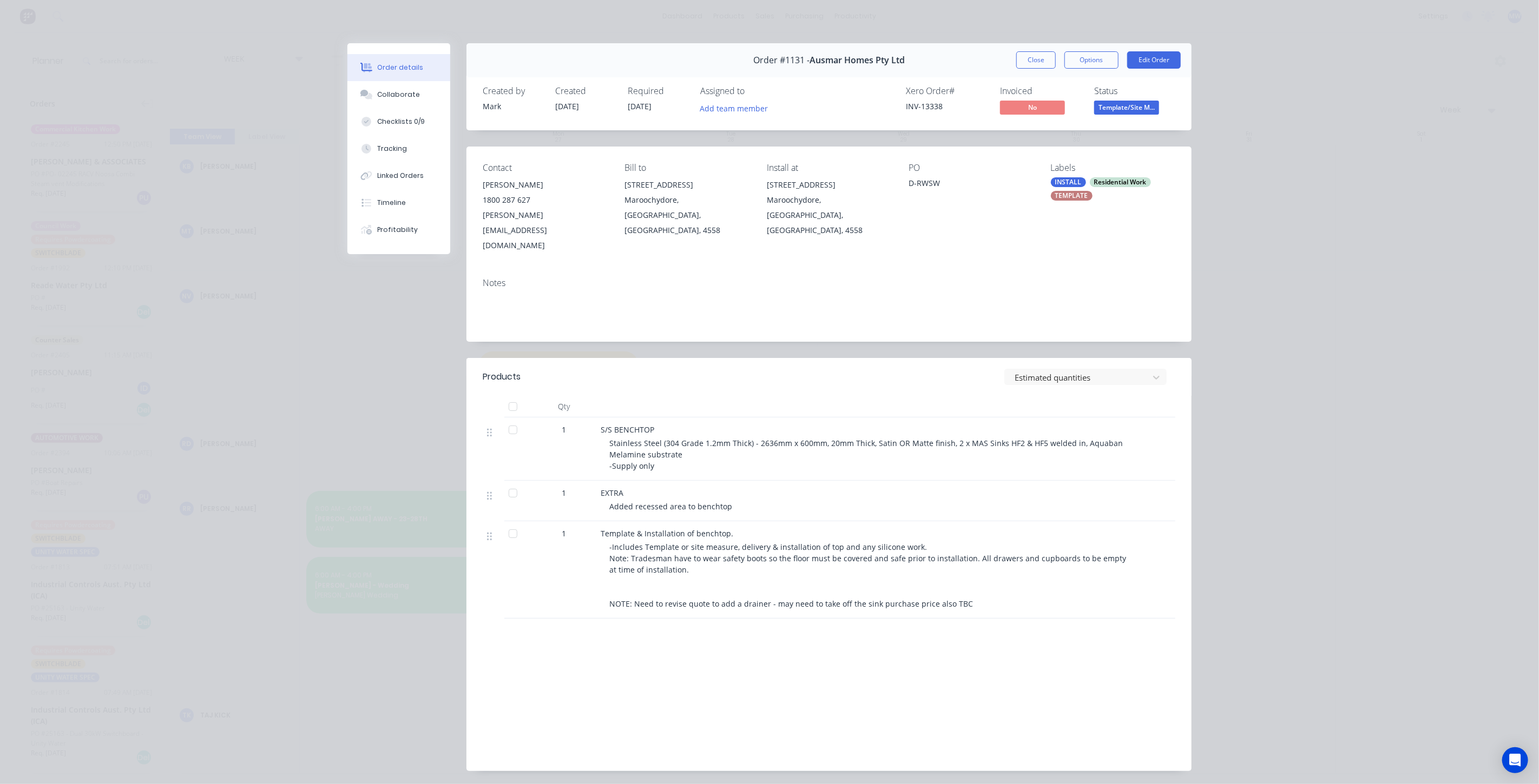
click at [846, 236] on div "Contact Adam Cousins 1800 287 627 adam.c@ausmargroup.com.au Bill to 8 Flinders …" at bounding box center [829, 208] width 725 height 123
click at [645, 109] on span "[DATE]" at bounding box center [640, 106] width 24 height 10
click at [667, 212] on div "Maroochydore, Queensland, Australia, 4558" at bounding box center [686, 215] width 124 height 45
click at [1016, 60] on button "Close" at bounding box center [1036, 60] width 39 height 17
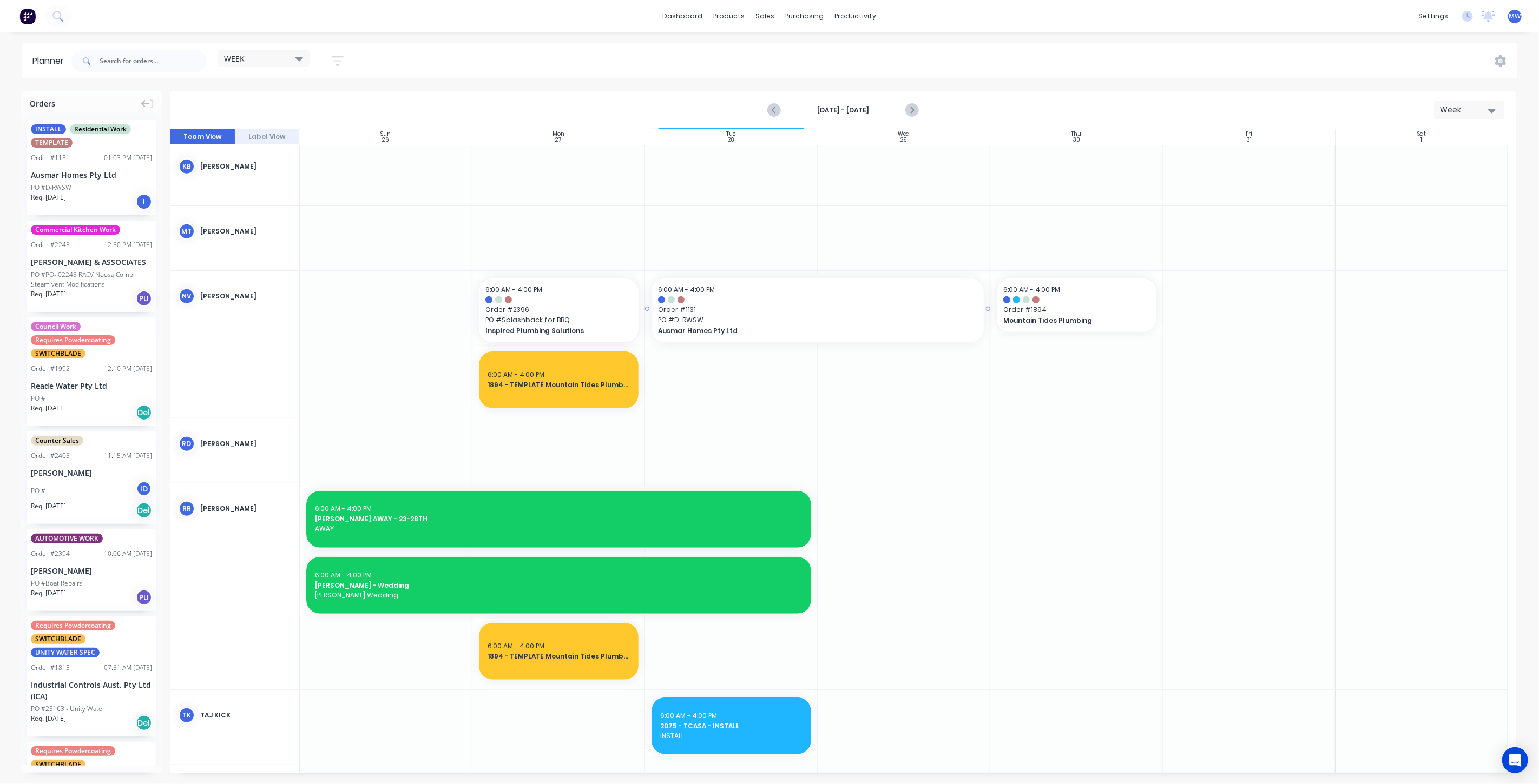
click at [802, 305] on span "Order # 1131" at bounding box center [817, 310] width 319 height 10
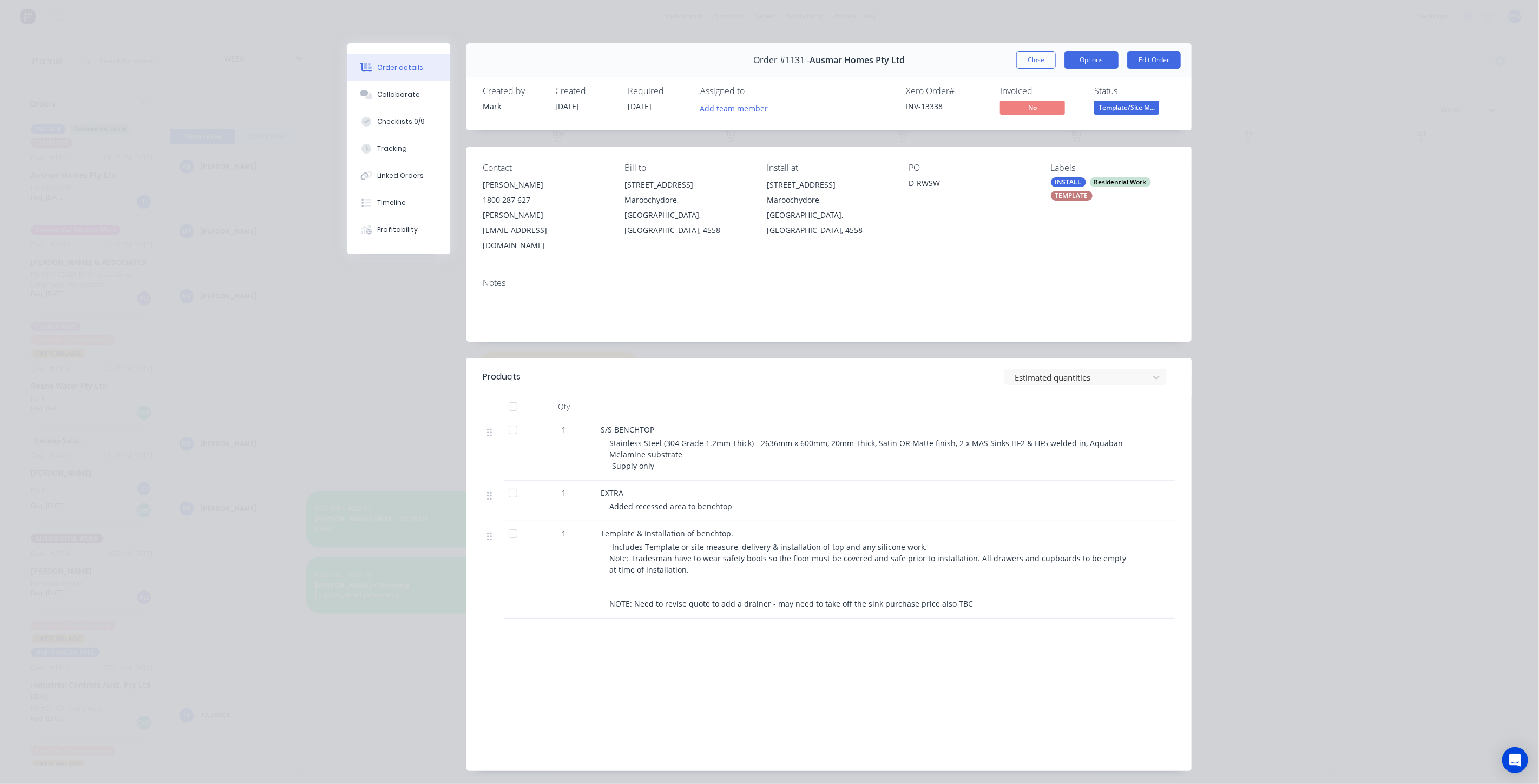
click at [1110, 62] on button "Options" at bounding box center [1092, 60] width 54 height 17
click at [1022, 60] on button "Close" at bounding box center [1036, 60] width 39 height 17
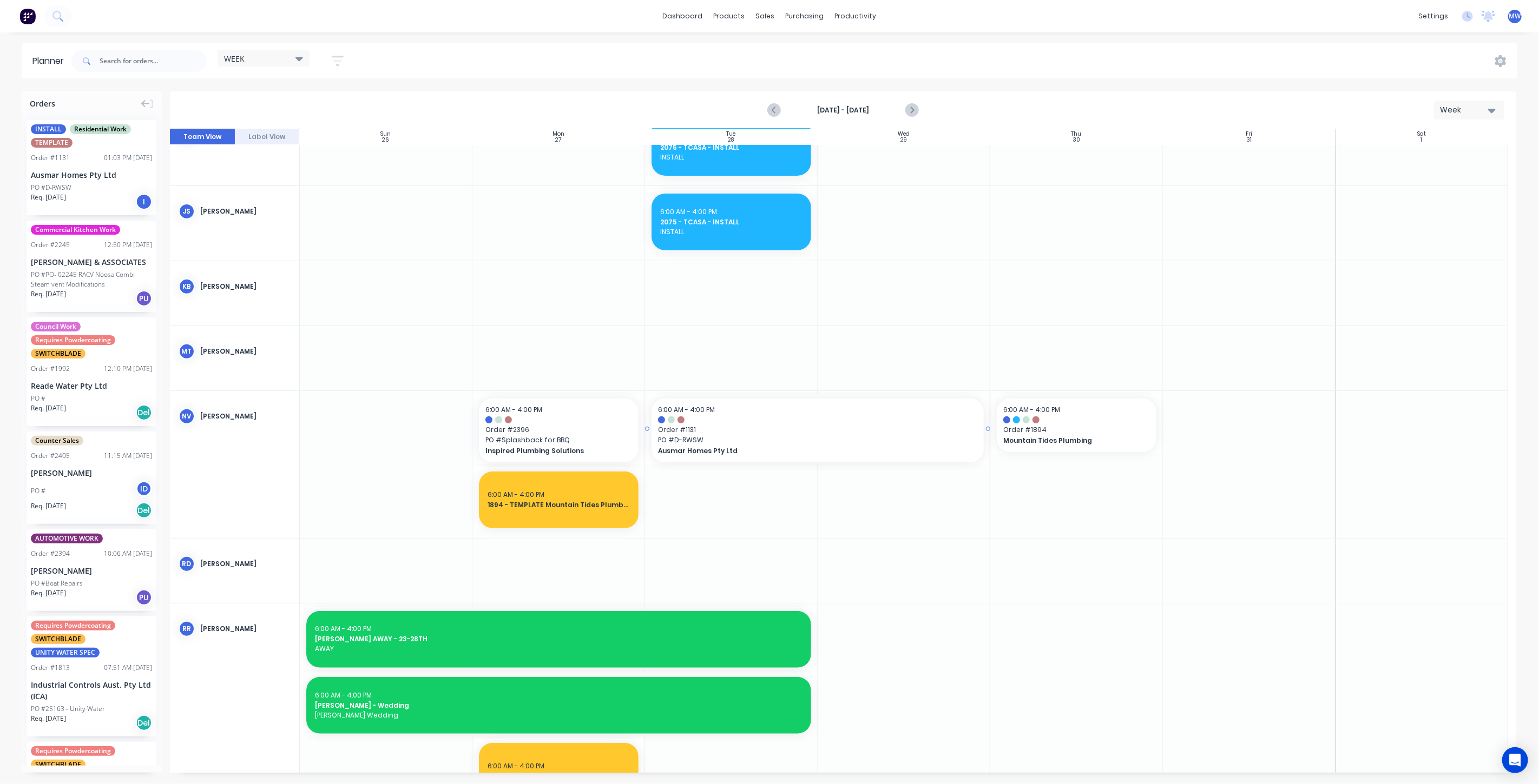
scroll to position [373, 0]
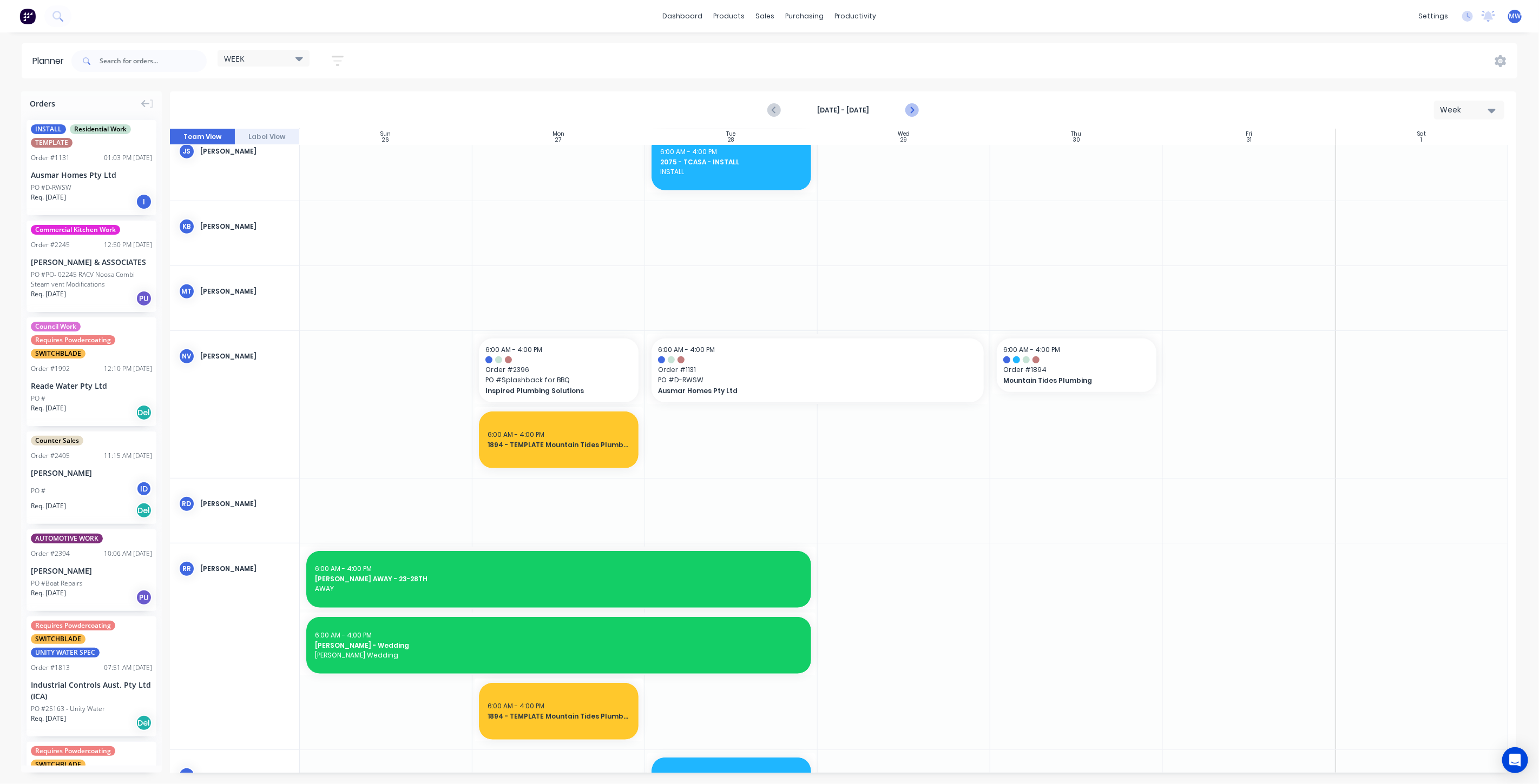
click at [909, 110] on icon "Next page" at bounding box center [911, 110] width 13 height 13
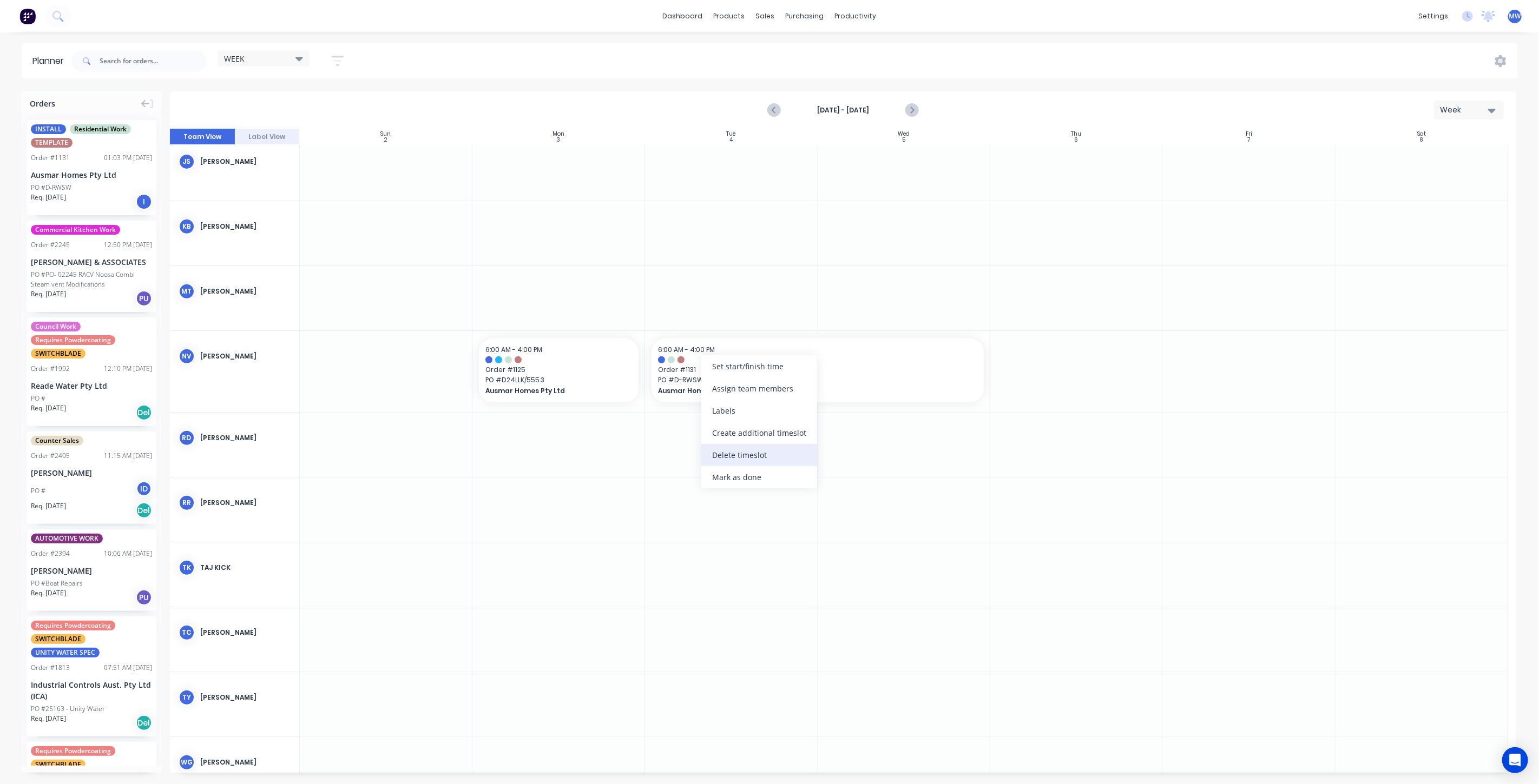
click at [765, 452] on div "Delete timeslot" at bounding box center [759, 455] width 116 height 22
drag, startPoint x: 642, startPoint y: 370, endPoint x: 649, endPoint y: 370, distance: 7.0
click at [797, 57] on link "Sales Orders" at bounding box center [823, 51] width 143 height 21
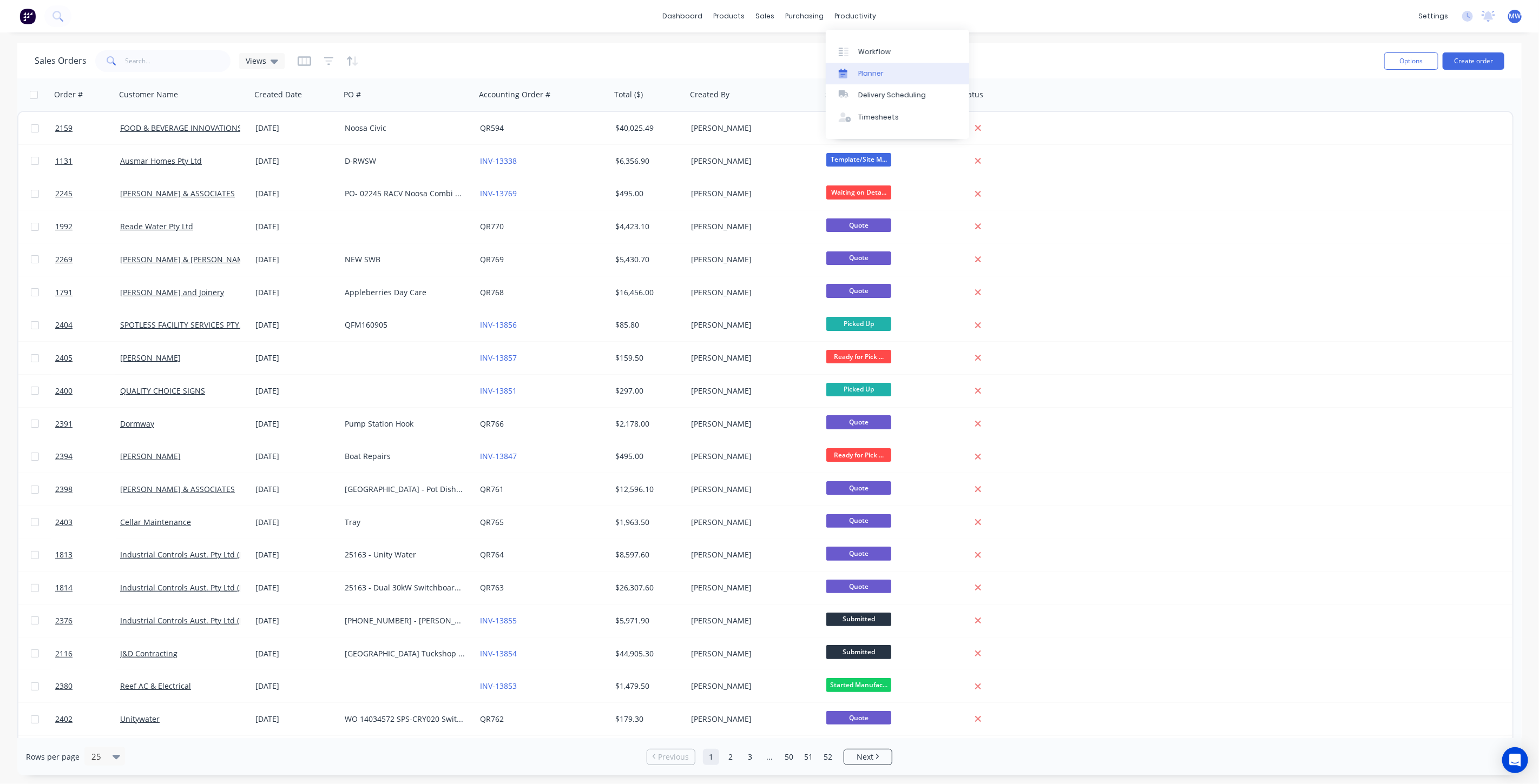
click at [886, 73] on link "Planner" at bounding box center [897, 73] width 143 height 21
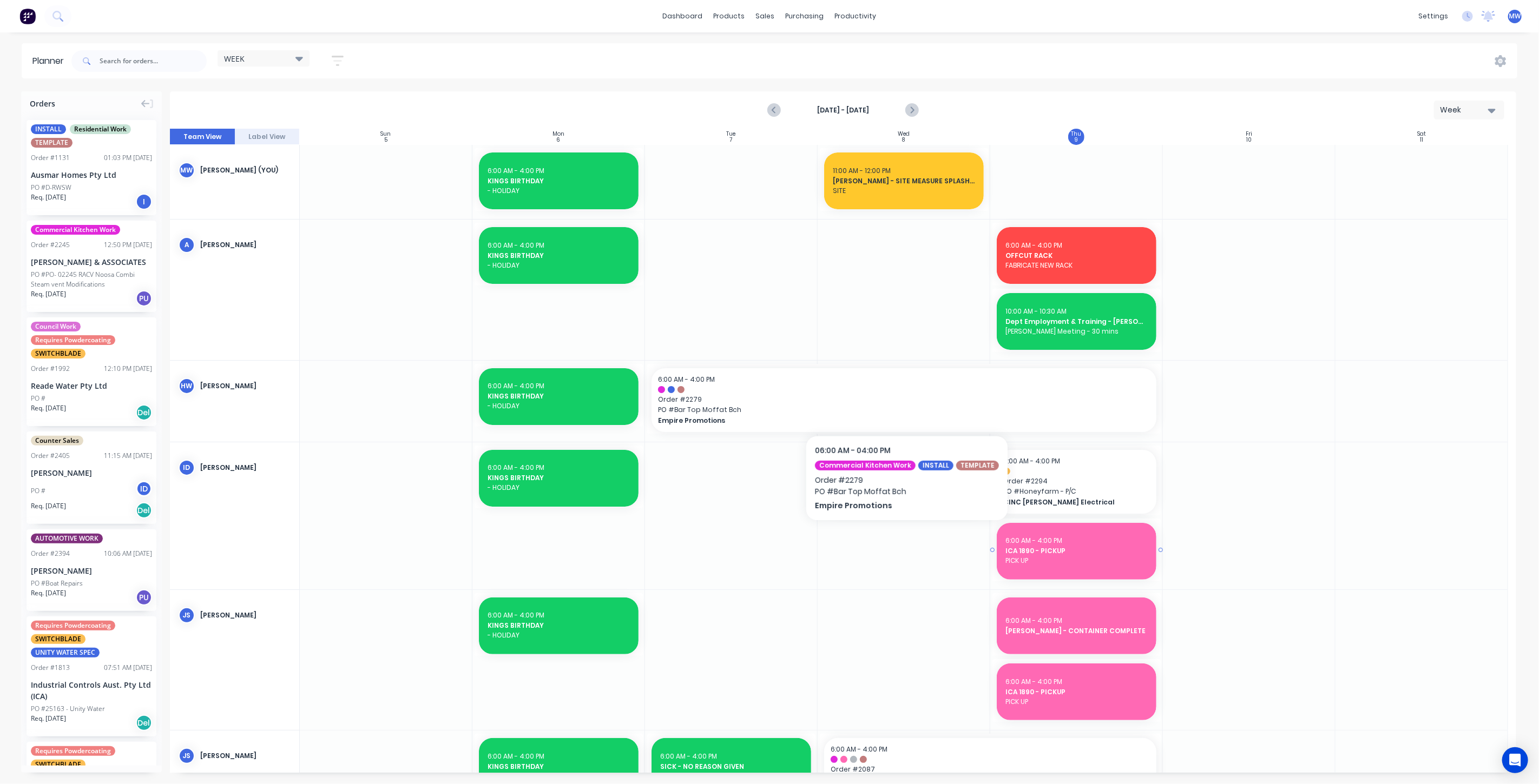
scroll to position [360, 0]
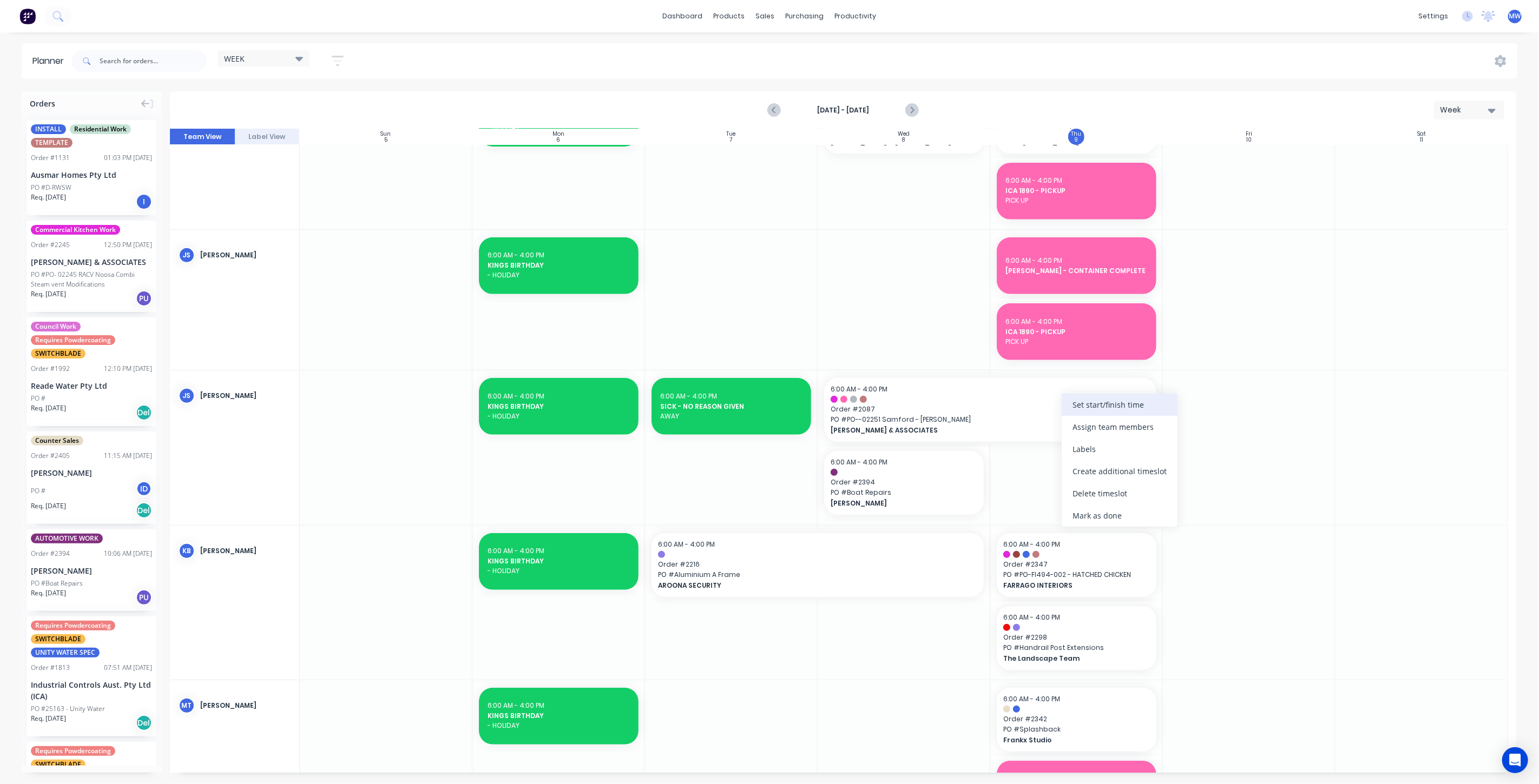
click at [1108, 410] on div "Set start/finish time" at bounding box center [1120, 404] width 116 height 22
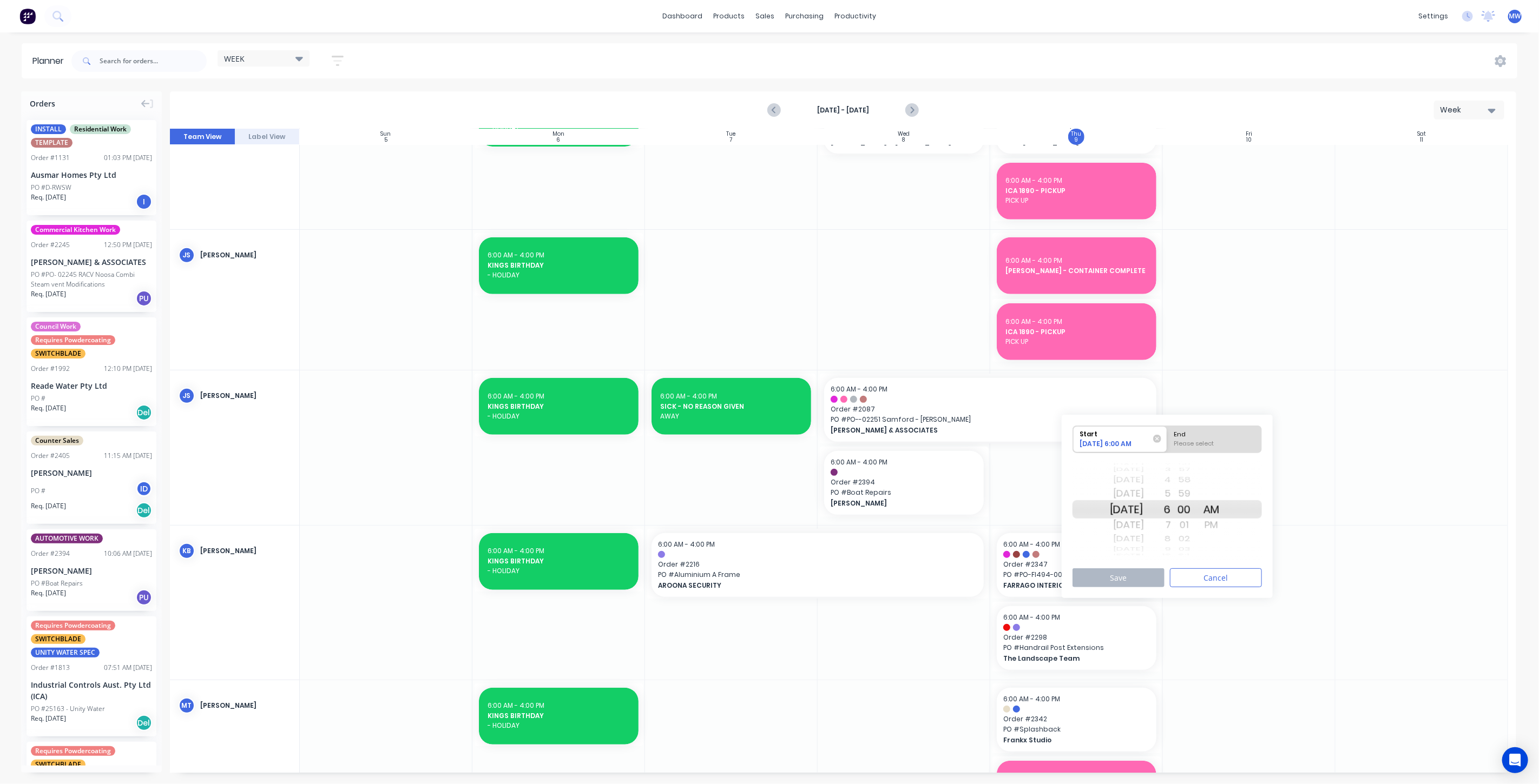
click at [1138, 510] on div "Mon Oct 13" at bounding box center [1127, 509] width 34 height 19
click at [1231, 432] on div "End" at bounding box center [1215, 433] width 88 height 14
click at [1168, 432] on input "End Please select" at bounding box center [1167, 439] width 1 height 26
radio input "true"
click at [1225, 525] on div "PM" at bounding box center [1211, 525] width 27 height 17
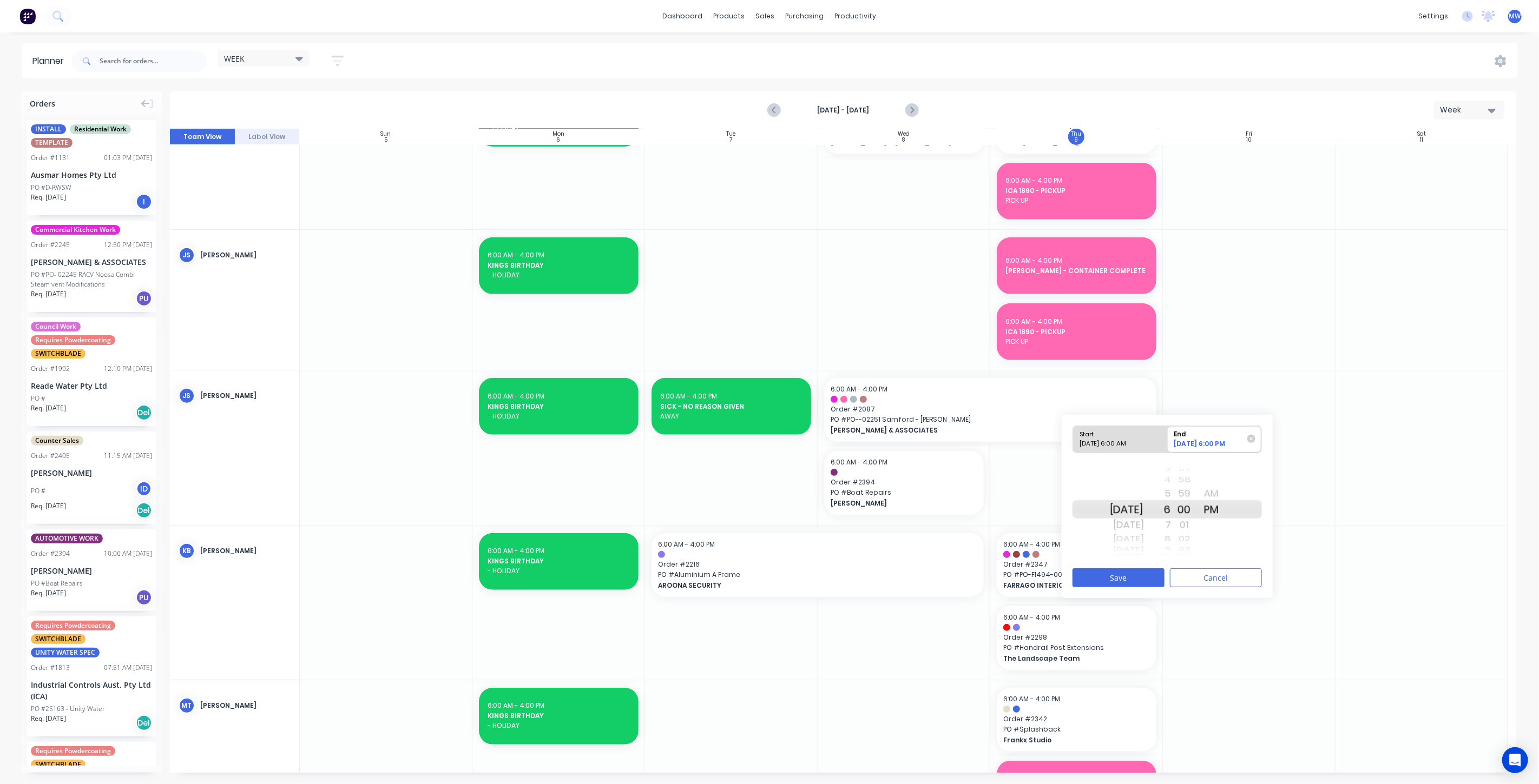
click at [1185, 484] on div "58" at bounding box center [1184, 481] width 27 height 14
click at [1171, 481] on div "4" at bounding box center [1157, 481] width 27 height 14
click at [1198, 540] on div "00" at bounding box center [1184, 539] width 27 height 14
click at [1126, 577] on button "Save" at bounding box center [1118, 578] width 92 height 19
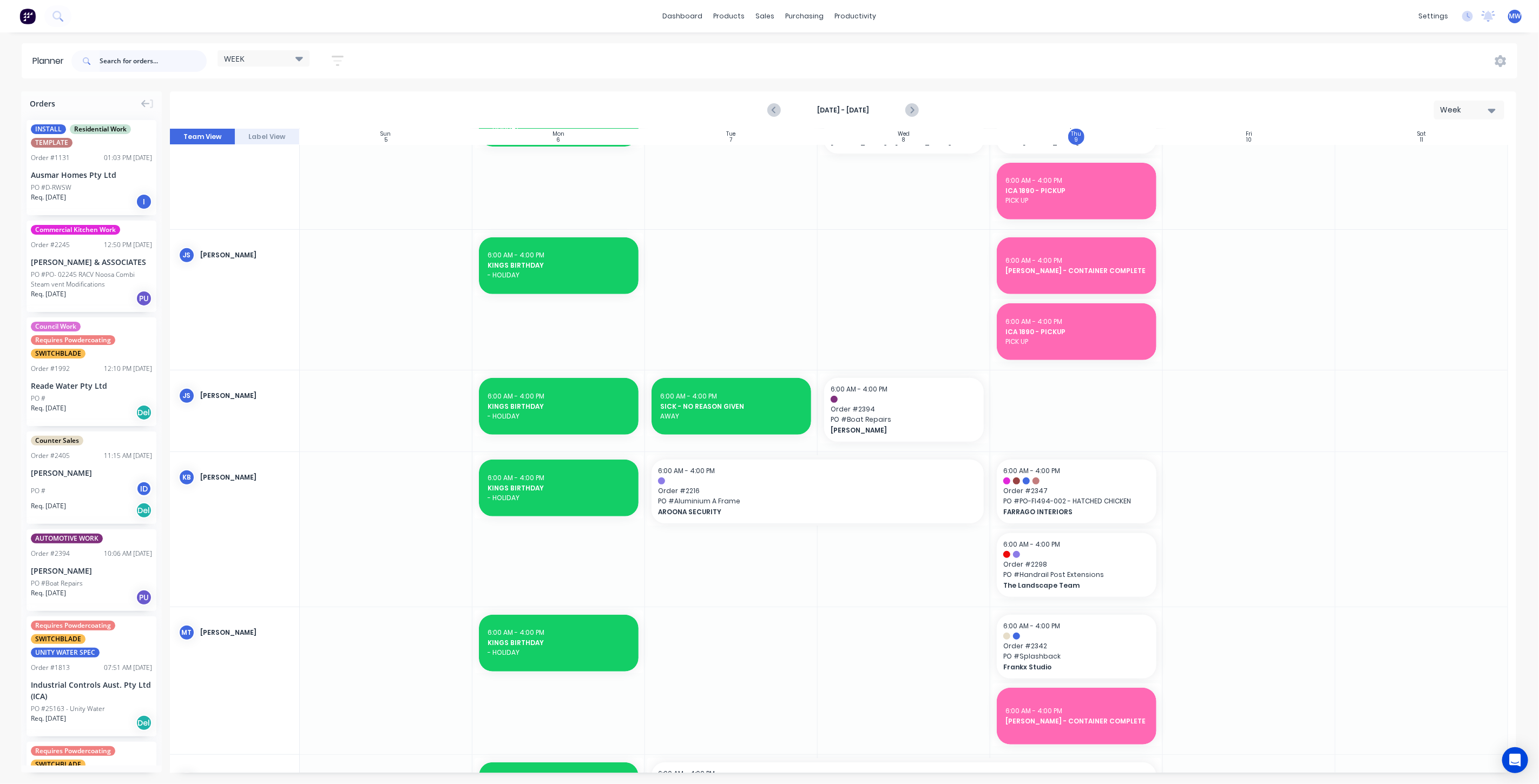
click at [158, 70] on input "text" at bounding box center [153, 61] width 107 height 21
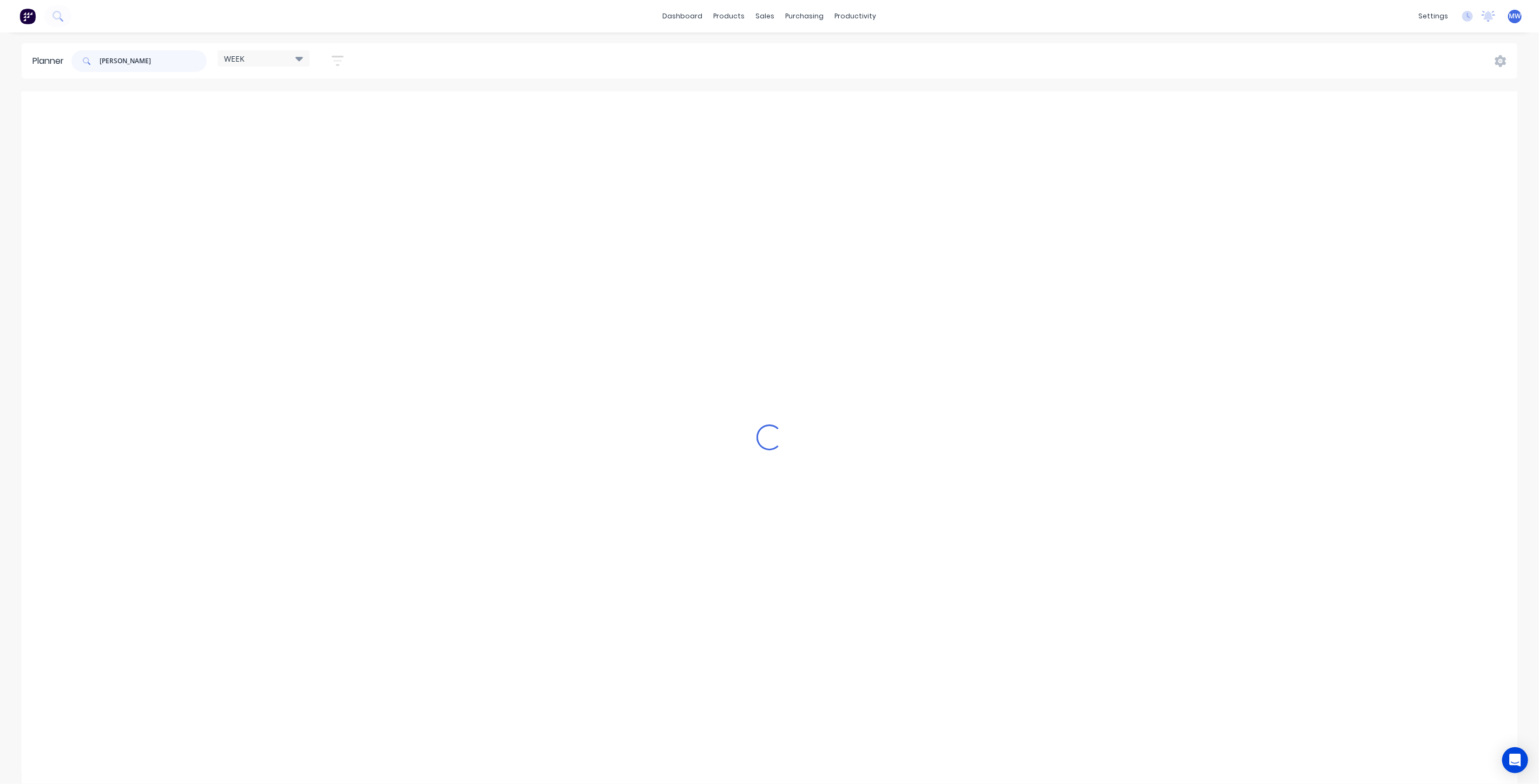
scroll to position [280, 0]
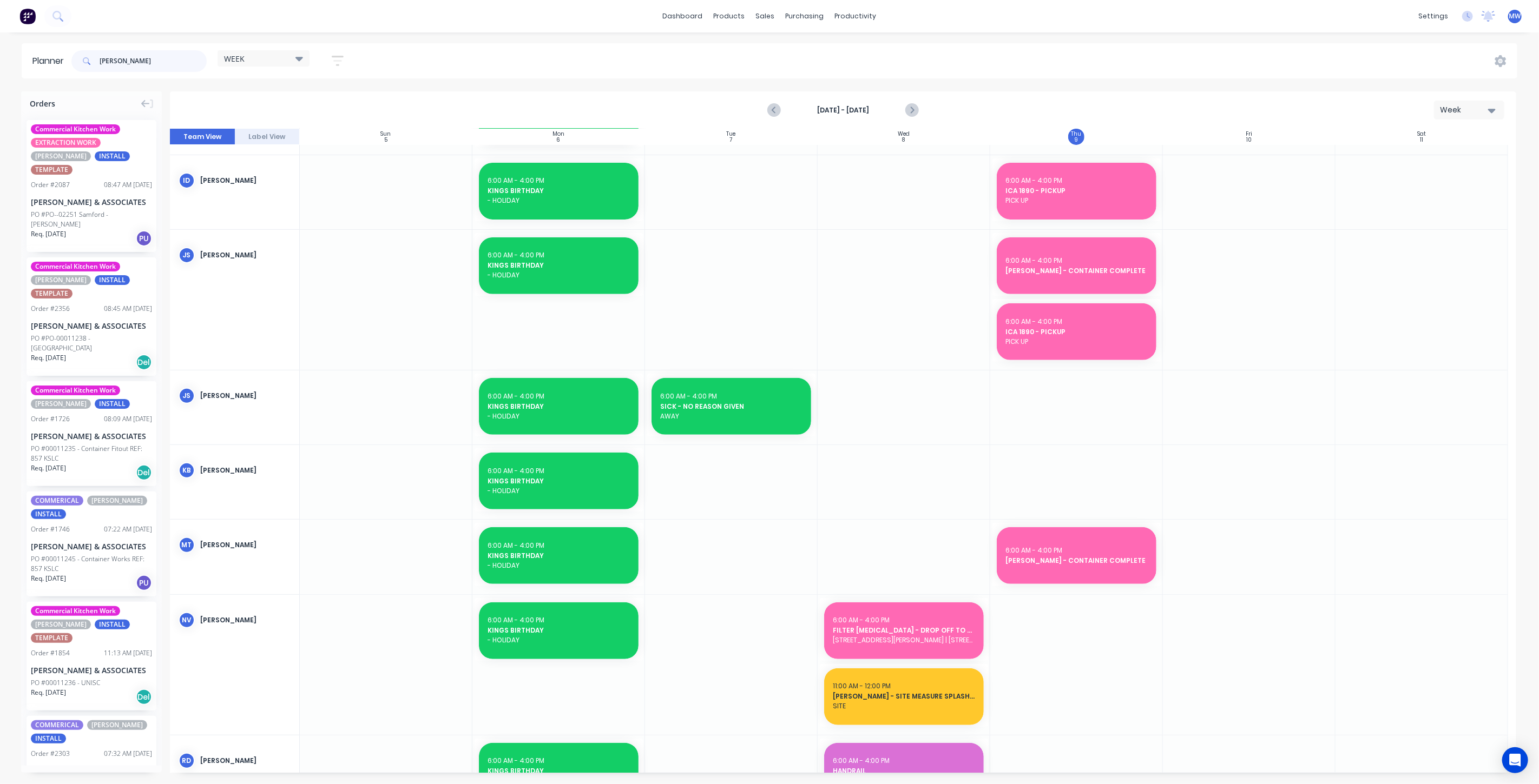
type input "hillers"
click at [106, 431] on div "[PERSON_NAME] & ASSOCIATES" at bounding box center [91, 436] width 121 height 11
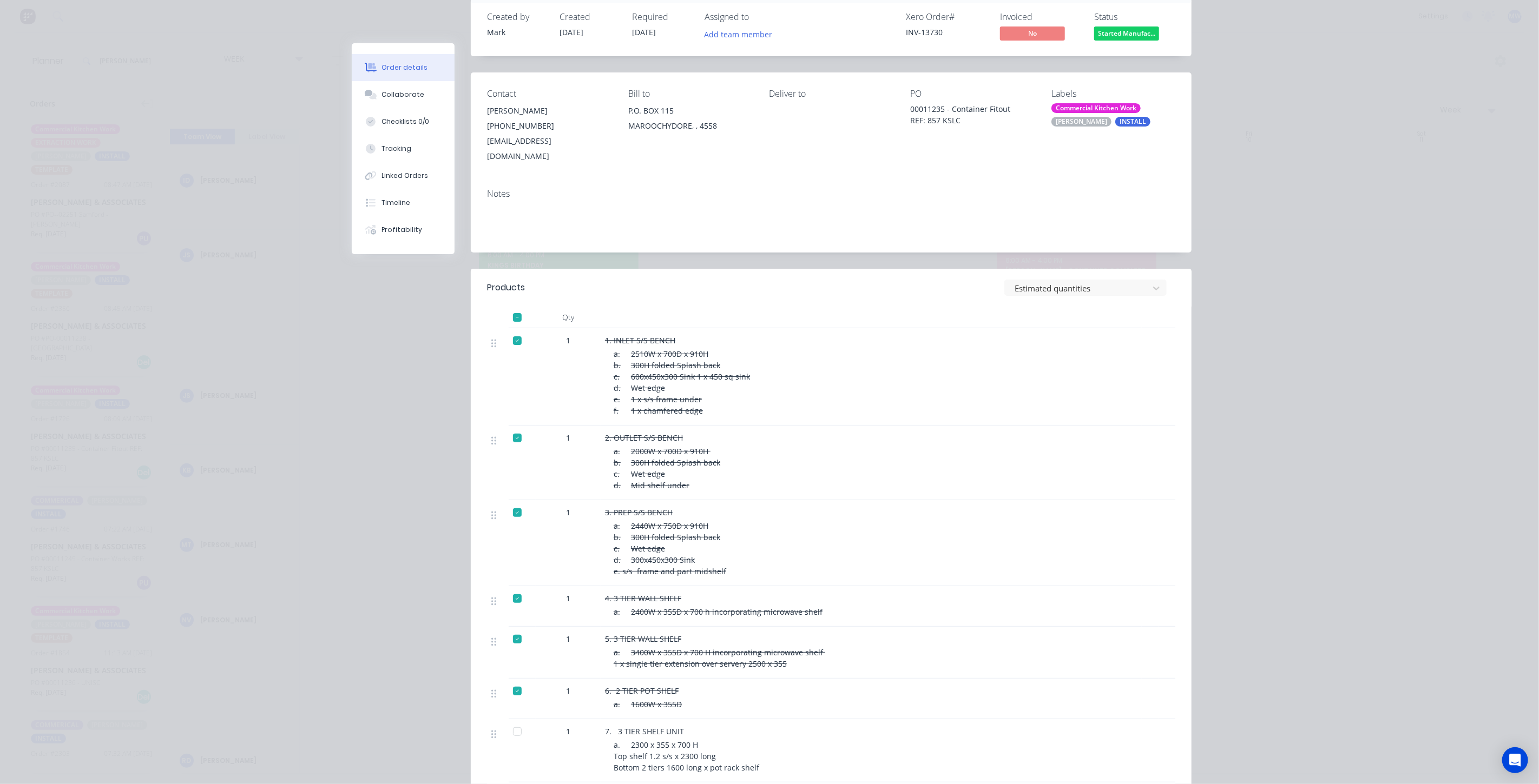
scroll to position [0, 0]
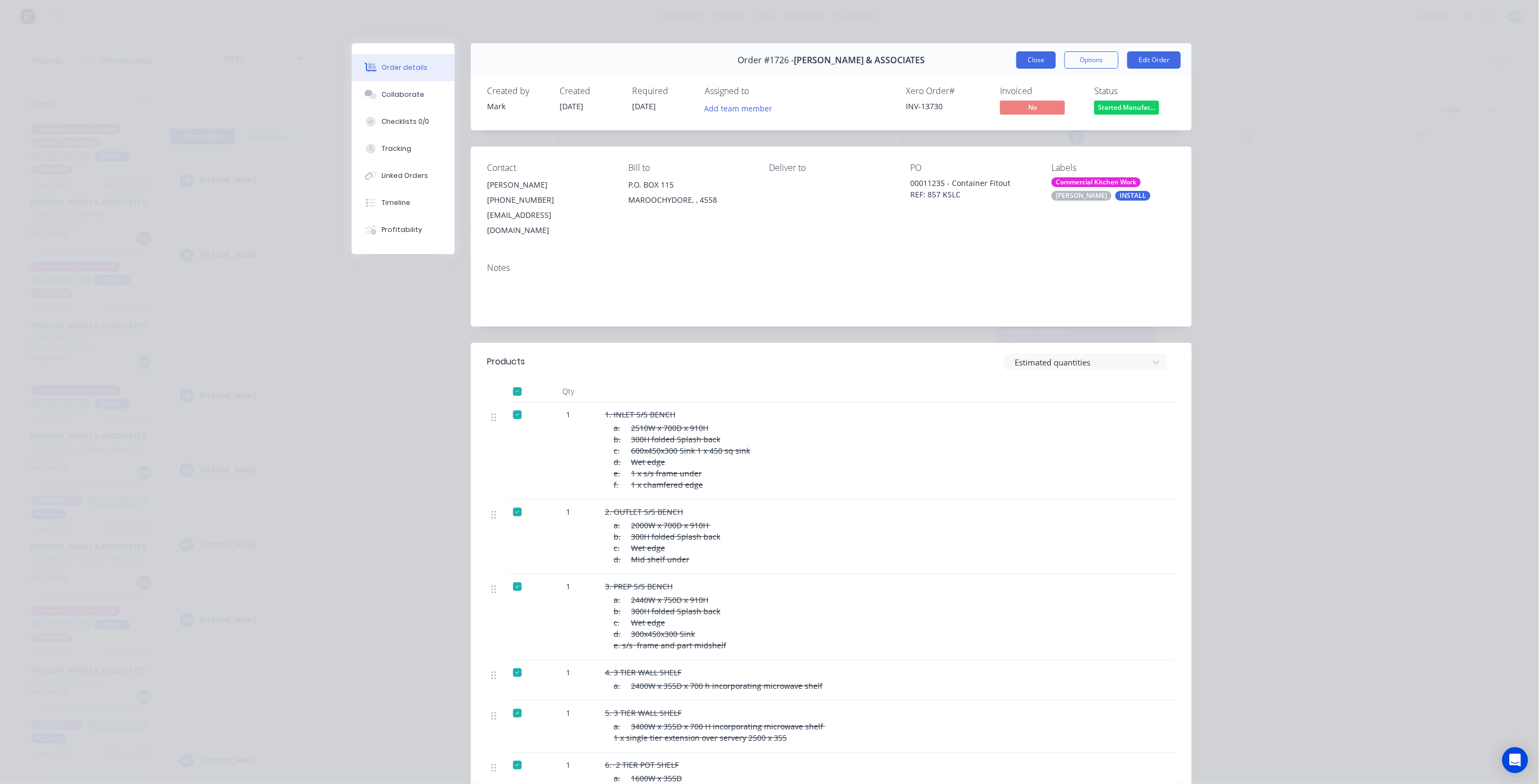
click at [1029, 62] on button "Close" at bounding box center [1036, 60] width 39 height 17
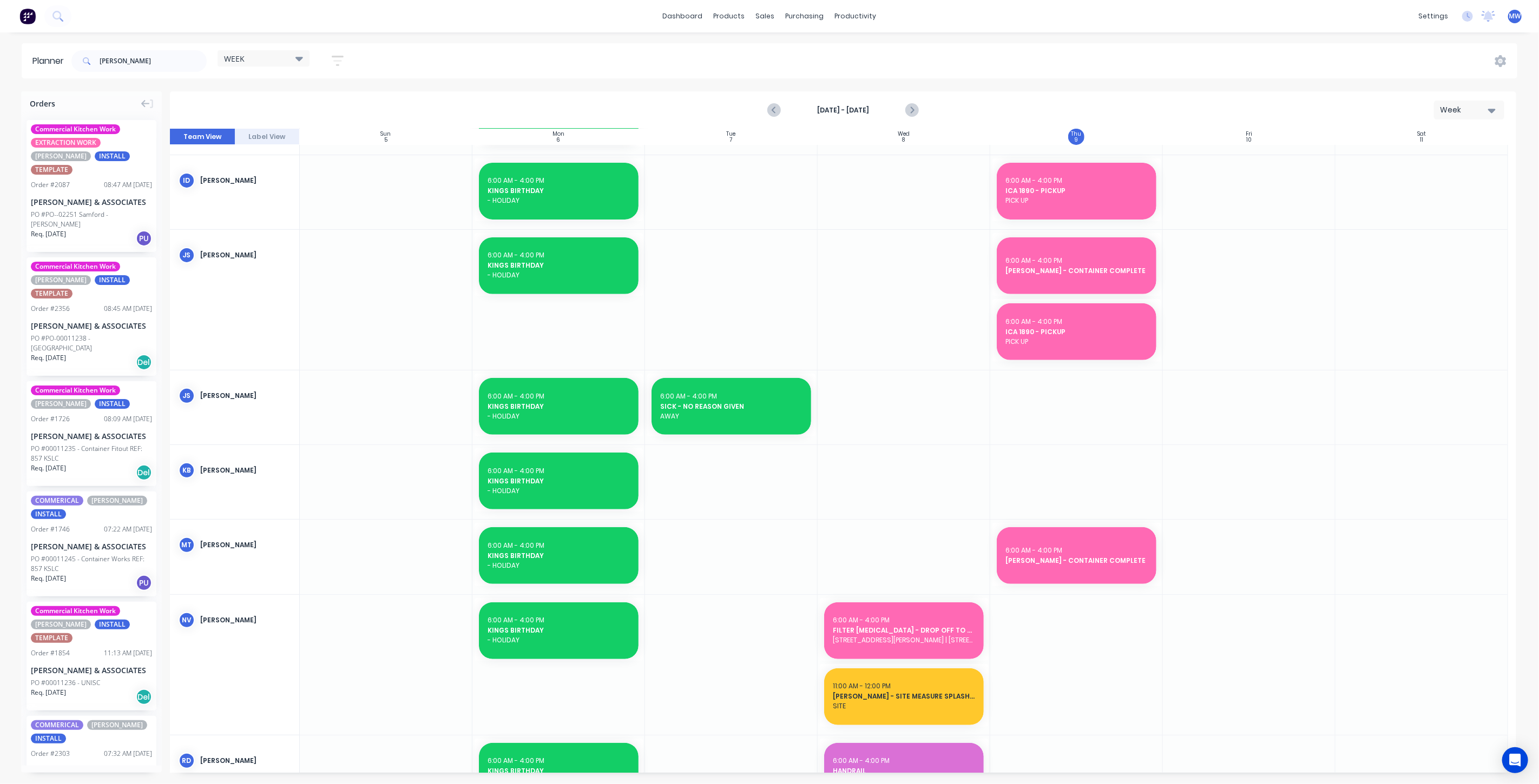
click at [84, 541] on div "[PERSON_NAME] & ASSOCIATES" at bounding box center [91, 546] width 121 height 11
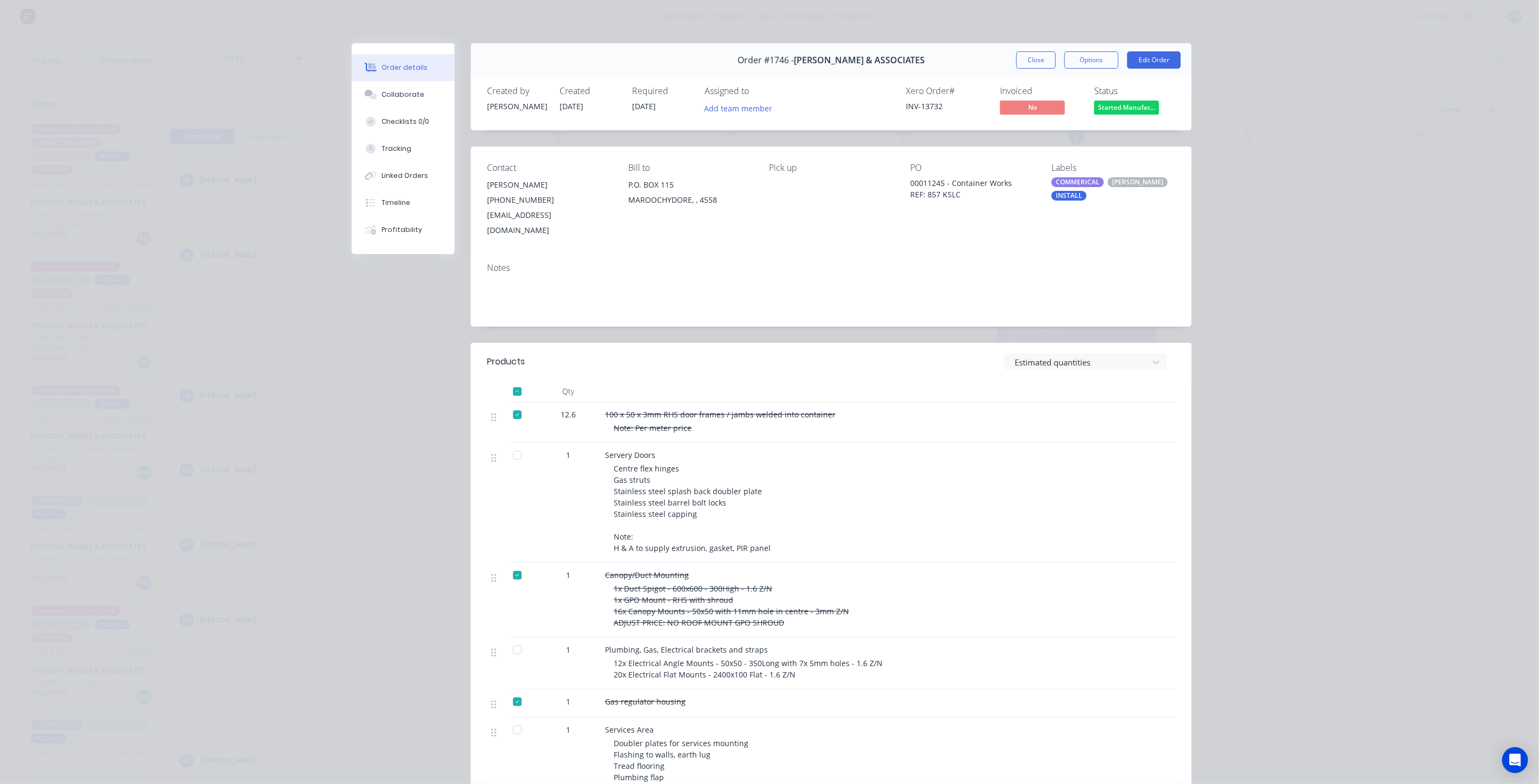
click at [1037, 62] on button "Close" at bounding box center [1036, 60] width 39 height 17
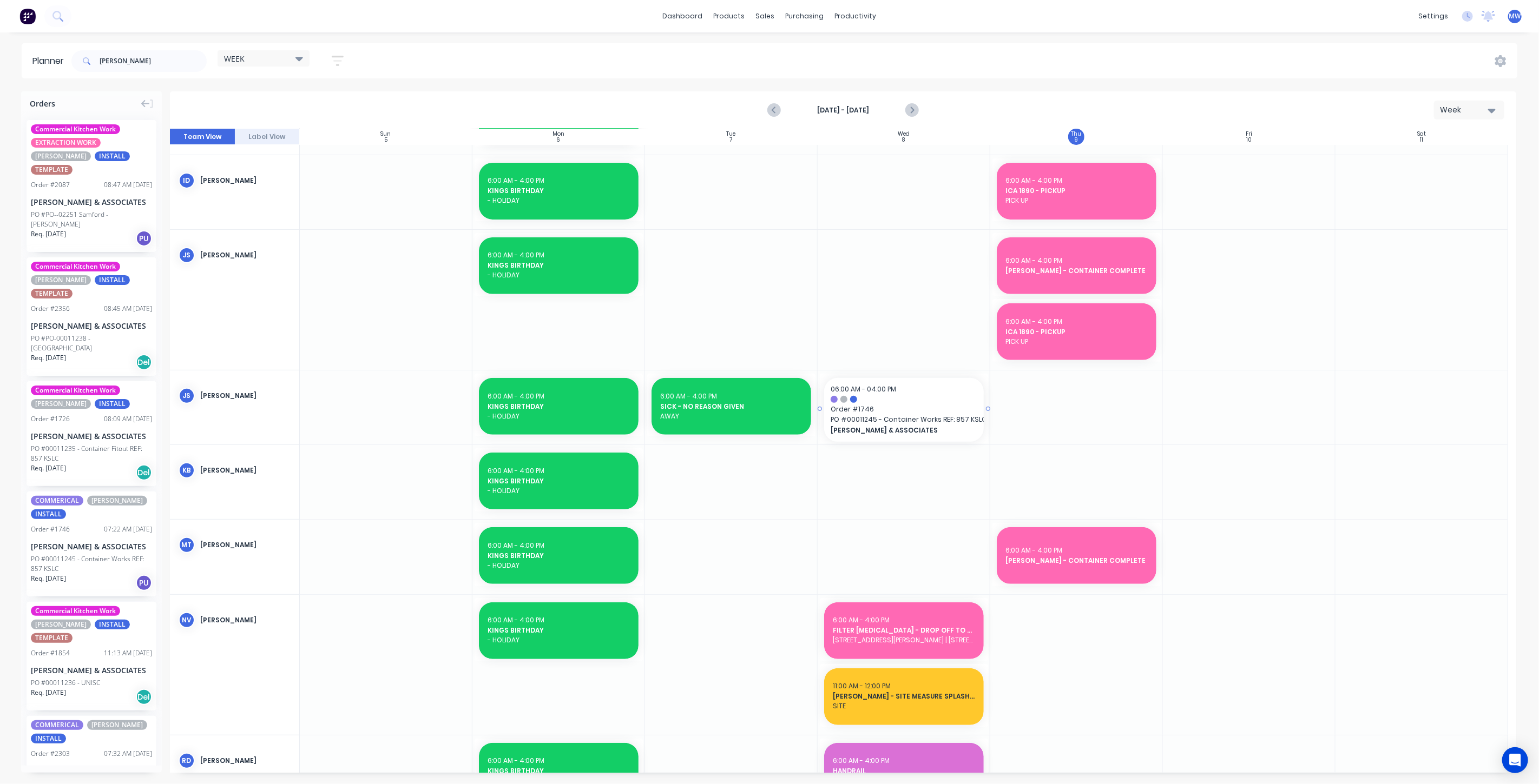
drag, startPoint x: 64, startPoint y: 499, endPoint x: 893, endPoint y: 417, distance: 833.0
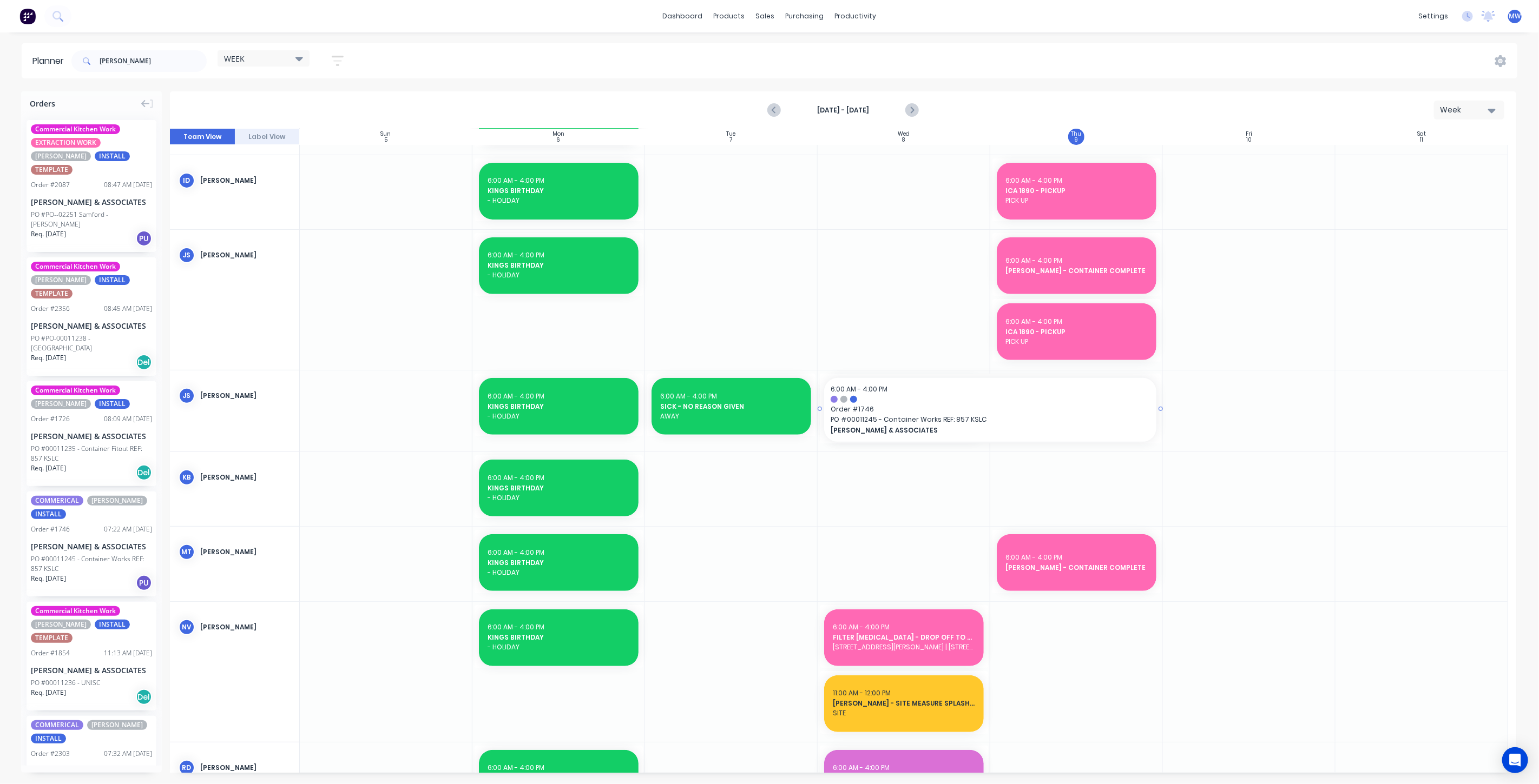
drag, startPoint x: 986, startPoint y: 408, endPoint x: 1005, endPoint y: 405, distance: 19.2
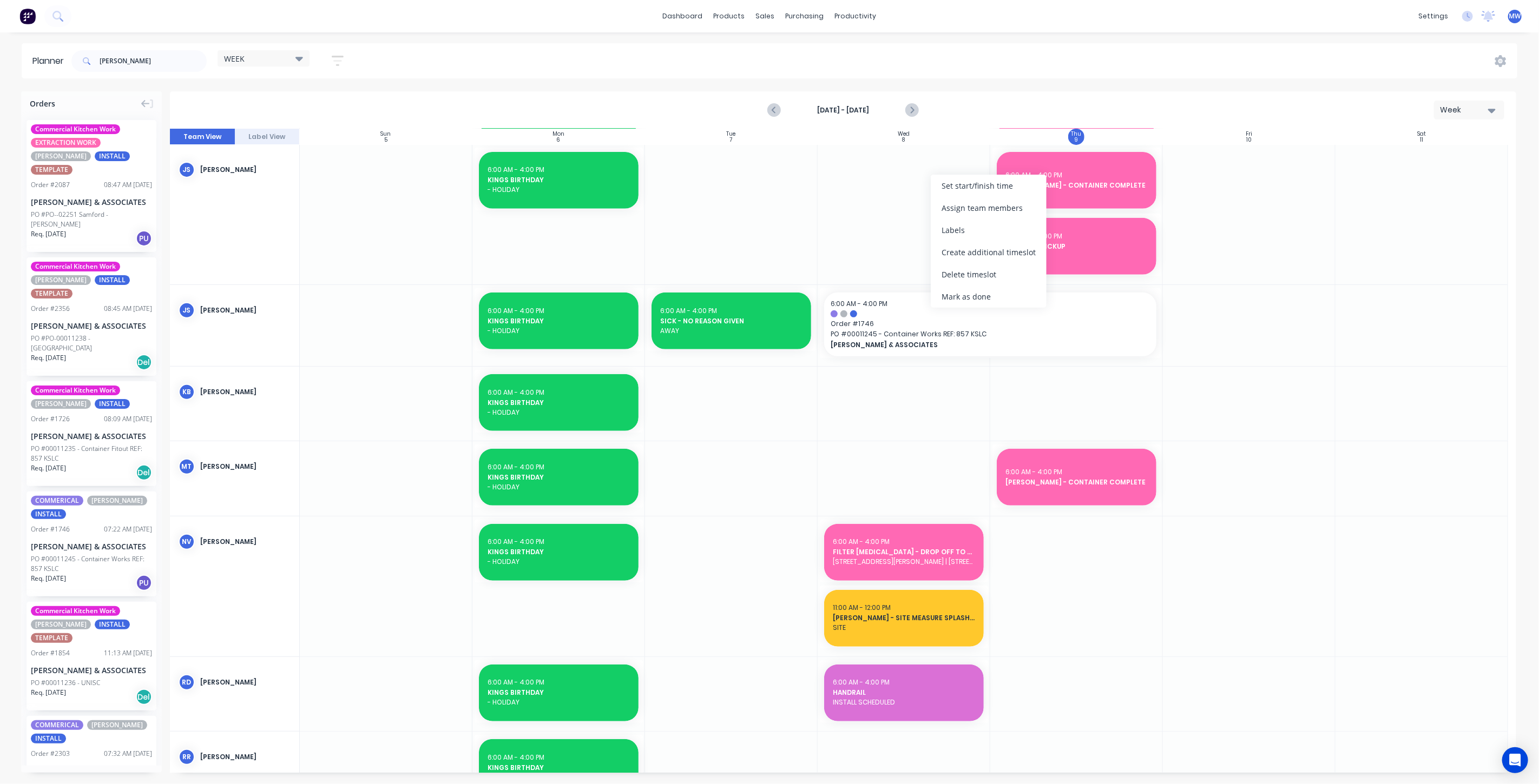
scroll to position [340, 0]
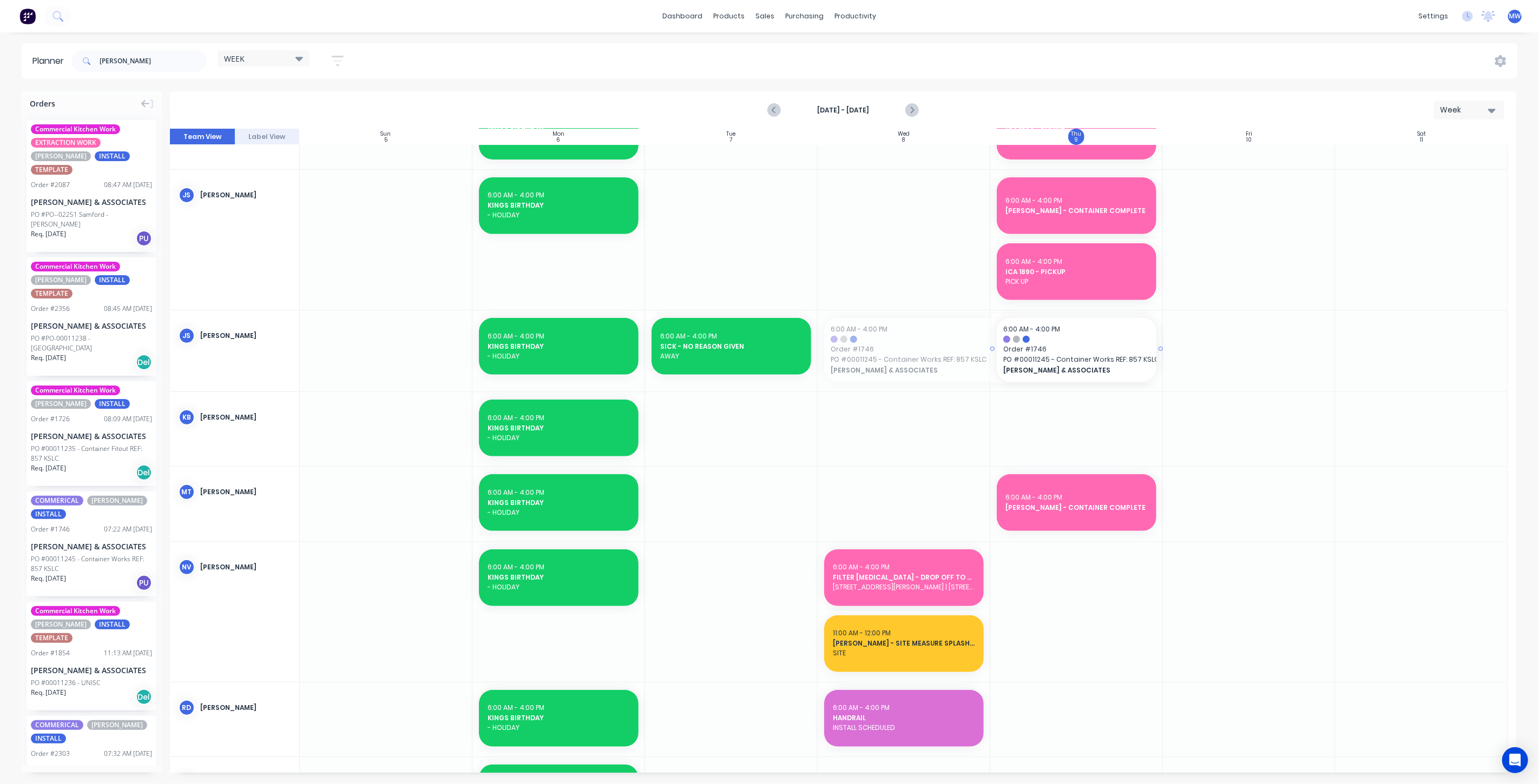
drag, startPoint x: 818, startPoint y: 349, endPoint x: 934, endPoint y: 345, distance: 116.1
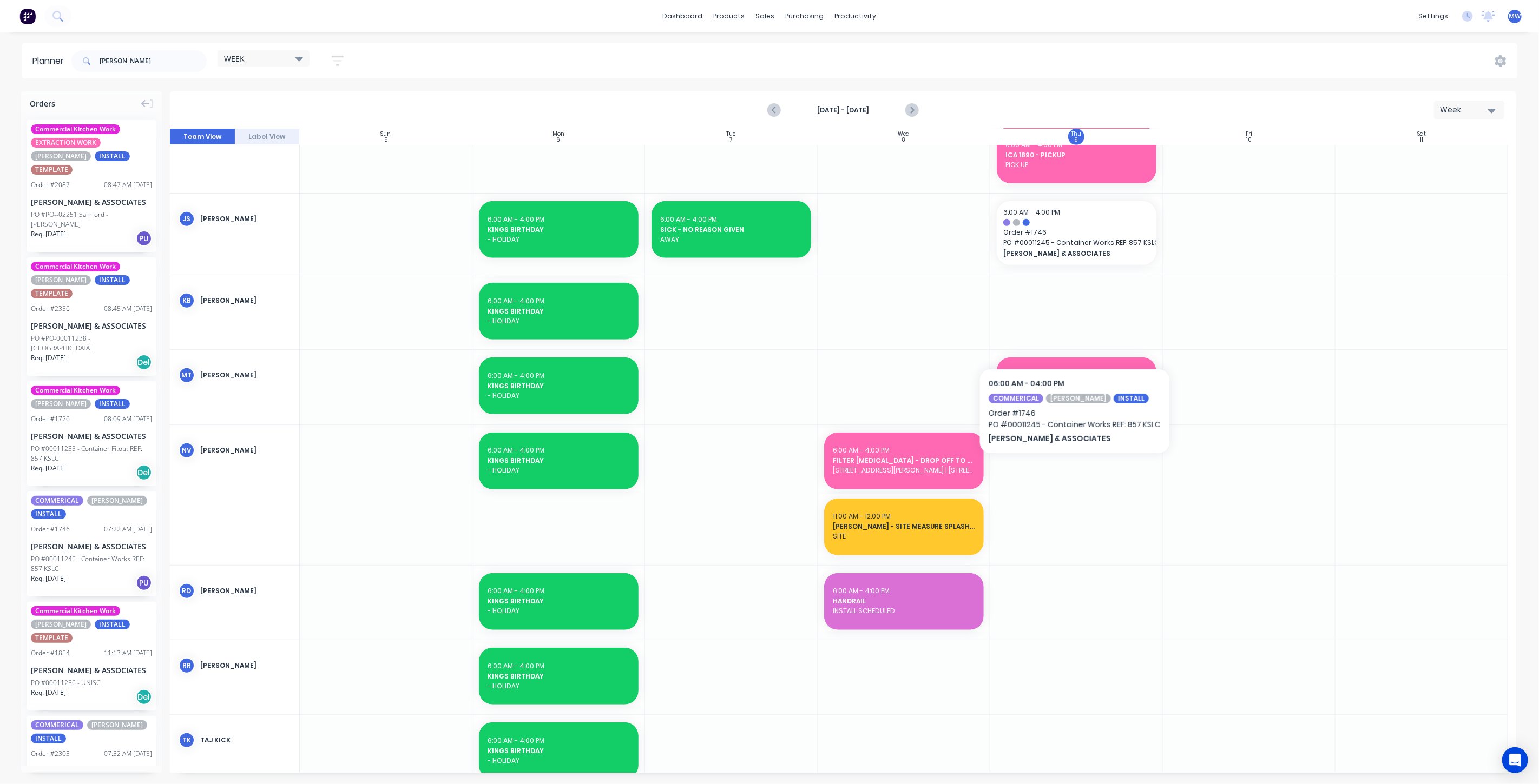
scroll to position [460, 0]
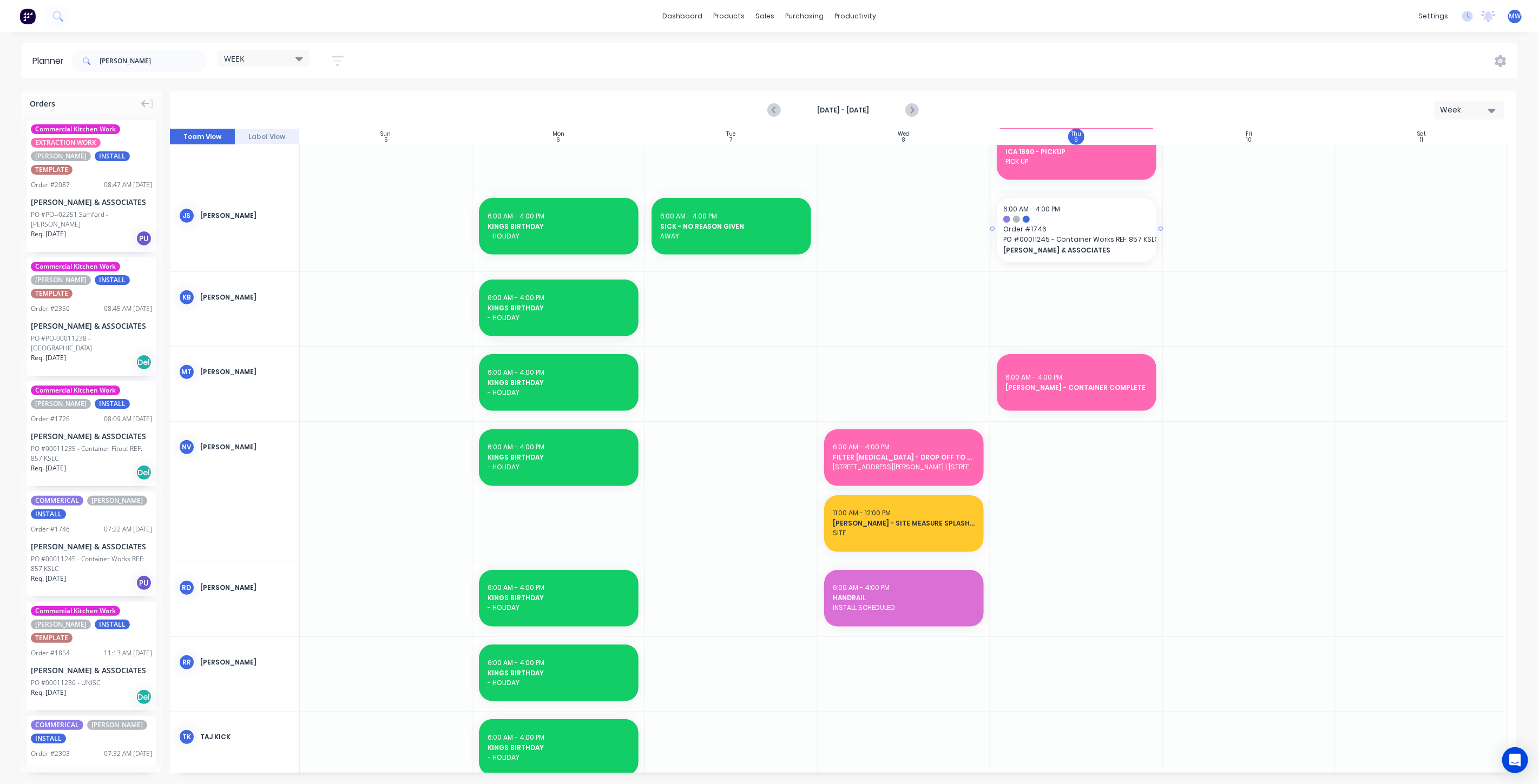
drag, startPoint x: 991, startPoint y: 228, endPoint x: 872, endPoint y: 244, distance: 120.1
drag, startPoint x: 1064, startPoint y: 232, endPoint x: 915, endPoint y: 236, distance: 149.1
click at [985, 282] on div "Create additional timeslot" at bounding box center [979, 283] width 116 height 22
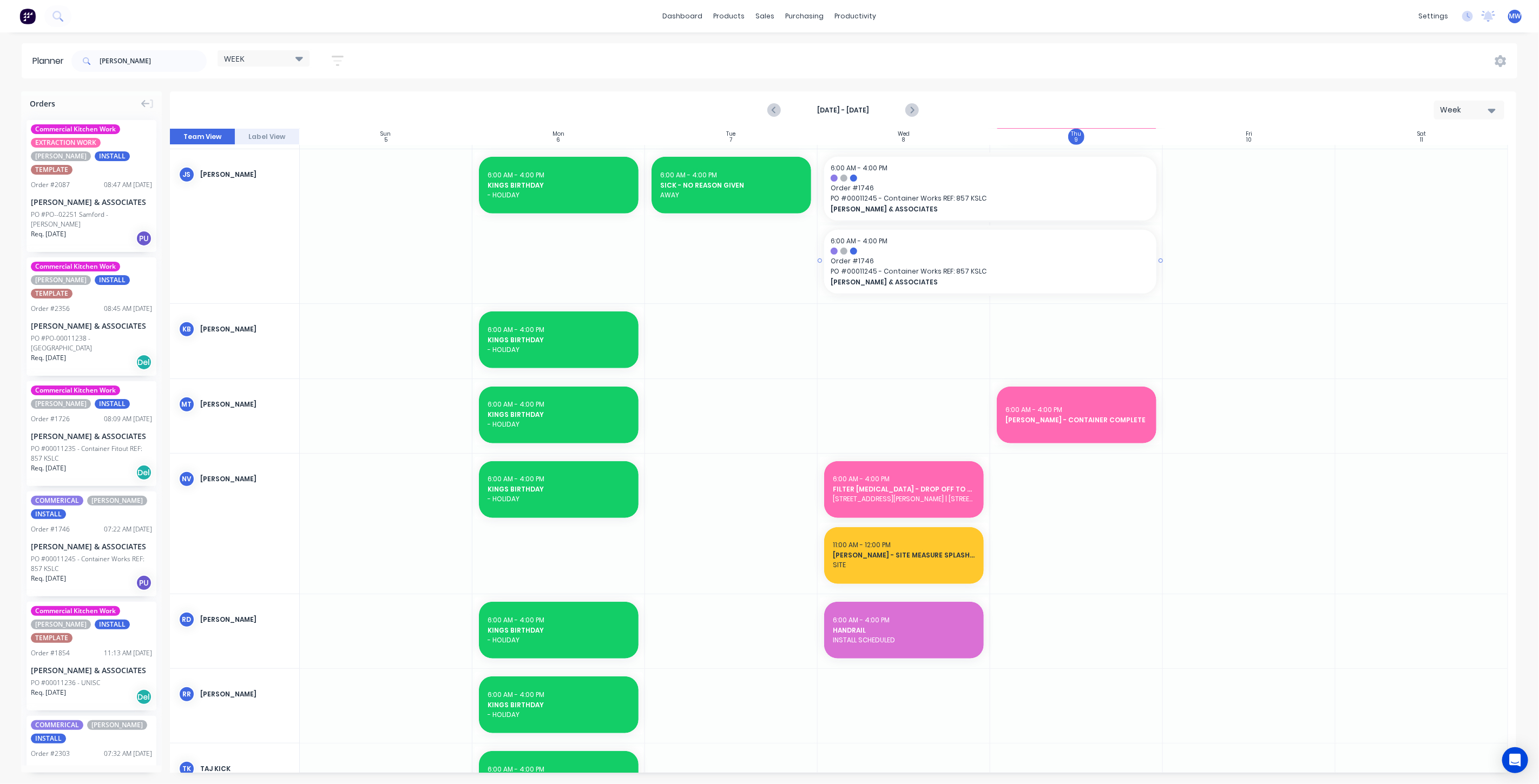
scroll to position [520, 0]
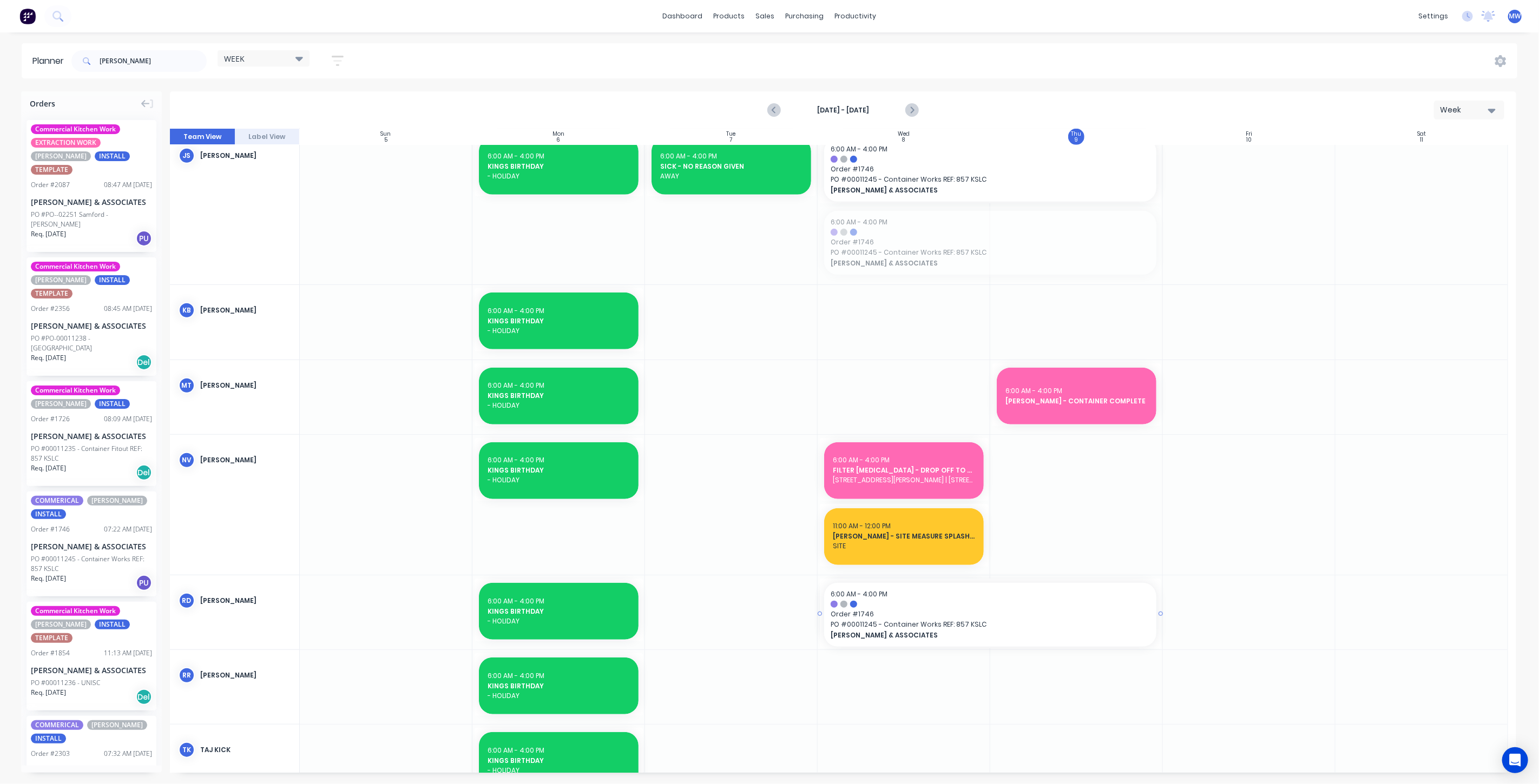
drag, startPoint x: 922, startPoint y: 249, endPoint x: 959, endPoint y: 602, distance: 354.9
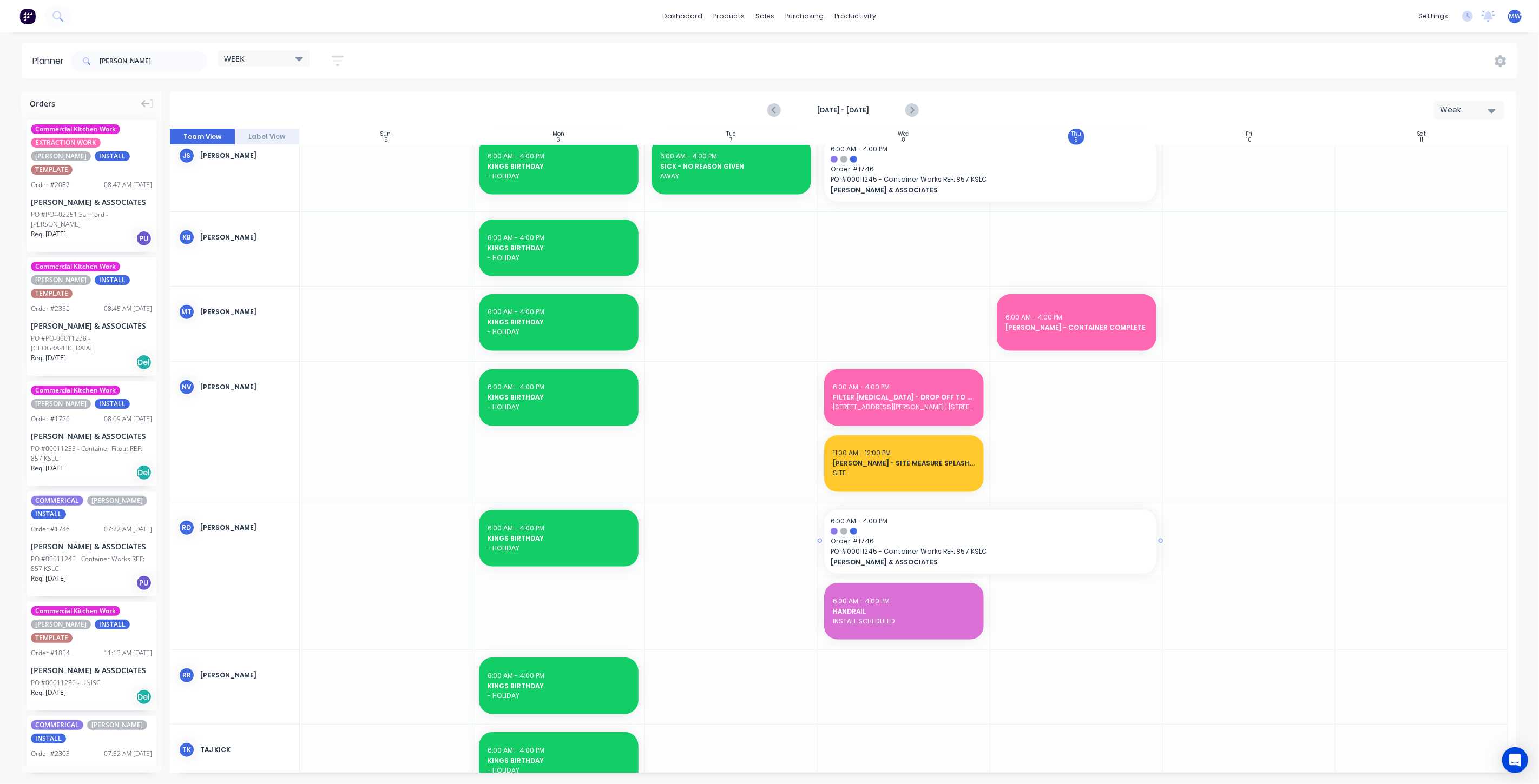
scroll to position [448, 0]
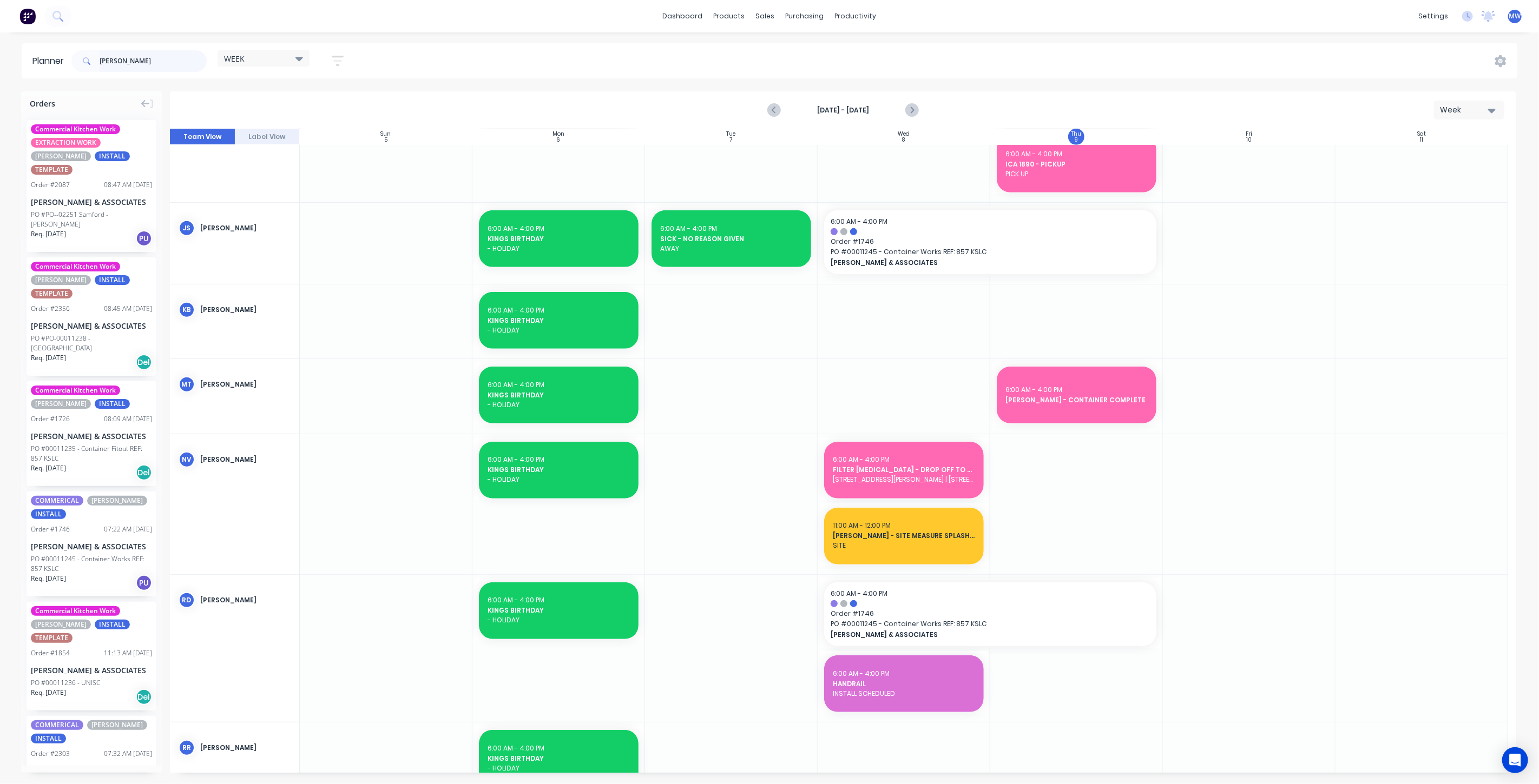
drag, startPoint x: 146, startPoint y: 62, endPoint x: 26, endPoint y: 71, distance: 120.3
click at [26, 71] on header "Planner hillers WEEK Save new view None edit WEEK (Default) edit Rex edit SCSM …" at bounding box center [770, 60] width 1496 height 35
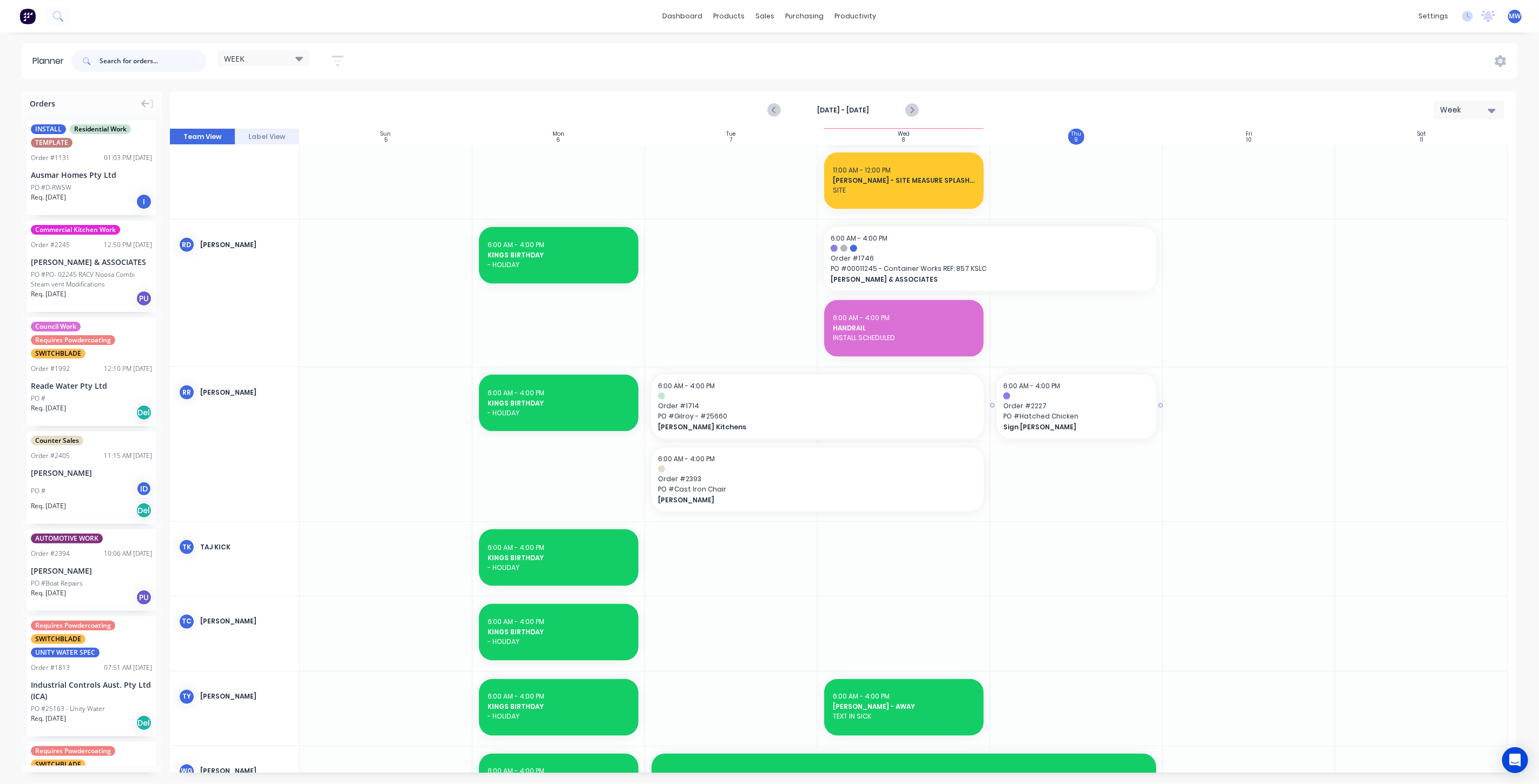
scroll to position [1196, 0]
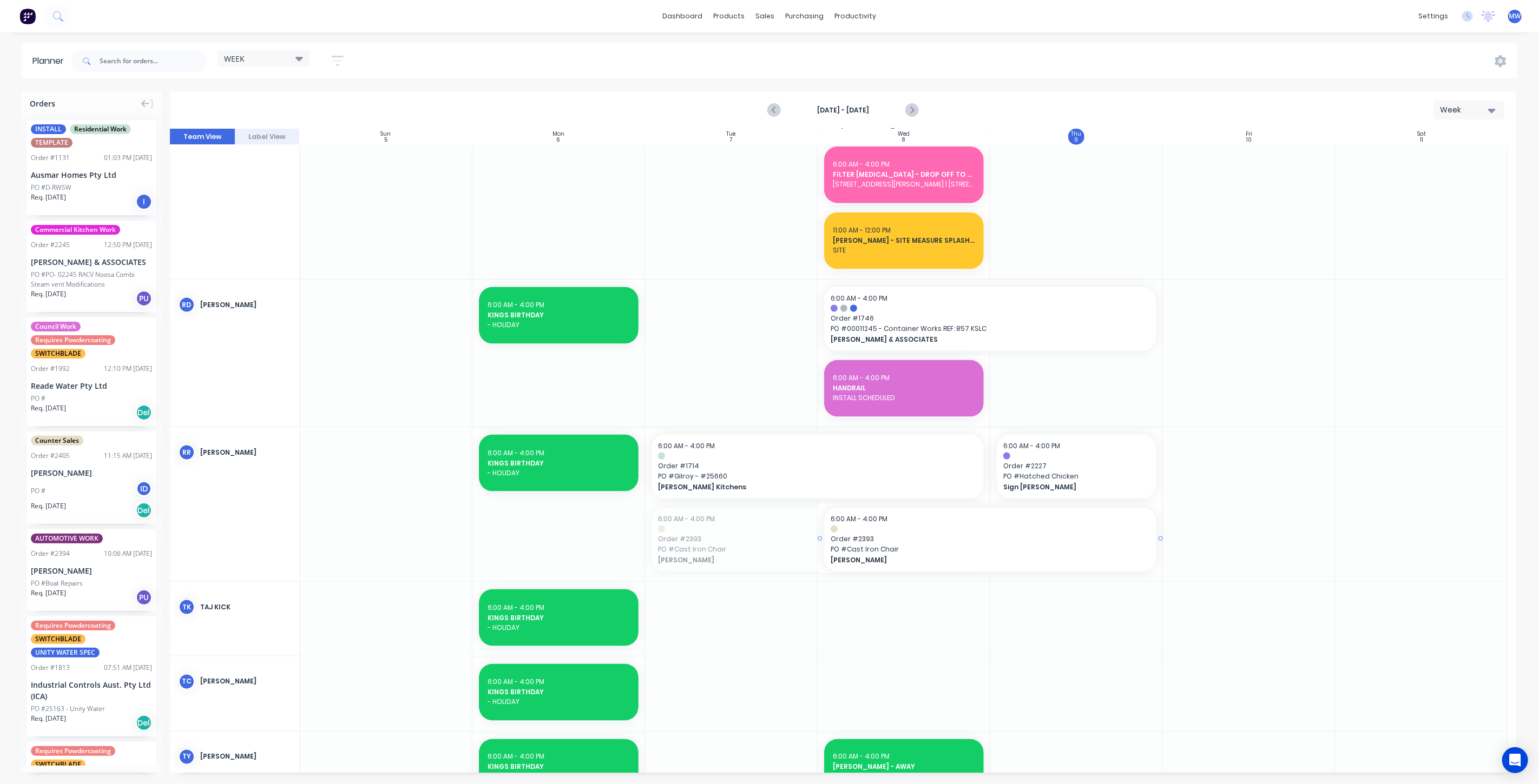
drag, startPoint x: 786, startPoint y: 537, endPoint x: 918, endPoint y: 544, distance: 132.2
drag, startPoint x: 1158, startPoint y: 538, endPoint x: 1132, endPoint y: 538, distance: 26.0
click at [888, 542] on span "Order # 2393" at bounding box center [903, 539] width 146 height 10
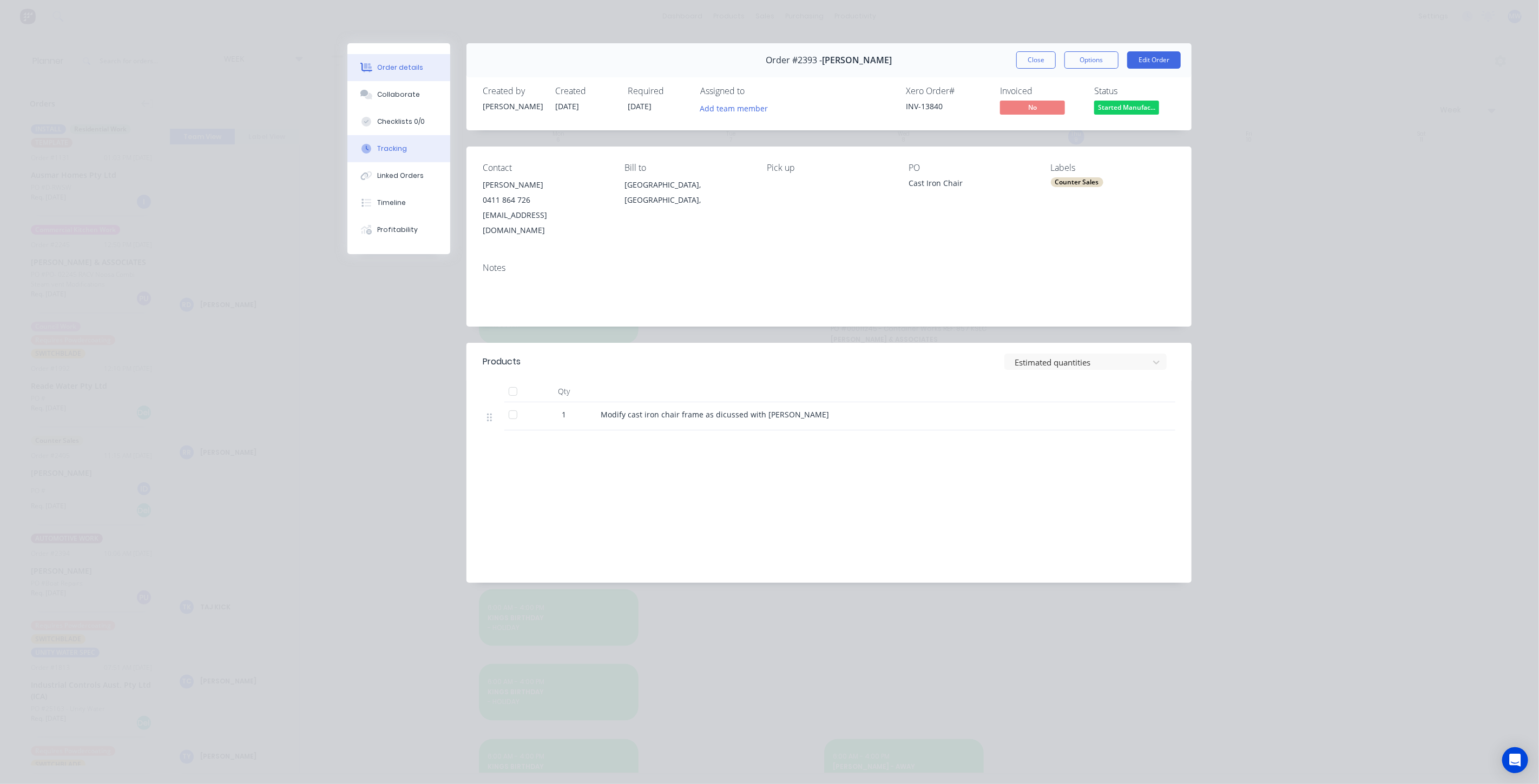
click at [382, 144] on div "Tracking" at bounding box center [393, 149] width 30 height 10
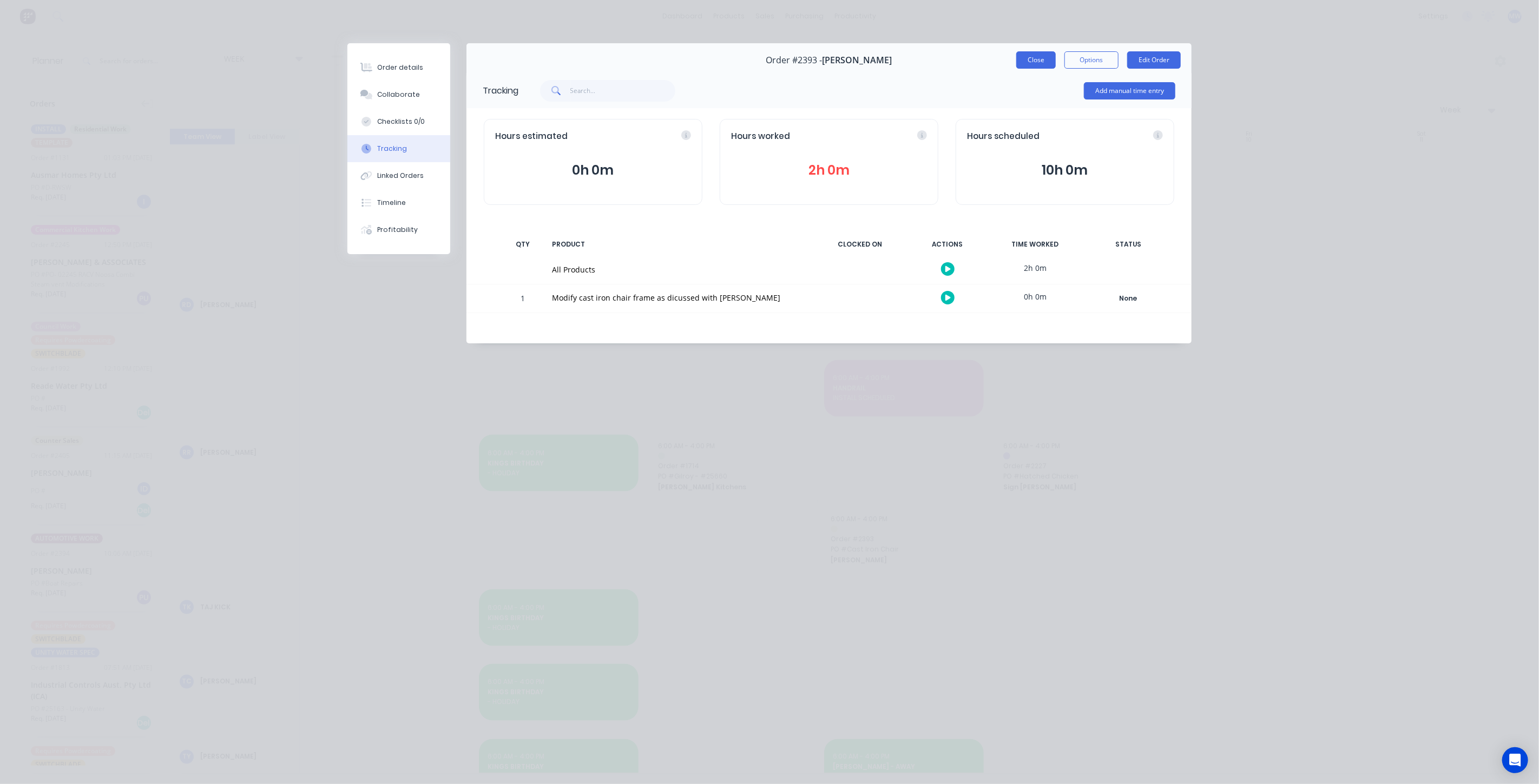
click at [1044, 60] on button "Close" at bounding box center [1036, 60] width 39 height 17
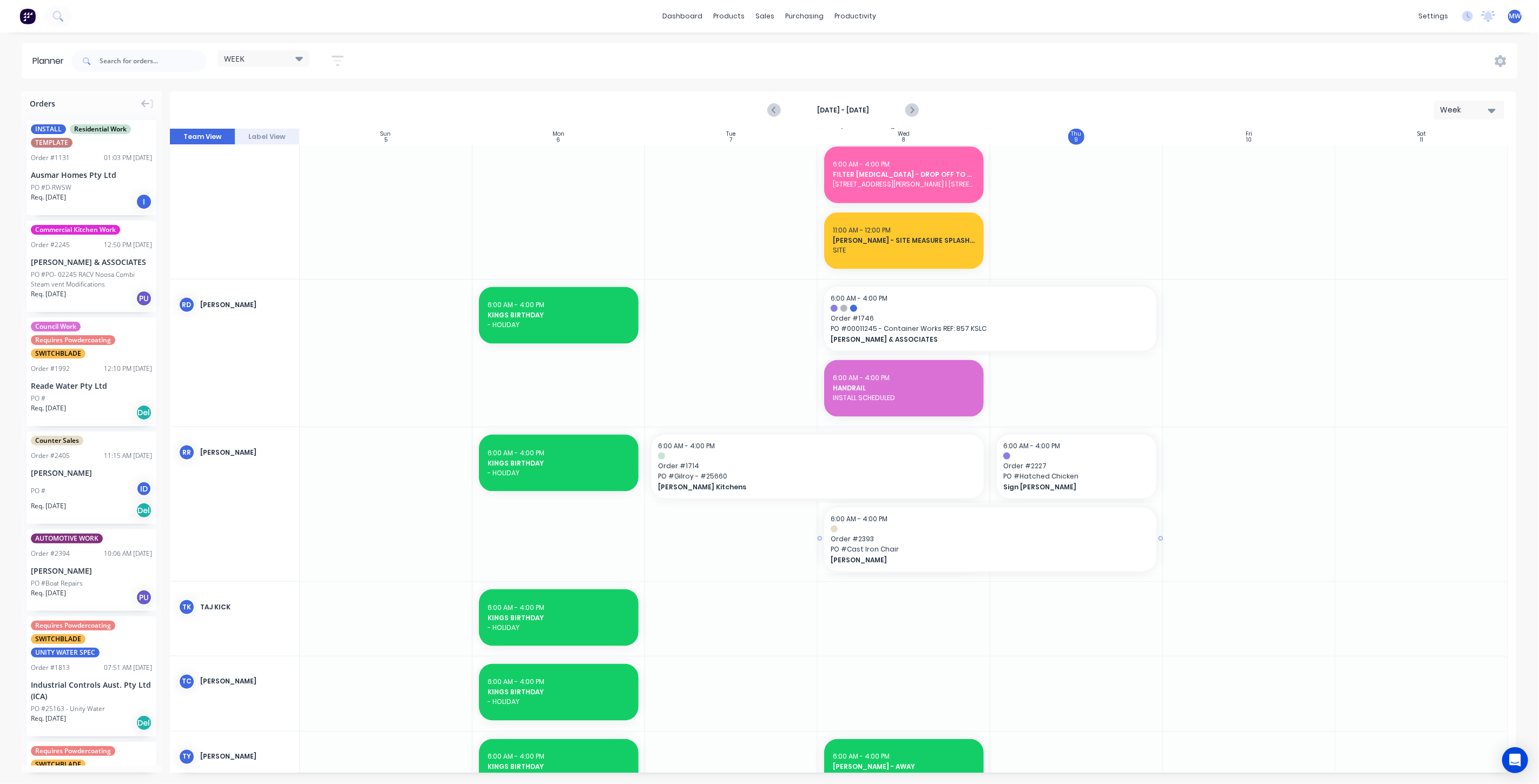
drag, startPoint x: 986, startPoint y: 536, endPoint x: 1002, endPoint y: 539, distance: 16.3
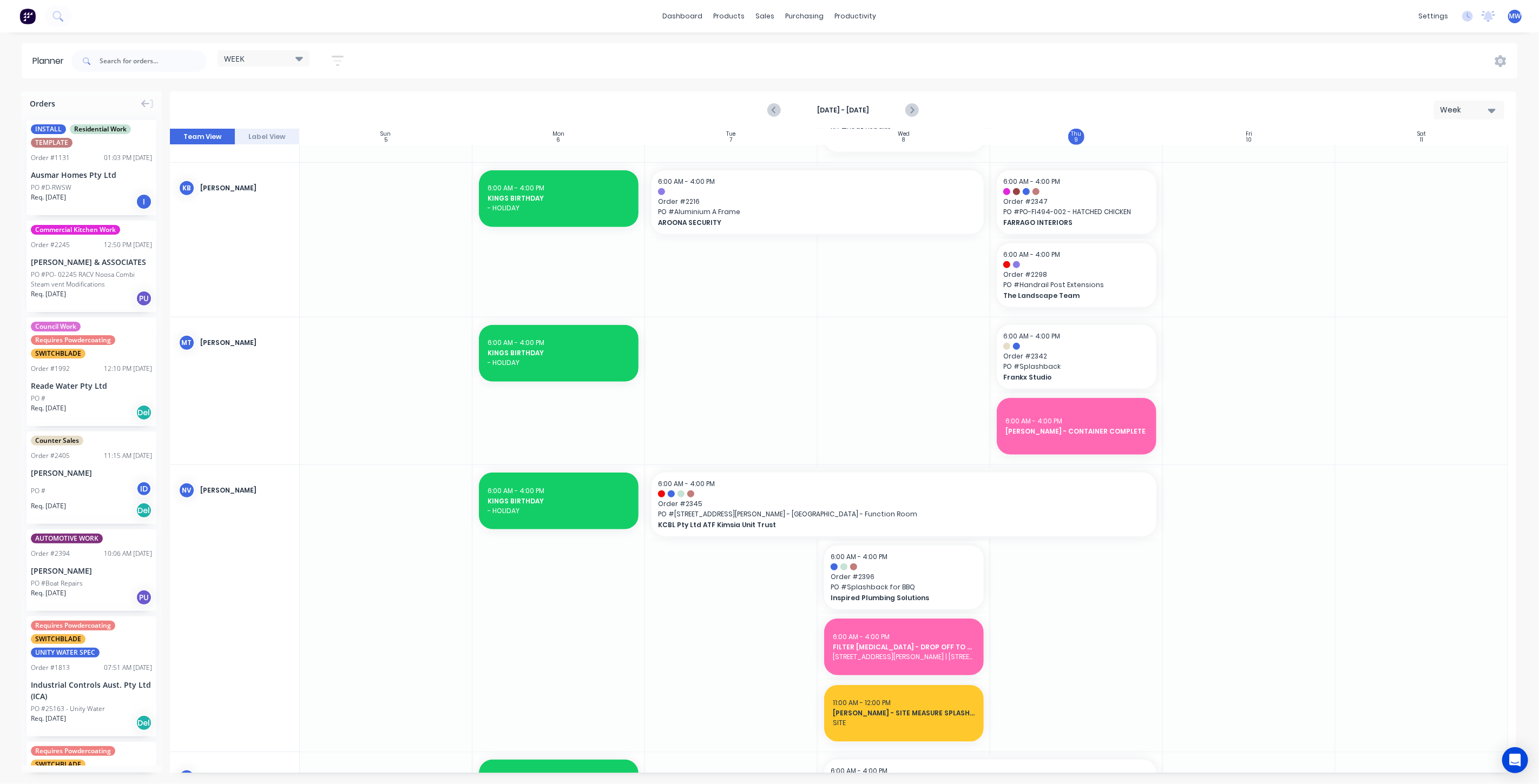
scroll to position [715, 0]
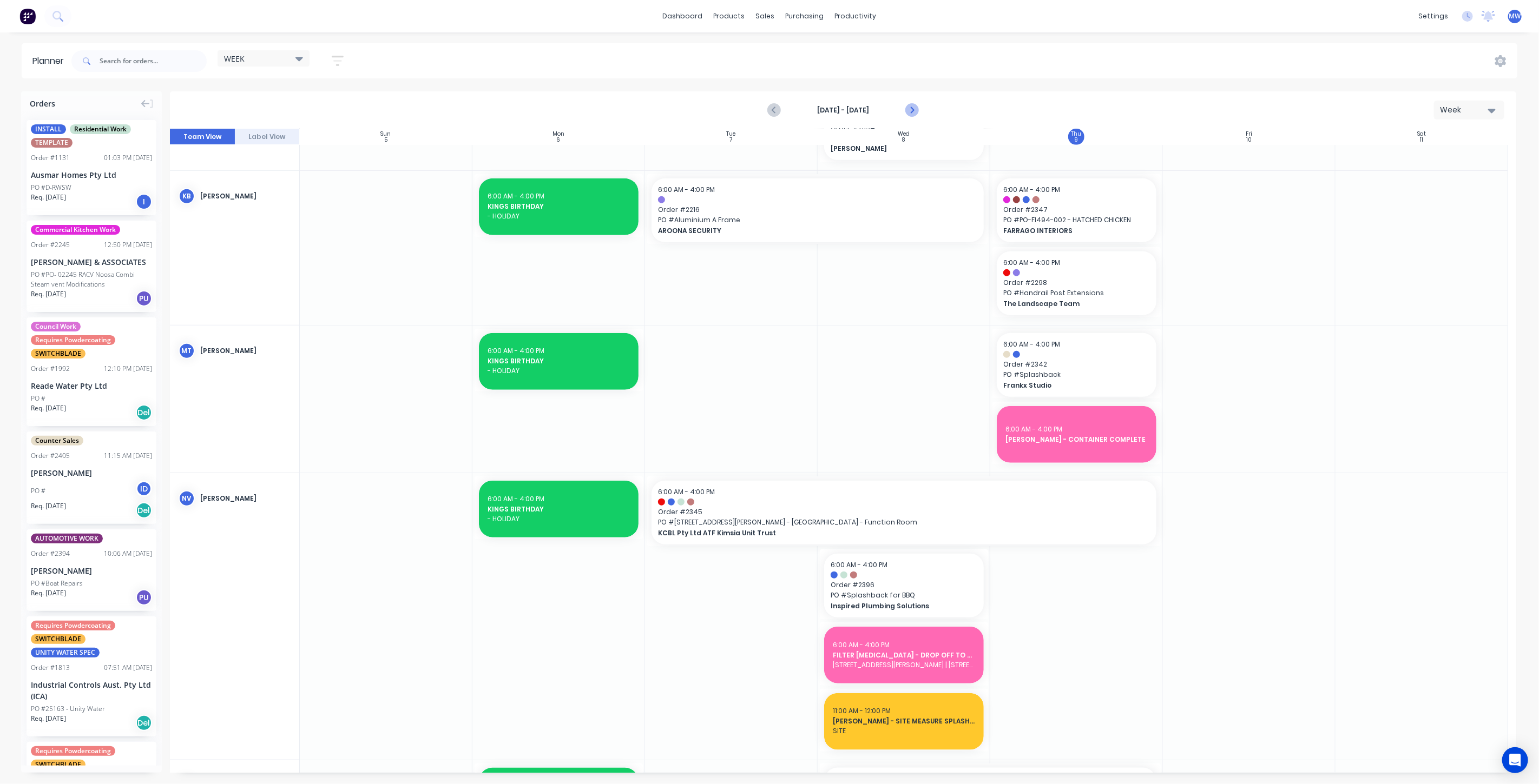
click at [910, 108] on icon "Next page" at bounding box center [912, 110] width 5 height 8
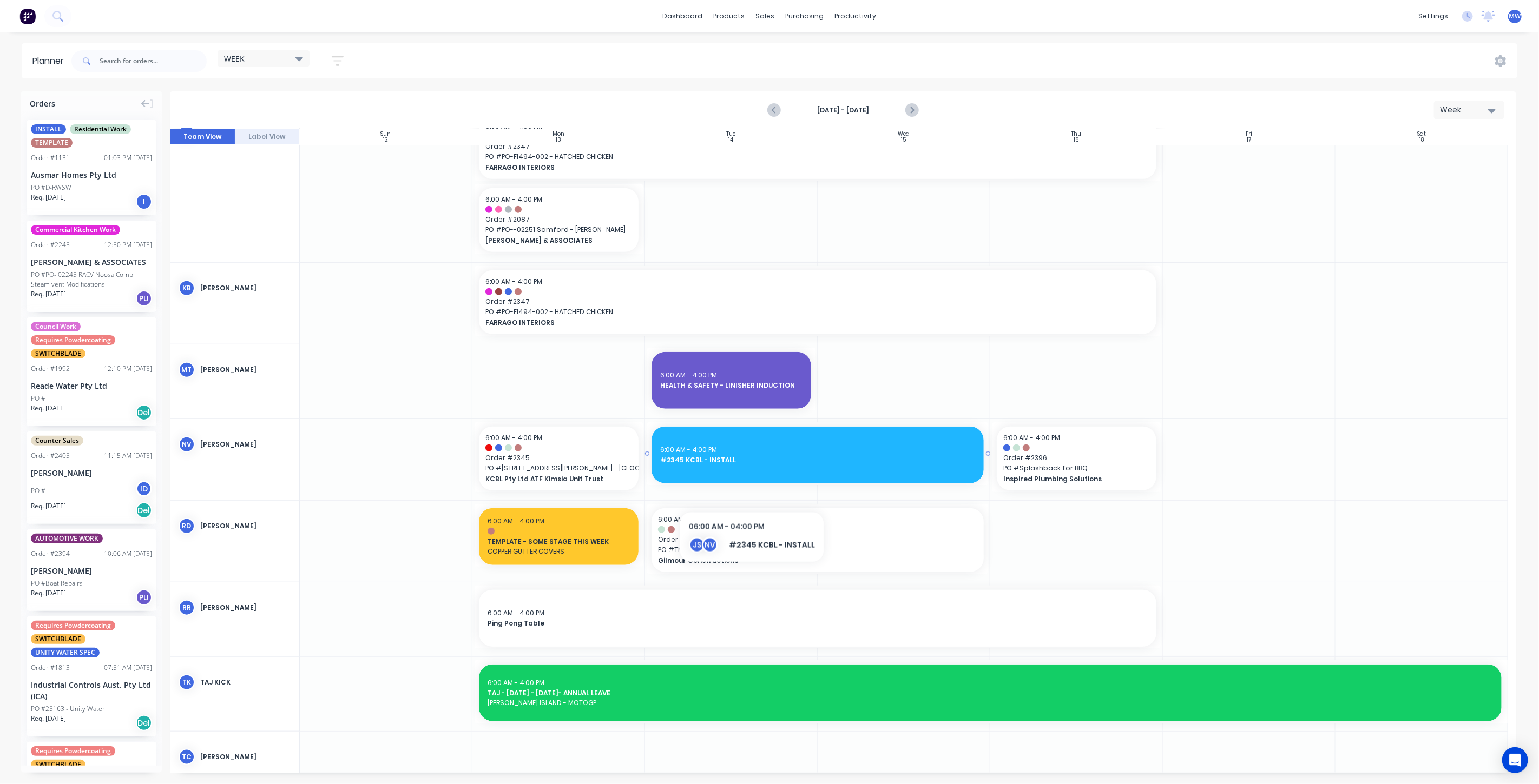
scroll to position [705, 0]
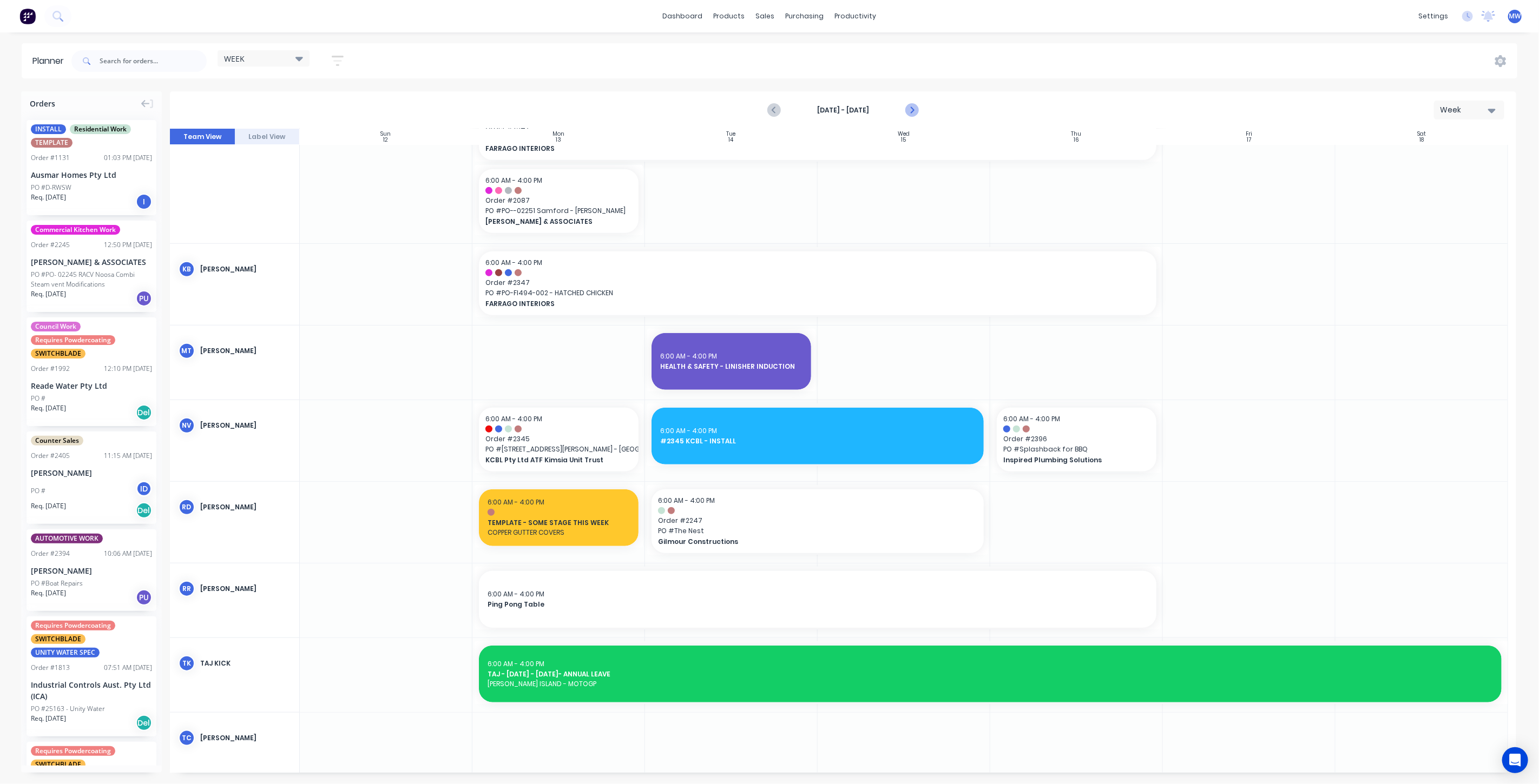
click at [914, 112] on icon "Next page" at bounding box center [911, 110] width 13 height 13
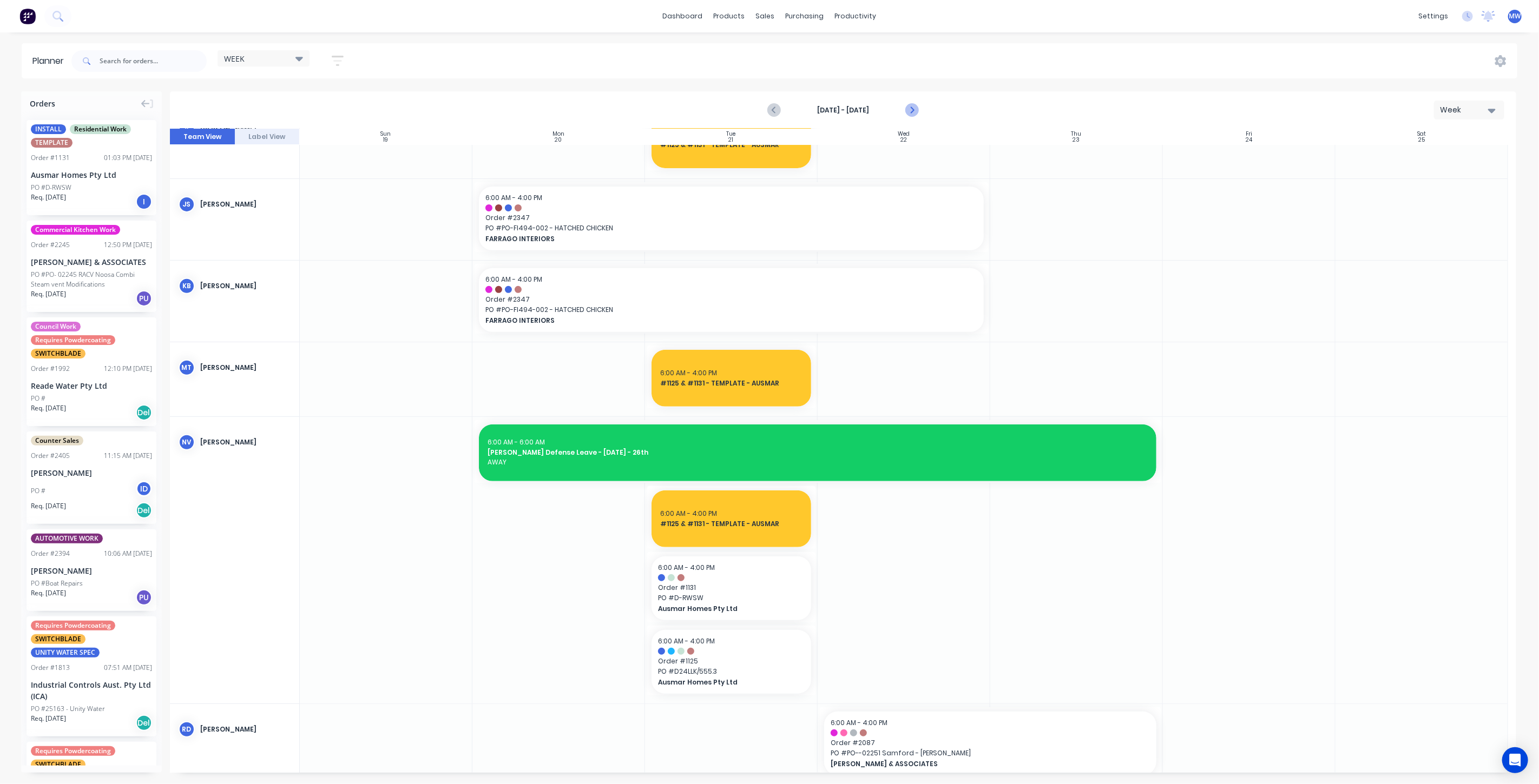
click at [914, 112] on icon "Next page" at bounding box center [911, 110] width 13 height 13
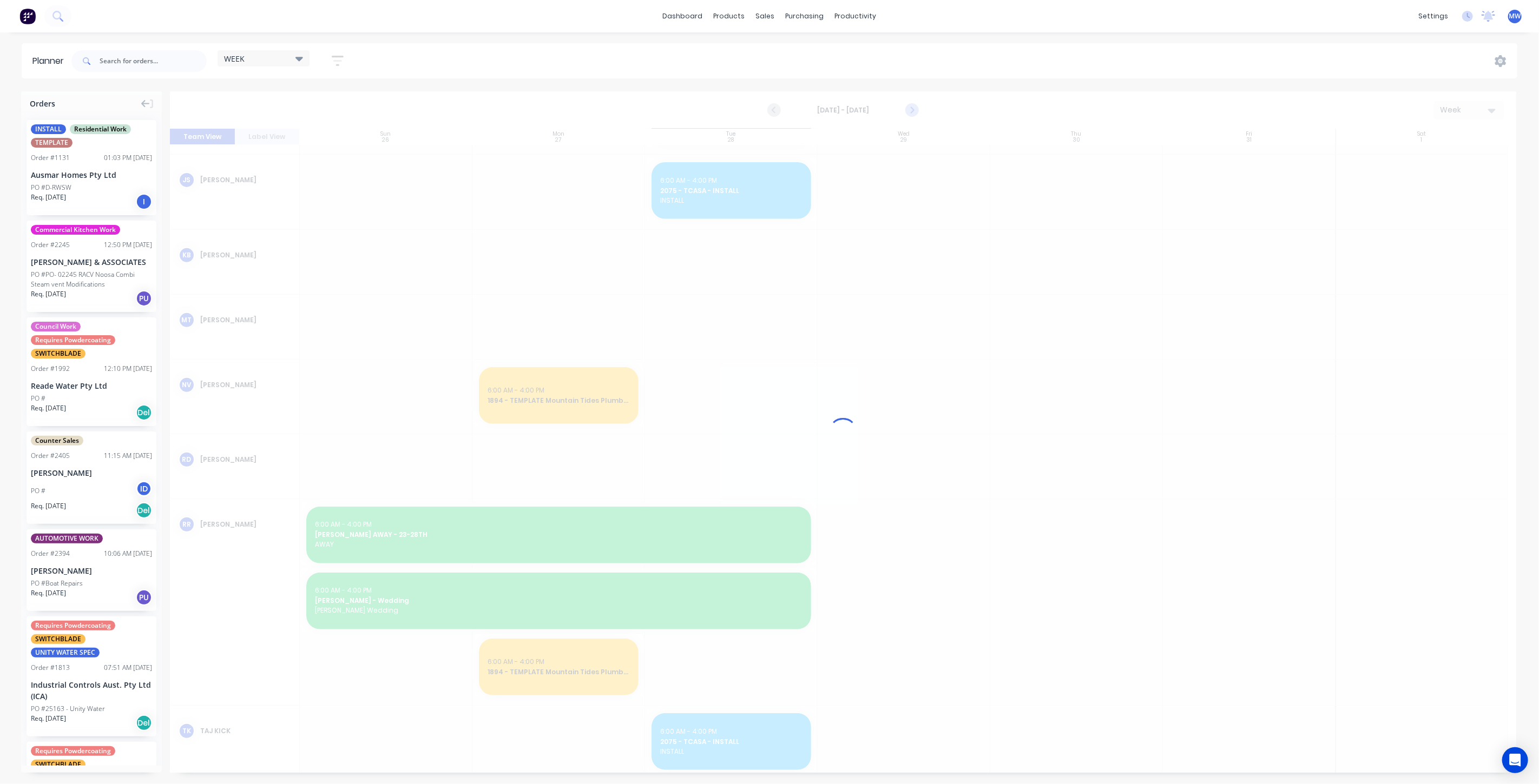
scroll to position [319, 0]
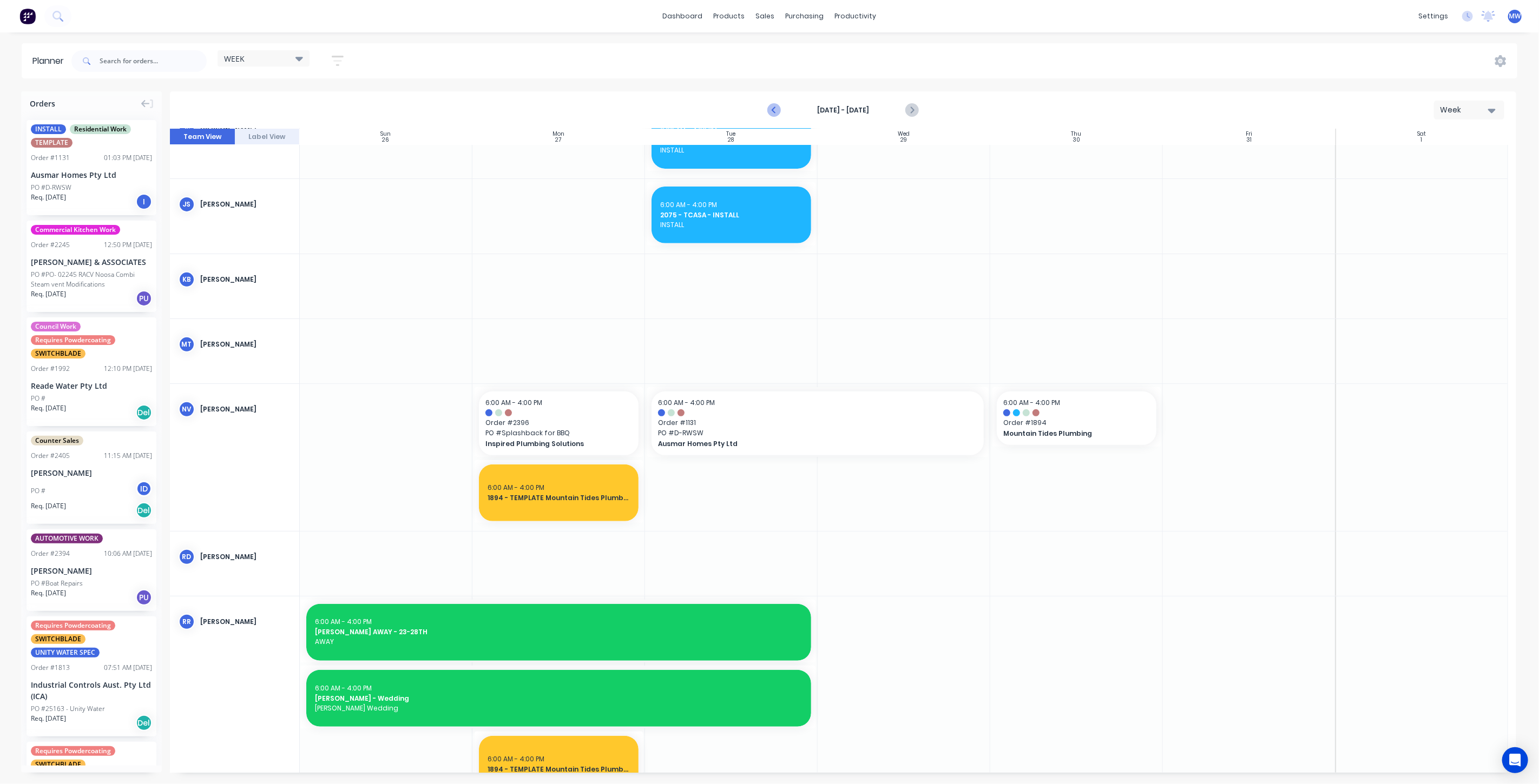
click at [771, 110] on icon "Previous page" at bounding box center [774, 110] width 13 height 13
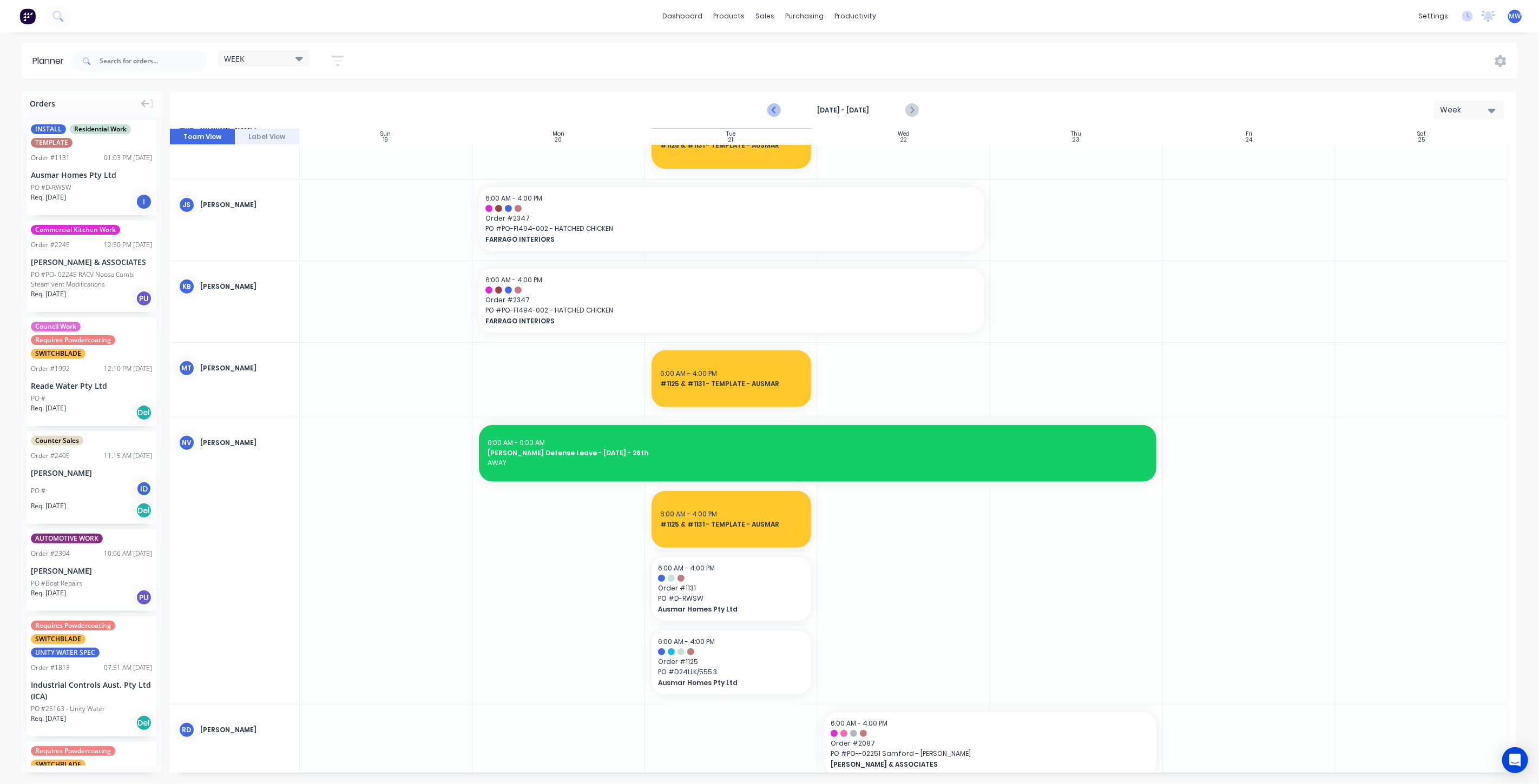
click at [771, 110] on icon "Previous page" at bounding box center [774, 110] width 13 height 13
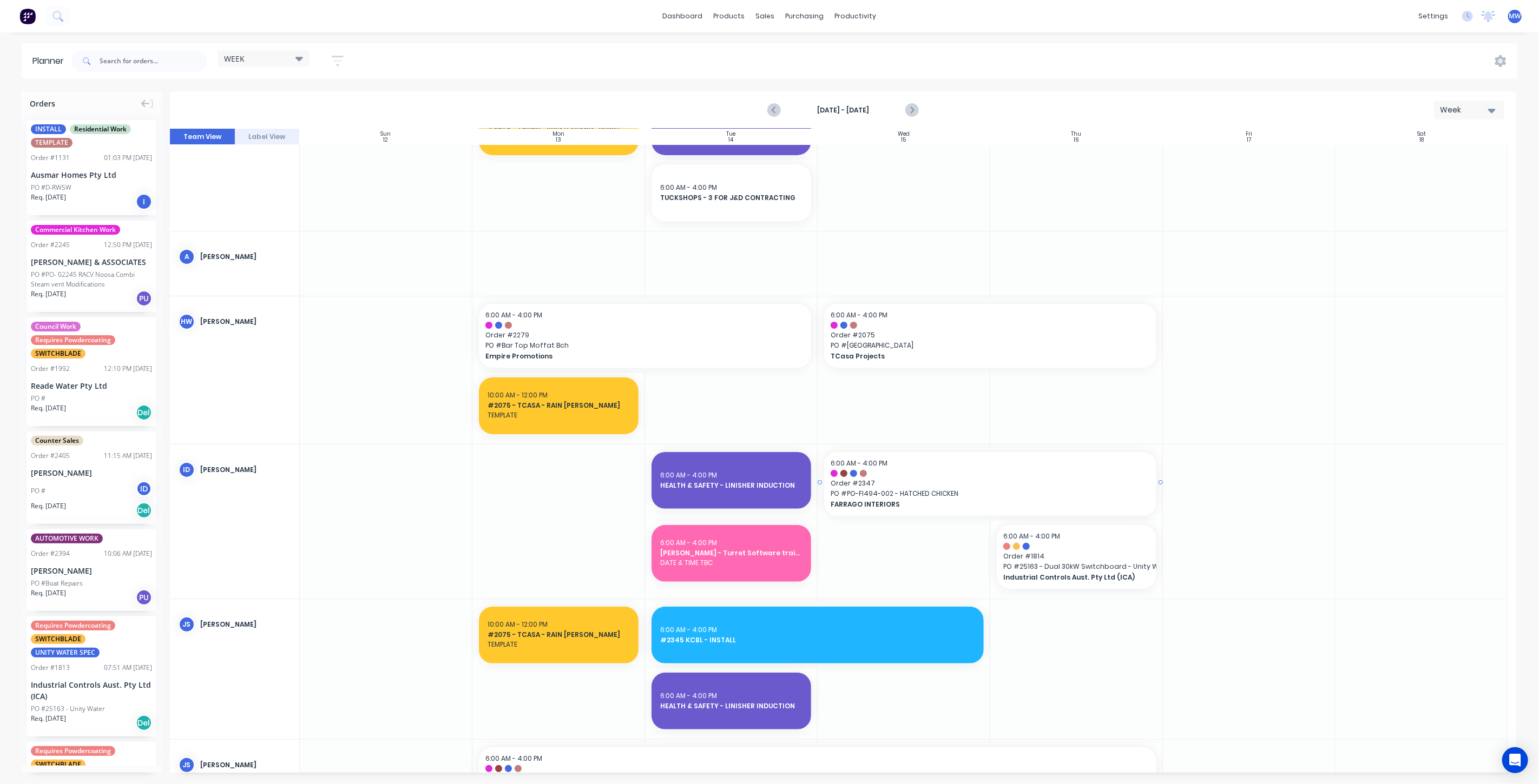
scroll to position [0, 0]
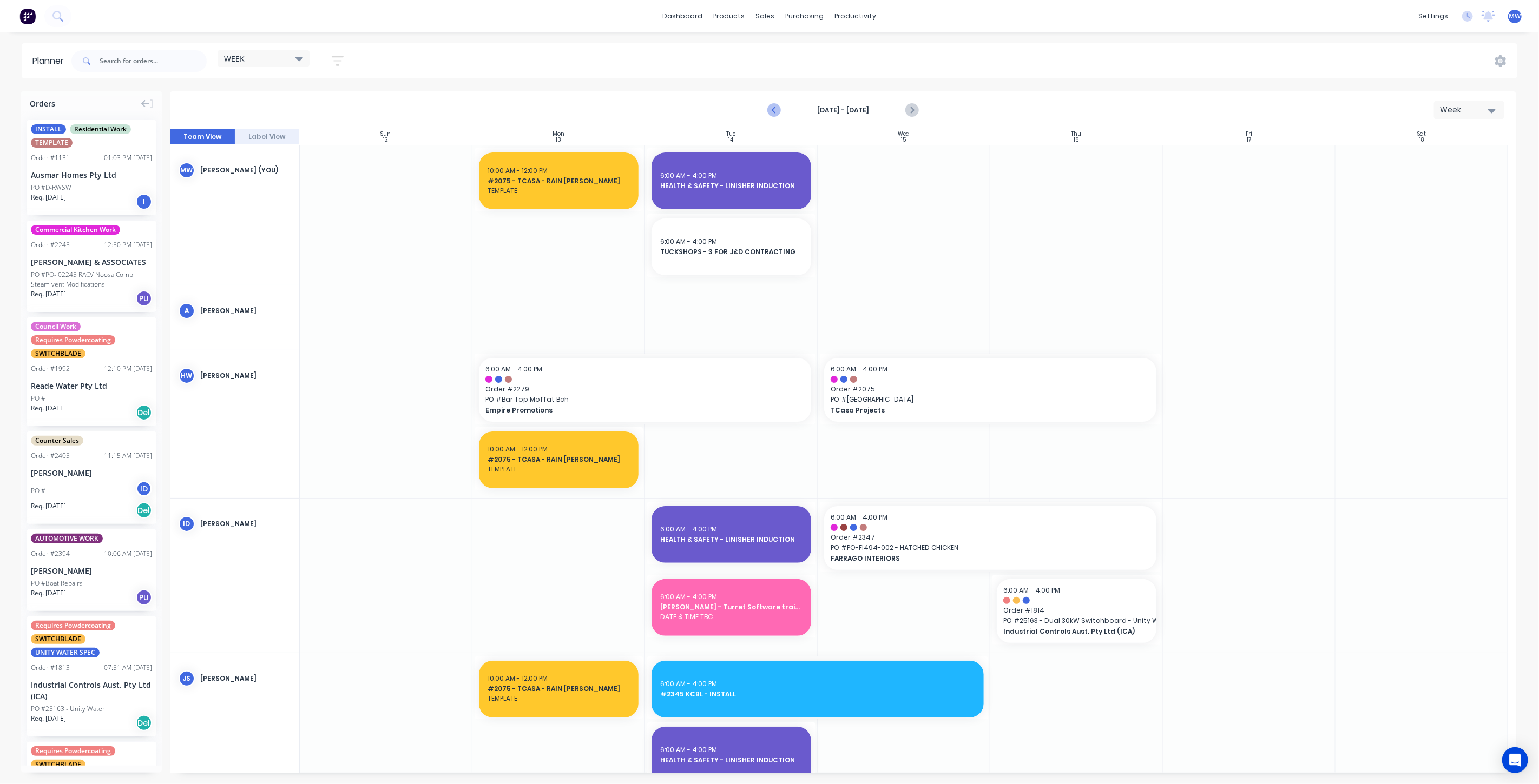
click at [774, 112] on icon "Previous page" at bounding box center [774, 110] width 13 height 13
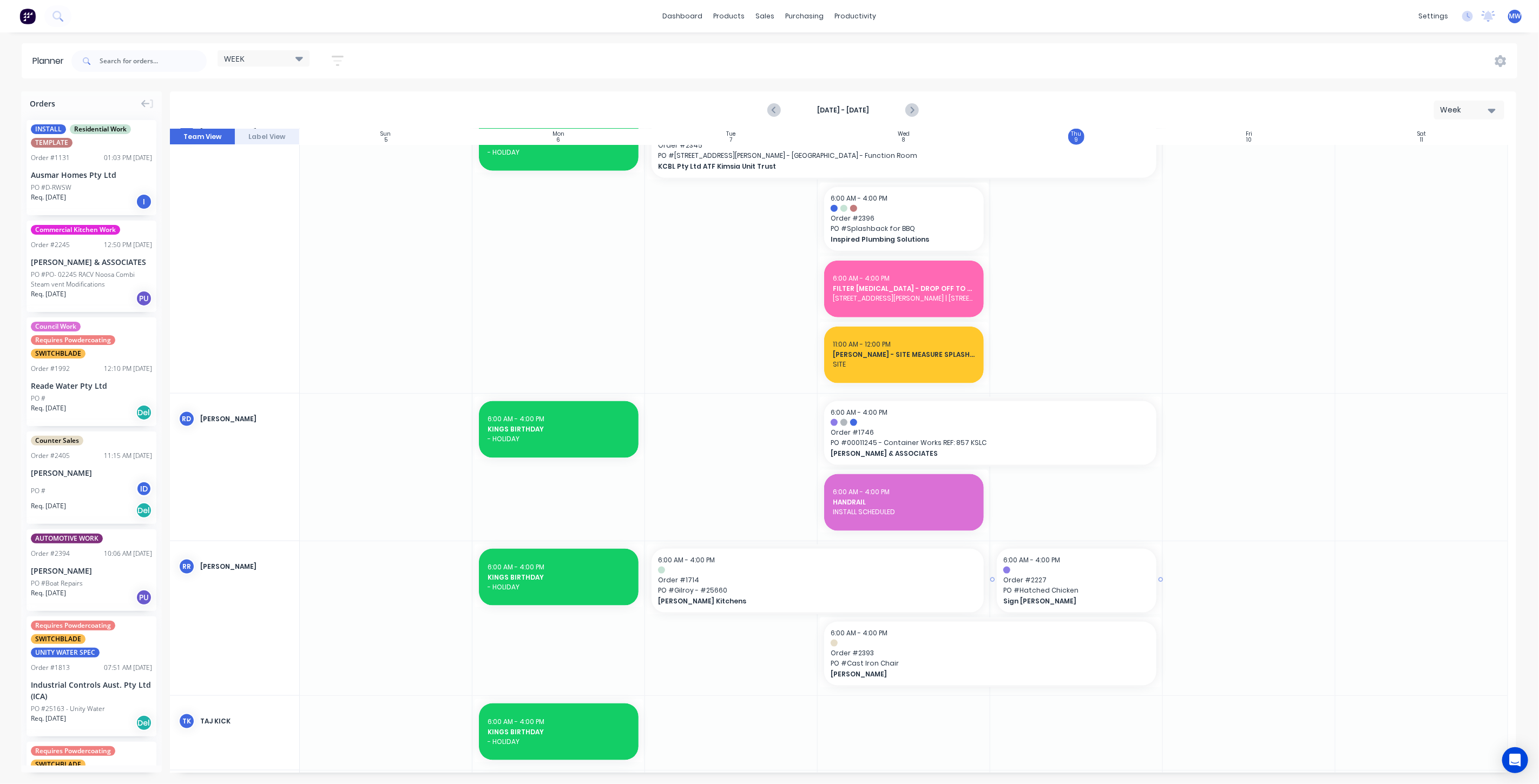
scroll to position [1142, 0]
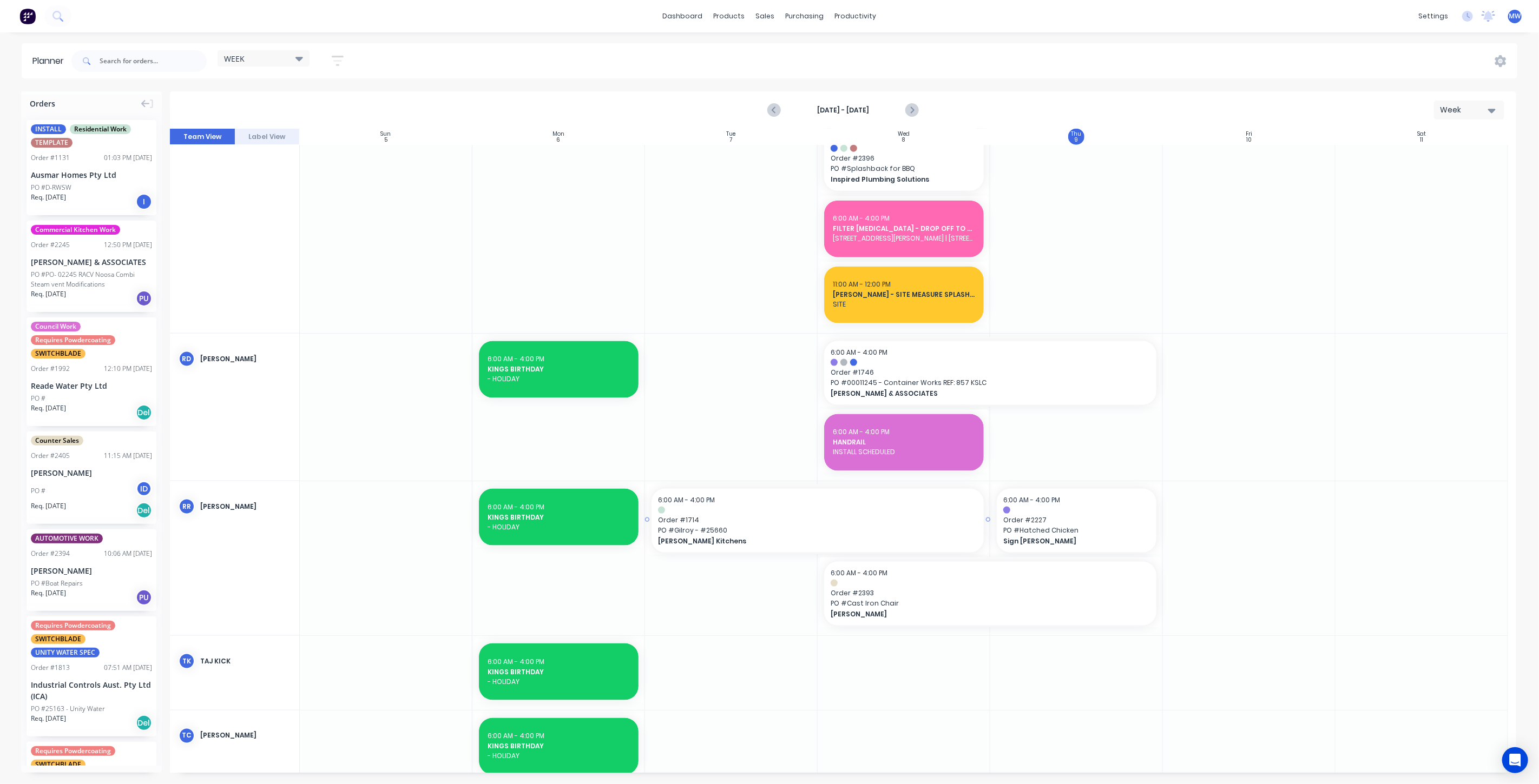
click at [845, 528] on span "PO # Gilroy - #25660" at bounding box center [817, 530] width 319 height 10
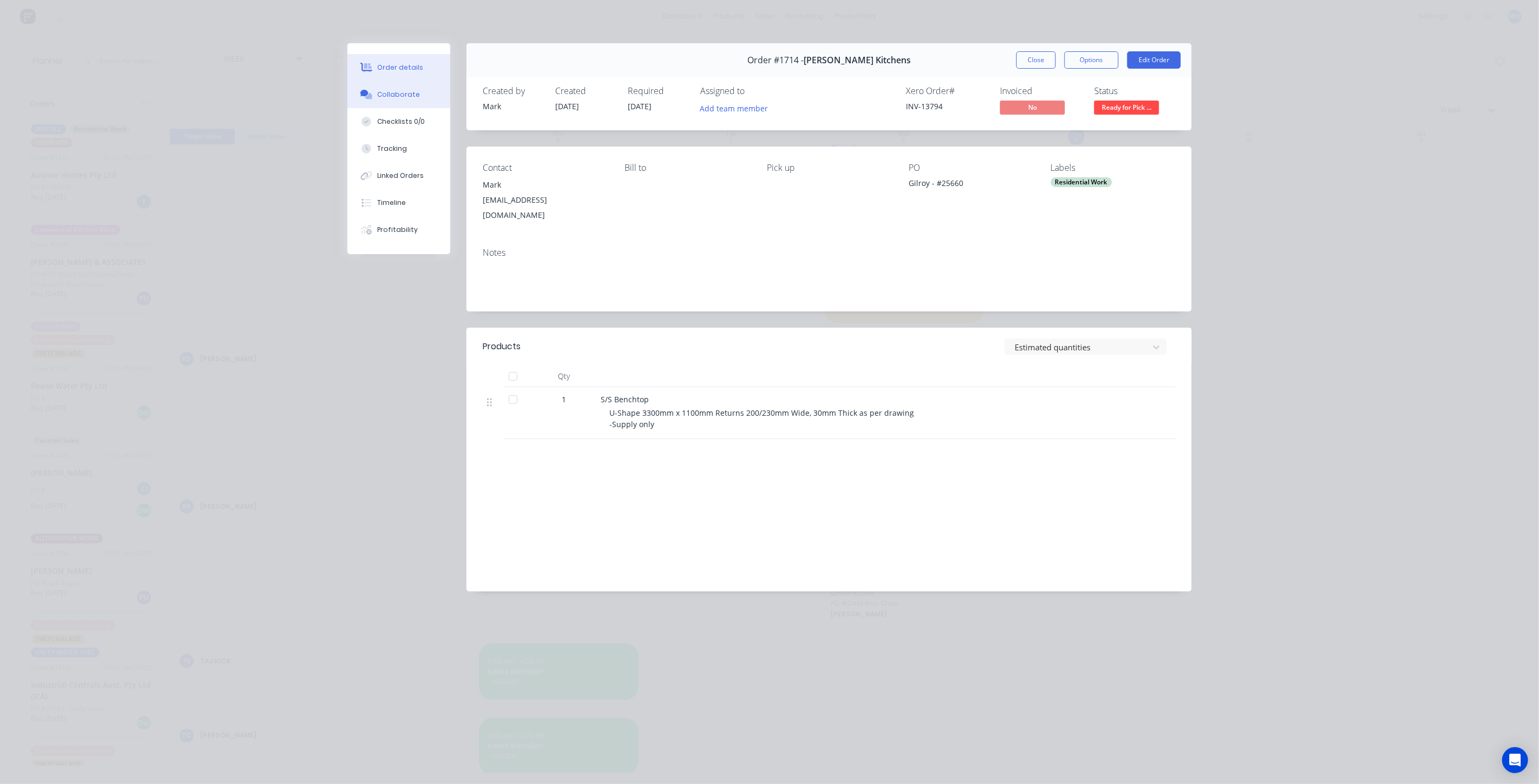
click at [427, 96] on button "Collaborate" at bounding box center [399, 94] width 103 height 27
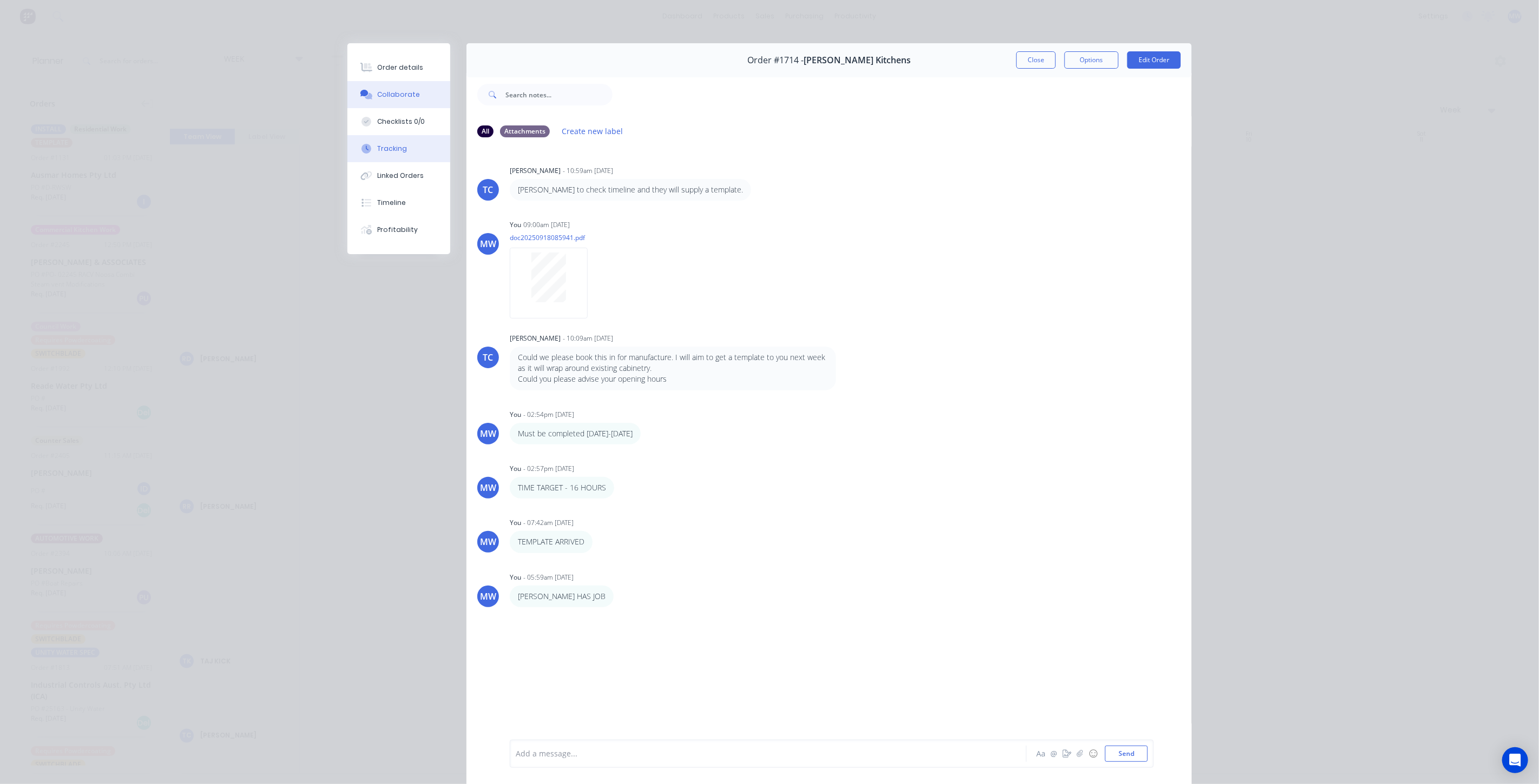
click at [396, 152] on div "Tracking" at bounding box center [393, 149] width 30 height 10
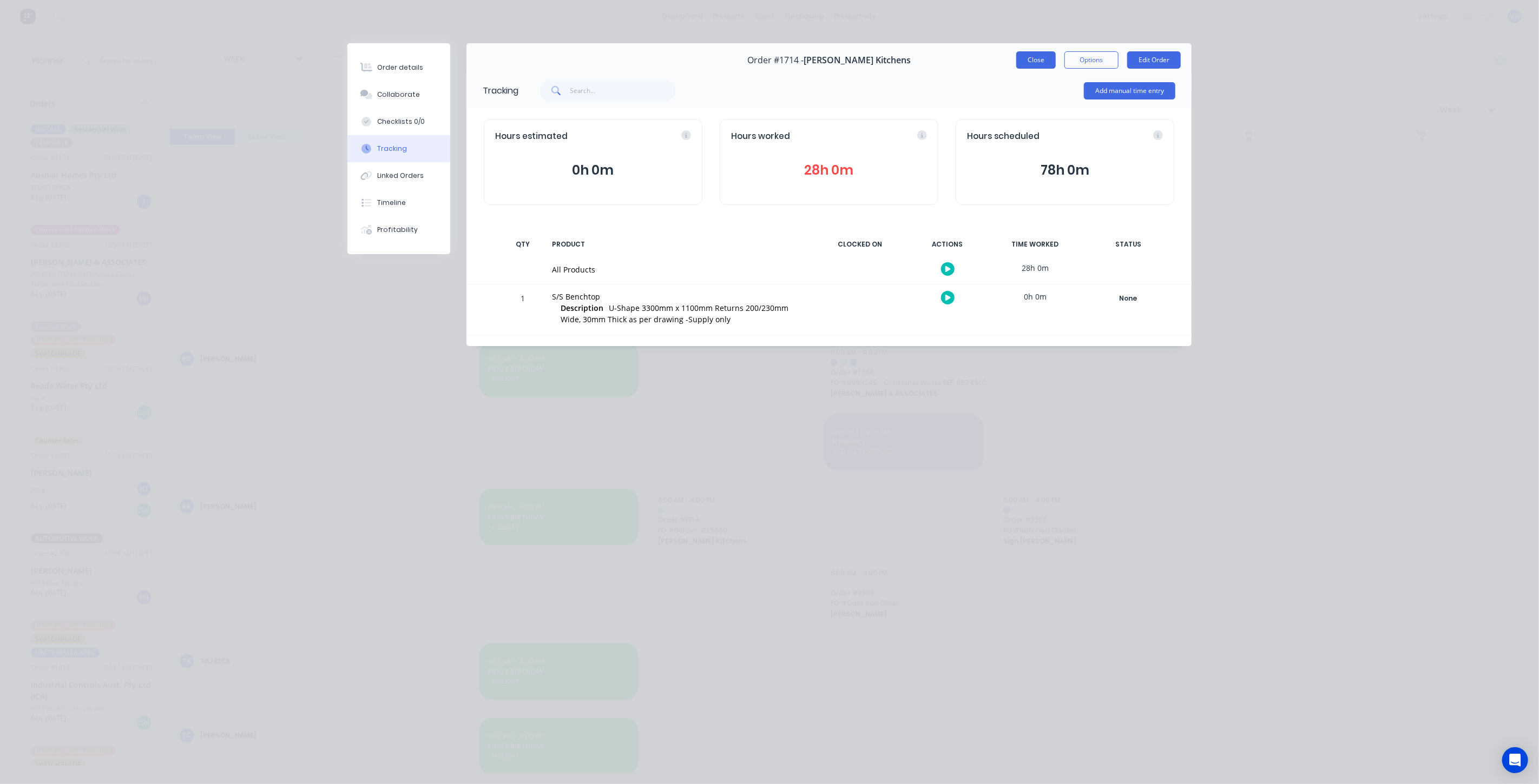
click at [1038, 64] on button "Close" at bounding box center [1036, 60] width 39 height 17
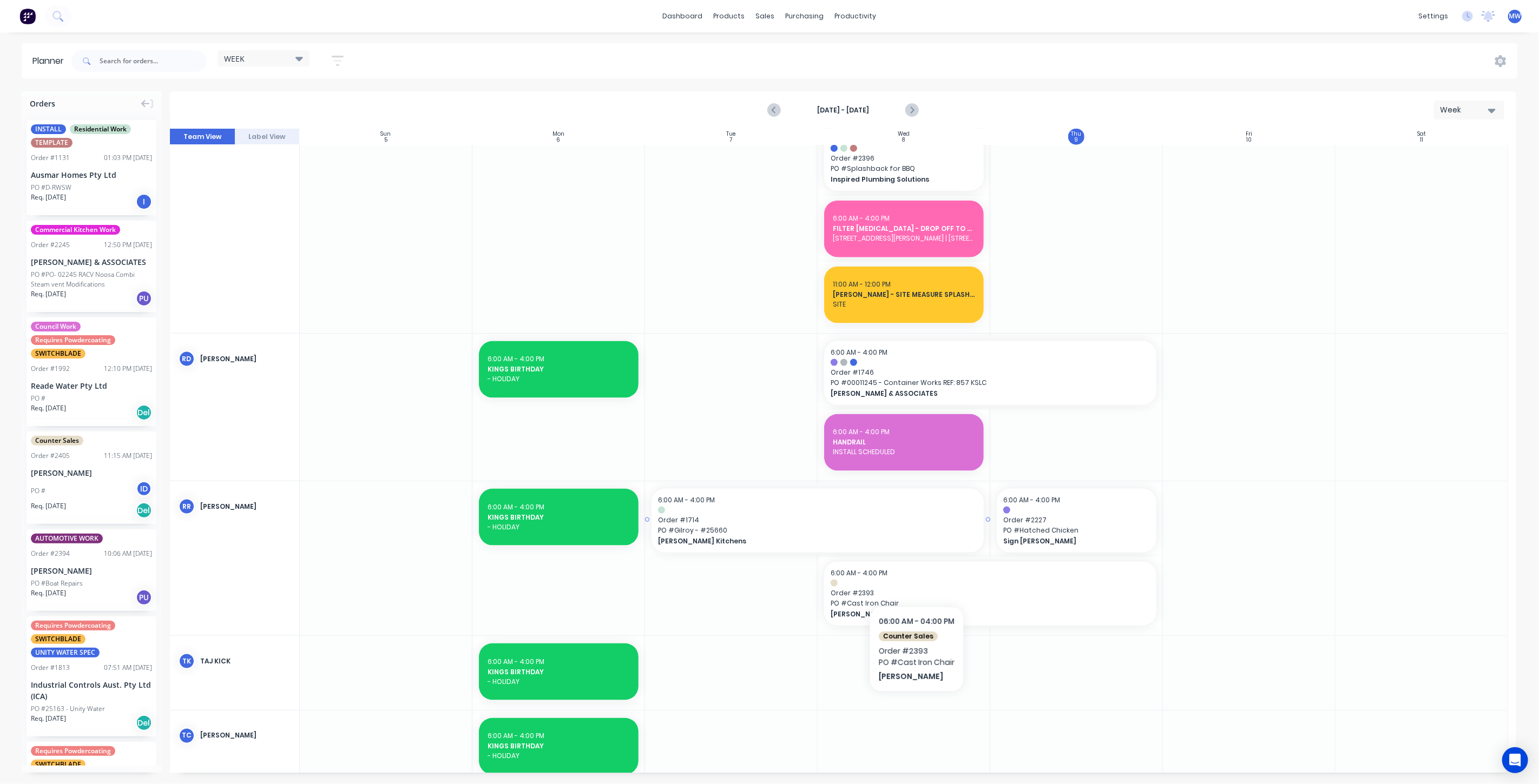
click at [909, 534] on span "PO # Gilroy - #25660" at bounding box center [817, 530] width 319 height 10
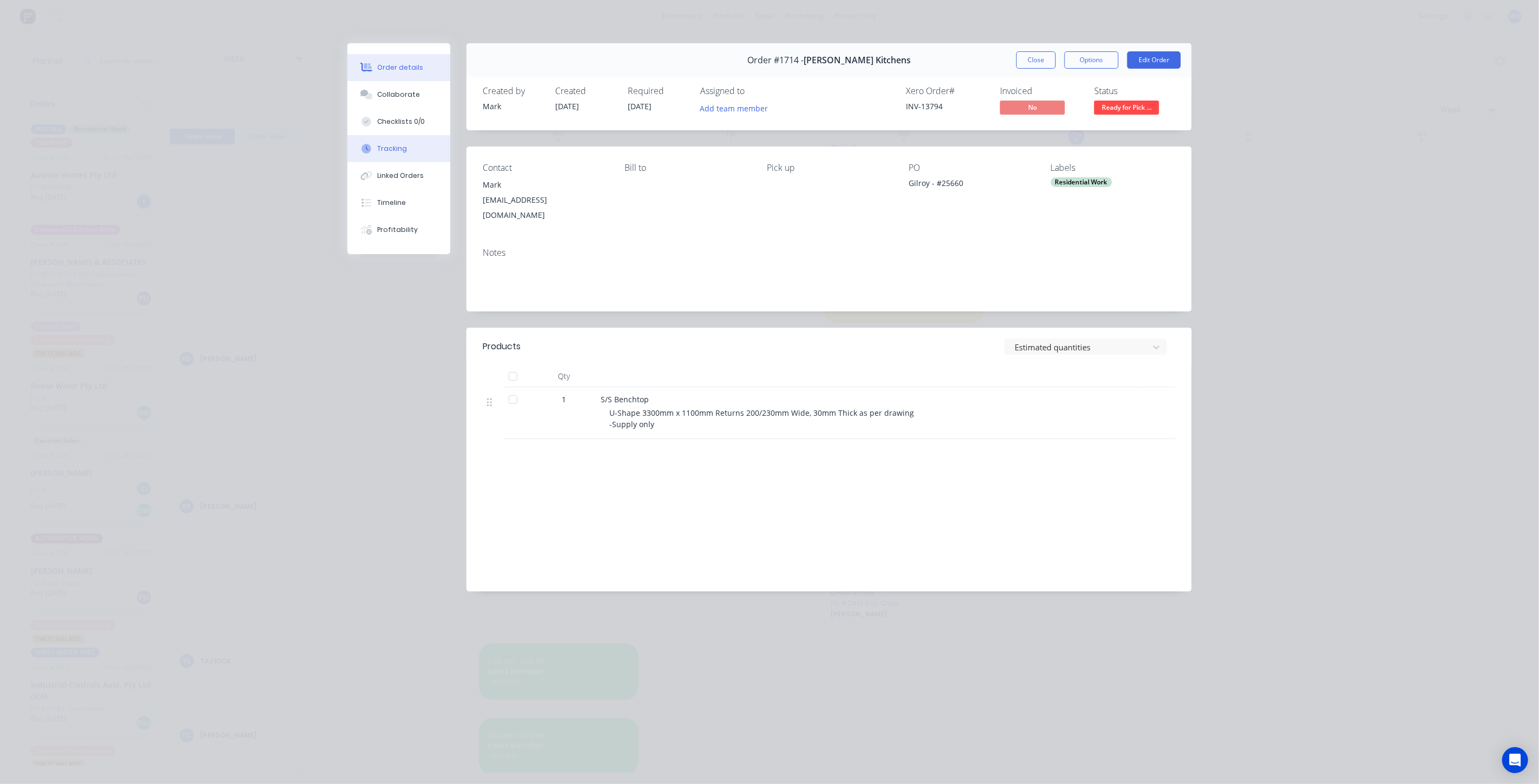
click at [402, 152] on div "Tracking" at bounding box center [393, 149] width 30 height 10
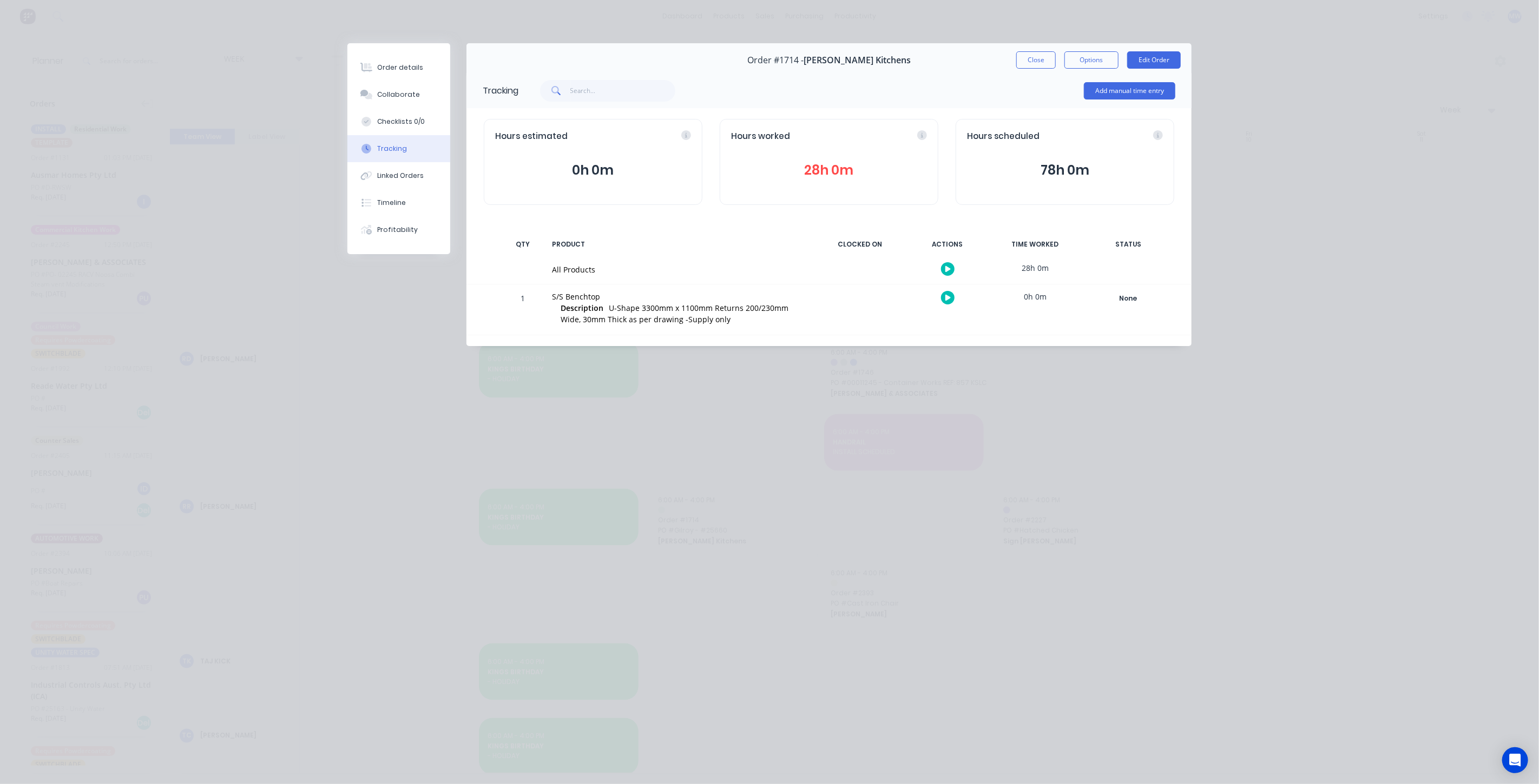
click at [1025, 60] on button "Close" at bounding box center [1036, 60] width 39 height 17
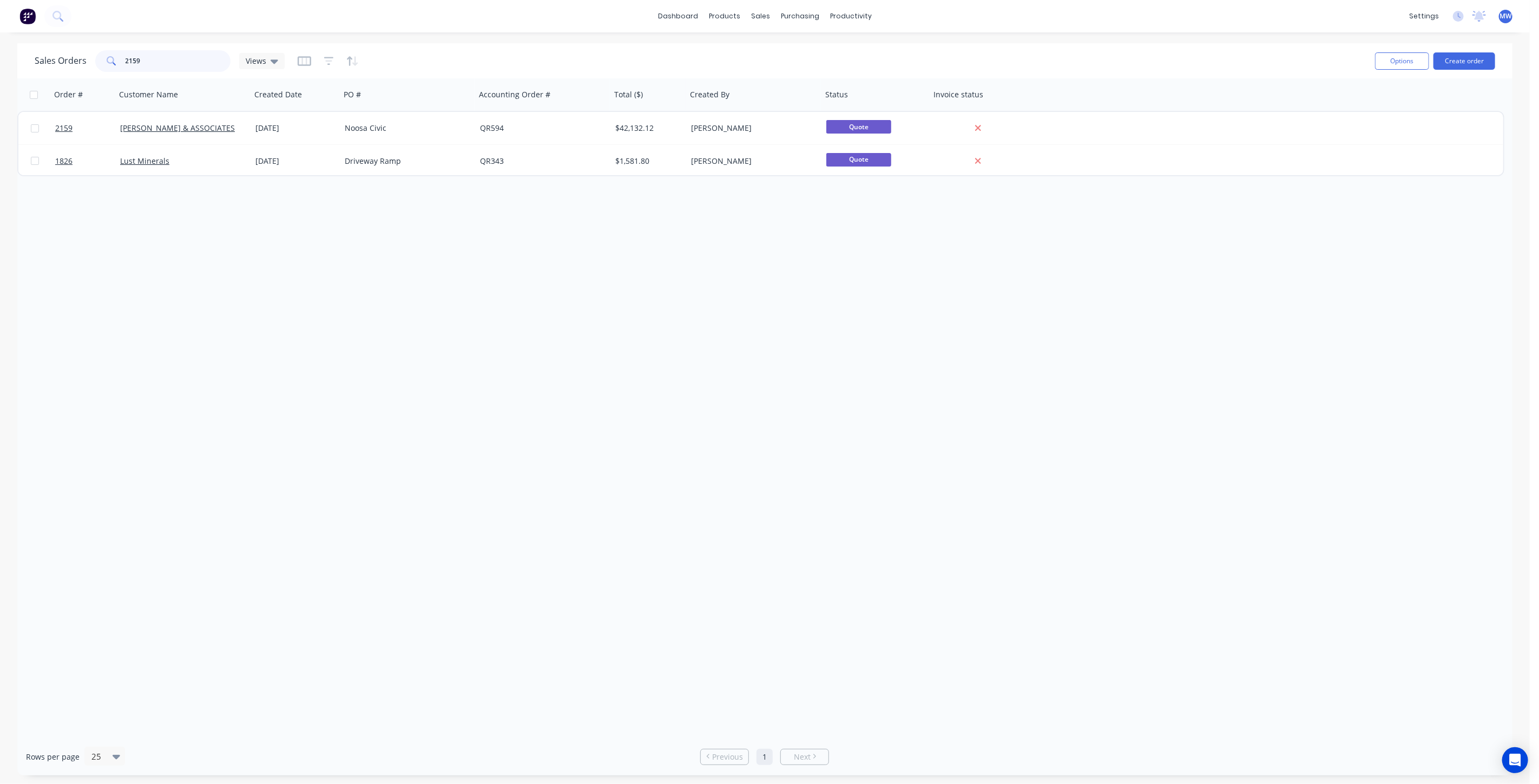
drag, startPoint x: 170, startPoint y: 61, endPoint x: 100, endPoint y: 67, distance: 70.3
click at [100, 67] on div "2159" at bounding box center [163, 61] width 135 height 21
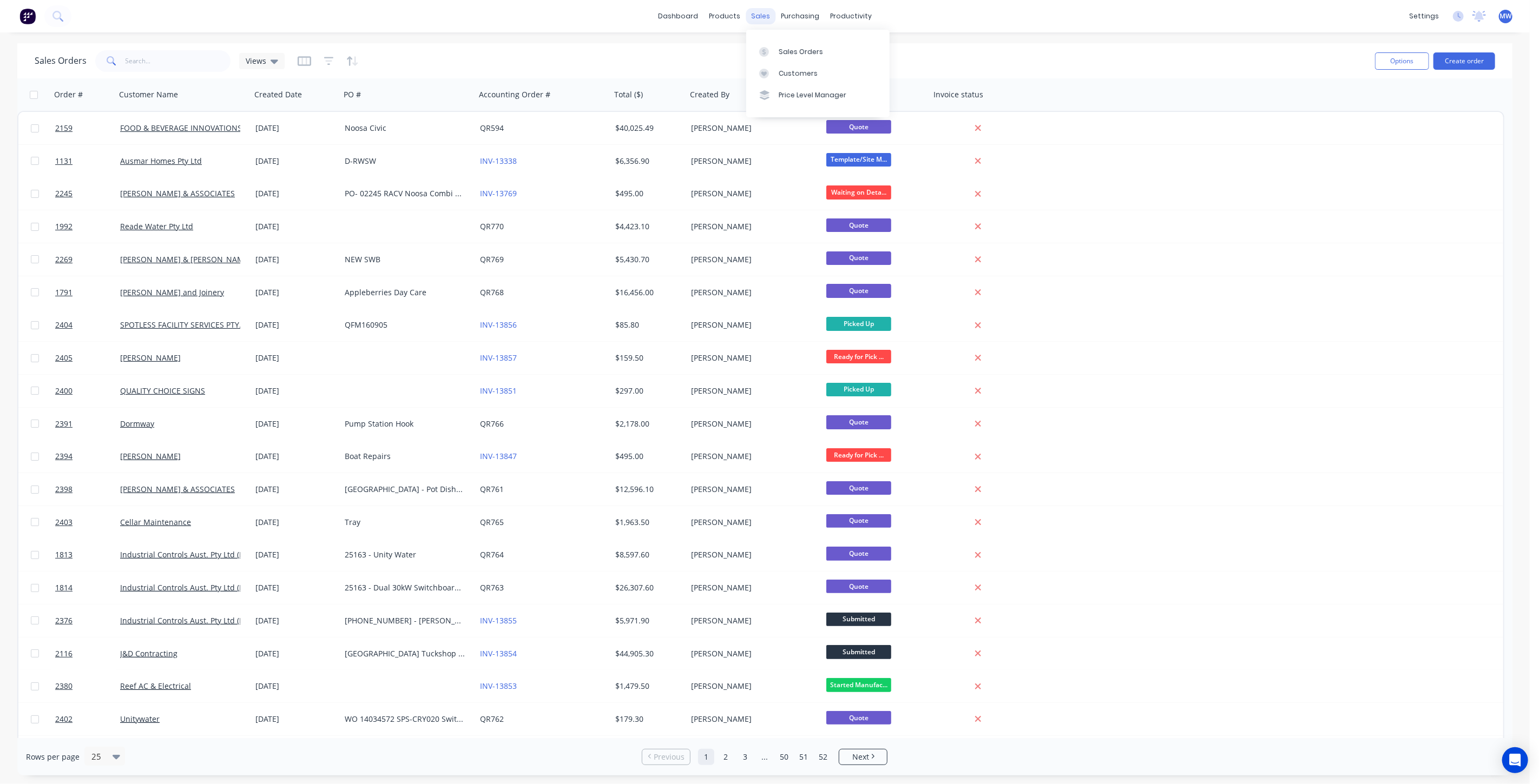
click at [761, 14] on div "sales" at bounding box center [761, 16] width 30 height 16
click at [804, 54] on div "Sales Orders" at bounding box center [801, 52] width 44 height 10
click at [173, 60] on input "text" at bounding box center [178, 61] width 106 height 21
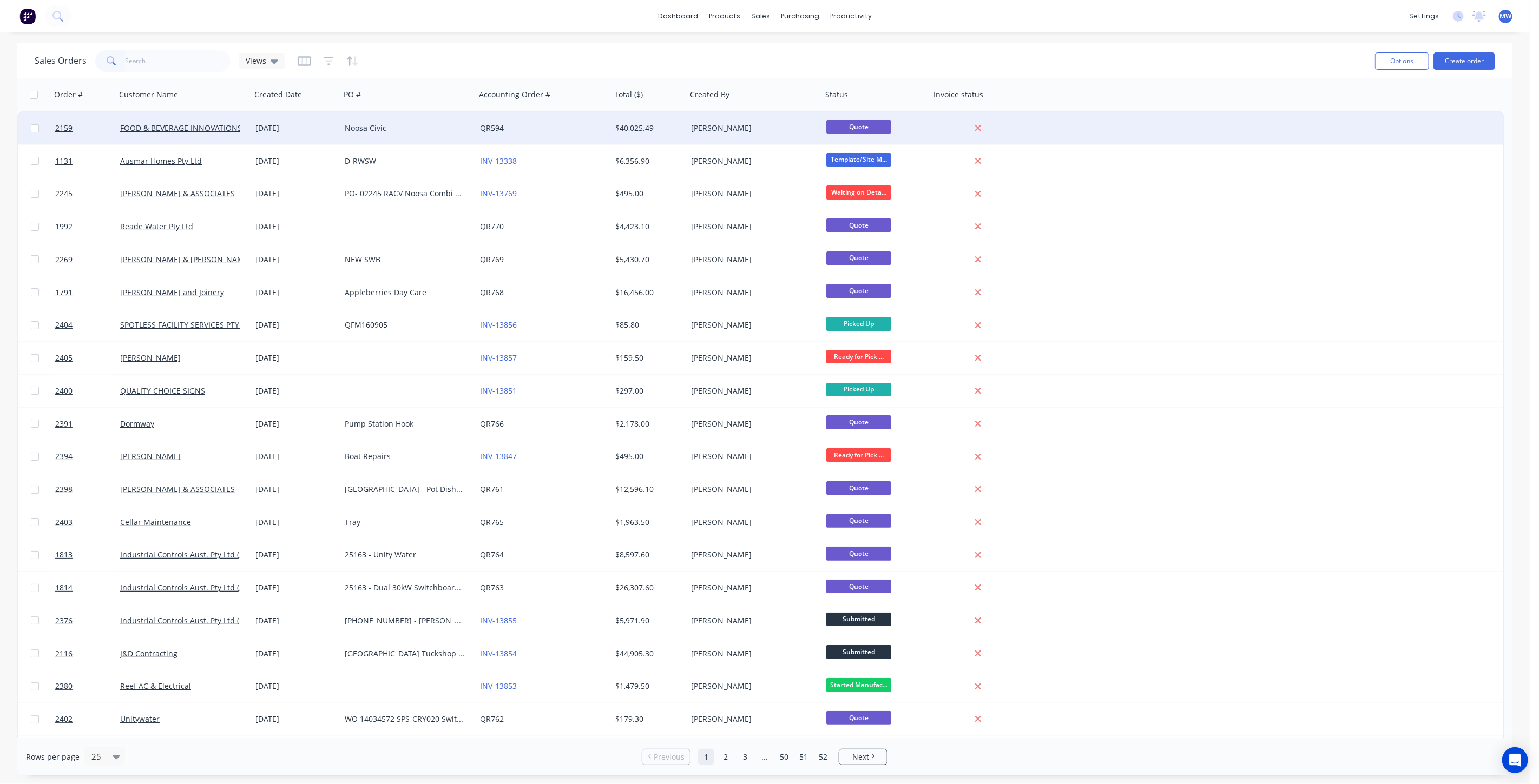
click at [450, 127] on div "Noosa Civic" at bounding box center [404, 128] width 120 height 11
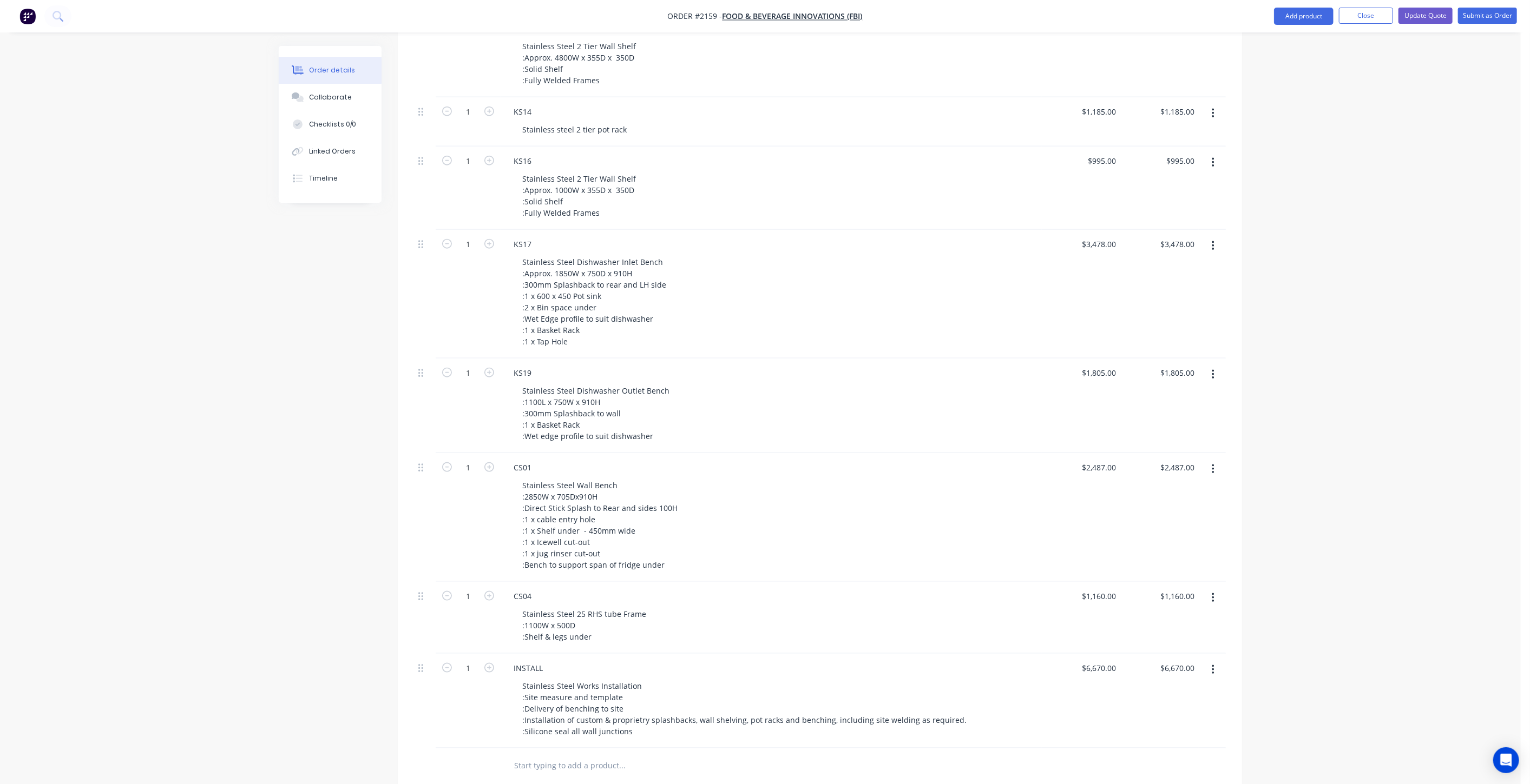
scroll to position [1202, 0]
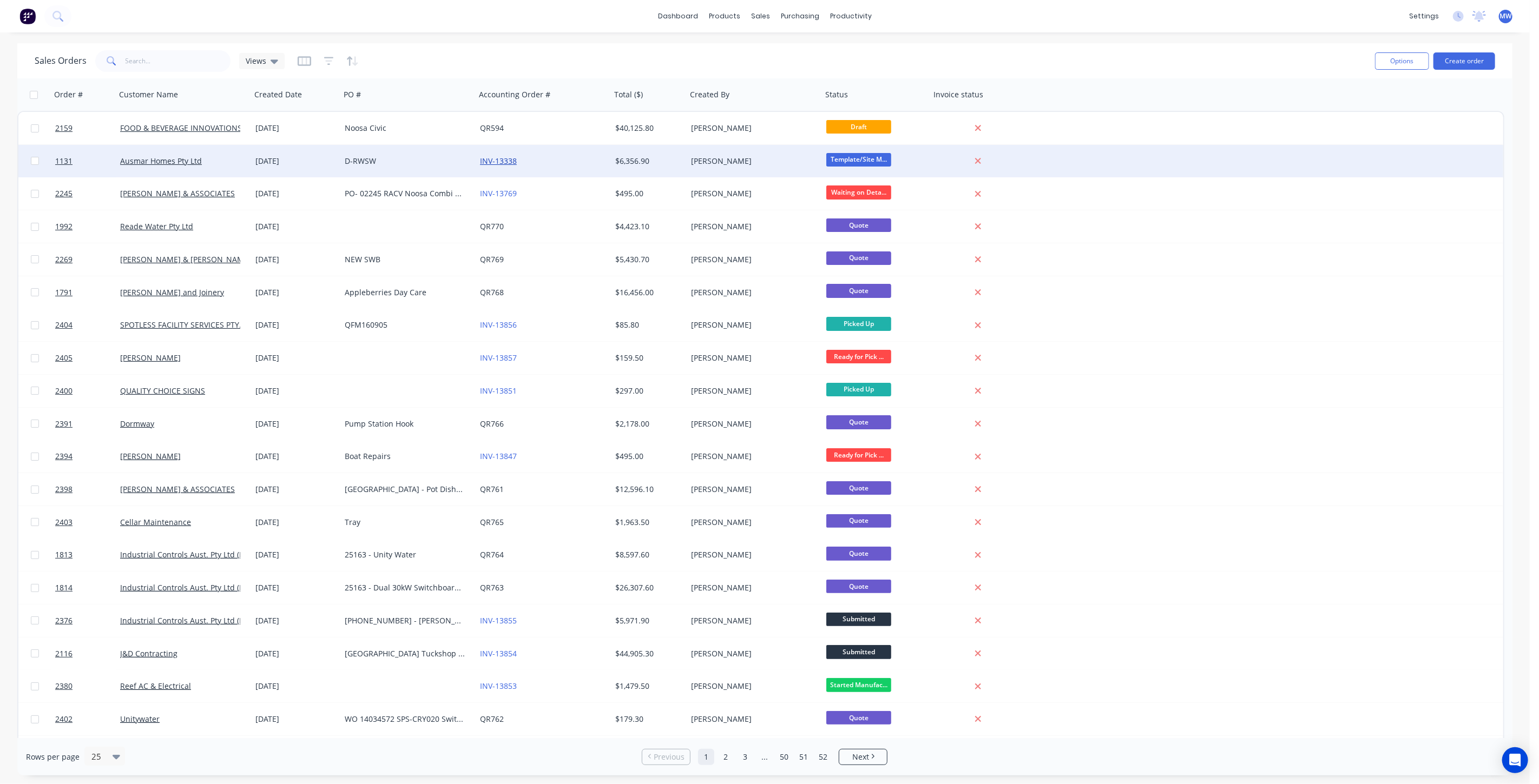
click at [507, 158] on link "INV-13338" at bounding box center [498, 161] width 37 height 10
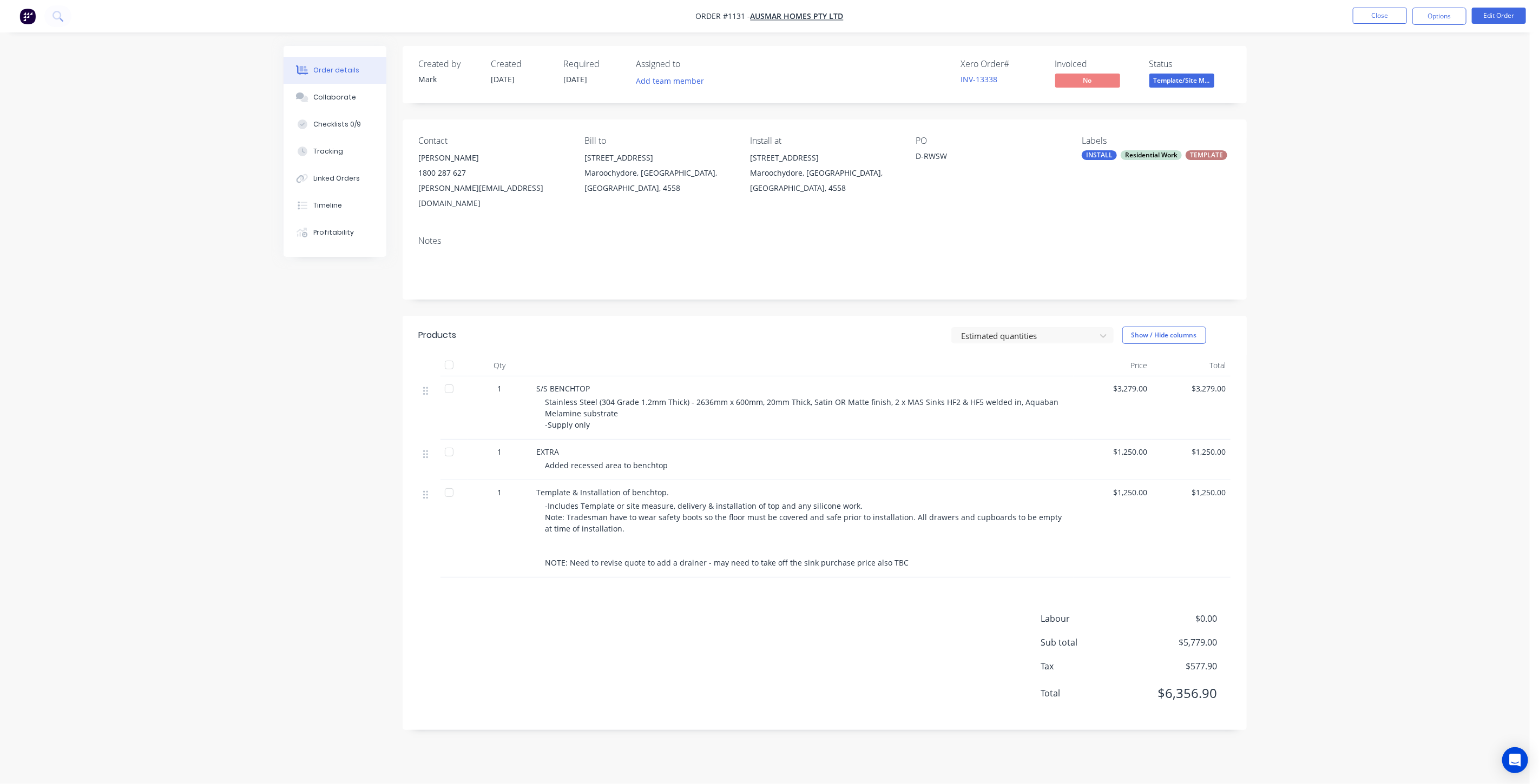
click at [307, 402] on div "Created by [PERSON_NAME] Created [DATE] Required [DATE] Assigned to Add team me…" at bounding box center [765, 396] width 963 height 700
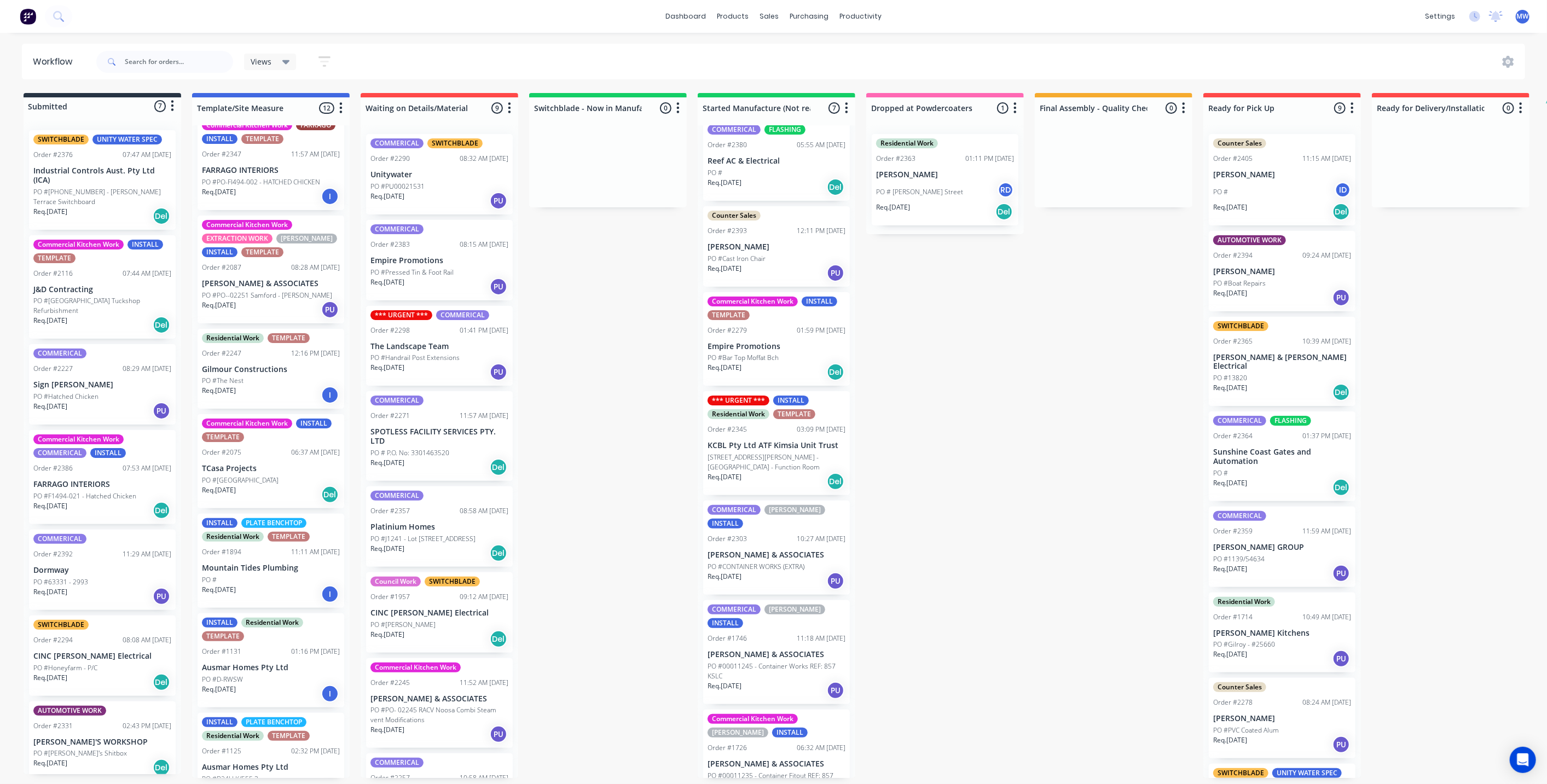
scroll to position [21, 0]
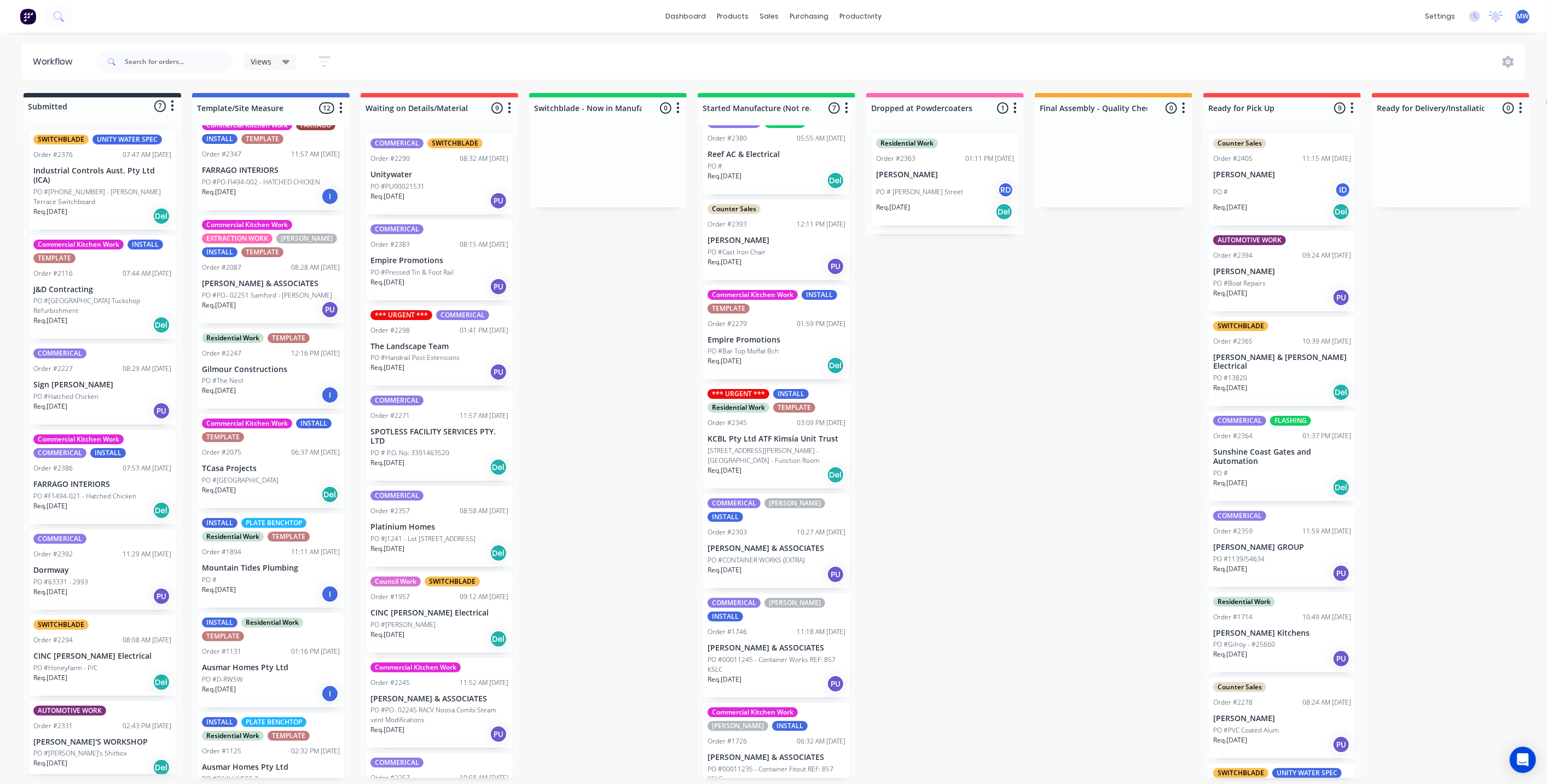
drag, startPoint x: 1024, startPoint y: 521, endPoint x: 1023, endPoint y: 506, distance: 15.0
click at [1024, 521] on div "Submitted 7 Status colour #273444 hex #273444 Save Cancel Summaries Total order…" at bounding box center [904, 435] width 1825 height 685
click at [1023, 461] on div "Submitted 7 Status colour #273444 hex #273444 Save Cancel Summaries Total order…" at bounding box center [904, 435] width 1825 height 685
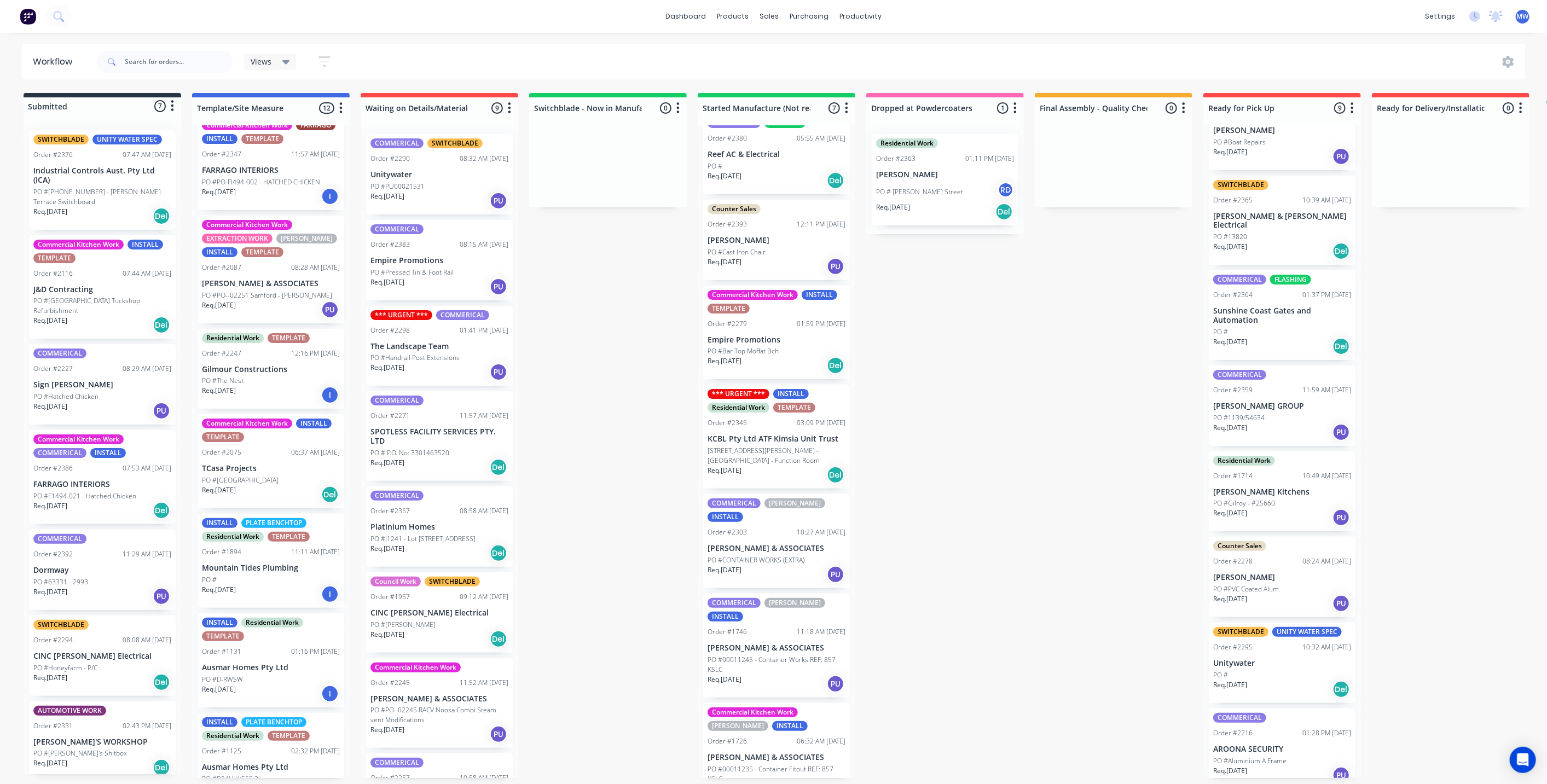
scroll to position [3, 0]
click at [1020, 477] on div "Submitted 7 Status colour #273444 hex #273444 Save Cancel Summaries Total order…" at bounding box center [904, 435] width 1825 height 685
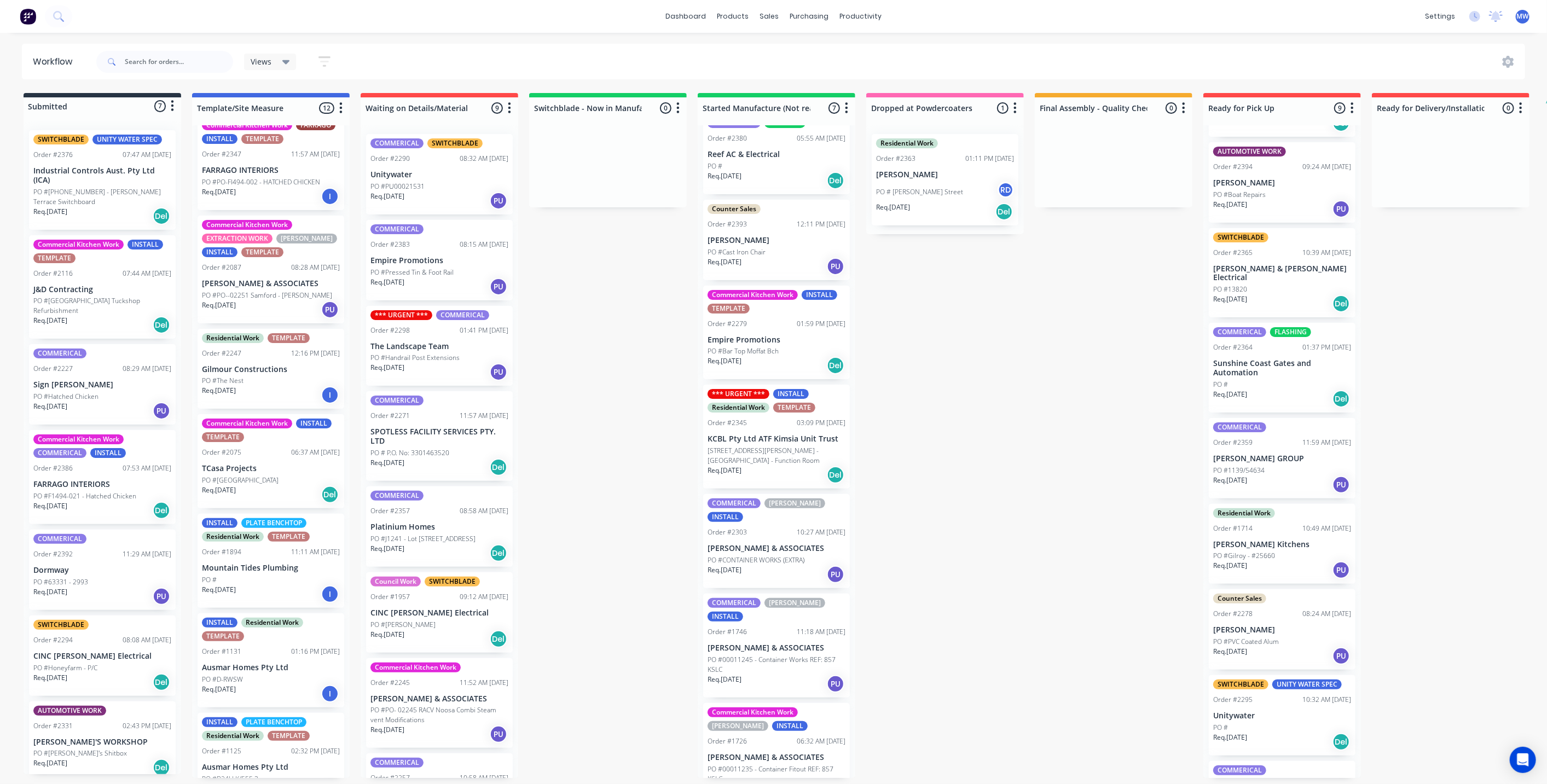
scroll to position [0, 0]
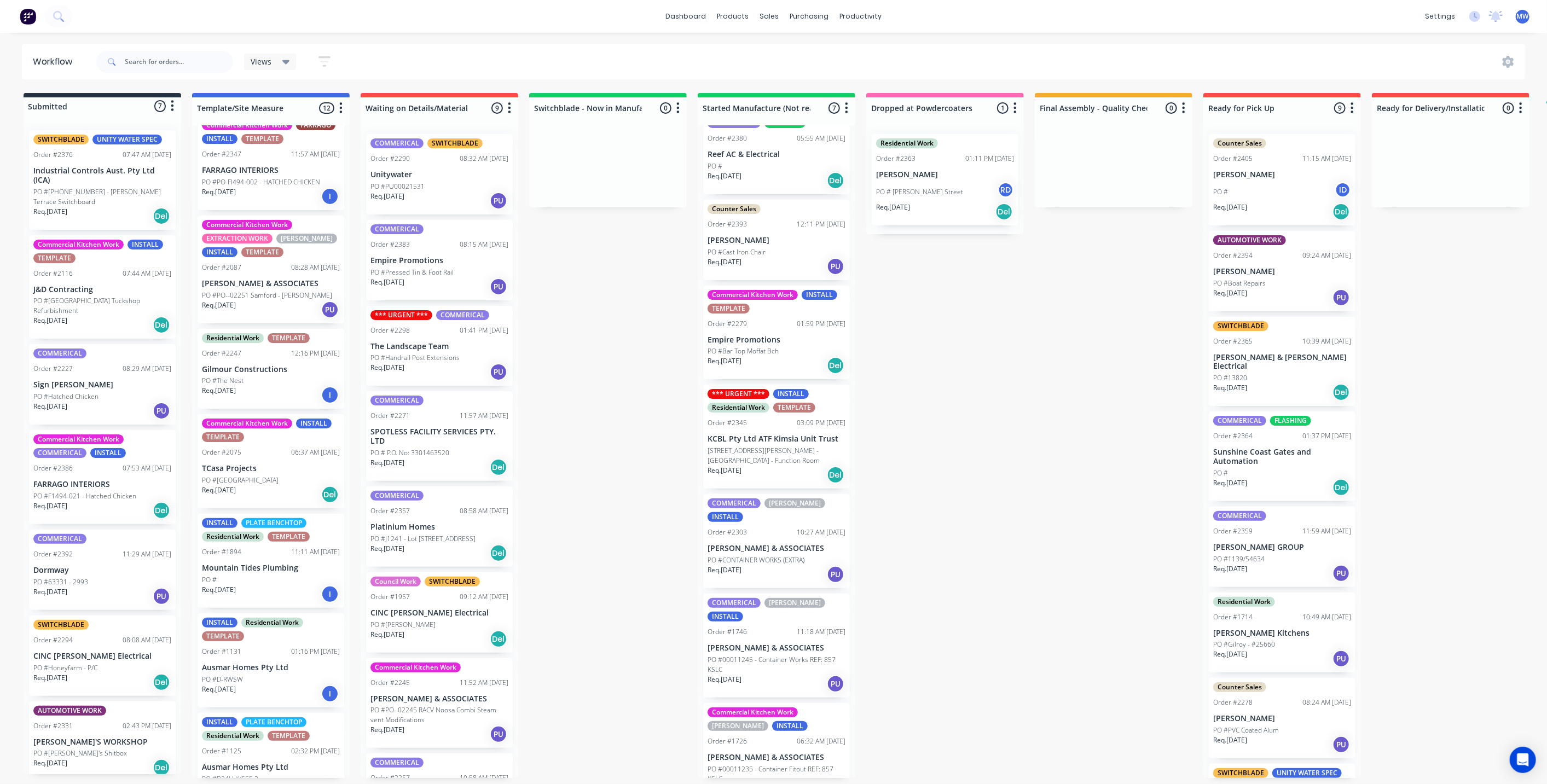
click at [1118, 329] on div "Submitted 7 Status colour #273444 hex #273444 Save Cancel Summaries Total order…" at bounding box center [904, 435] width 1825 height 685
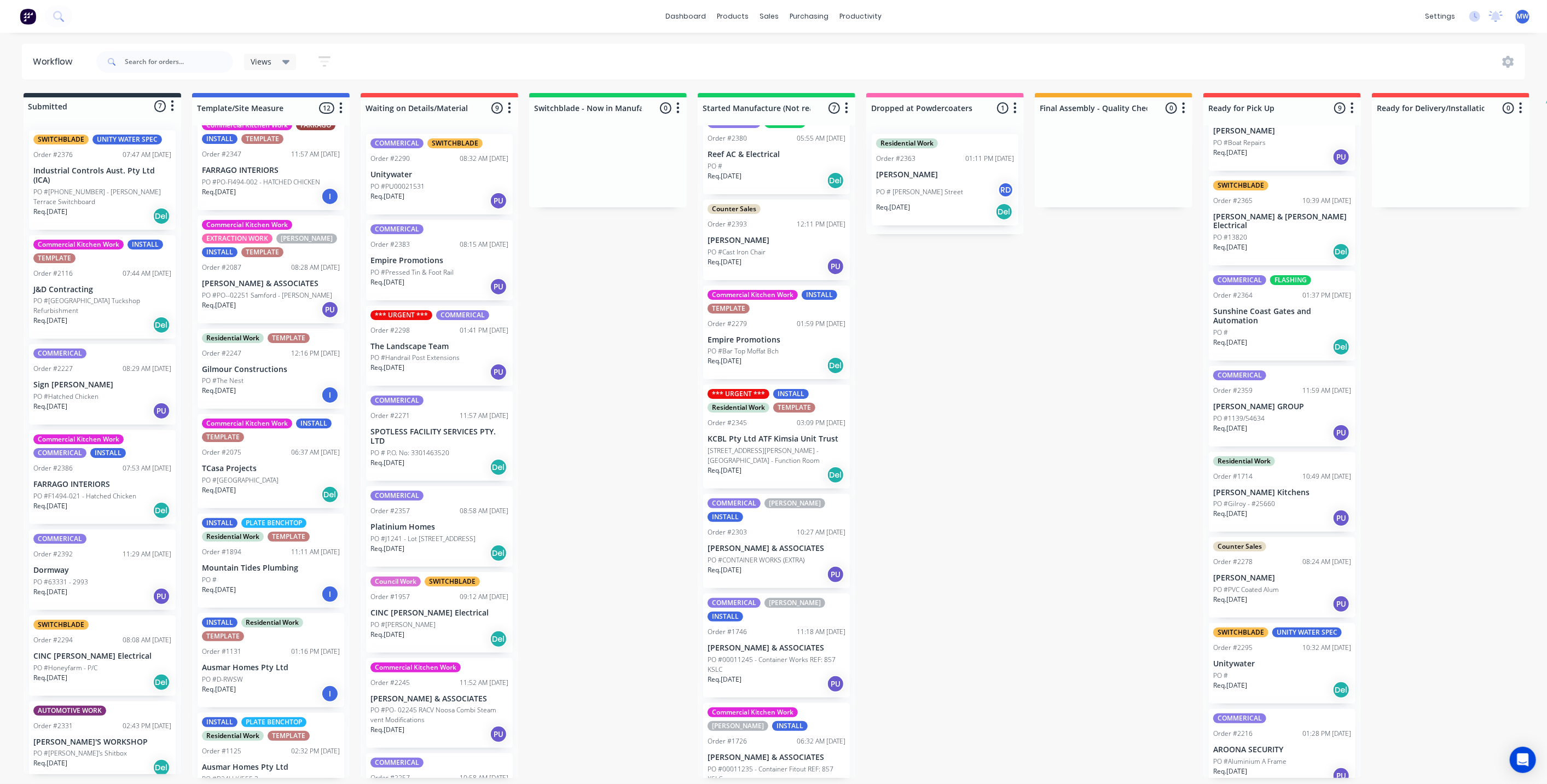
scroll to position [141, 0]
click at [1138, 470] on div "Submitted 7 Status colour #273444 hex #273444 Save Cancel Summaries Total order…" at bounding box center [904, 435] width 1825 height 685
click at [620, 320] on div "Submitted 7 Status colour #273444 hex #273444 Save Cancel Summaries Total order…" at bounding box center [904, 435] width 1825 height 685
drag, startPoint x: 568, startPoint y: 339, endPoint x: 575, endPoint y: 341, distance: 7.3
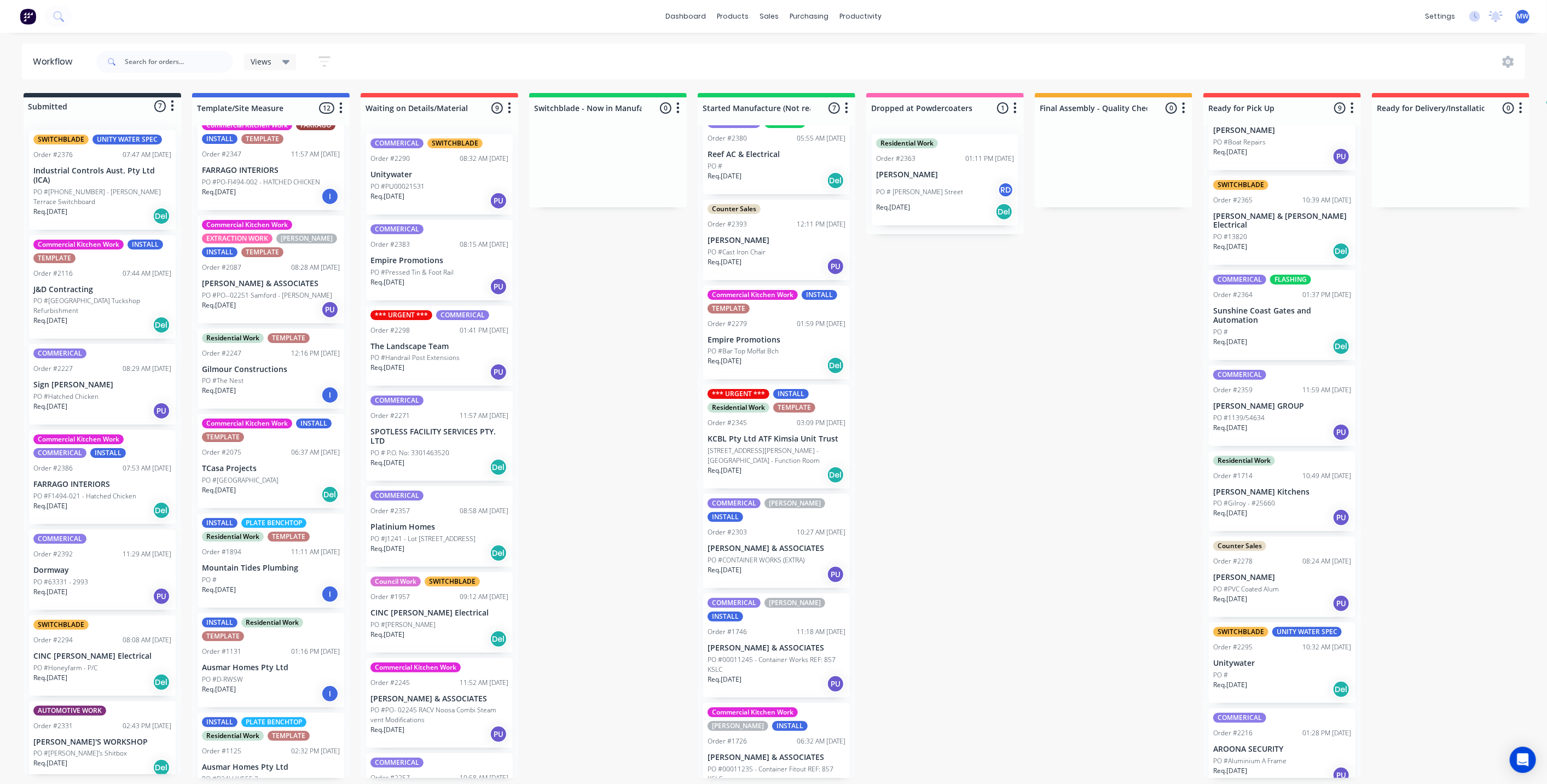
click at [570, 339] on div "Submitted 7 Status colour #273444 hex #273444 Save Cancel Summaries Total order…" at bounding box center [904, 435] width 1825 height 685
click at [577, 334] on div "Submitted 7 Status colour #273444 hex #273444 Save Cancel Summaries Total order…" at bounding box center [904, 435] width 1825 height 685
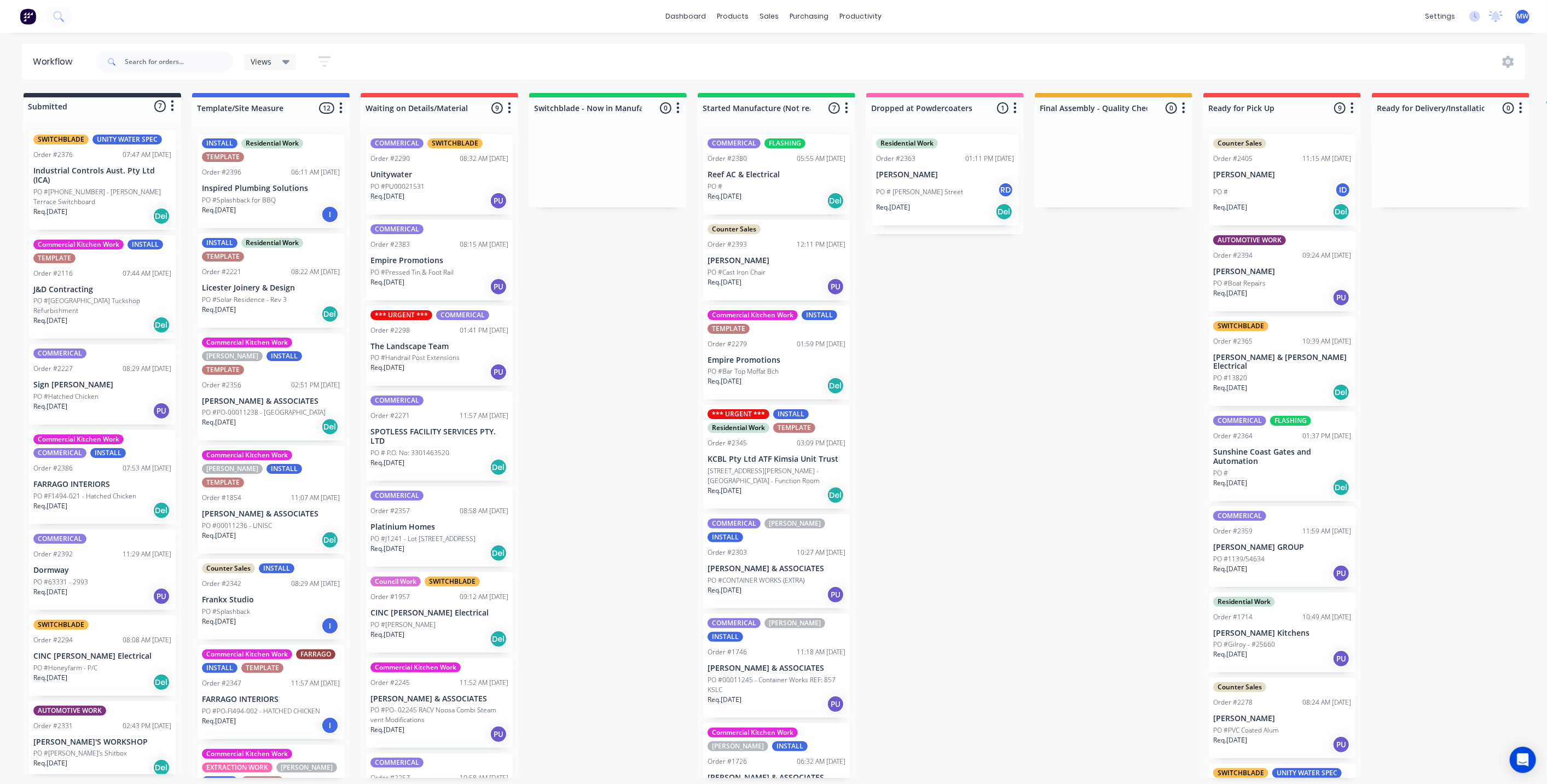
click at [597, 328] on div "Submitted 7 Status colour #273444 hex #273444 Save Cancel Summaries Total order…" at bounding box center [904, 435] width 1825 height 685
